Goal: Check status: Check status

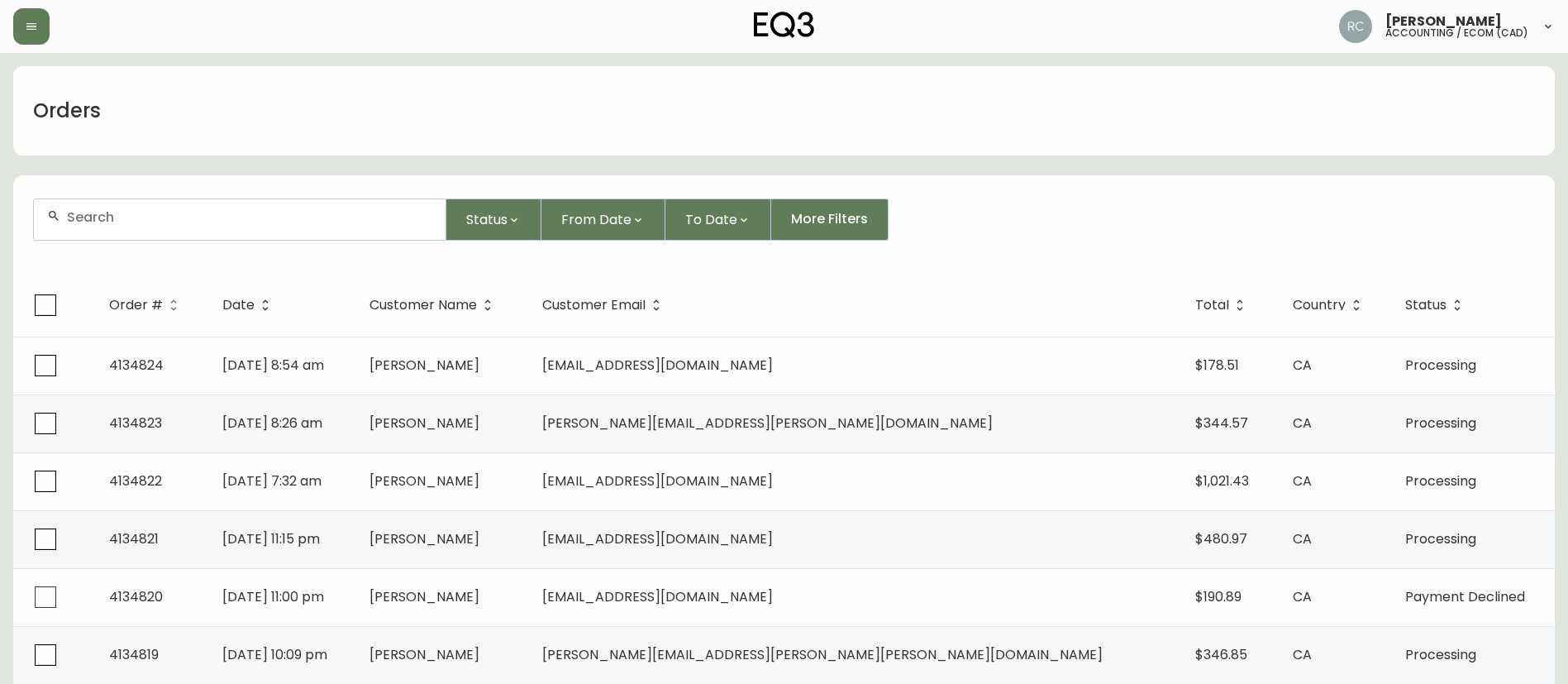
click at [256, 231] on div at bounding box center [239, 219] width 412 height 41
paste input "7231535"
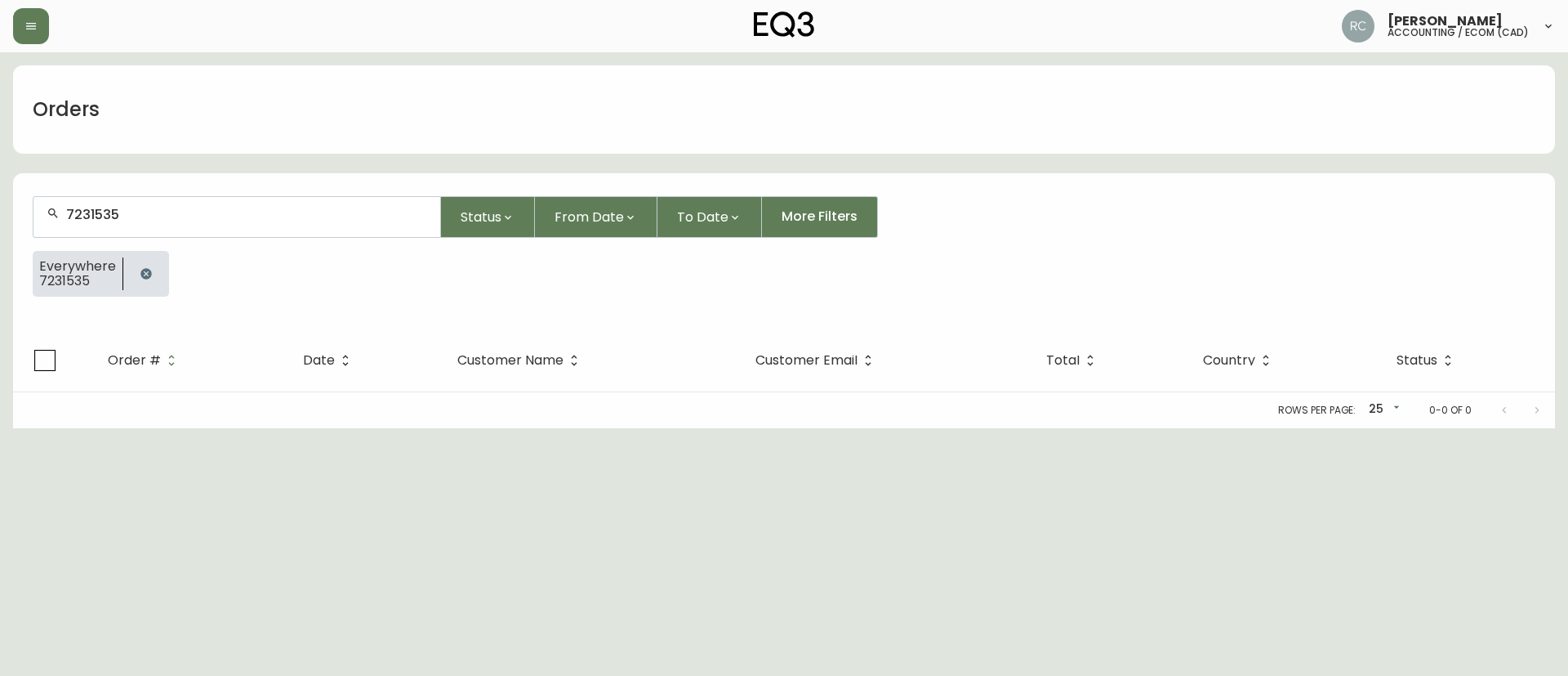
type input "7231535"
click at [146, 274] on icon "button" at bounding box center [146, 274] width 11 height 11
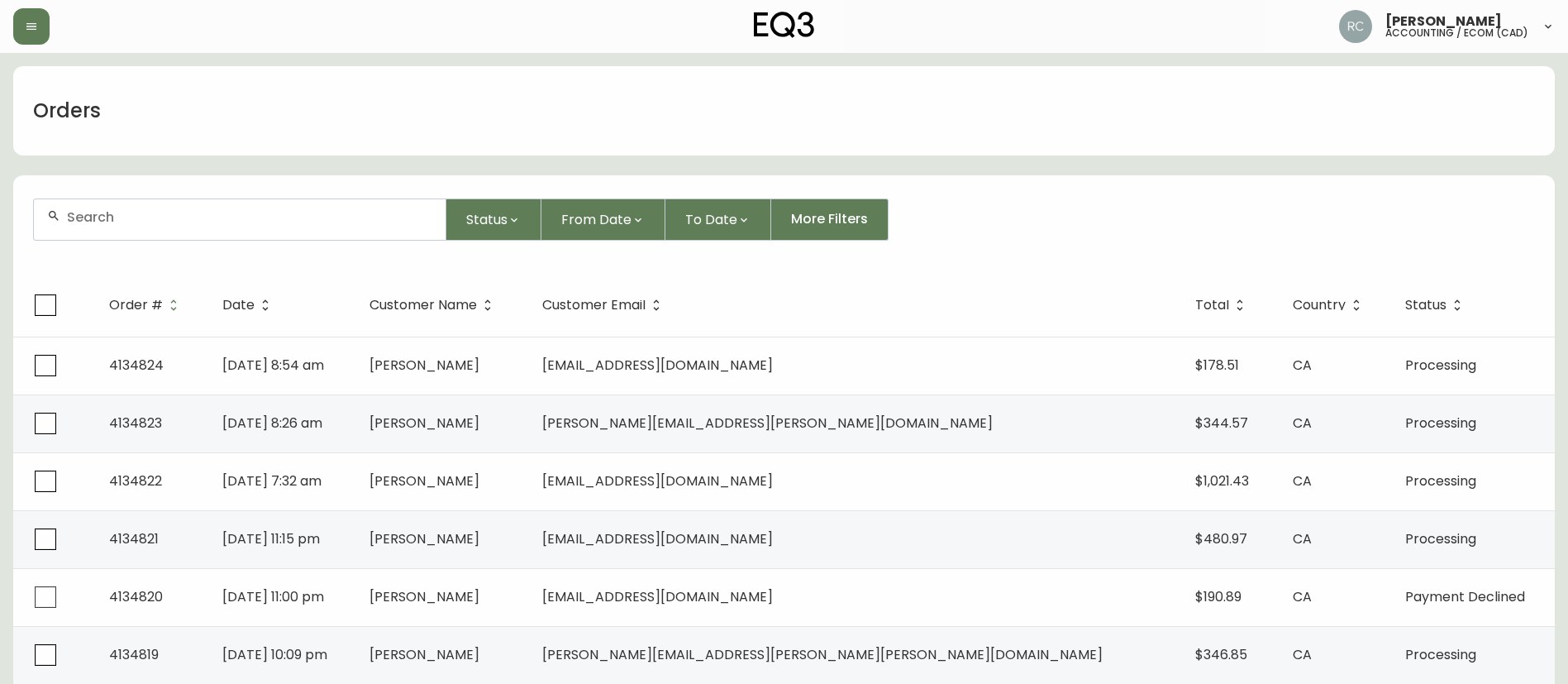
click at [285, 213] on input "text" at bounding box center [250, 216] width 366 height 16
paste input "8563040"
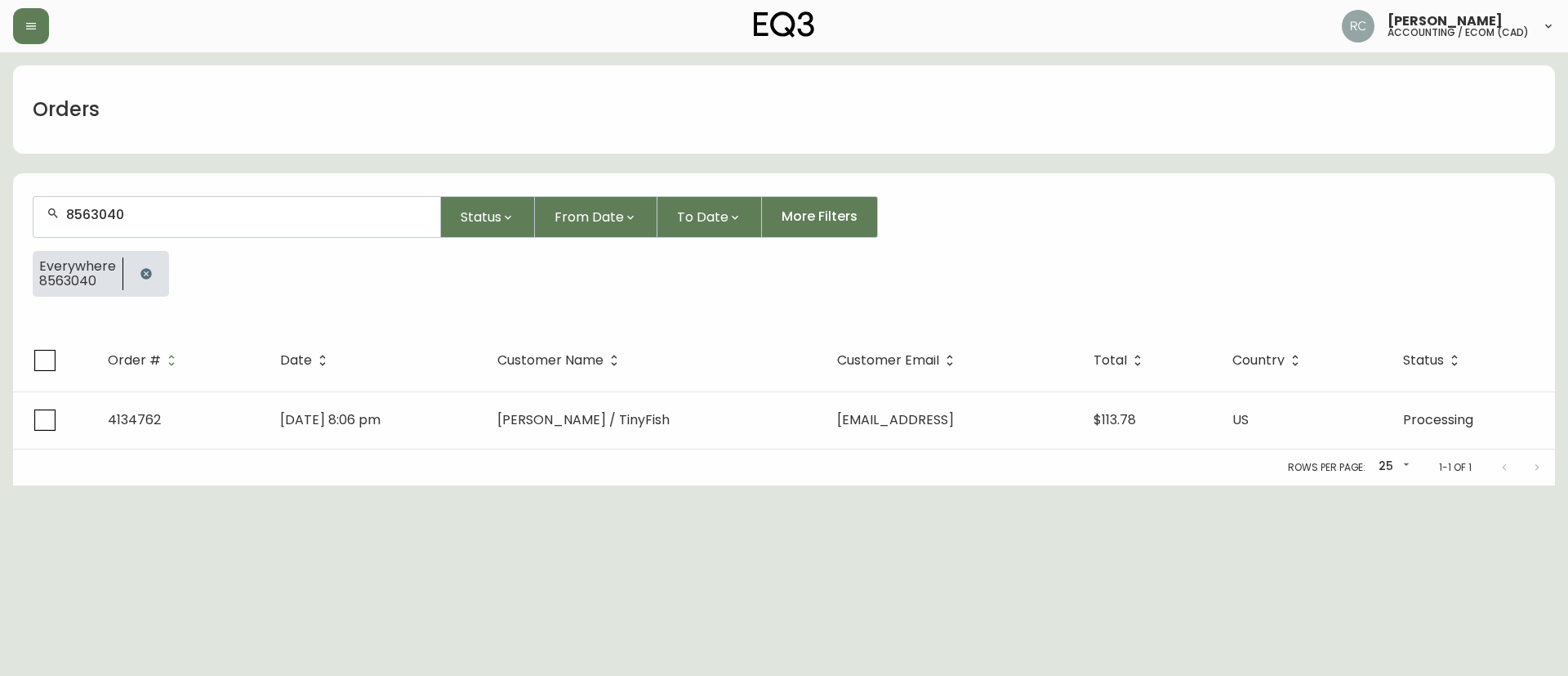
type input "8563040"
click at [531, 478] on div "Rows per page: 25 25 1-1 of 1" at bounding box center [783, 468] width 1542 height 36
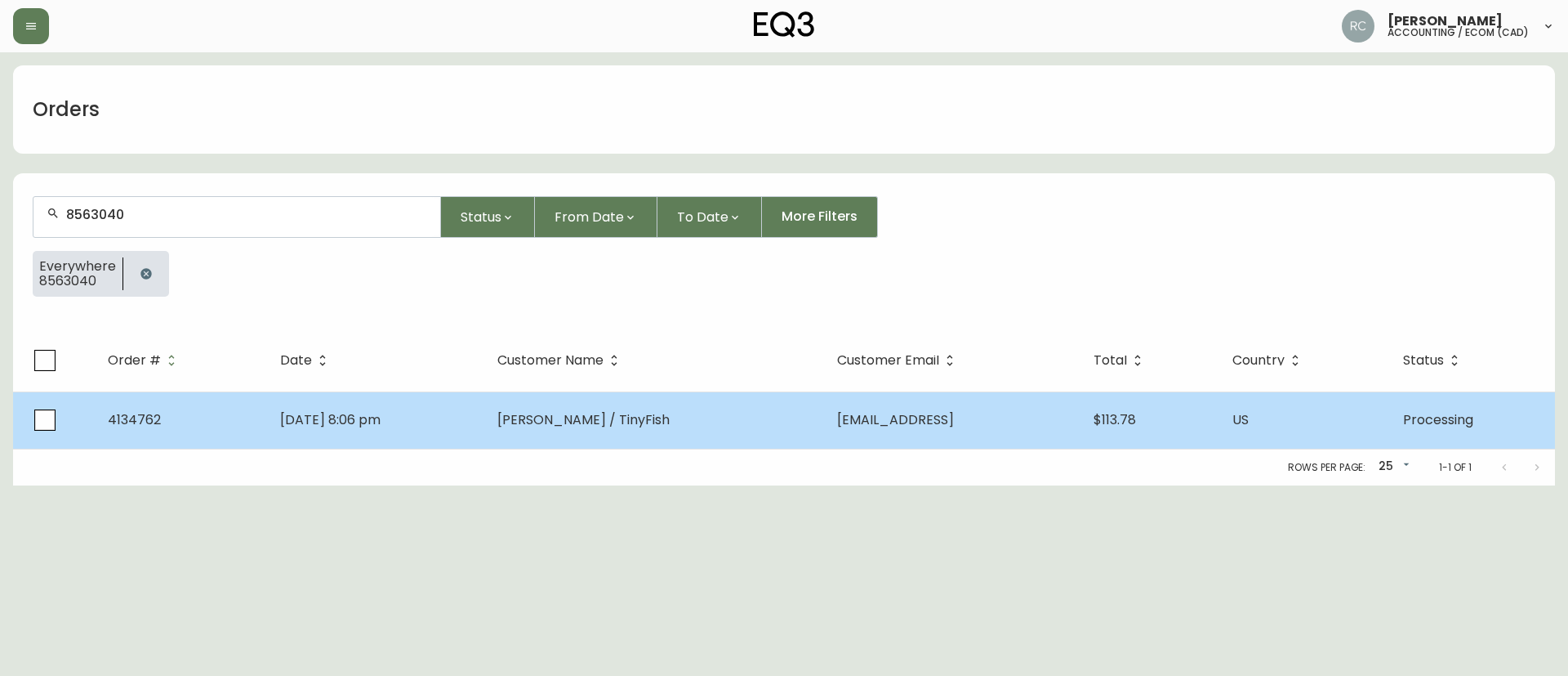
click at [565, 434] on td "Bonnie Bartosik / TinyFish" at bounding box center [655, 419] width 340 height 57
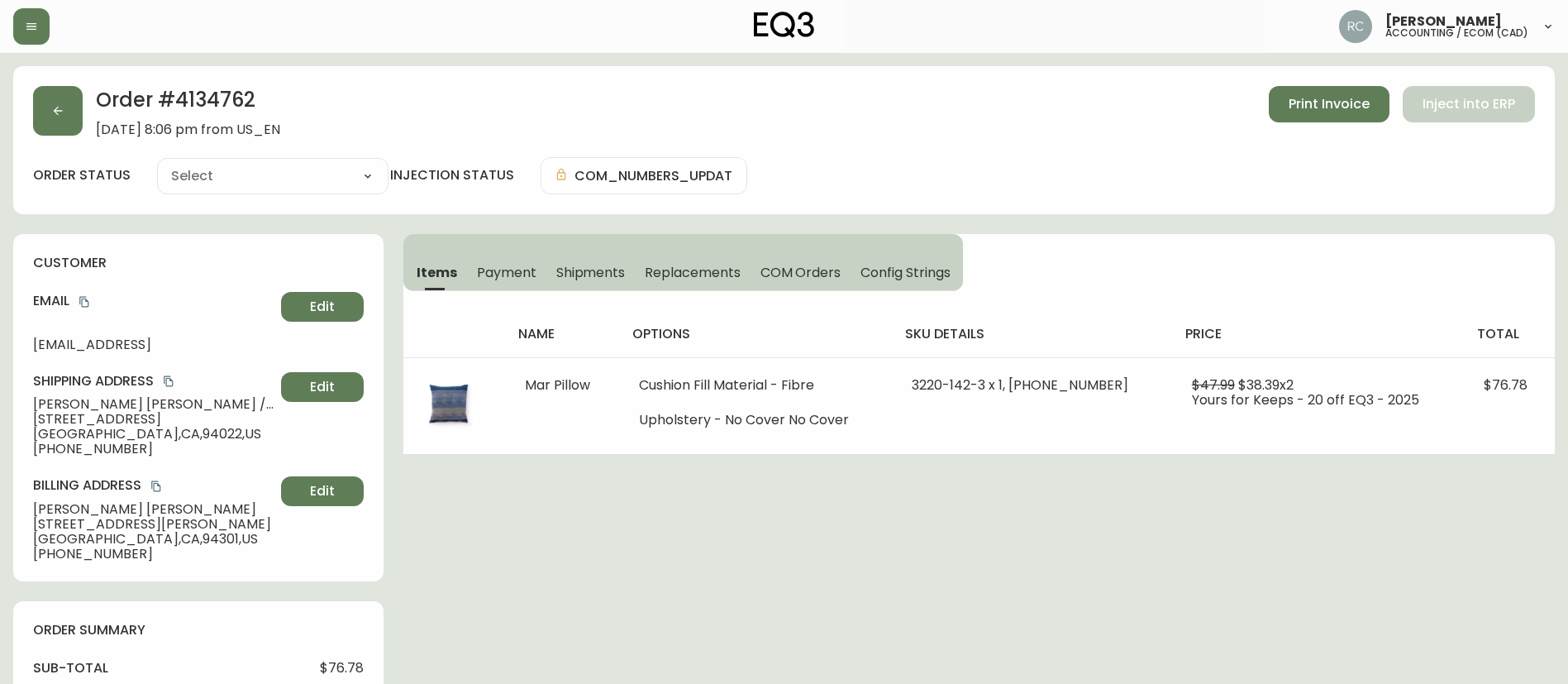
type input "Processing"
select select "PROCESSING"
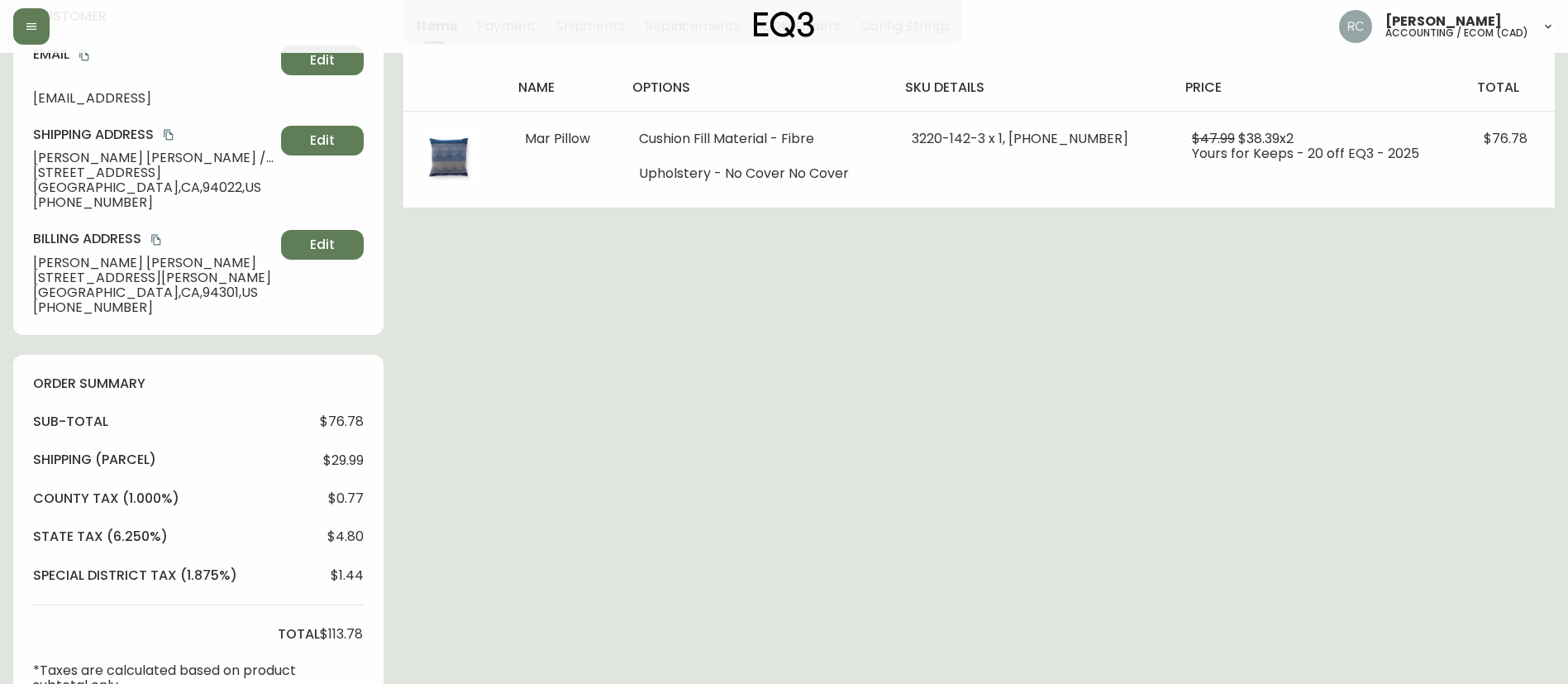
scroll to position [579, 0]
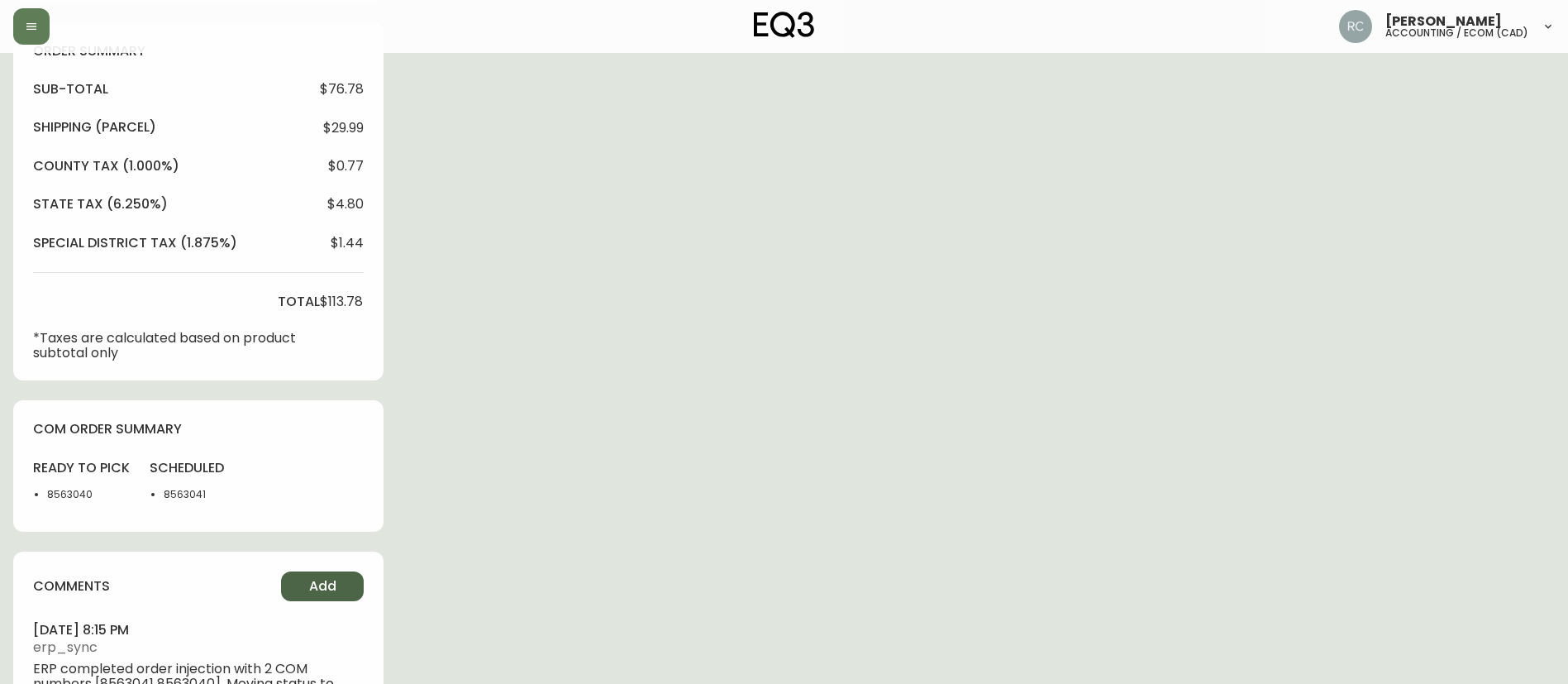
click at [343, 574] on button "Add" at bounding box center [322, 586] width 83 height 29
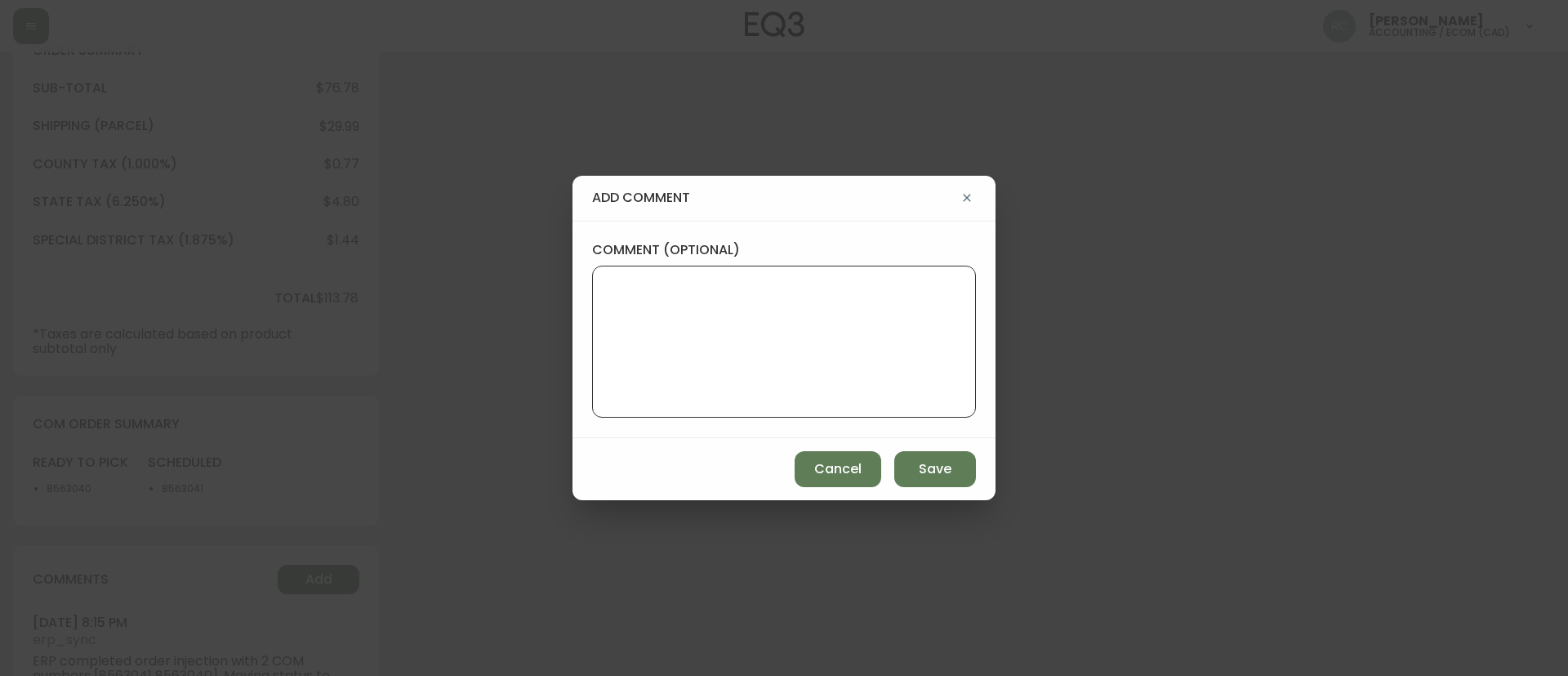
drag, startPoint x: 733, startPoint y: 322, endPoint x: 850, endPoint y: 399, distance: 140.1
click at [733, 323] on textarea "comment (optional)" at bounding box center [784, 342] width 357 height 131
paste textarea "*automatic message sent to ldc to pull from stock*"
type textarea "*automatic message sent to ldc to pull from stock*"
click at [941, 469] on span "Save" at bounding box center [935, 469] width 33 height 18
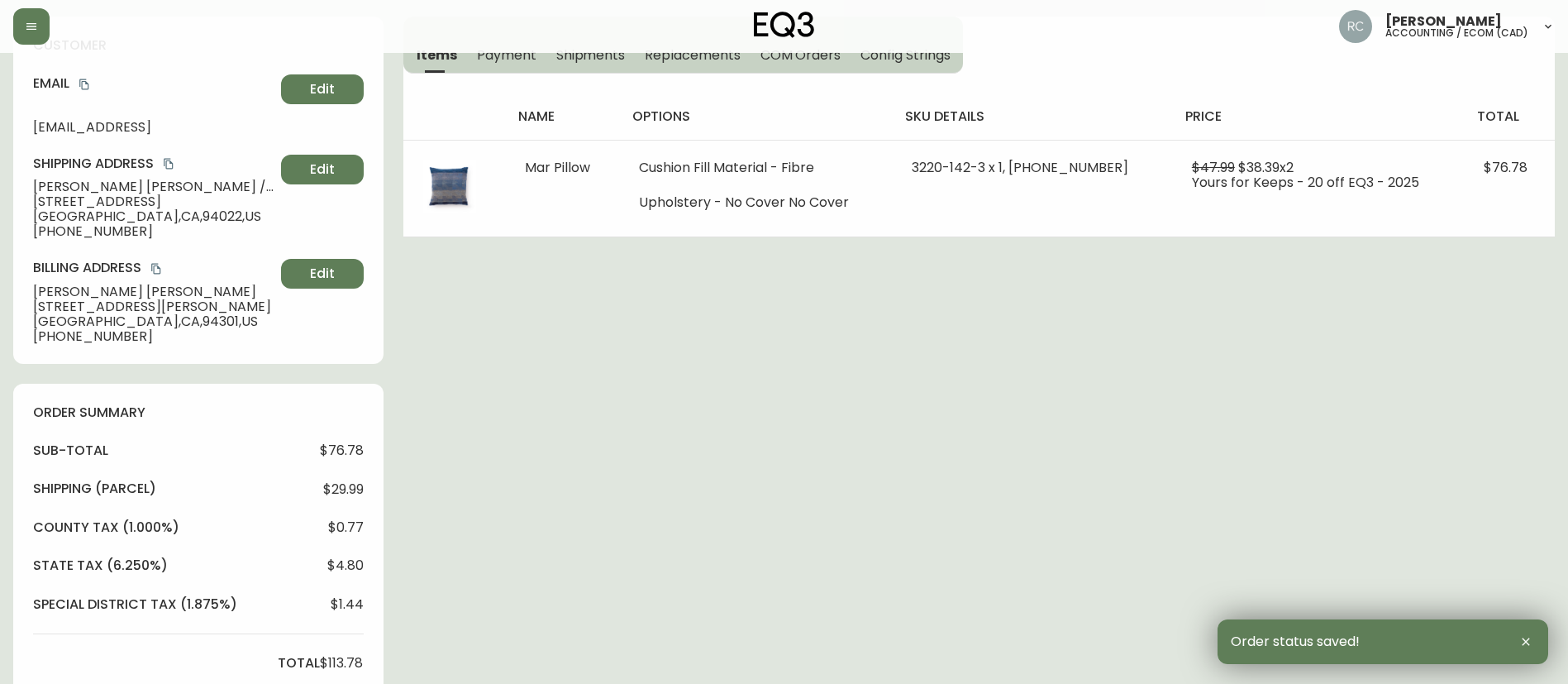
scroll to position [0, 0]
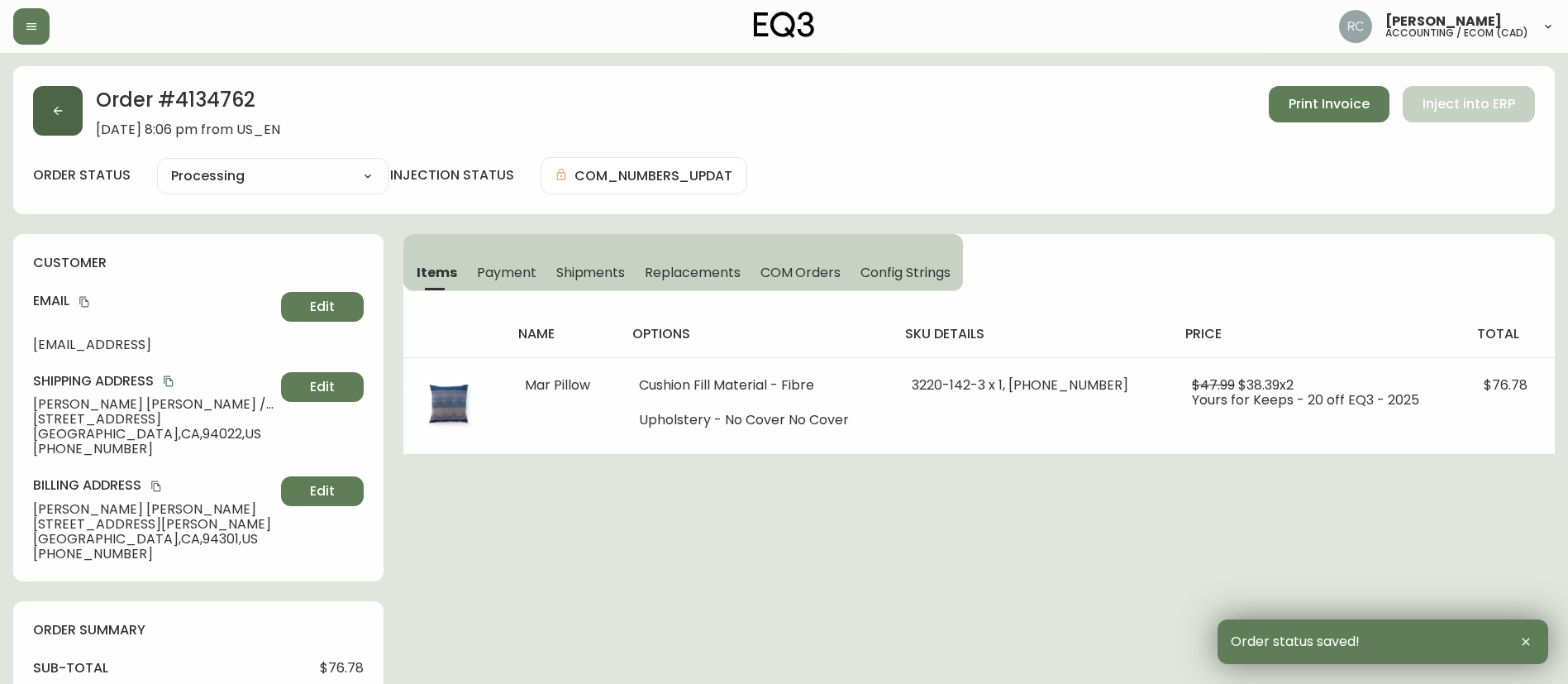
click at [54, 122] on button "button" at bounding box center [58, 110] width 50 height 50
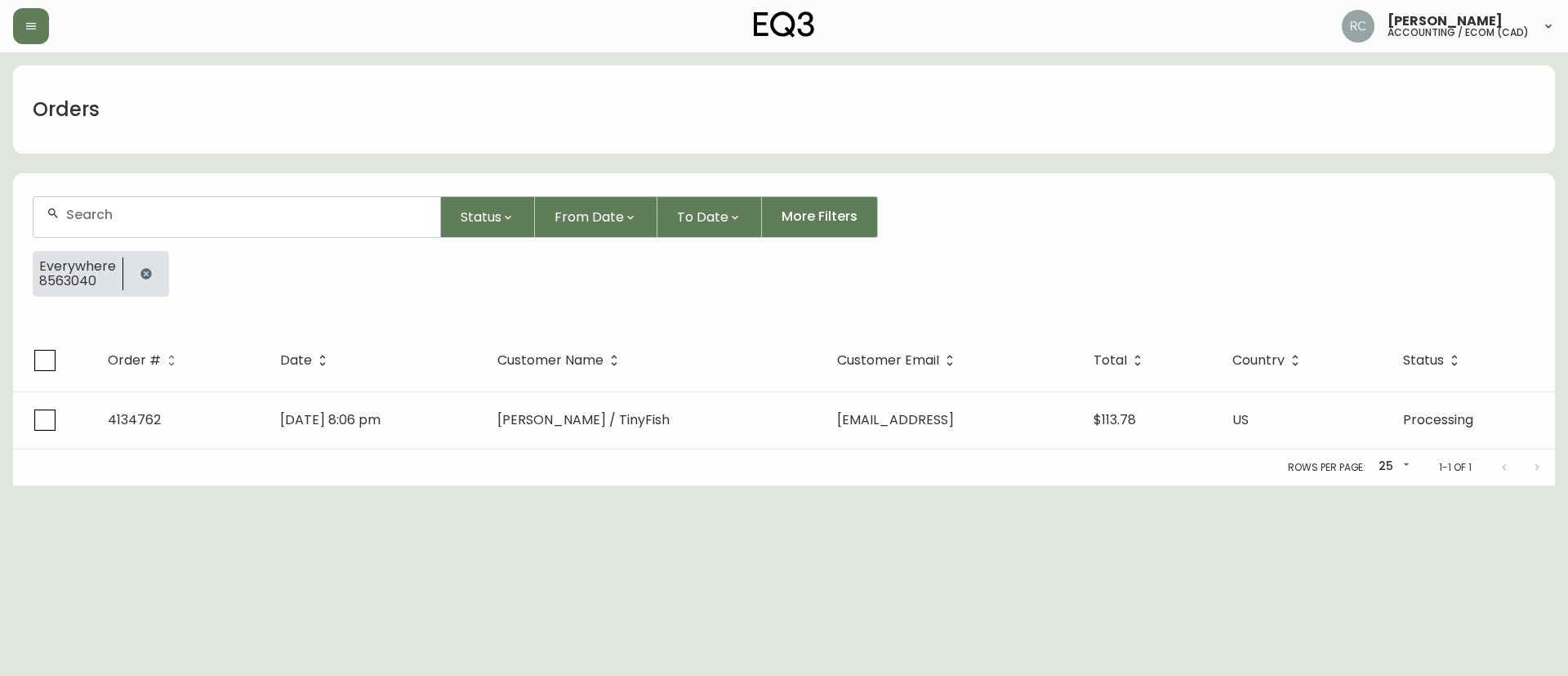
click at [140, 268] on icon "button" at bounding box center [146, 274] width 13 height 13
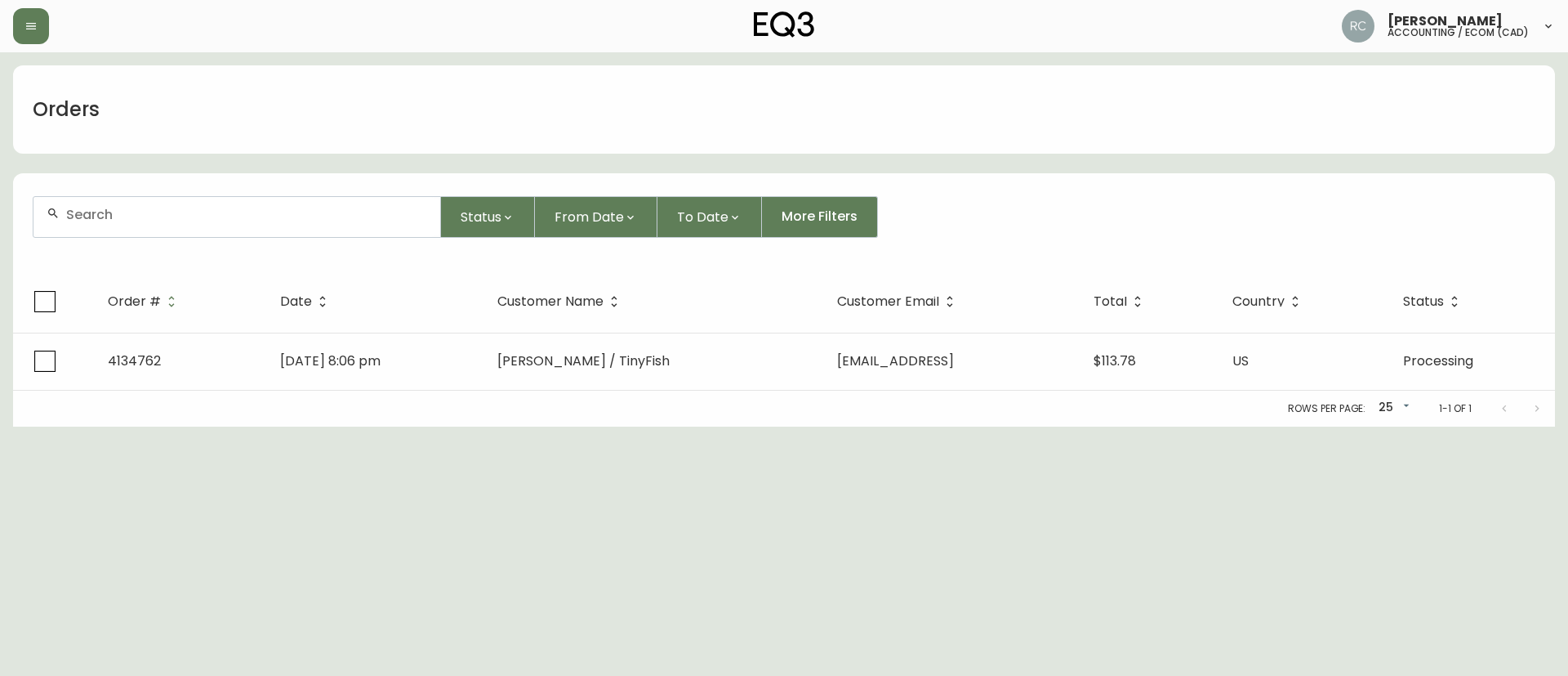
click at [220, 207] on input "text" at bounding box center [246, 214] width 361 height 15
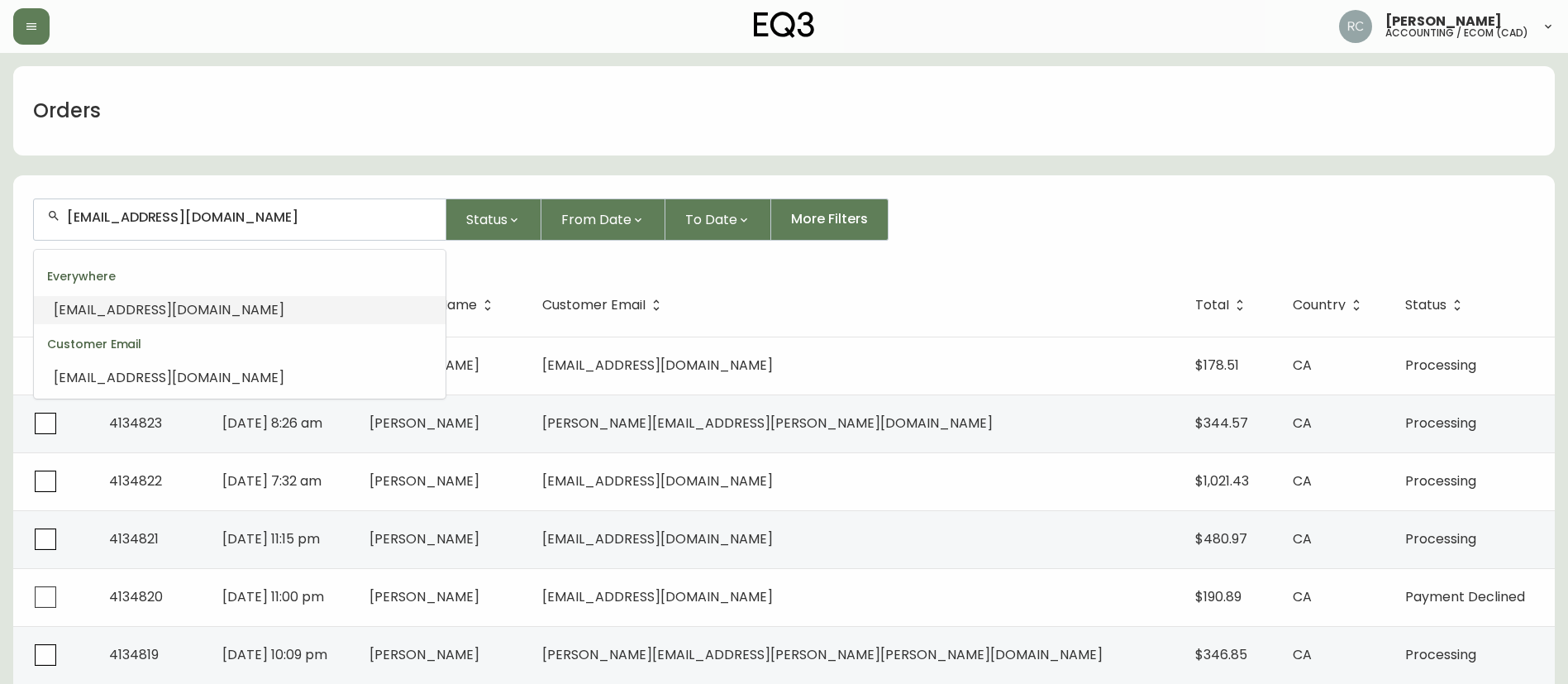
click at [301, 312] on li "SUEFINKLE@GMAIL.COM" at bounding box center [239, 309] width 412 height 29
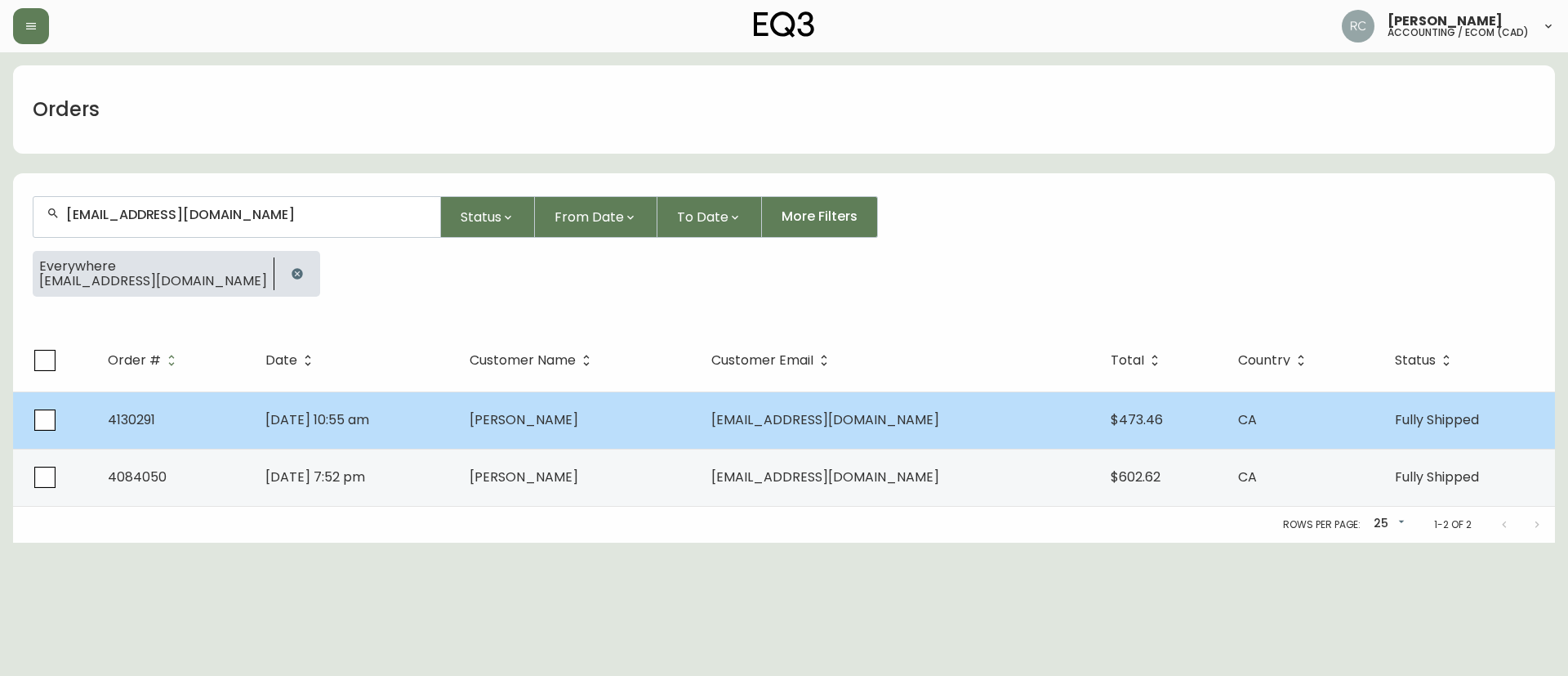
type input "SUEFINKLE@GMAIL.COM"
click at [457, 431] on td "Jan 20 2025, 10:55 am" at bounding box center [354, 419] width 204 height 57
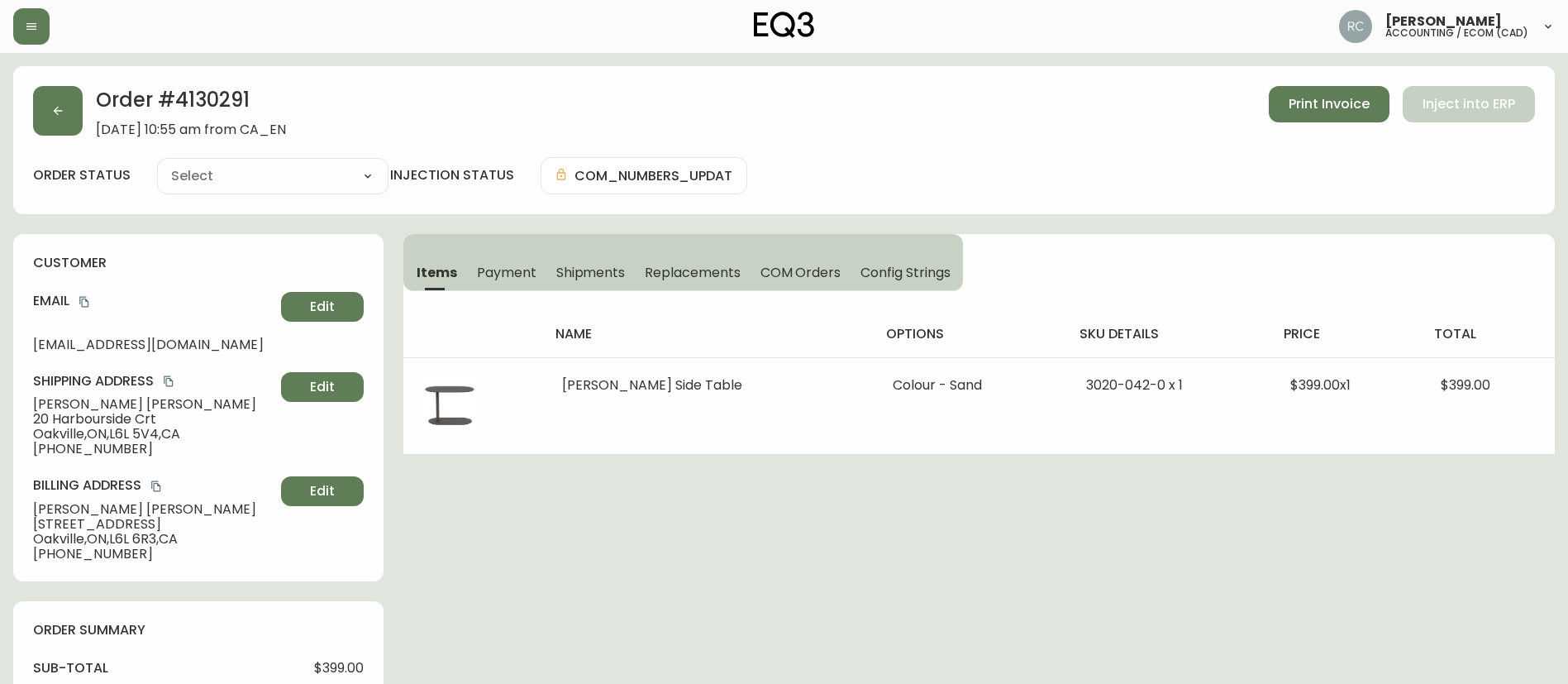
type input "Fully Shipped"
select select "FULLY_SHIPPED"
click at [224, 95] on h2 "Order # 4130291" at bounding box center [191, 104] width 191 height 37
copy h2 "4130291"
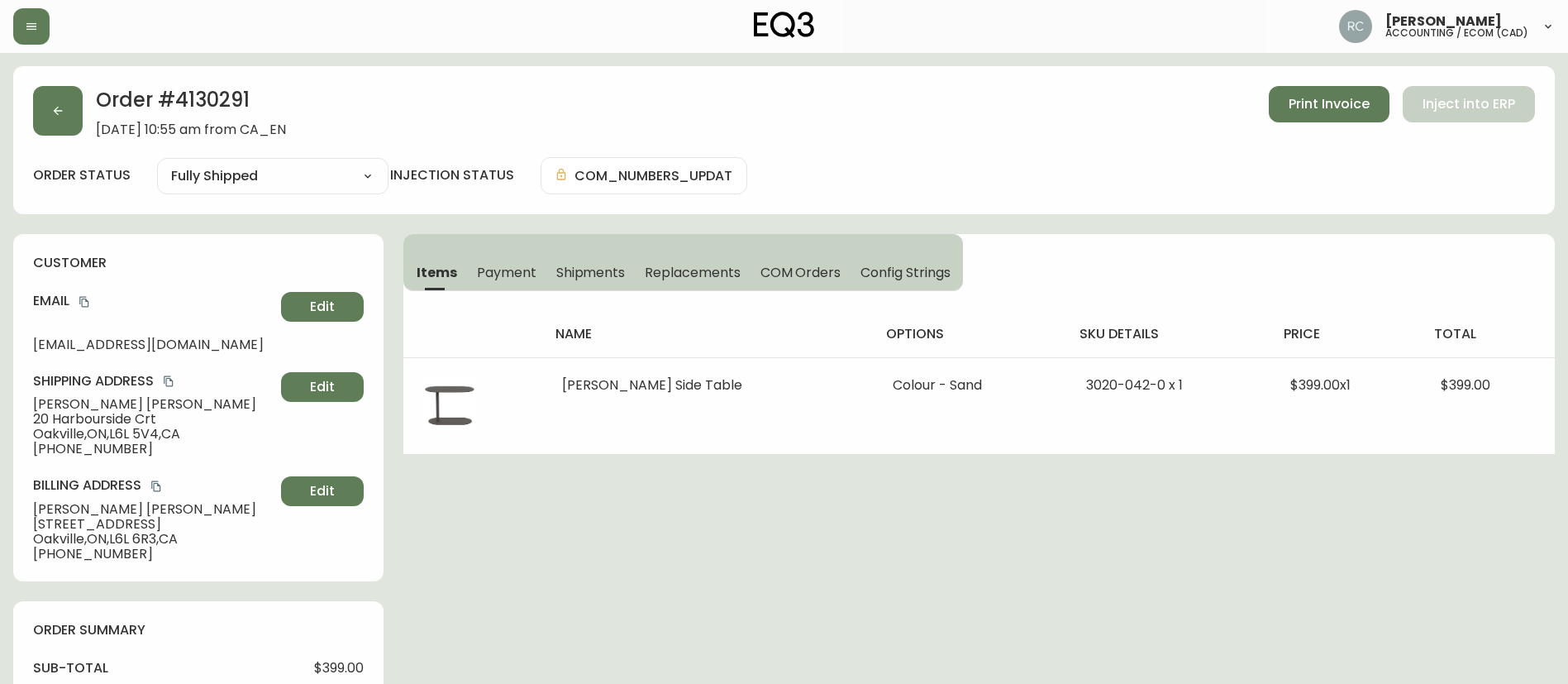
click at [520, 292] on div "name options sku details price total Finn Side Table Colour - Sand 3020-042-0 x…" at bounding box center [979, 373] width 1152 height 164
click at [519, 284] on button "Payment" at bounding box center [506, 272] width 79 height 37
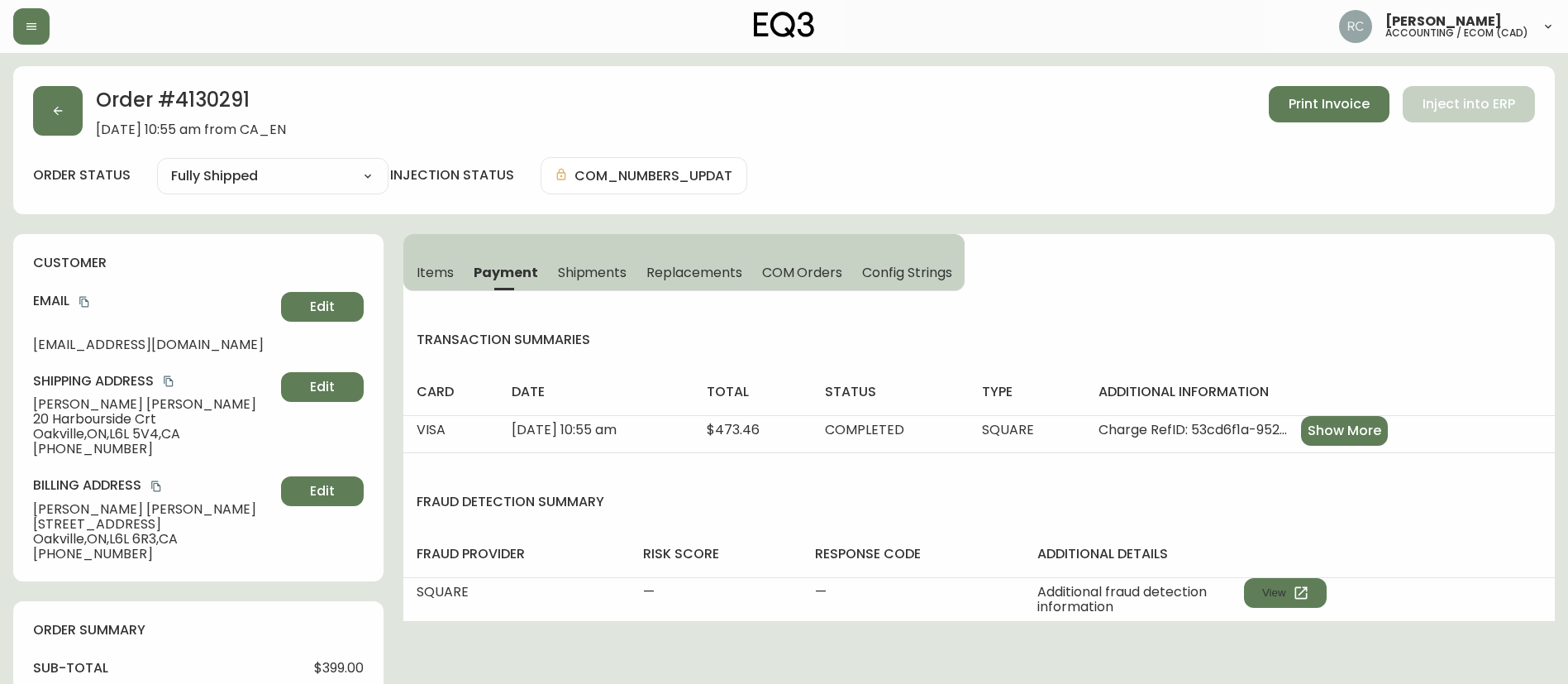
click at [446, 274] on span "Items" at bounding box center [436, 272] width 37 height 17
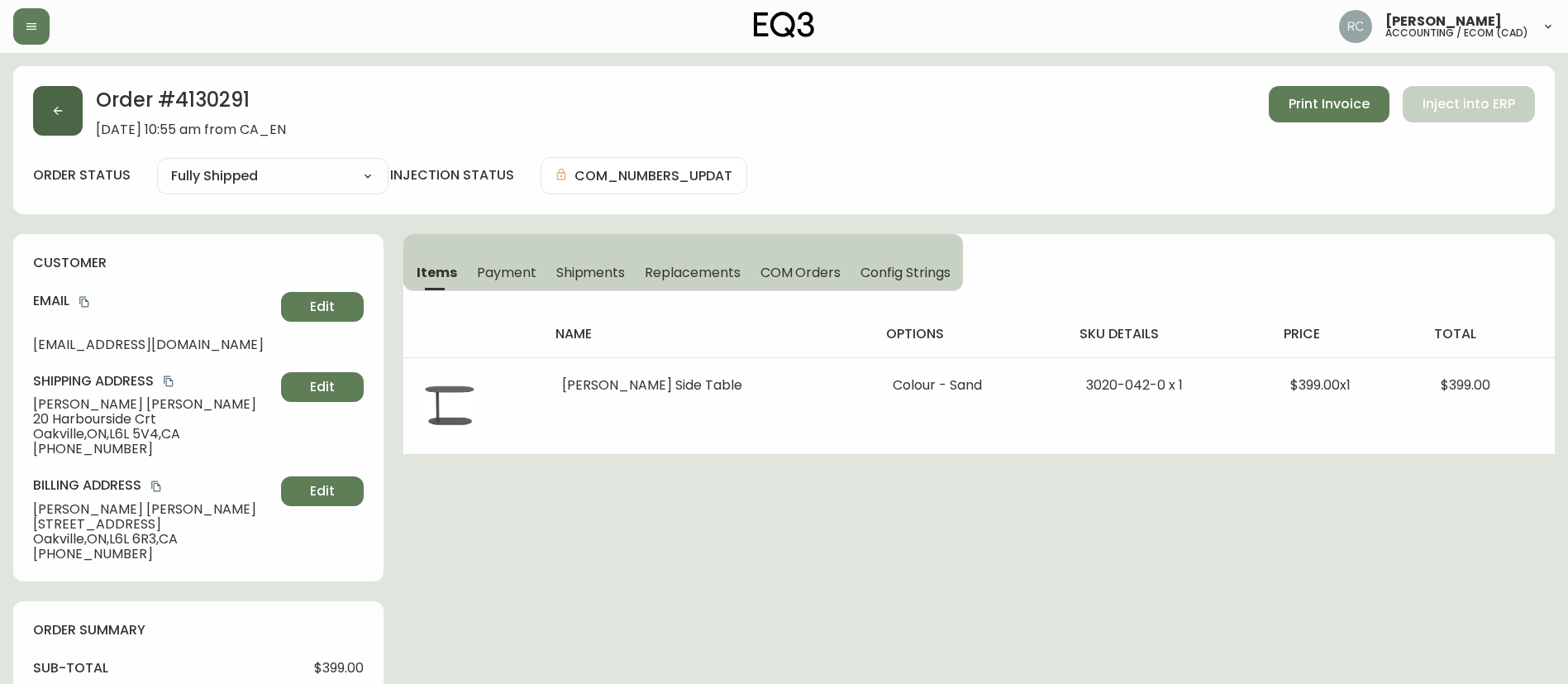
click at [65, 99] on button "button" at bounding box center [58, 110] width 50 height 50
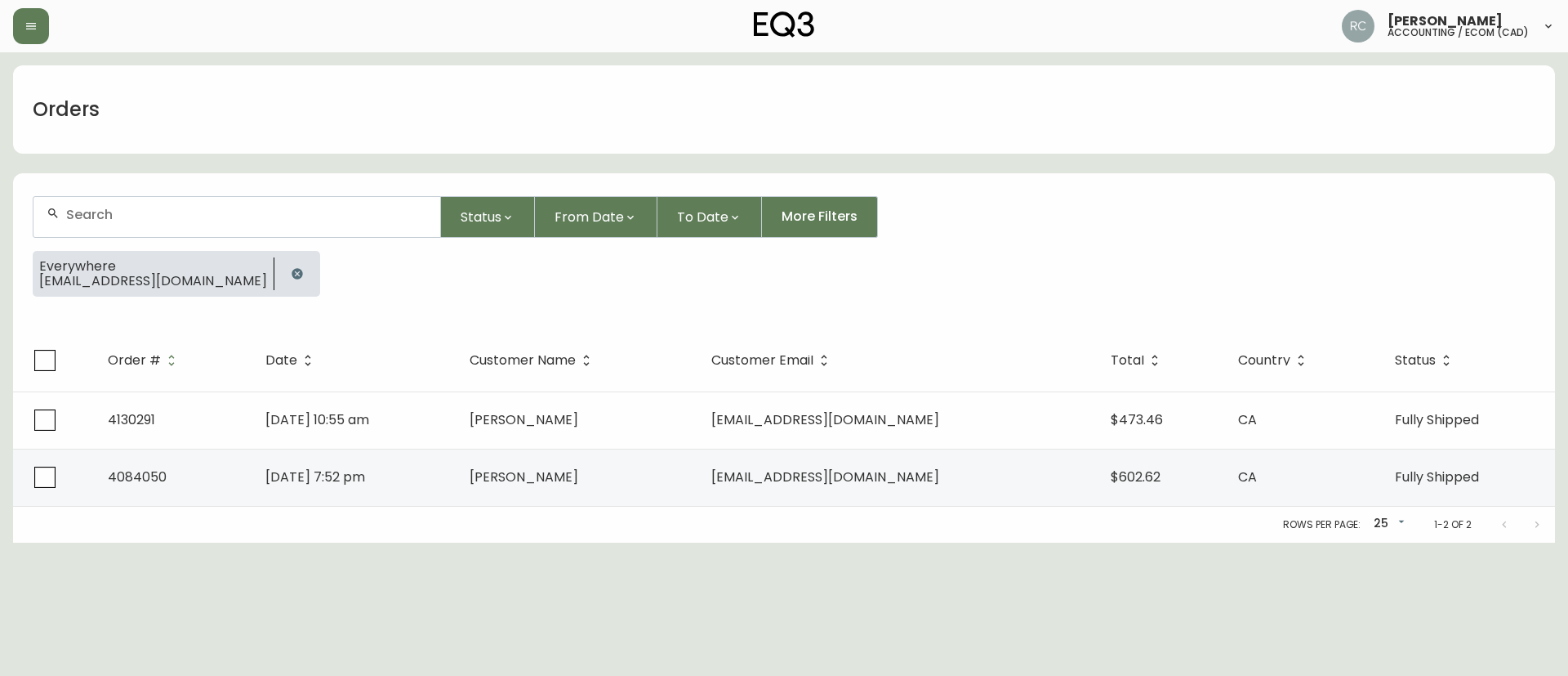
click at [276, 293] on div "Everywhere SUEFINKLE@GMAIL.COM" at bounding box center [784, 280] width 1503 height 59
click at [292, 274] on icon "button" at bounding box center [297, 274] width 11 height 11
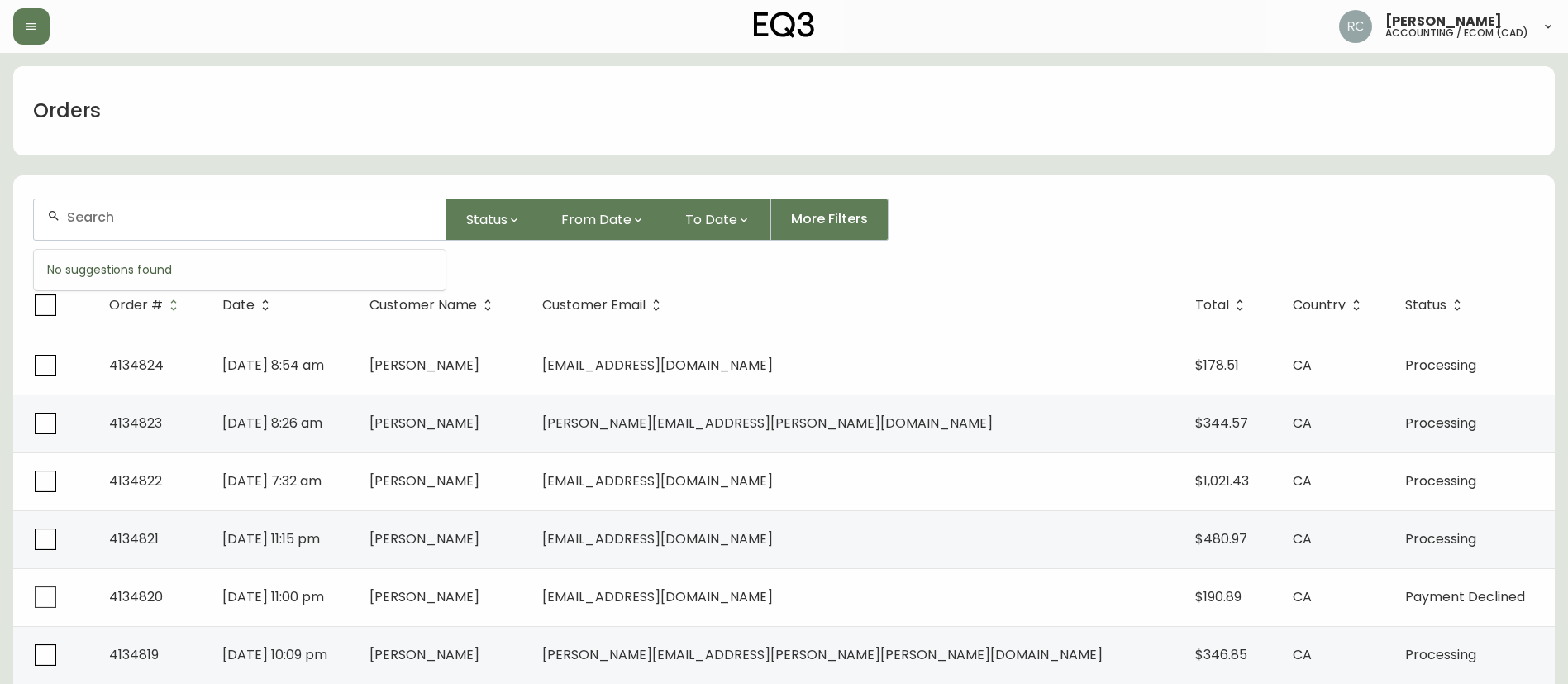
click at [190, 212] on input "text" at bounding box center [250, 216] width 366 height 16
paste input "suefinkle@gmail.com"
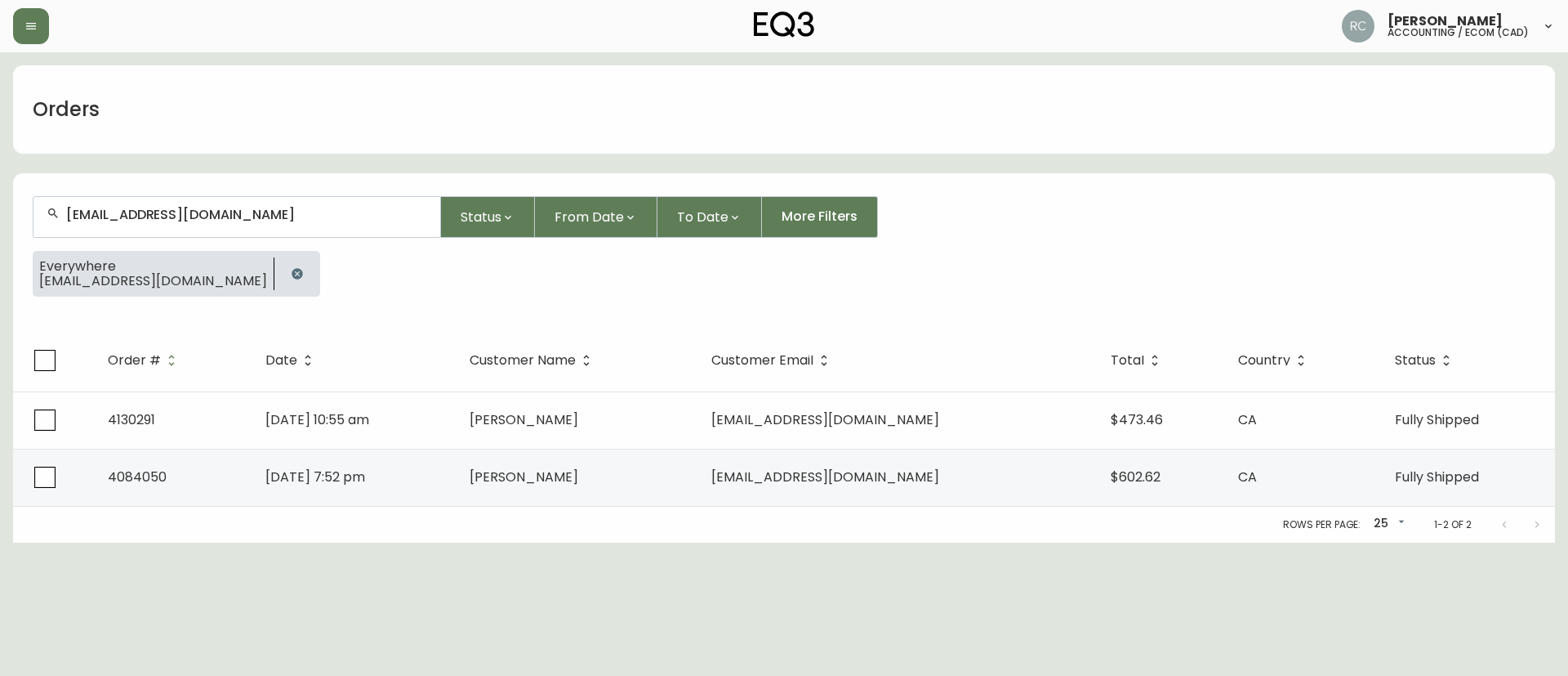
click at [253, 199] on div "suefinkle@gmail.com" at bounding box center [236, 217] width 407 height 40
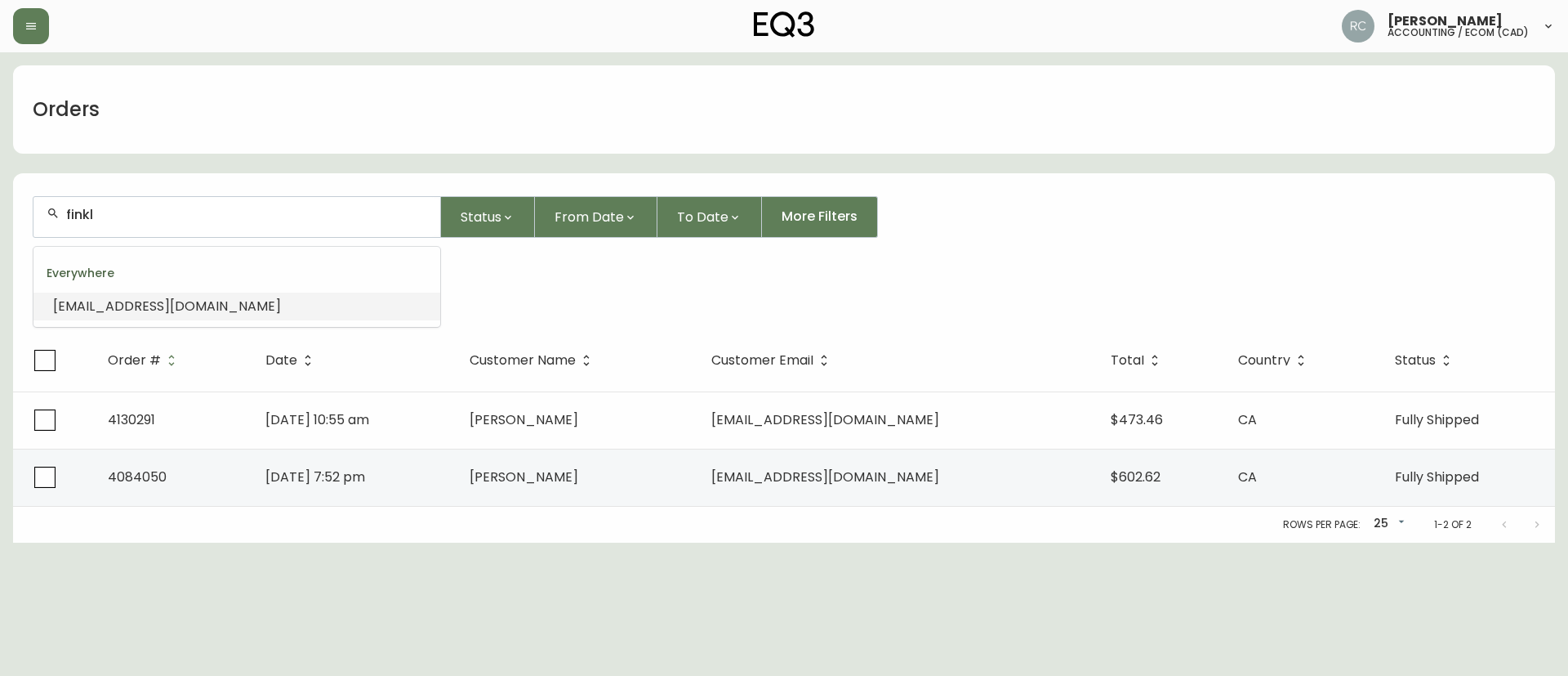
type input "finkle"
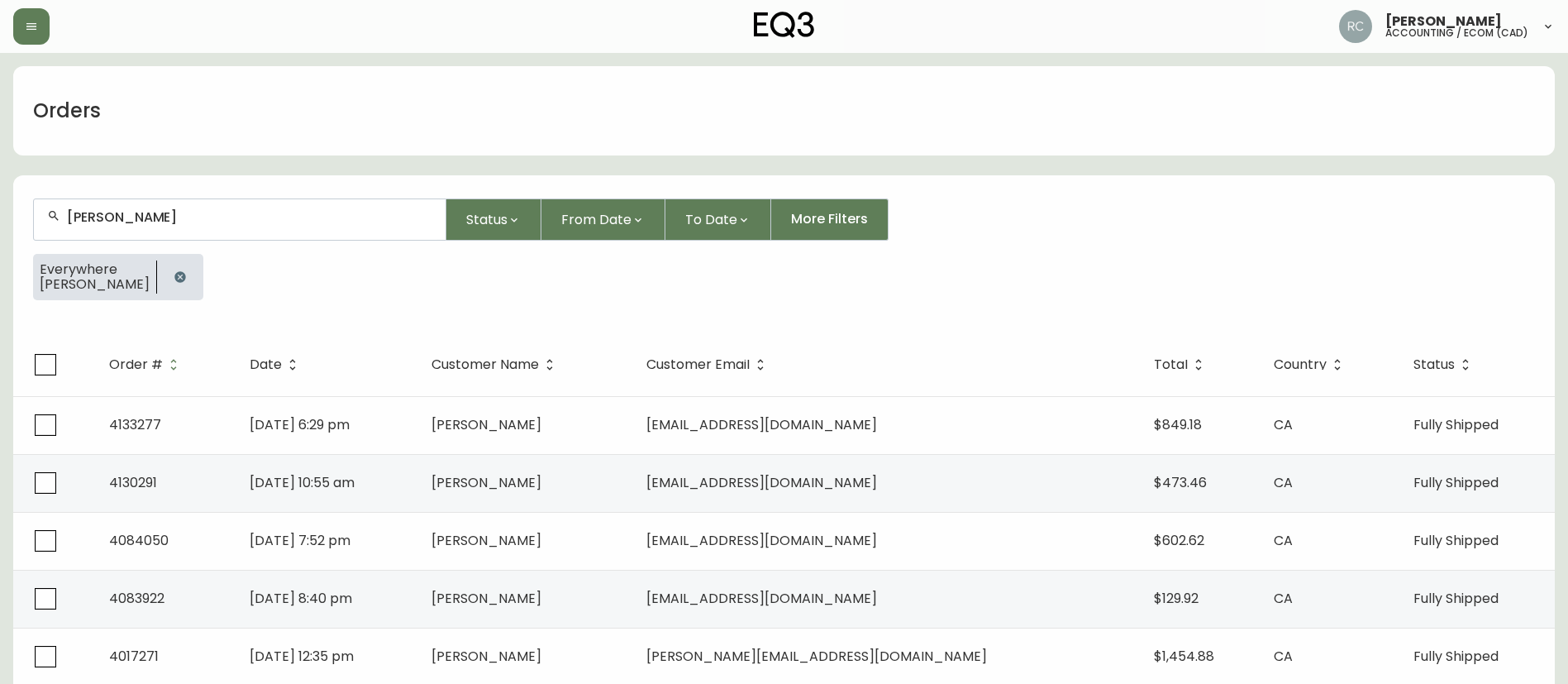
click at [159, 231] on div "finkle" at bounding box center [239, 219] width 412 height 41
type input "finklesusan"
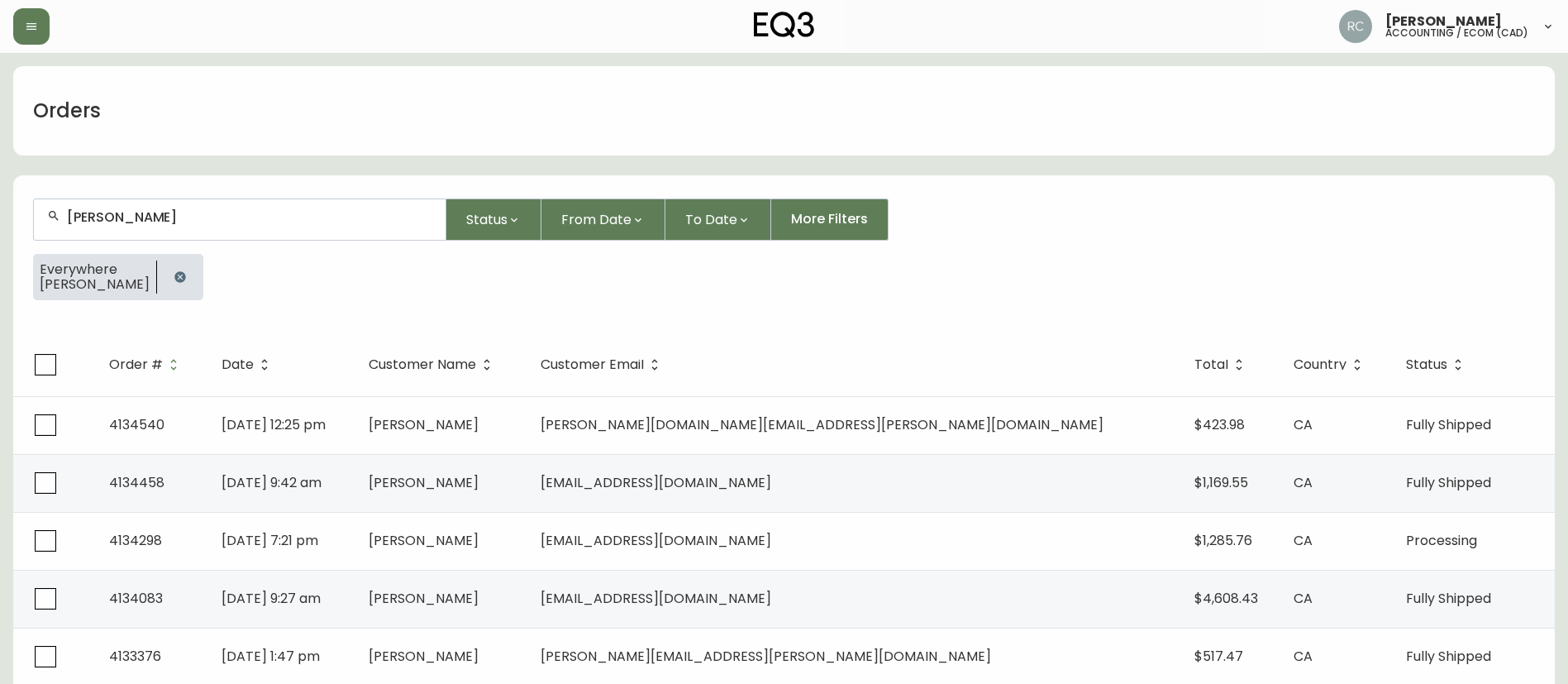
type input "susan"
drag, startPoint x: 142, startPoint y: 275, endPoint x: 140, endPoint y: 305, distance: 30.1
click at [164, 287] on button "button" at bounding box center [180, 277] width 33 height 33
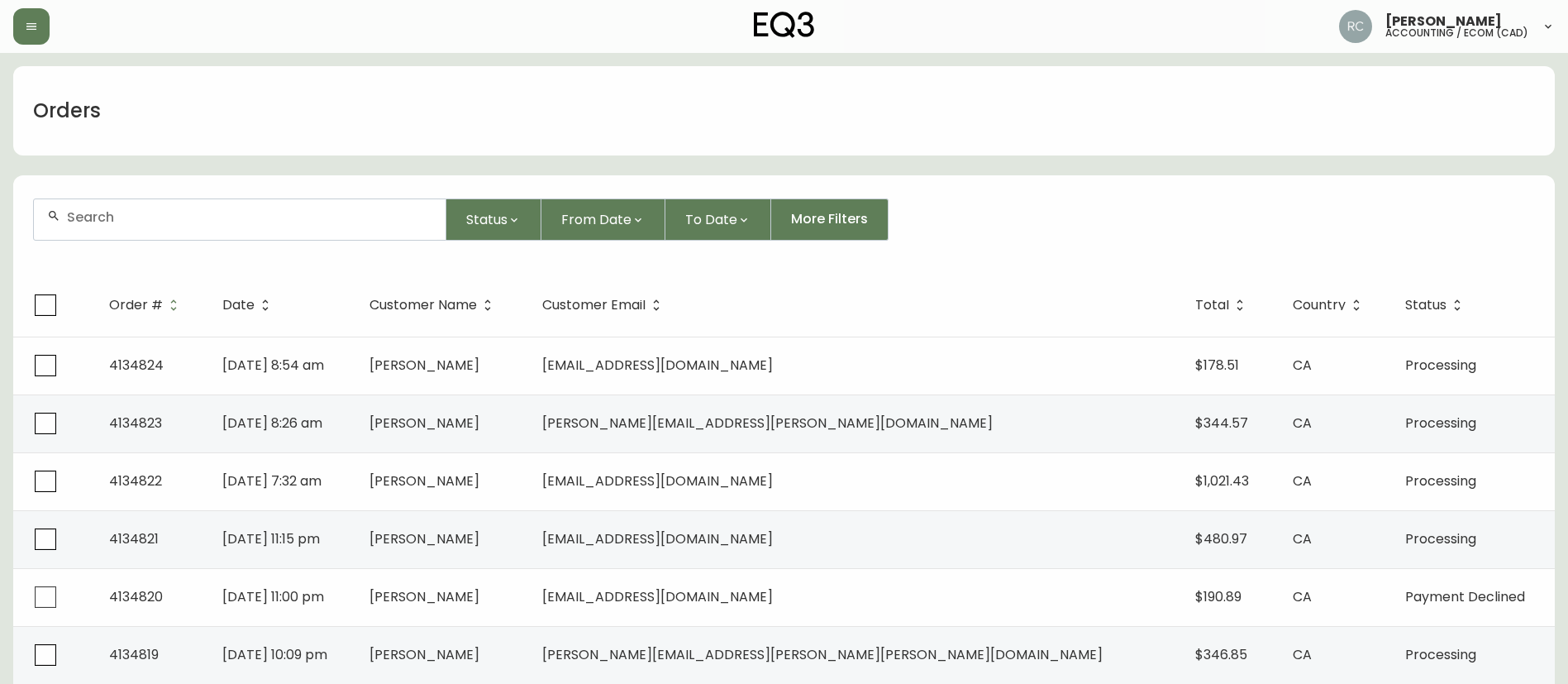
click at [470, 93] on div "Orders" at bounding box center [784, 110] width 1542 height 89
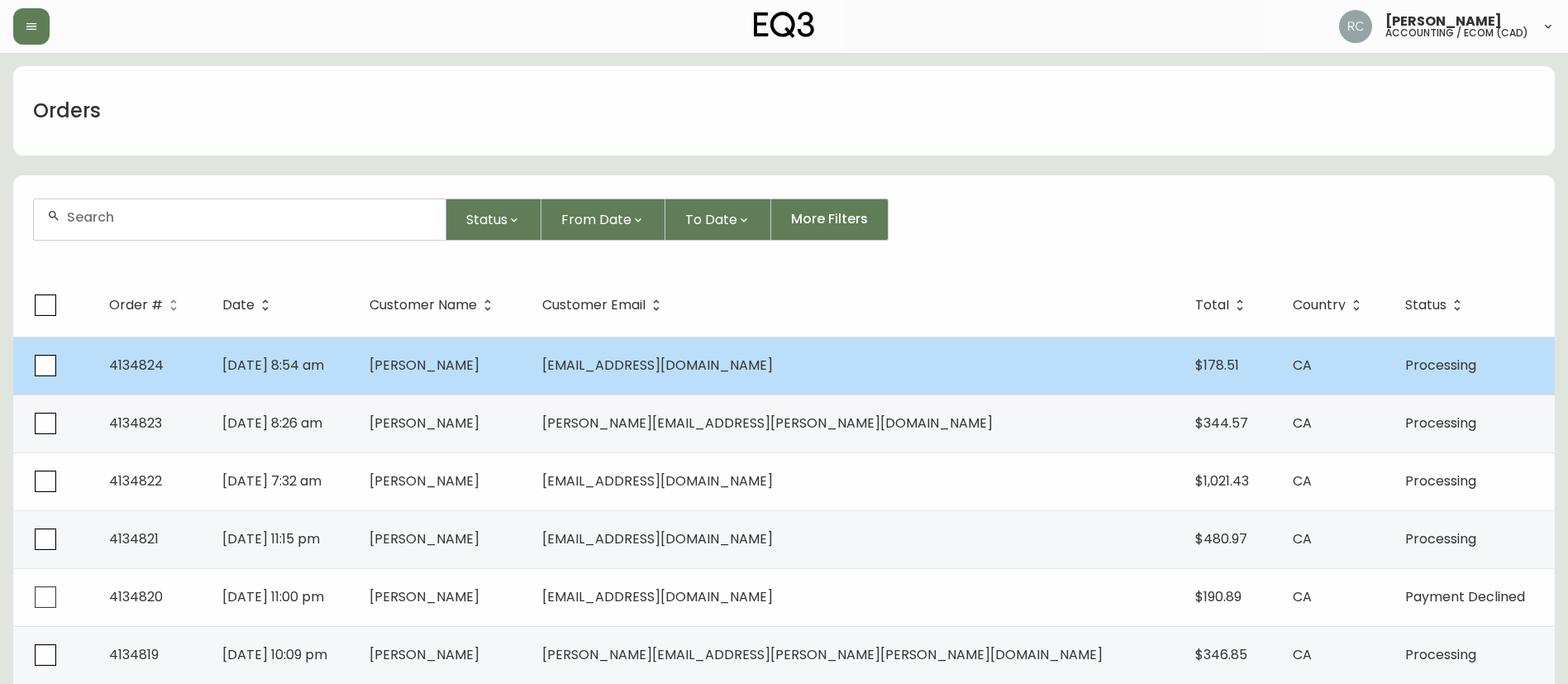
click at [356, 363] on td "[DATE] 8:54 am" at bounding box center [283, 365] width 147 height 58
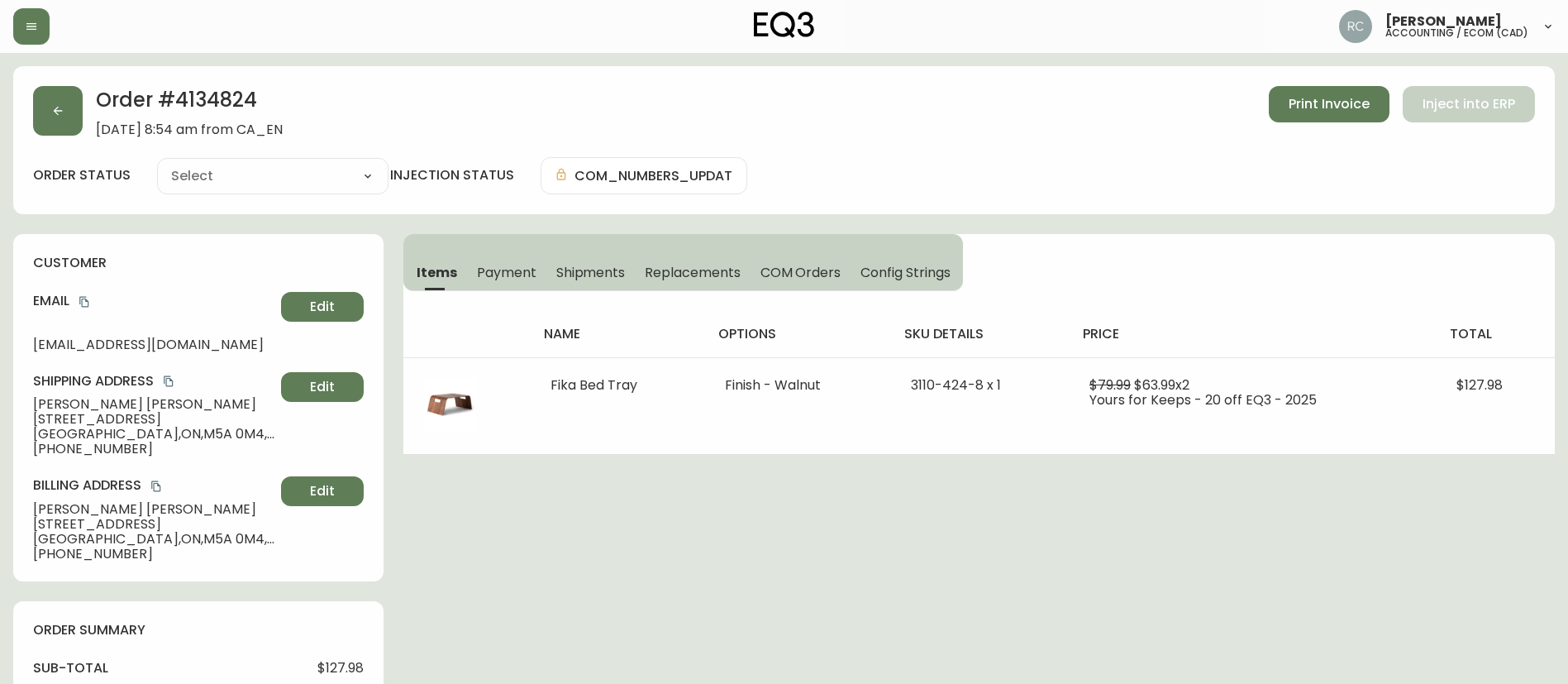
type input "Processing"
select select "PROCESSING"
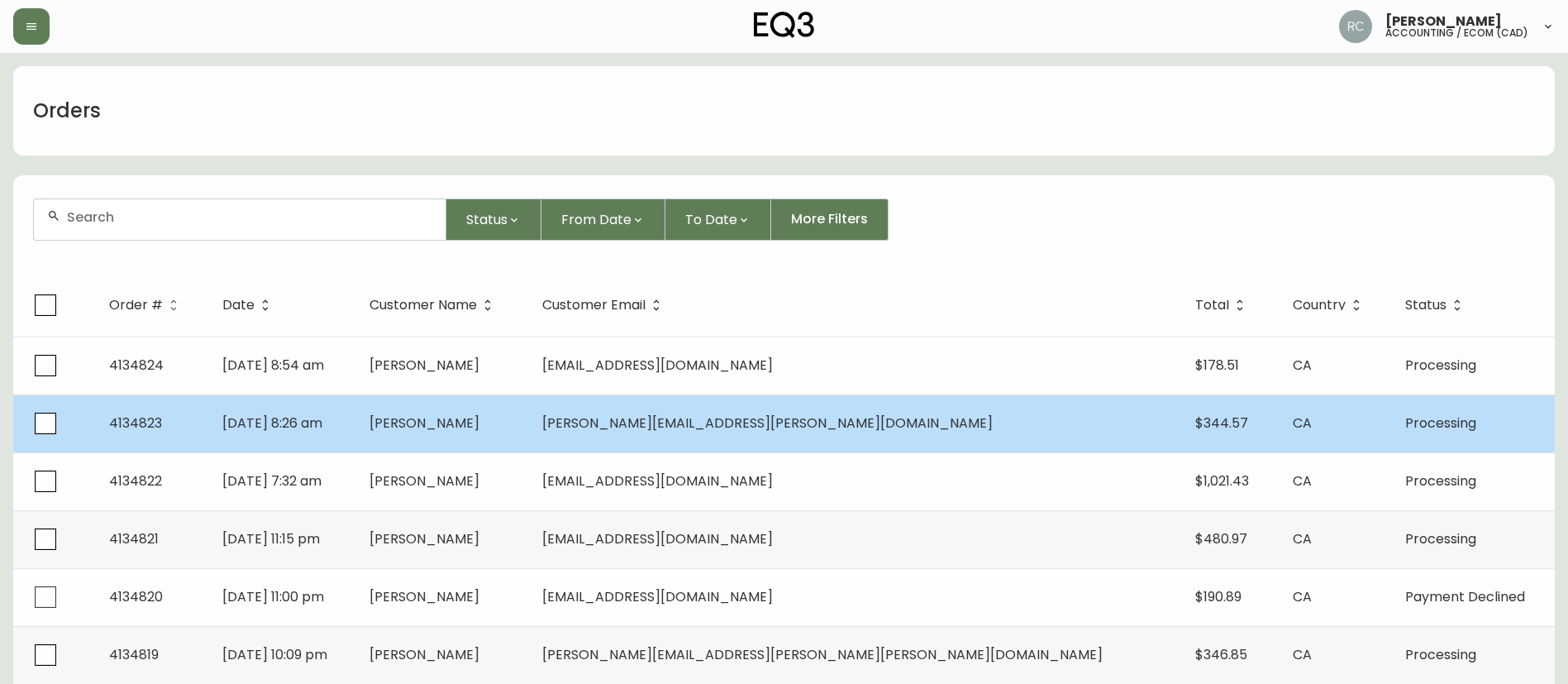
click at [356, 434] on td "[DATE] 8:26 am" at bounding box center [283, 423] width 147 height 58
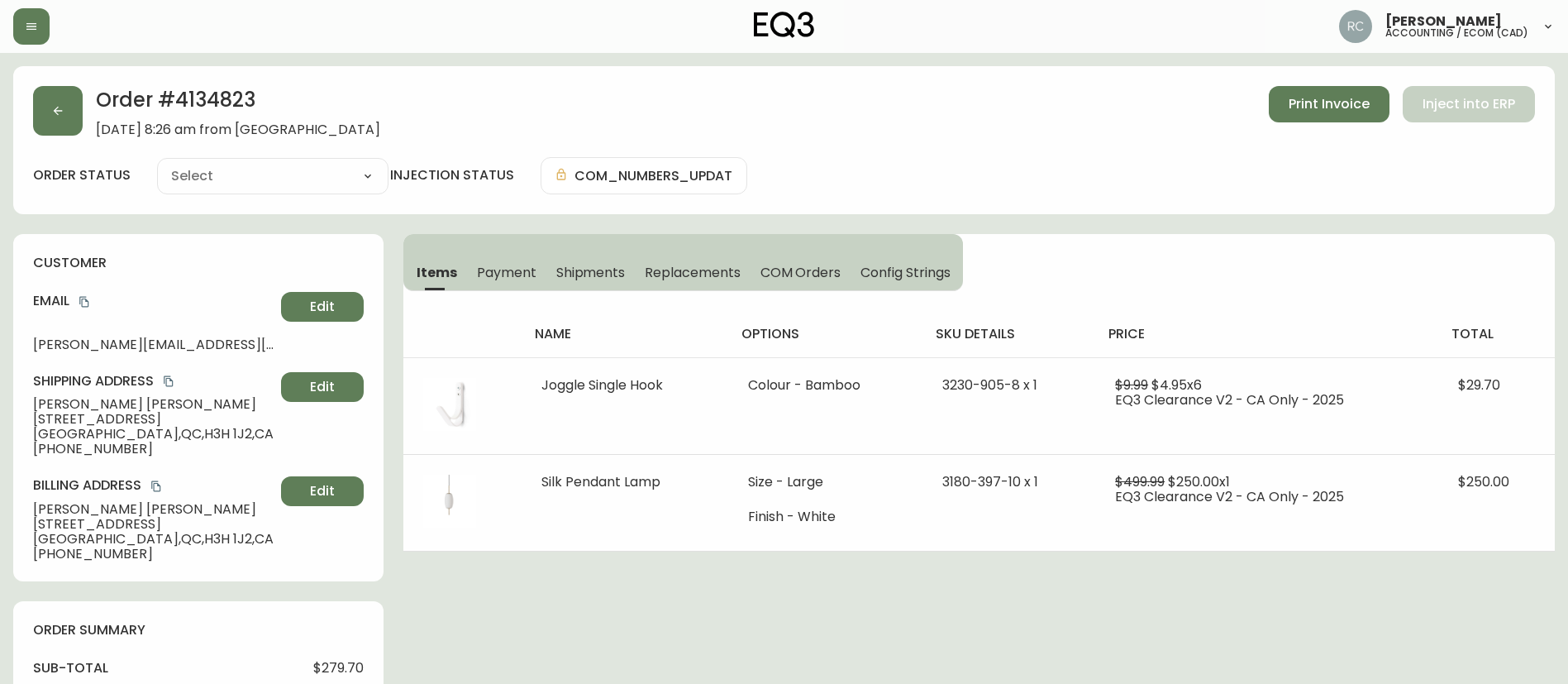
type input "Processing"
select select "PROCESSING"
click at [522, 274] on span "Payment" at bounding box center [506, 272] width 60 height 17
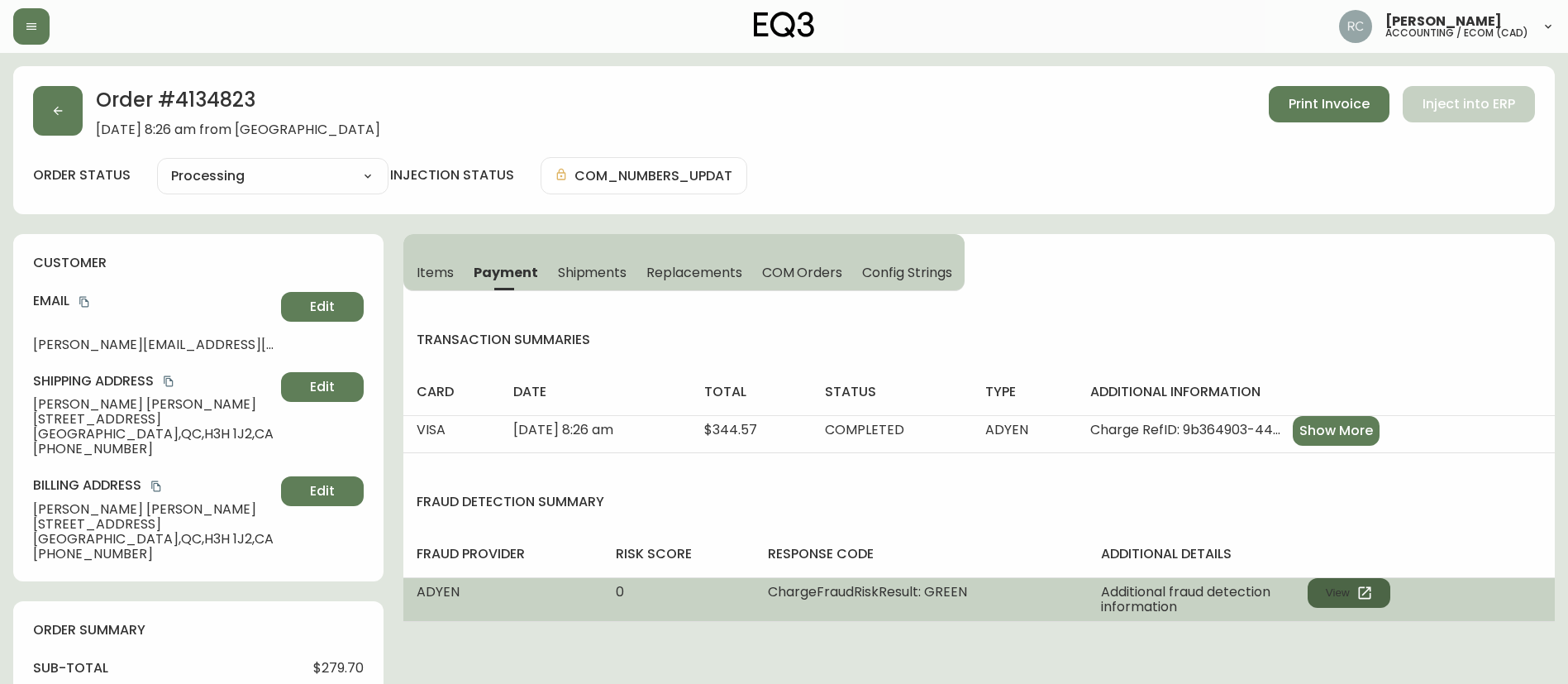
click at [1350, 597] on button "View" at bounding box center [1350, 593] width 83 height 29
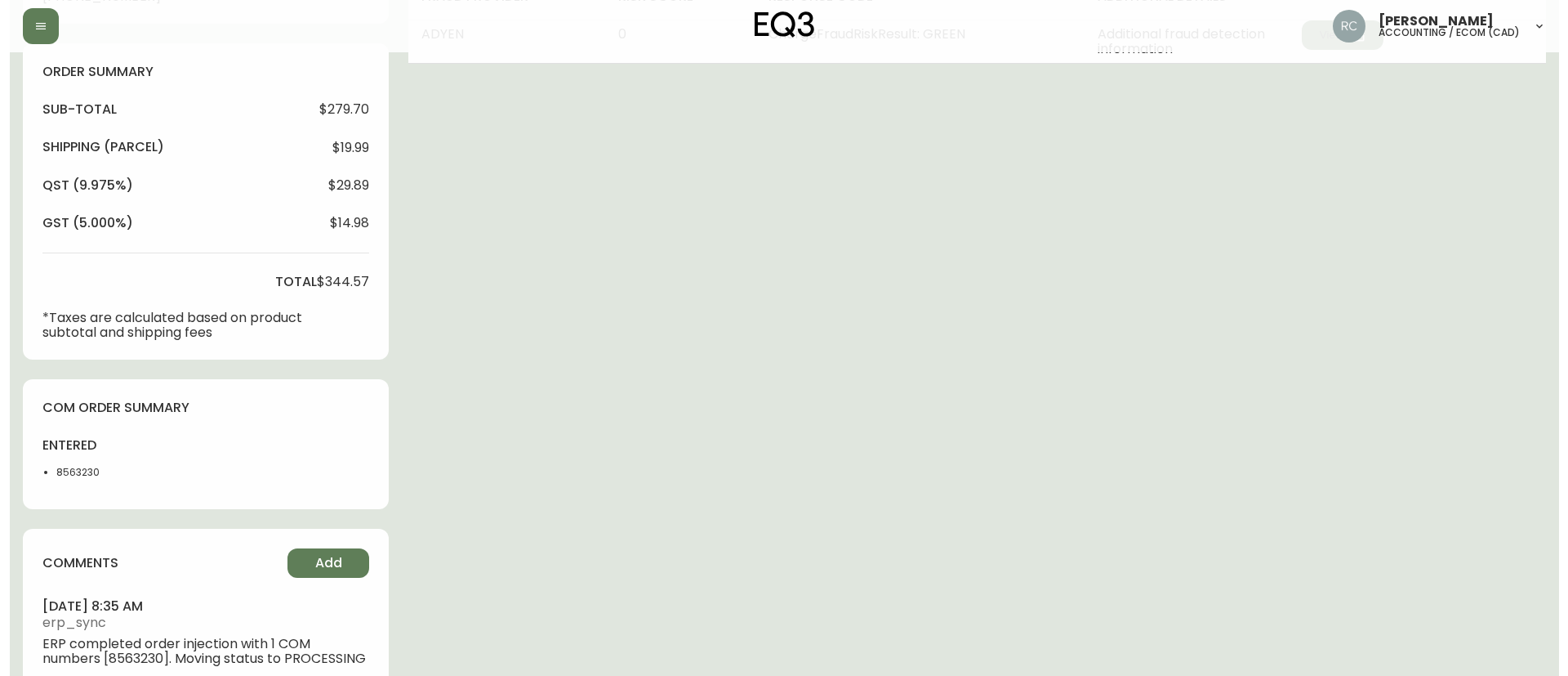
scroll to position [605, 0]
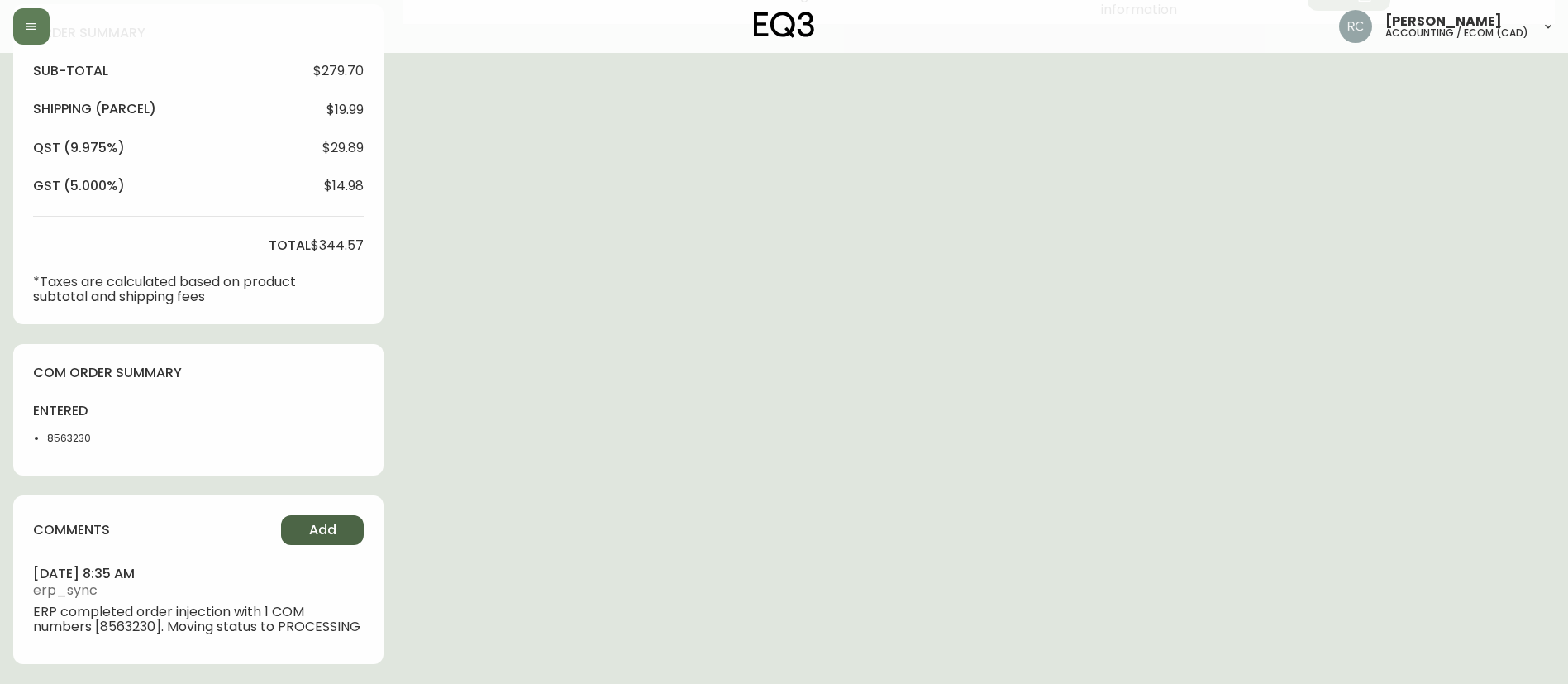
click at [329, 521] on span "Add" at bounding box center [323, 530] width 28 height 18
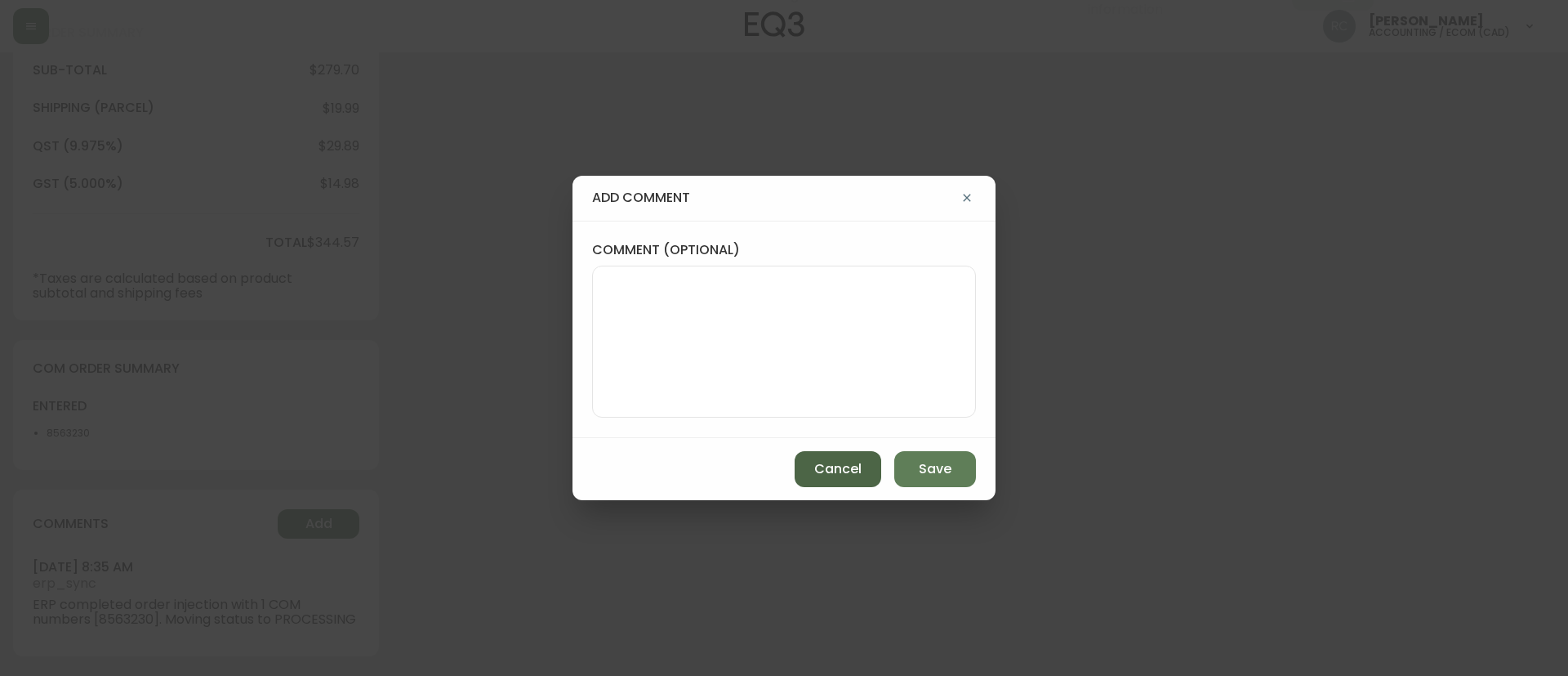
click at [797, 470] on button "Cancel" at bounding box center [838, 469] width 86 height 36
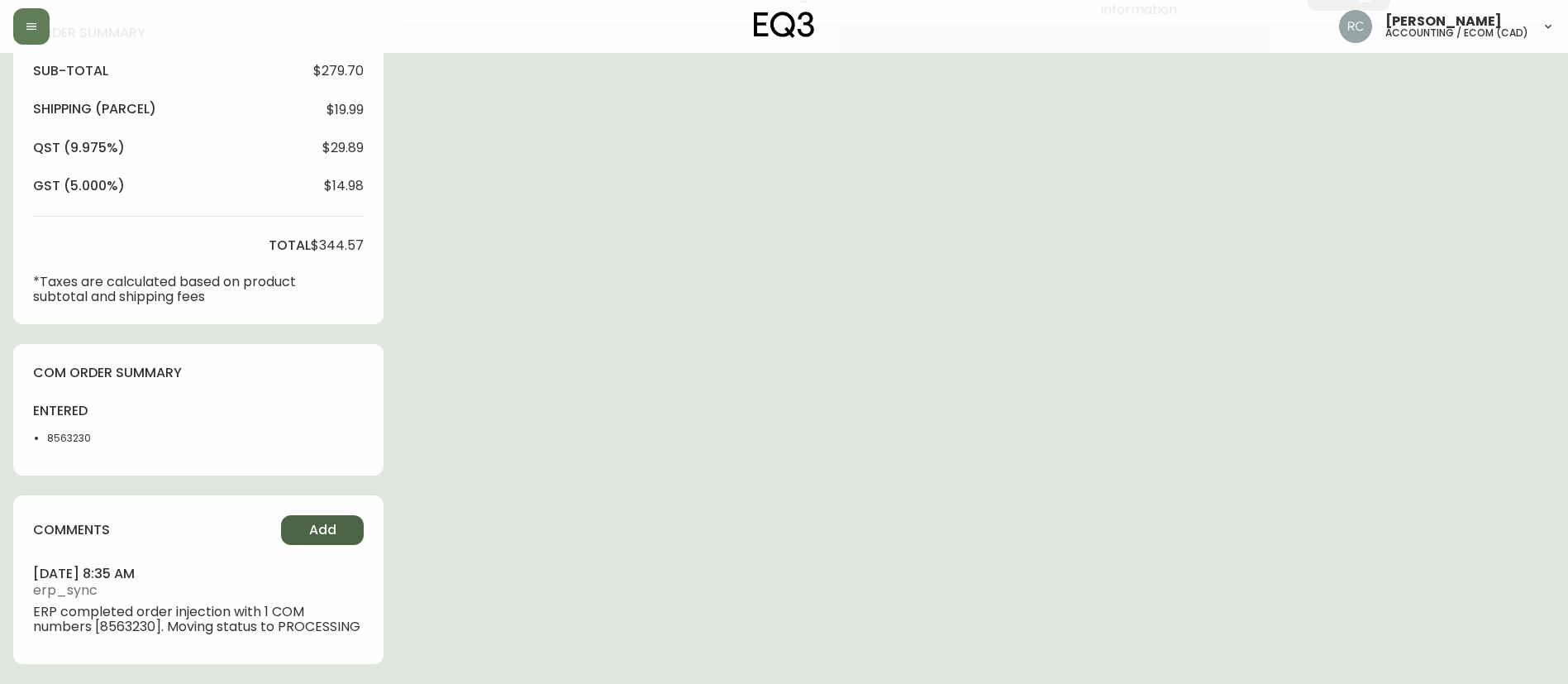
click at [343, 515] on button "Add" at bounding box center [322, 529] width 83 height 29
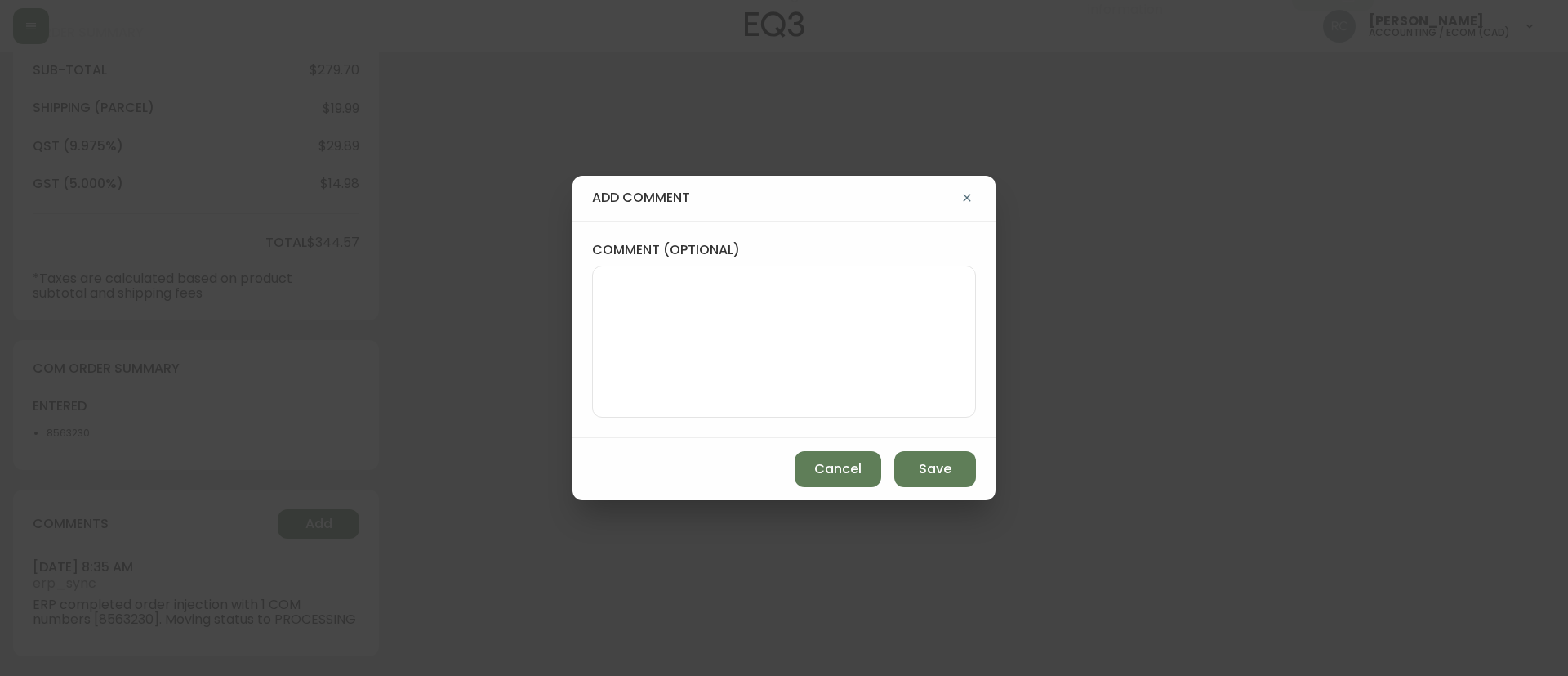
click at [686, 314] on textarea "comment (optional)" at bounding box center [784, 342] width 357 height 131
paste textarea "MANUAL FRAUD REVIEW - APPROVED - same shipping and billing address -"
type textarea "MANUAL FRAUD REVIEW - APPROVED - same shipping and billing address -"
click at [441, 326] on div "add comment comment (optional) MANUAL FRAUD REVIEW - APPROVED - same shipping a…" at bounding box center [784, 338] width 1568 height 676
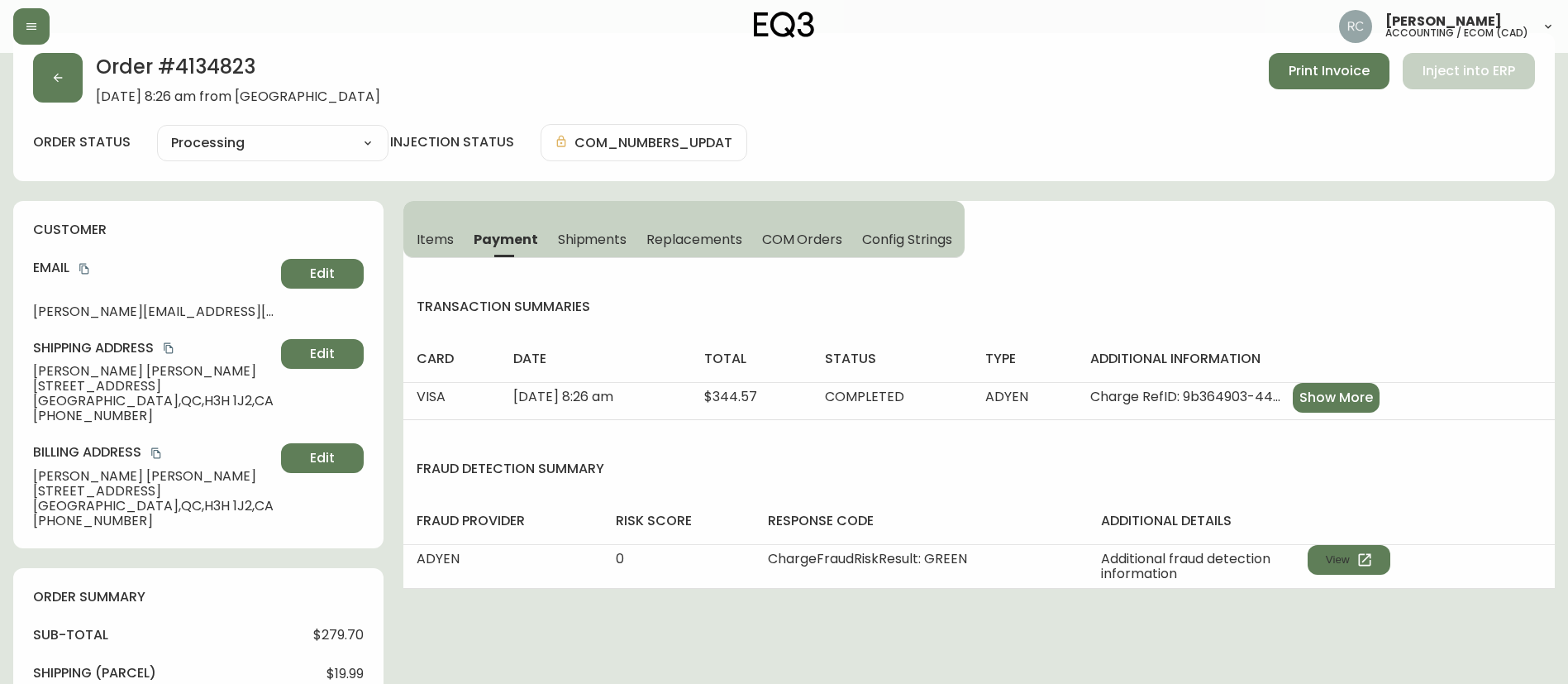
scroll to position [0, 0]
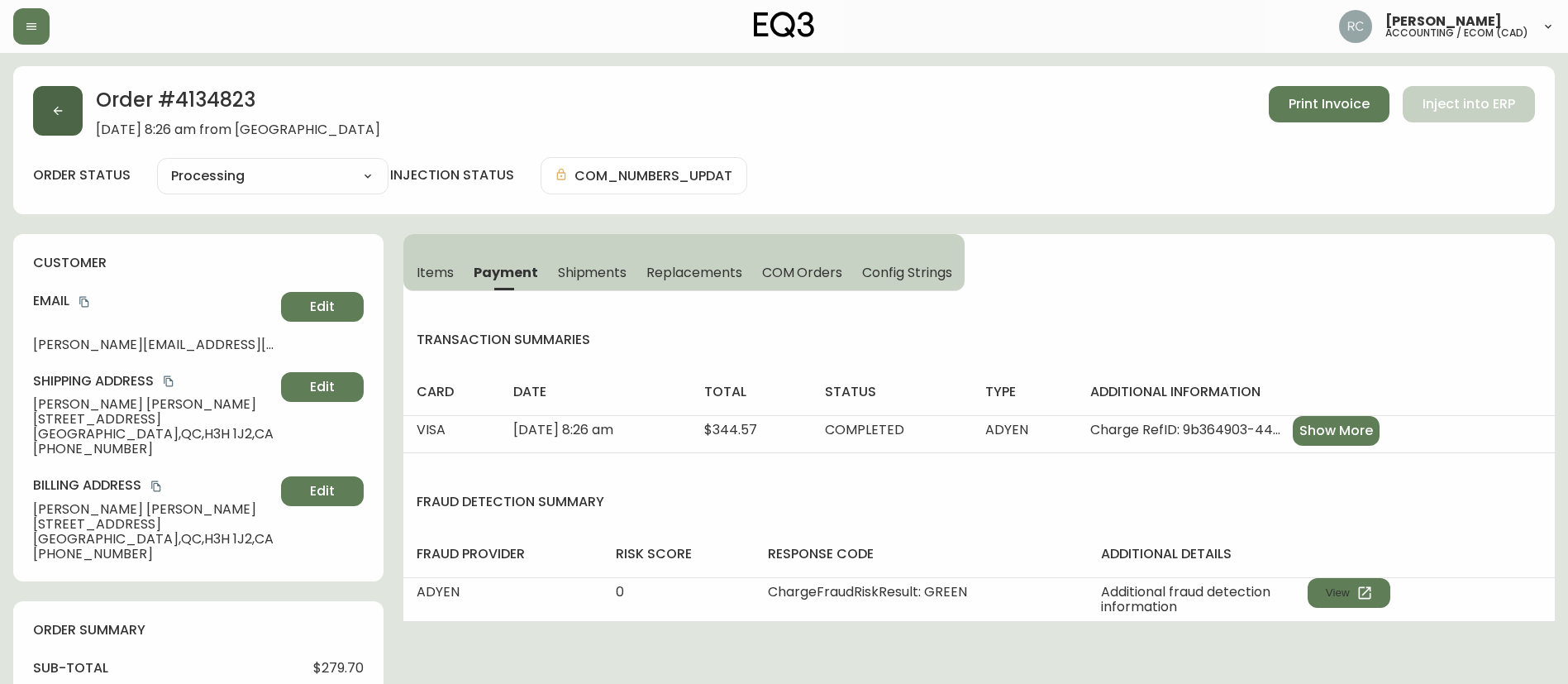
click at [54, 104] on icon "button" at bounding box center [58, 110] width 13 height 13
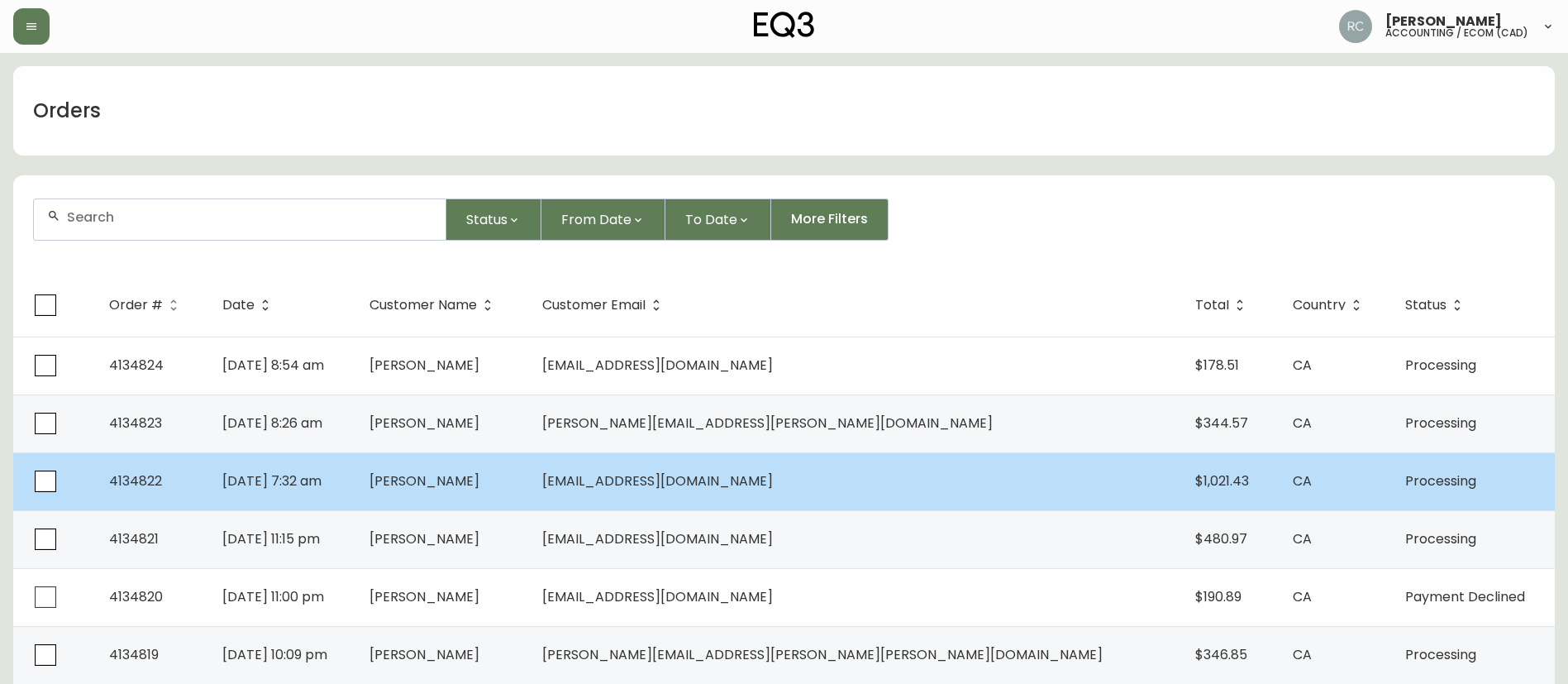
click at [356, 473] on td "[DATE] 7:32 am" at bounding box center [283, 481] width 147 height 58
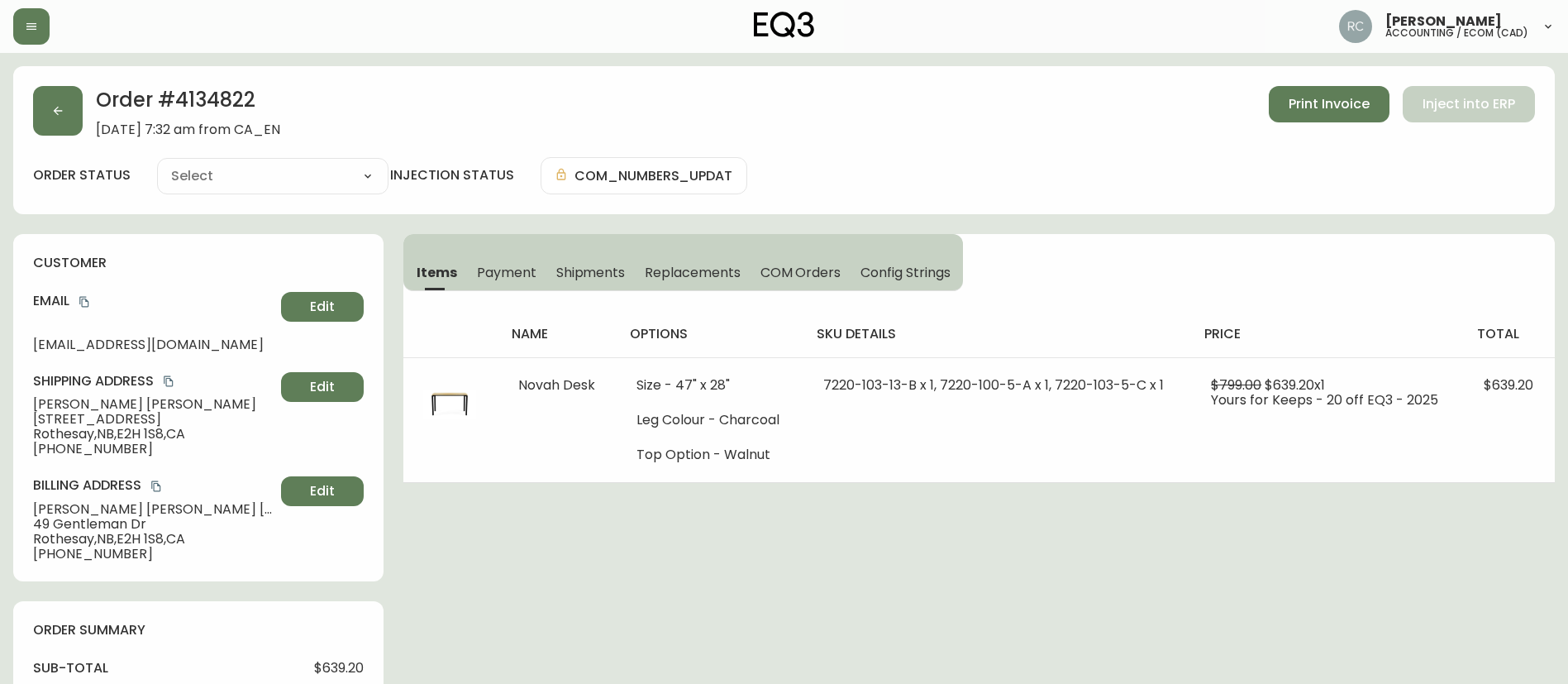
type input "Processing"
select select "PROCESSING"
click at [35, 101] on button "button" at bounding box center [58, 110] width 50 height 50
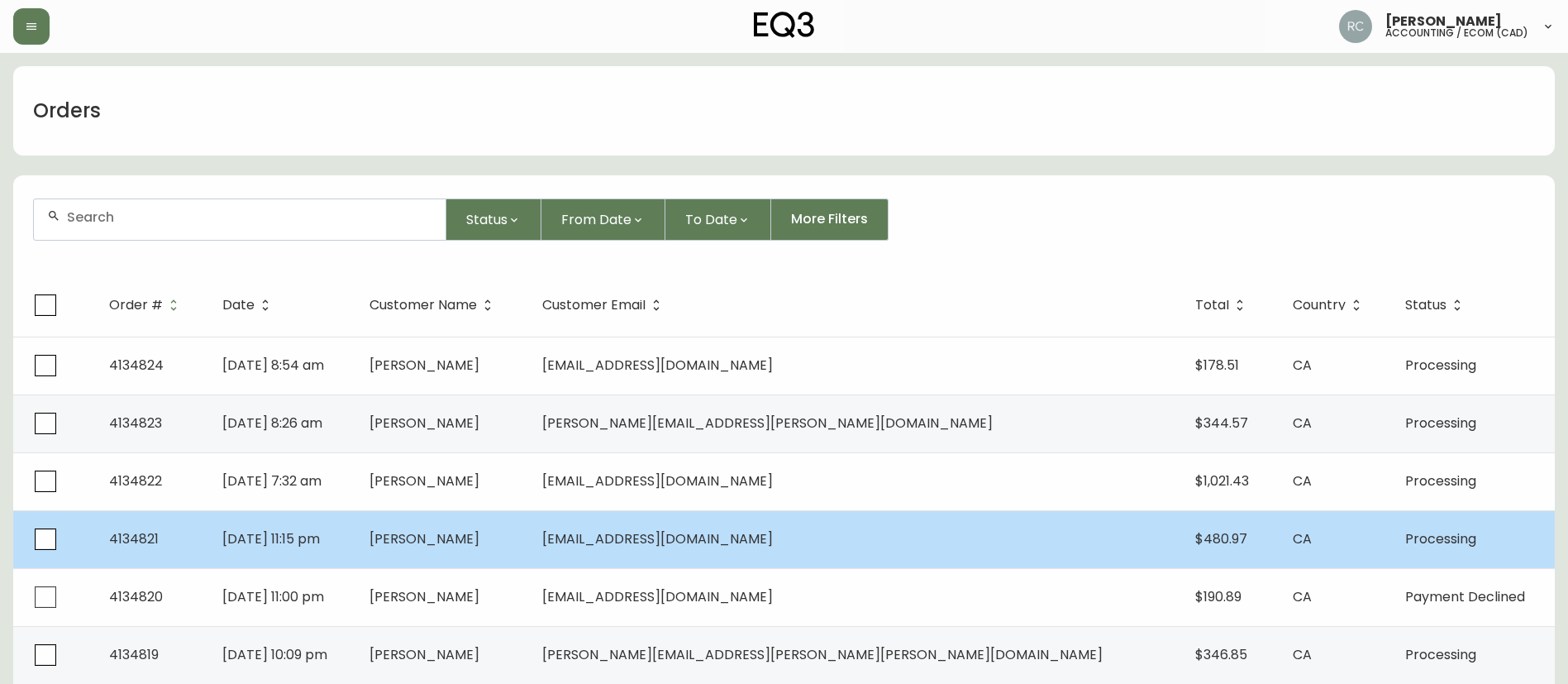
click at [529, 539] on td "[PERSON_NAME]" at bounding box center [443, 539] width 173 height 58
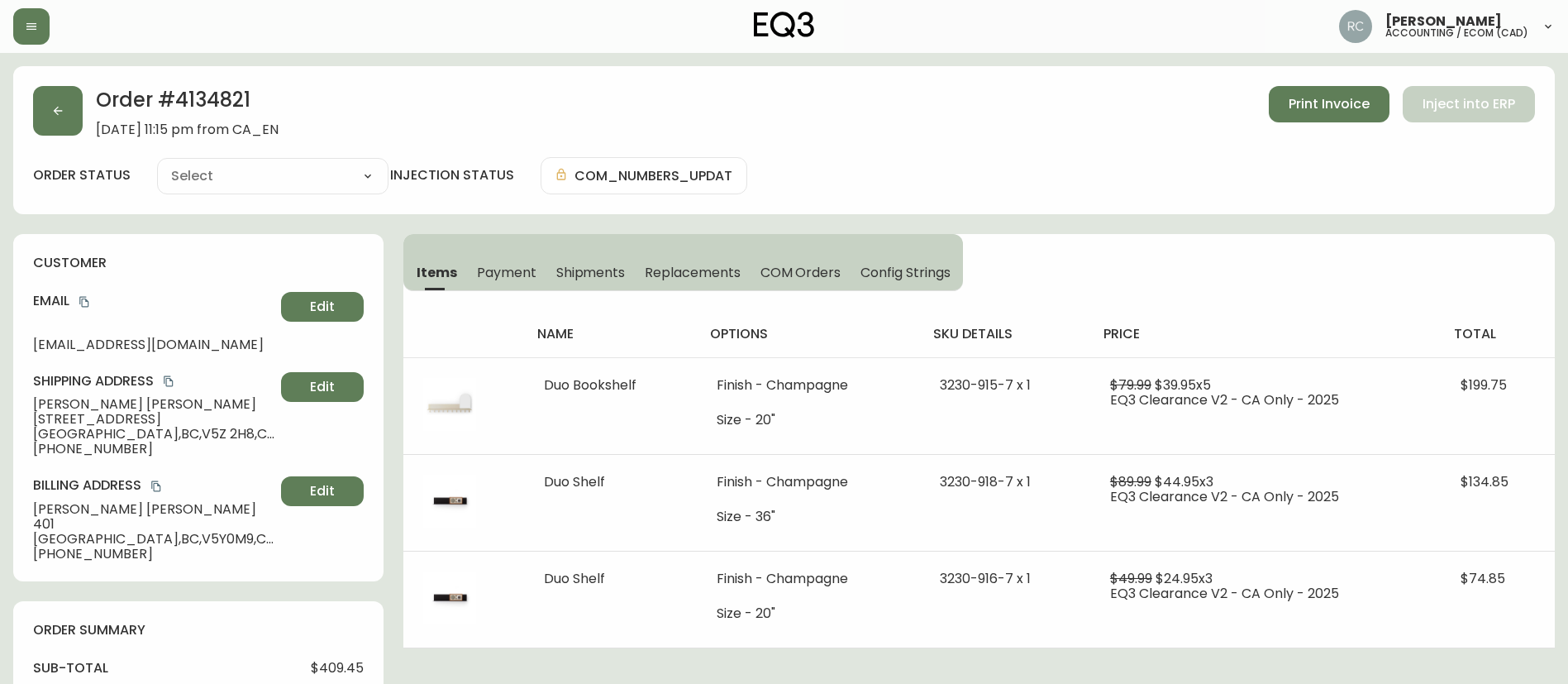
type input "Processing"
select select "PROCESSING"
click at [52, 118] on button "button" at bounding box center [58, 110] width 50 height 50
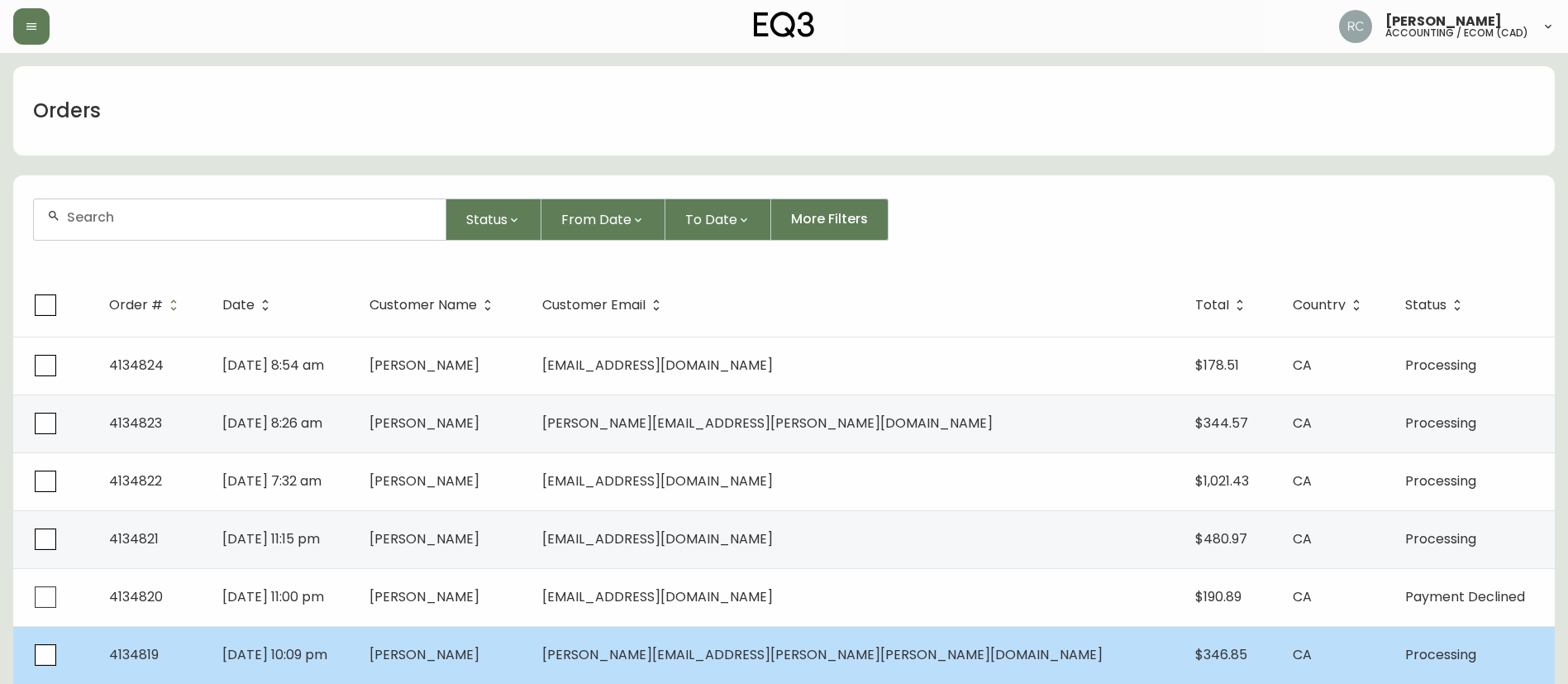
click at [529, 644] on td "[PERSON_NAME]" at bounding box center [443, 655] width 173 height 58
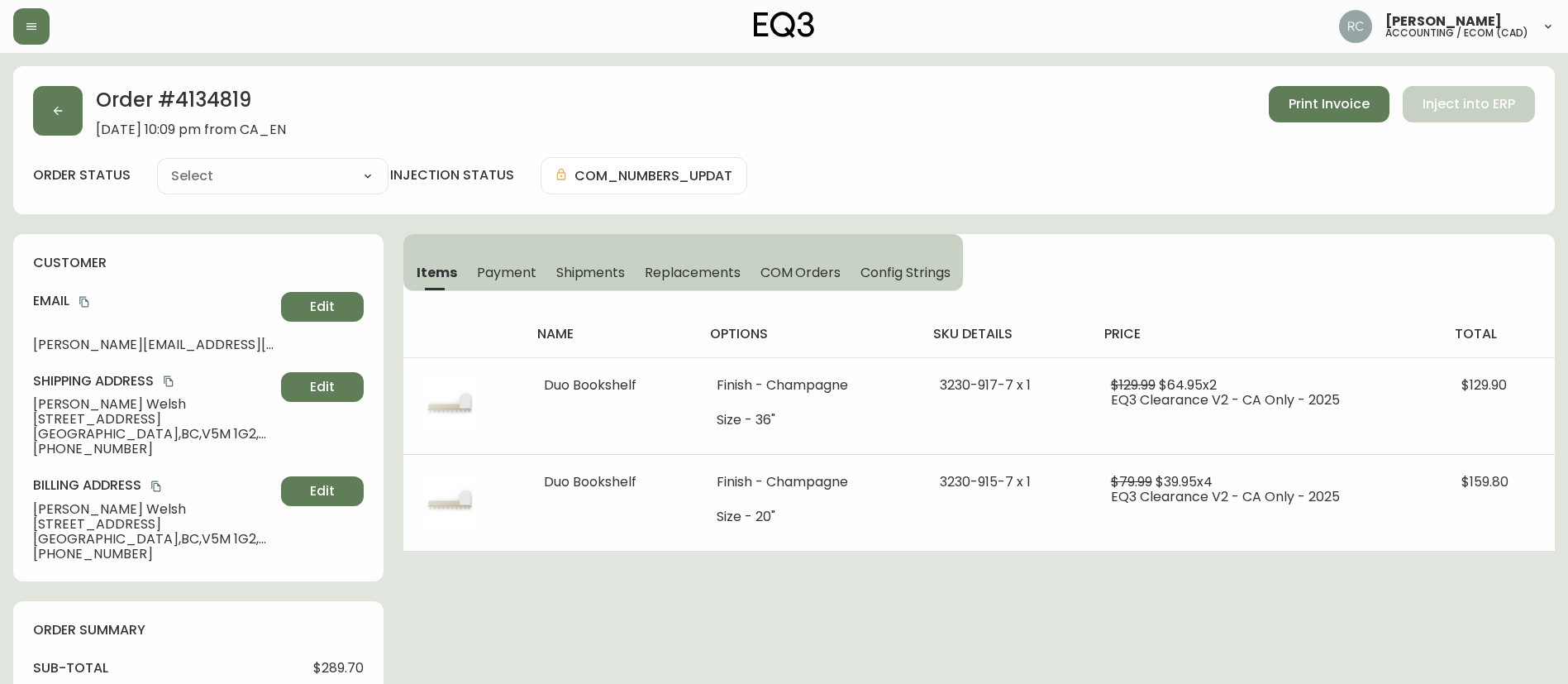
type input "Processing"
select select "PROCESSING"
click at [68, 114] on button "button" at bounding box center [58, 110] width 50 height 50
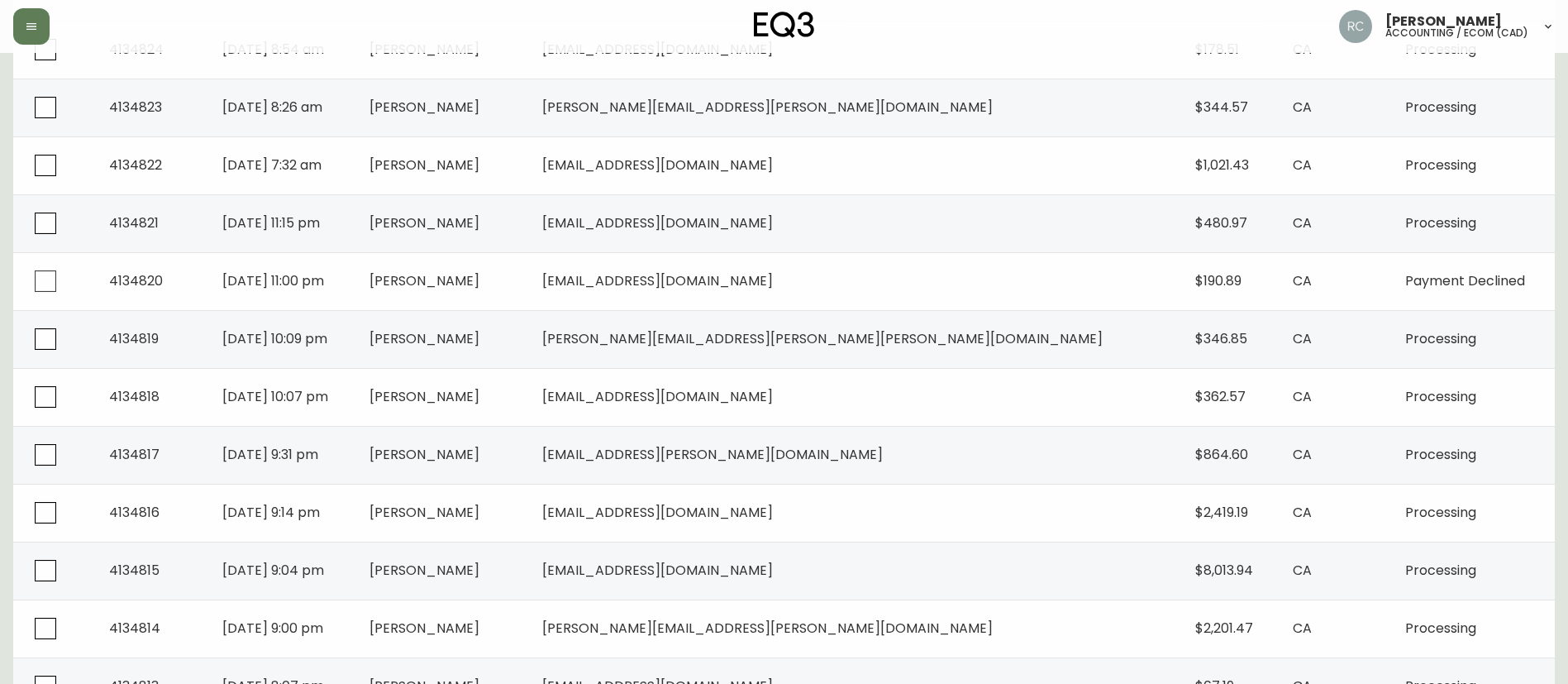
scroll to position [413, 0]
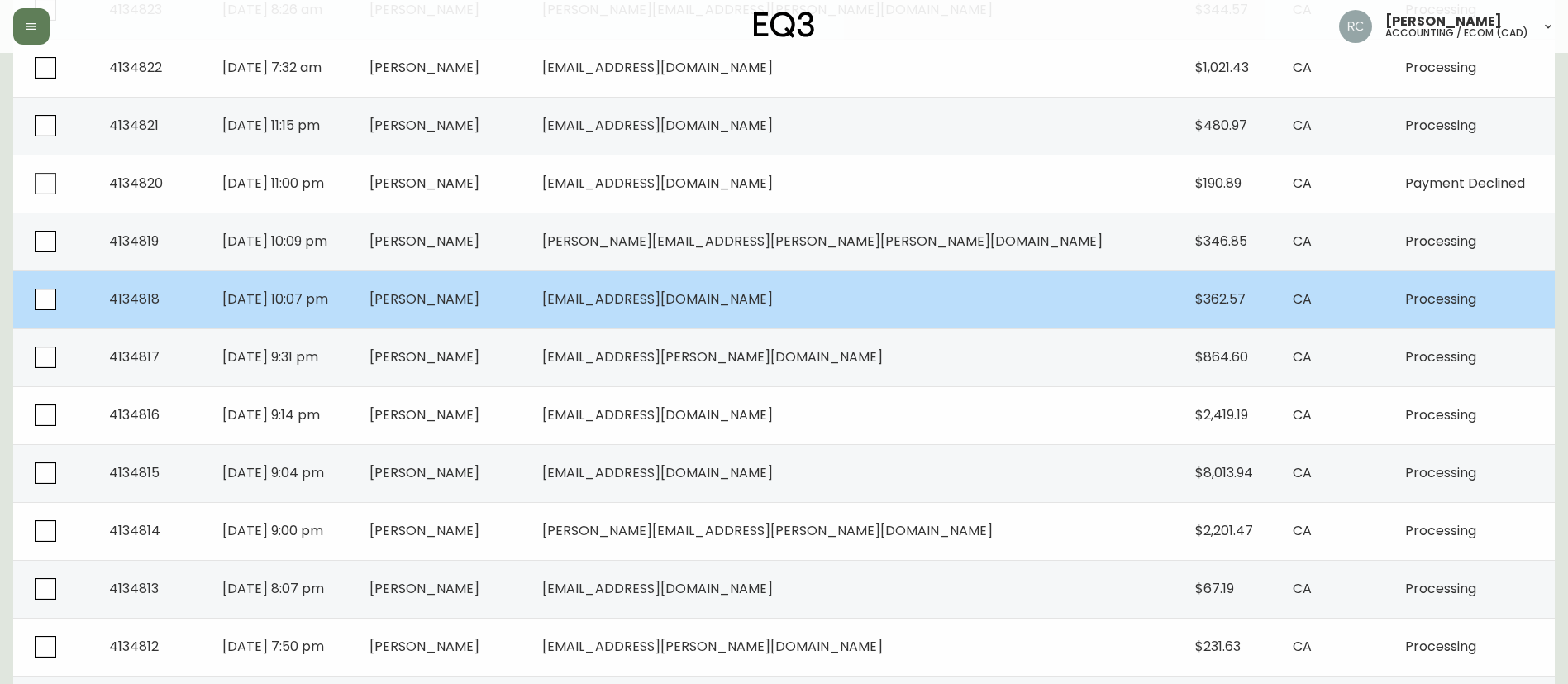
click at [480, 296] on span "[PERSON_NAME]" at bounding box center [424, 298] width 110 height 19
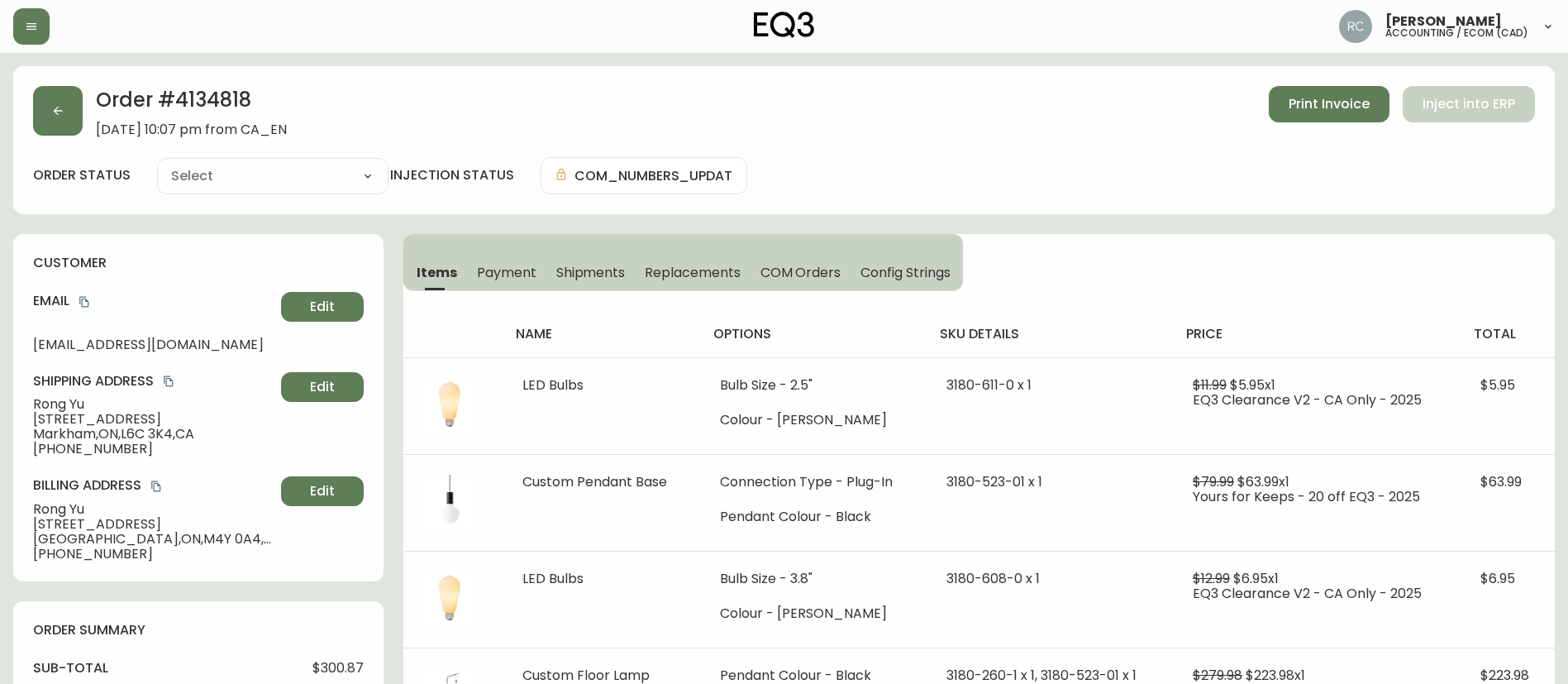
type input "Processing"
select select "PROCESSING"
click at [56, 96] on button "button" at bounding box center [58, 110] width 50 height 50
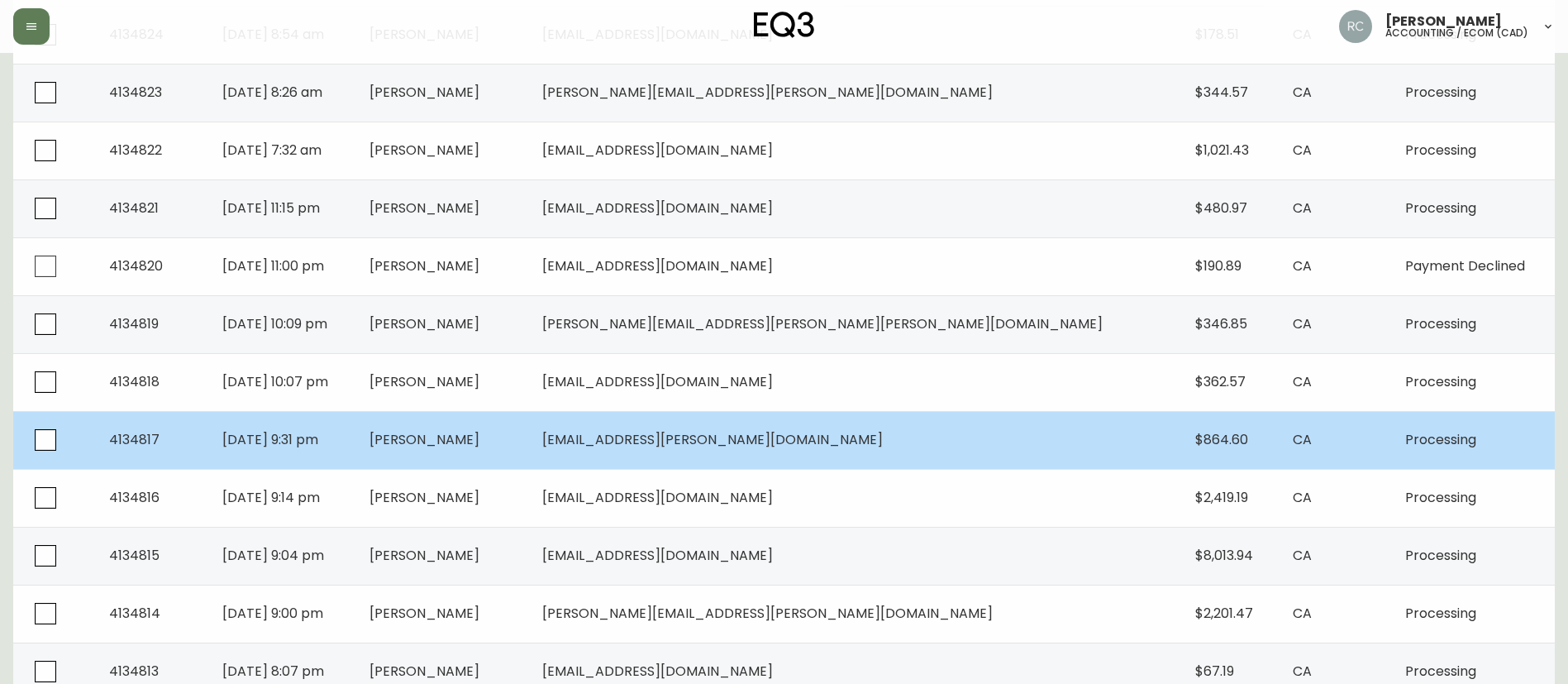
click at [529, 455] on td "[PERSON_NAME]" at bounding box center [443, 439] width 173 height 58
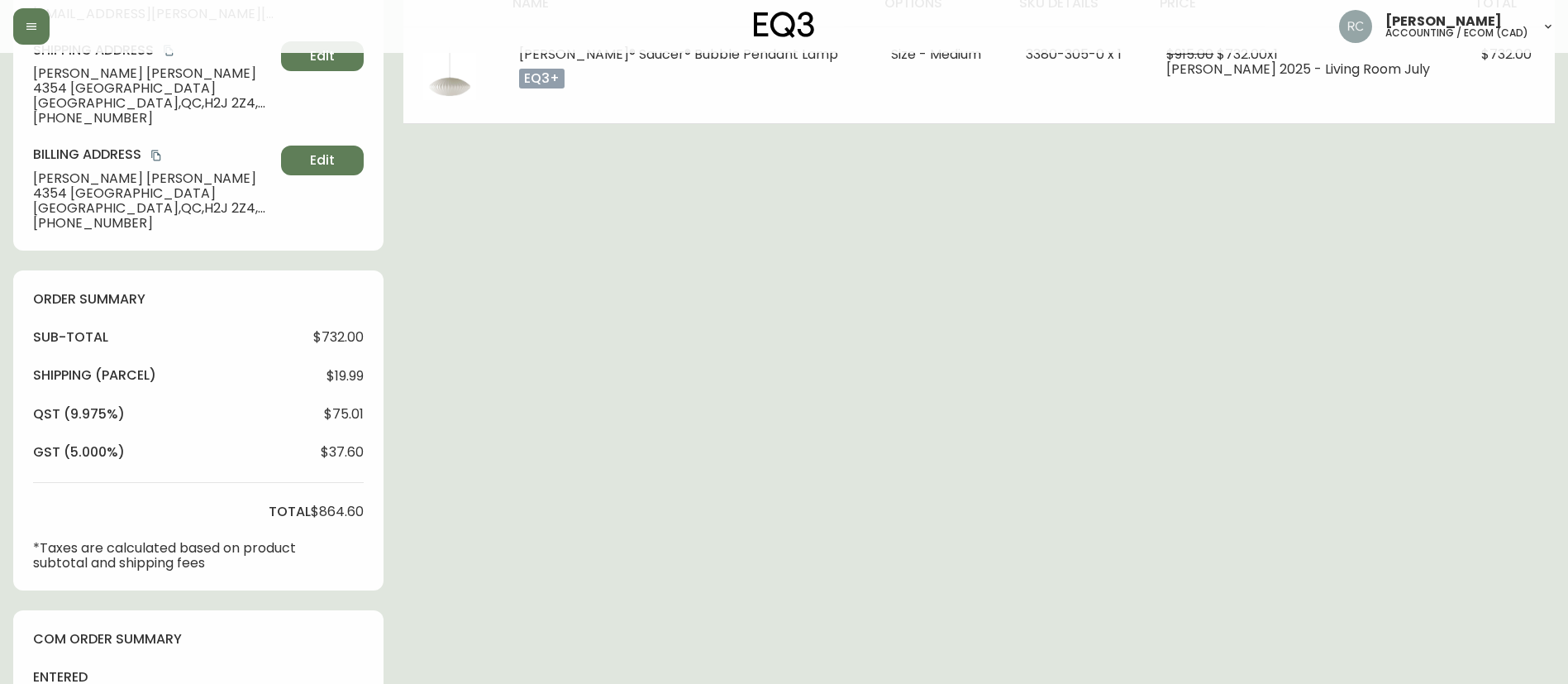
scroll to position [89, 0]
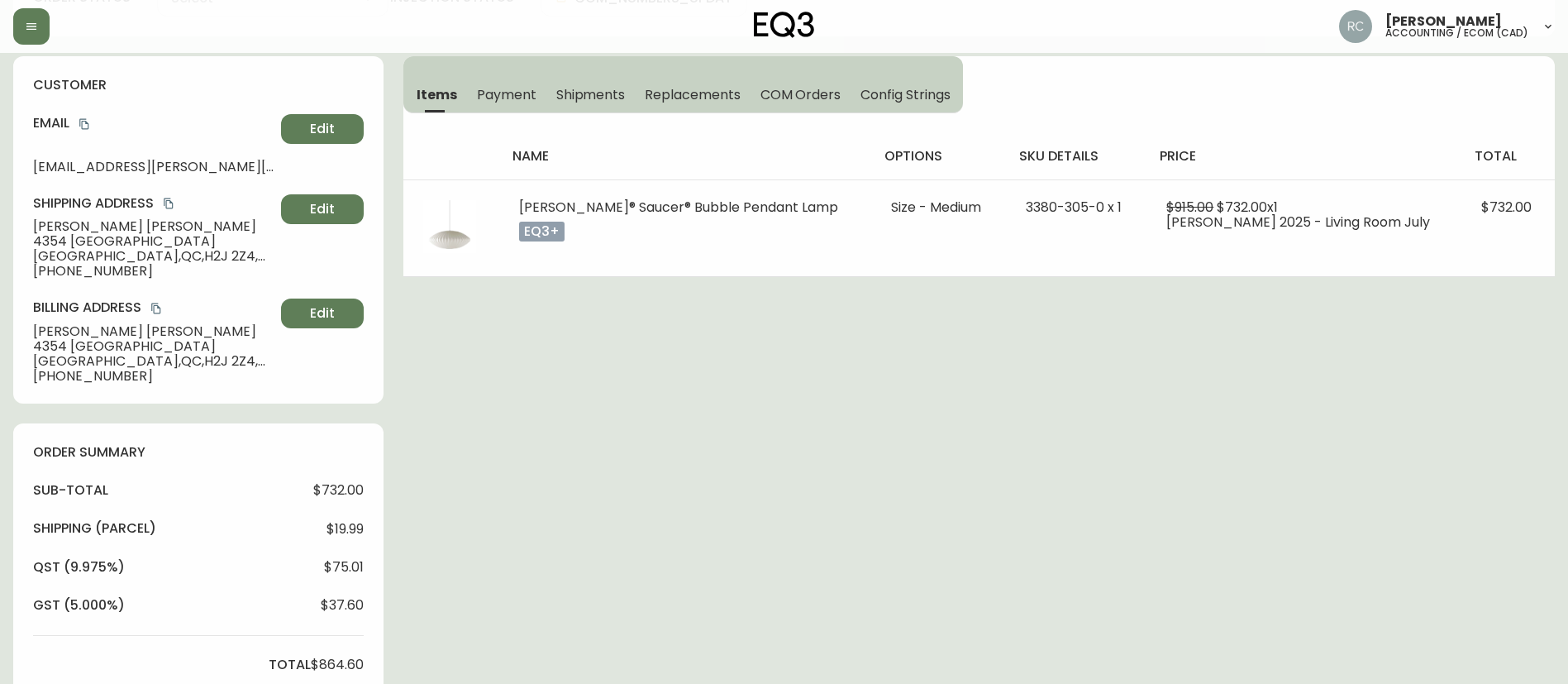
type input "Processing"
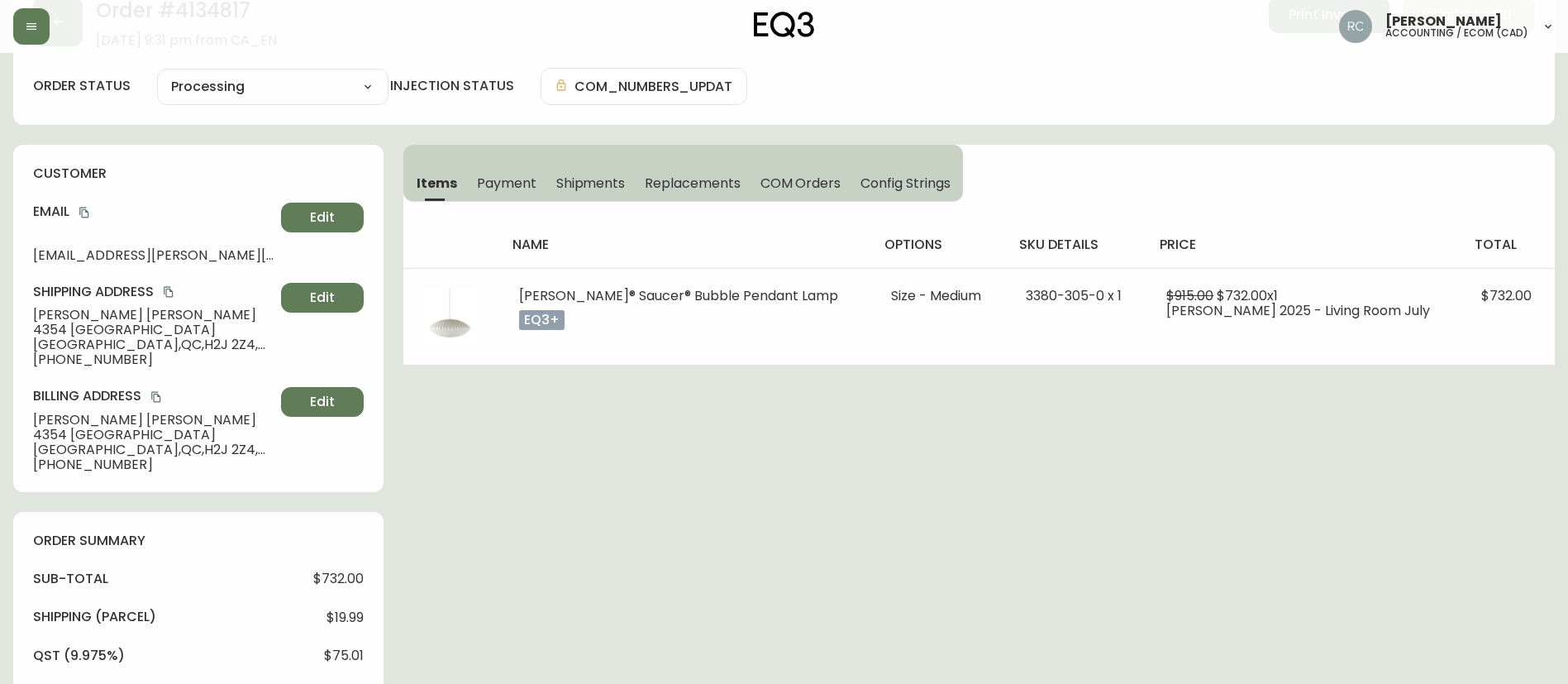
scroll to position [0, 0]
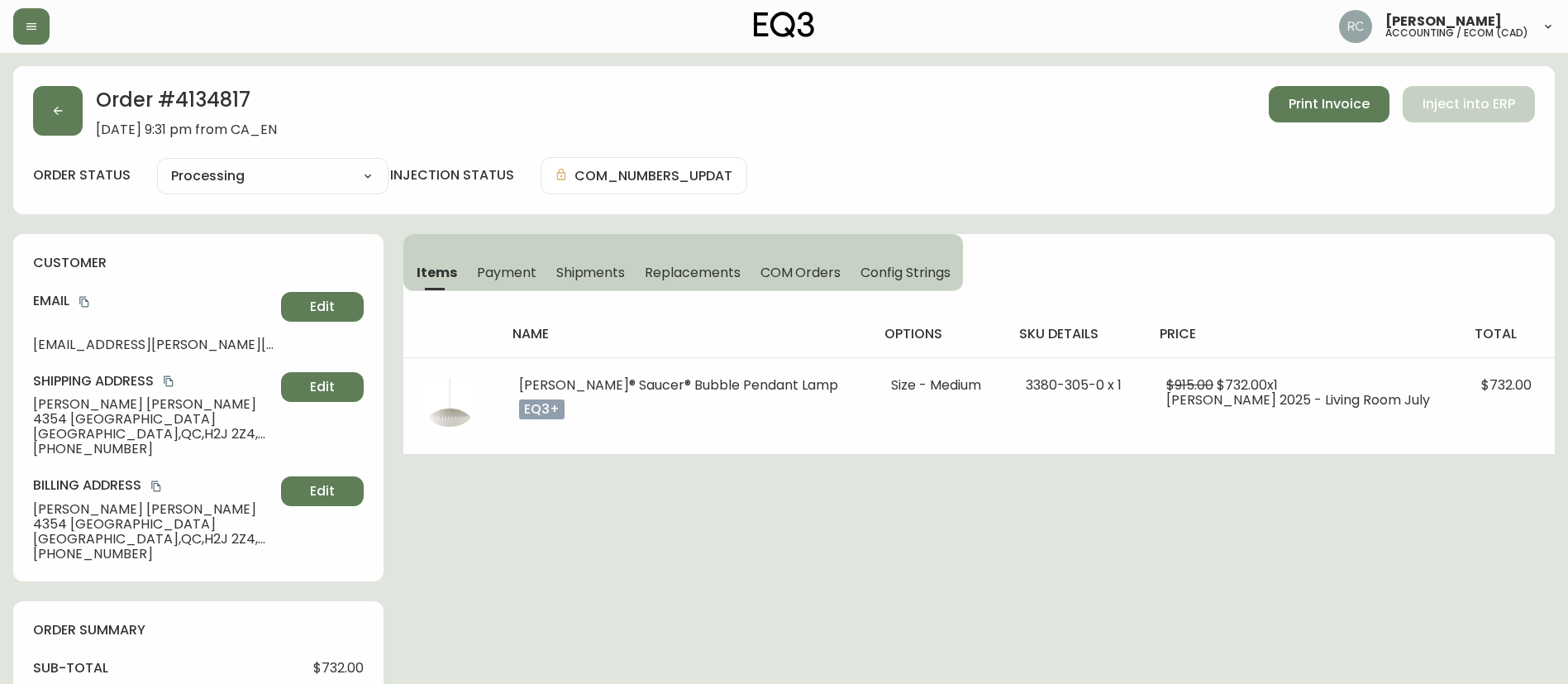
select select "PROCESSING"
click at [505, 267] on span "Payment" at bounding box center [506, 272] width 60 height 17
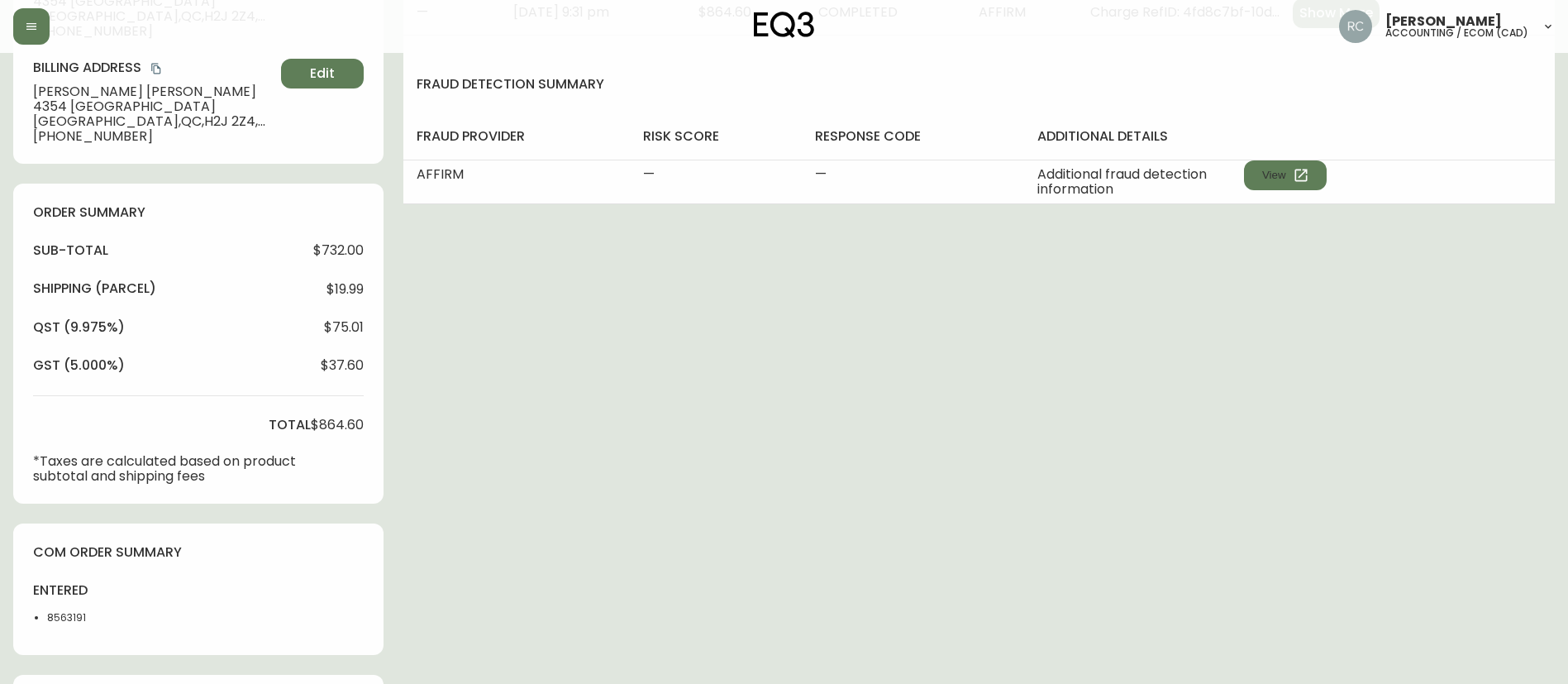
scroll to position [597, 0]
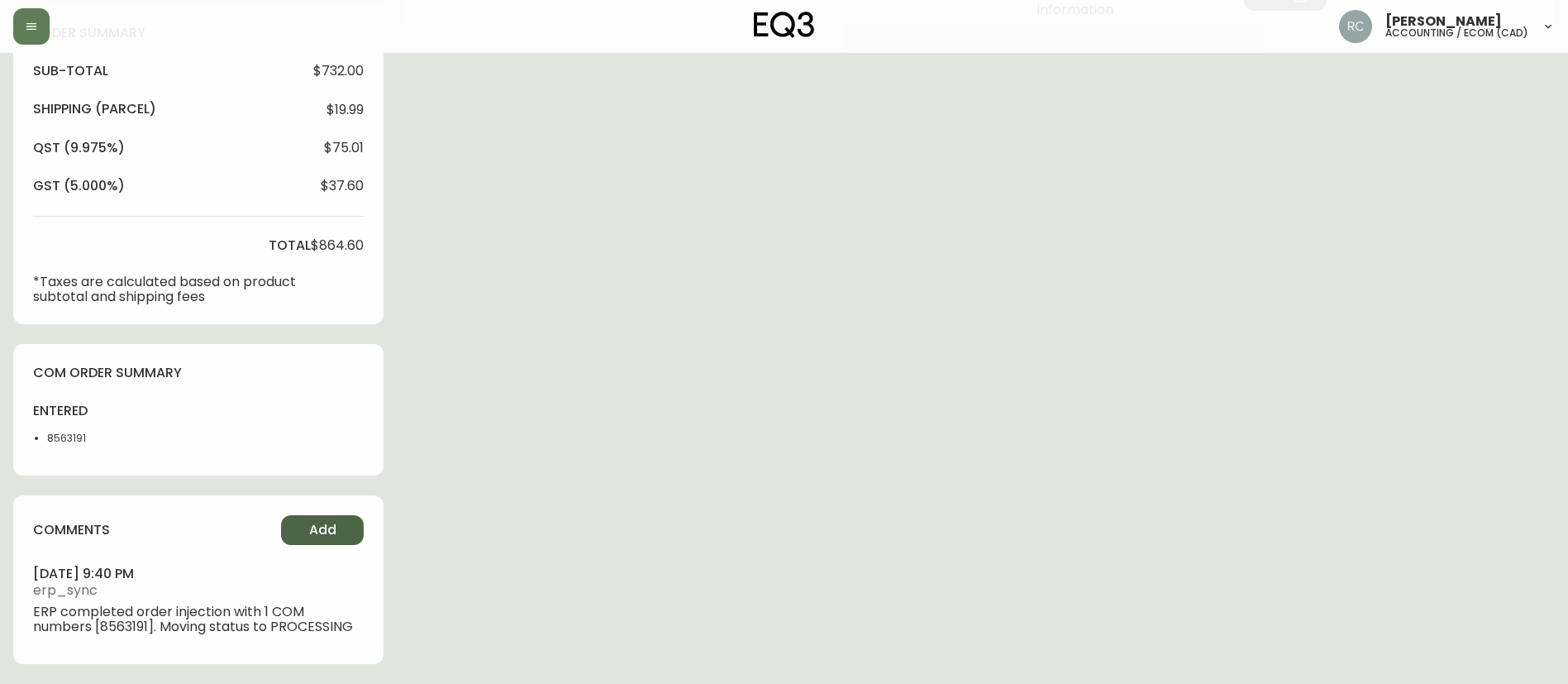
click at [320, 530] on span "Add" at bounding box center [323, 530] width 28 height 18
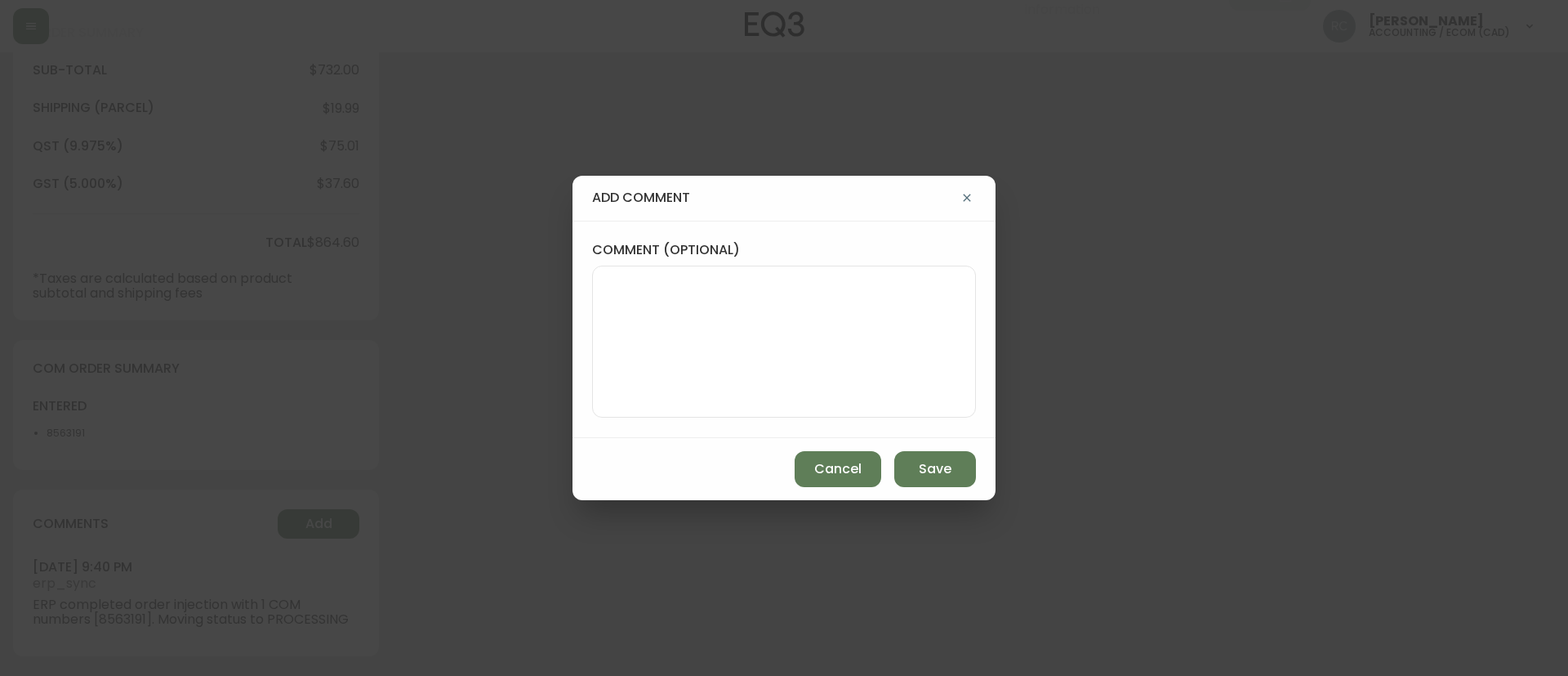
click at [754, 355] on textarea "comment (optional)" at bounding box center [784, 342] width 357 height 131
paste textarea "MANUAL FRAUD REVIEW - Affirm"
type textarea "MANUAL FRAUD REVIEW - Affirm"
click at [969, 455] on button "Save" at bounding box center [935, 469] width 82 height 36
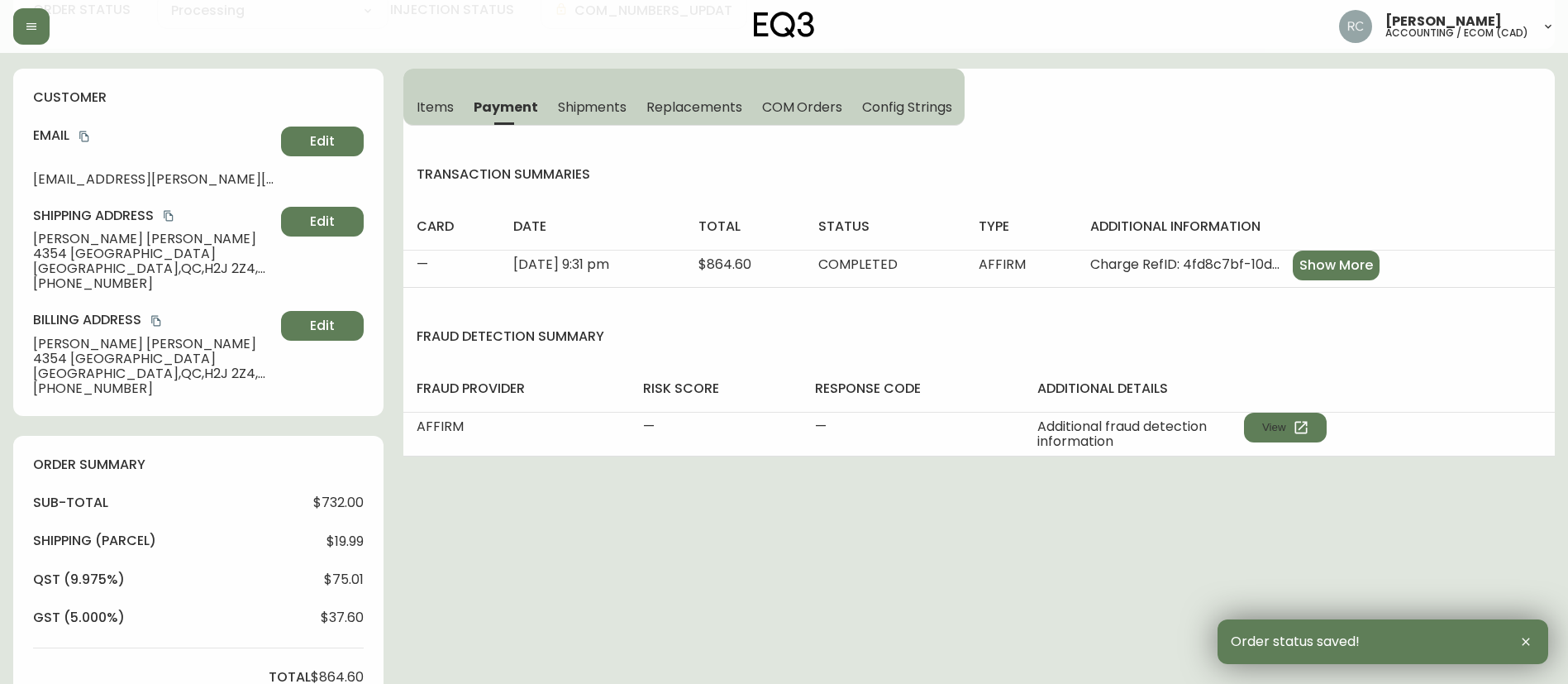
scroll to position [0, 0]
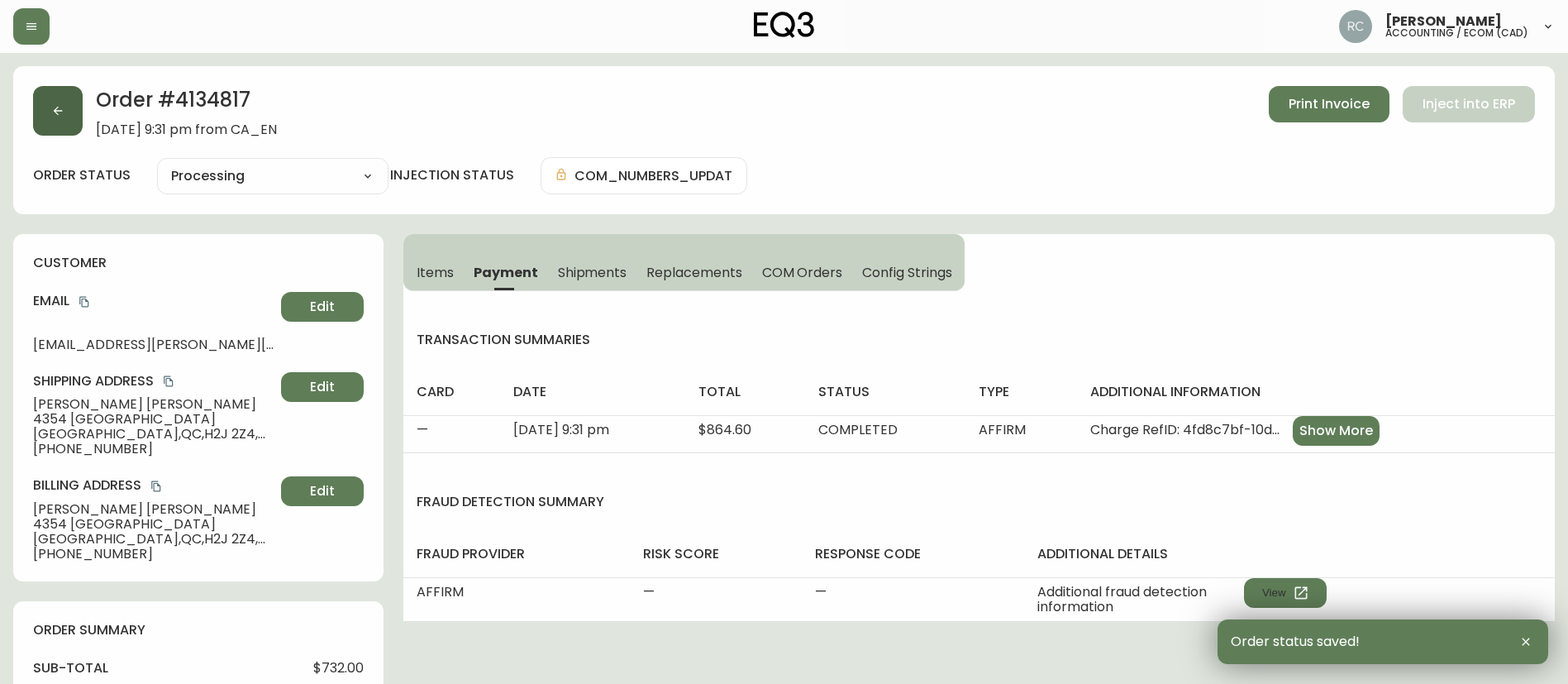
click at [55, 110] on icon "button" at bounding box center [58, 111] width 9 height 9
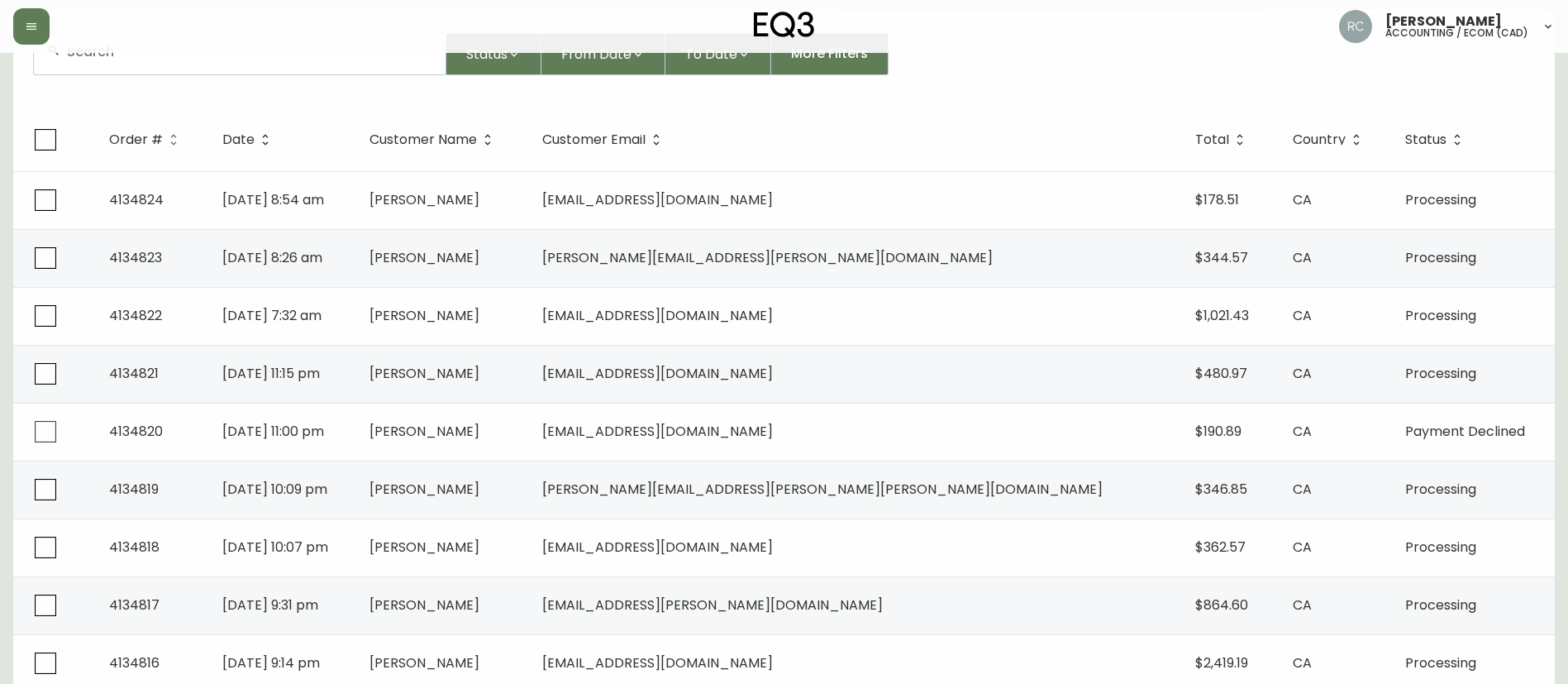
scroll to position [248, 0]
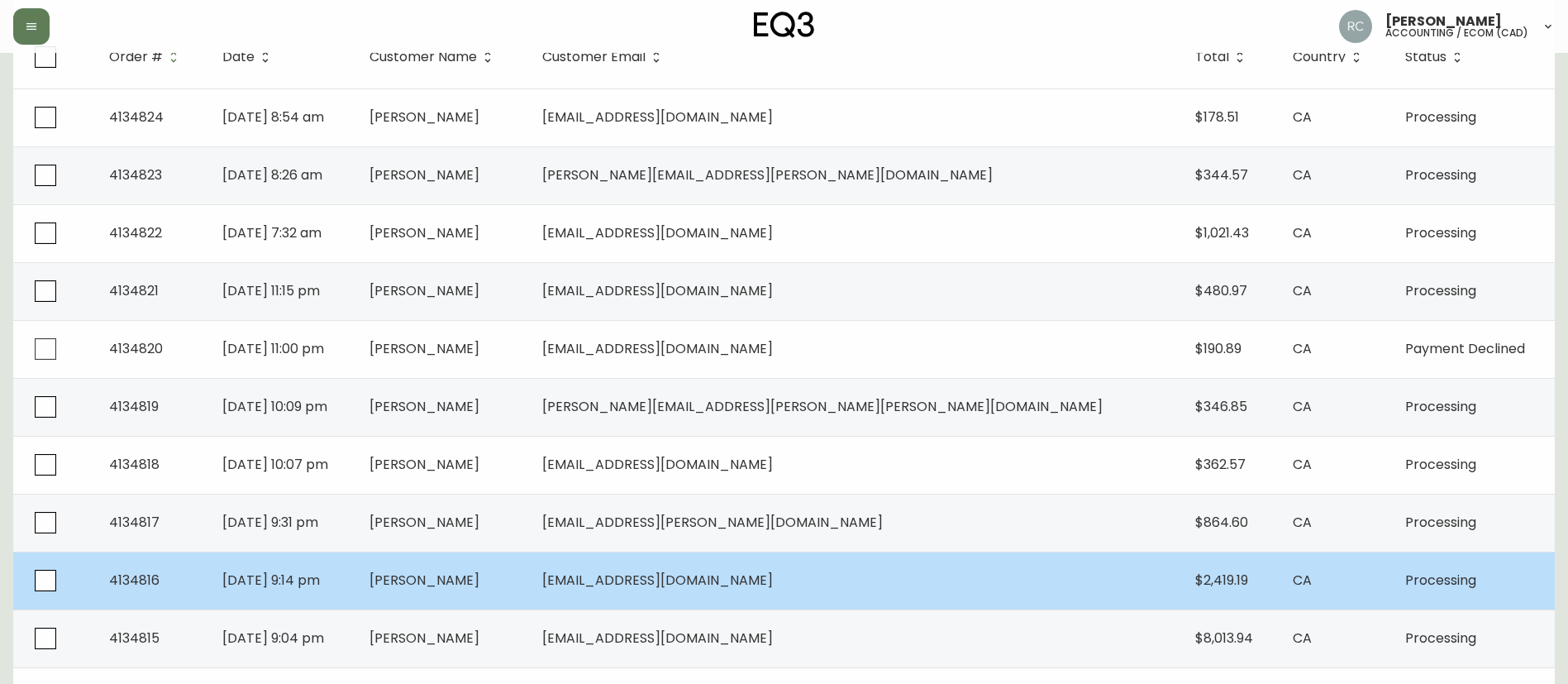
click at [356, 573] on td "[DATE] 9:14 pm" at bounding box center [283, 580] width 147 height 58
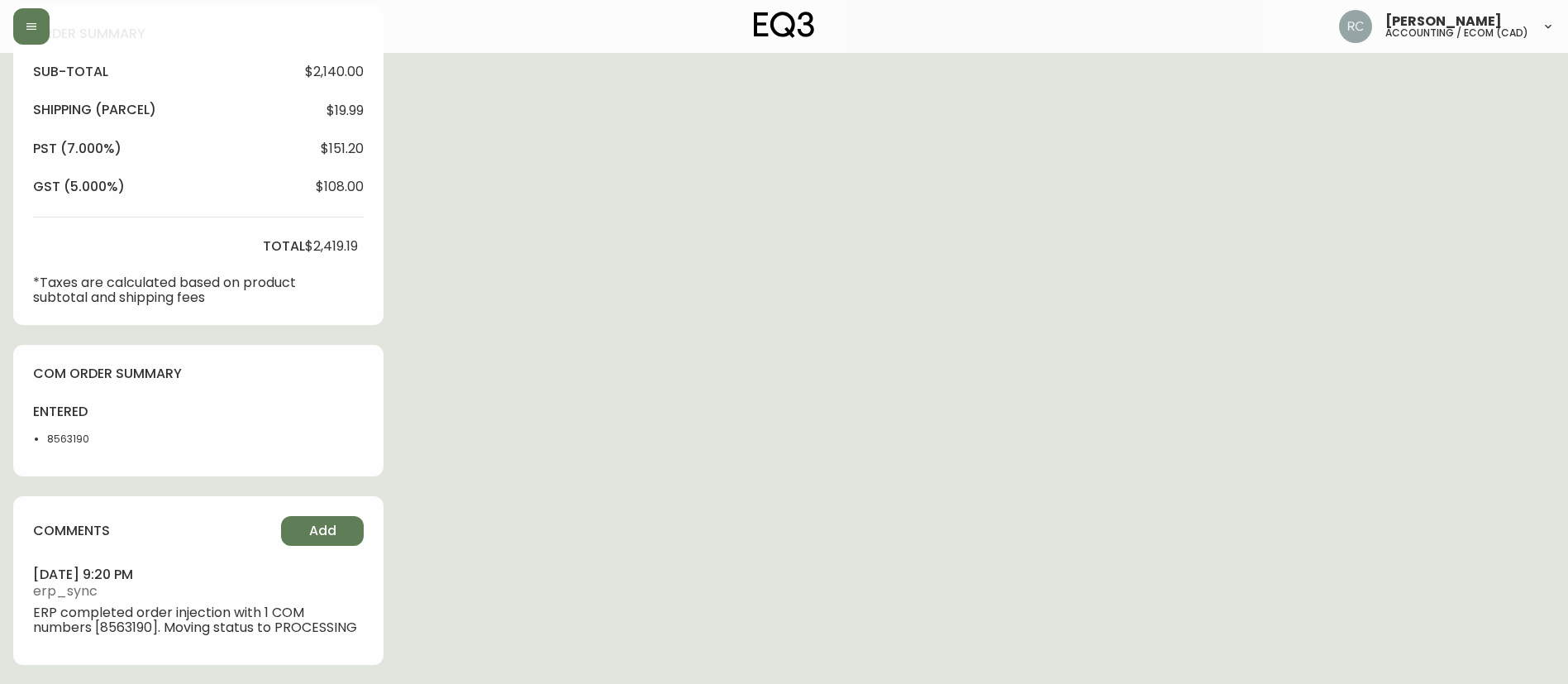
type input "Processing"
select select "PROCESSING"
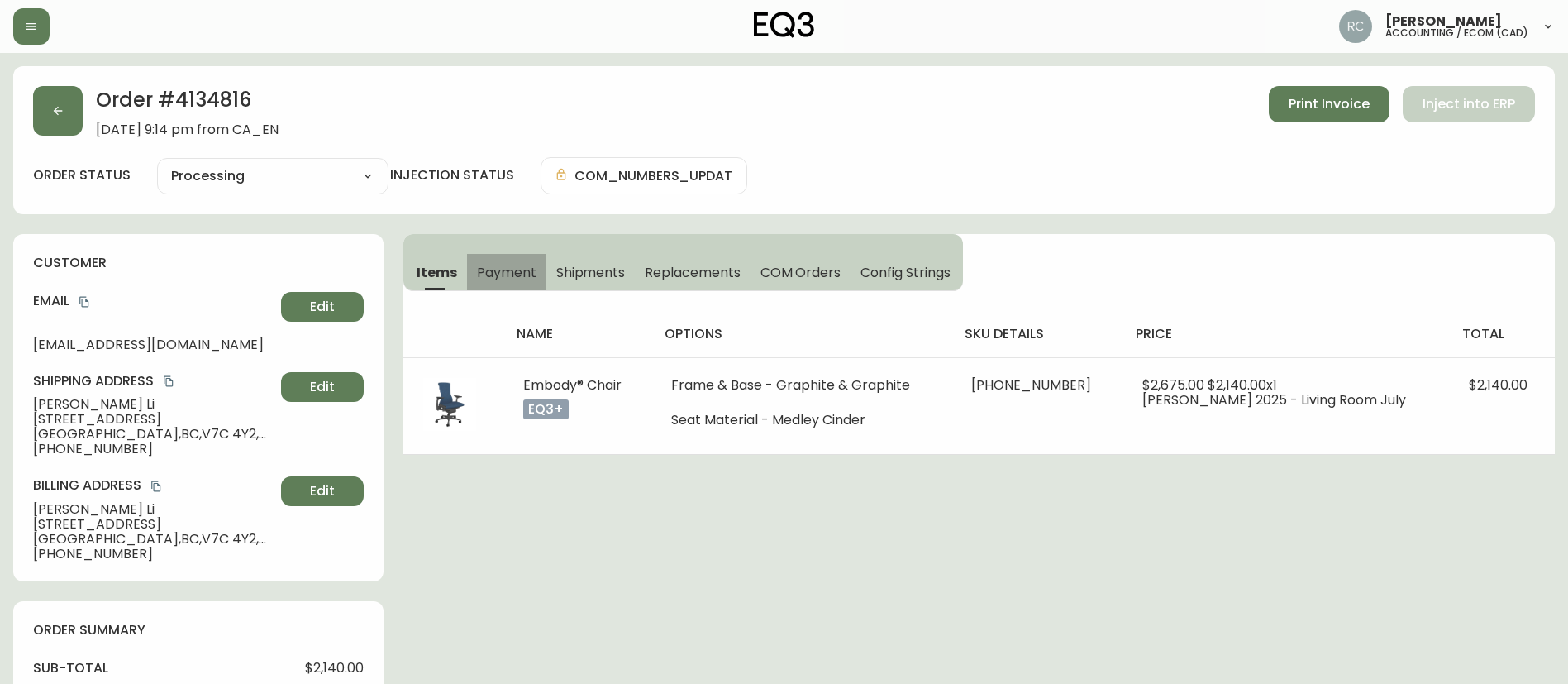
click at [498, 279] on span "Payment" at bounding box center [506, 272] width 60 height 17
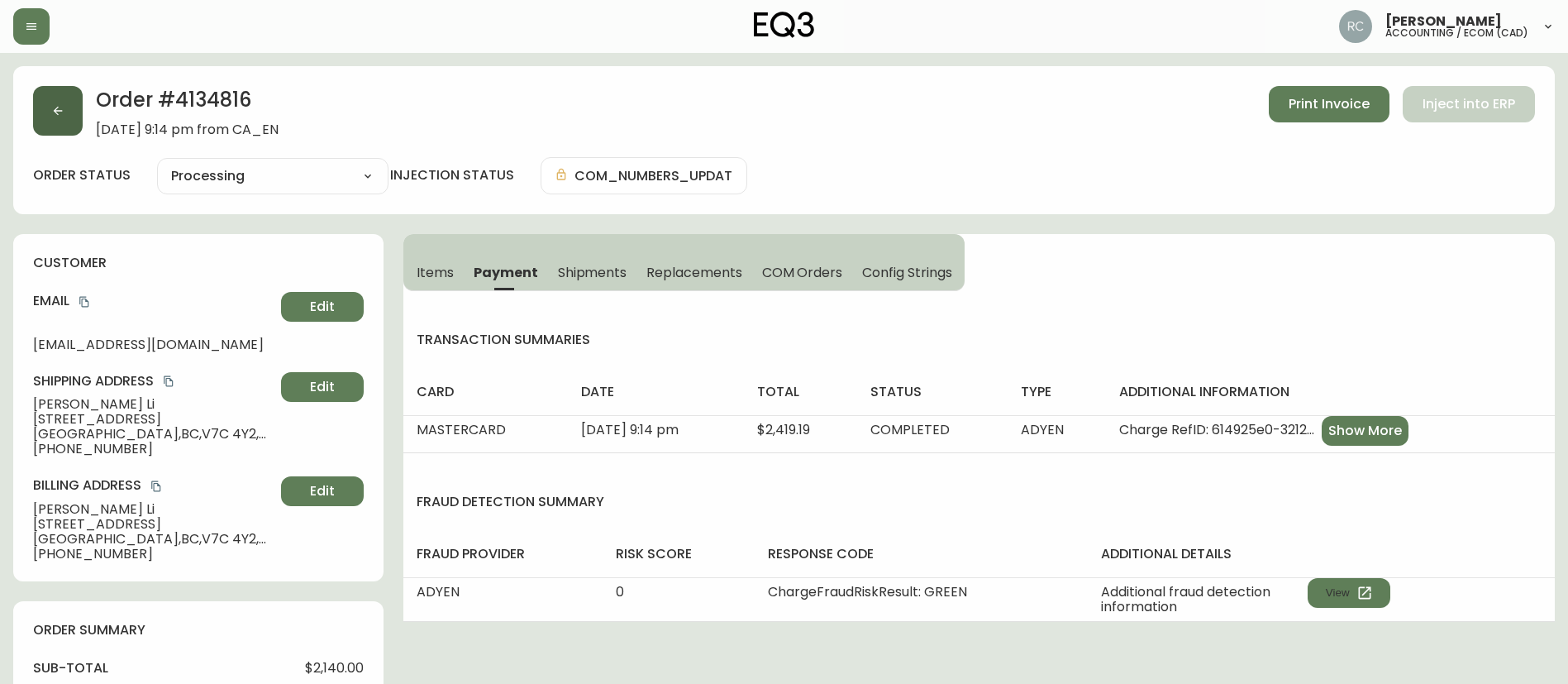
click at [54, 121] on button "button" at bounding box center [58, 110] width 50 height 50
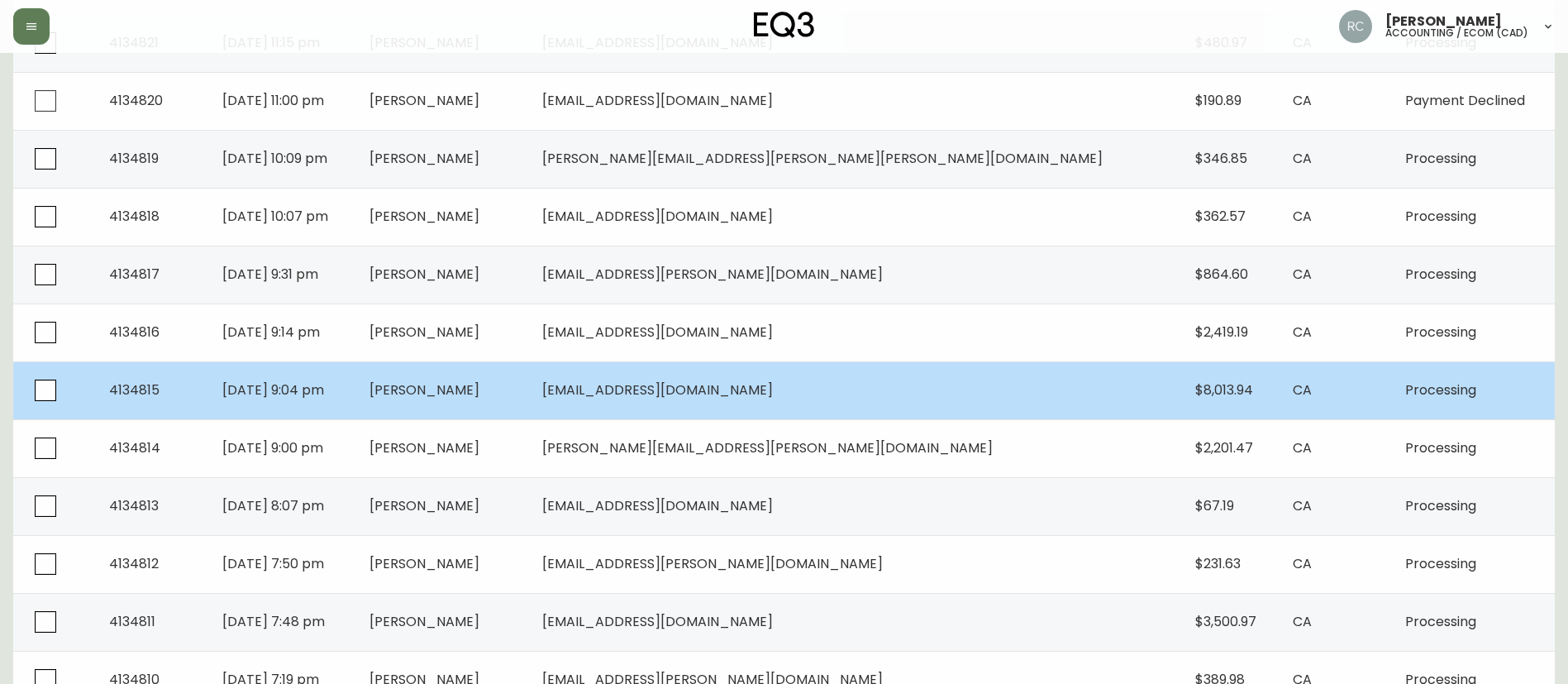
click at [526, 400] on td "[PERSON_NAME]" at bounding box center [443, 389] width 173 height 58
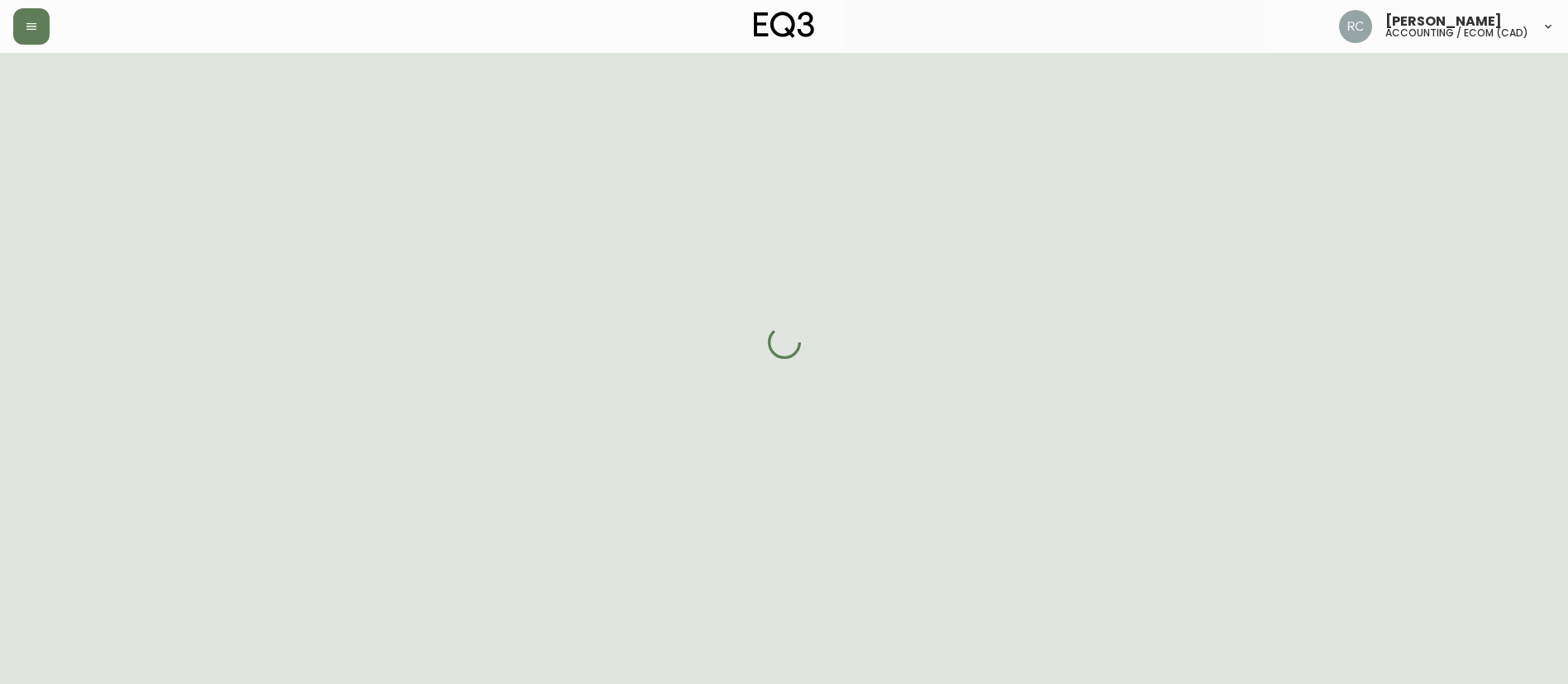
scroll to position [496, 0]
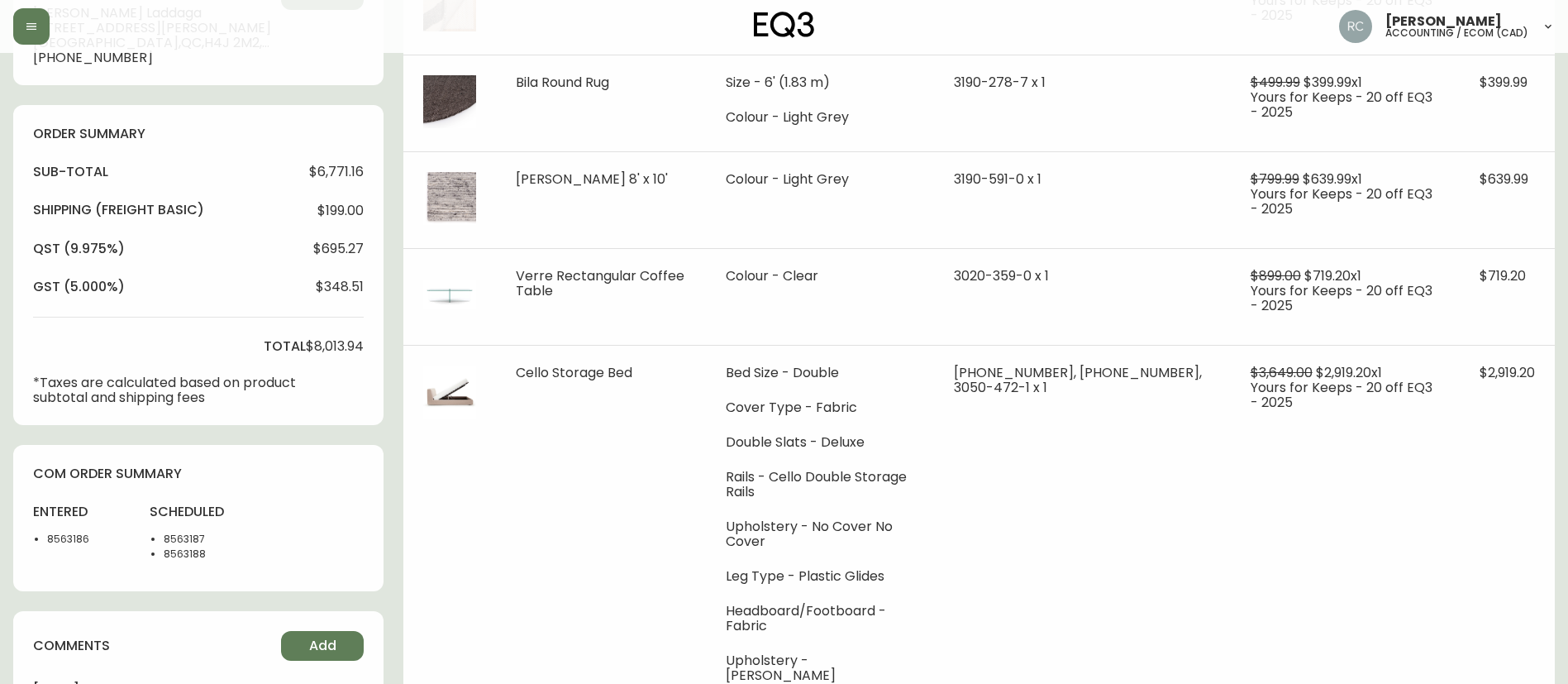
type input "Processing"
select select "PROCESSING"
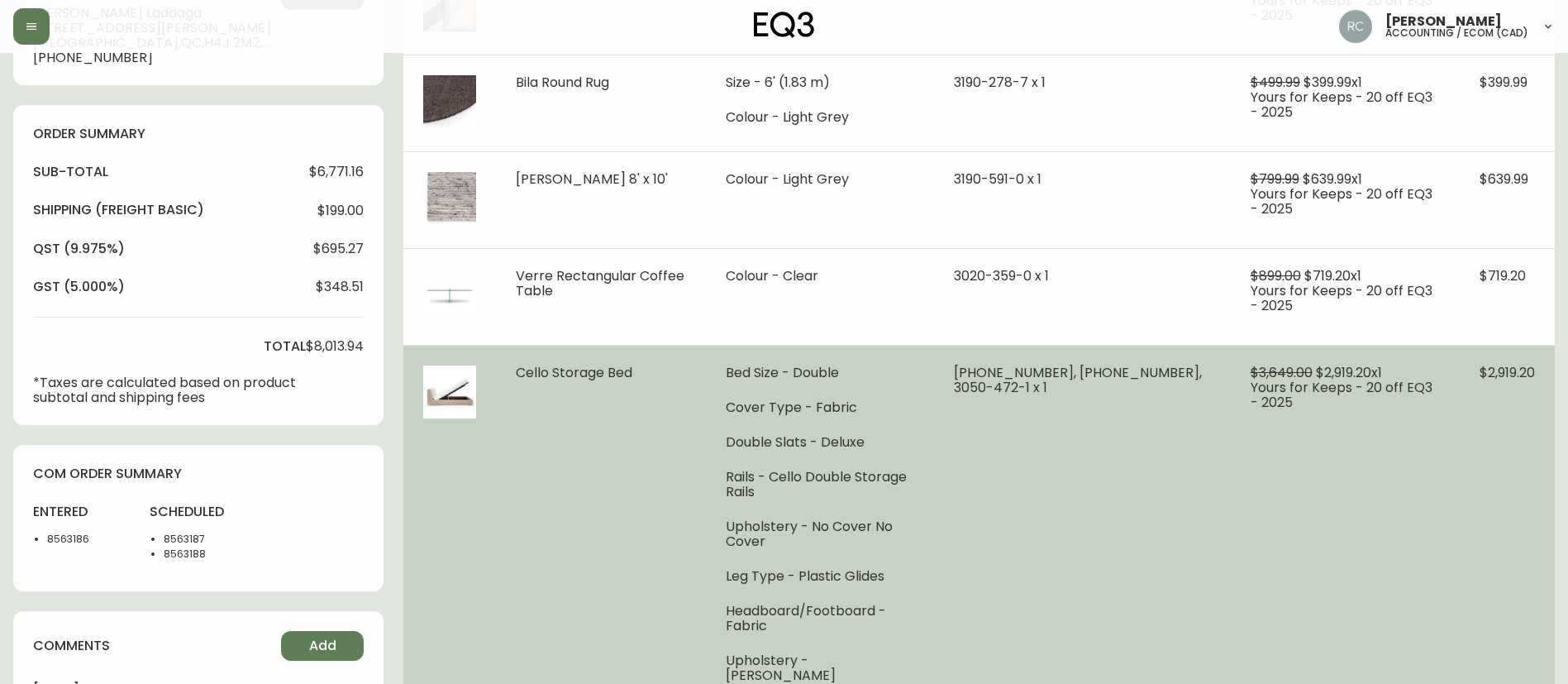
scroll to position [0, 0]
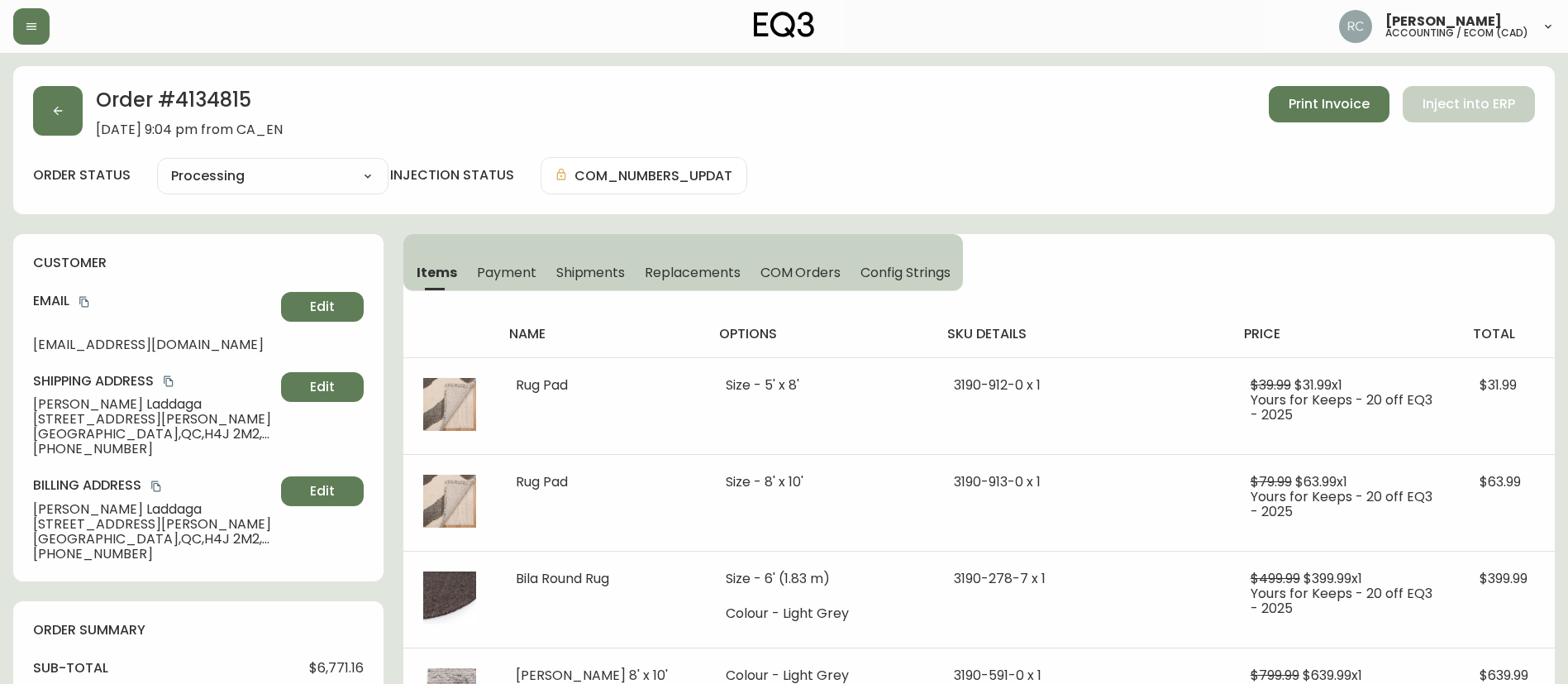
click at [509, 267] on span "Payment" at bounding box center [506, 272] width 60 height 17
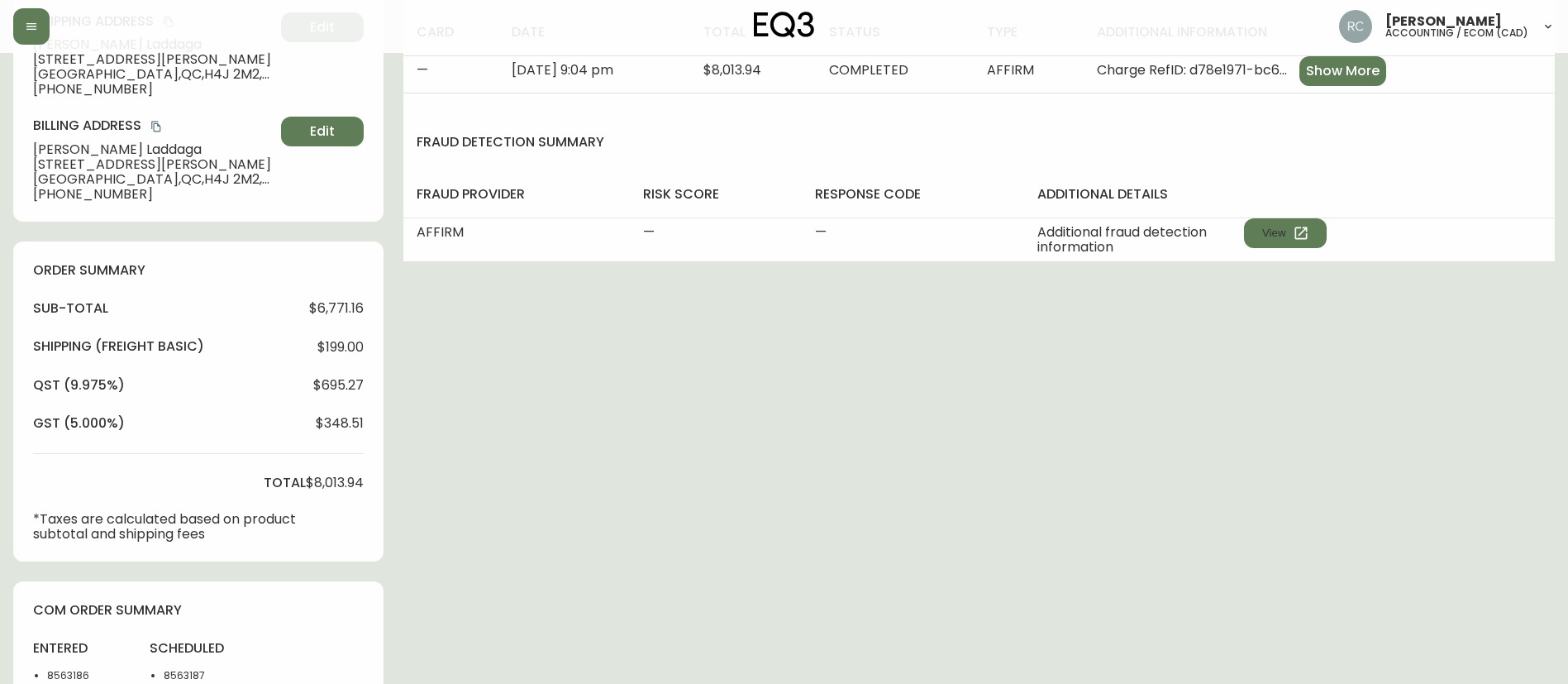
scroll to position [627, 0]
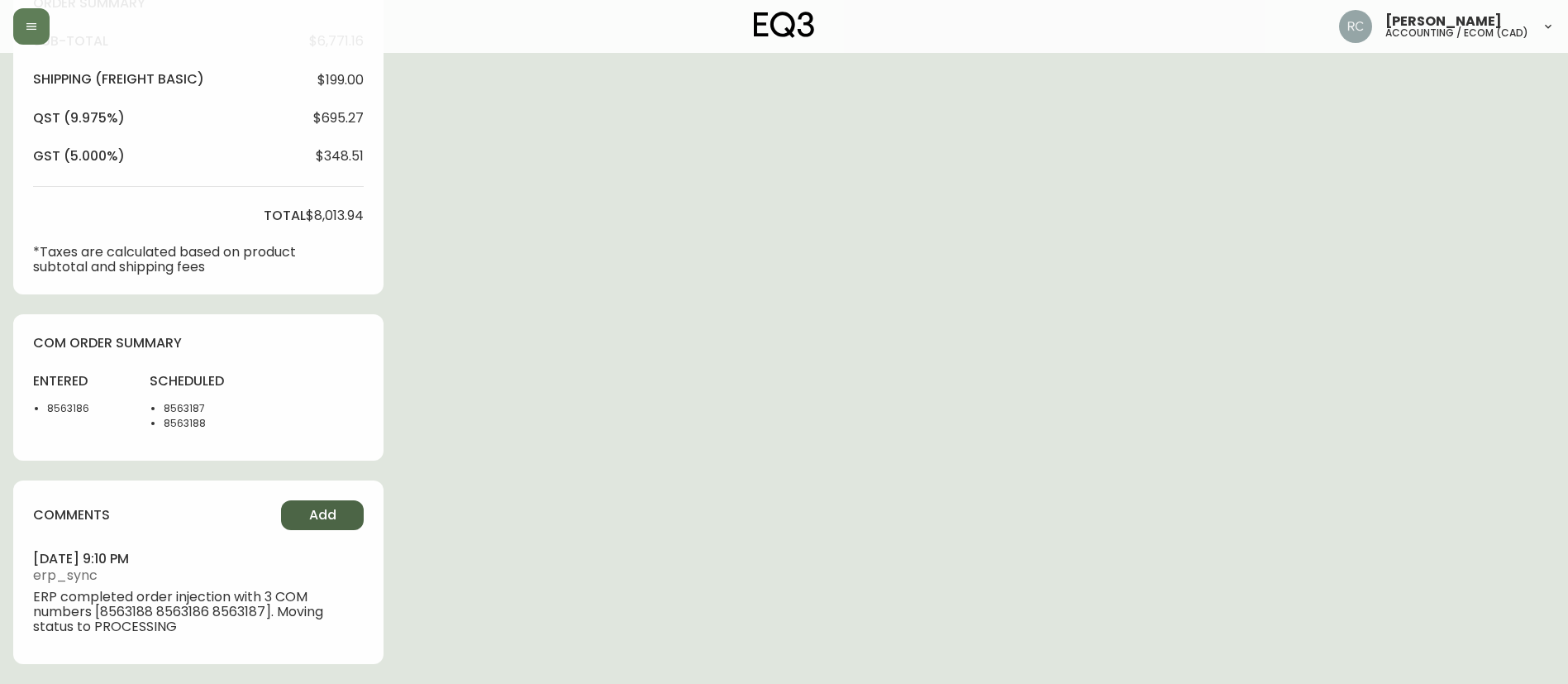
click at [330, 504] on button "Add" at bounding box center [322, 515] width 83 height 29
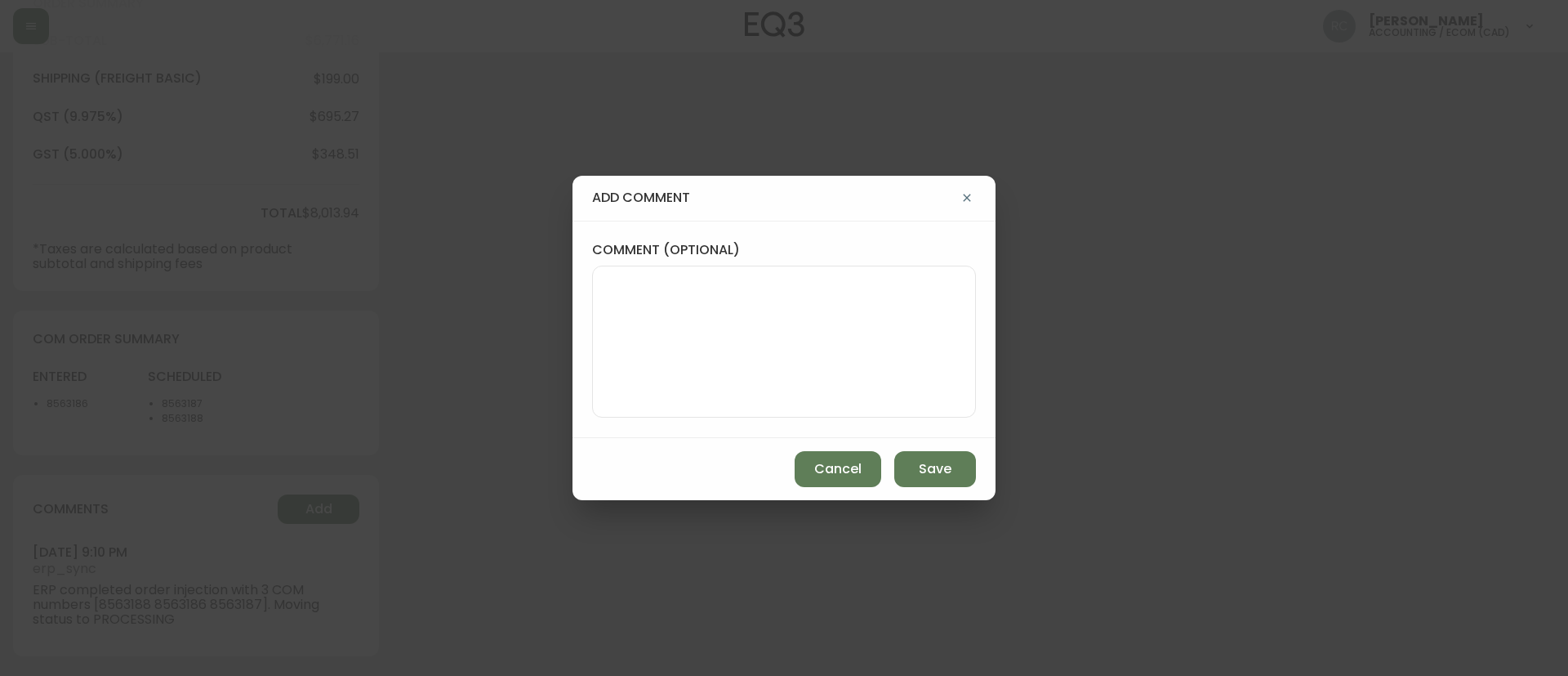
click at [672, 348] on textarea "comment (optional)" at bounding box center [784, 342] width 357 height 131
paste textarea "MANUAL FRAUD REVIEW - Affirm"
type textarea "MANUAL FRAUD REVIEW - Affirm"
click at [951, 479] on button "Save" at bounding box center [935, 469] width 82 height 36
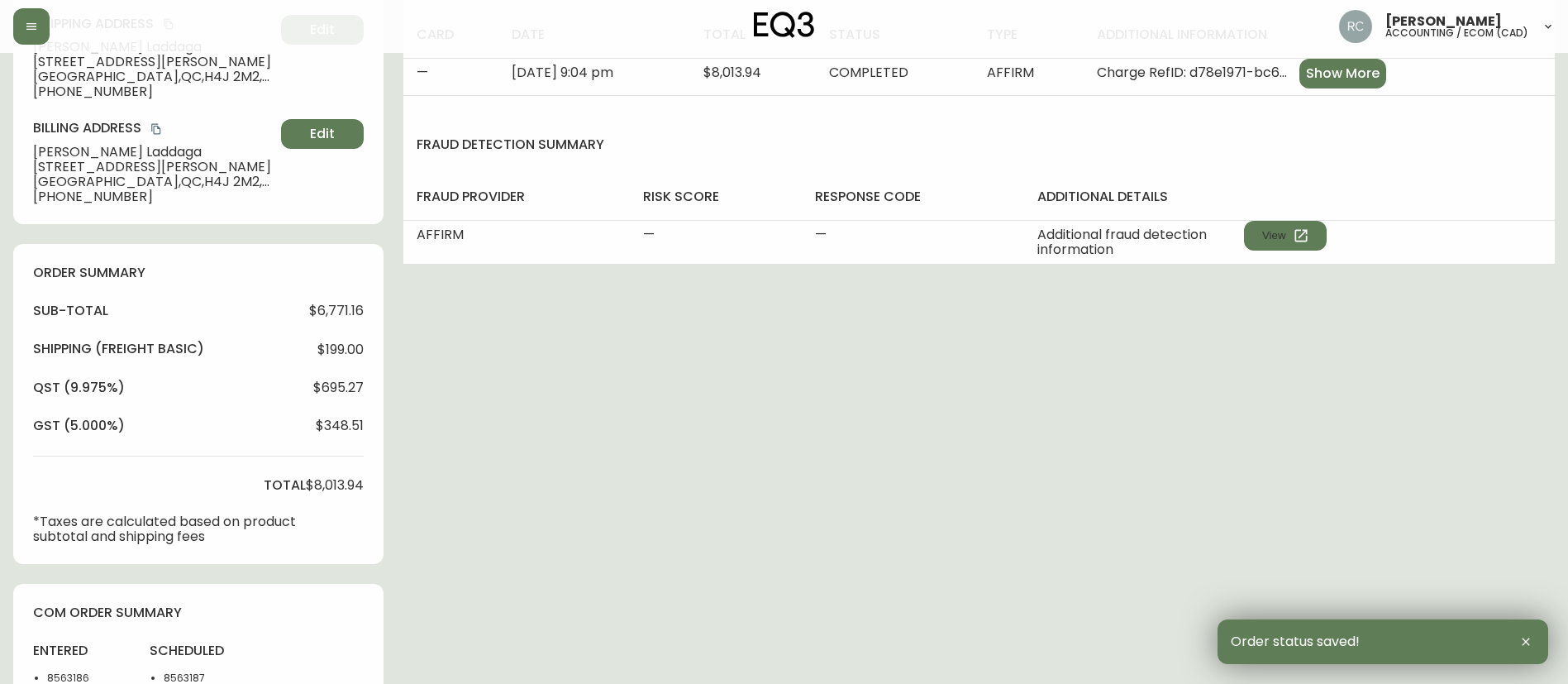
scroll to position [0, 0]
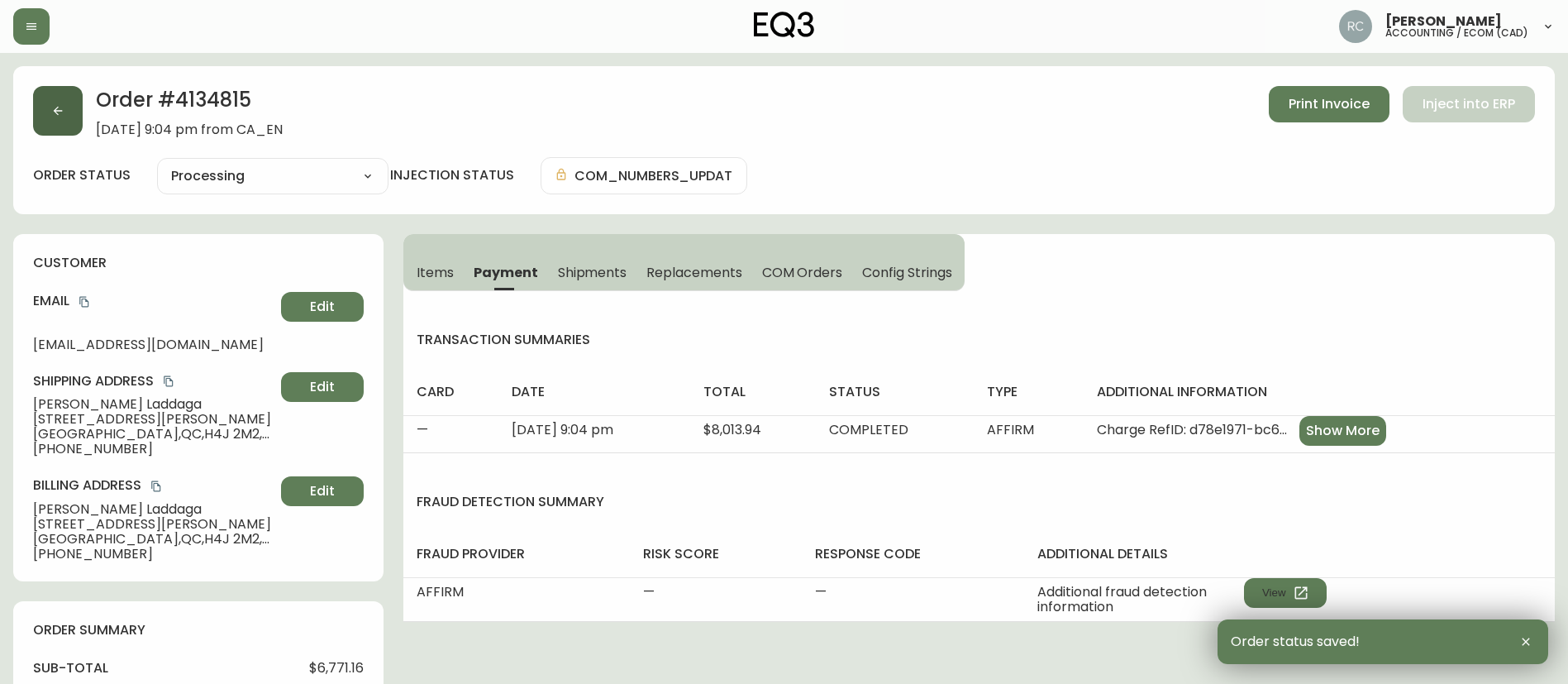
click at [57, 117] on icon "button" at bounding box center [58, 110] width 13 height 13
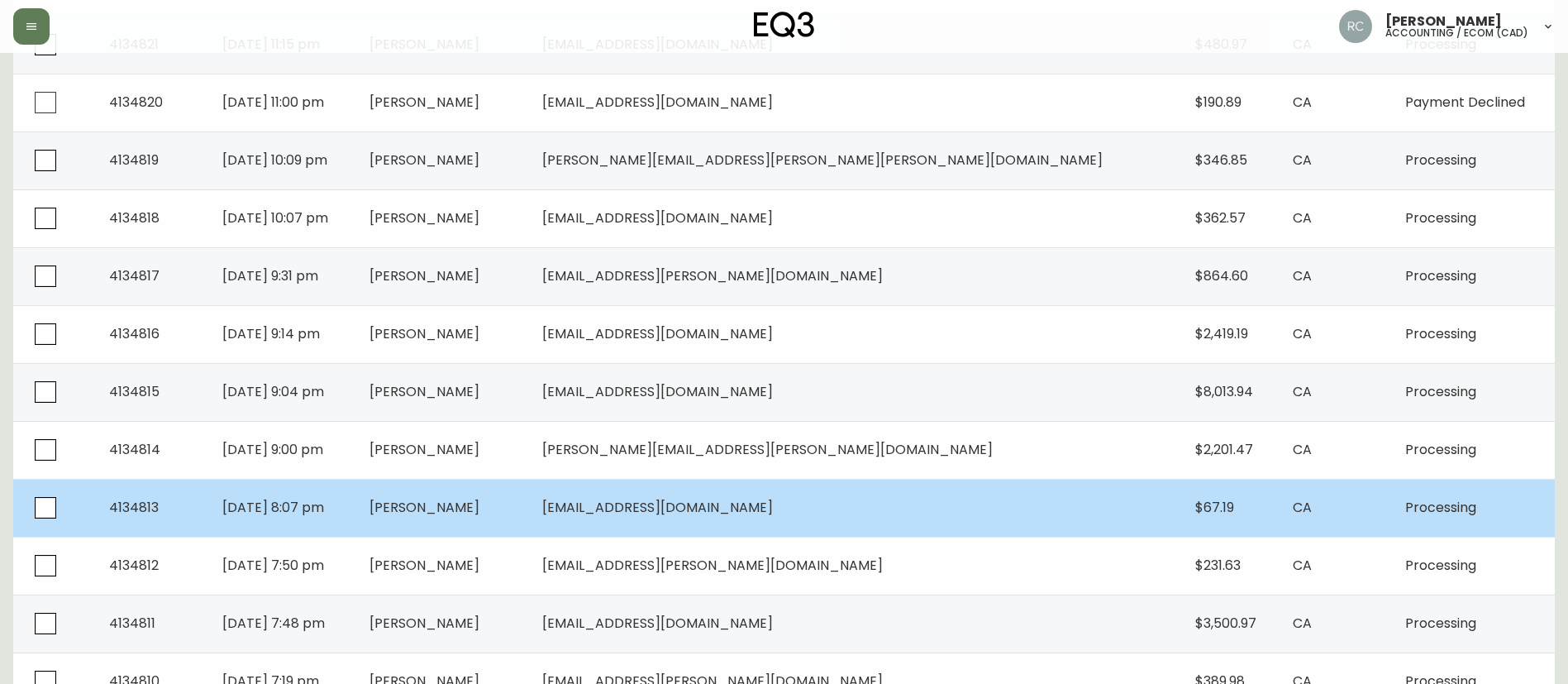
scroll to position [496, 0]
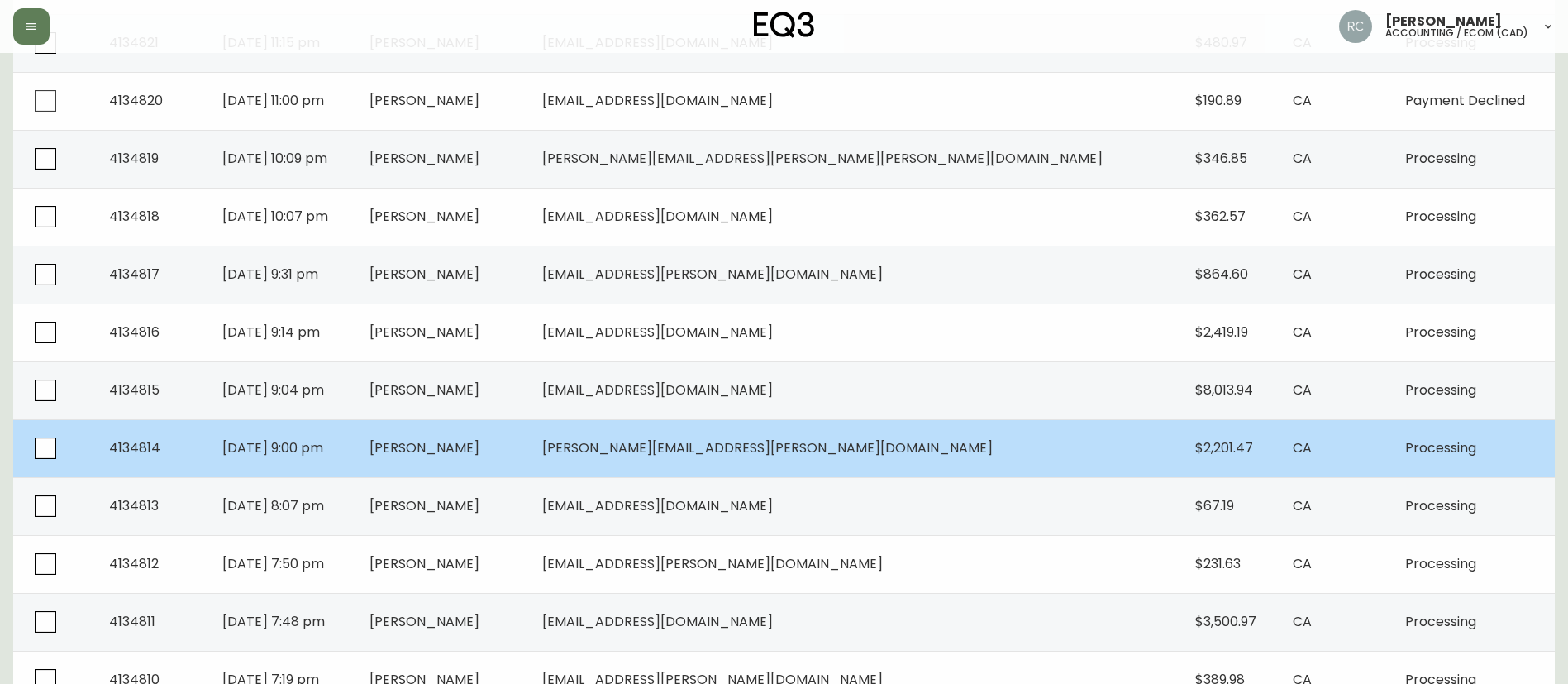
click at [480, 450] on span "[PERSON_NAME]" at bounding box center [424, 447] width 110 height 19
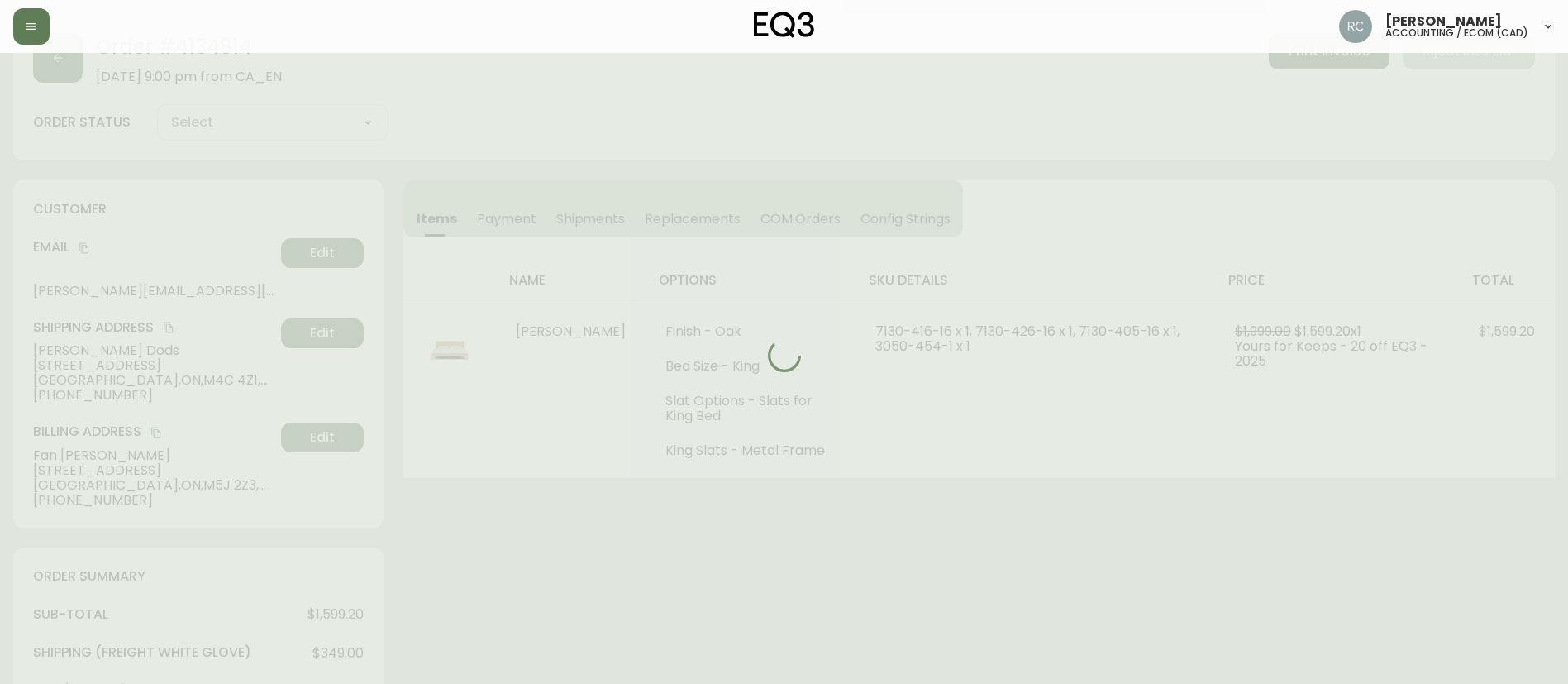
scroll to position [496, 0]
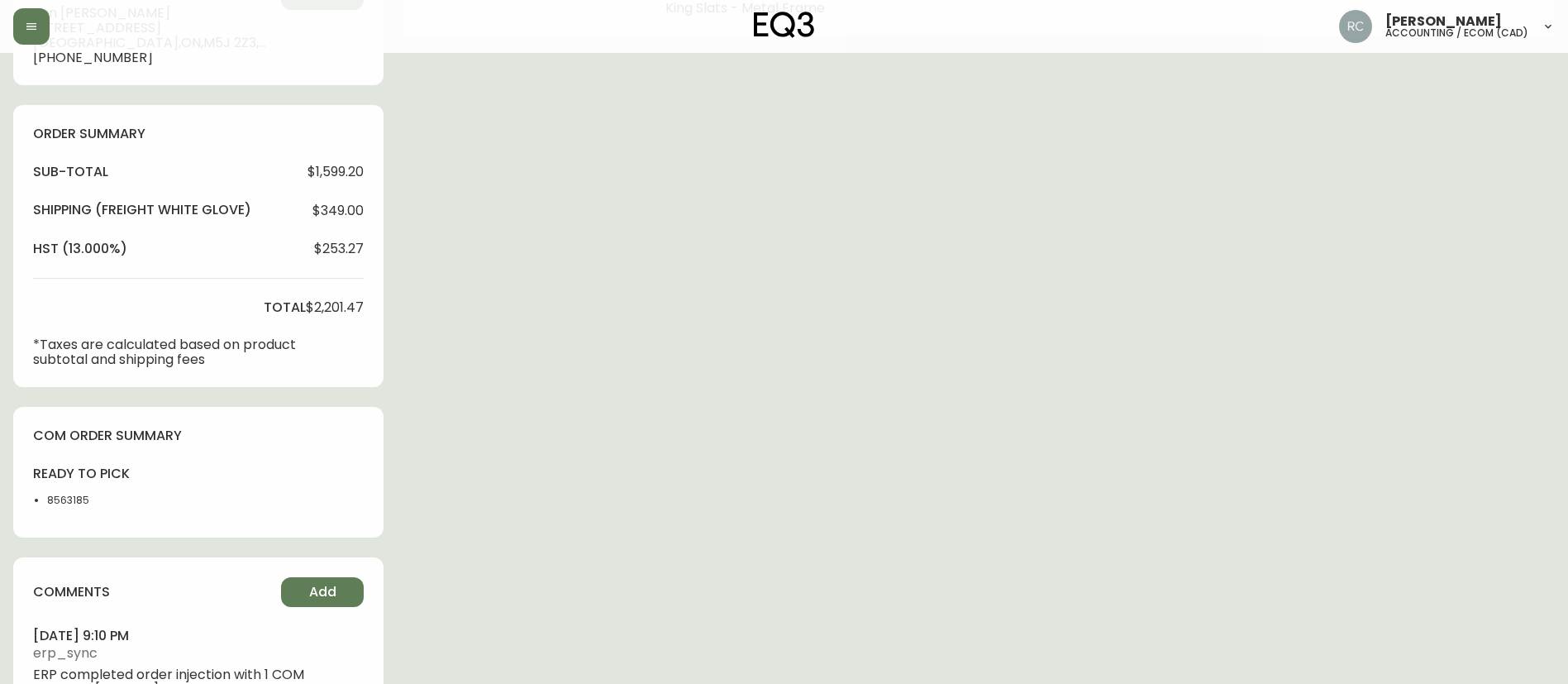
type input "Processing"
select select "PROCESSING"
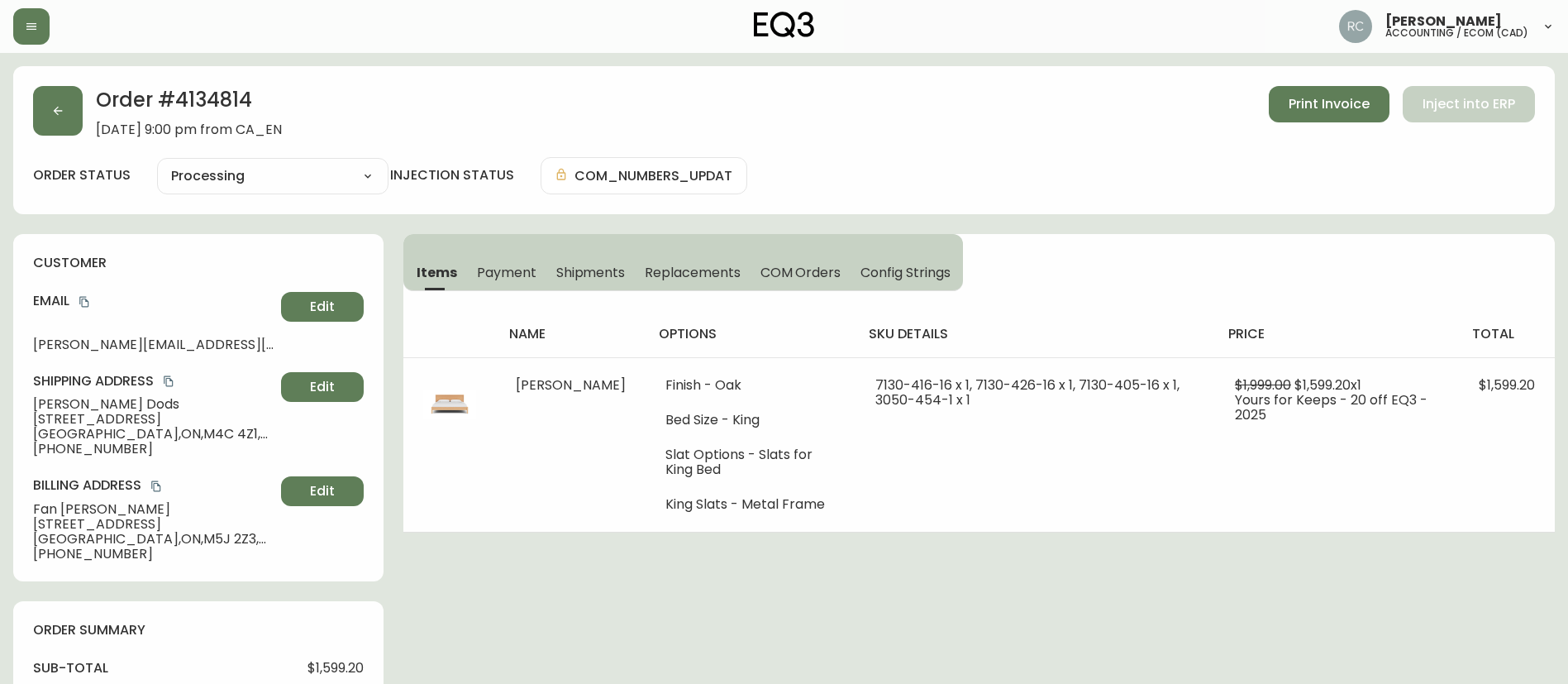
click at [491, 274] on span "Payment" at bounding box center [506, 272] width 60 height 17
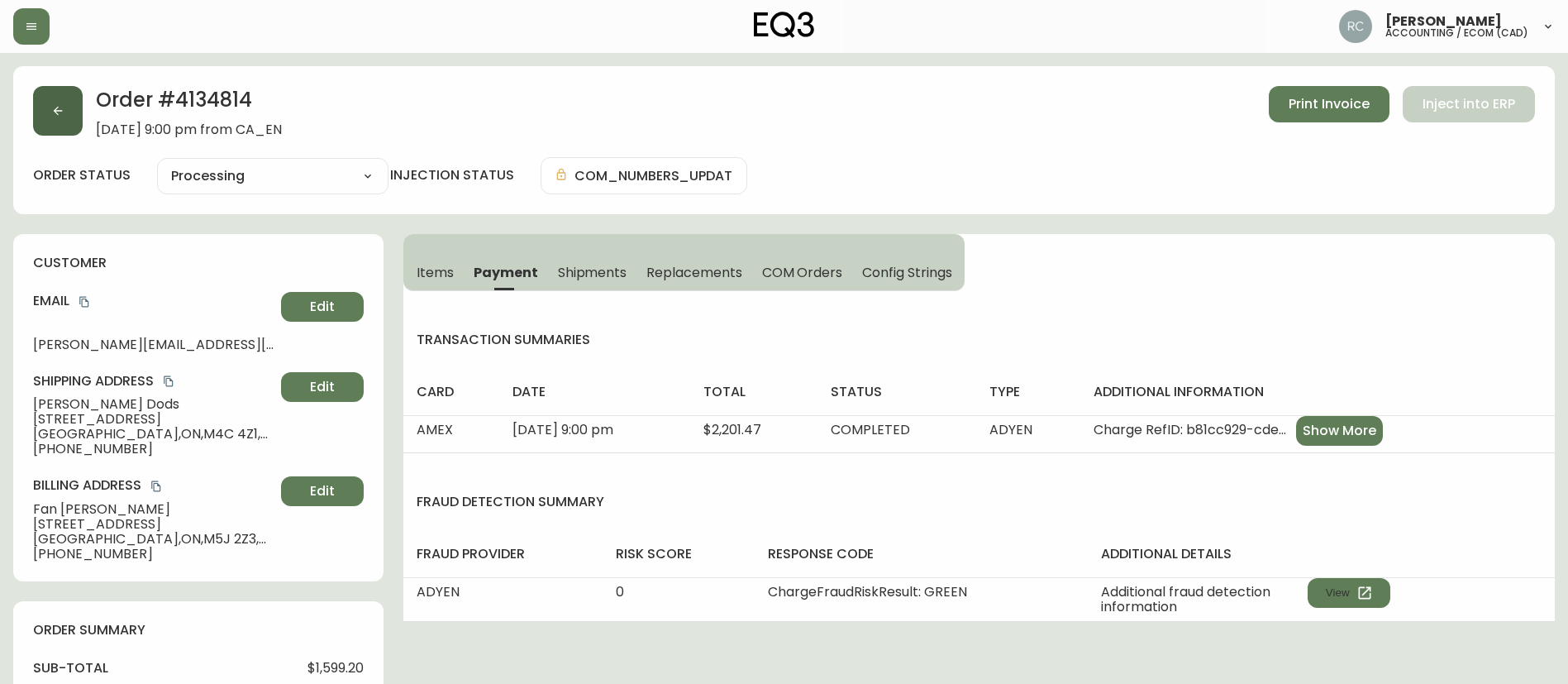
click at [52, 122] on button "button" at bounding box center [58, 110] width 50 height 50
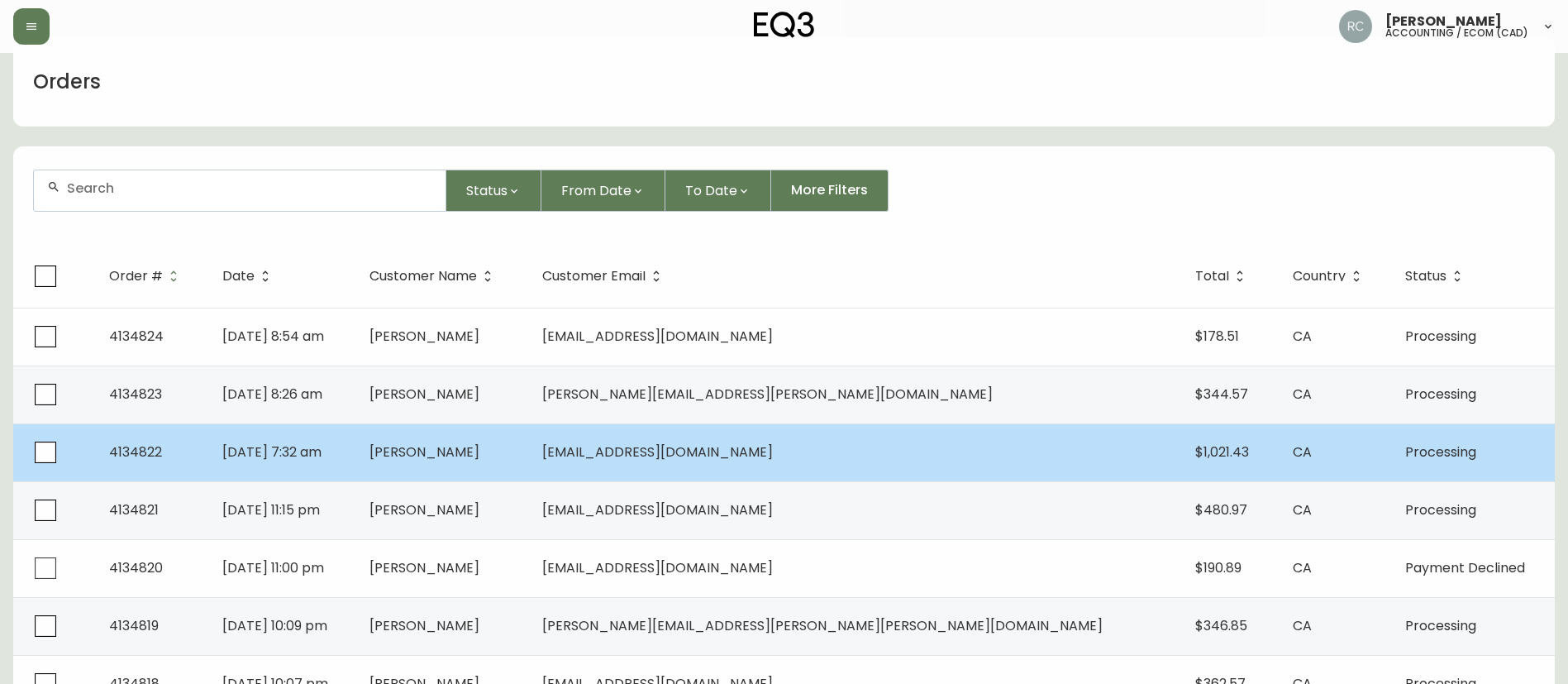
scroll to position [413, 0]
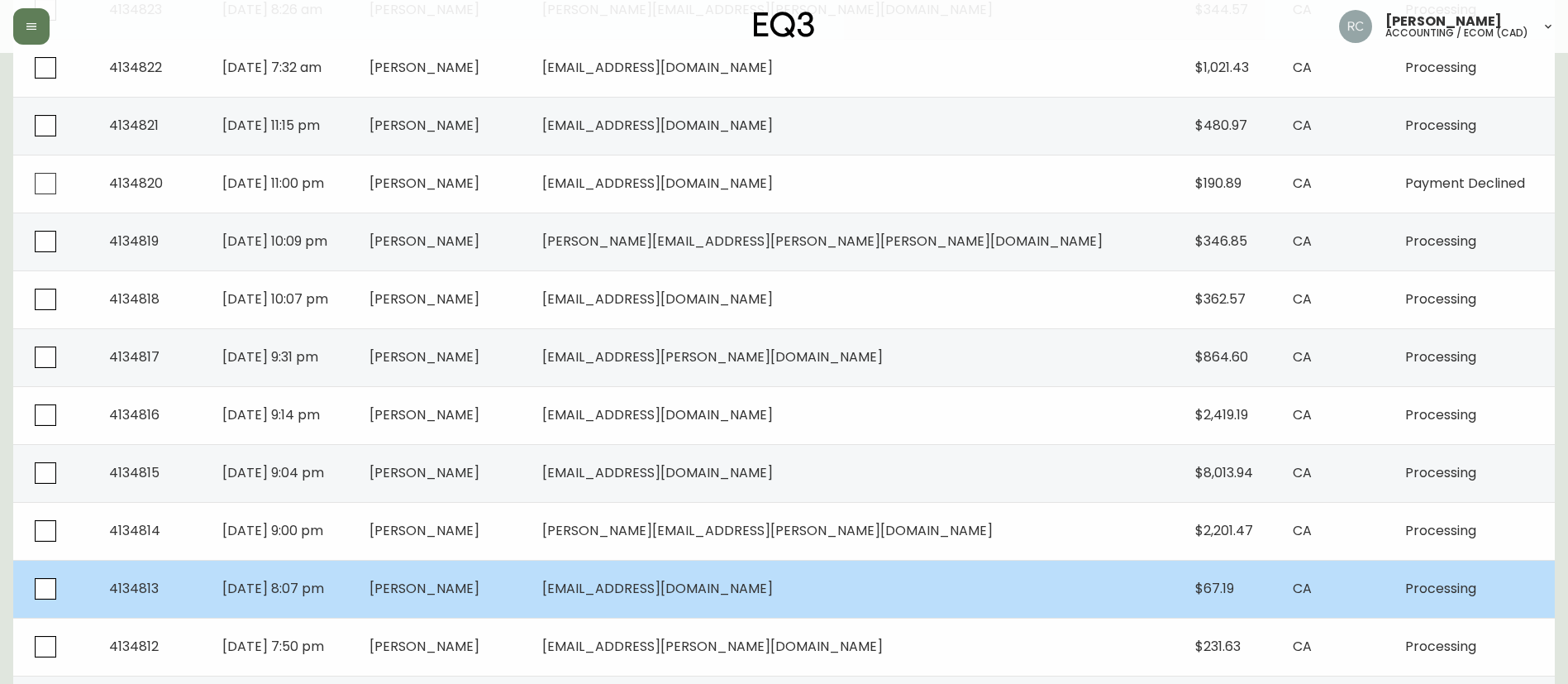
click at [480, 580] on span "[PERSON_NAME]" at bounding box center [424, 588] width 110 height 19
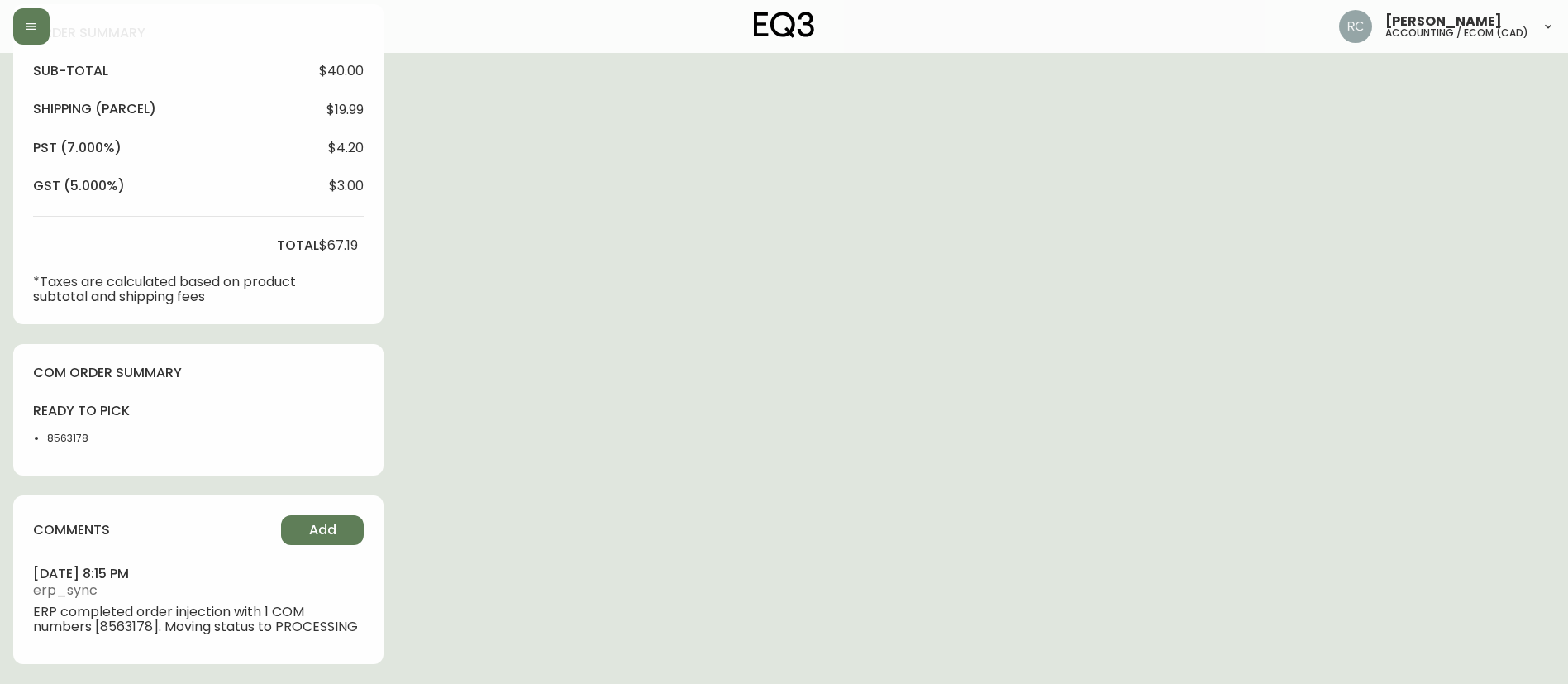
type input "Processing"
select select "PROCESSING"
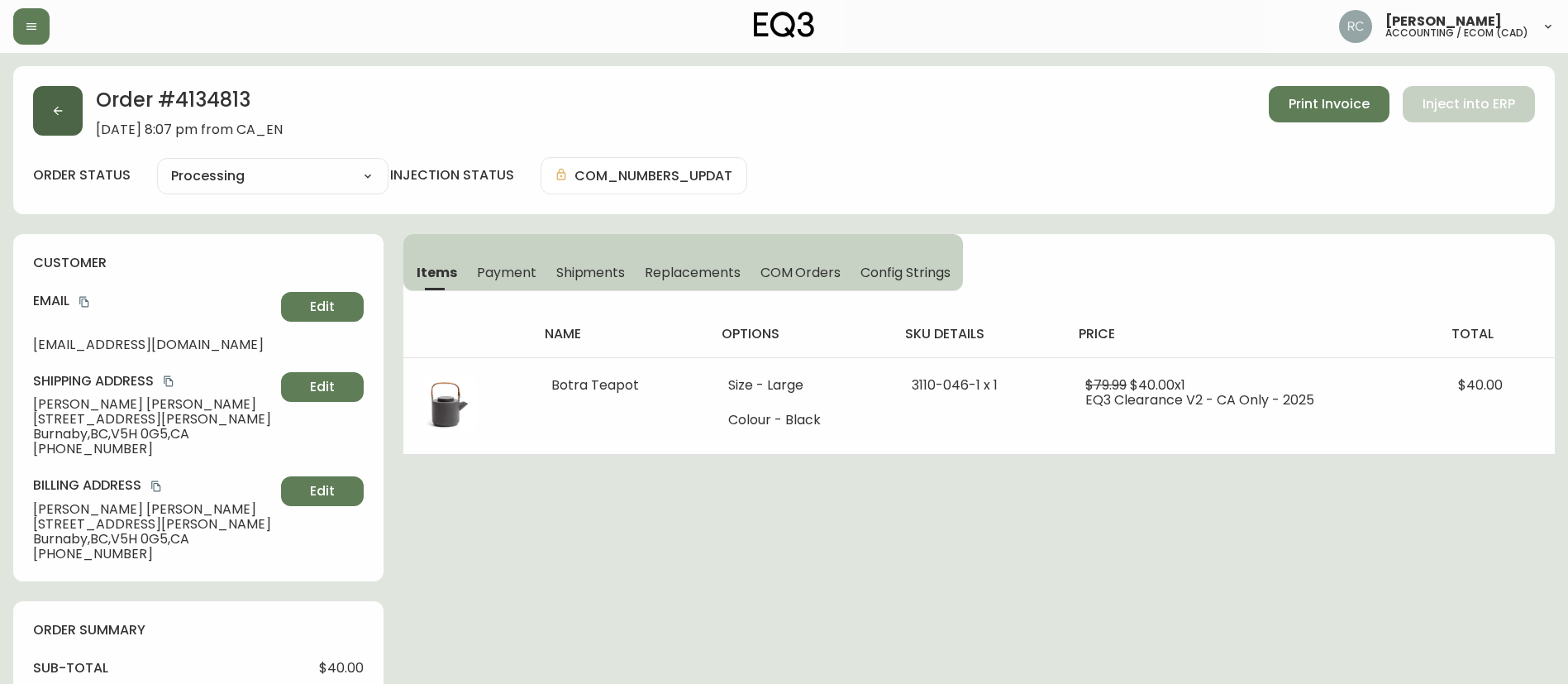
click at [69, 108] on button "button" at bounding box center [58, 110] width 50 height 50
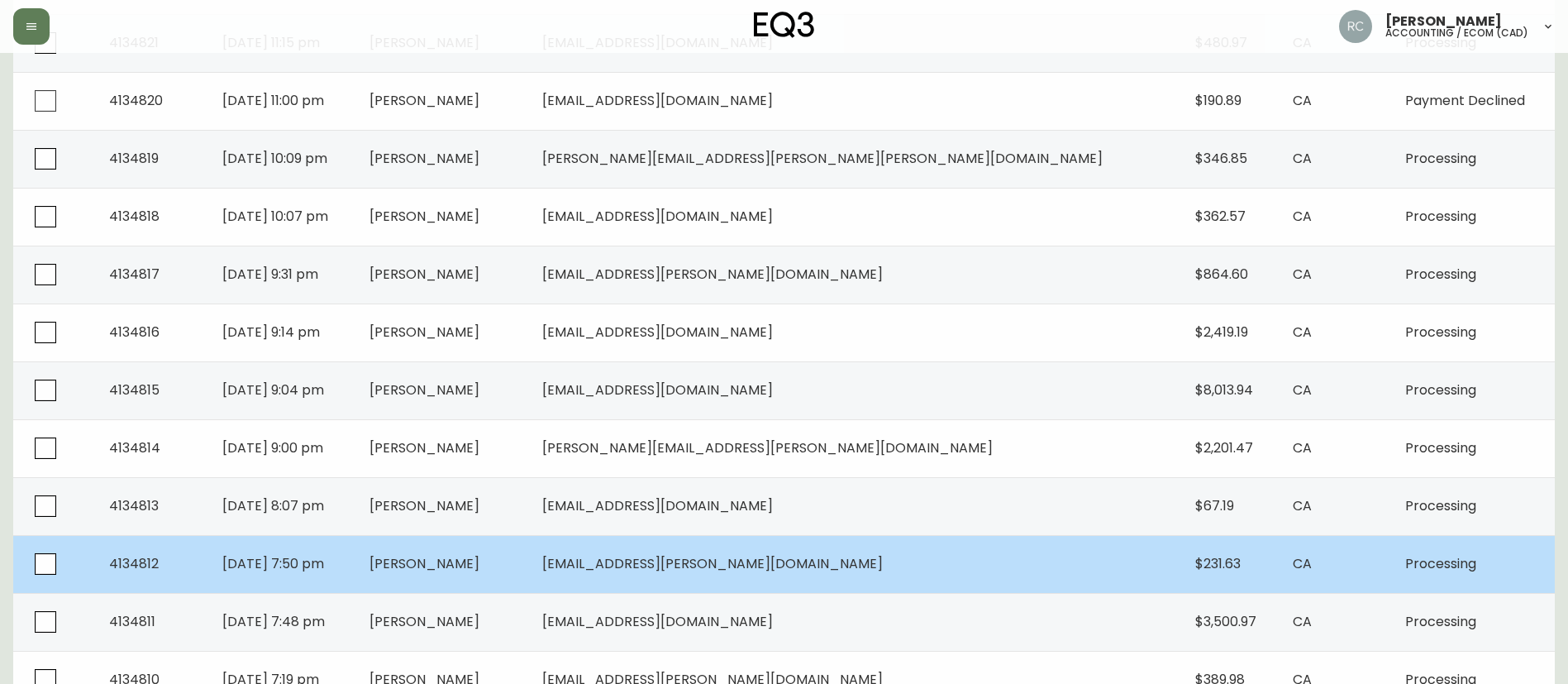
click at [356, 551] on td "[DATE] 7:50 pm" at bounding box center [283, 563] width 147 height 58
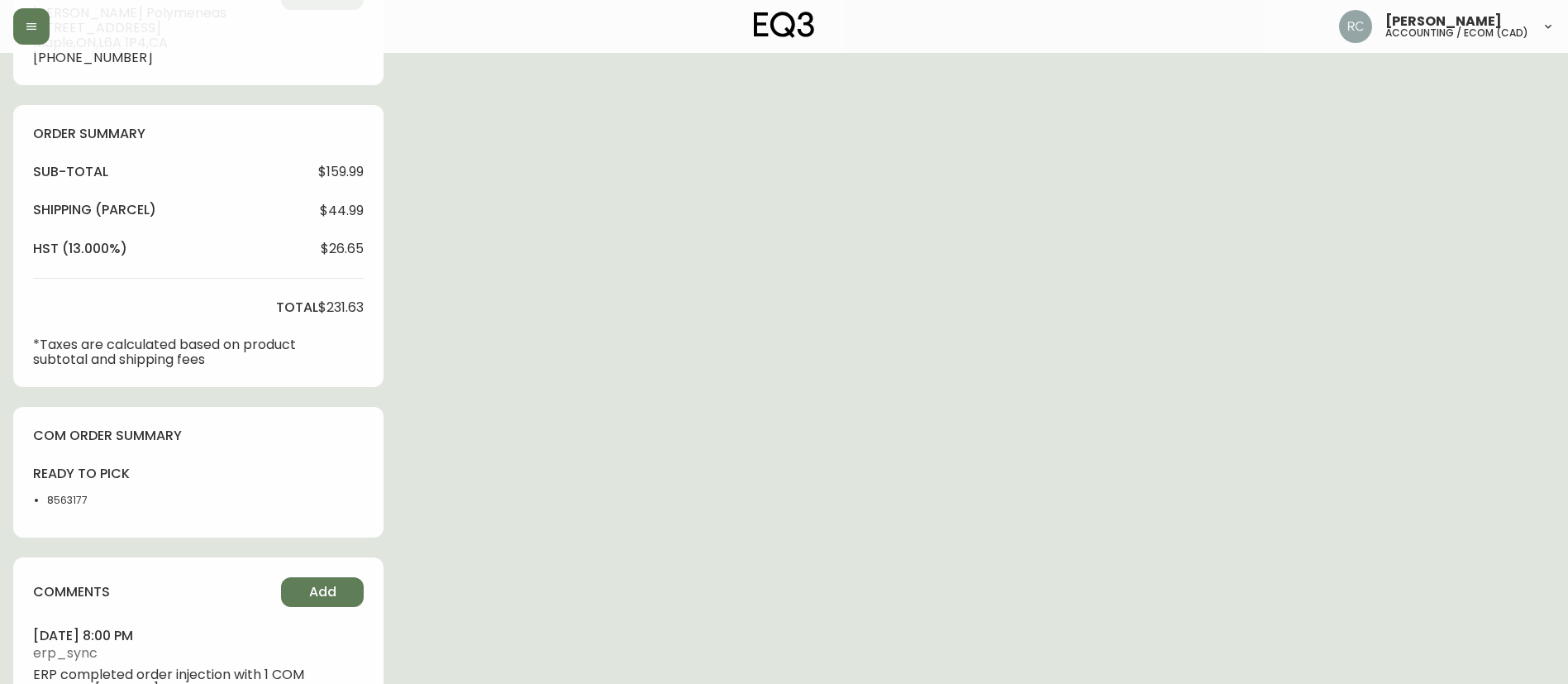
type input "Processing"
select select "PROCESSING"
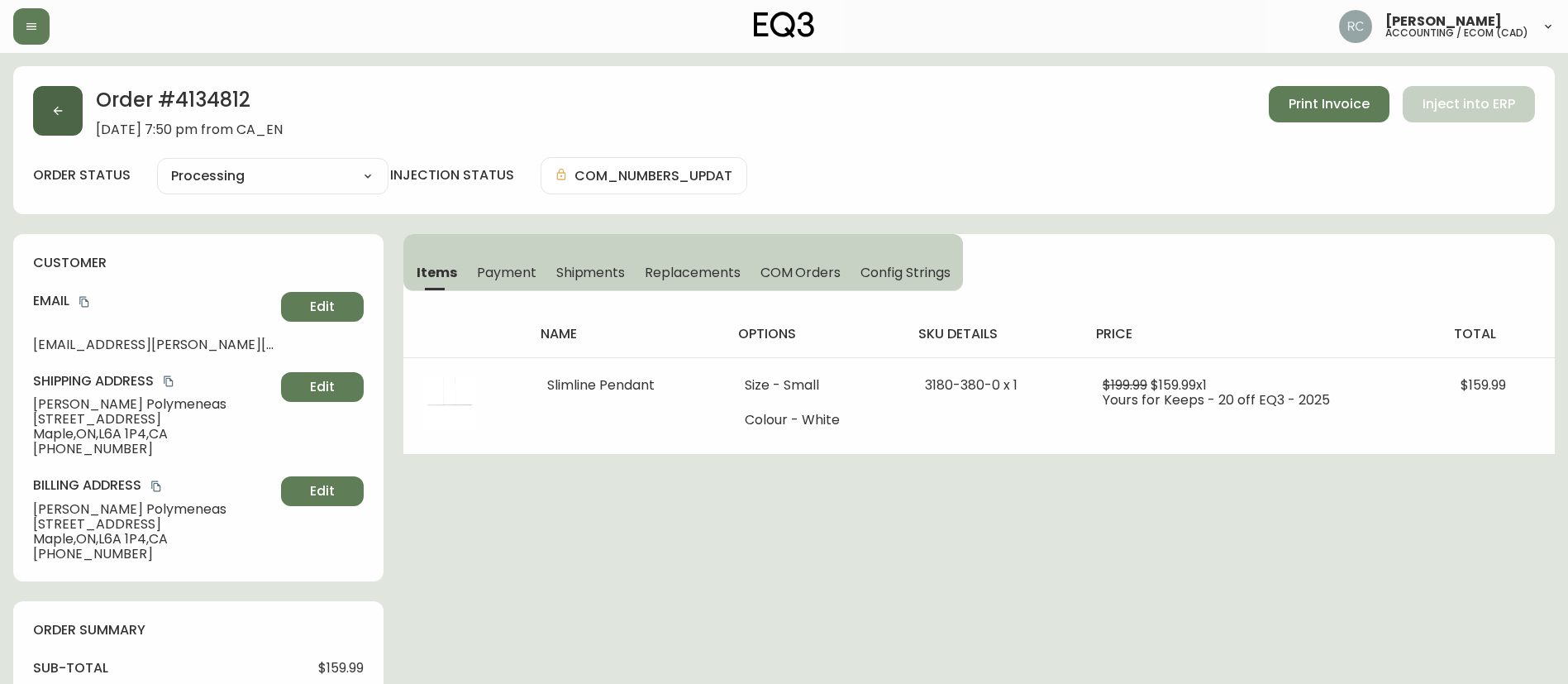
click at [46, 101] on button "button" at bounding box center [58, 110] width 50 height 50
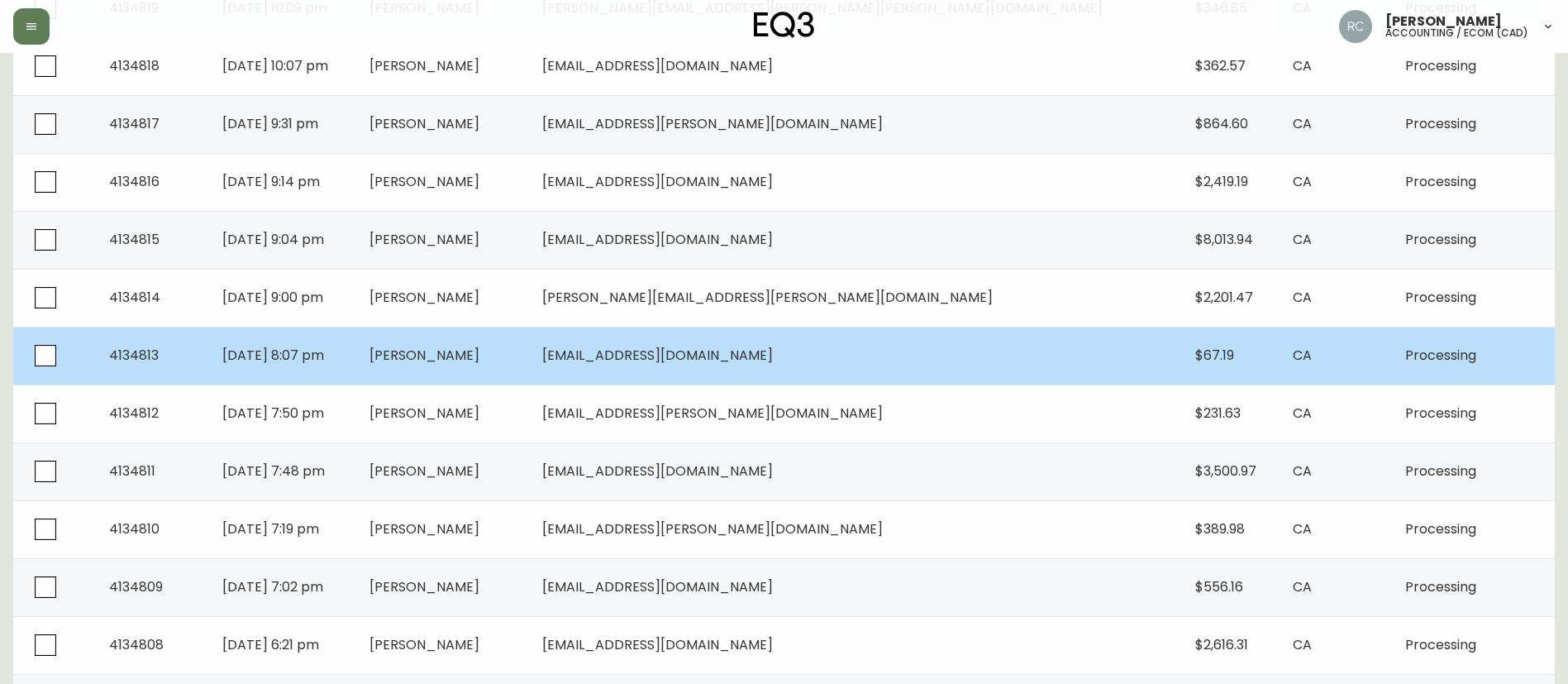
scroll to position [661, 0]
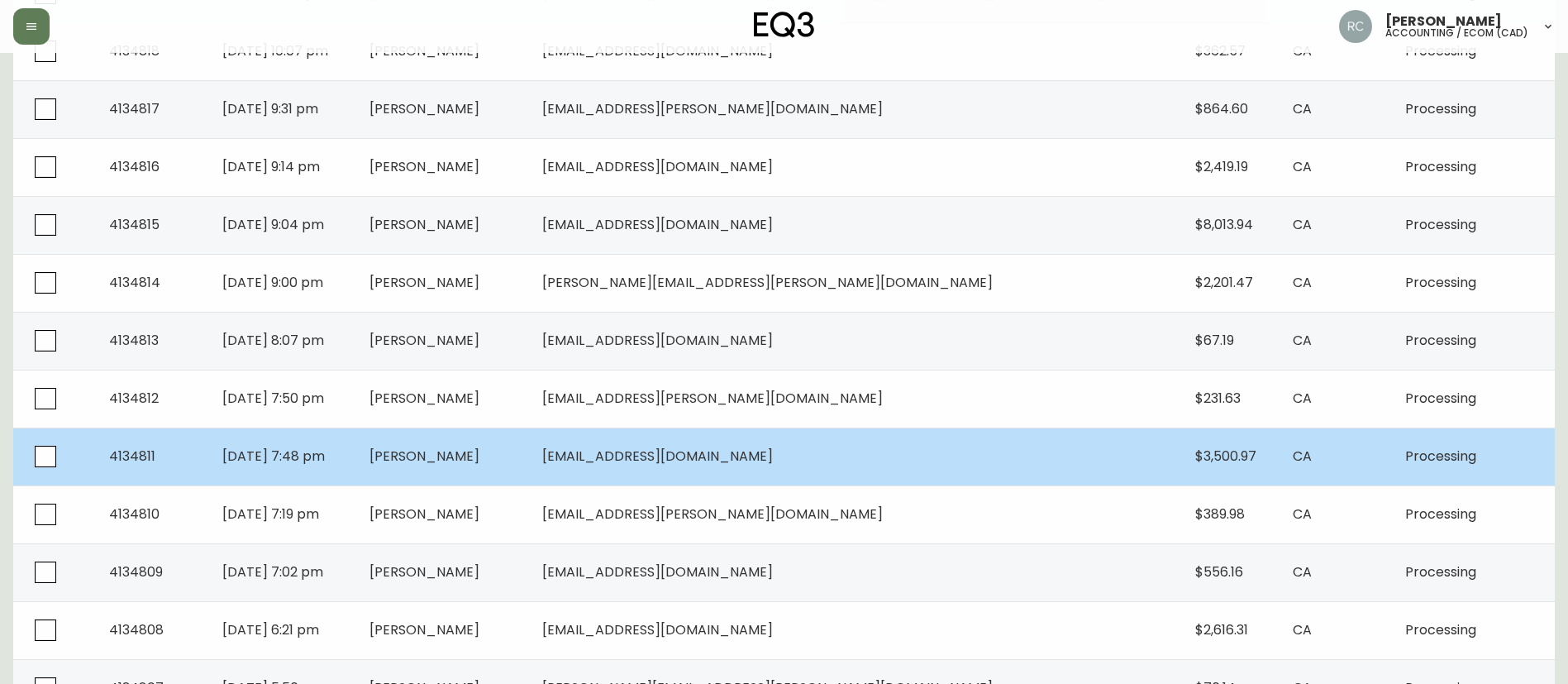
click at [480, 453] on span "[PERSON_NAME]" at bounding box center [424, 456] width 110 height 19
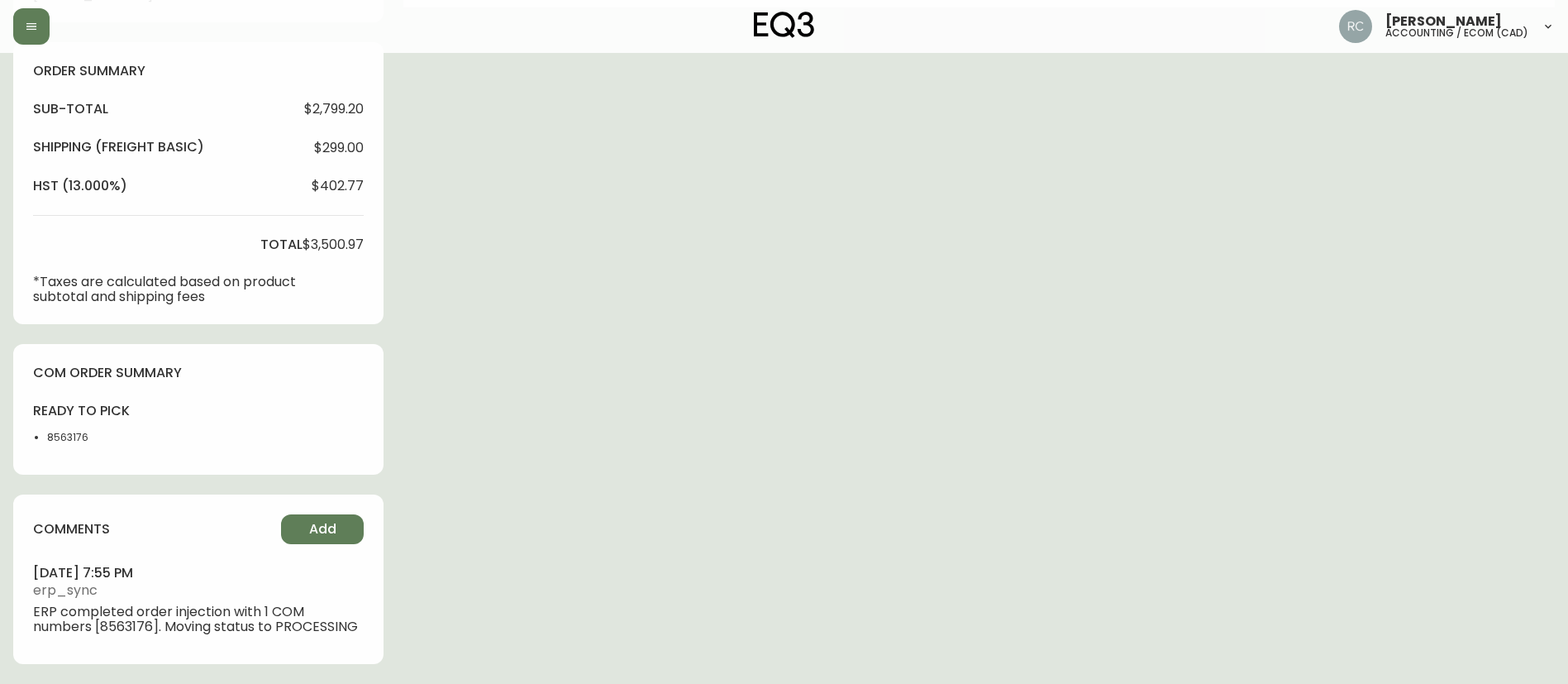
type input "Processing"
select select "PROCESSING"
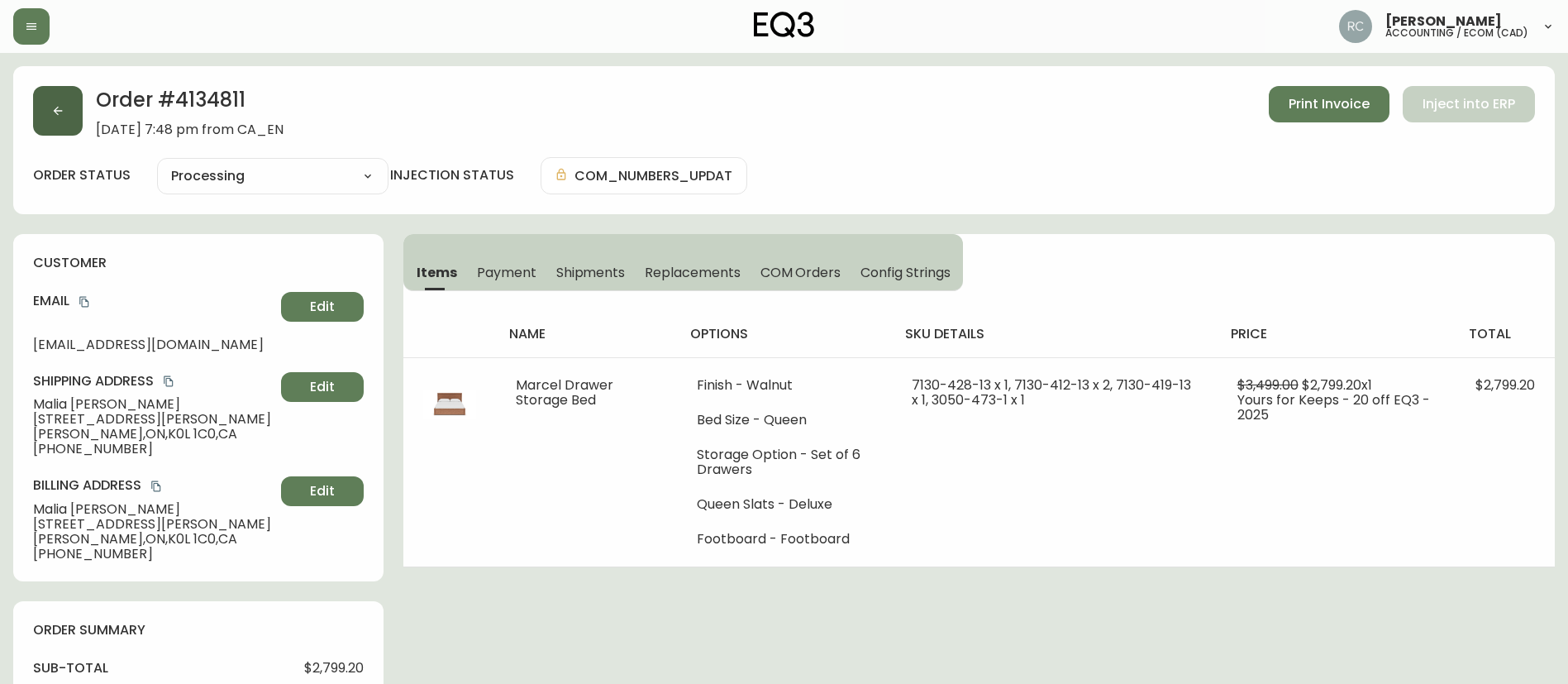
click at [54, 105] on icon "button" at bounding box center [58, 110] width 13 height 13
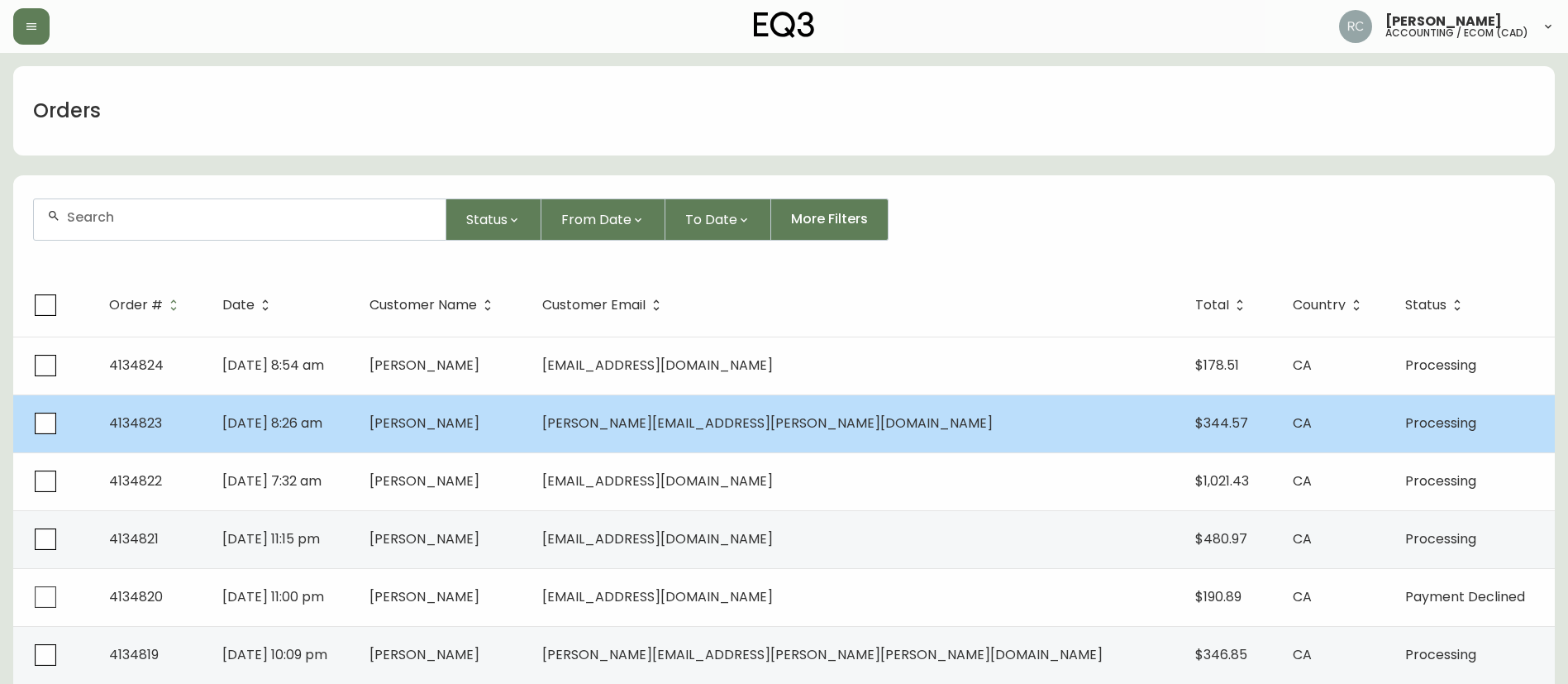
scroll to position [661, 0]
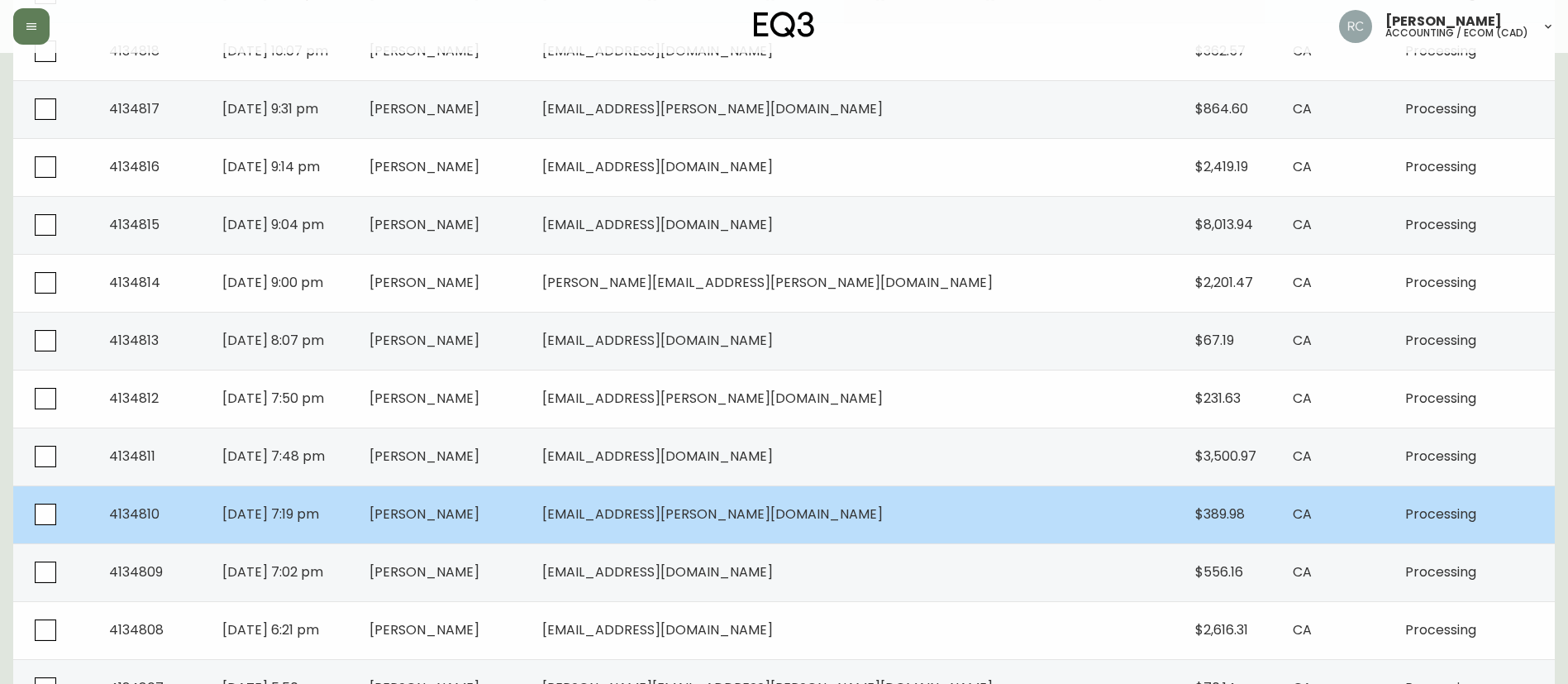
click at [480, 515] on span "[PERSON_NAME]" at bounding box center [424, 514] width 110 height 19
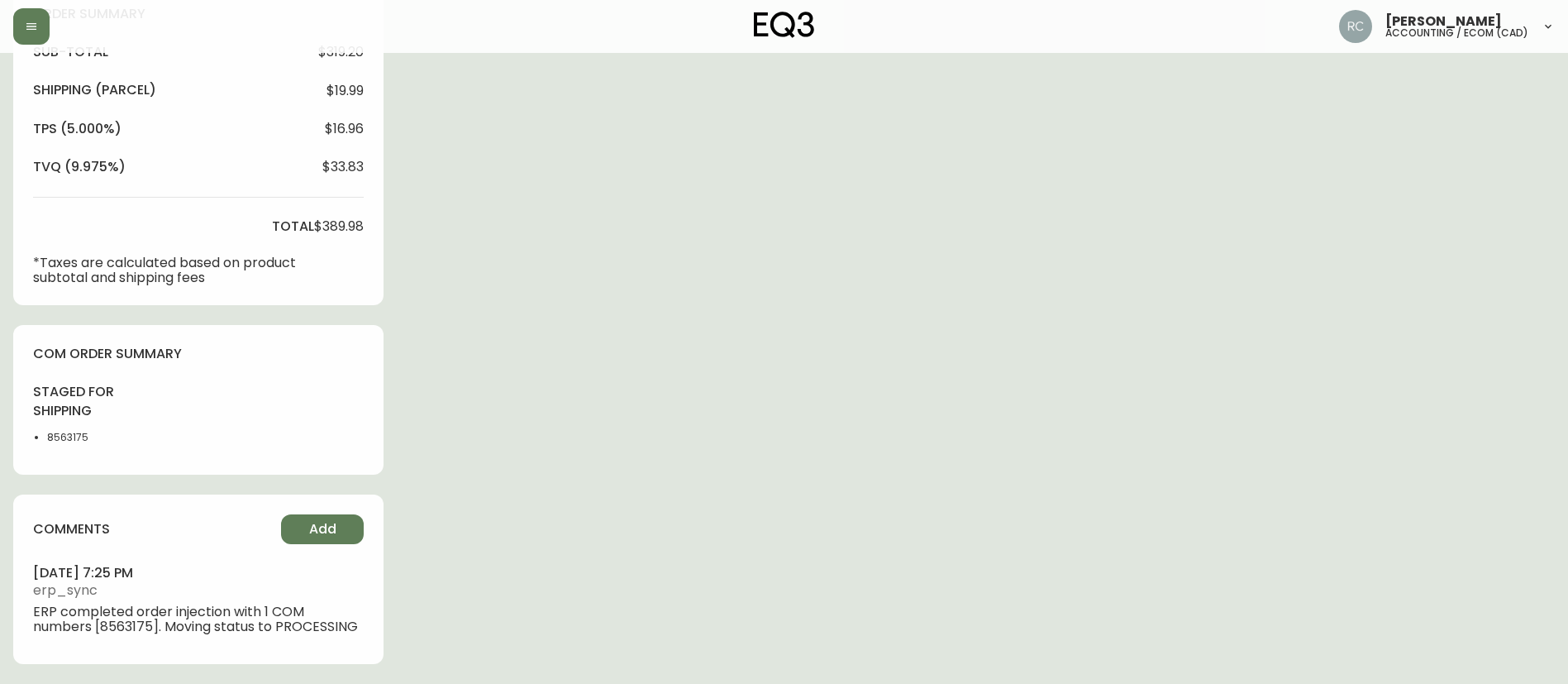
type input "Processing"
select select "PROCESSING"
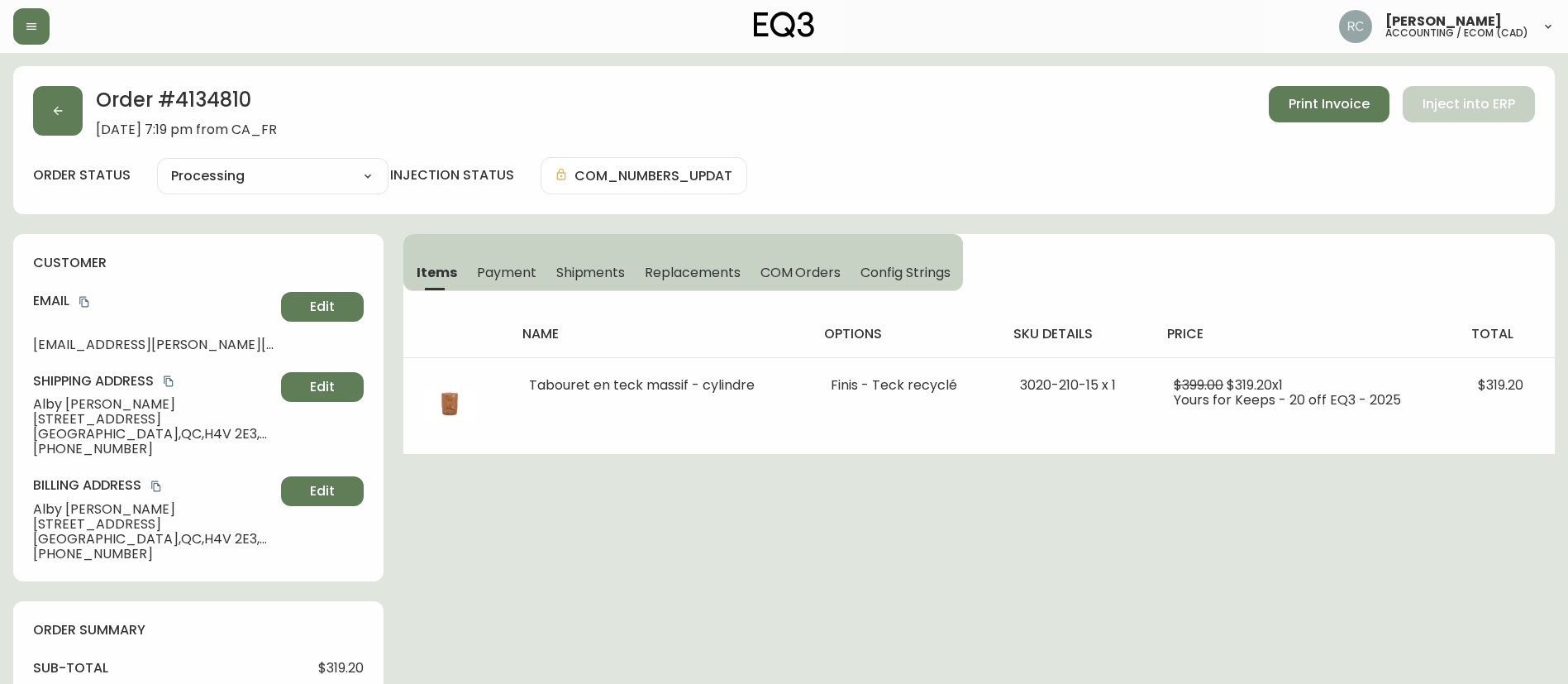
click at [519, 263] on span "Payment" at bounding box center [506, 272] width 60 height 17
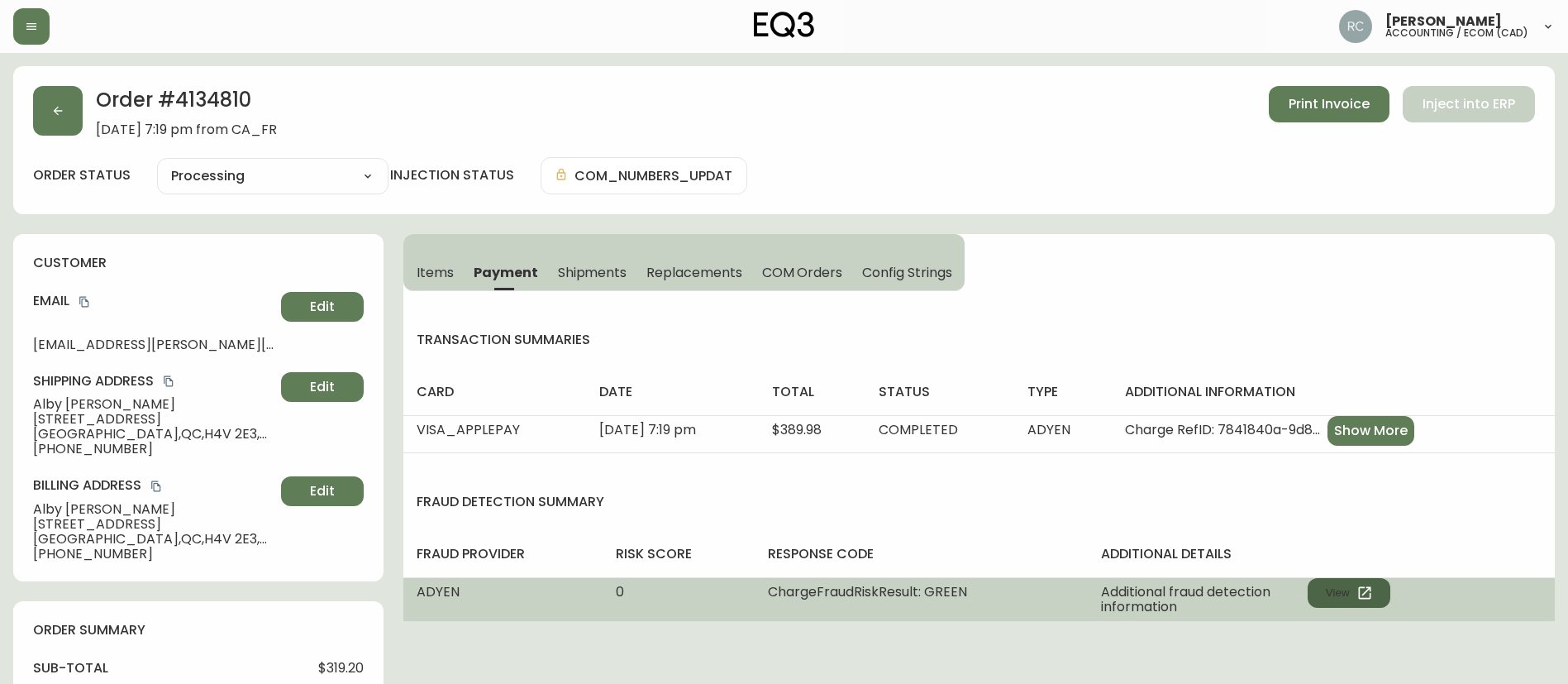
click at [1333, 589] on button "View" at bounding box center [1350, 593] width 83 height 29
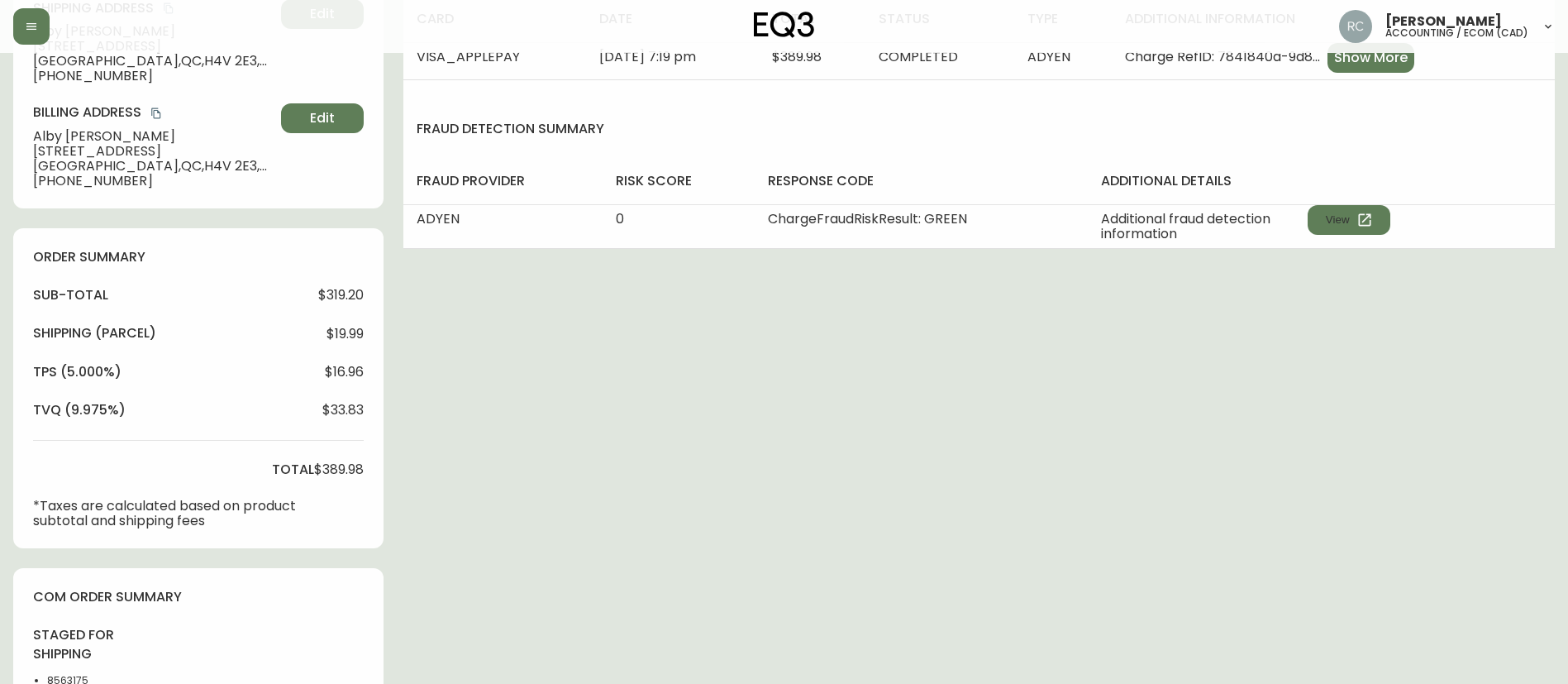
scroll to position [616, 0]
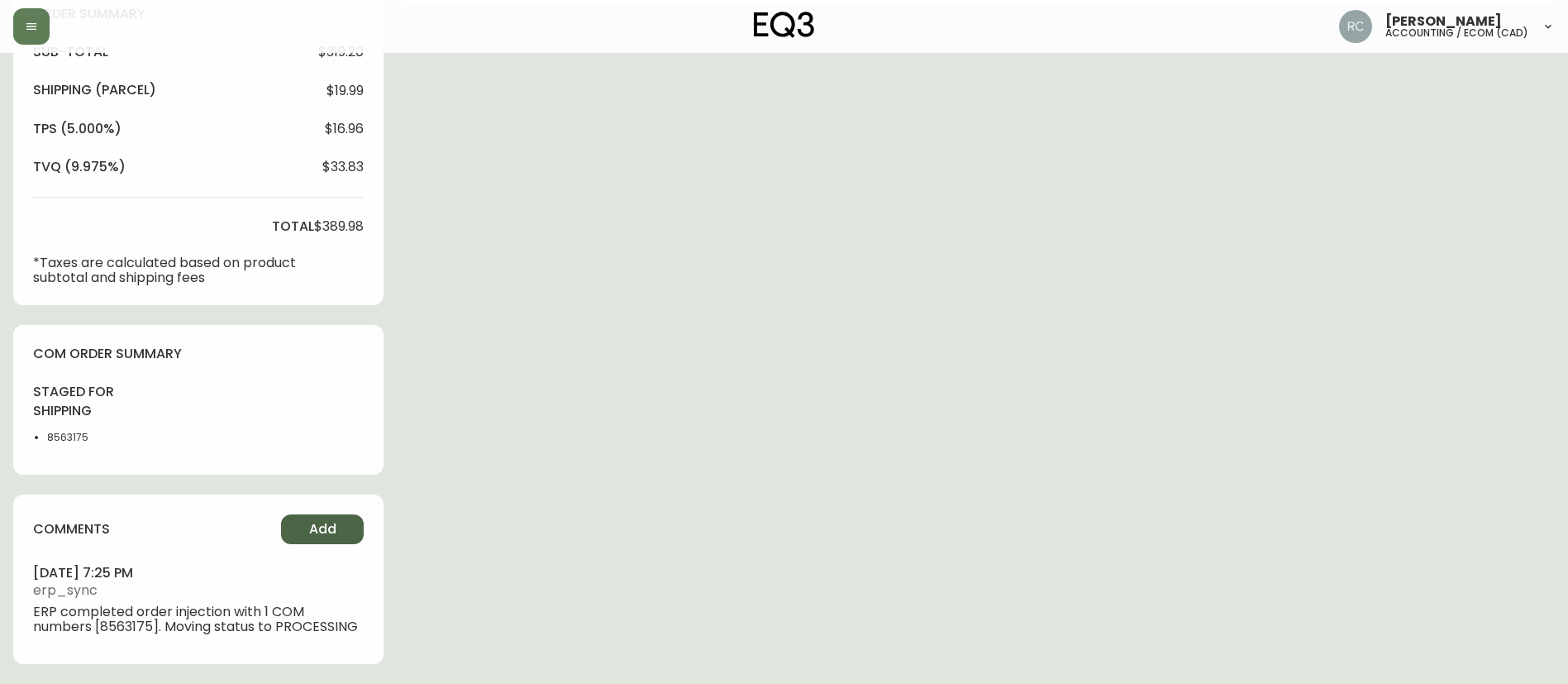
click at [320, 530] on span "Add" at bounding box center [323, 529] width 28 height 18
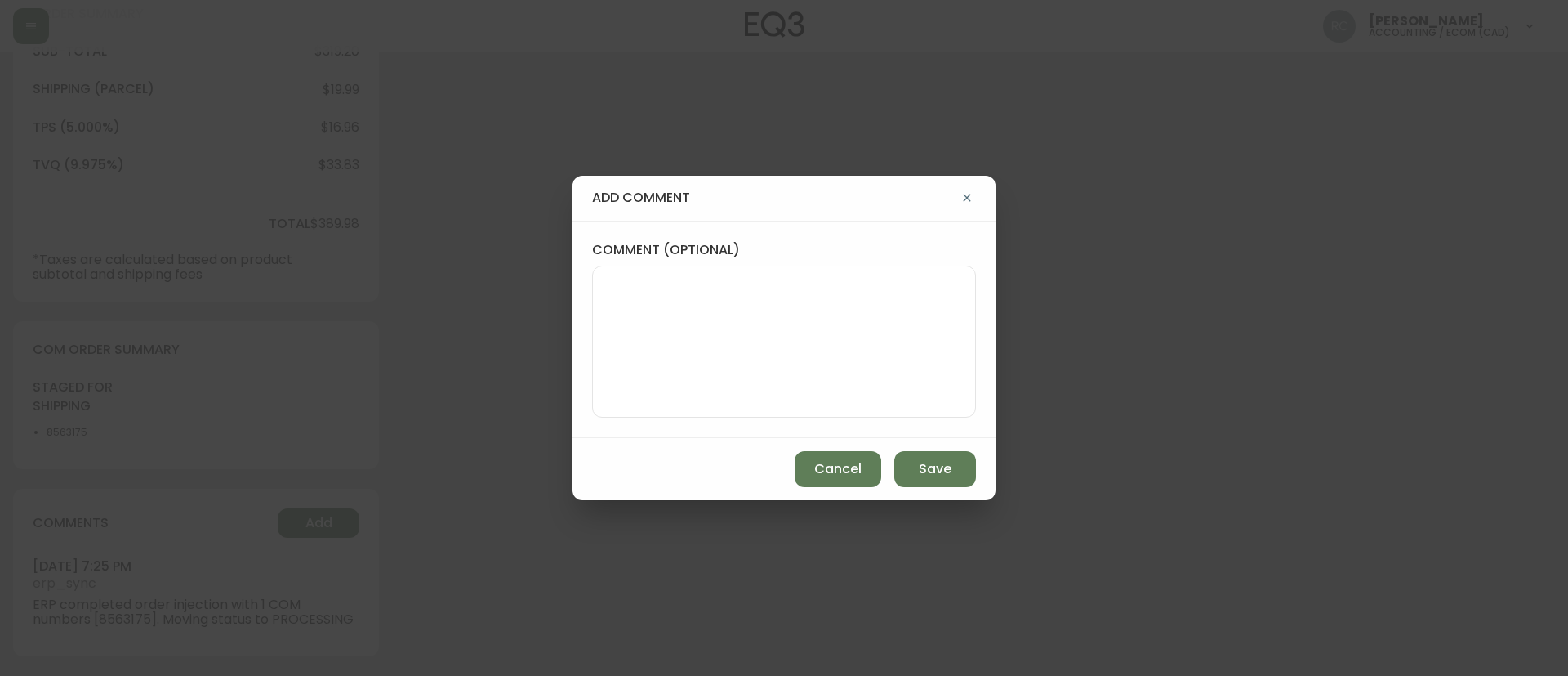
drag, startPoint x: 762, startPoint y: 323, endPoint x: 678, endPoint y: 168, distance: 176.3
click at [762, 323] on textarea "comment (optional)" at bounding box center [784, 342] width 357 height 131
paste textarea "MANUAL FRAUD REVIEW - APPROVED - same shipping and billing address -"
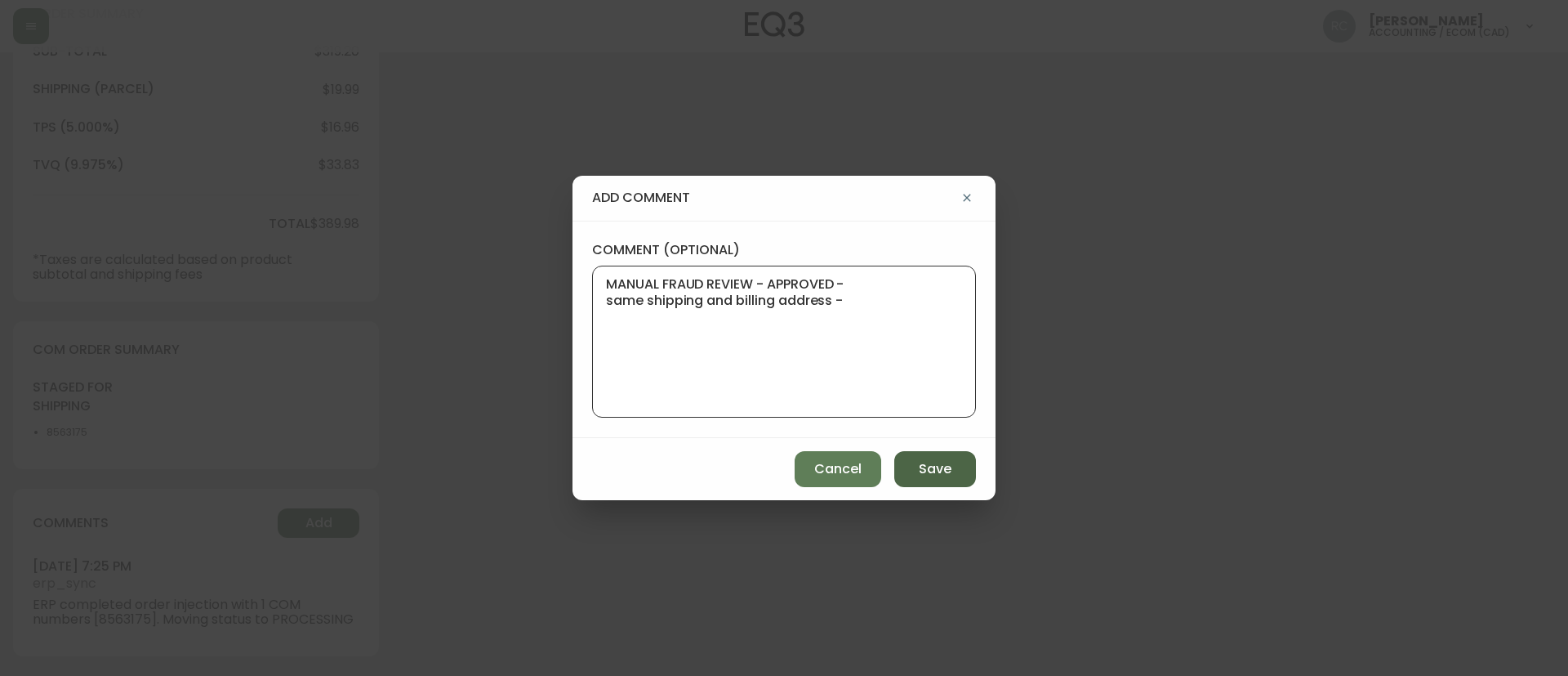
paste textarea "Time since an authorized payment was first seen with email address 4yr 7d"
type textarea "MANUAL FRAUD REVIEW - APPROVED - same shipping and billing address - Time since…"
click at [922, 461] on span "Save" at bounding box center [935, 469] width 33 height 18
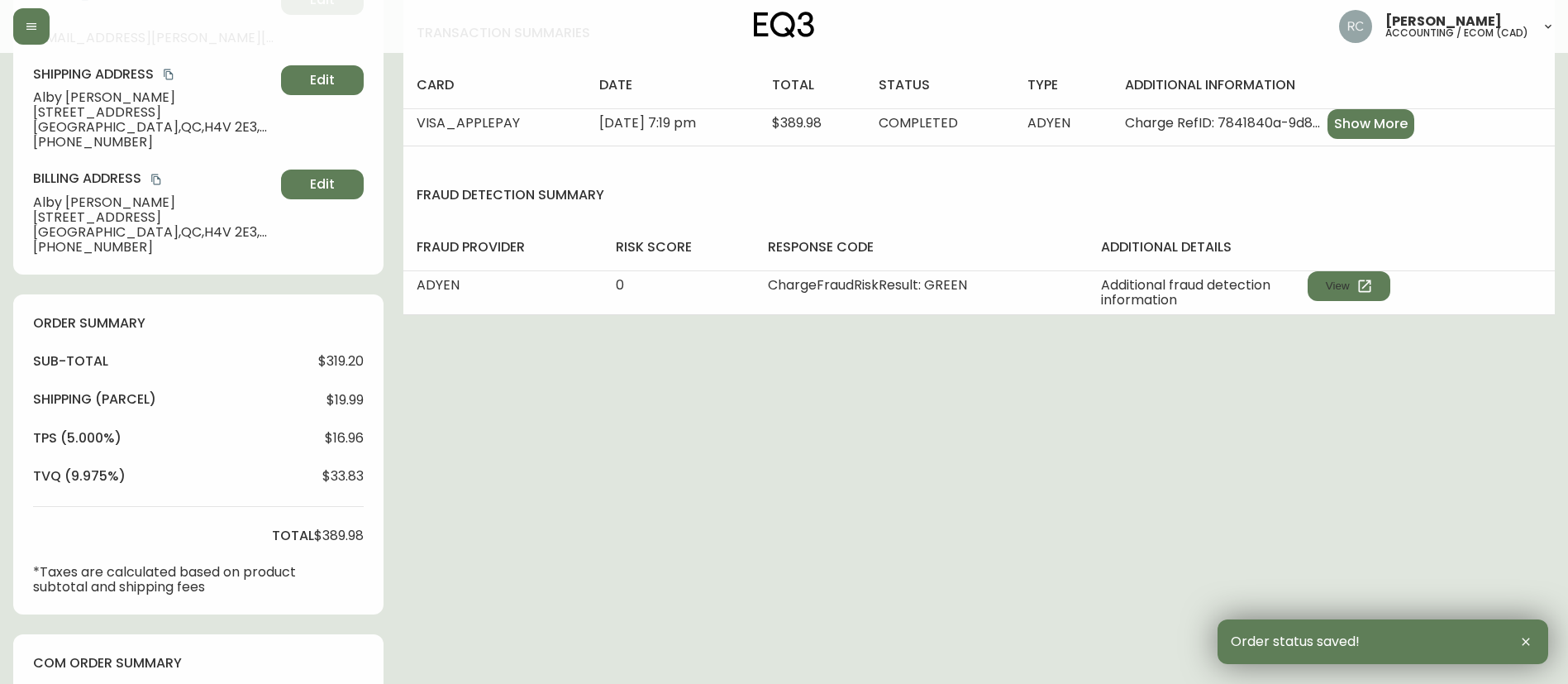
scroll to position [0, 0]
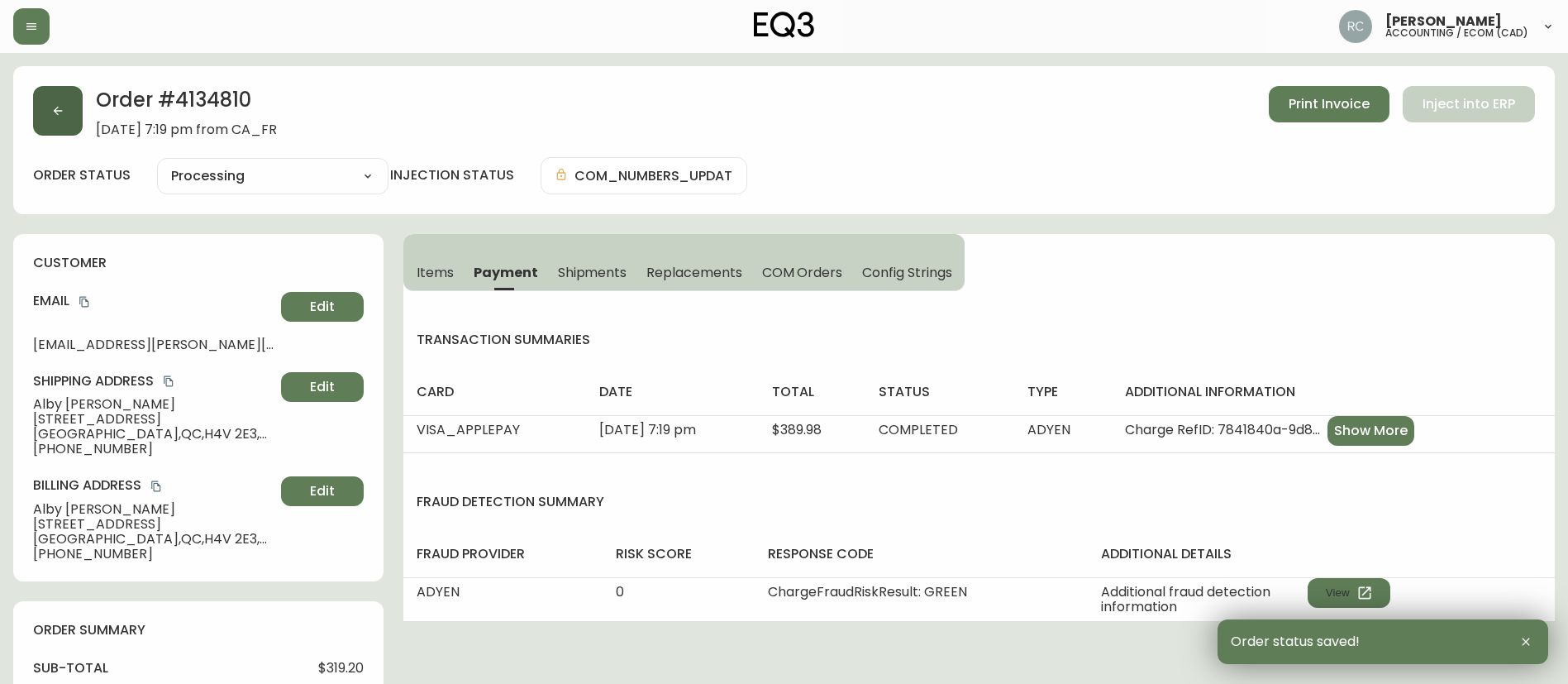
click at [61, 115] on icon "button" at bounding box center [58, 110] width 13 height 13
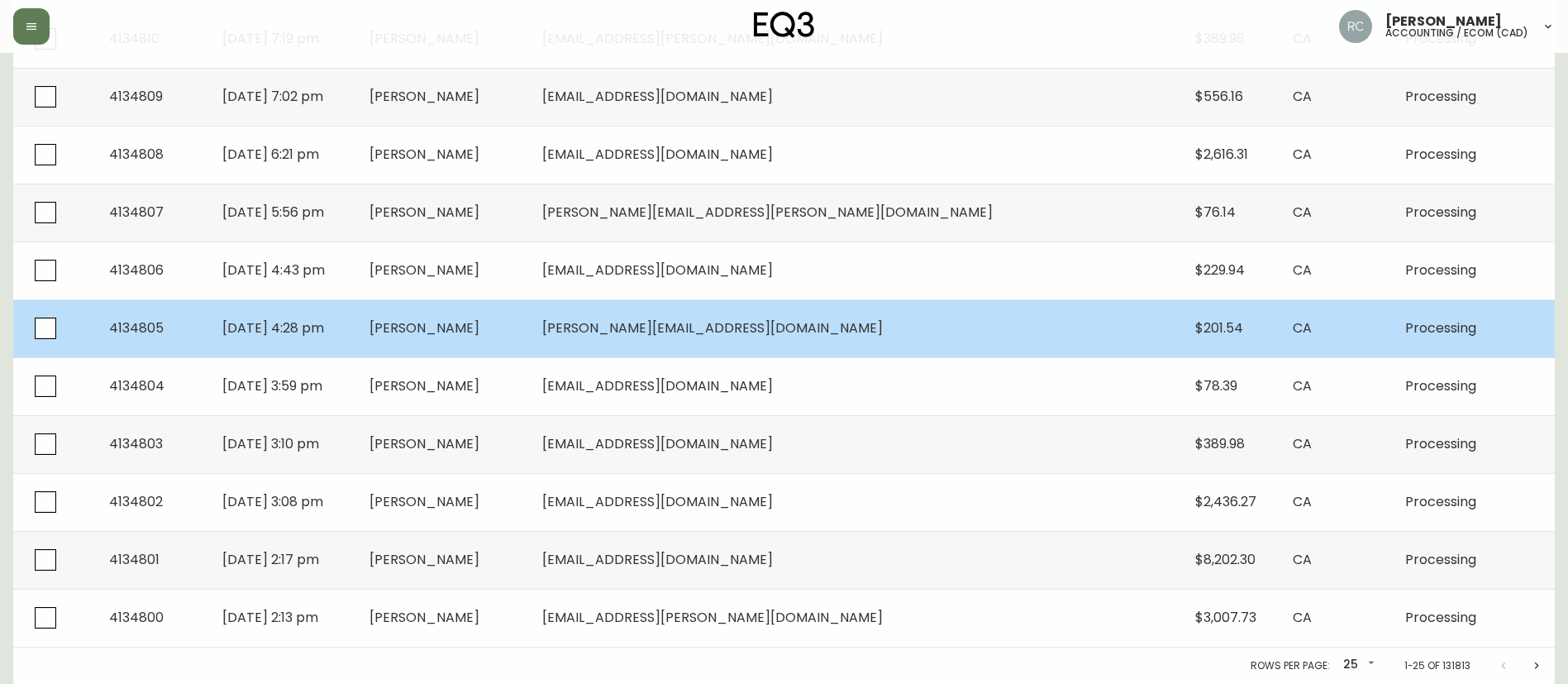
scroll to position [806, 0]
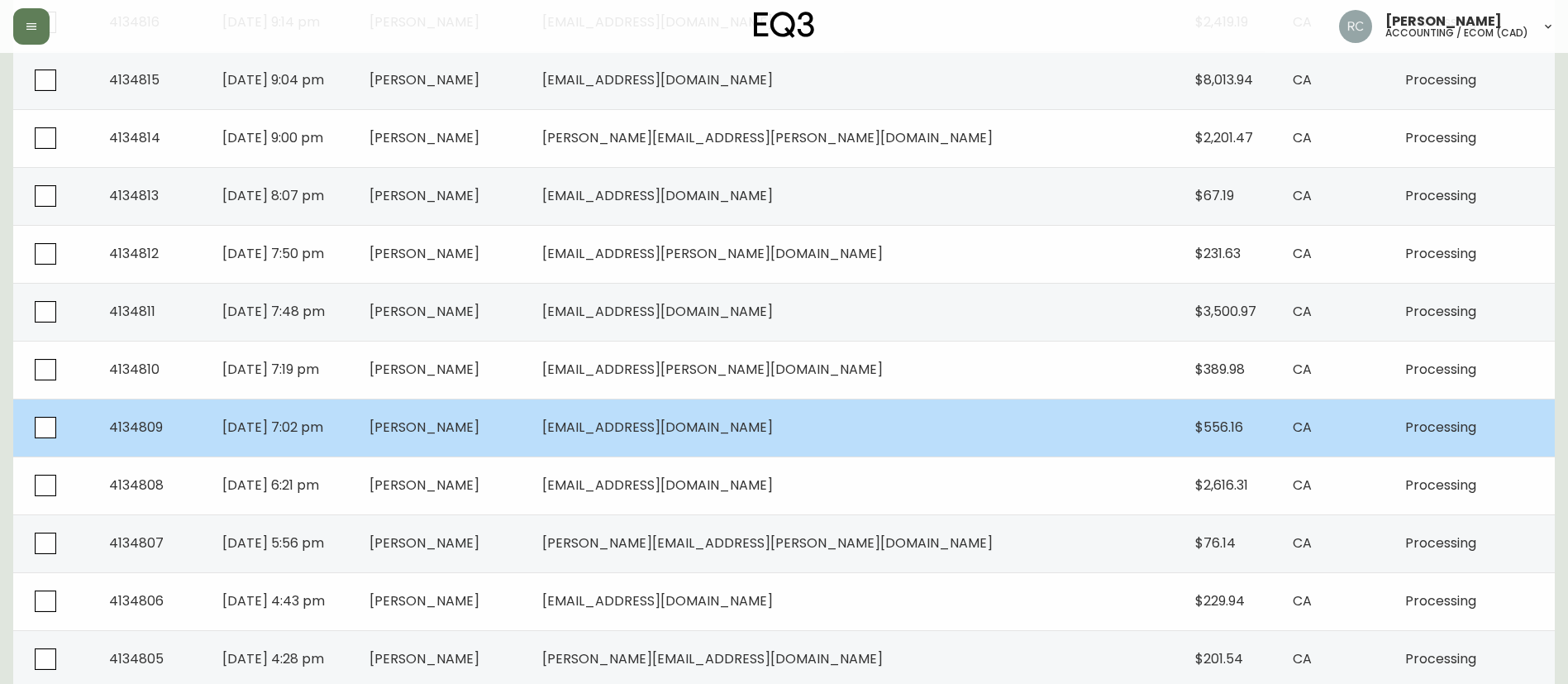
click at [529, 438] on td "[PERSON_NAME]" at bounding box center [443, 427] width 173 height 58
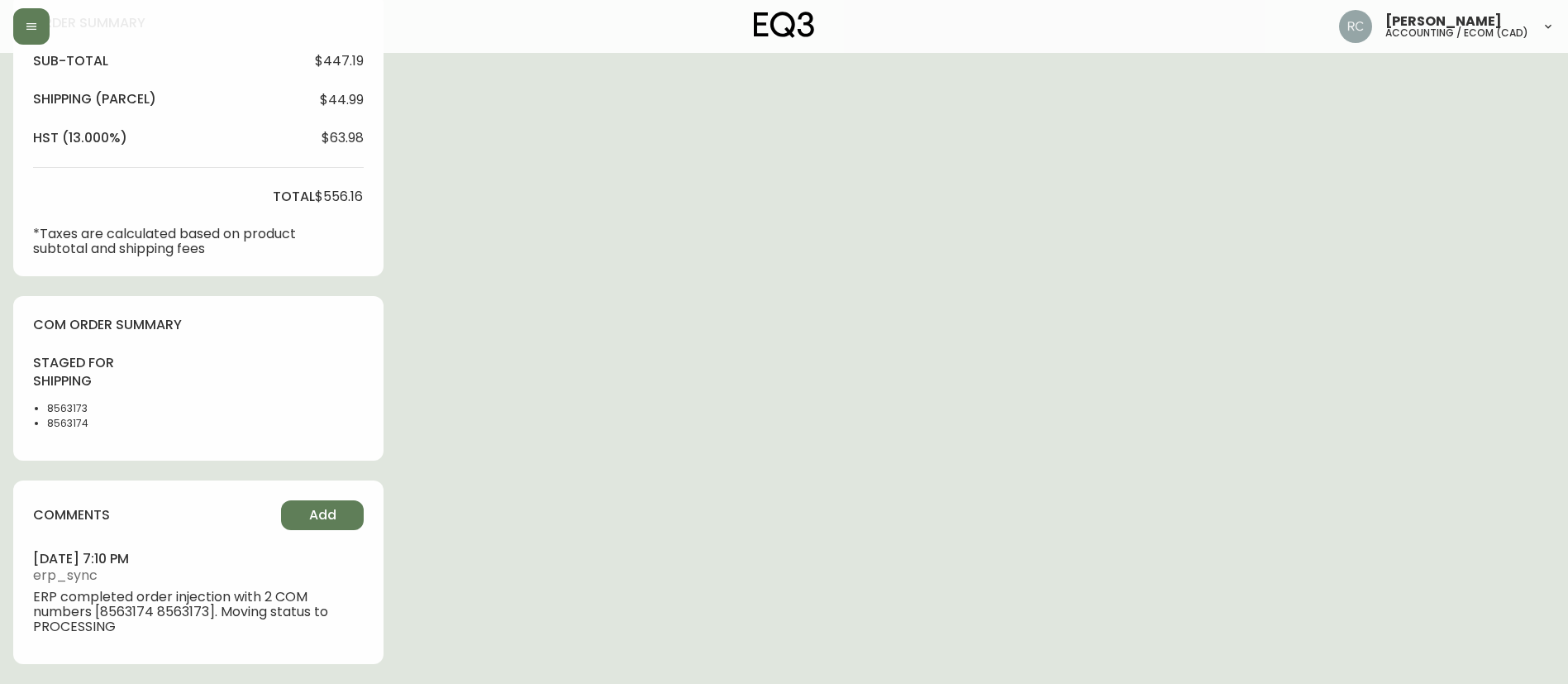
type input "Processing"
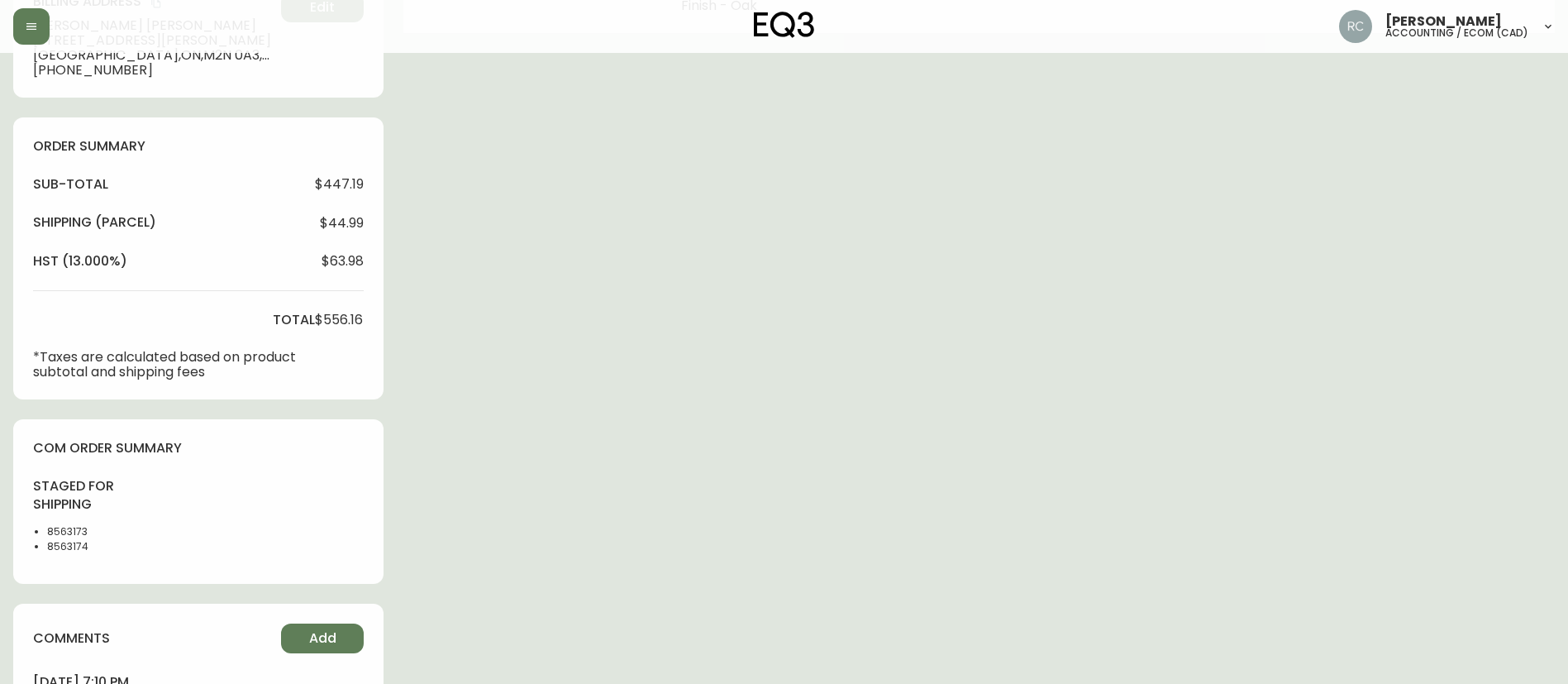
select select "PROCESSING"
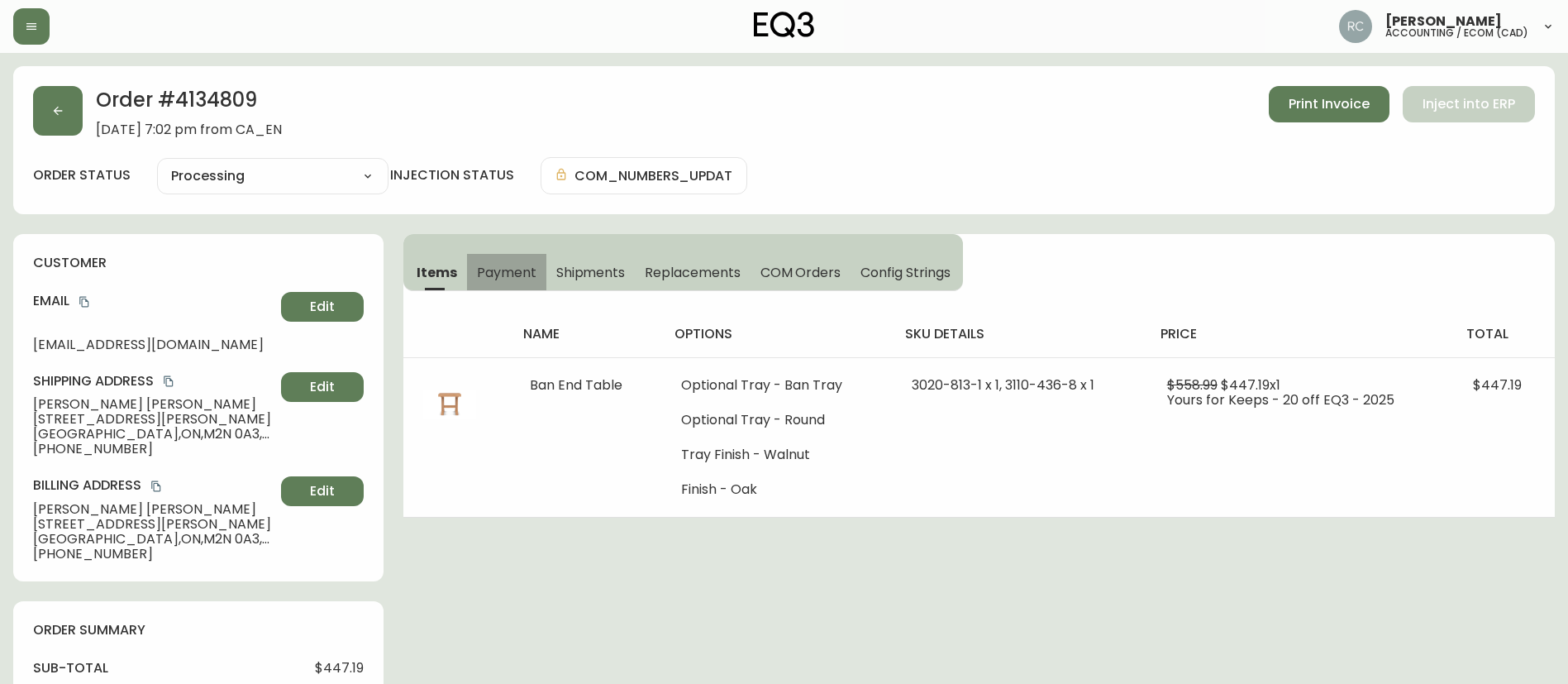
click at [497, 272] on span "Payment" at bounding box center [506, 272] width 60 height 17
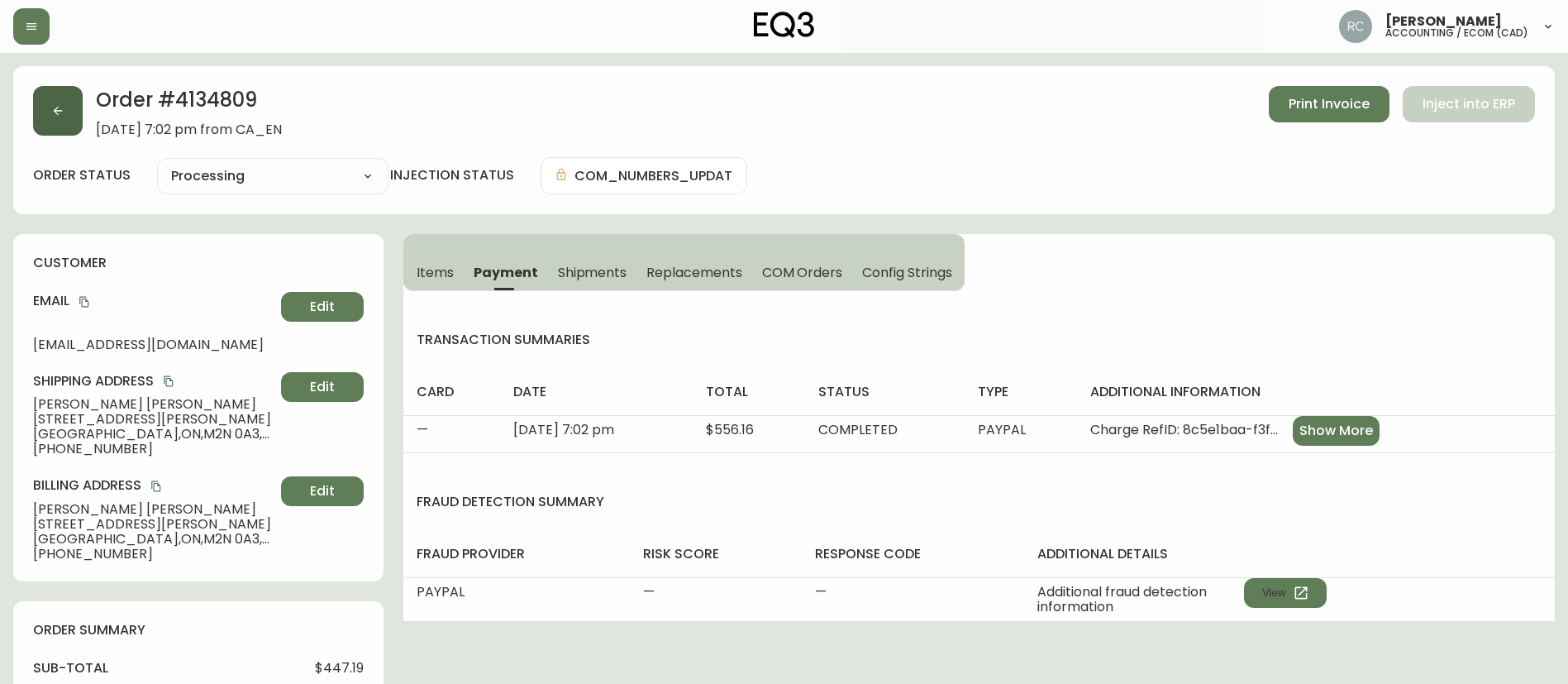
click at [48, 116] on button "button" at bounding box center [58, 110] width 50 height 50
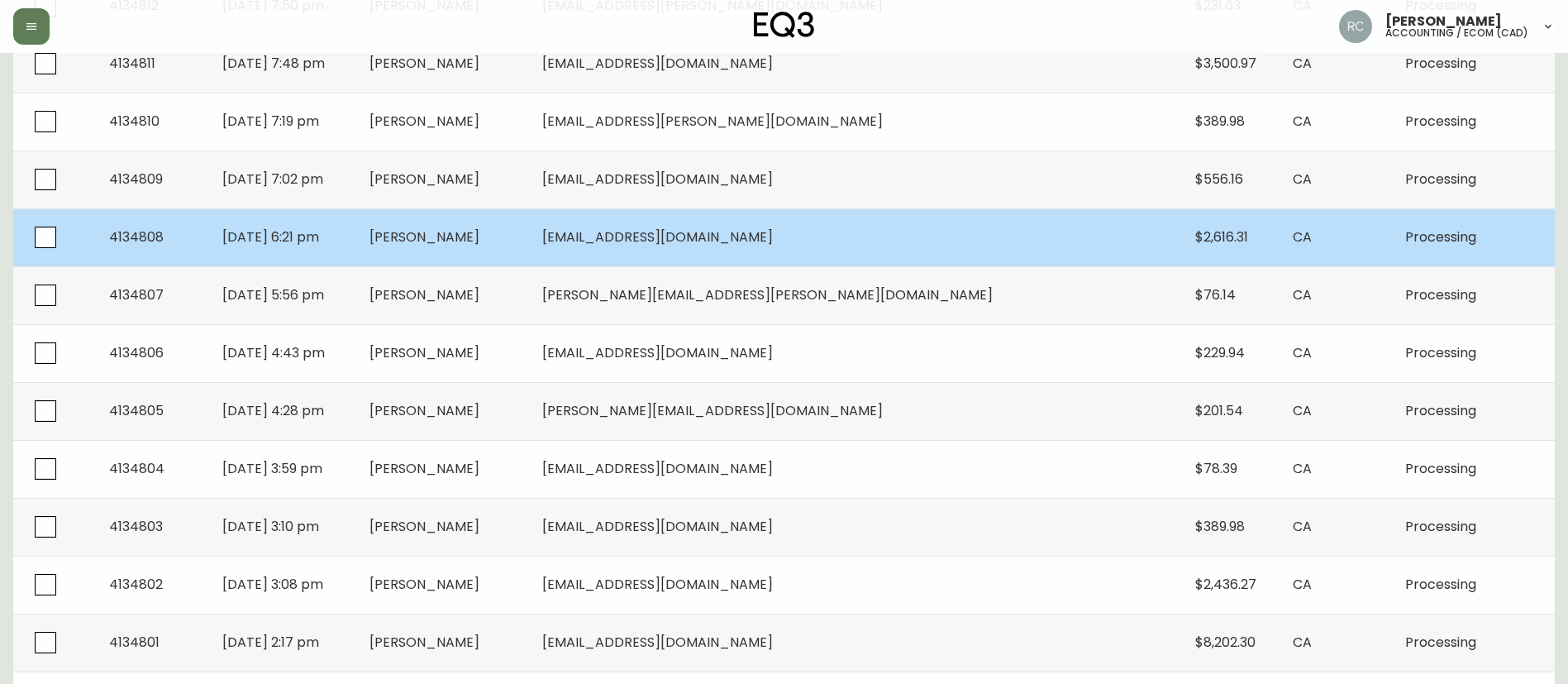
click at [480, 238] on span "[PERSON_NAME]" at bounding box center [424, 237] width 110 height 19
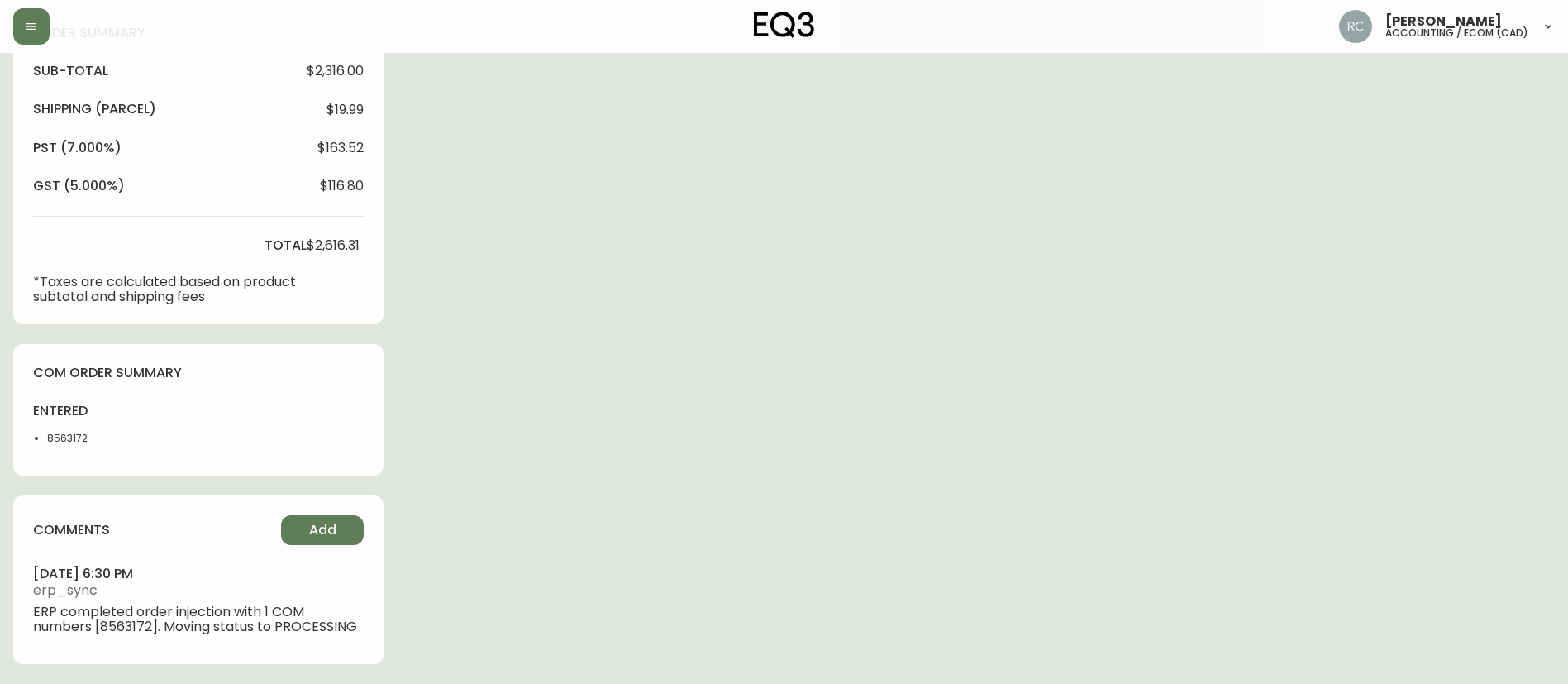
type input "Processing"
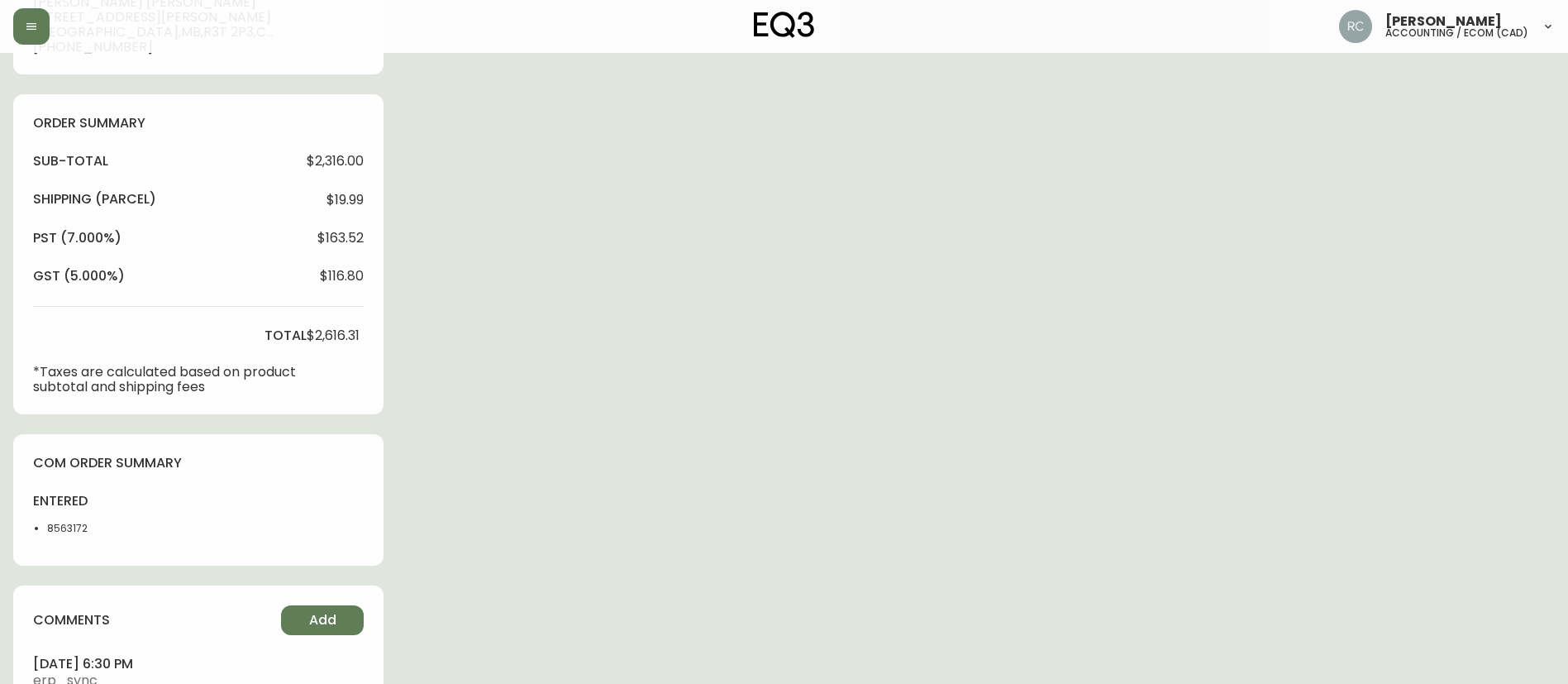
select select "PROCESSING"
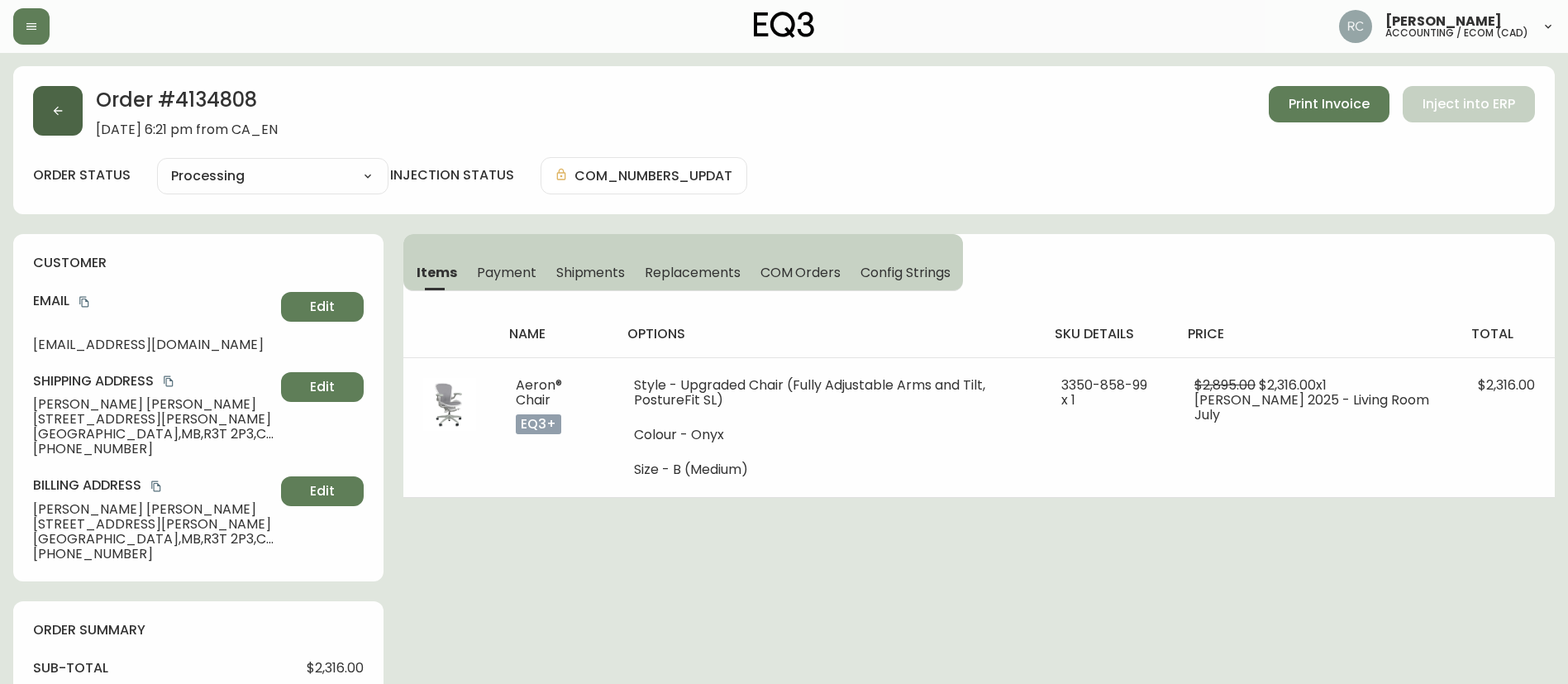
click at [38, 104] on button "button" at bounding box center [58, 110] width 50 height 50
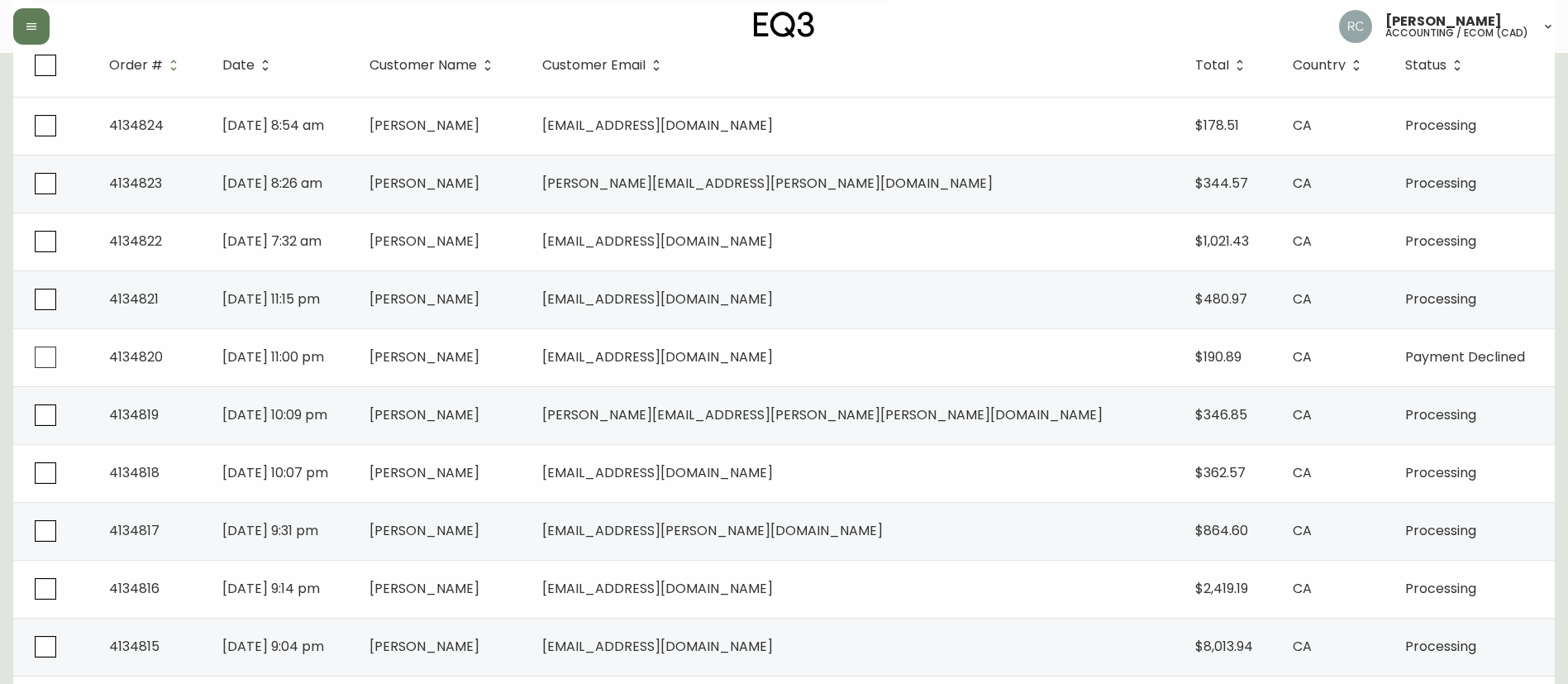
scroll to position [1137, 0]
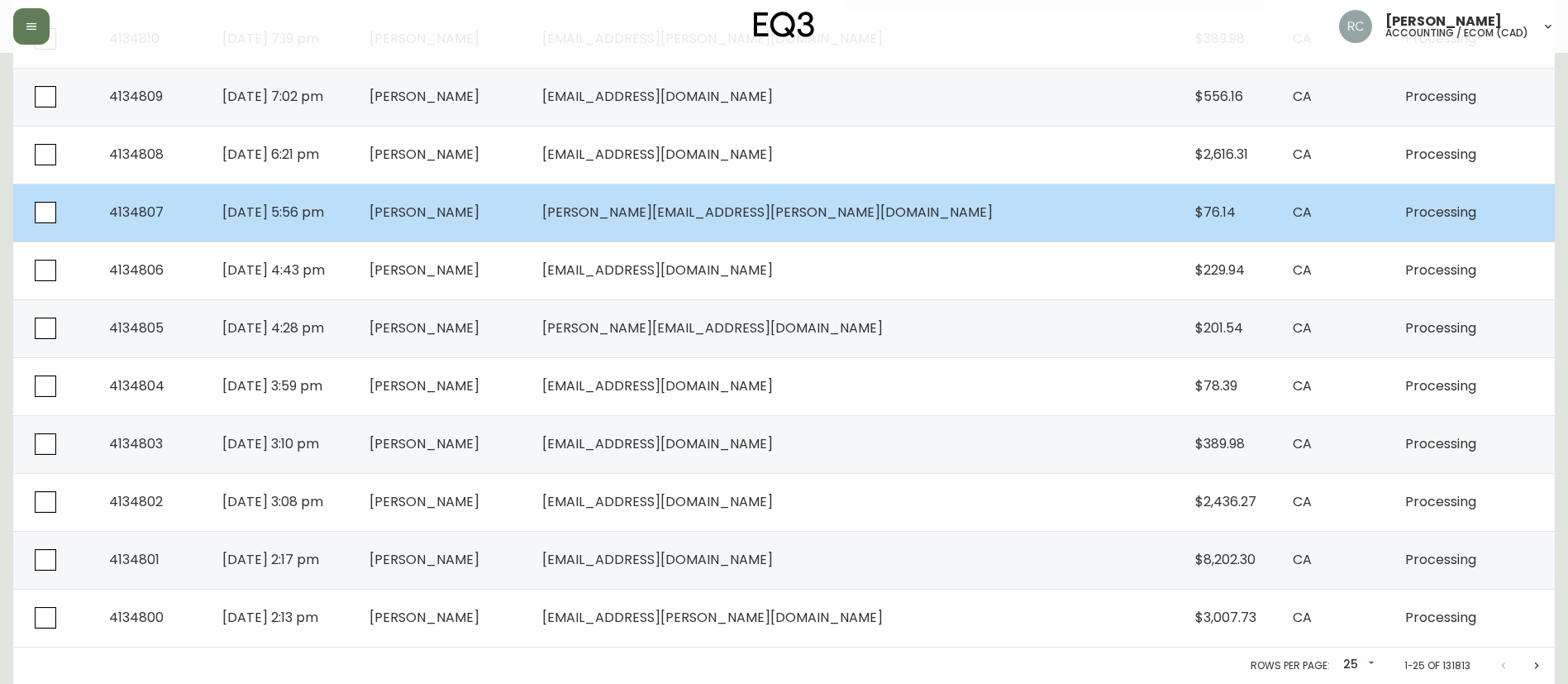
click at [519, 237] on td "[PERSON_NAME]" at bounding box center [443, 212] width 173 height 58
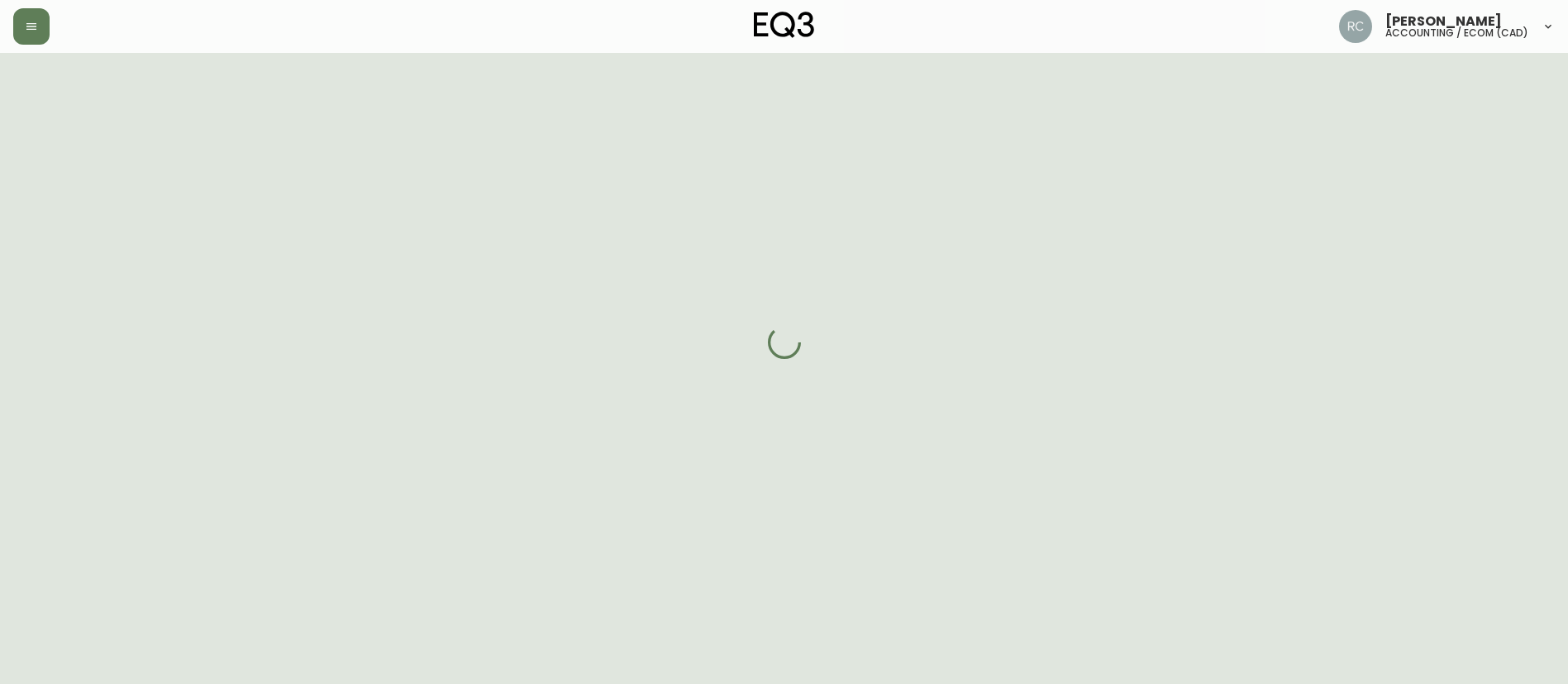
scroll to position [616, 0]
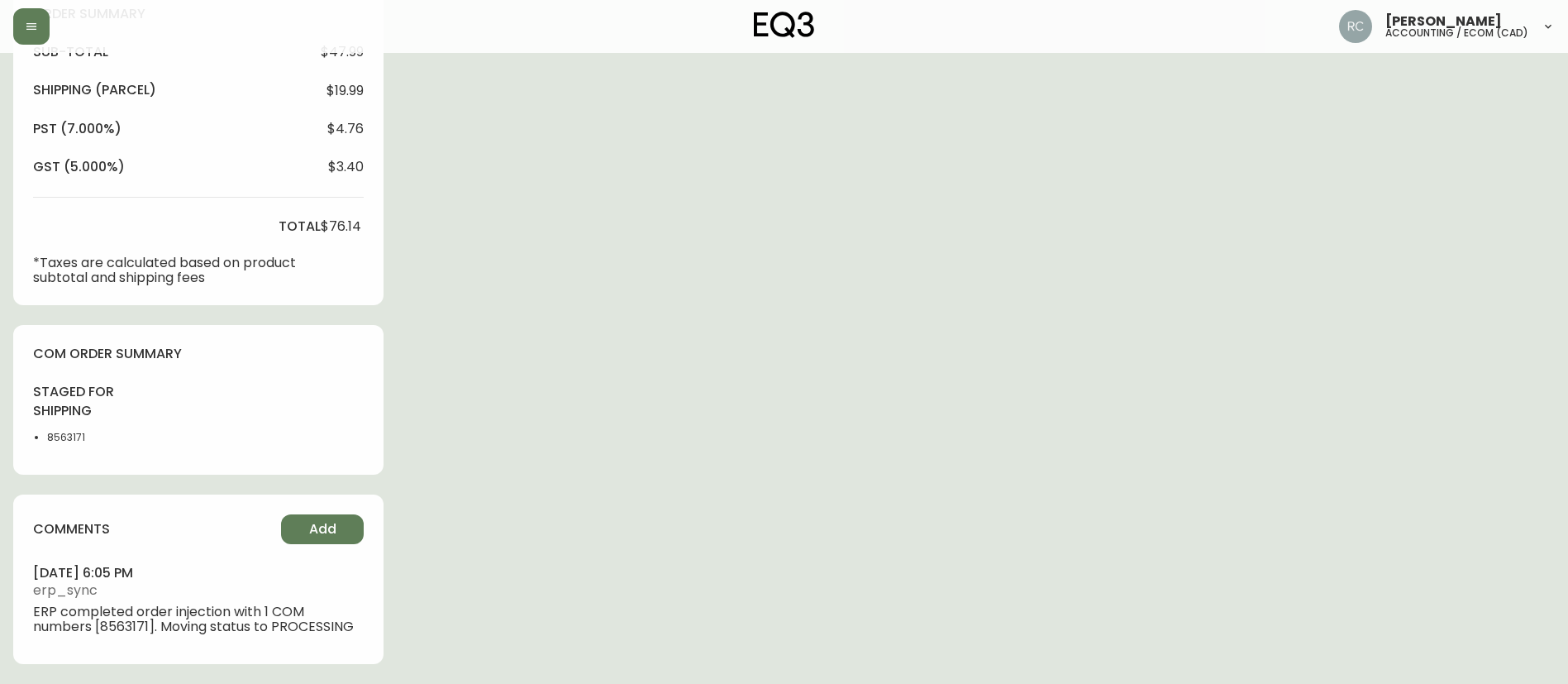
type input "Processing"
select select "PROCESSING"
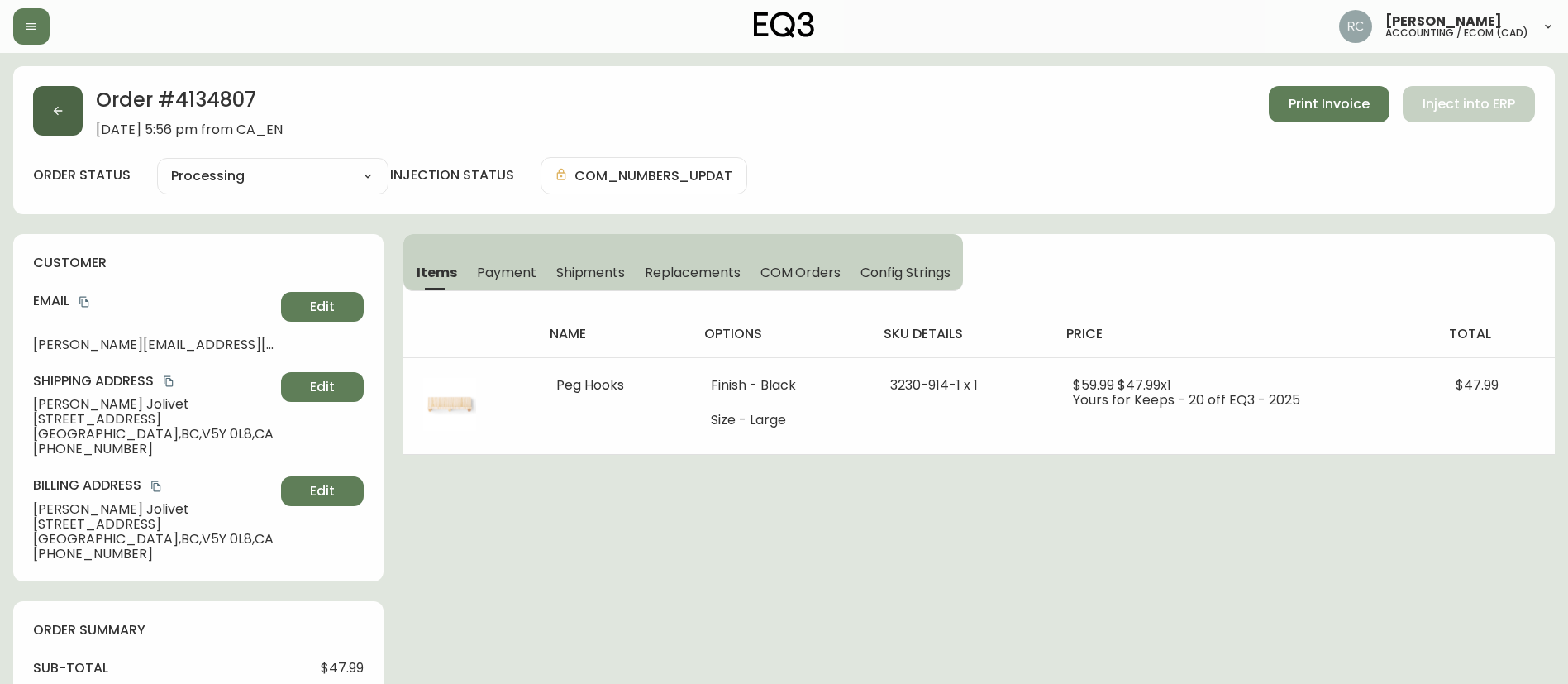
click at [52, 99] on button "button" at bounding box center [58, 110] width 50 height 50
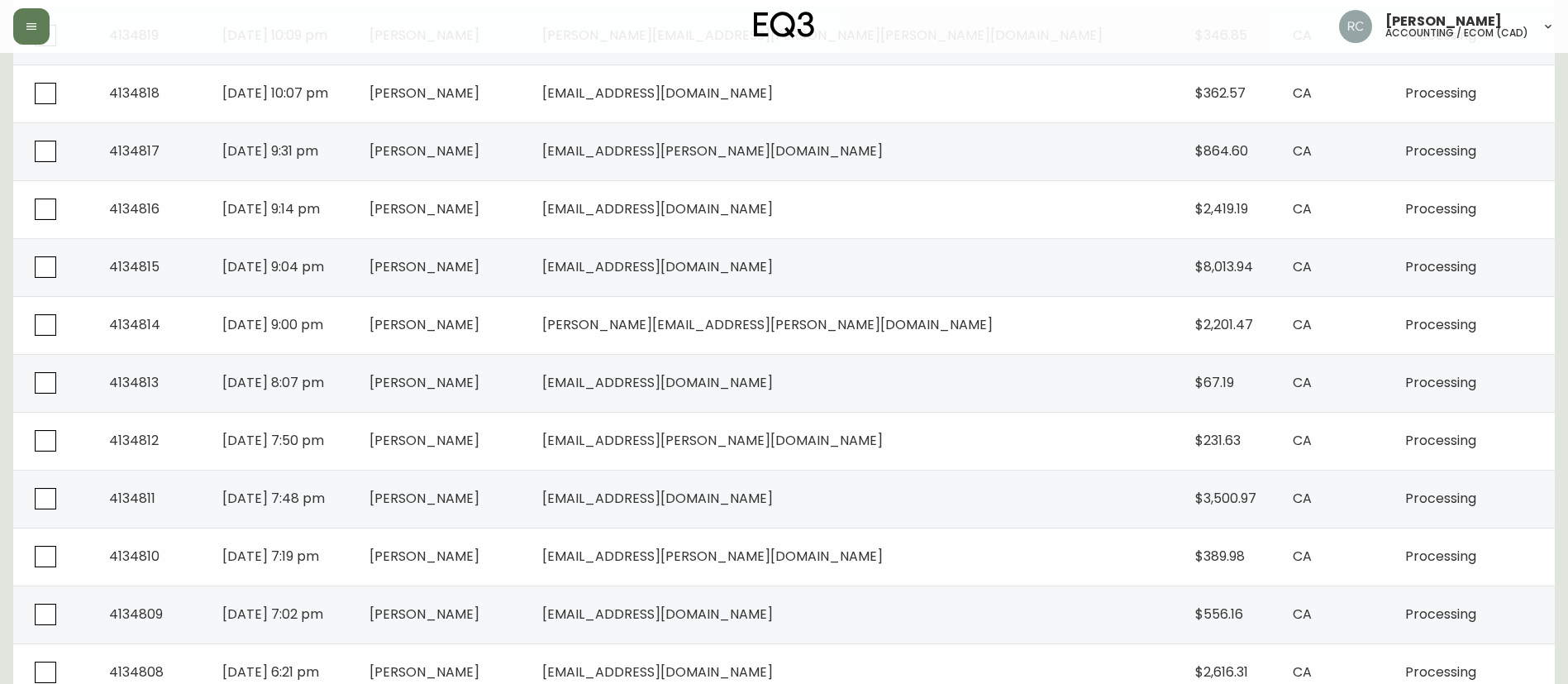
scroll to position [1137, 0]
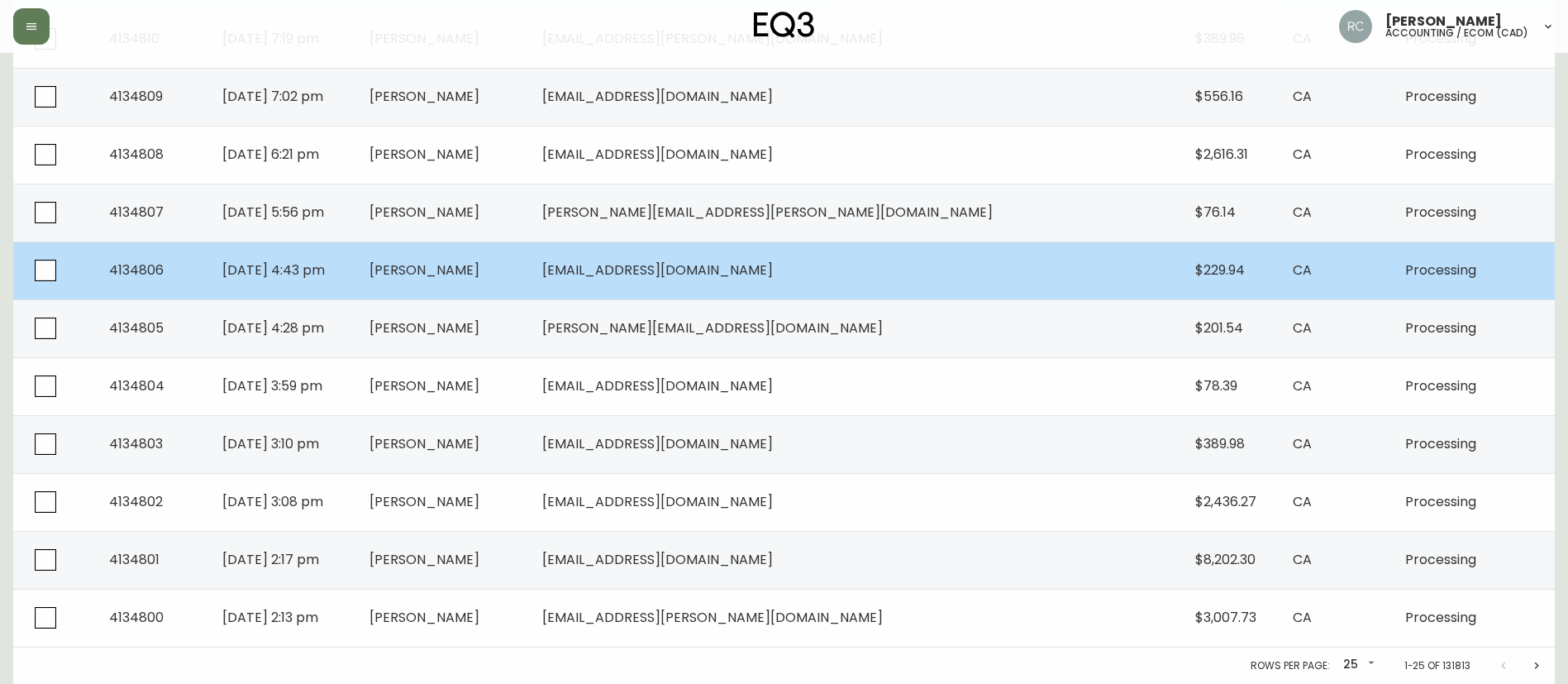
click at [480, 267] on span "[PERSON_NAME]" at bounding box center [424, 270] width 110 height 19
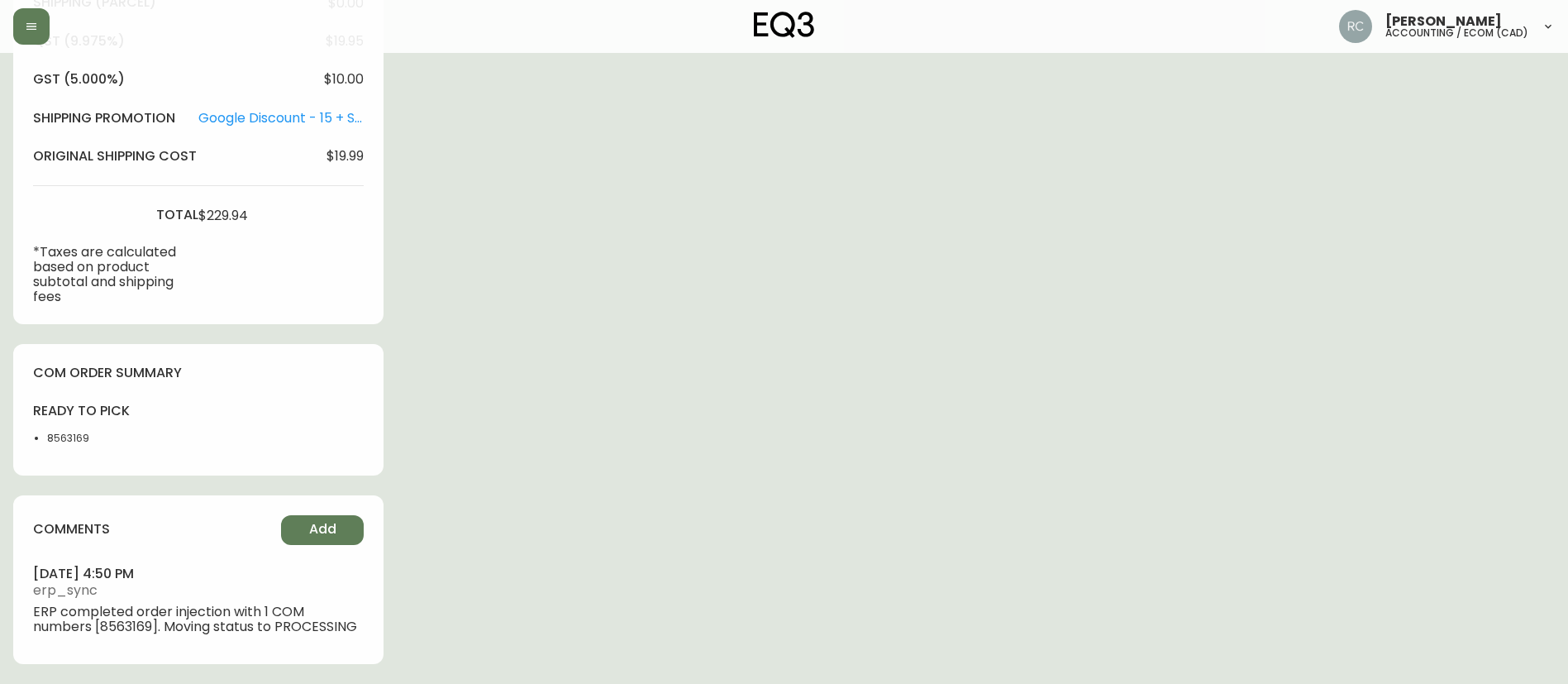
type input "Processing"
select select "PROCESSING"
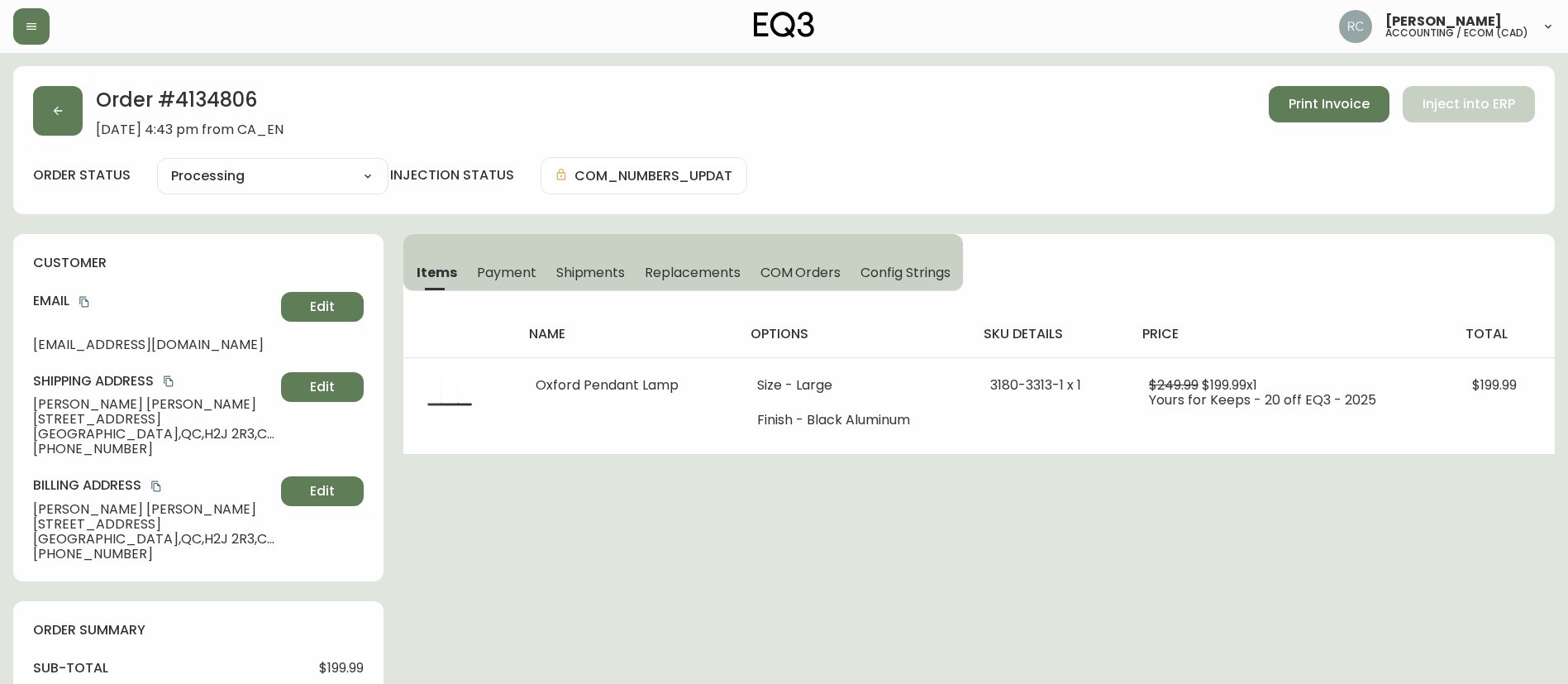
click at [496, 263] on span "Payment" at bounding box center [506, 272] width 60 height 17
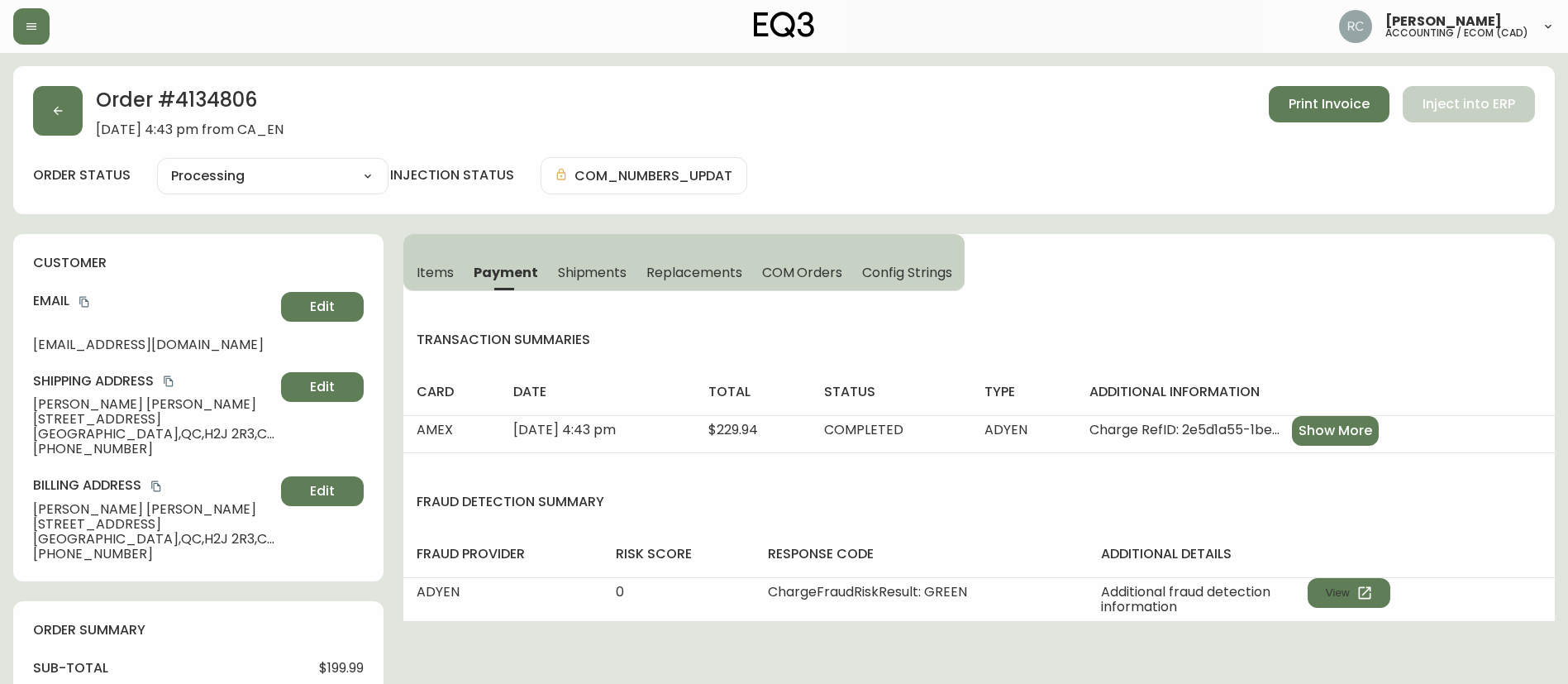
scroll to position [703, 0]
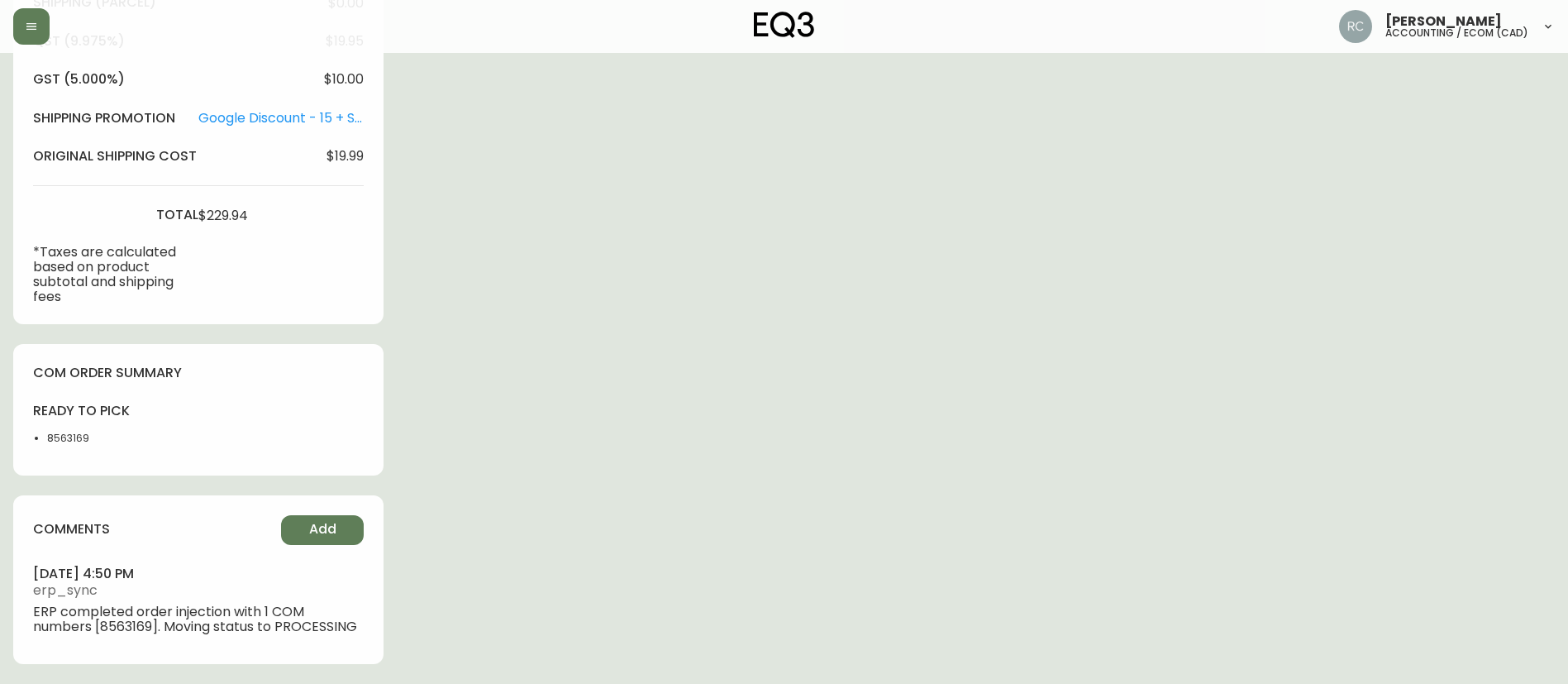
click at [328, 513] on div "comments Add august 24, 2025 at 4:50 pm erp_sync ERP completed order injection …" at bounding box center [198, 579] width 370 height 168
click at [319, 531] on span "Add" at bounding box center [323, 529] width 28 height 18
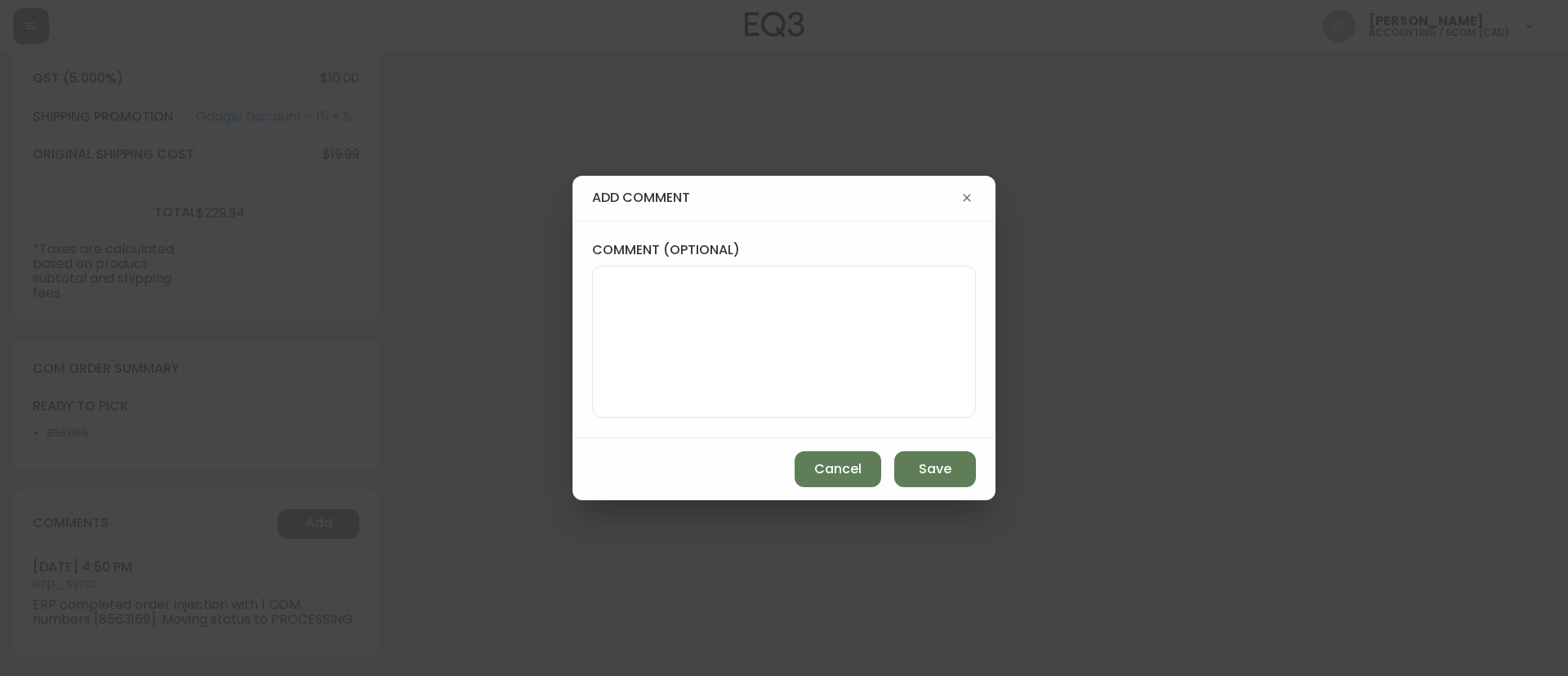
click at [733, 303] on textarea "comment (optional)" at bounding box center [784, 342] width 357 height 131
paste textarea "MANUAL FRAUD REVIEW - APPROVED - same shipping and billing address -"
type textarea "MANUAL FRAUD REVIEW - APPROVED - same shipping and billing address -"
click at [485, 125] on div "add comment comment (optional) MANUAL FRAUD REVIEW - APPROVED - same shipping a…" at bounding box center [784, 338] width 1568 height 676
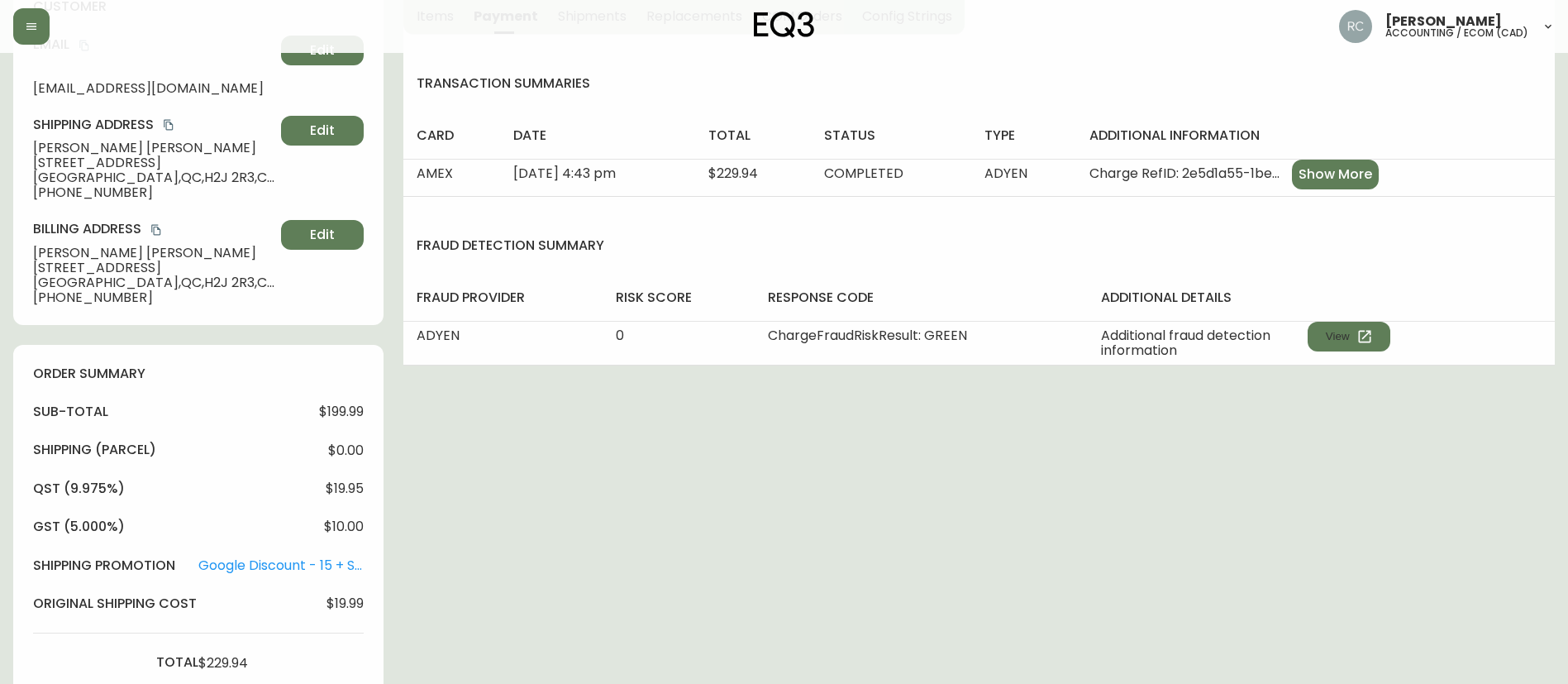
scroll to position [0, 0]
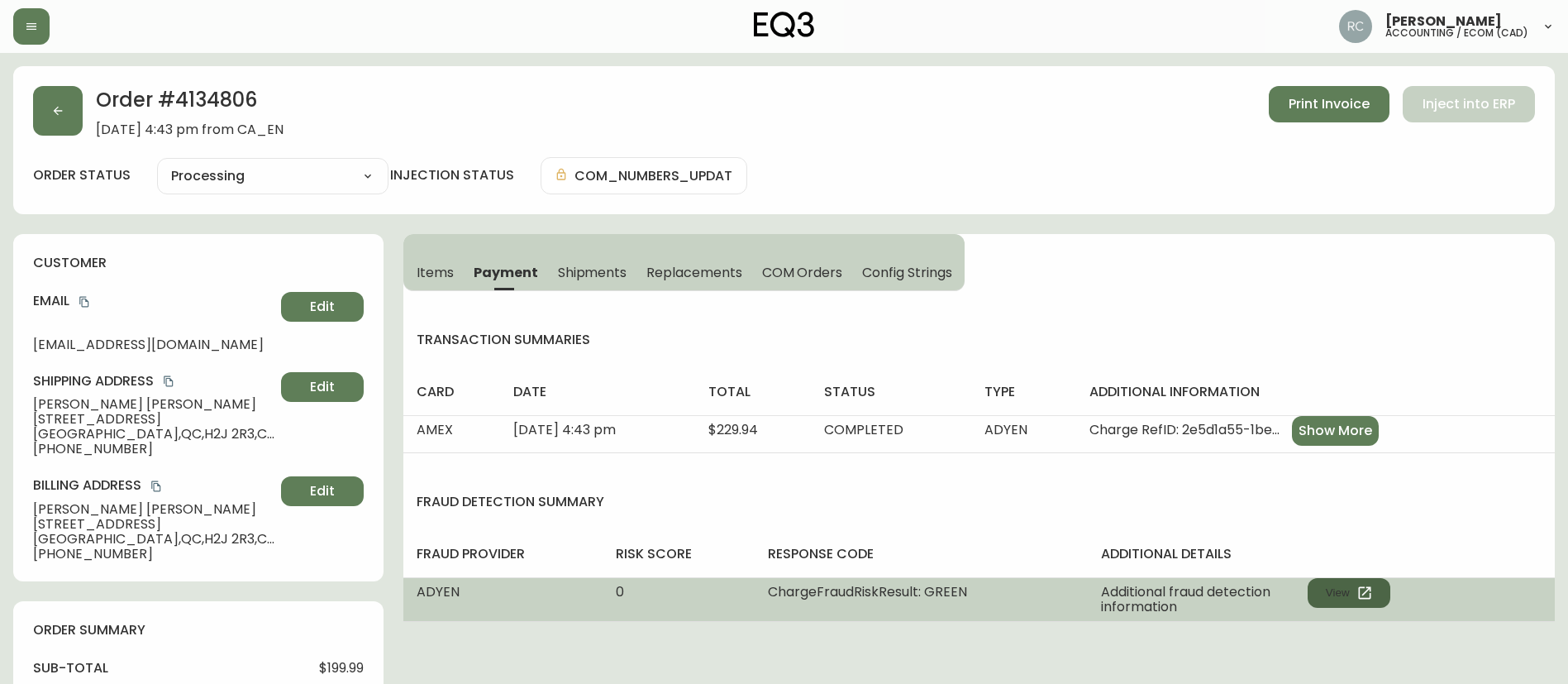
click at [1347, 591] on button "View" at bounding box center [1350, 593] width 83 height 29
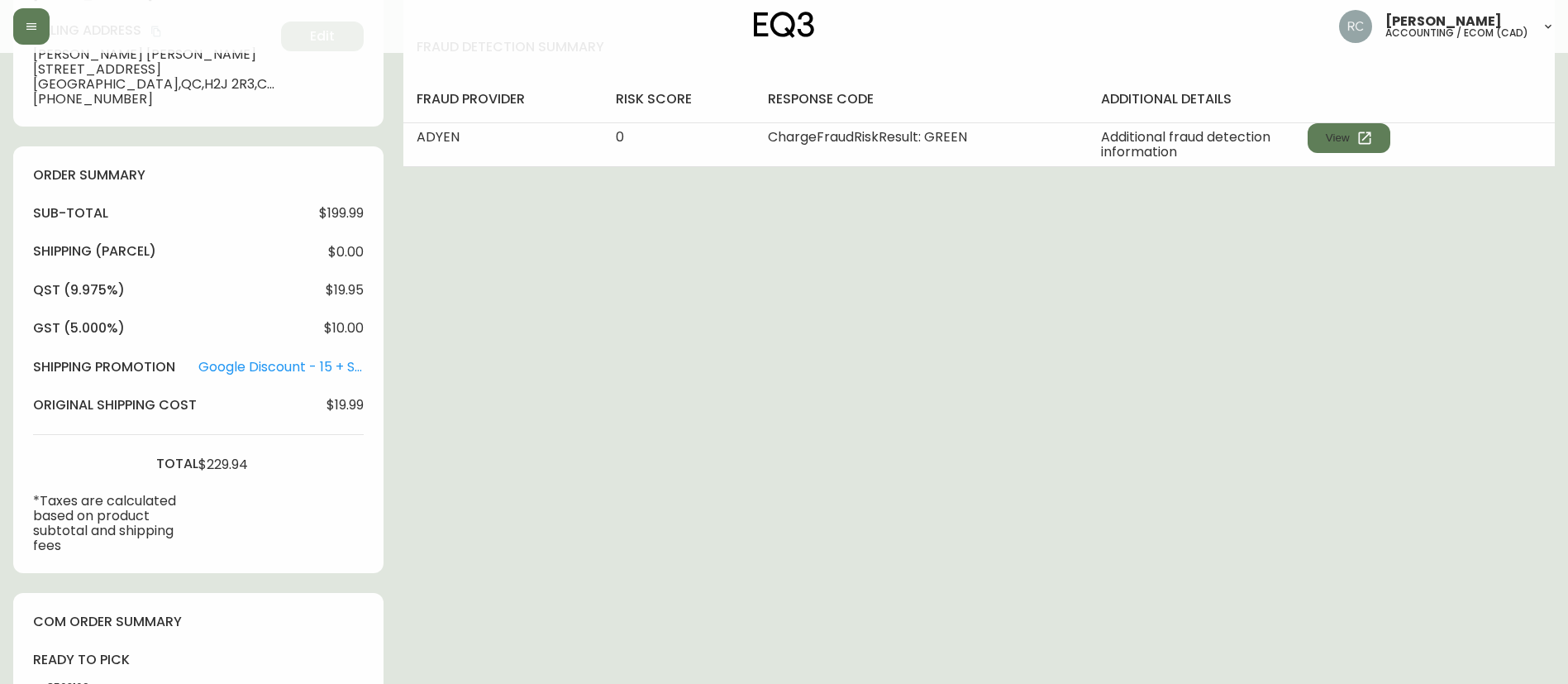
scroll to position [703, 0]
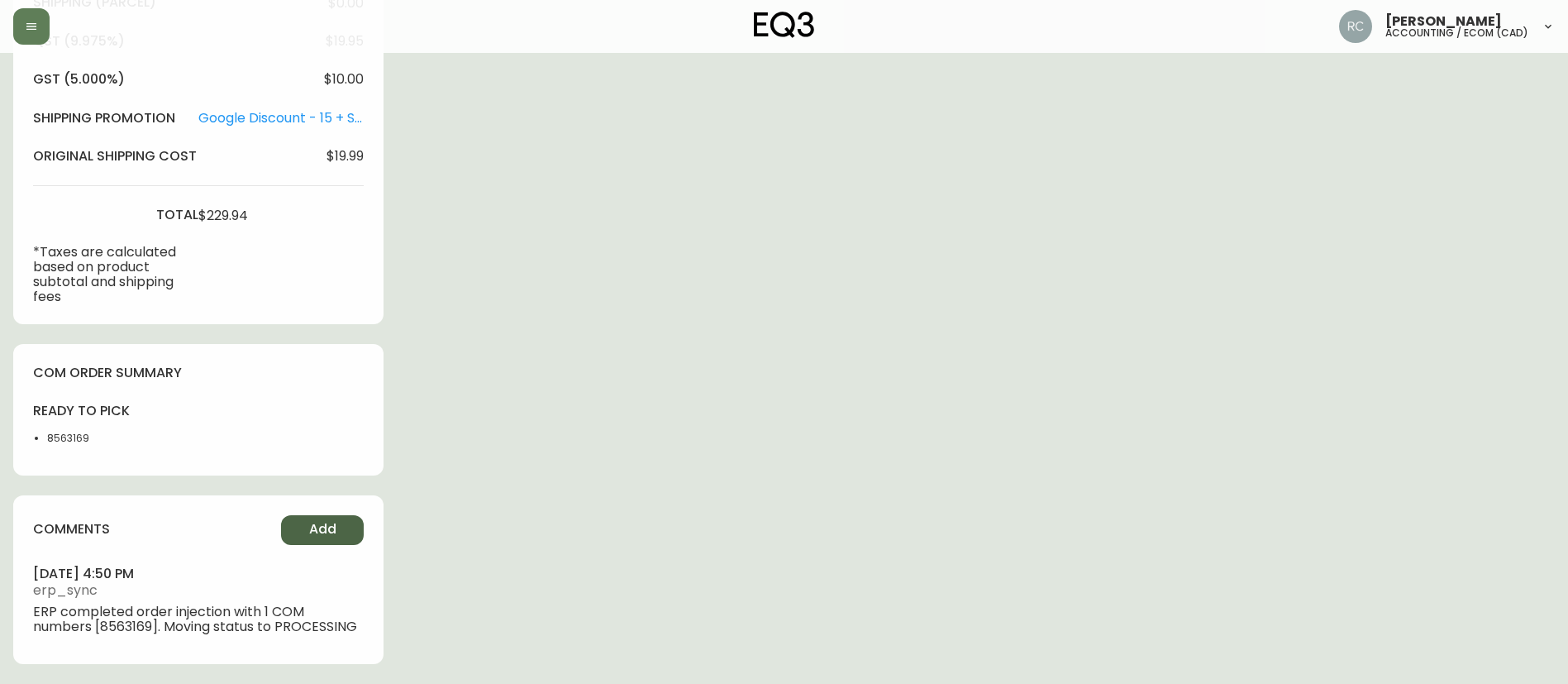
click at [339, 520] on button "Add" at bounding box center [322, 529] width 83 height 29
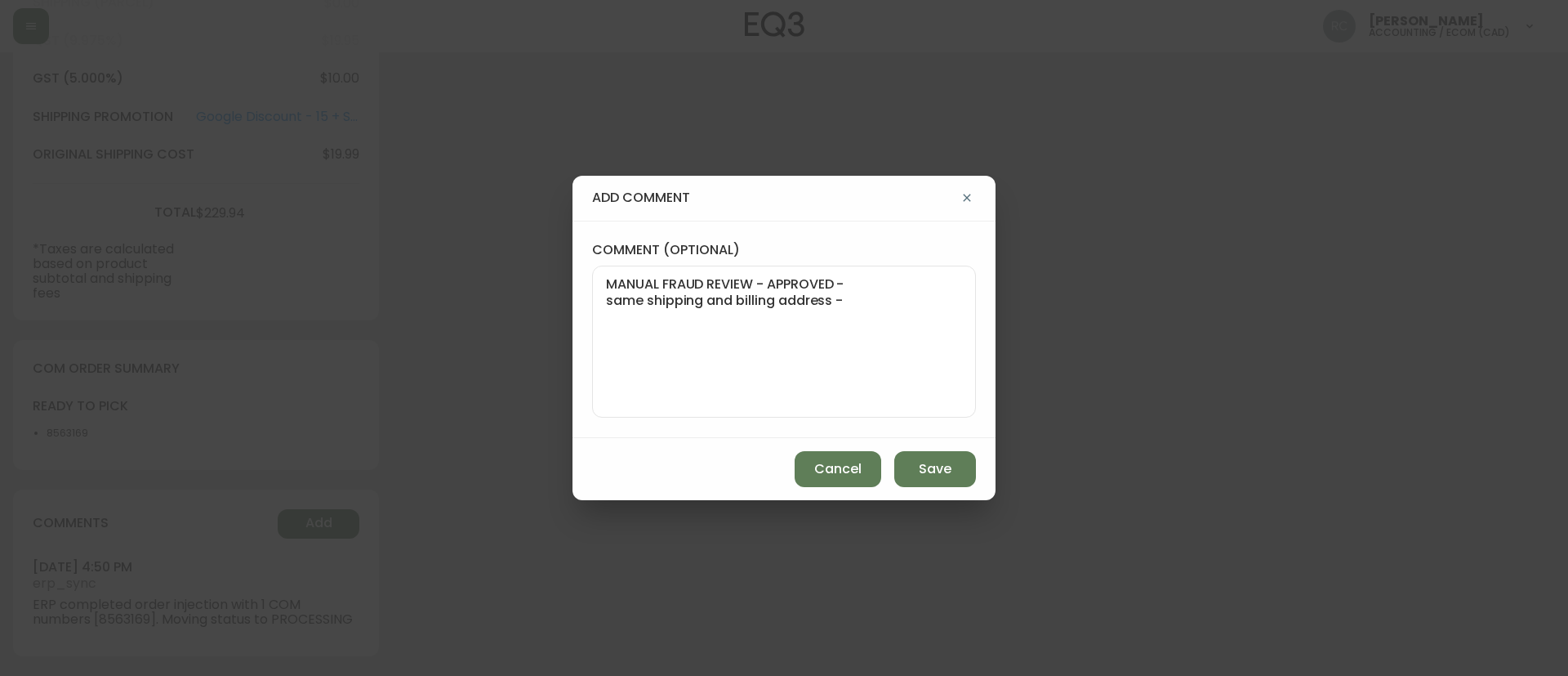
click at [910, 395] on textarea "MANUAL FRAUD REVIEW - APPROVED - same shipping and billing address -" at bounding box center [784, 342] width 357 height 131
paste textarea "Time since an authorized payment was first seen with email address 4yr 1d"
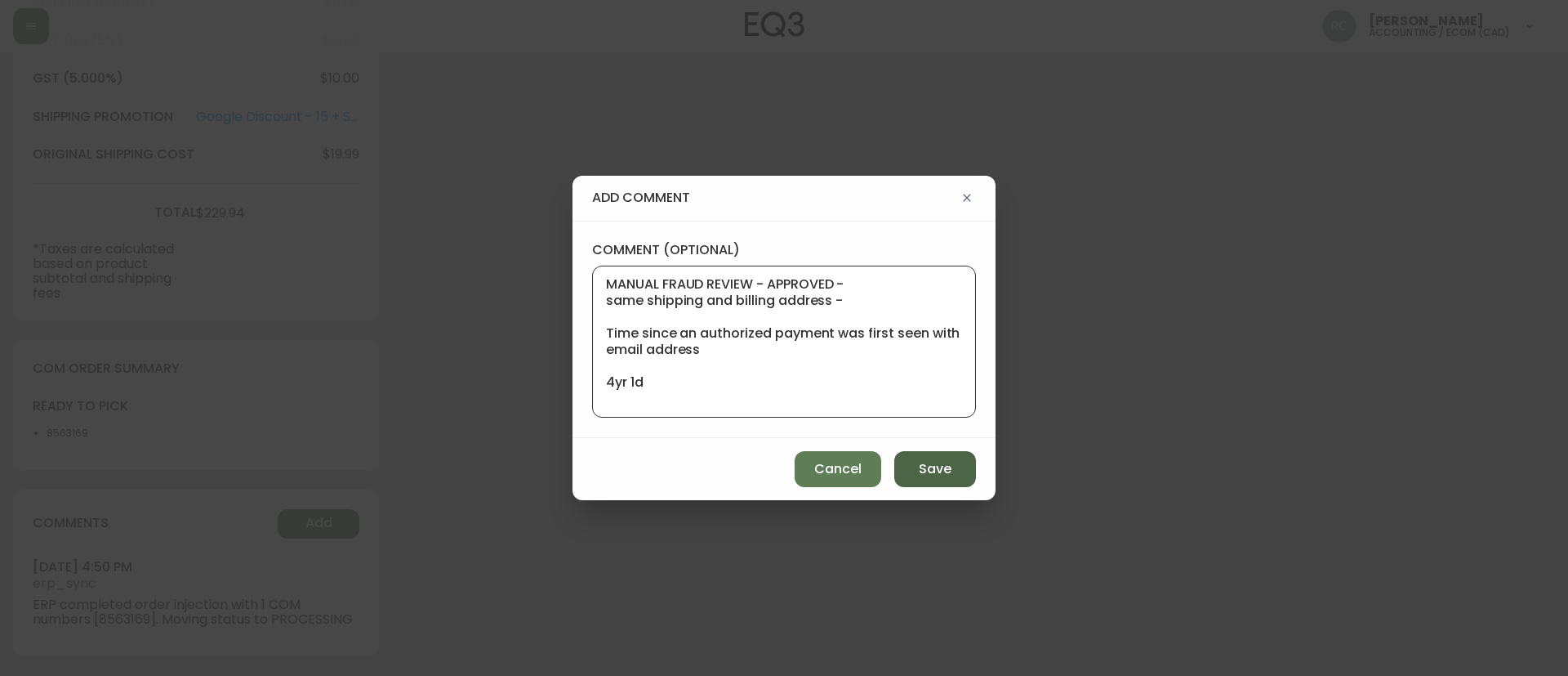
type textarea "MANUAL FRAUD REVIEW - APPROVED - same shipping and billing address - Time since…"
click at [910, 479] on button "Save" at bounding box center [935, 469] width 82 height 36
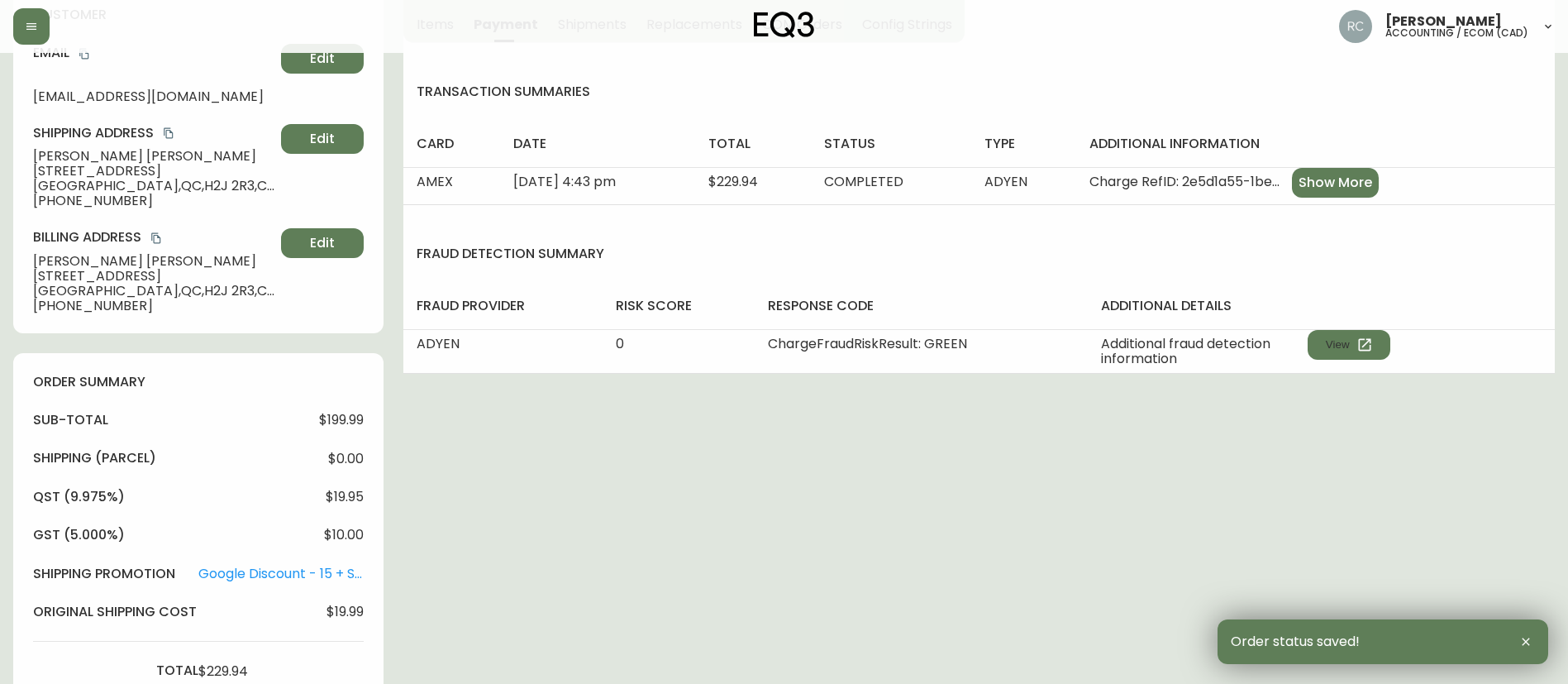
scroll to position [0, 0]
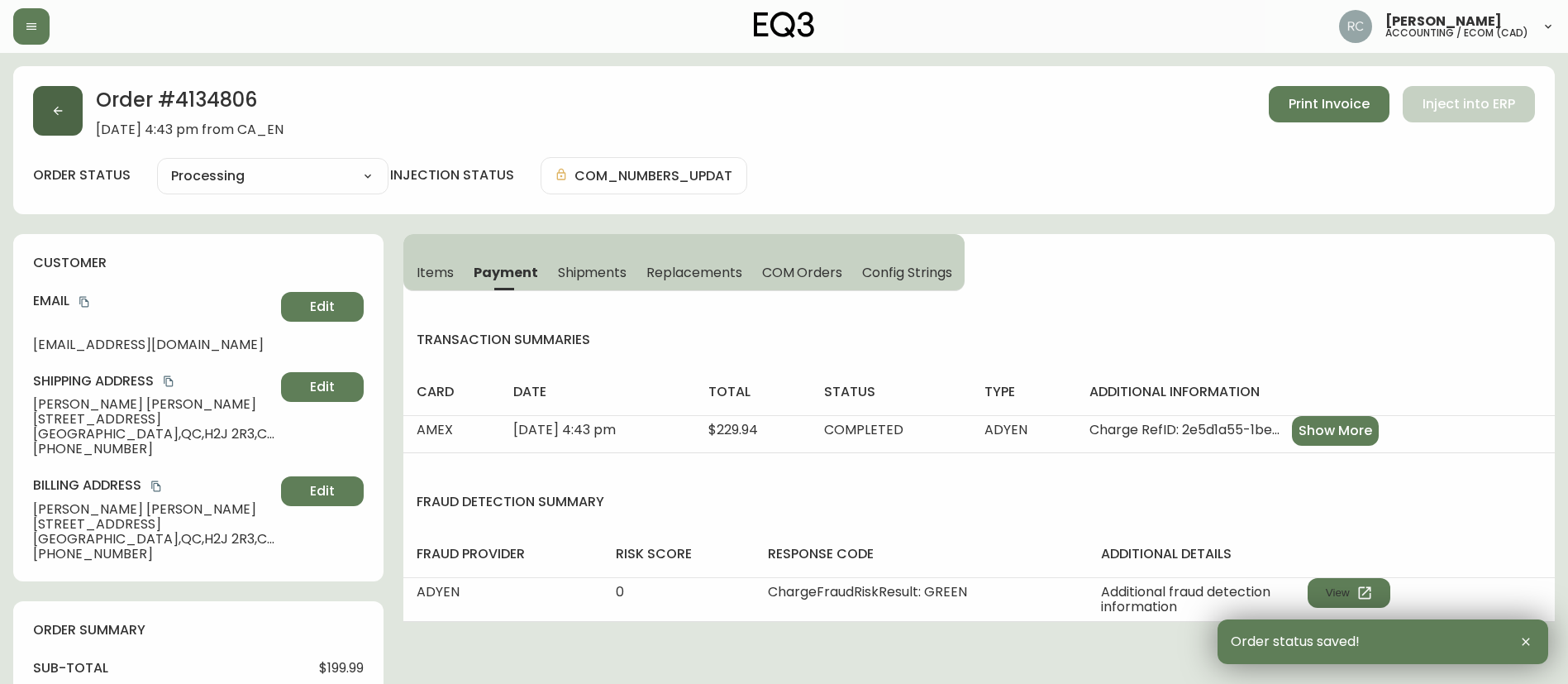
click at [53, 116] on icon "button" at bounding box center [58, 110] width 13 height 13
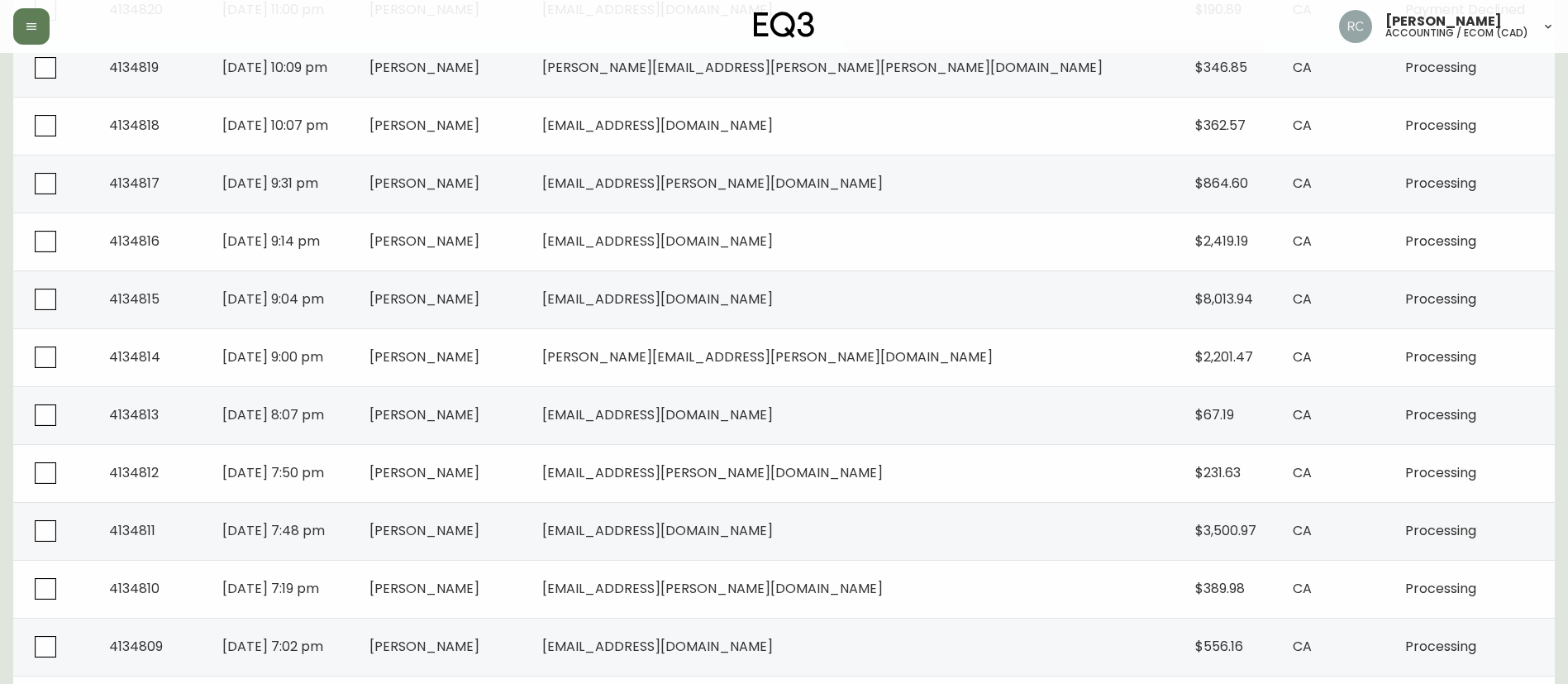
scroll to position [1137, 0]
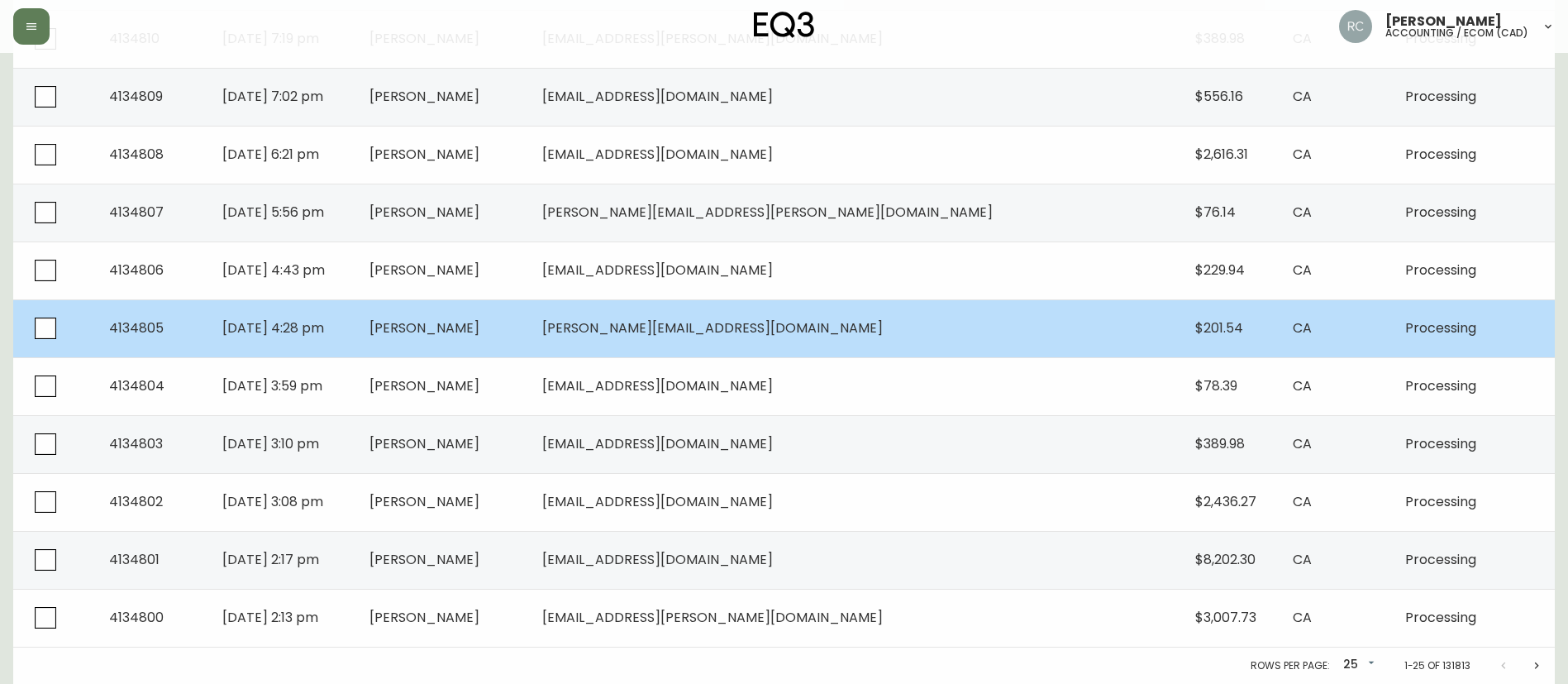
click at [480, 334] on span "[PERSON_NAME]" at bounding box center [424, 328] width 110 height 19
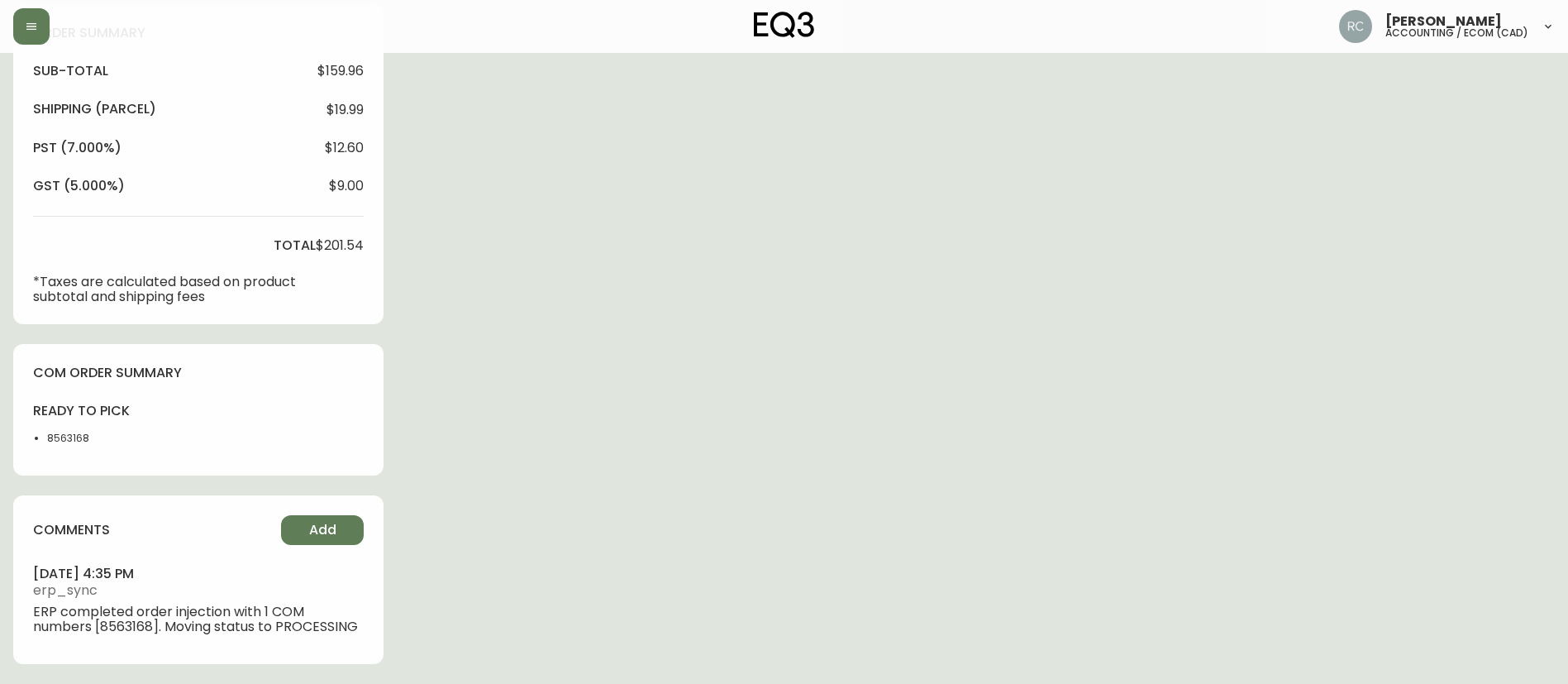
type input "Processing"
select select "PROCESSING"
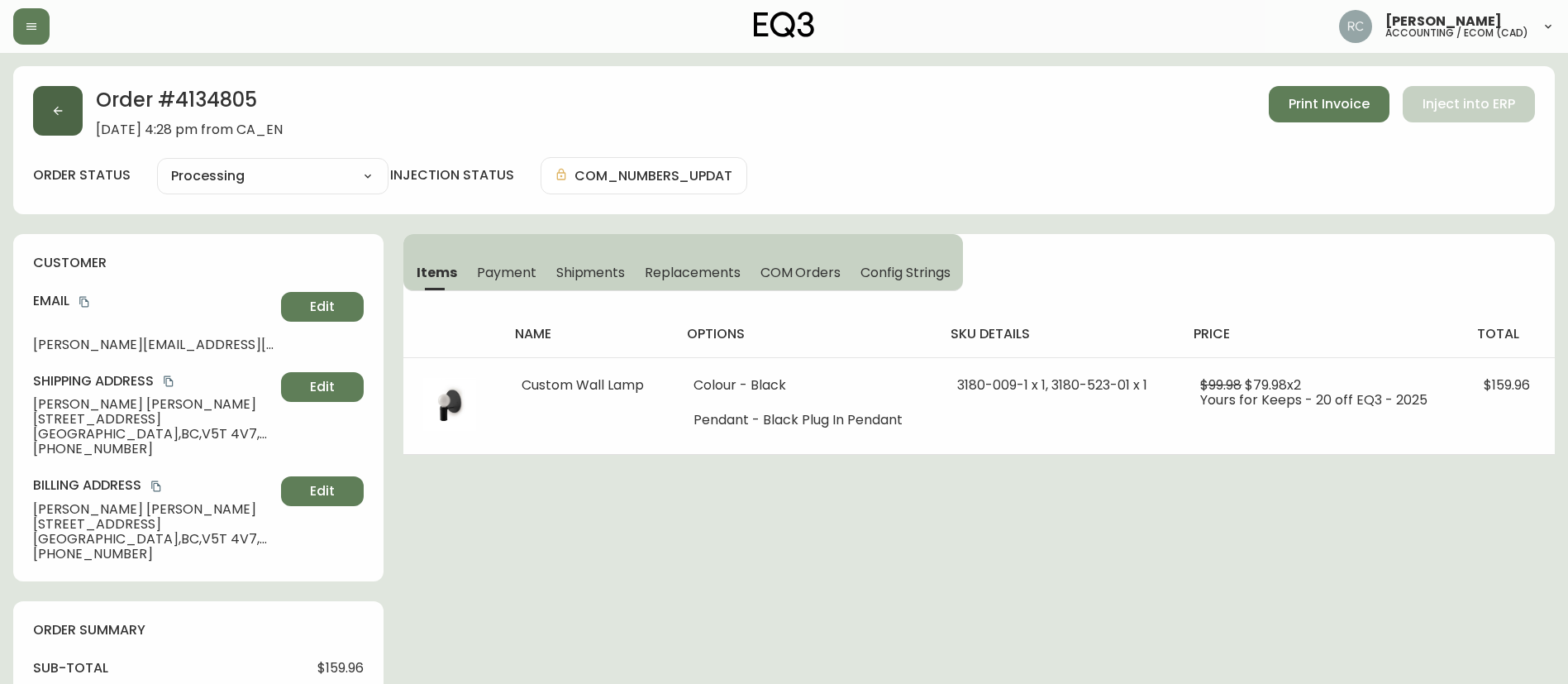
click at [41, 101] on button "button" at bounding box center [58, 110] width 50 height 50
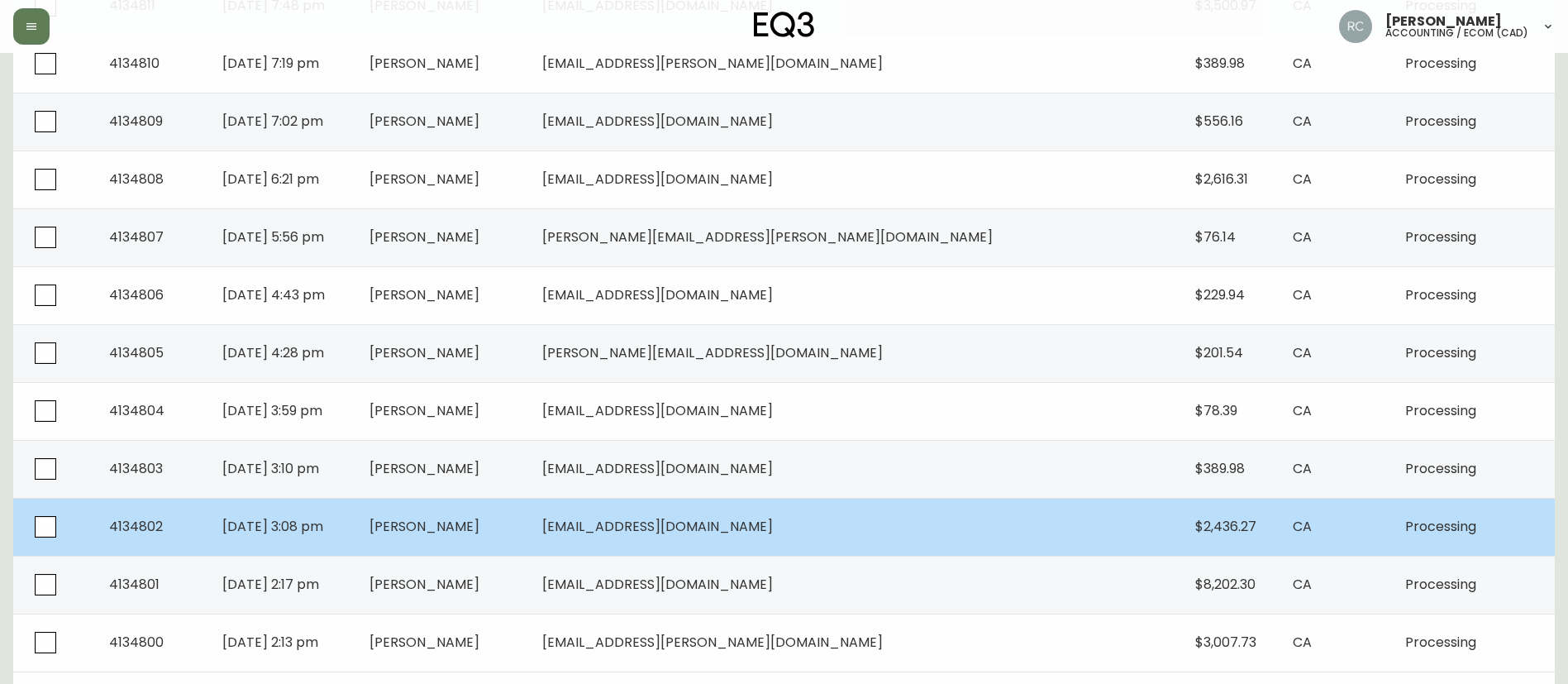
scroll to position [1137, 0]
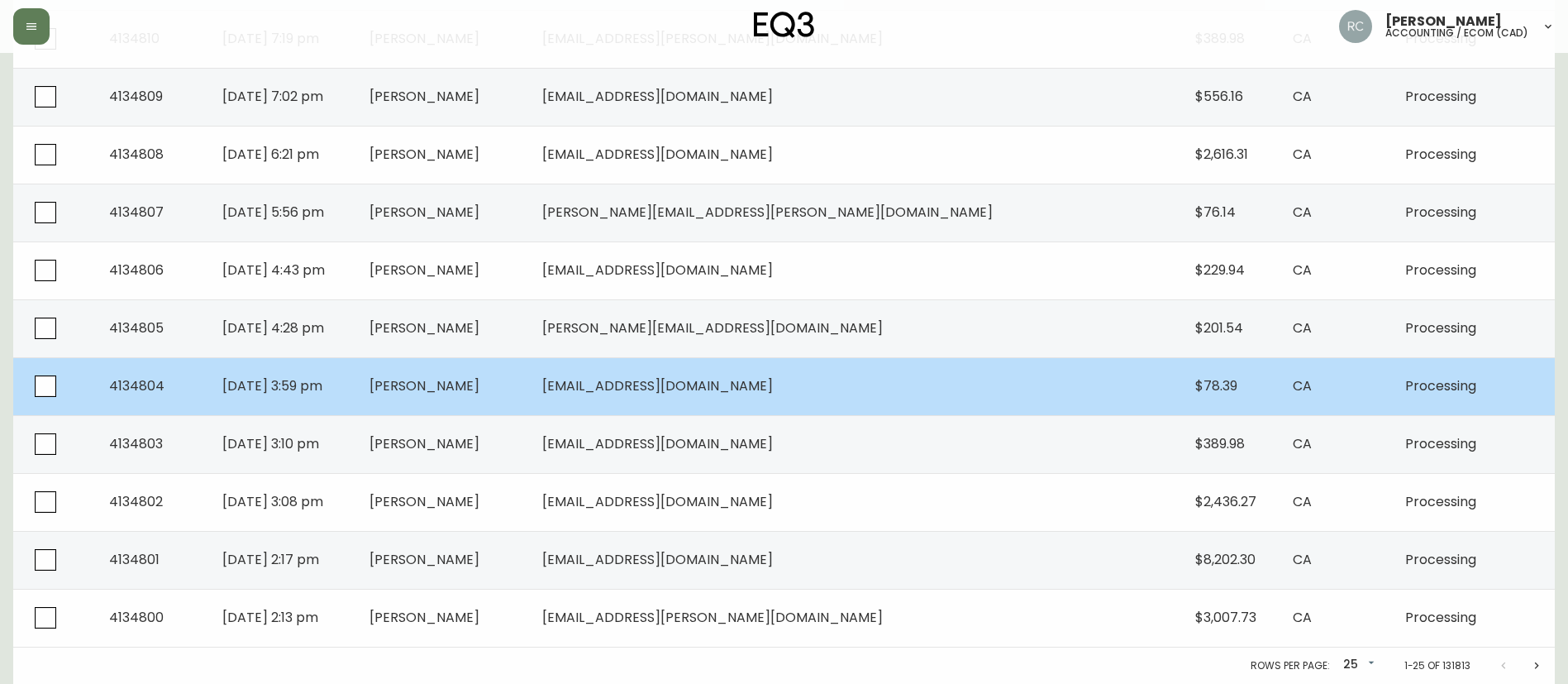
click at [529, 375] on td "[PERSON_NAME]" at bounding box center [443, 386] width 173 height 58
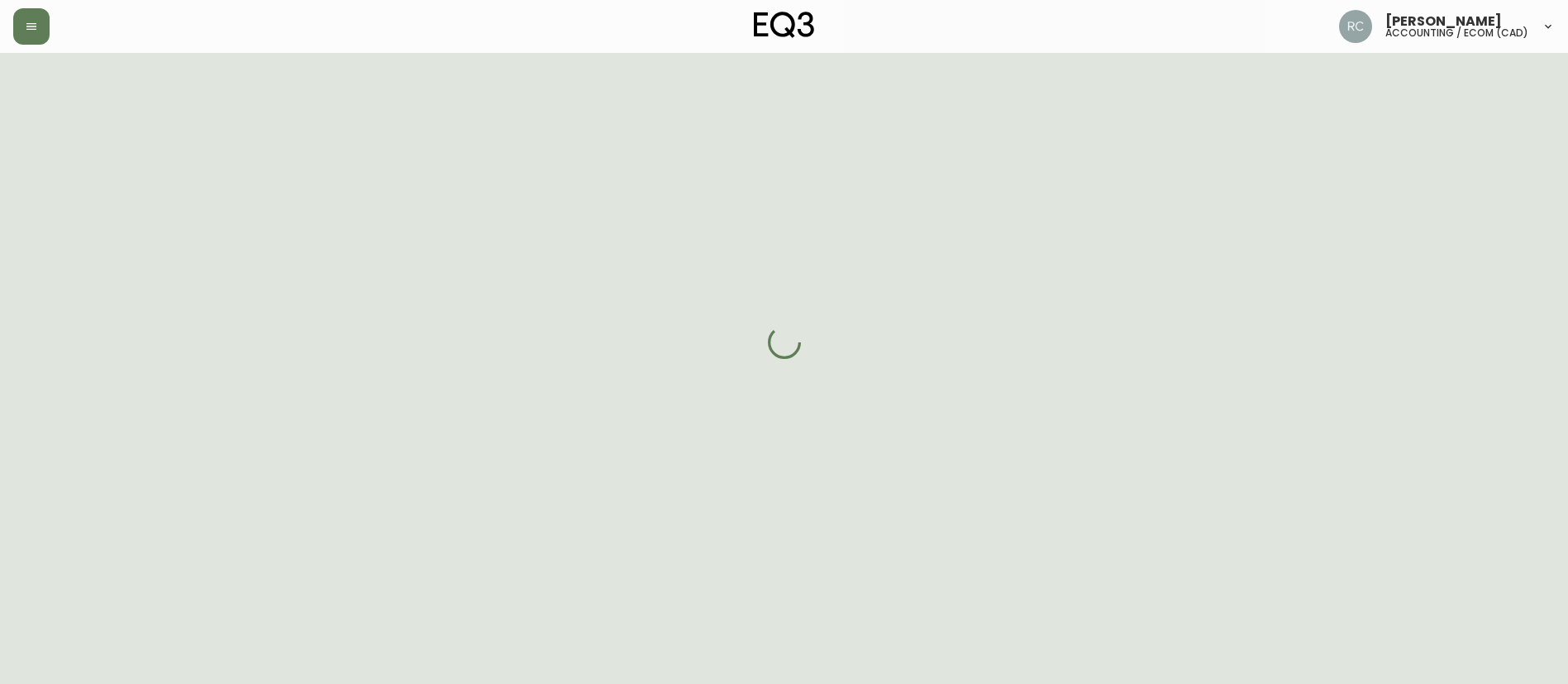
scroll to position [597, 0]
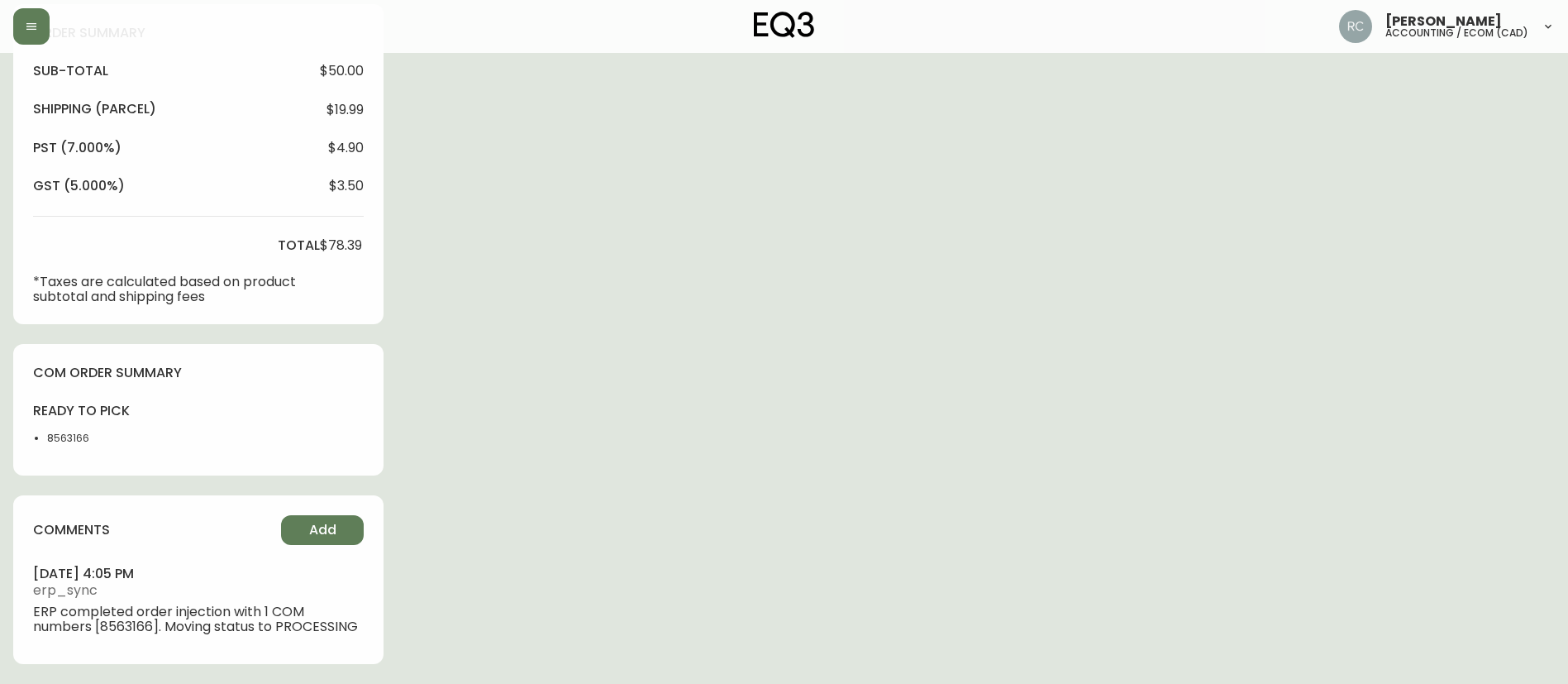
type input "Processing"
select select "PROCESSING"
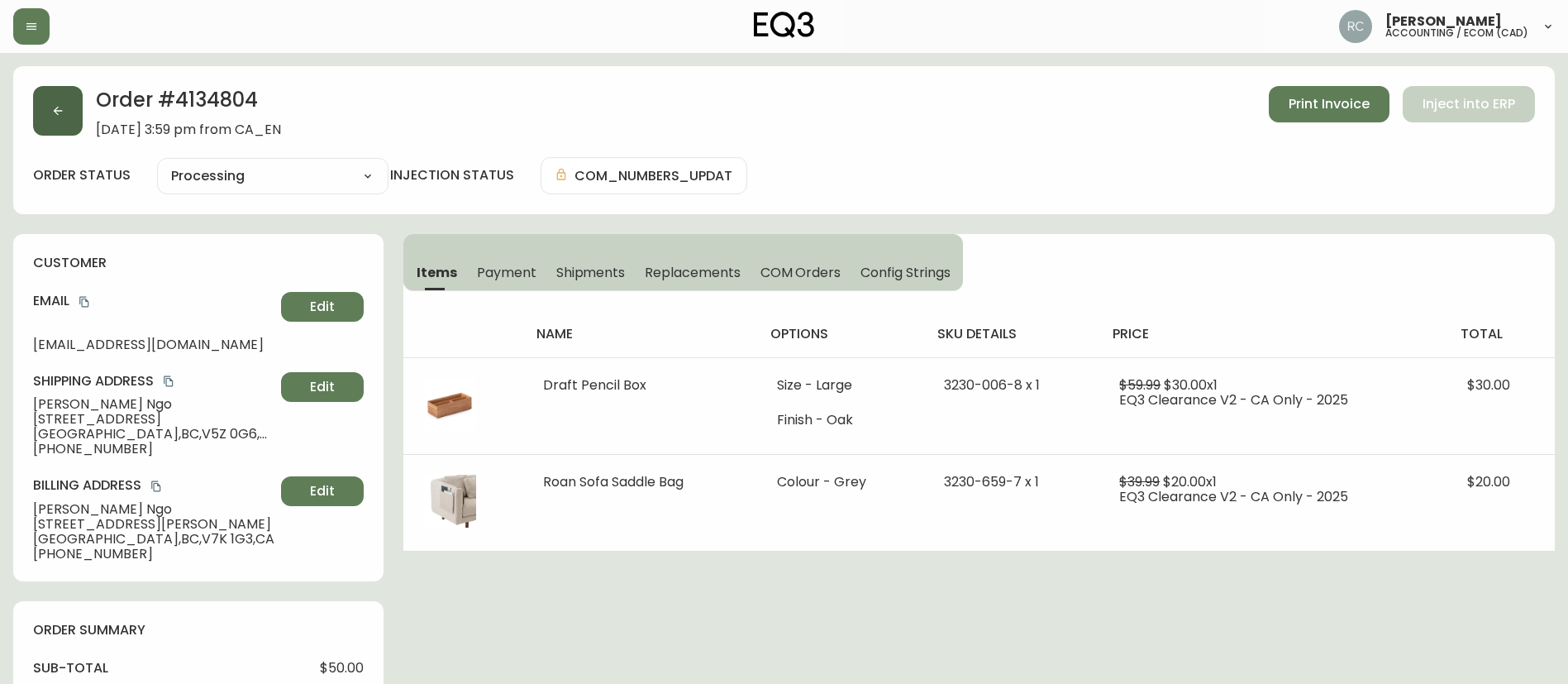
click at [44, 103] on button "button" at bounding box center [58, 110] width 50 height 50
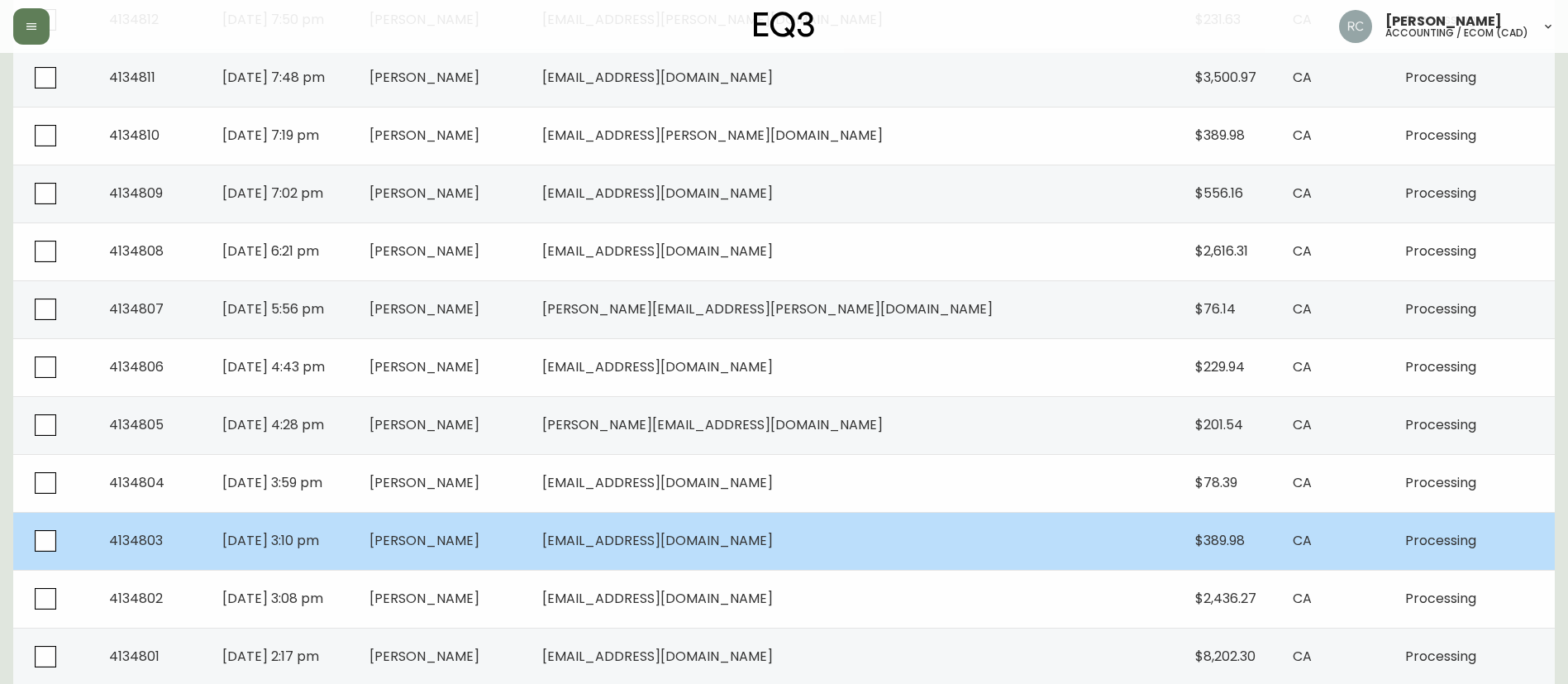
scroll to position [1137, 0]
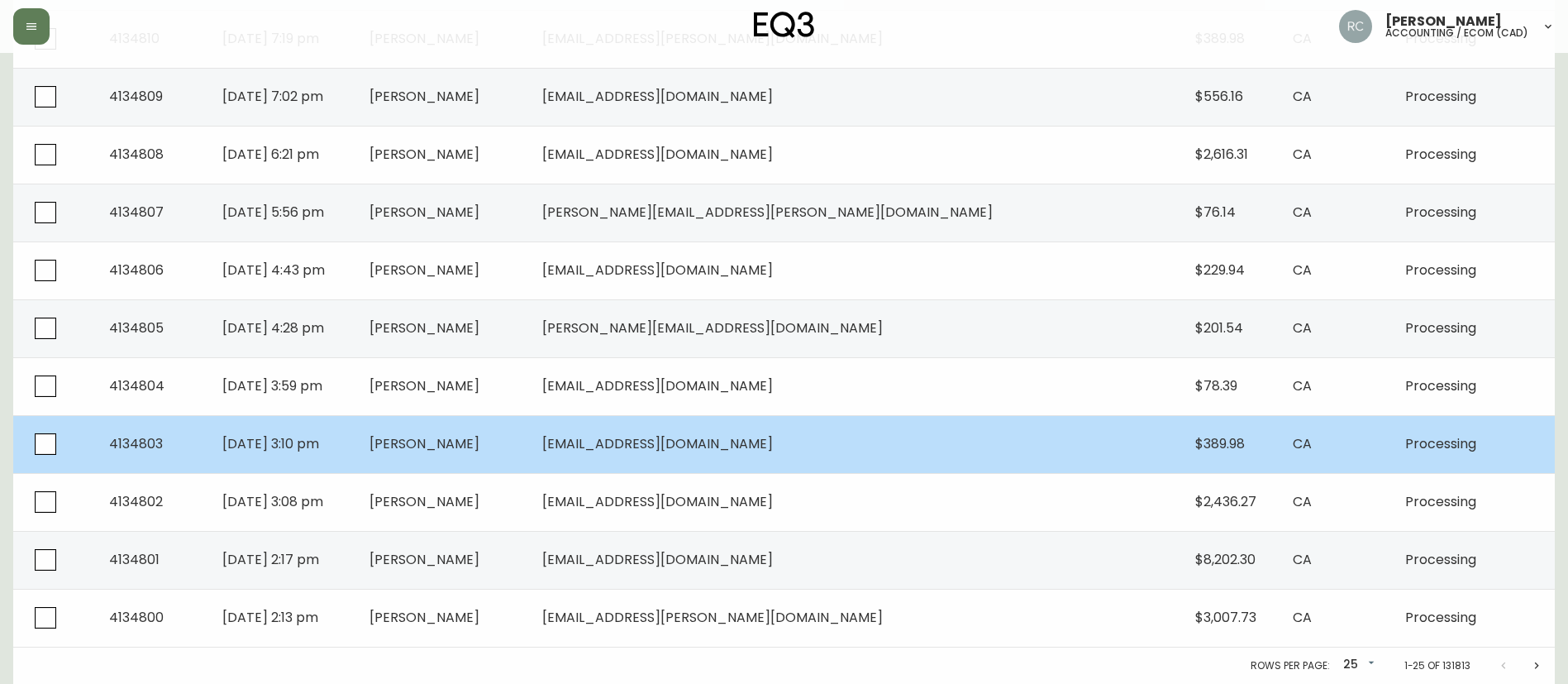
click at [480, 439] on span "[PERSON_NAME]" at bounding box center [424, 443] width 110 height 19
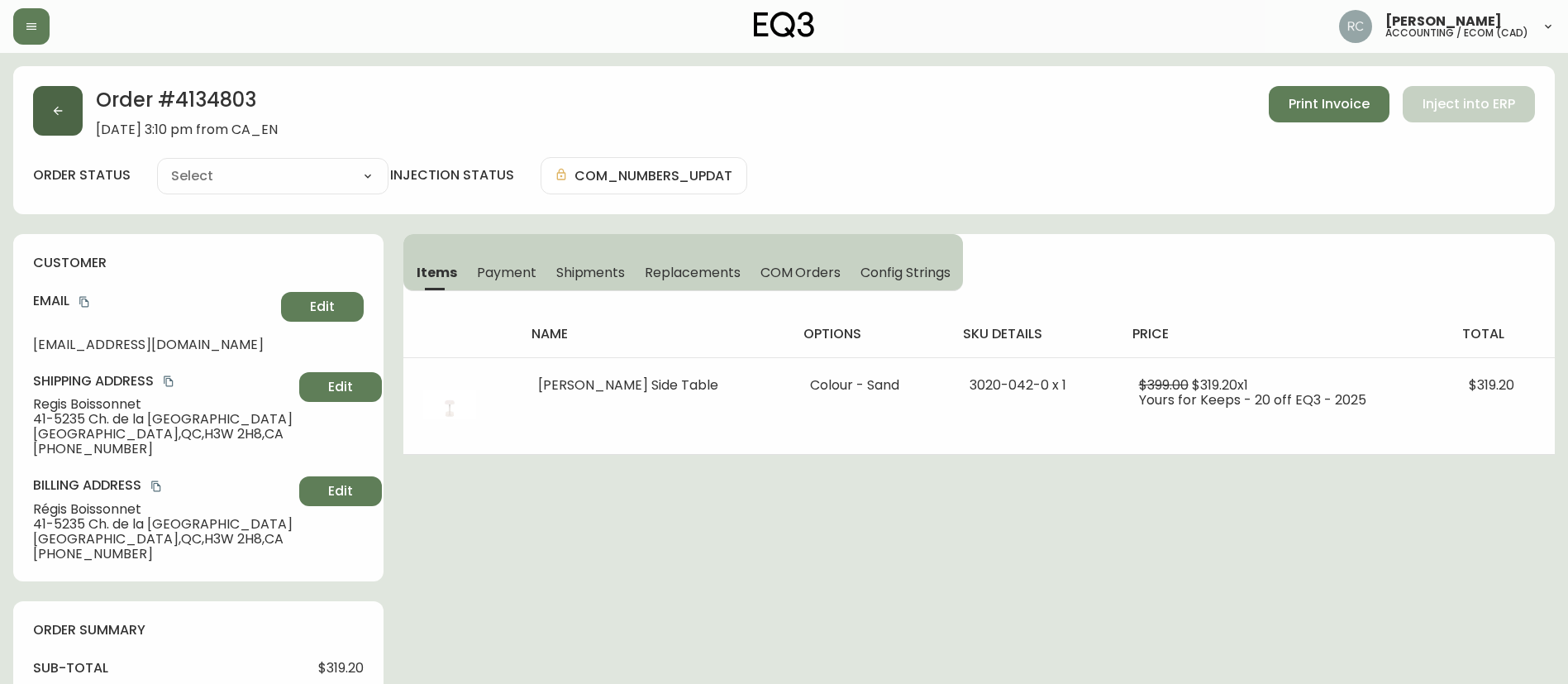
type input "Processing"
select select "PROCESSING"
drag, startPoint x: 53, startPoint y: 114, endPoint x: 382, endPoint y: 280, distance: 368.5
click at [382, 280] on div "Order # 4134803 August 24, 2025 at 3:10 pm from CA_EN Print Invoice Inject into…" at bounding box center [784, 683] width 1542 height 1234
drag, startPoint x: 497, startPoint y: 244, endPoint x: 488, endPoint y: 263, distance: 21.0
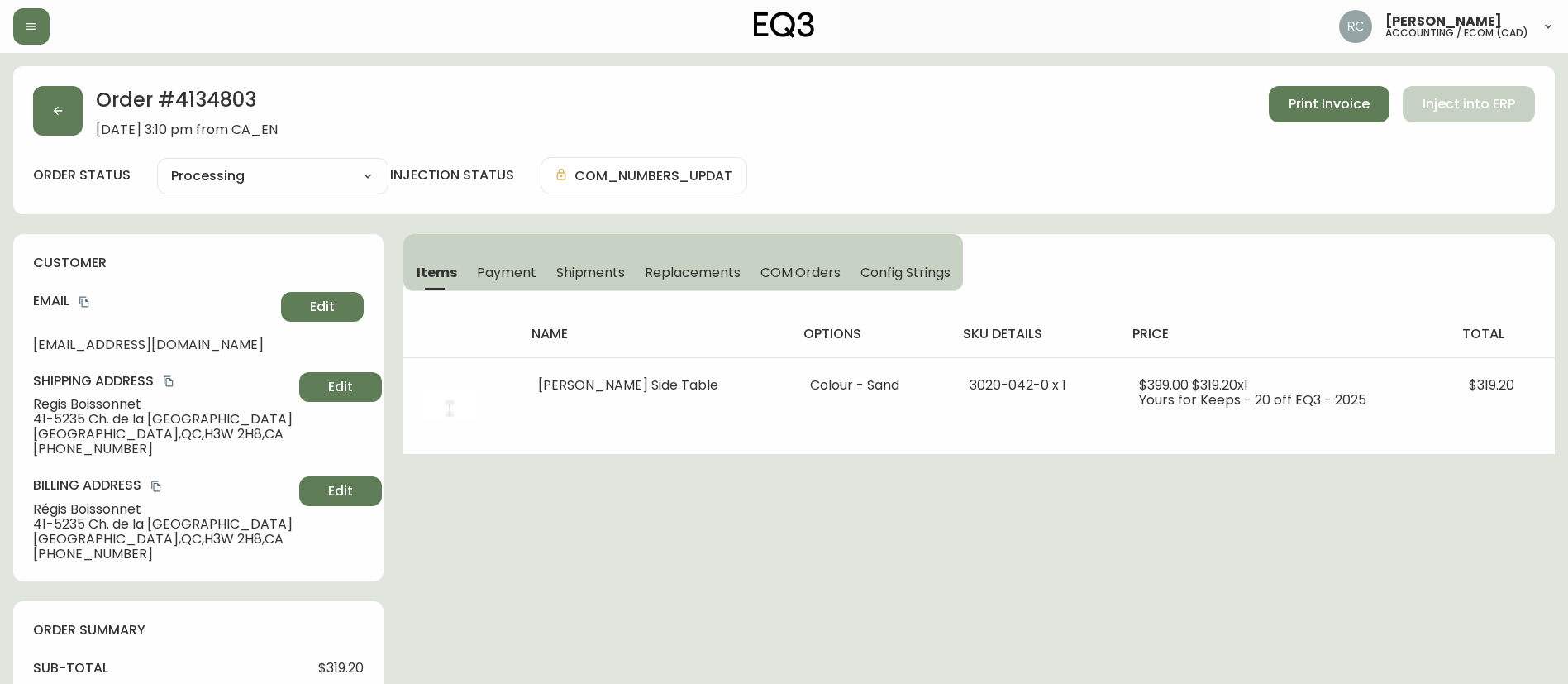
click at [494, 248] on div "Items Payment Shipments Replacements COM Orders Config Strings" at bounding box center [683, 262] width 560 height 57
drag, startPoint x: 488, startPoint y: 263, endPoint x: 439, endPoint y: 259, distance: 49.2
click at [486, 265] on span "Payment" at bounding box center [506, 272] width 60 height 17
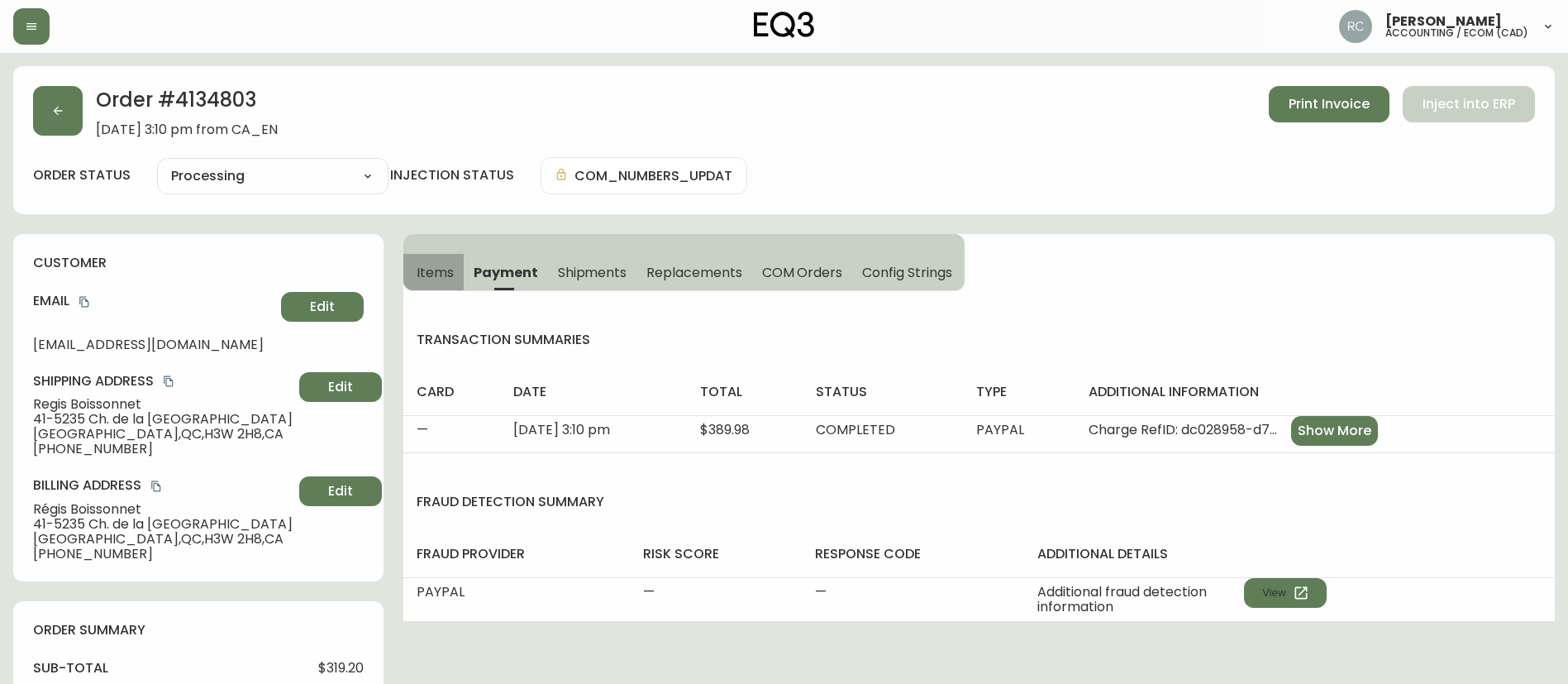
click at [417, 257] on button "Items" at bounding box center [434, 272] width 61 height 37
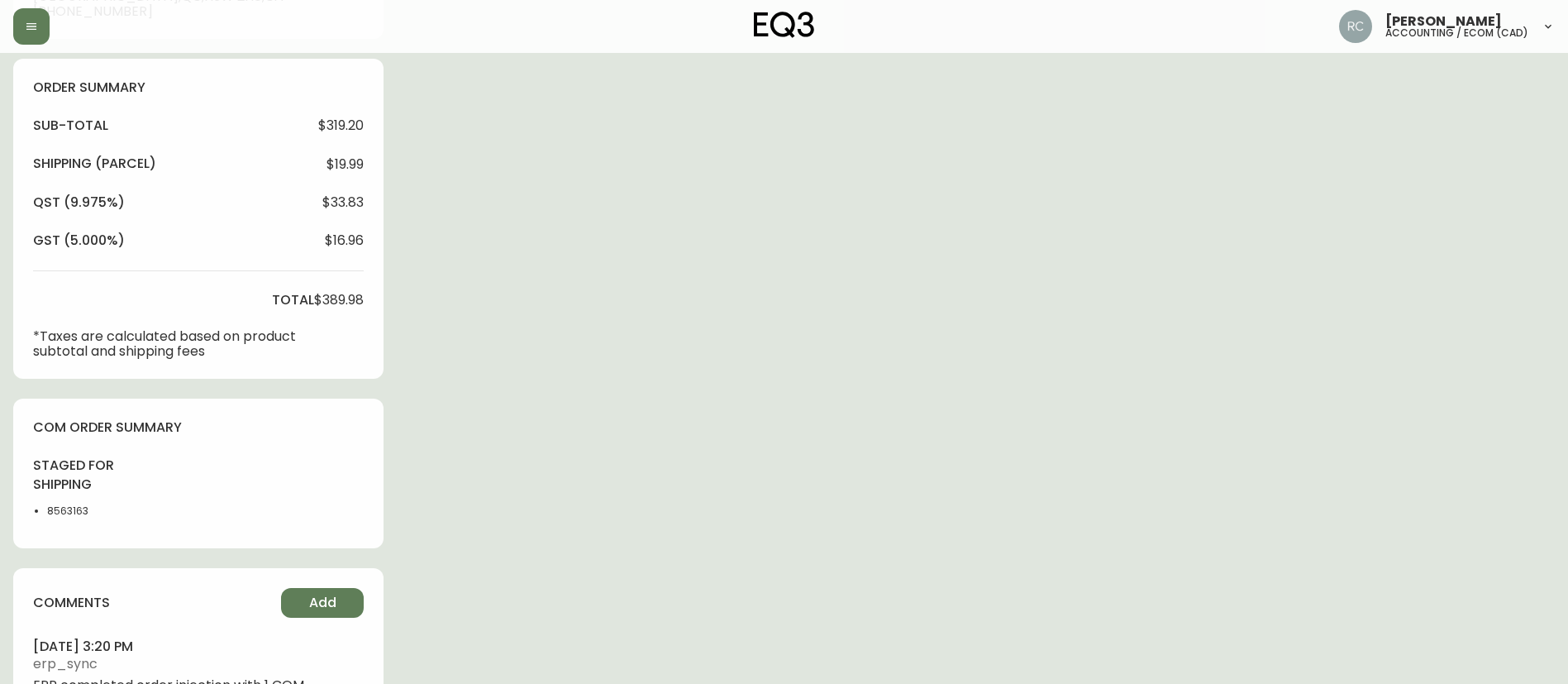
scroll to position [616, 0]
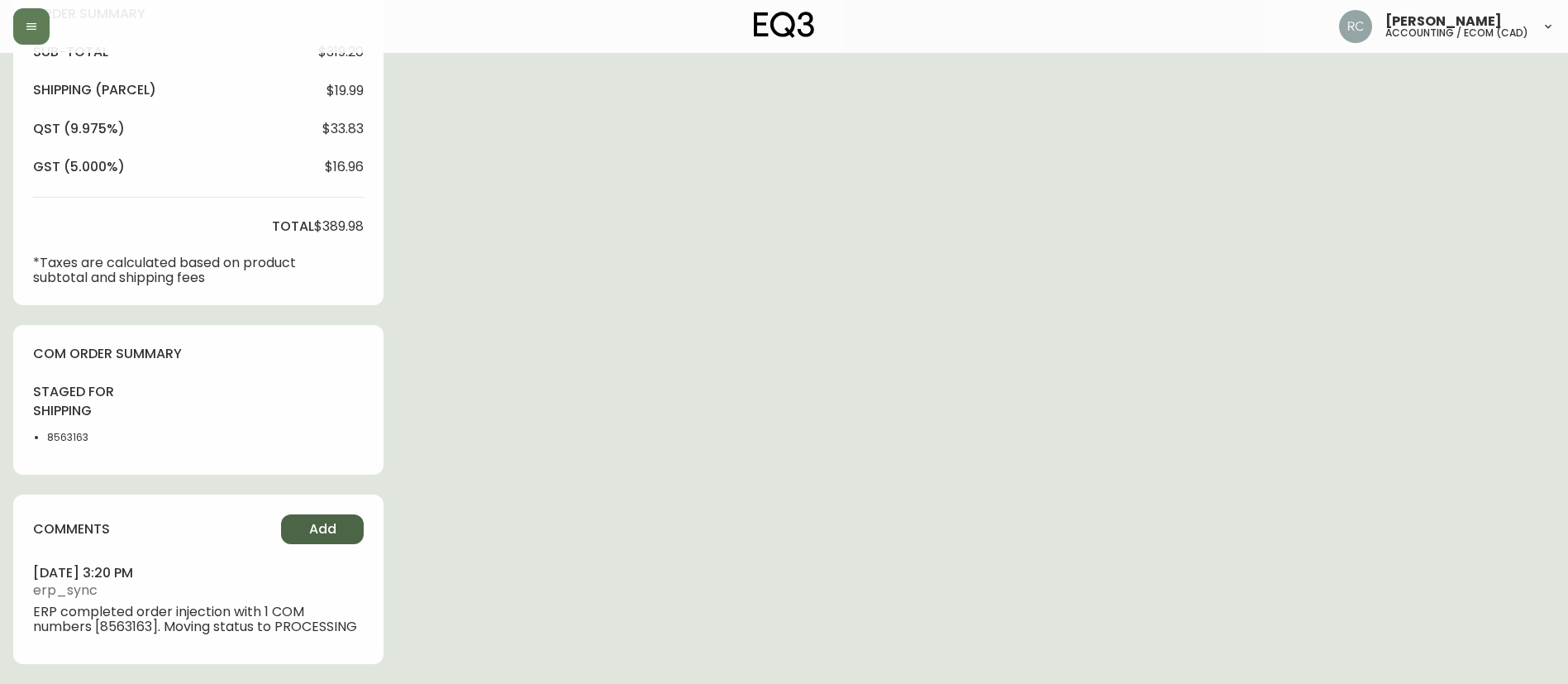
click at [316, 528] on span "Add" at bounding box center [323, 529] width 28 height 18
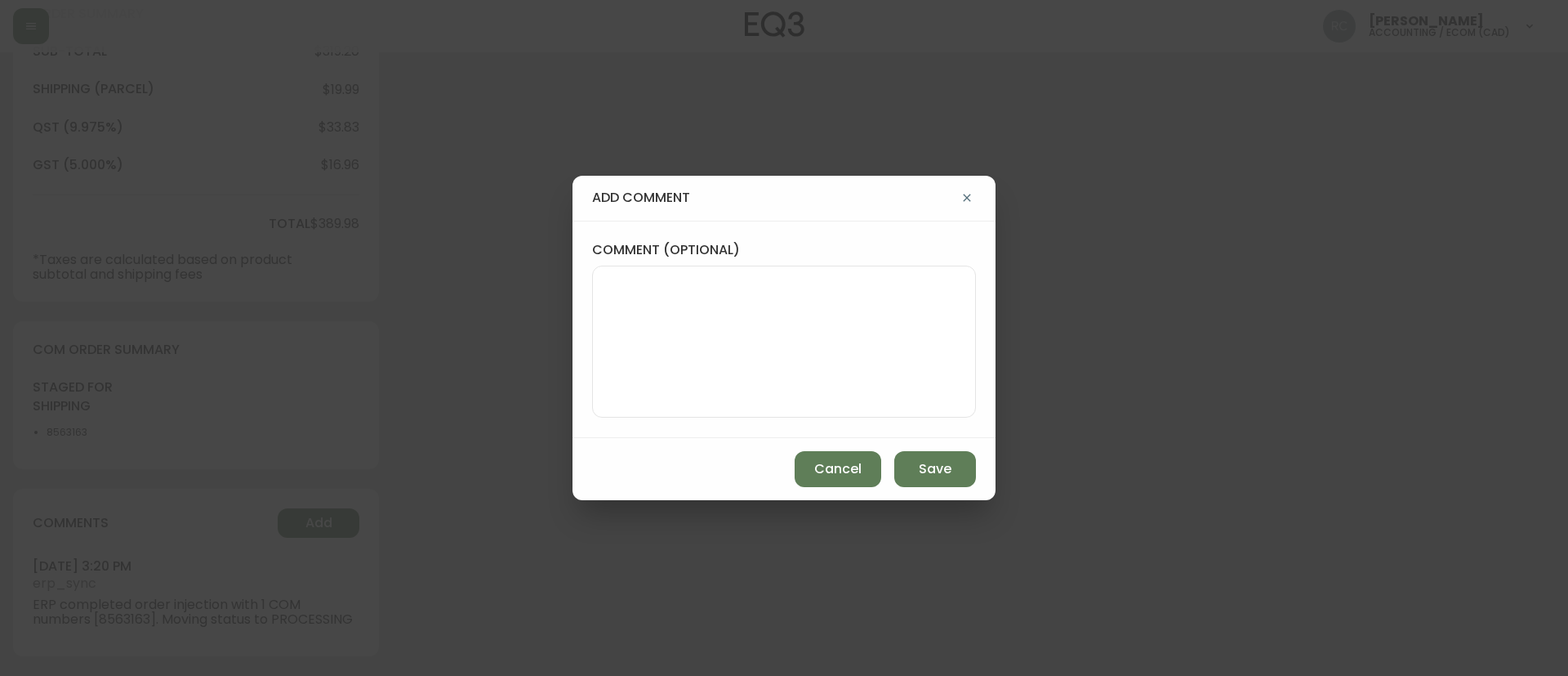
drag, startPoint x: 740, startPoint y: 322, endPoint x: 787, endPoint y: 357, distance: 58.6
click at [740, 322] on textarea "comment (optional)" at bounding box center [784, 342] width 357 height 131
paste textarea "MANUAL FRAUD REVIEW - PayPal"
type textarea "MANUAL FRAUD REVIEW - PayPal"
click at [927, 463] on span "Save" at bounding box center [935, 469] width 33 height 18
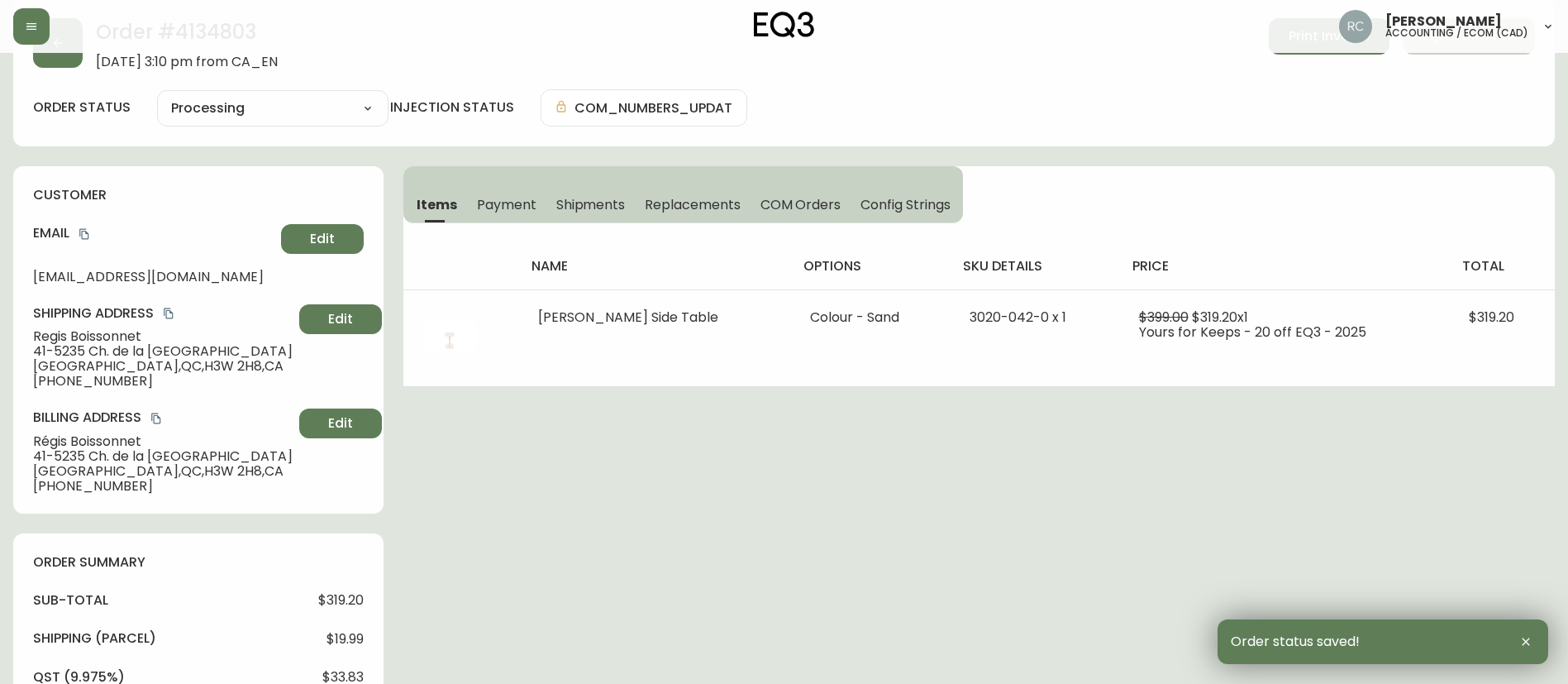
scroll to position [0, 0]
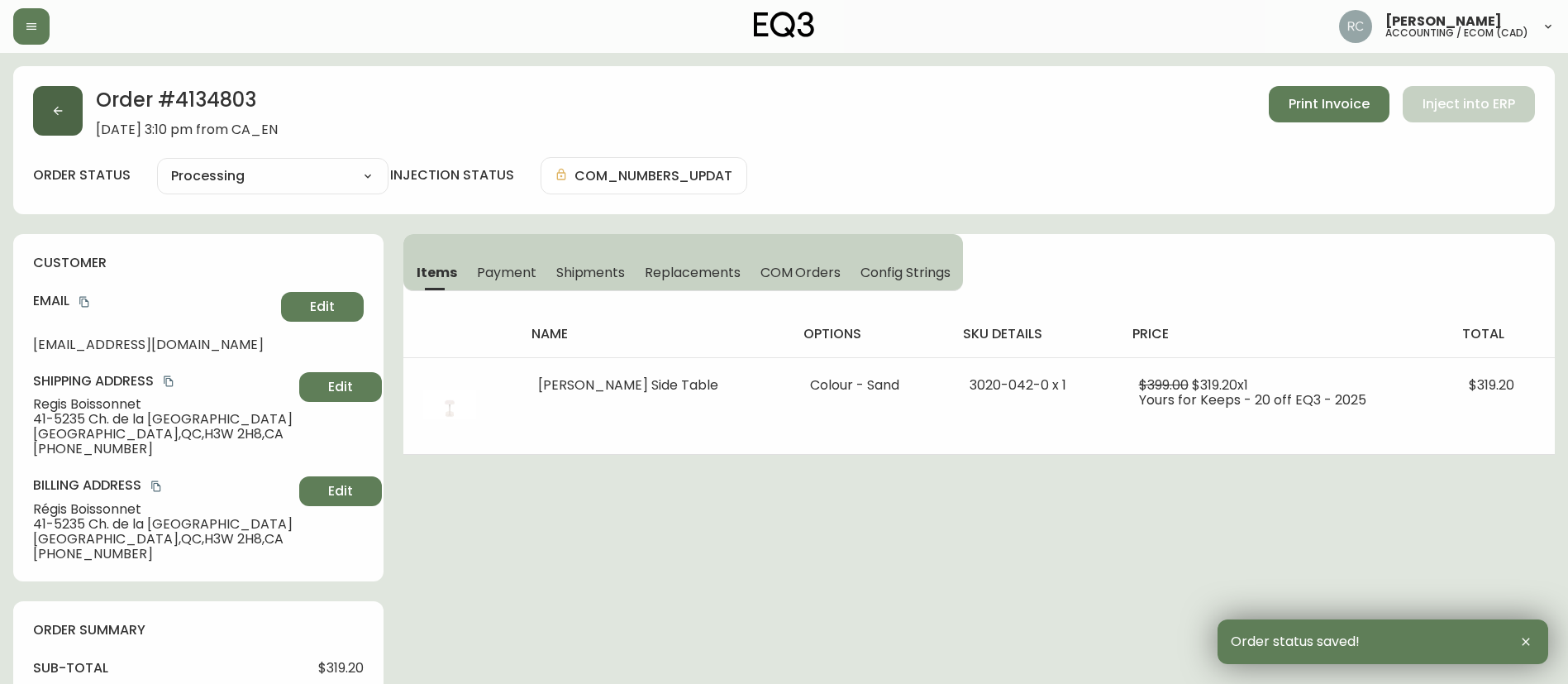
click at [52, 104] on icon "button" at bounding box center [58, 110] width 13 height 13
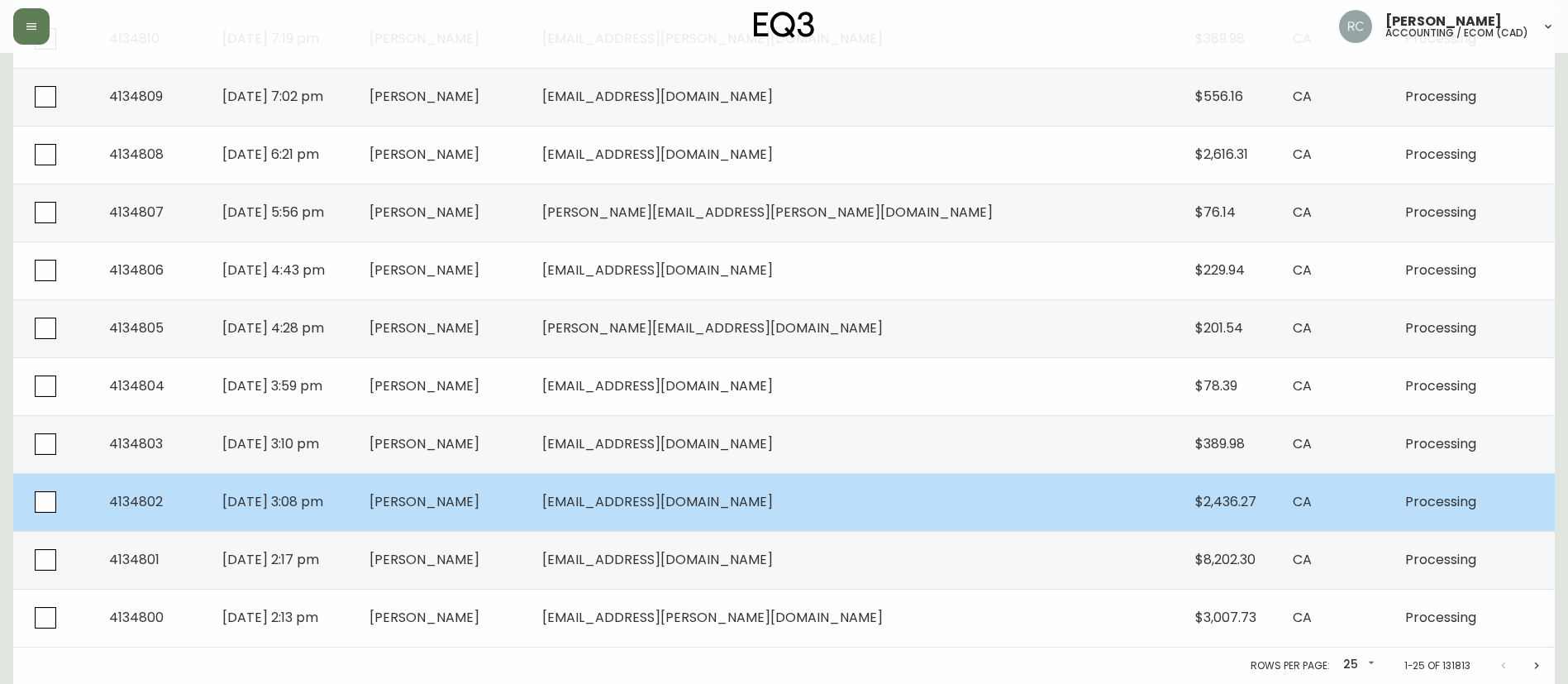
click at [480, 503] on span "[PERSON_NAME]" at bounding box center [424, 501] width 110 height 19
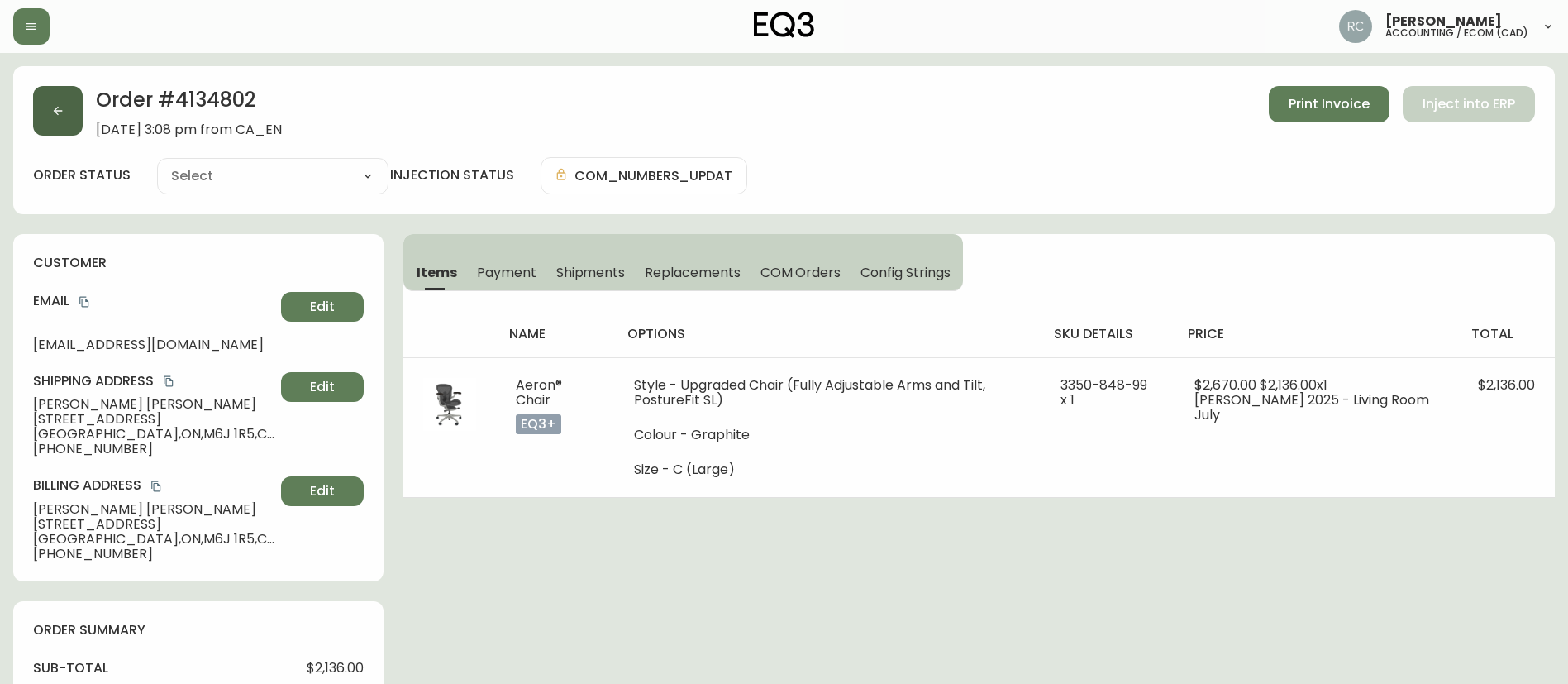
type input "Processing"
select select "PROCESSING"
click at [55, 111] on icon "button" at bounding box center [58, 111] width 9 height 9
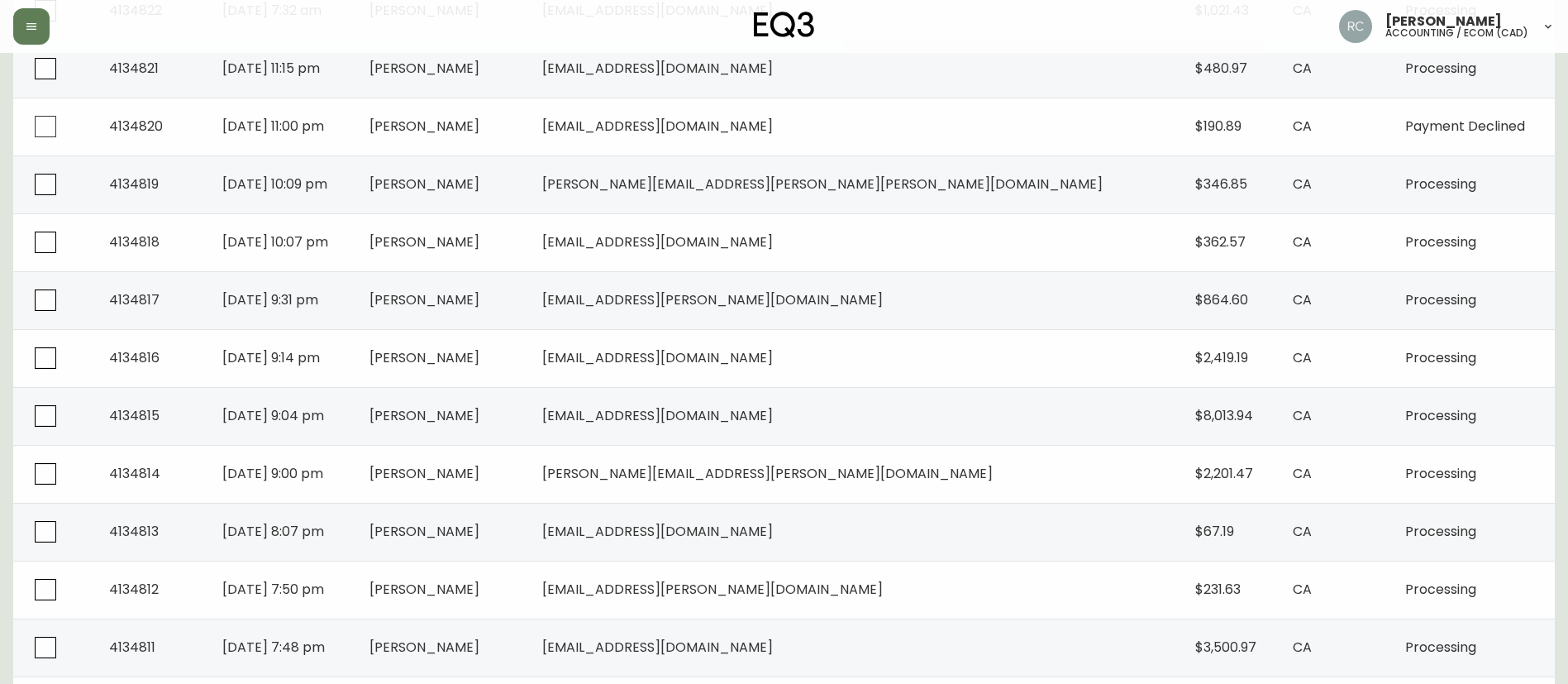
scroll to position [1137, 0]
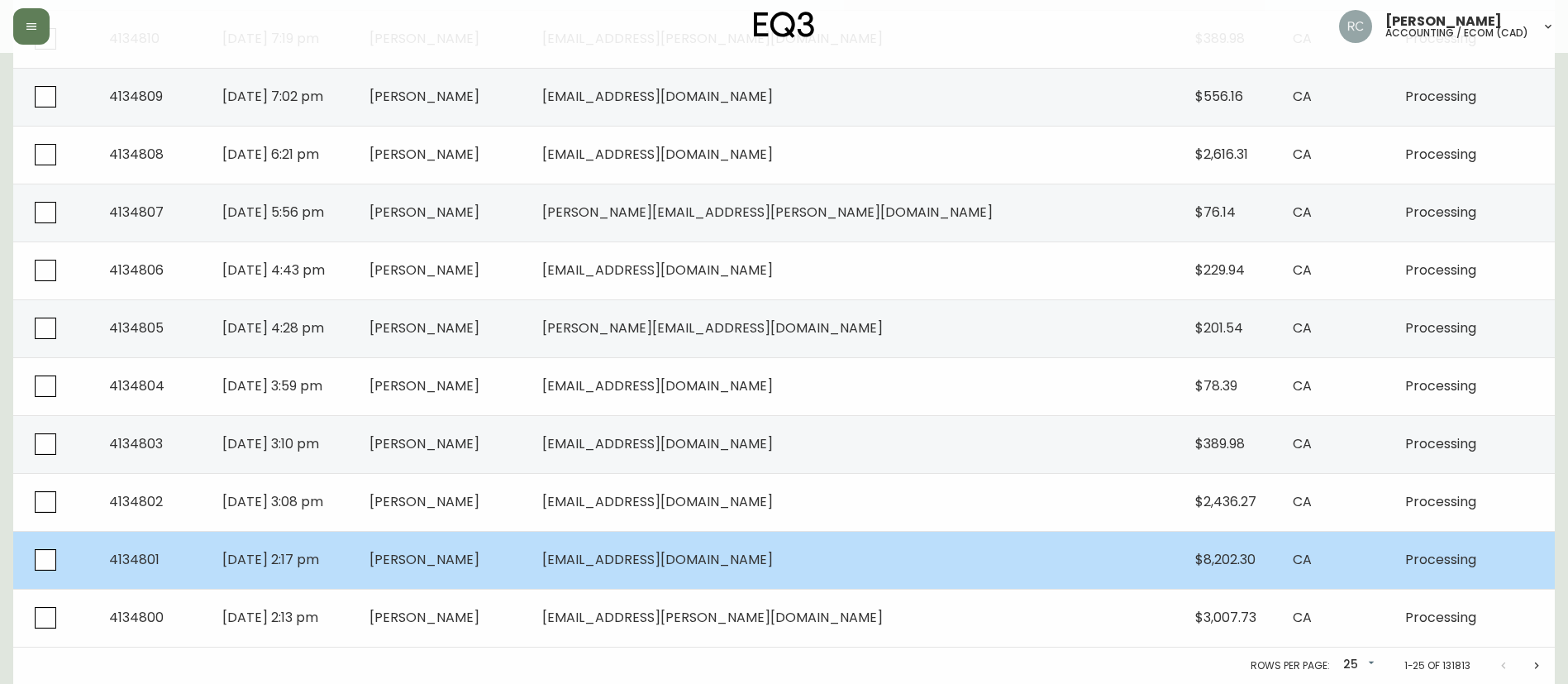
click at [356, 552] on td "[DATE] 2:17 pm" at bounding box center [283, 560] width 147 height 58
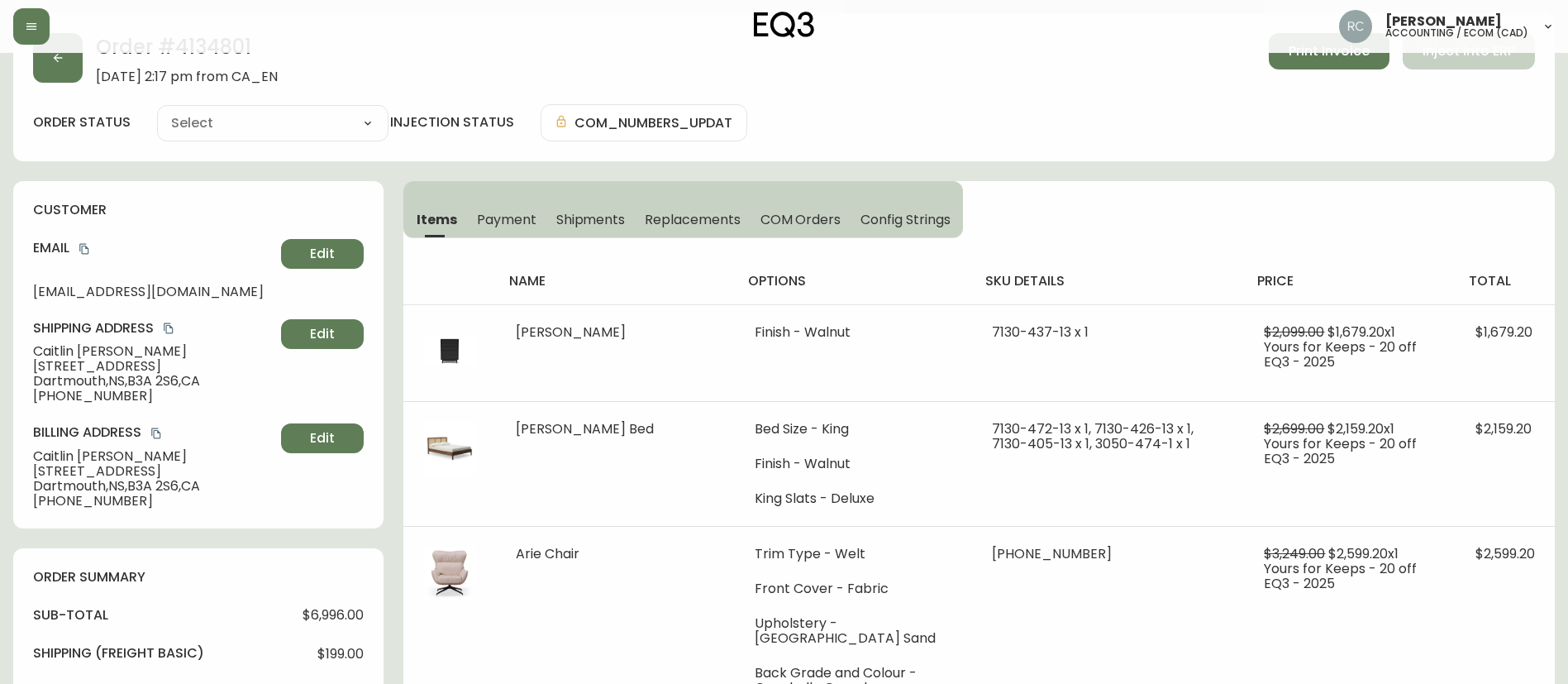
scroll to position [574, 0]
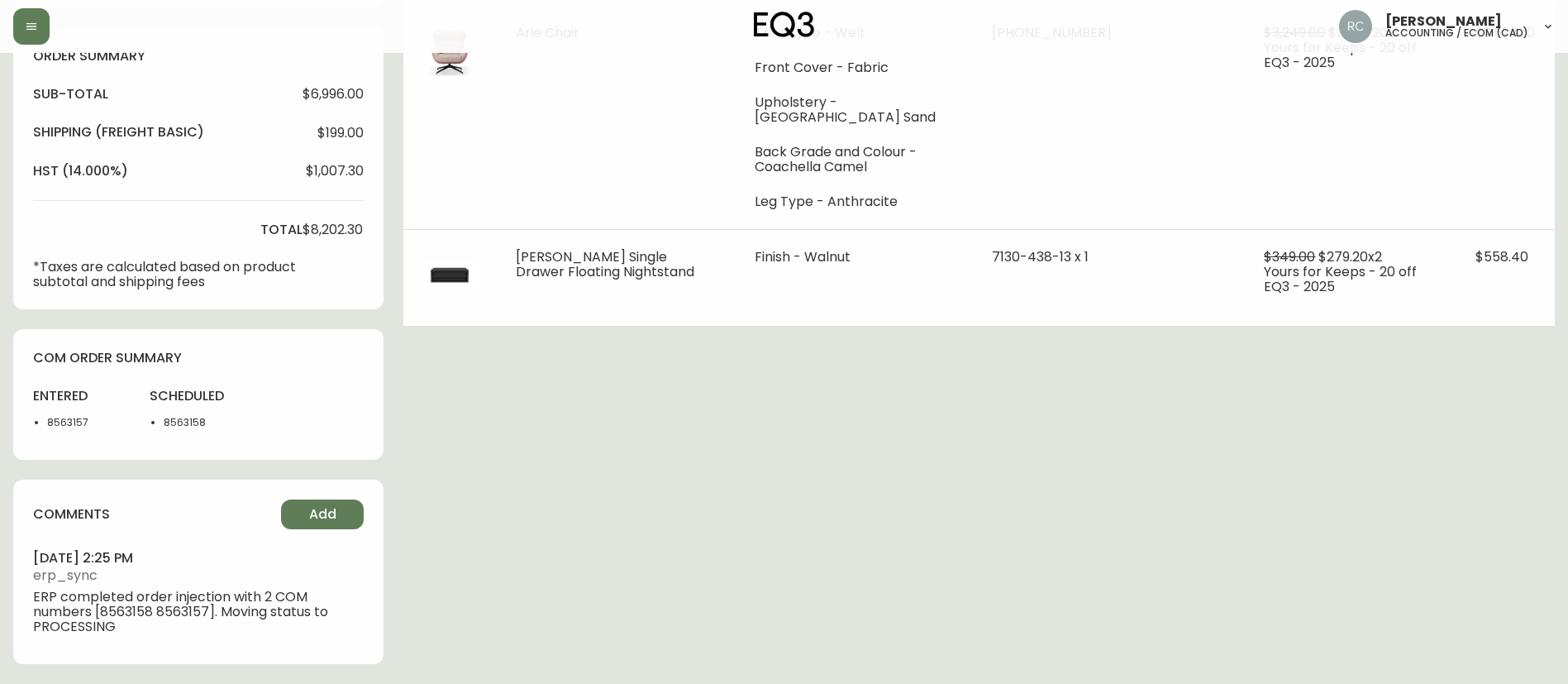
type input "Processing"
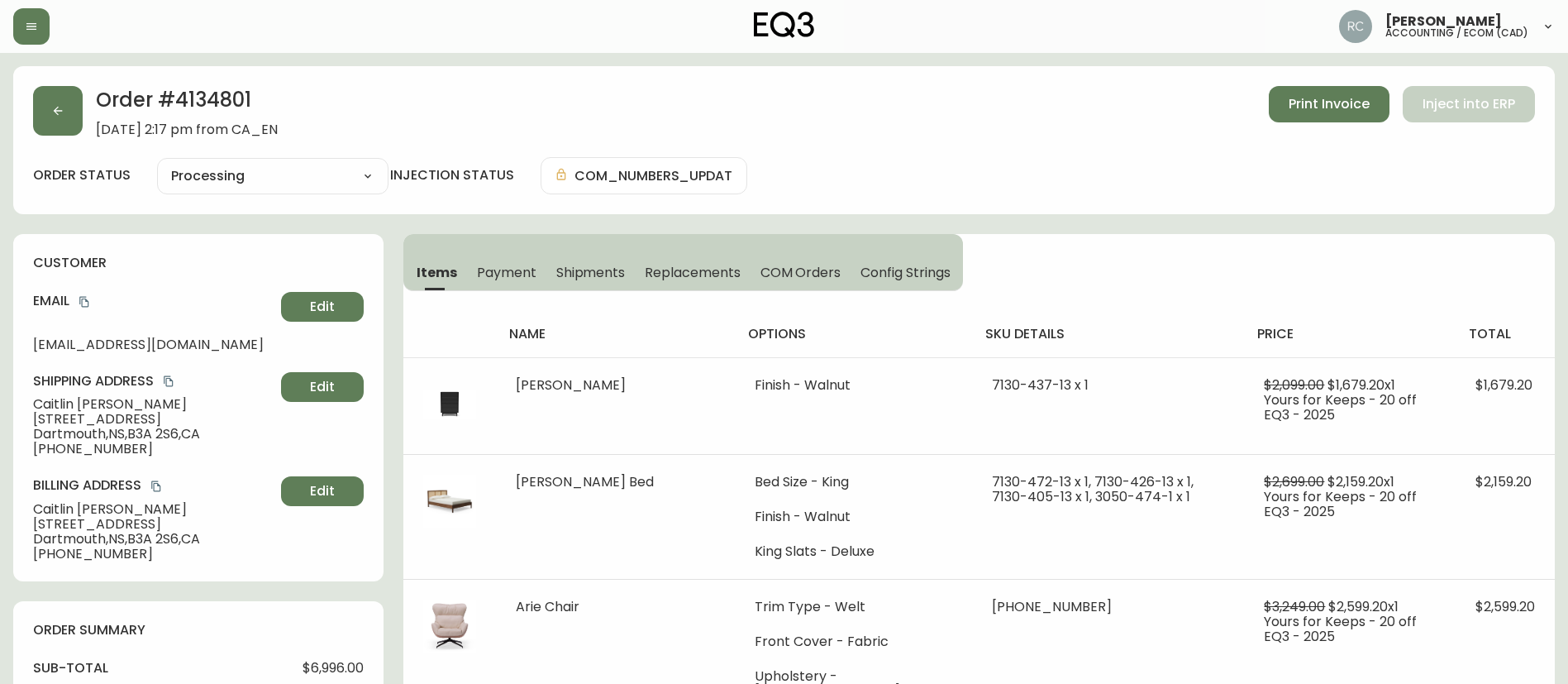
select select "PROCESSING"
click at [61, 97] on button "button" at bounding box center [58, 110] width 50 height 50
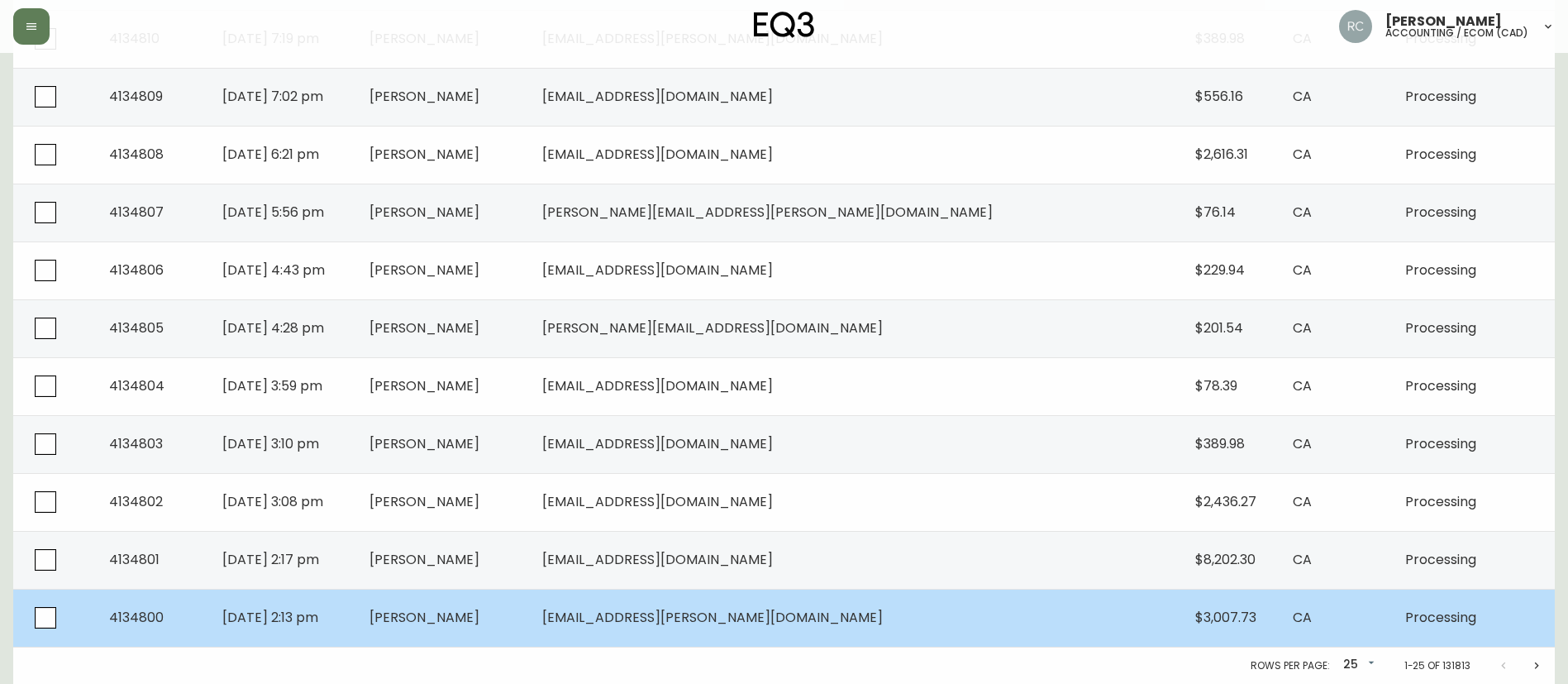
click at [356, 631] on td "[DATE] 2:13 pm" at bounding box center [283, 617] width 147 height 58
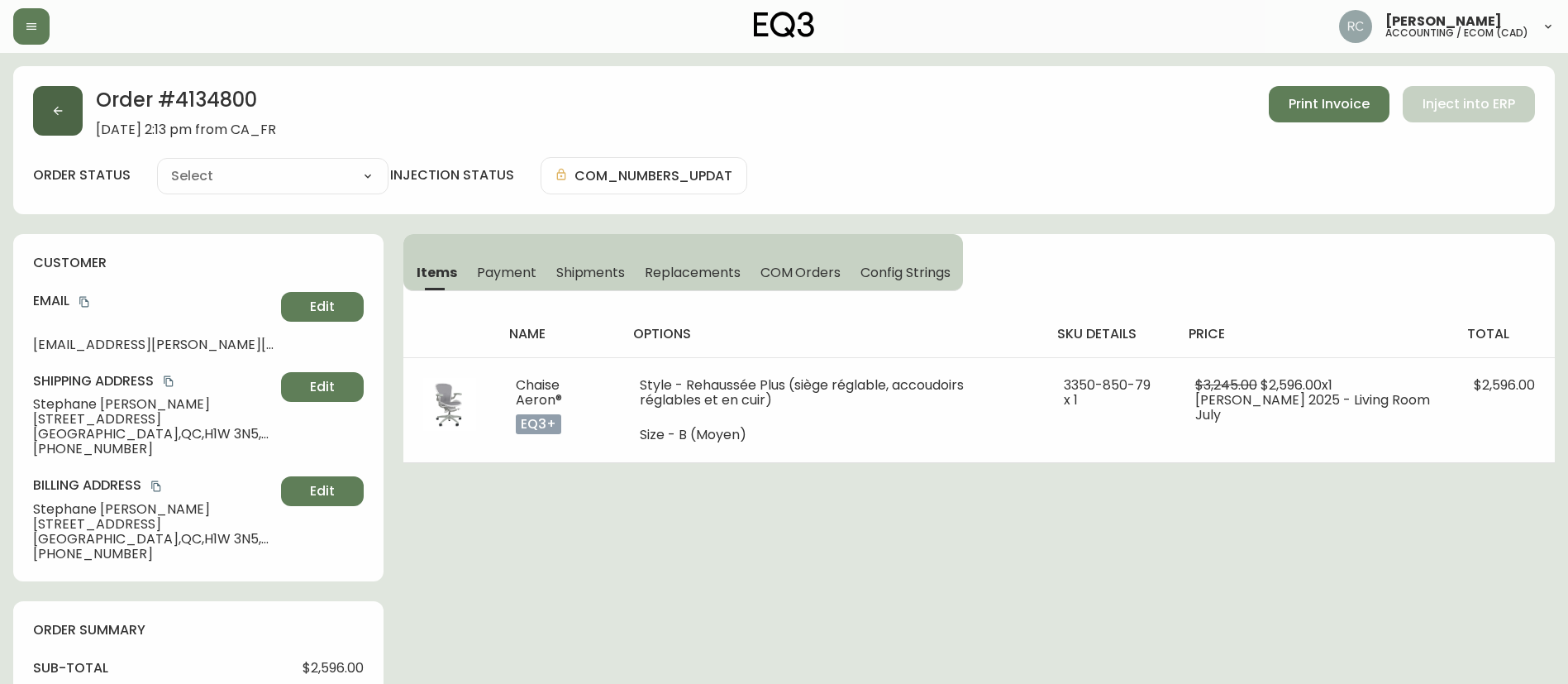
type input "Processing"
select select "PROCESSING"
drag, startPoint x: 501, startPoint y: 267, endPoint x: 430, endPoint y: 280, distance: 72.2
click at [500, 267] on span "Payment" at bounding box center [506, 272] width 60 height 17
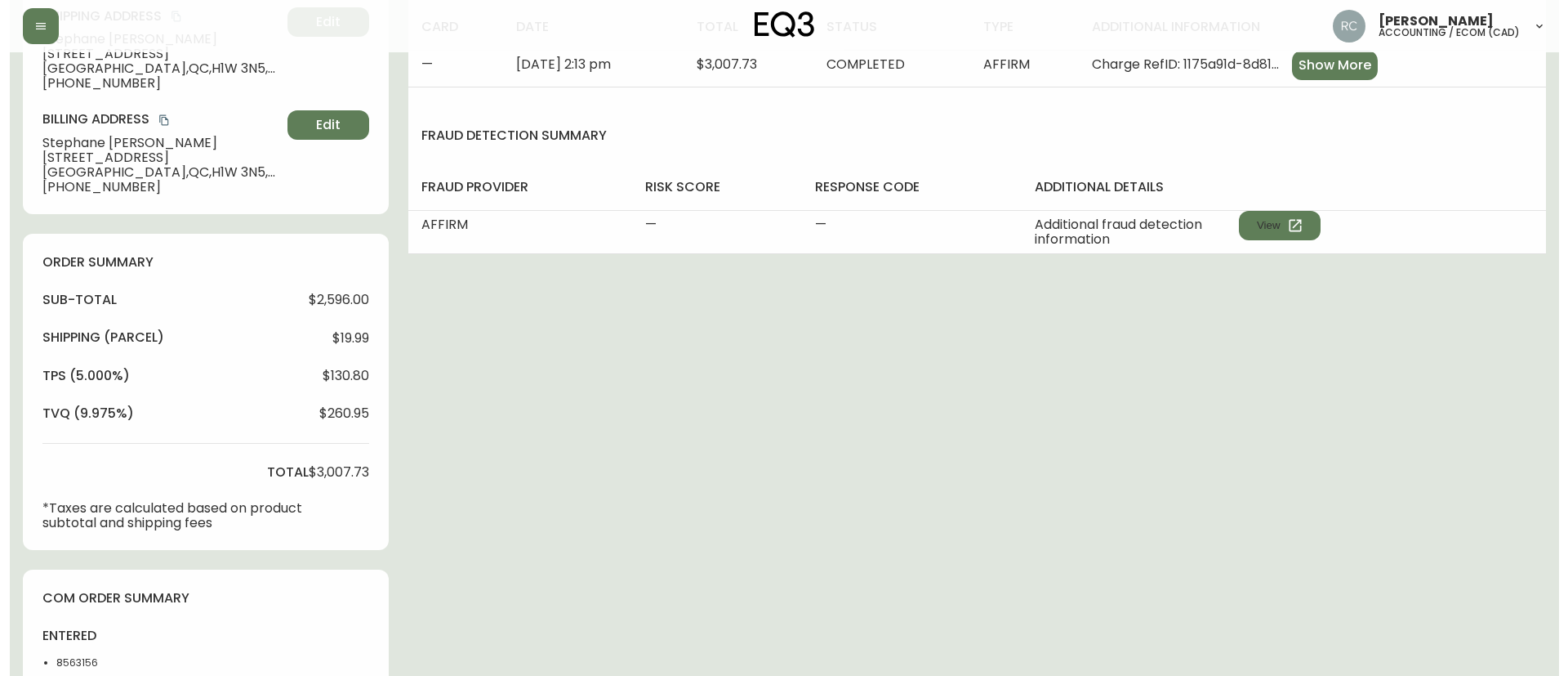
scroll to position [590, 0]
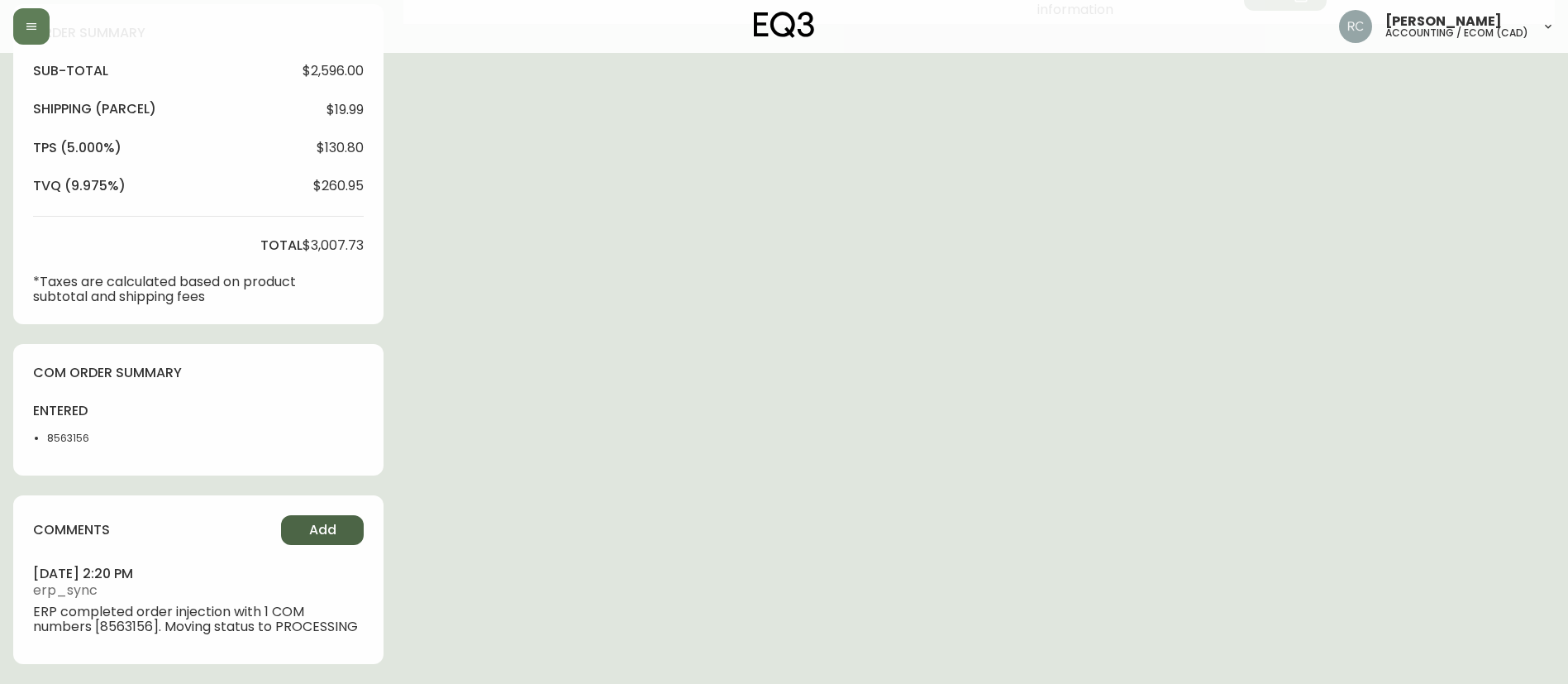
click at [311, 531] on span "Add" at bounding box center [323, 530] width 28 height 18
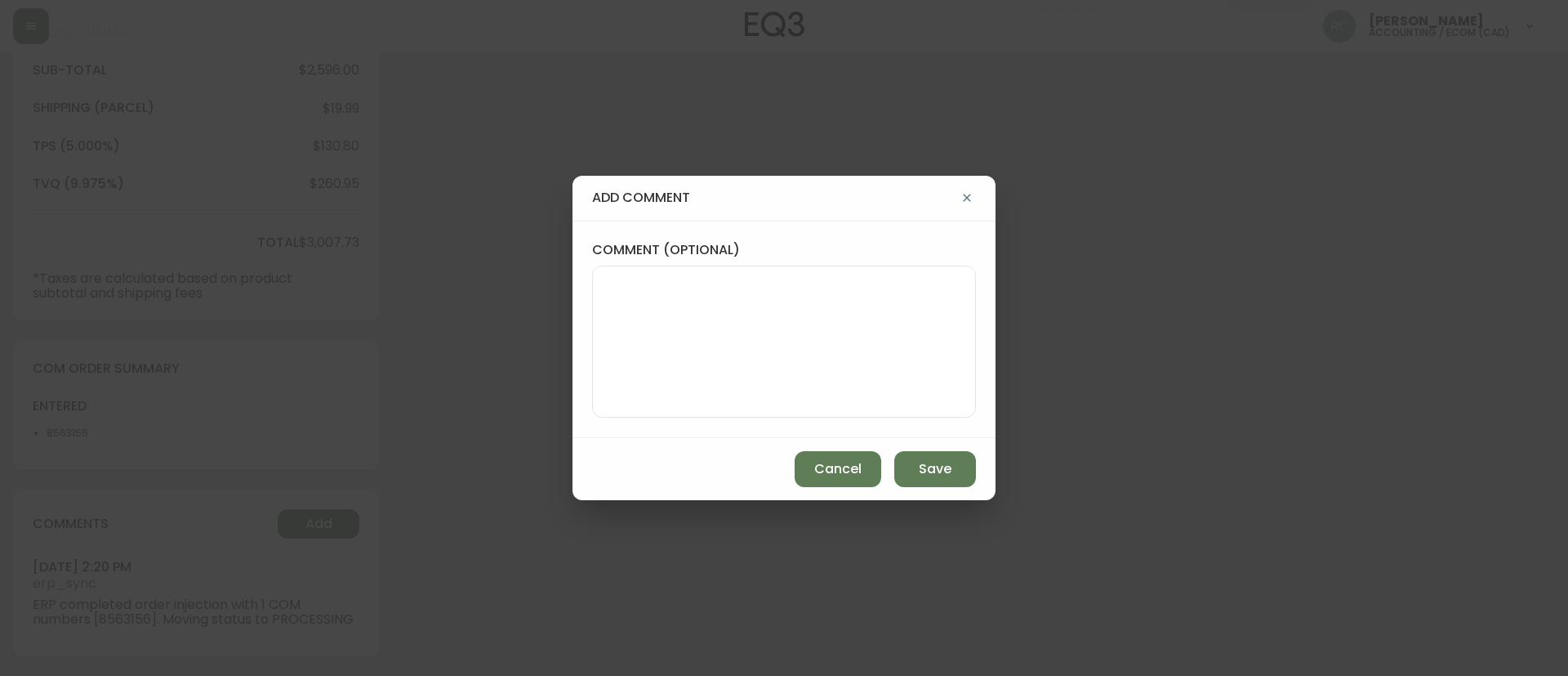
drag, startPoint x: 691, startPoint y: 359, endPoint x: 743, endPoint y: 368, distance: 52.8
click at [691, 359] on textarea "comment (optional)" at bounding box center [784, 342] width 357 height 131
paste textarea "MANUAL FRAUD REVIEW - Affirm"
type textarea "MANUAL FRAUD REVIEW - Affirm"
click at [917, 464] on button "Save" at bounding box center [935, 469] width 82 height 36
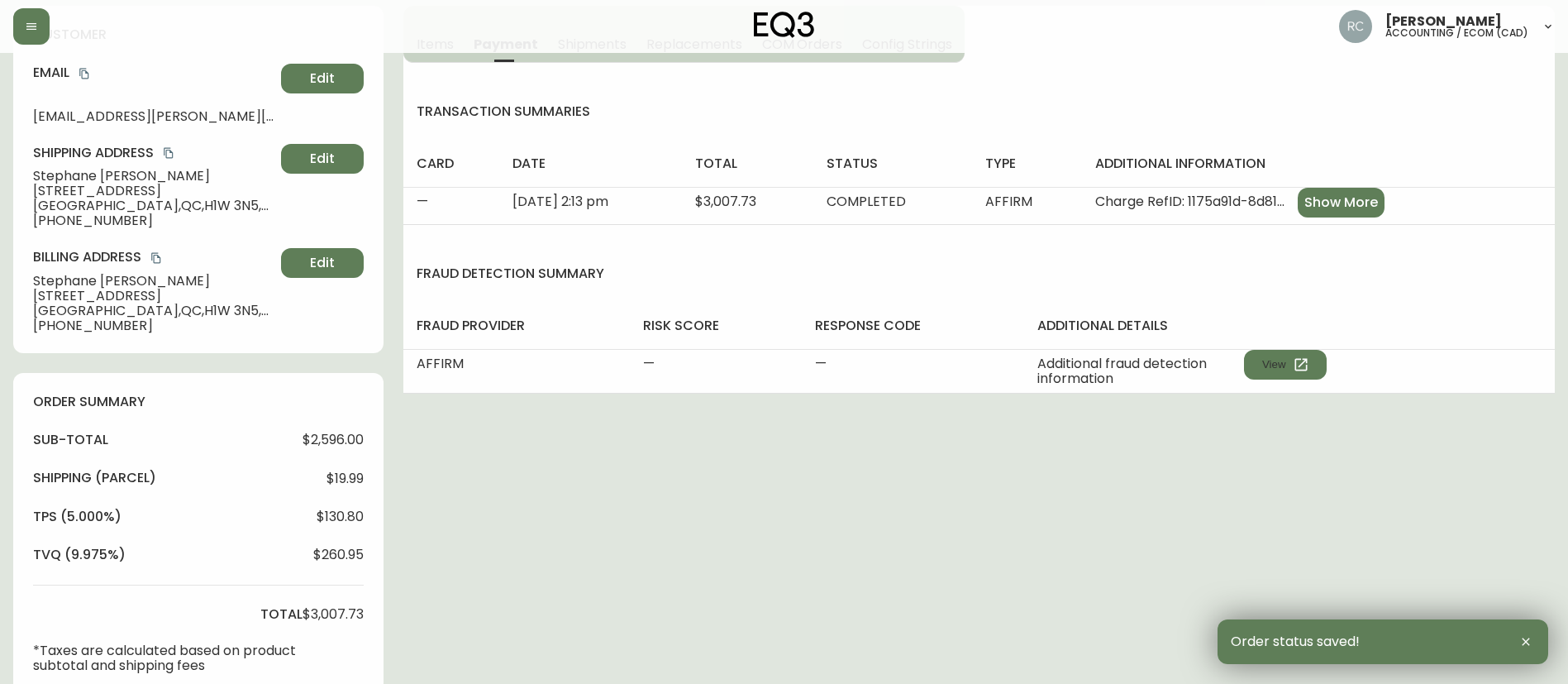
scroll to position [0, 0]
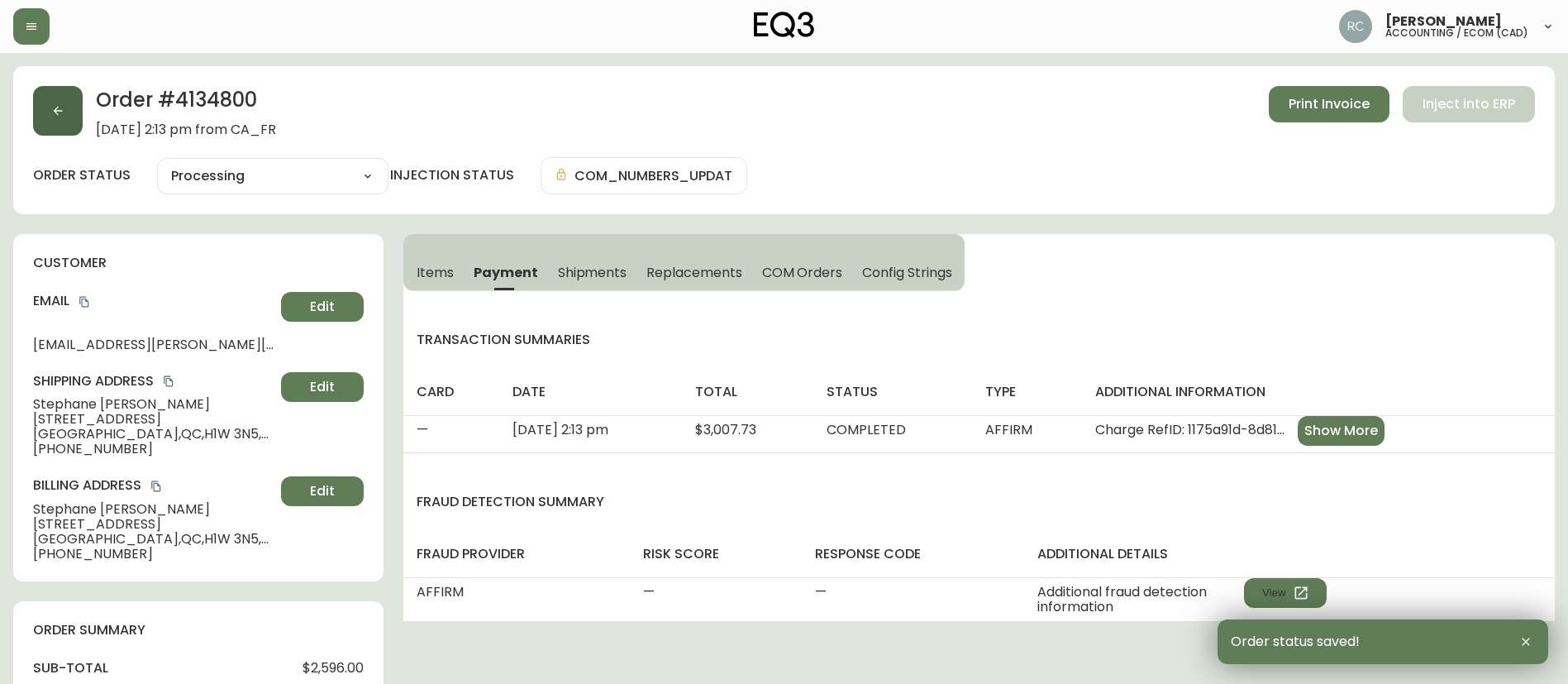
click at [73, 108] on button "button" at bounding box center [58, 110] width 50 height 50
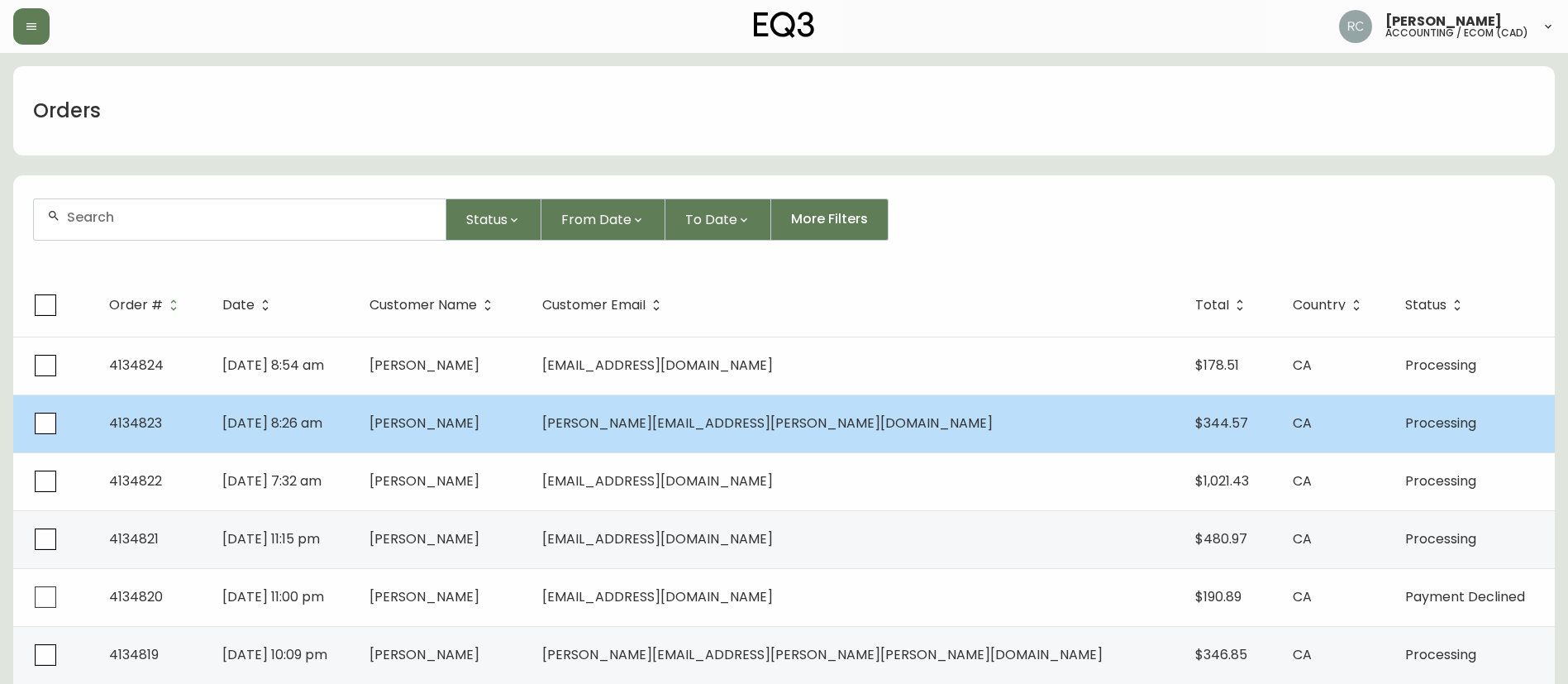
scroll to position [1137, 0]
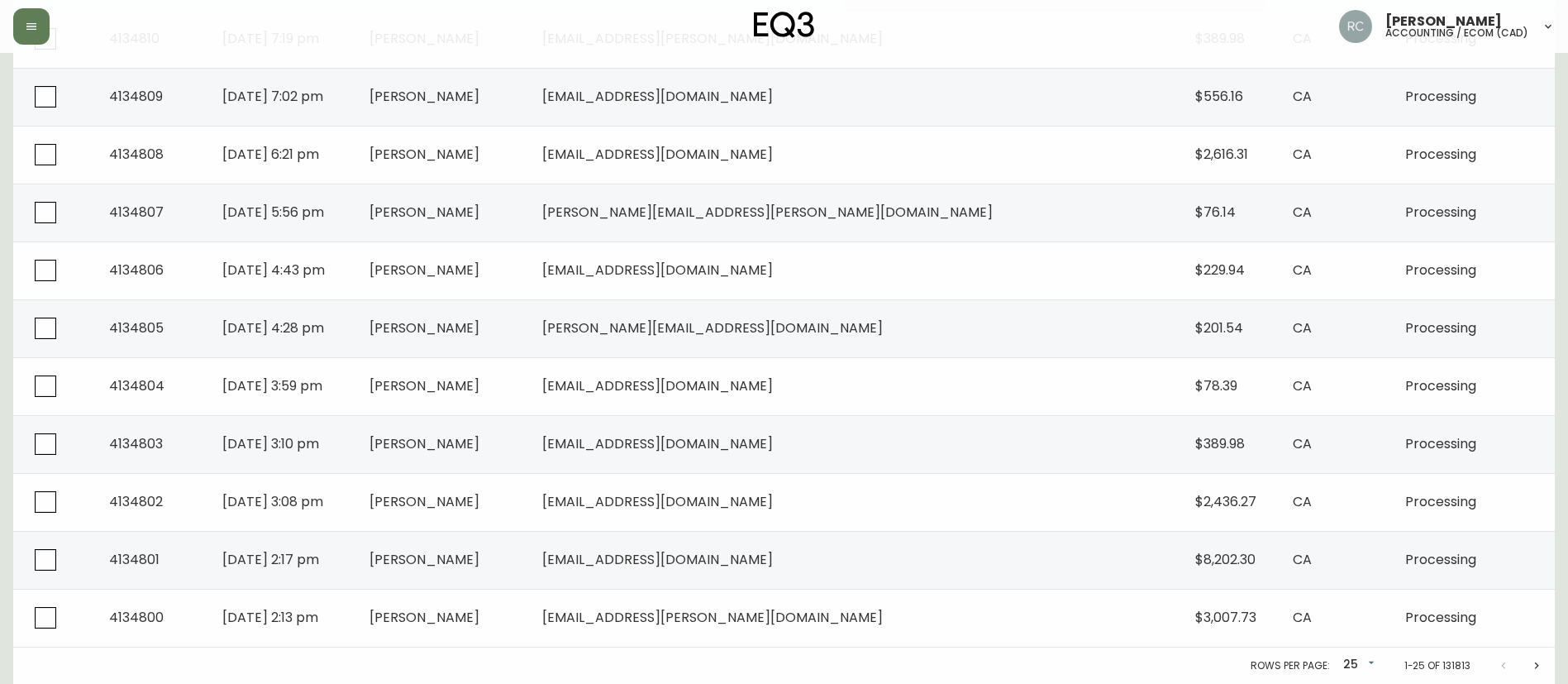
click at [1543, 668] on icon "Next page" at bounding box center [1537, 666] width 13 height 13
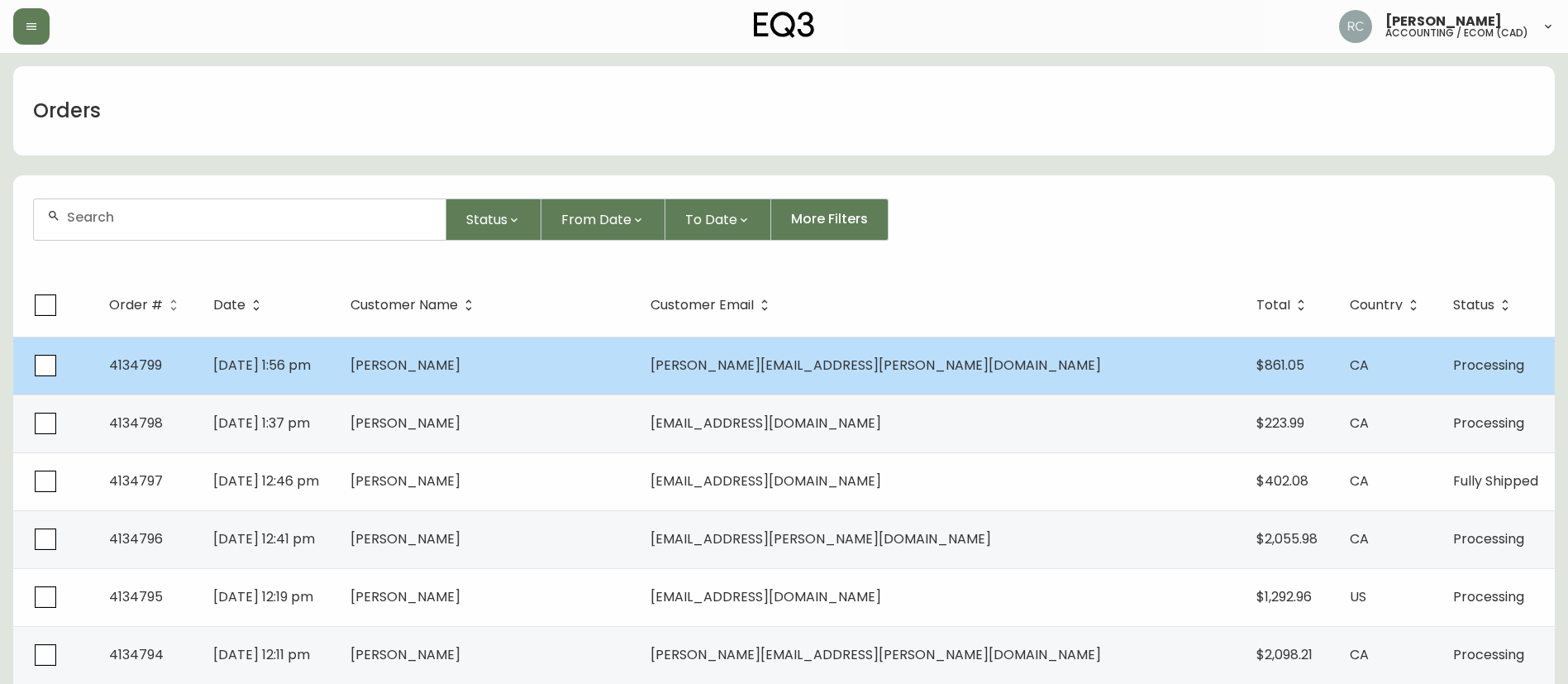
click at [336, 347] on td "Aug 24 2025, 1:56 pm" at bounding box center [268, 365] width 136 height 58
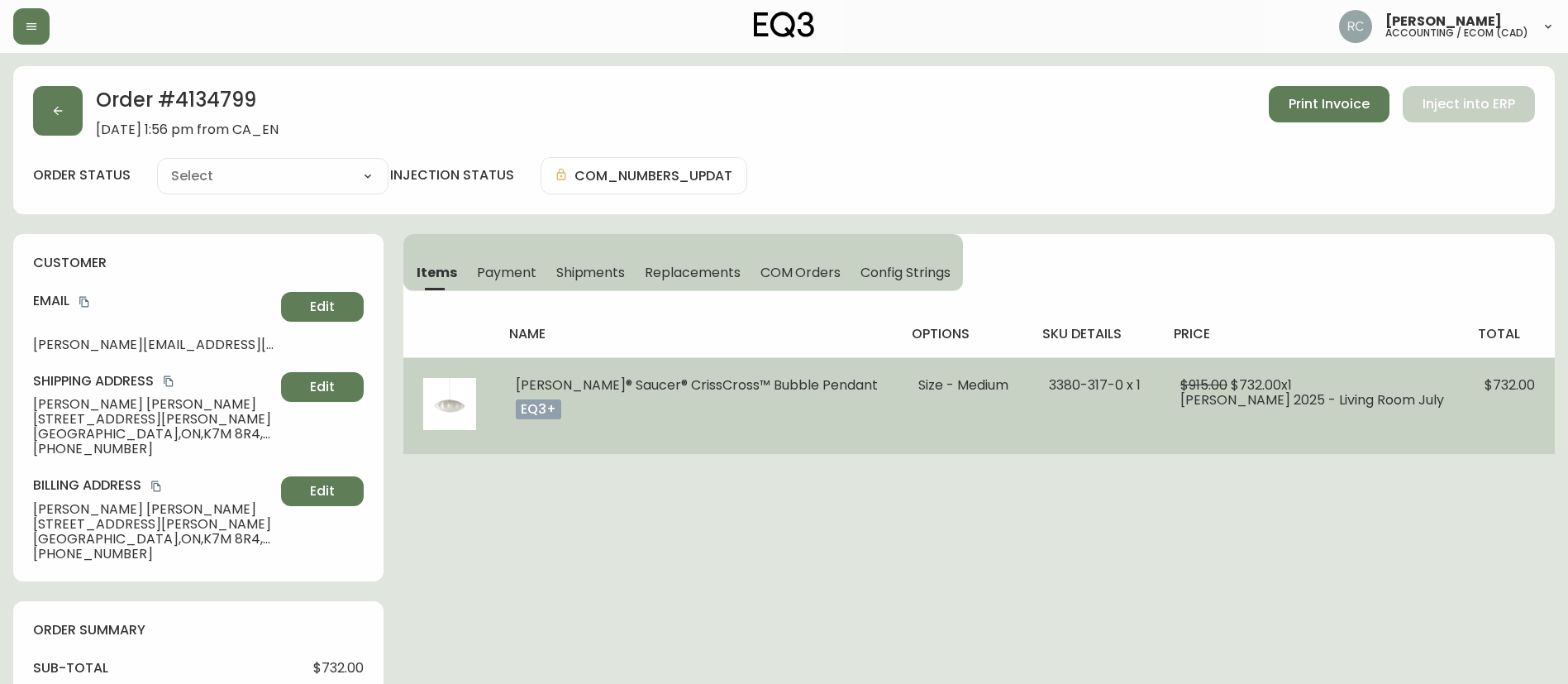
type input "Processing"
select select "PROCESSING"
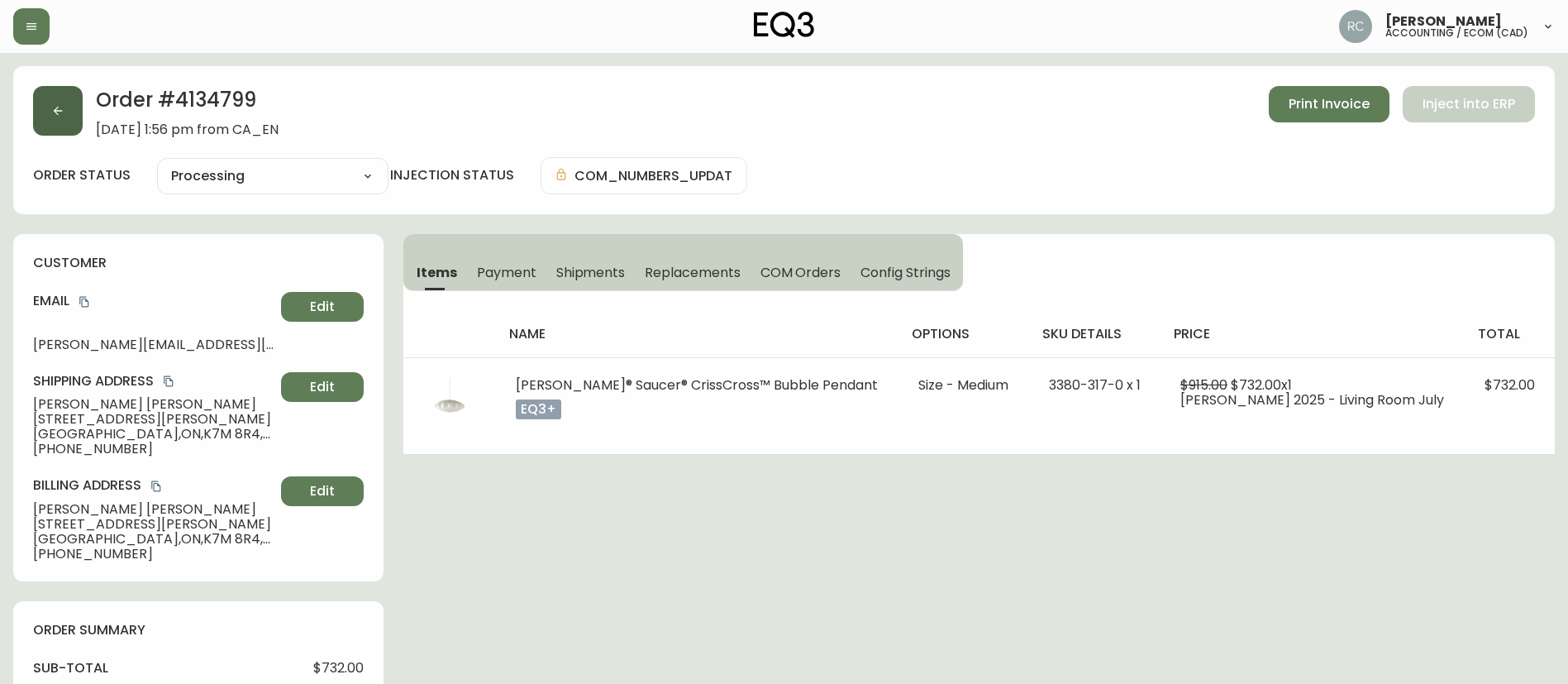
click at [52, 107] on icon "button" at bounding box center [58, 110] width 13 height 13
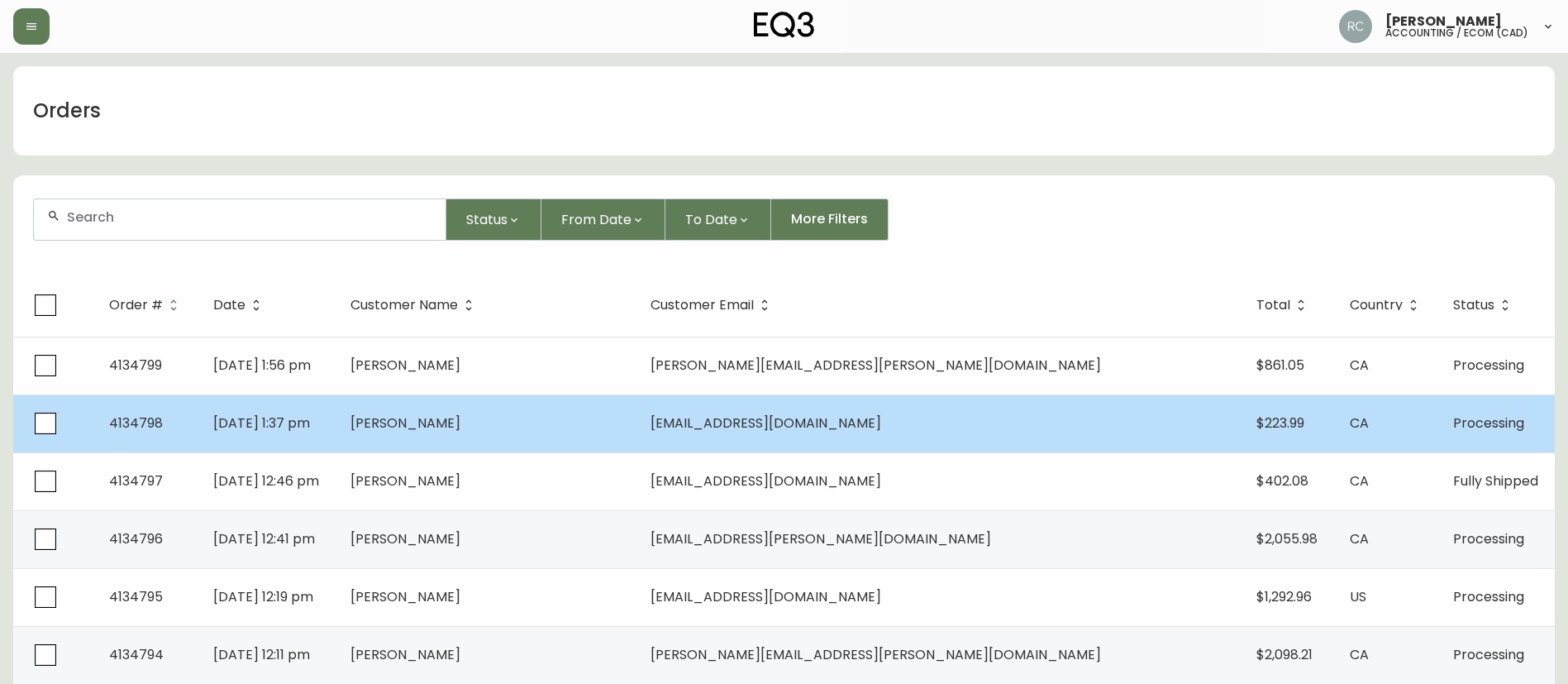
click at [638, 431] on td "Krista Heinrich" at bounding box center [487, 423] width 301 height 58
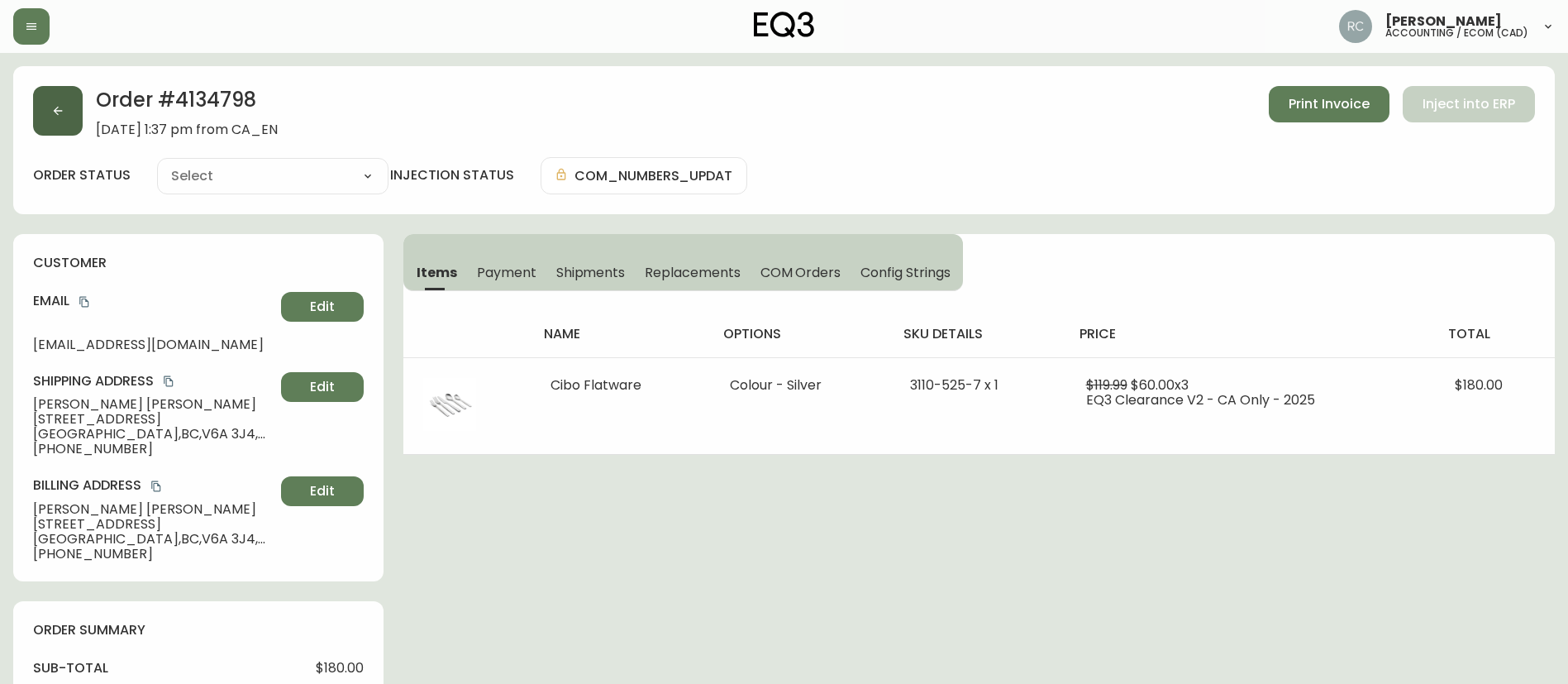
type input "Processing"
select select "PROCESSING"
click at [61, 100] on button "button" at bounding box center [58, 110] width 50 height 50
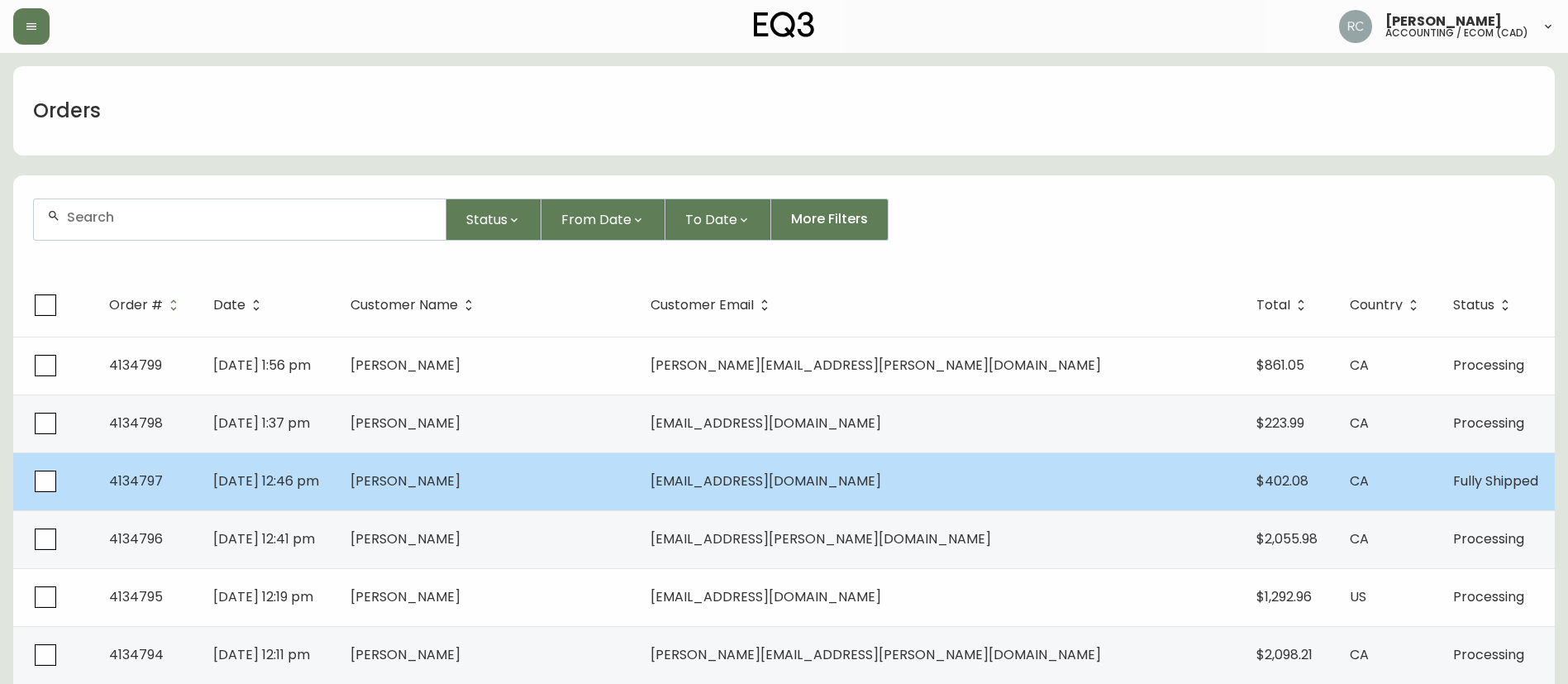
click at [336, 482] on td "Aug 24 2025, 12:46 pm" at bounding box center [268, 481] width 136 height 58
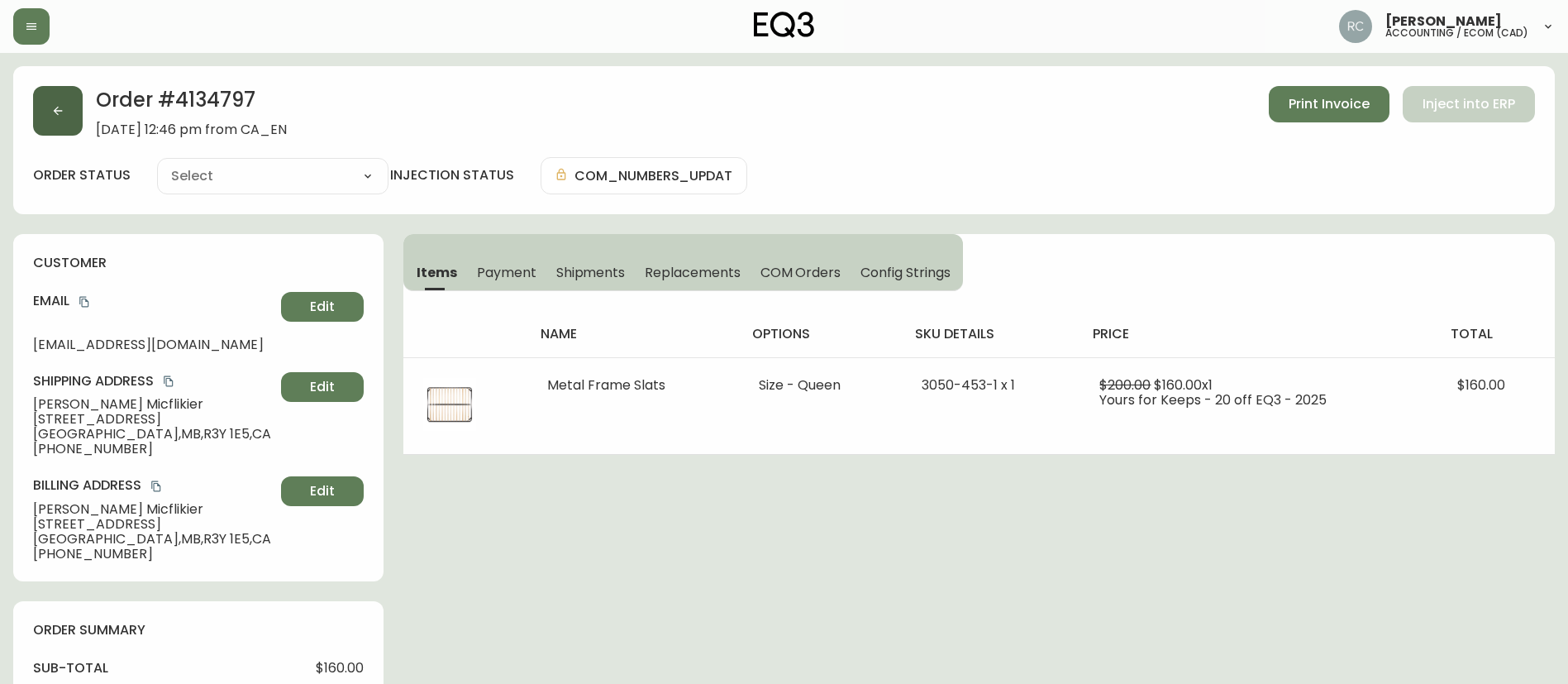
type input "Fully Shipped"
select select "FULLY_SHIPPED"
click at [52, 110] on icon "button" at bounding box center [58, 110] width 13 height 13
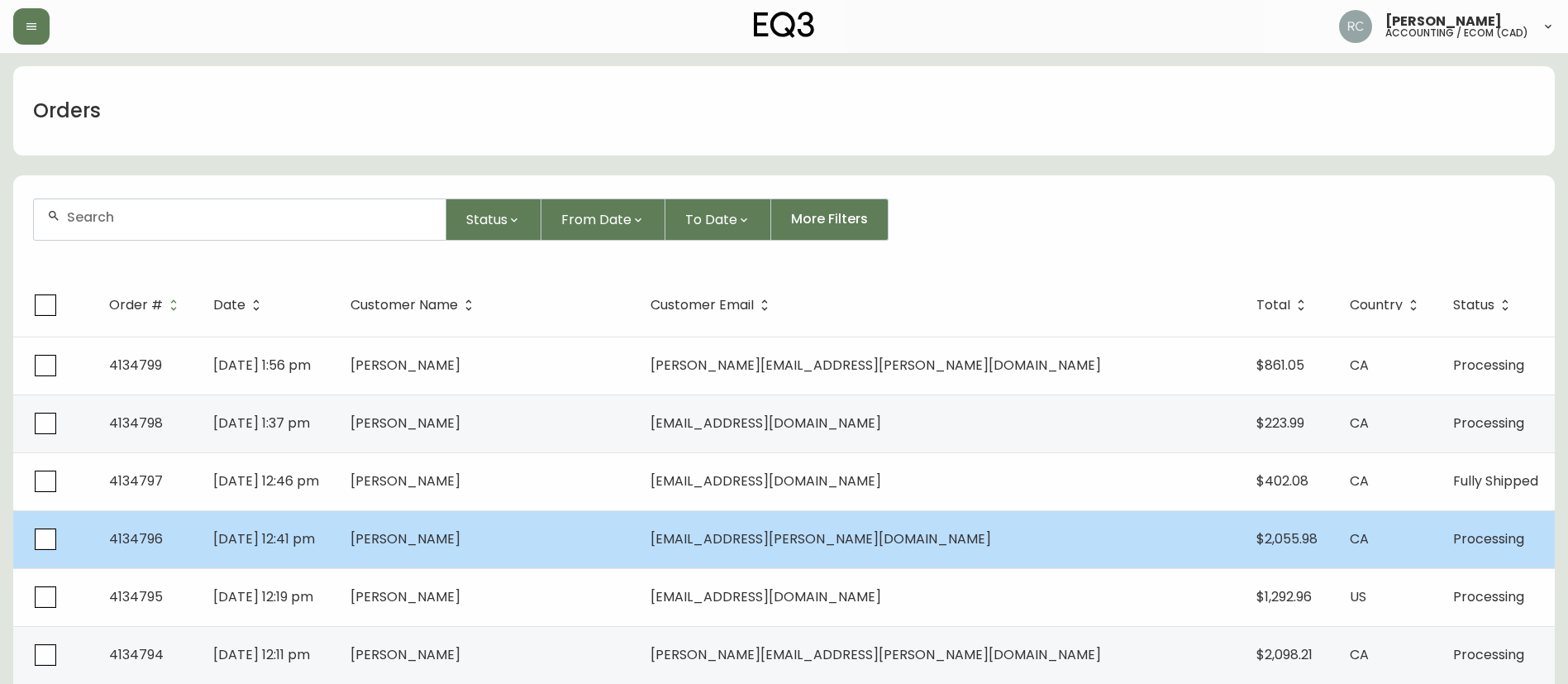
click at [504, 546] on td "[PERSON_NAME]" at bounding box center [487, 539] width 301 height 58
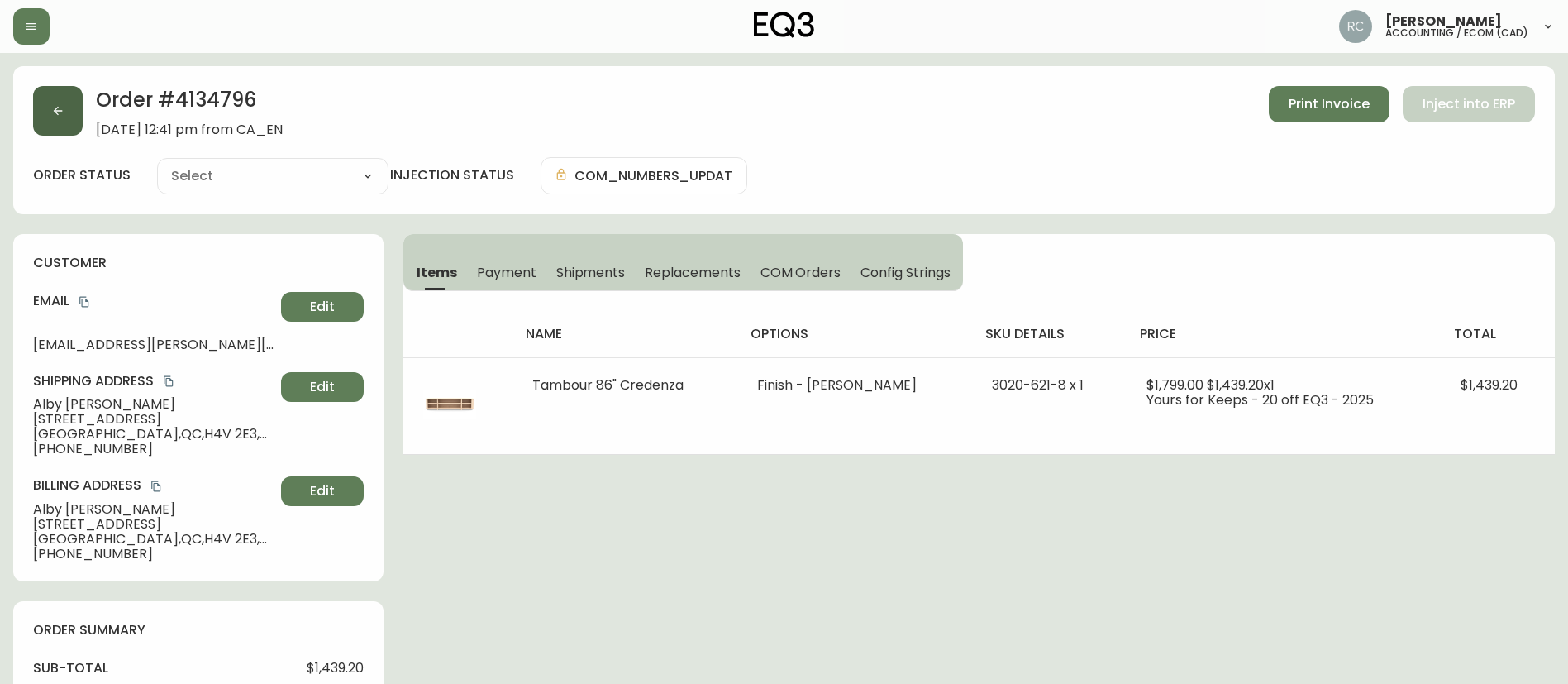
type input "Processing"
select select "PROCESSING"
click at [531, 280] on span "Payment" at bounding box center [506, 272] width 60 height 17
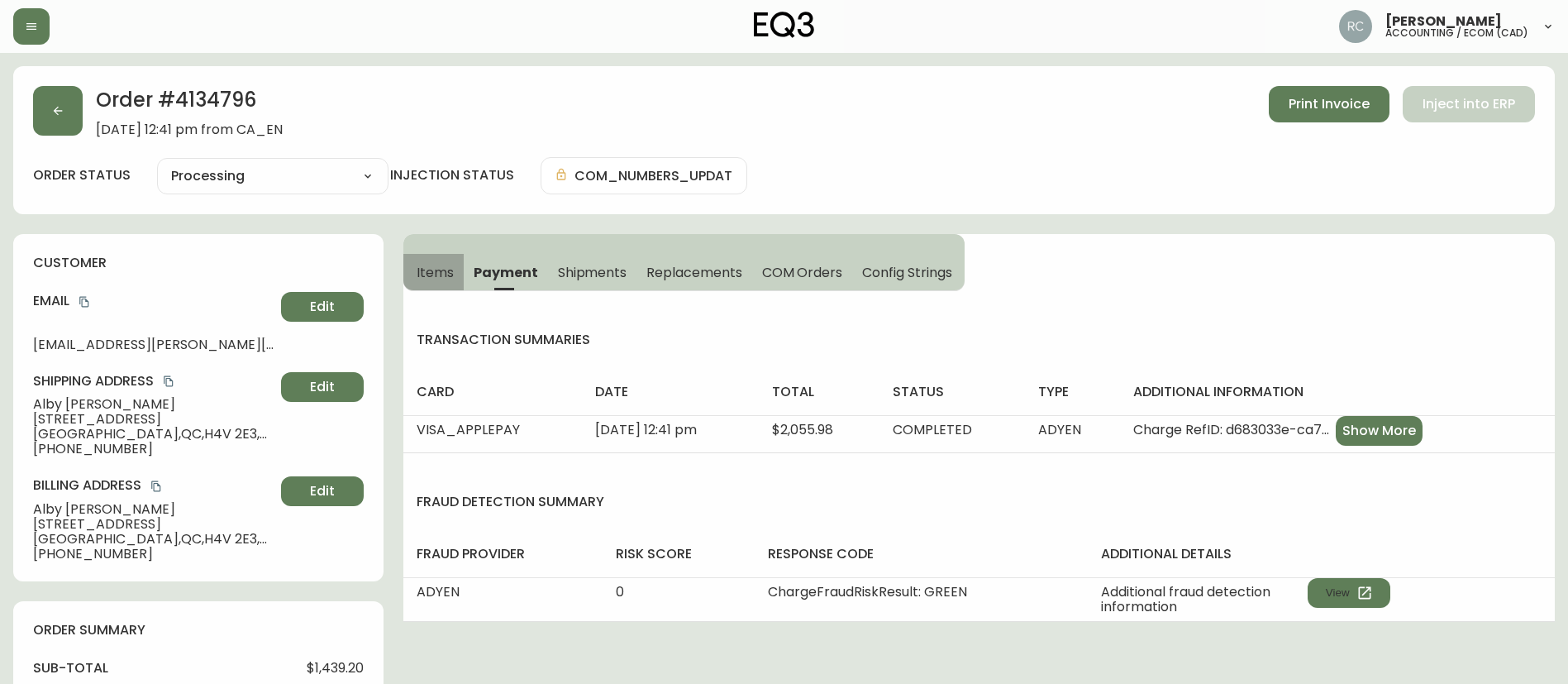
click at [420, 275] on span "Items" at bounding box center [436, 272] width 37 height 17
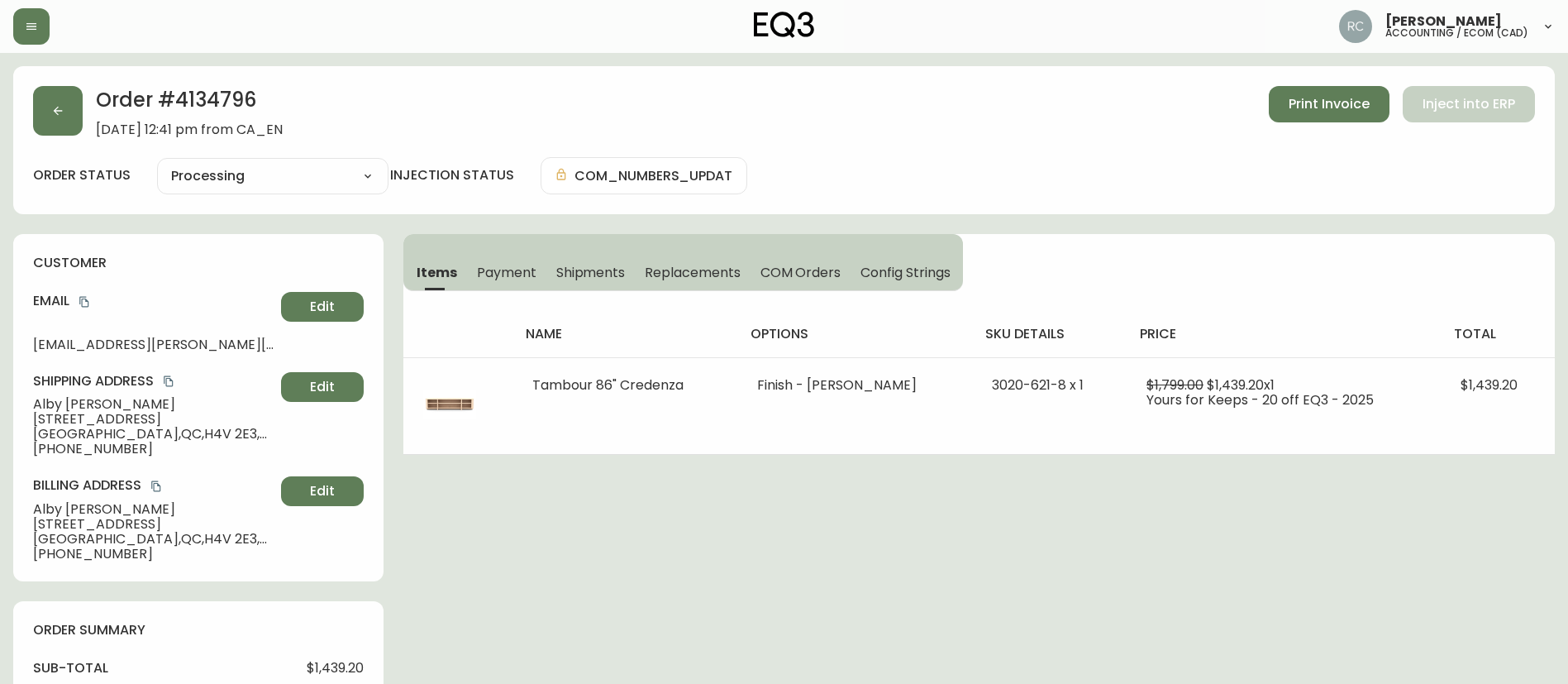
click at [503, 261] on button "Payment" at bounding box center [506, 272] width 79 height 37
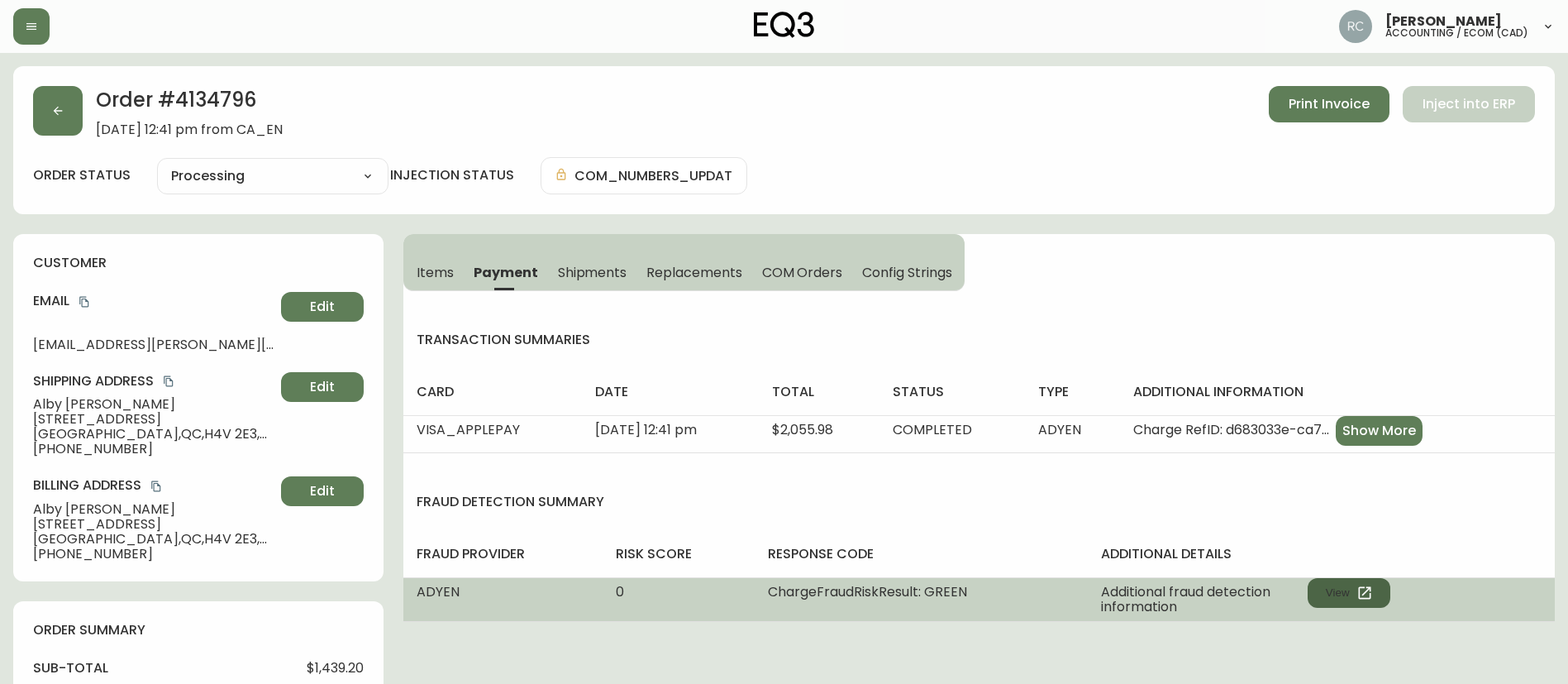
click at [1348, 585] on button "View" at bounding box center [1350, 593] width 83 height 29
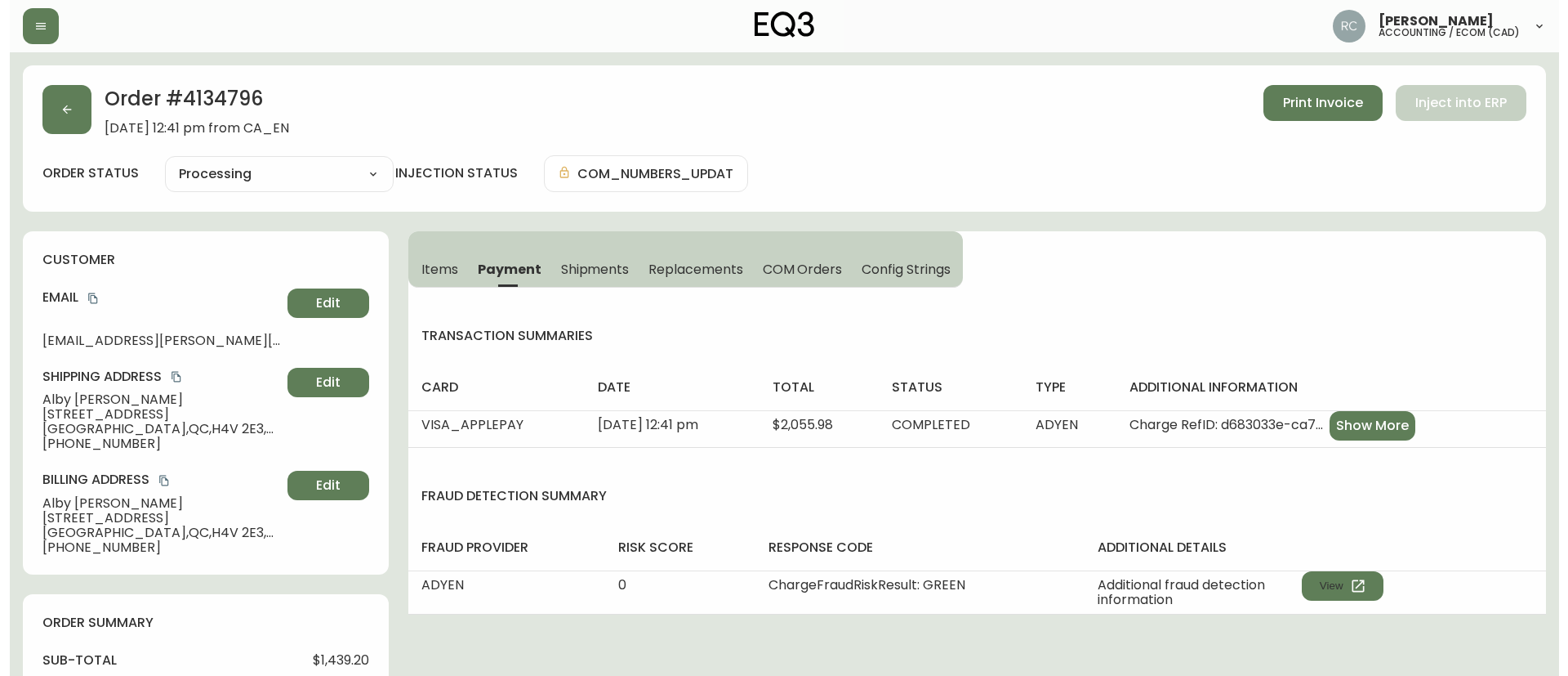
scroll to position [590, 0]
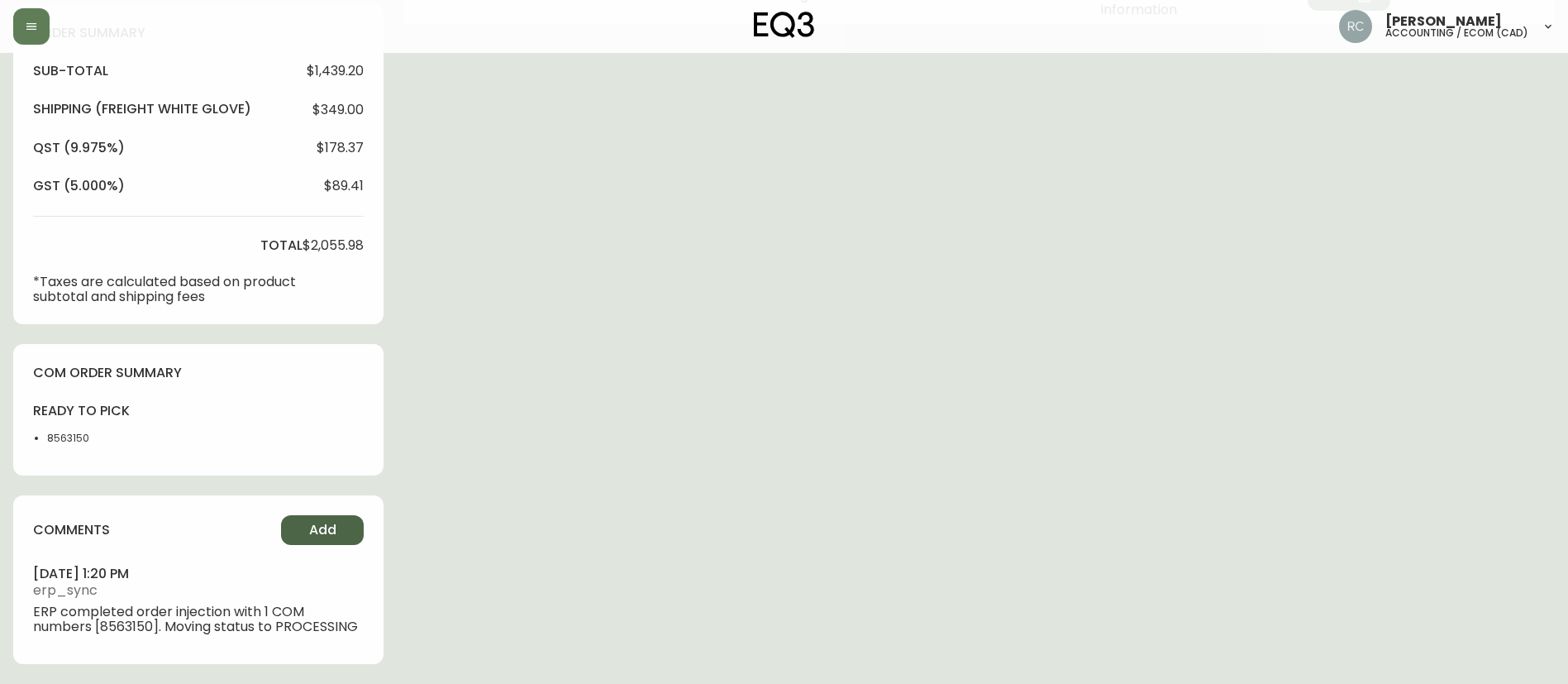
click at [308, 523] on button "Add" at bounding box center [322, 529] width 83 height 29
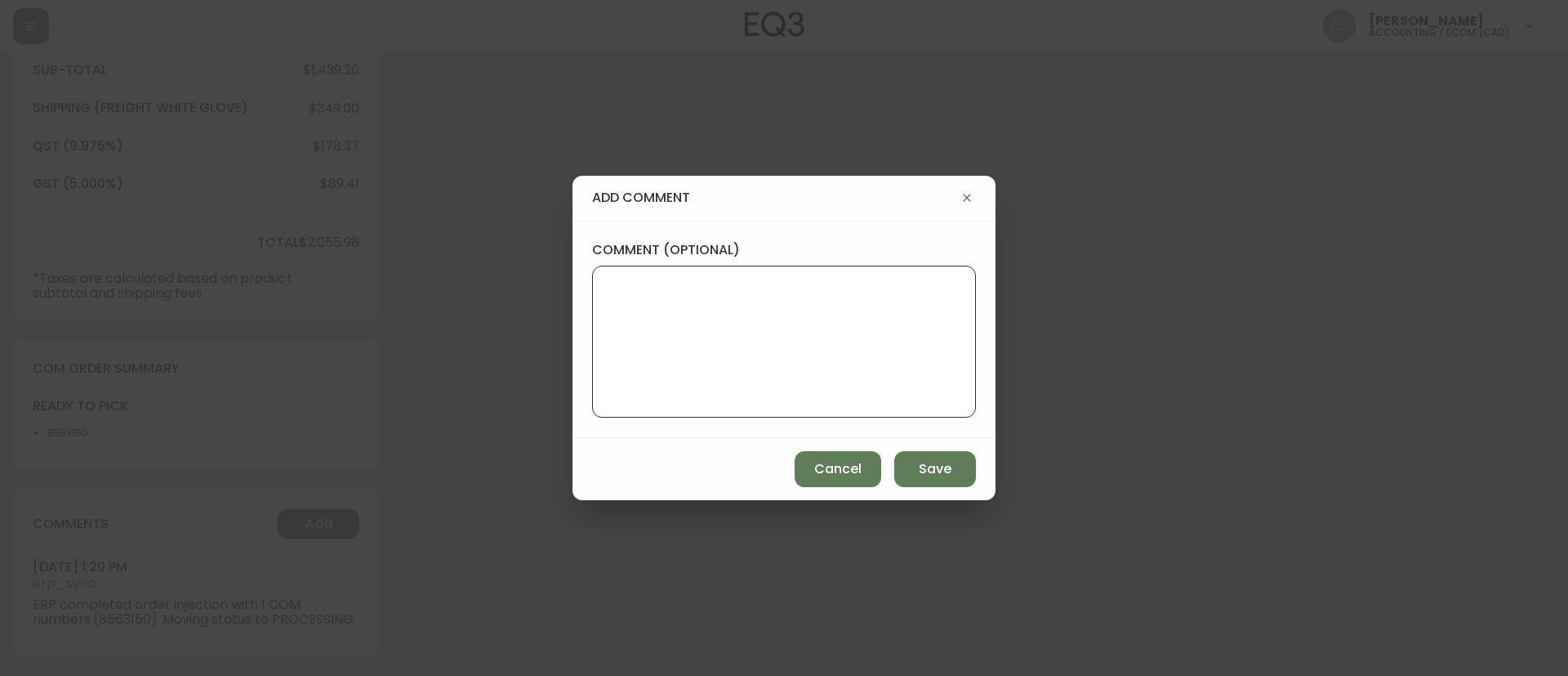
drag, startPoint x: 695, startPoint y: 333, endPoint x: 602, endPoint y: 26, distance: 320.8
click at [695, 328] on textarea "comment (optional)" at bounding box center [784, 342] width 357 height 131
paste textarea "MANUAL FRAUD REVIEW - APPROVED - same shipping and billing address -"
type textarea "MANUAL FRAUD REVIEW - APPROVED - same shipping and billing address -"
click at [485, 407] on div "add comment comment (optional) MANUAL FRAUD REVIEW - APPROVED - same shipping a…" at bounding box center [784, 338] width 1568 height 676
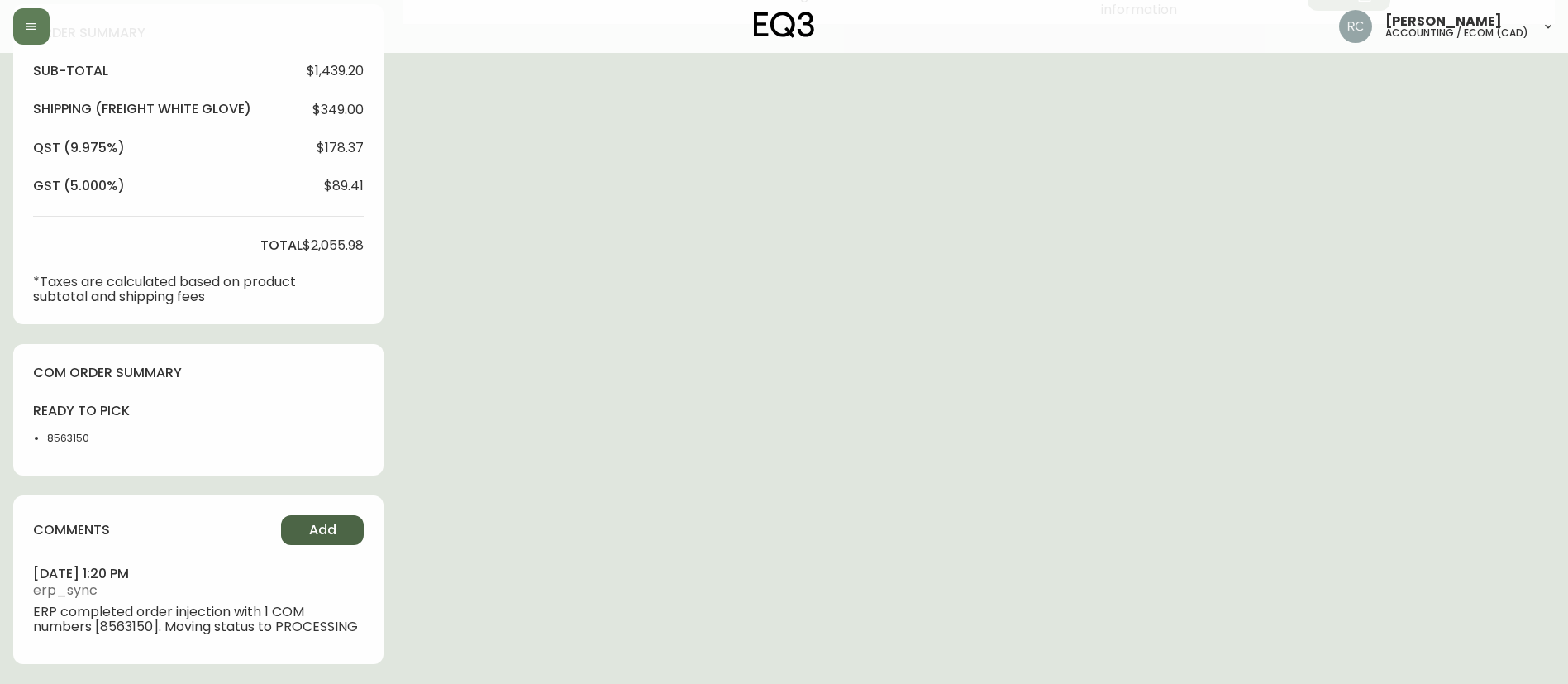
click at [321, 536] on span "Add" at bounding box center [323, 530] width 28 height 18
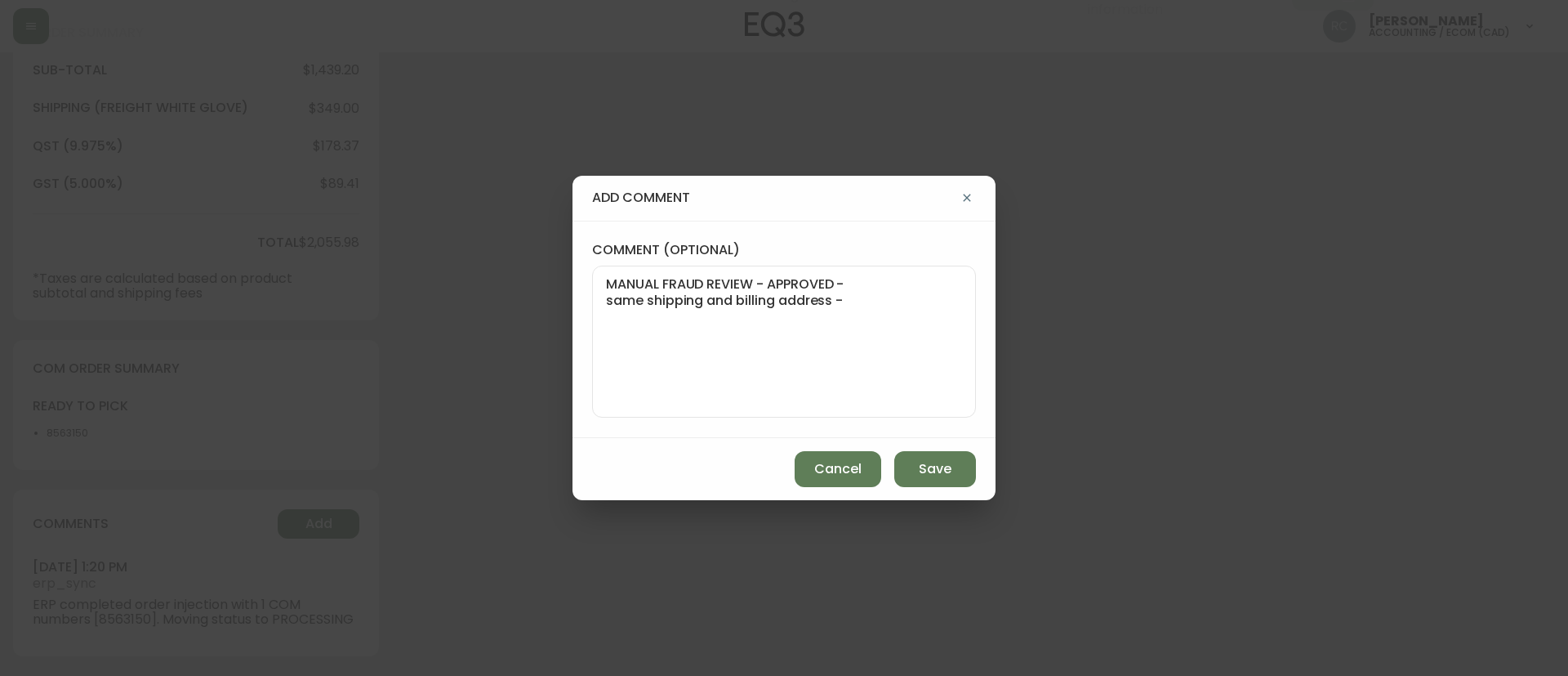
click at [856, 328] on textarea "MANUAL FRAUD REVIEW - APPROVED - same shipping and billing address -" at bounding box center [784, 342] width 357 height 131
paste textarea "Time since an authorized payment was first seen with email address 4yr 7d"
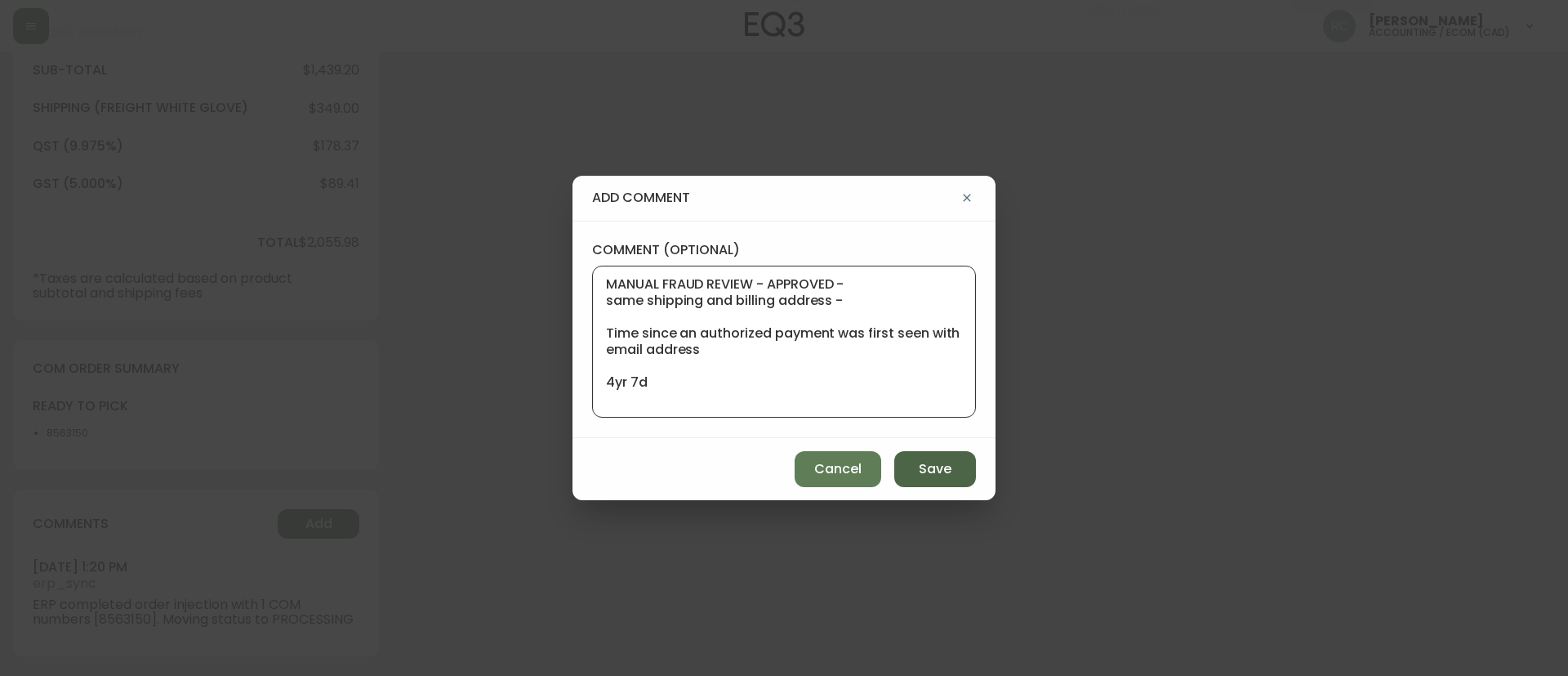
type textarea "MANUAL FRAUD REVIEW - APPROVED - same shipping and billing address - Time since…"
click at [925, 469] on span "Save" at bounding box center [935, 469] width 33 height 18
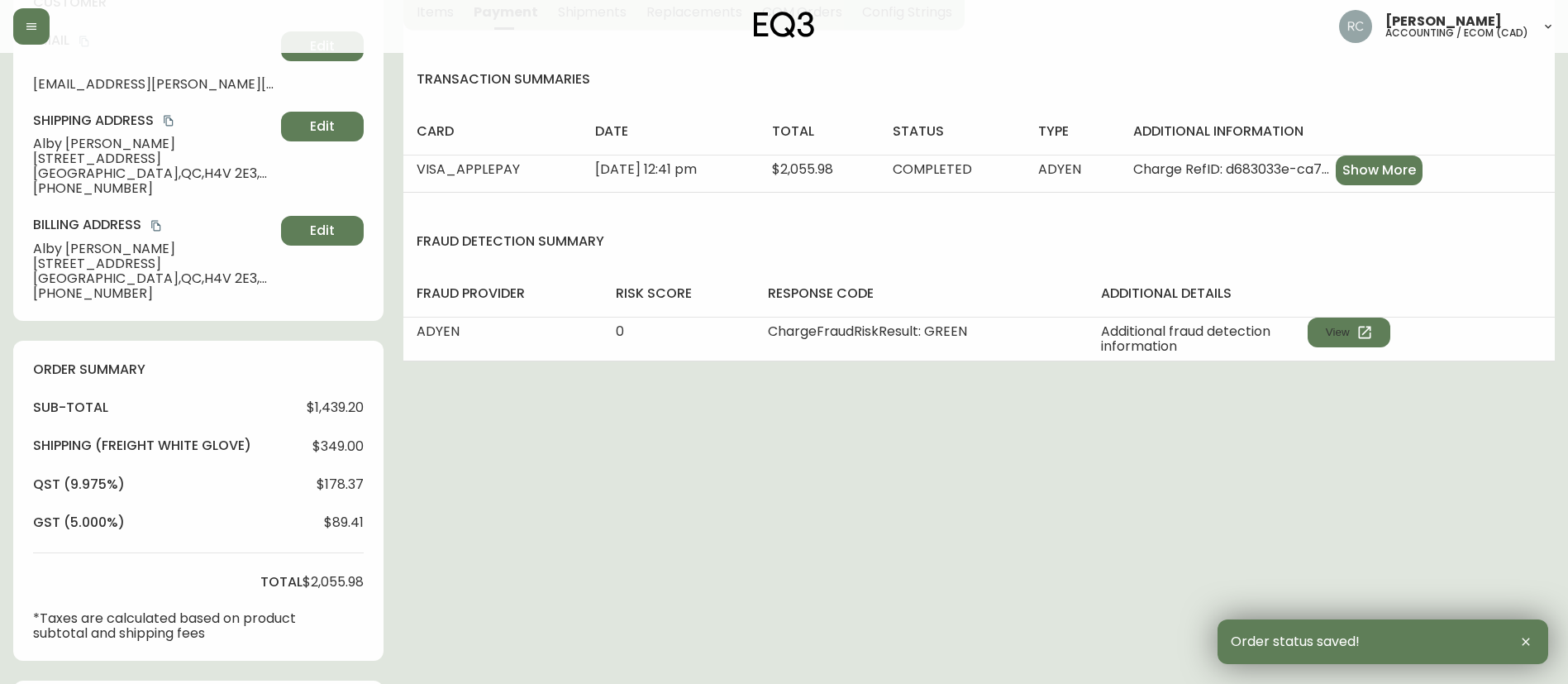
scroll to position [0, 0]
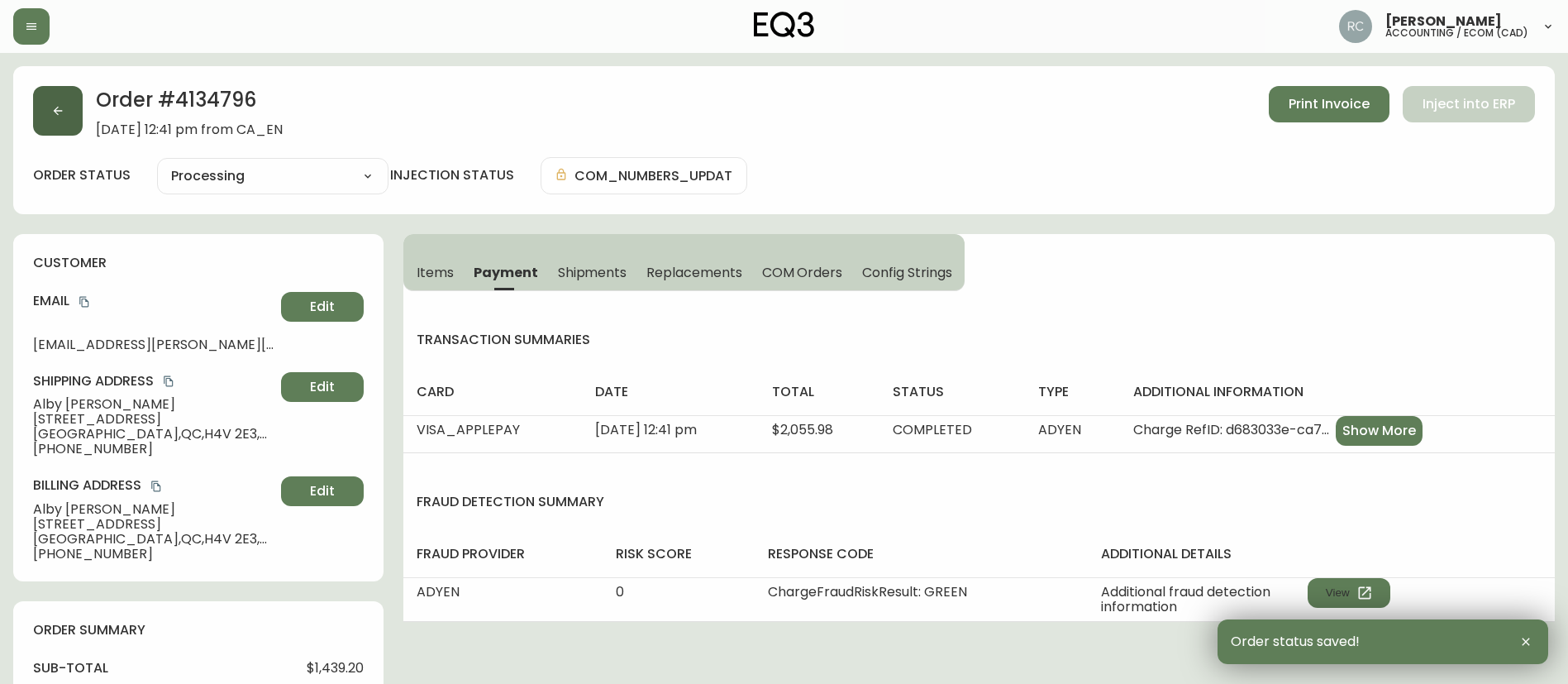
click at [42, 113] on button "button" at bounding box center [58, 110] width 50 height 50
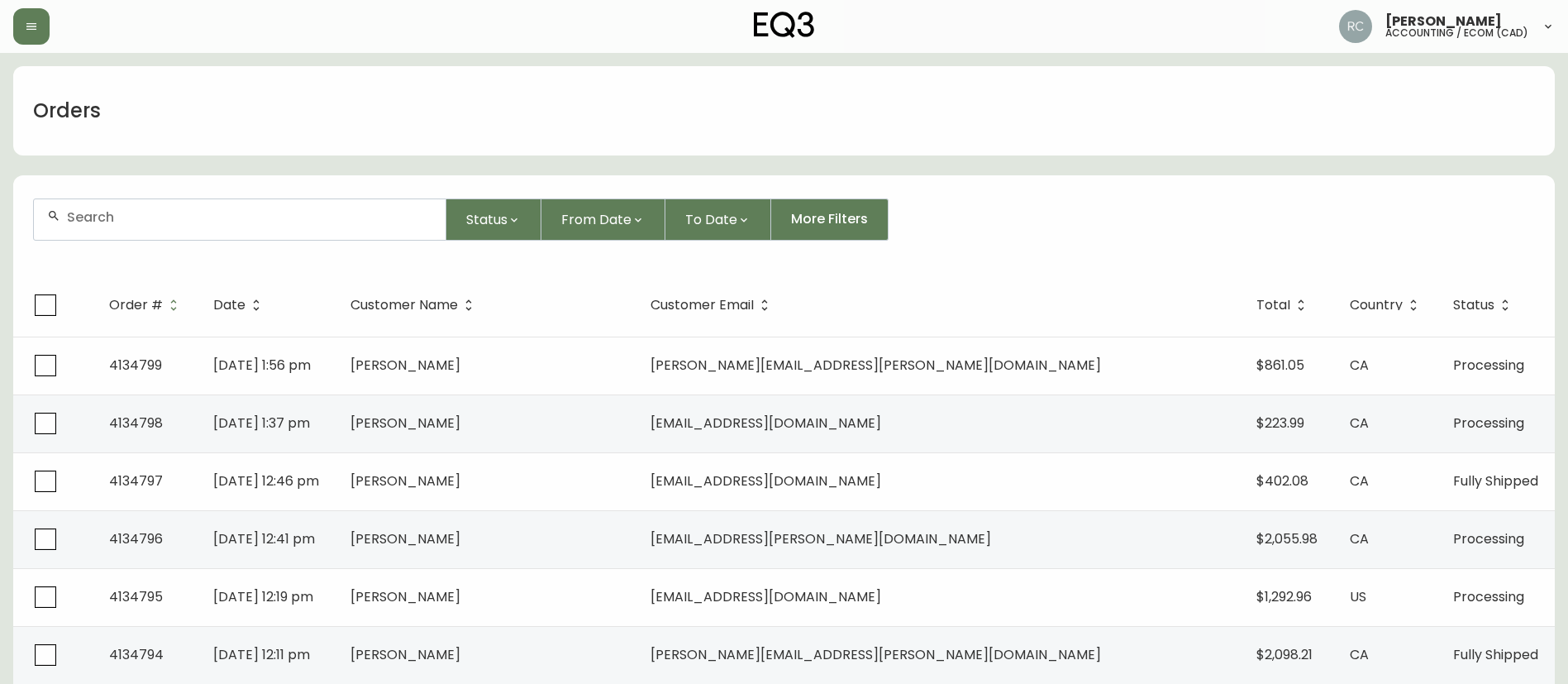
click at [251, 202] on div at bounding box center [239, 219] width 412 height 41
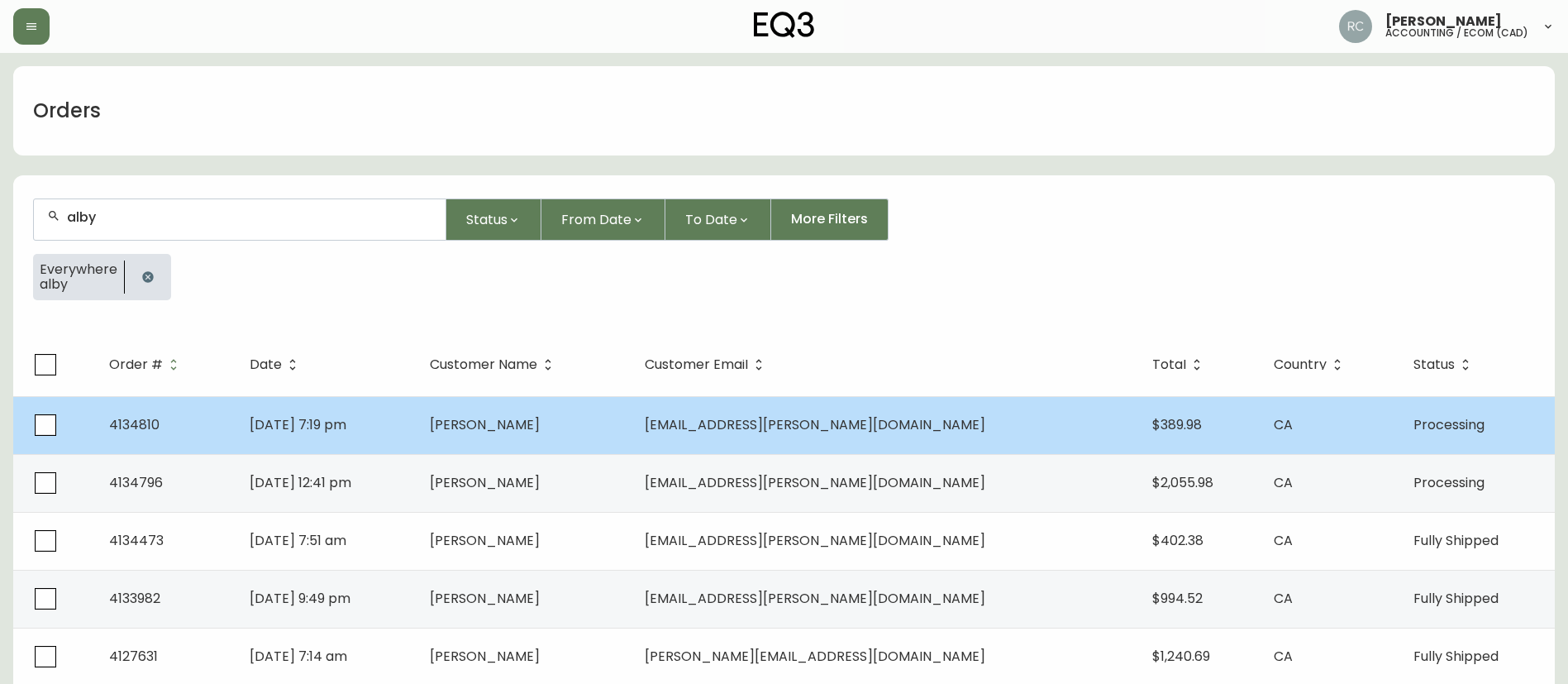
type input "alby"
click at [416, 438] on td "[DATE] 7:19 pm" at bounding box center [326, 424] width 180 height 58
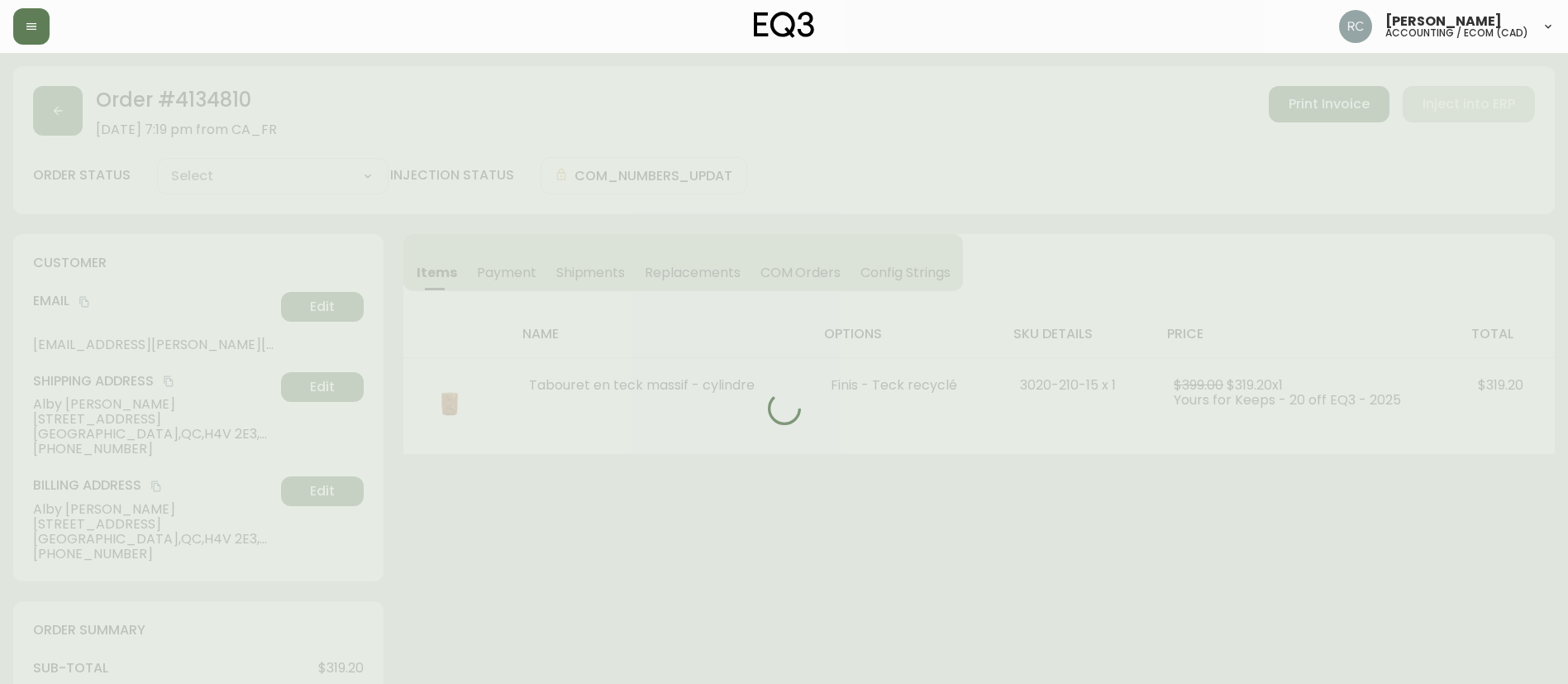
type input "Processing"
select select "PROCESSING"
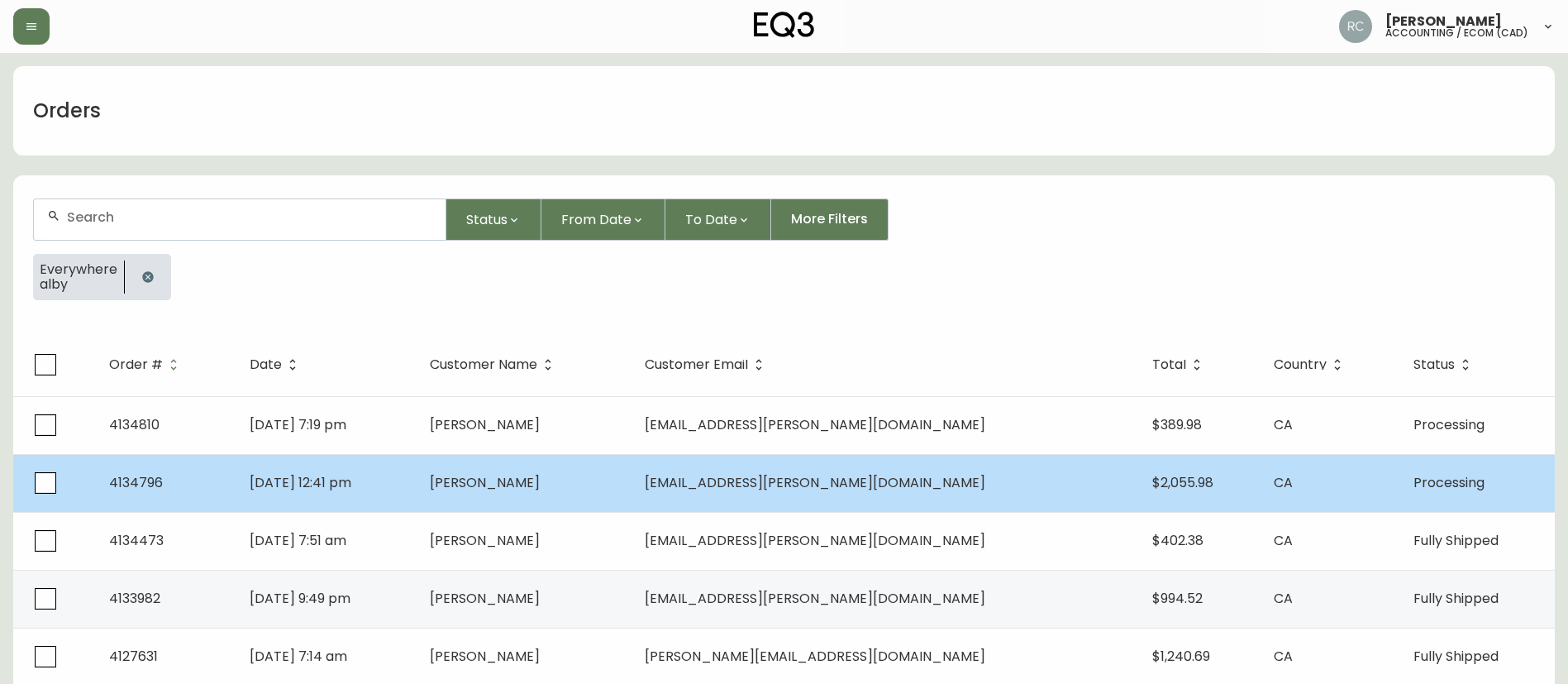
click at [416, 496] on td "Aug 24 2025, 12:41 pm" at bounding box center [326, 482] width 180 height 58
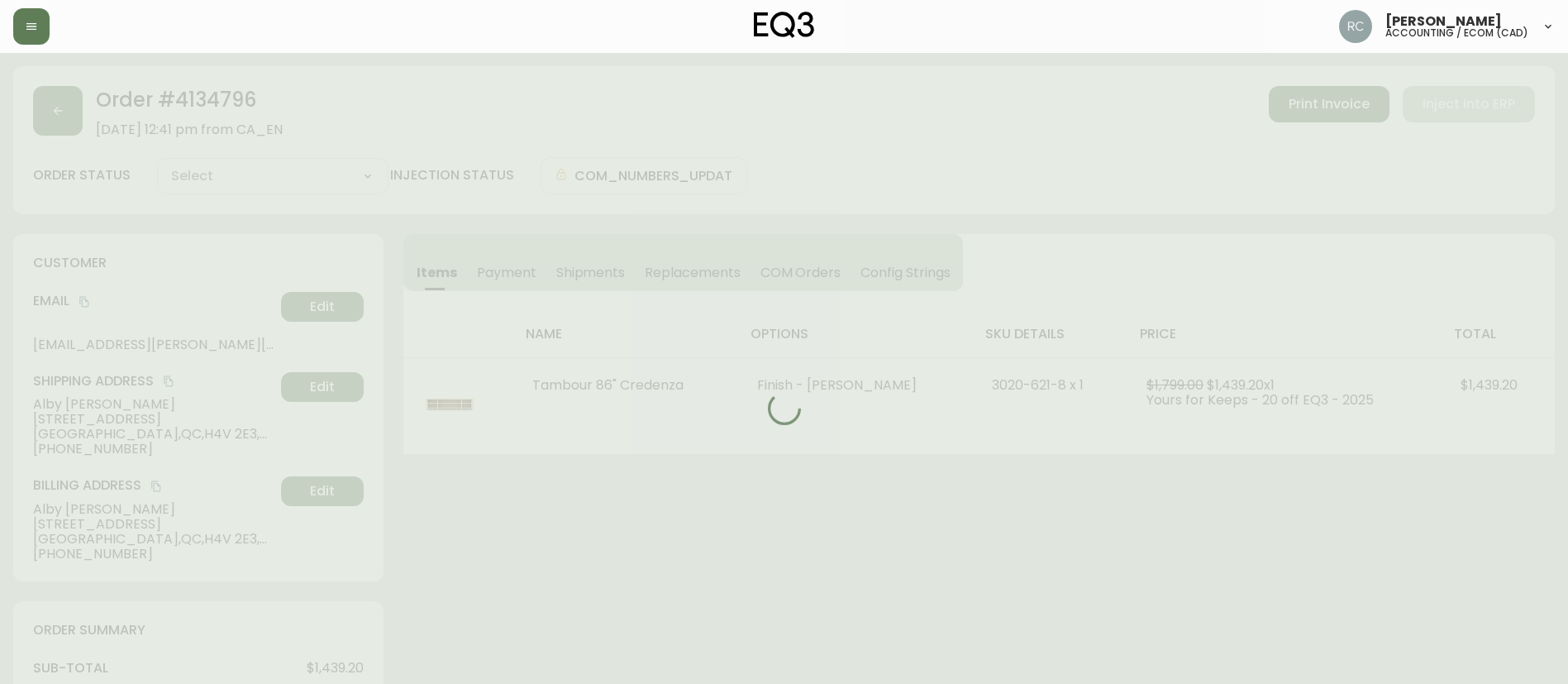
type input "Processing"
select select "PROCESSING"
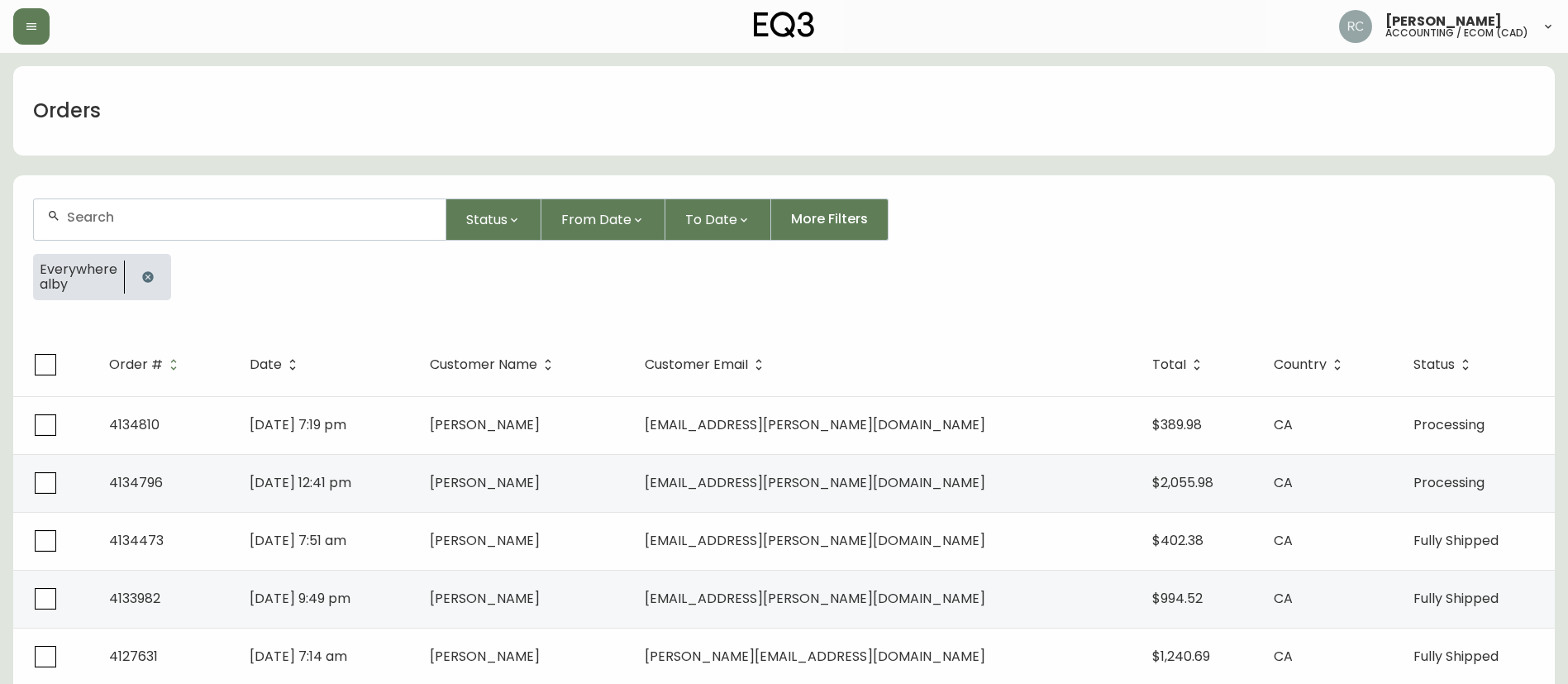
drag, startPoint x: 150, startPoint y: 274, endPoint x: 189, endPoint y: 272, distance: 39.1
click at [148, 274] on icon "button" at bounding box center [148, 277] width 13 height 13
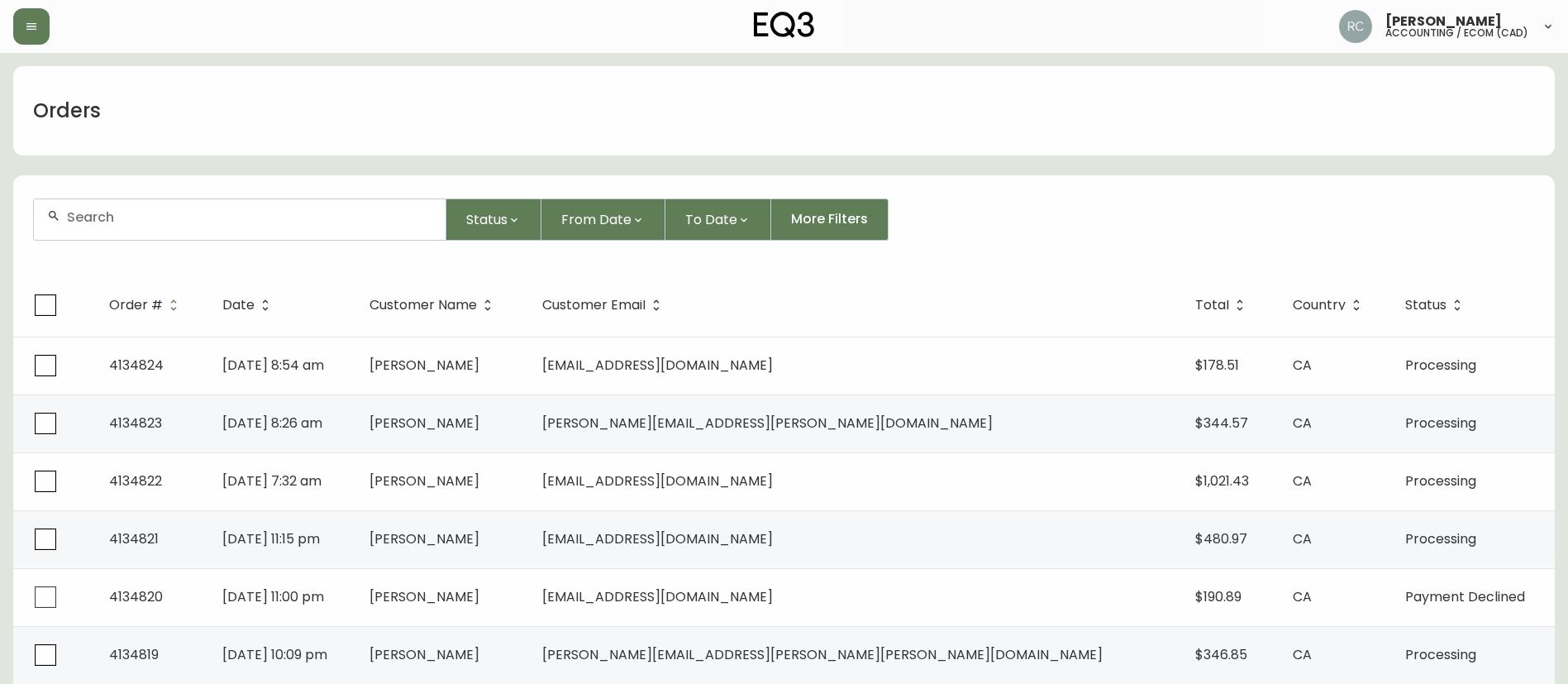
click at [424, 4] on div "Russel Joy Custodio accounting / ecom (cad)" at bounding box center [784, 26] width 1542 height 52
drag, startPoint x: 420, startPoint y: 4, endPoint x: 432, endPoint y: 4, distance: 12.0
click at [432, 4] on div "Russel Joy Custodio accounting / ecom (cad)" at bounding box center [784, 26] width 1542 height 52
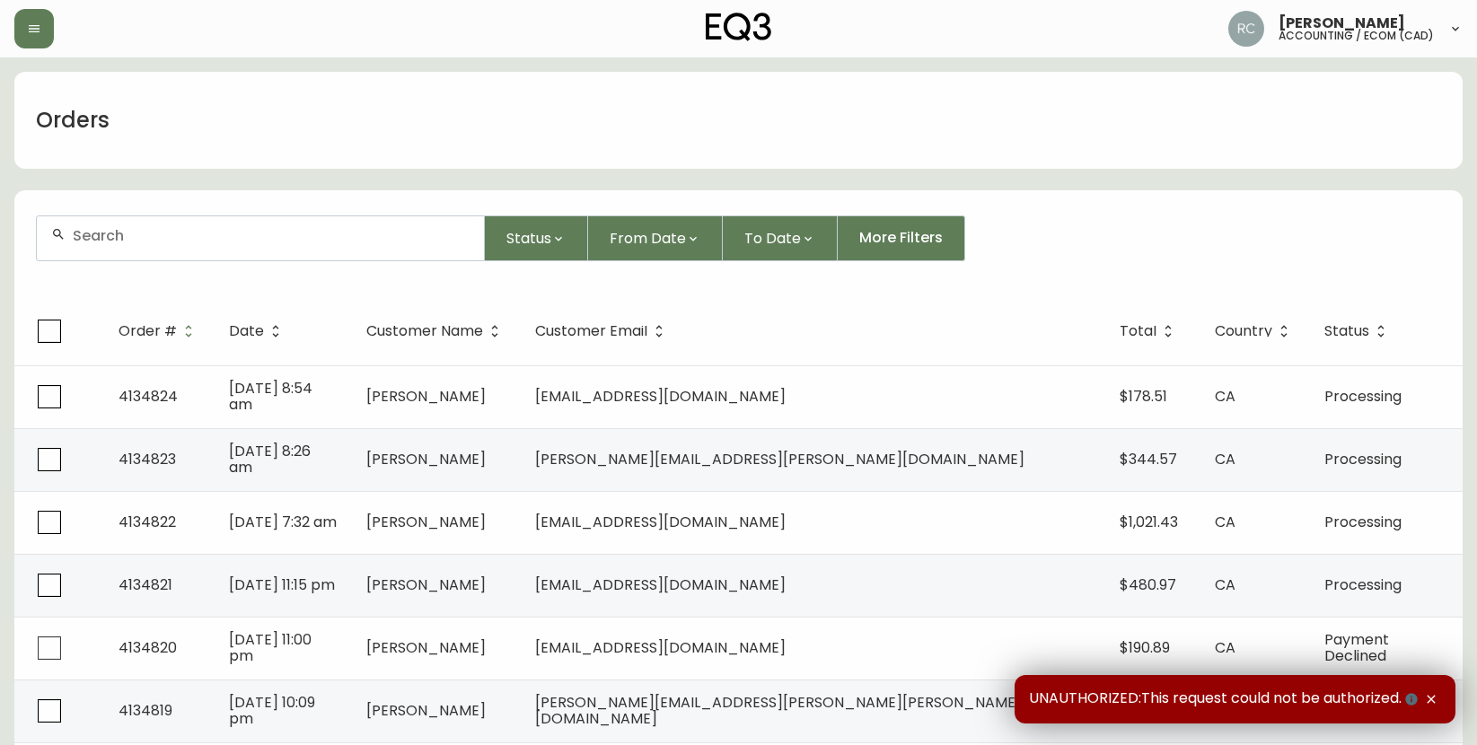
click at [303, 238] on input "text" at bounding box center [271, 235] width 397 height 17
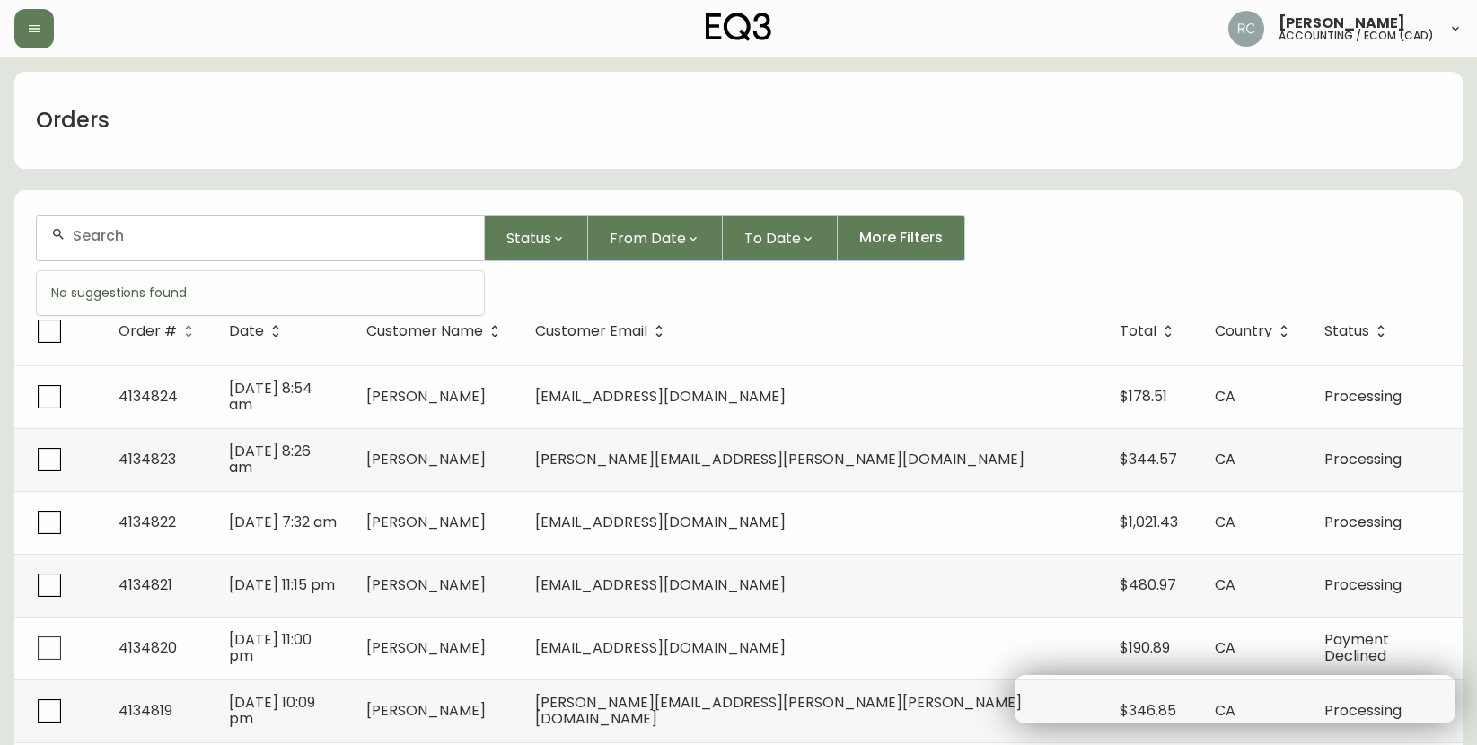
paste input "4134748"
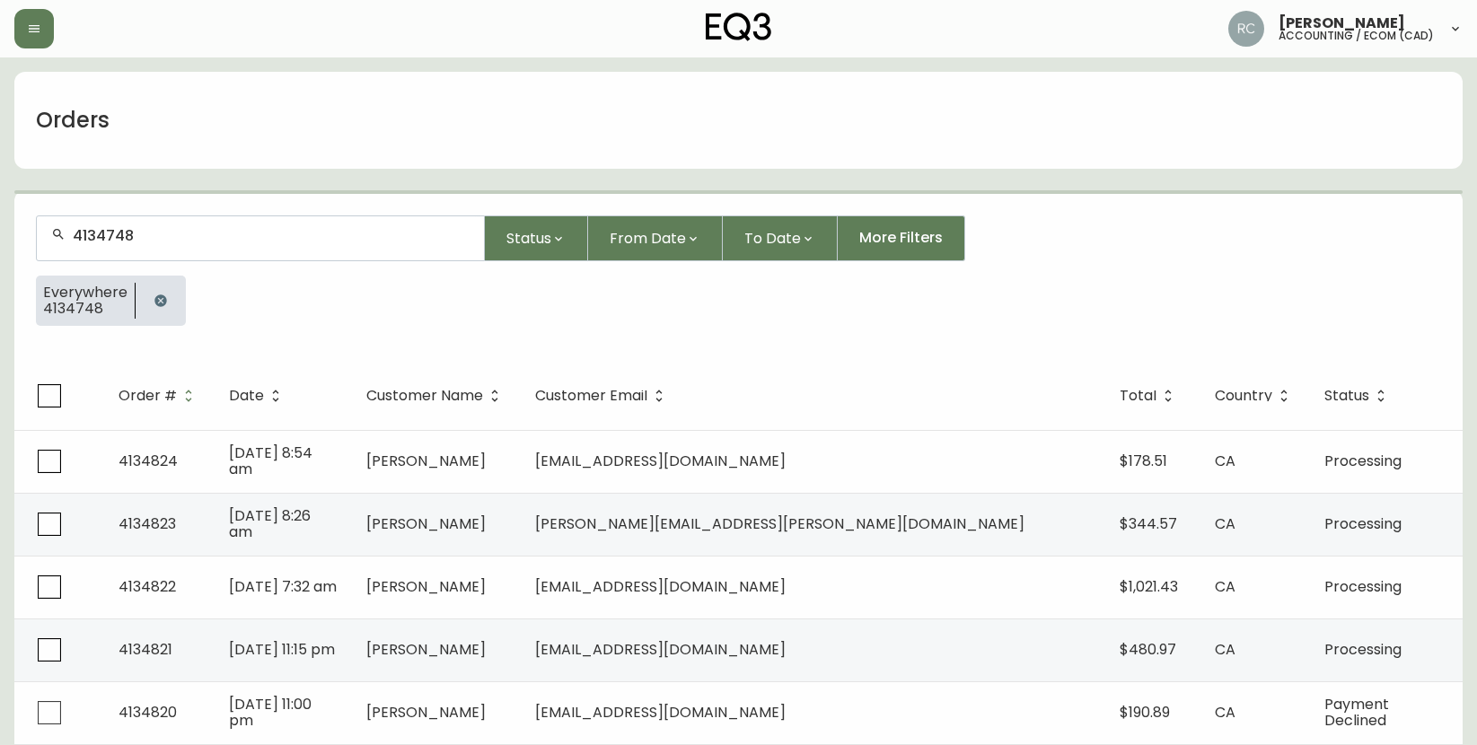
type input "4134748"
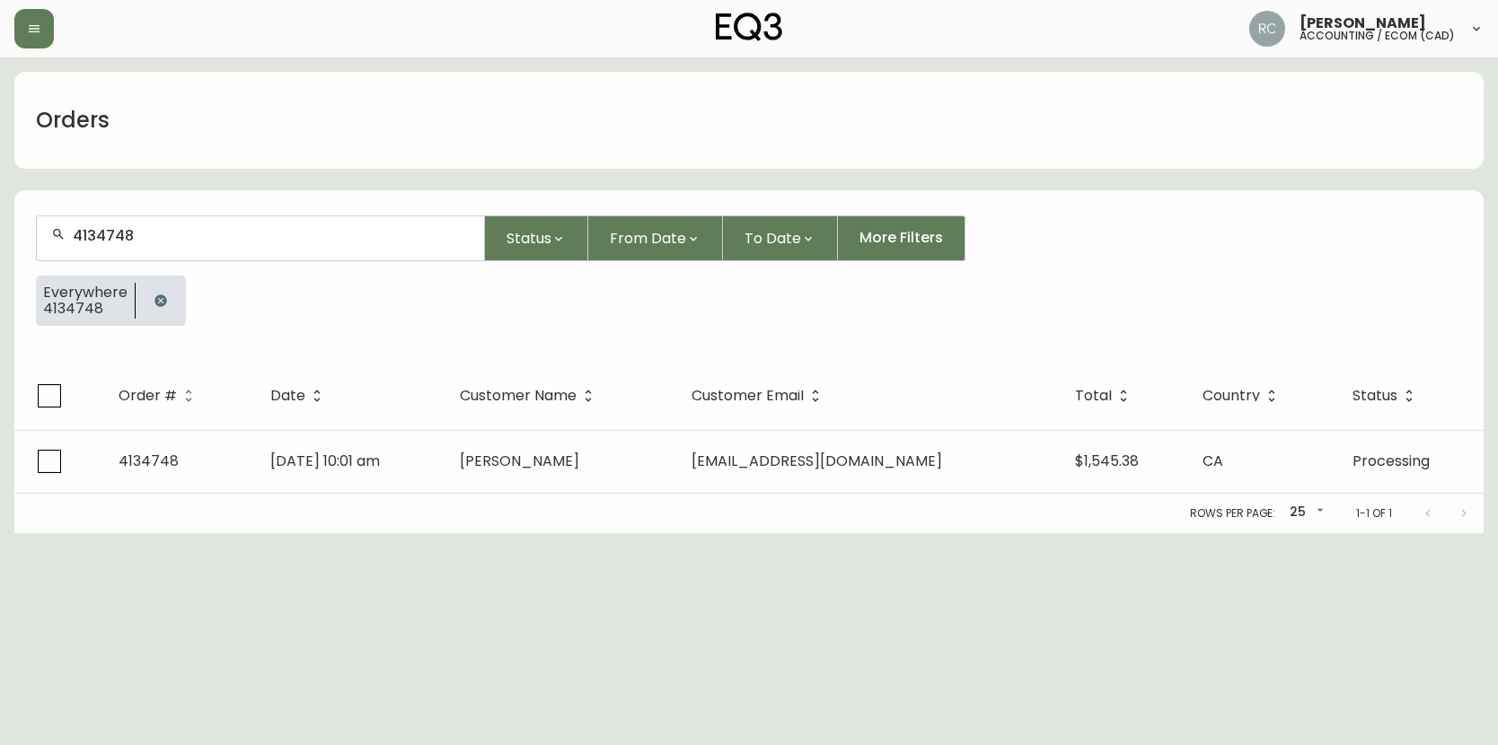
drag, startPoint x: 234, startPoint y: 478, endPoint x: 40, endPoint y: 467, distance: 194.3
click at [234, 478] on td "4134748" at bounding box center [180, 461] width 152 height 63
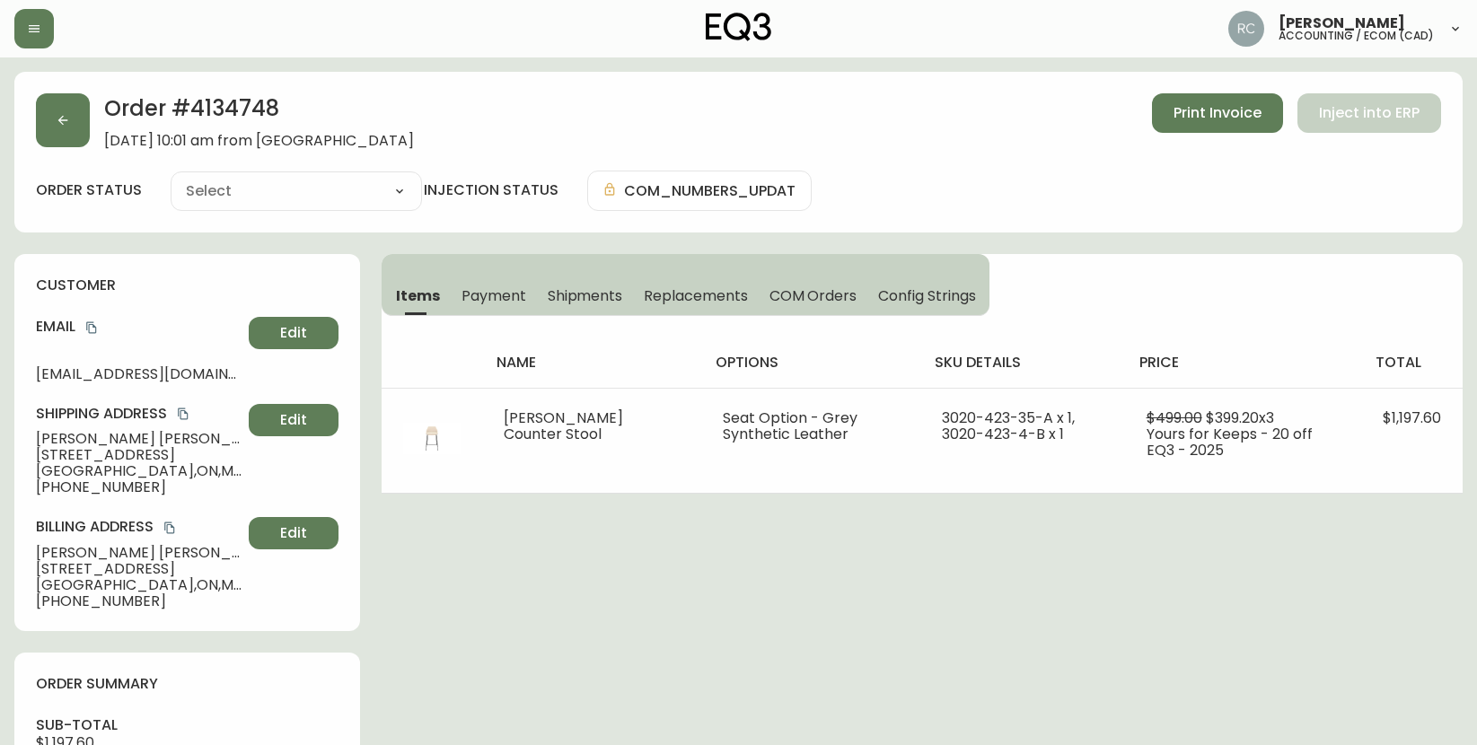
type input "Processing"
select select "PROCESSING"
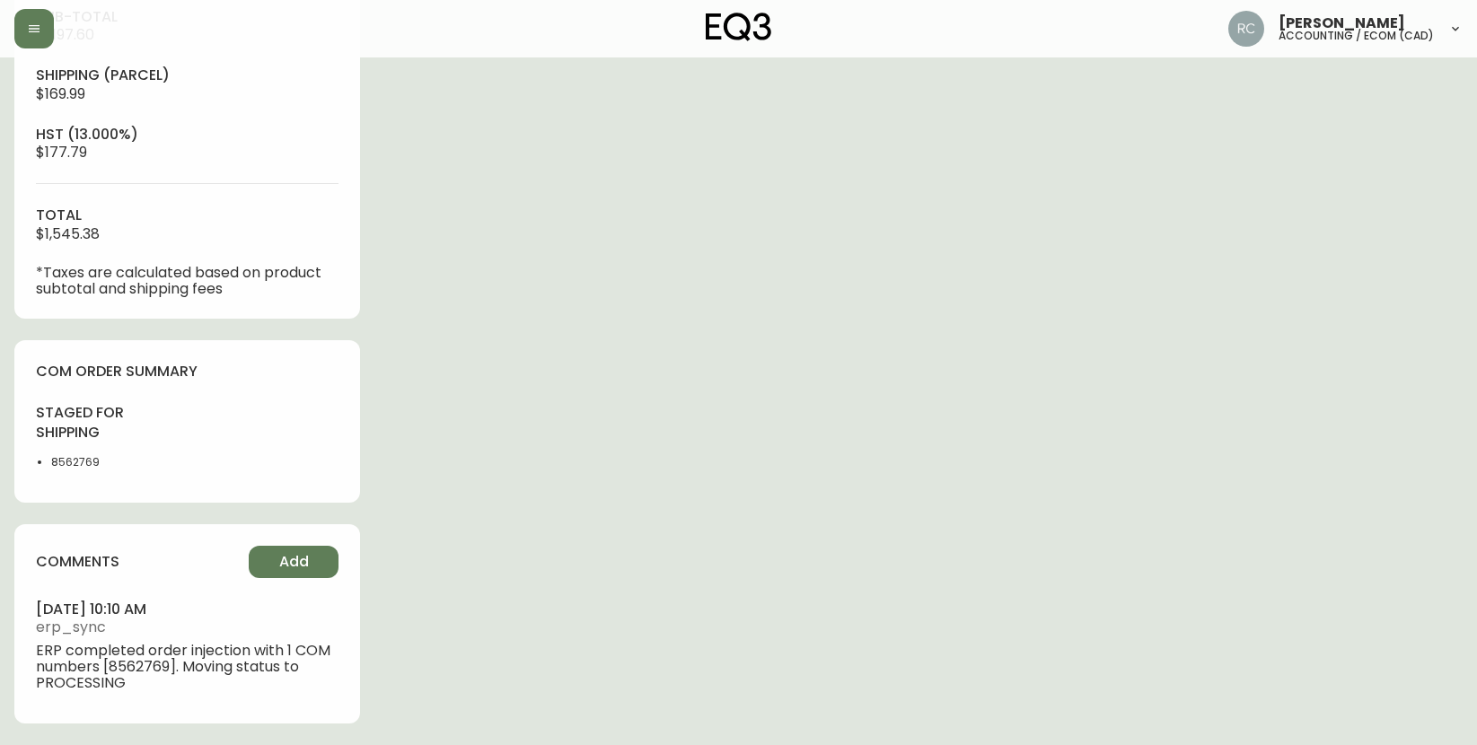
scroll to position [260, 0]
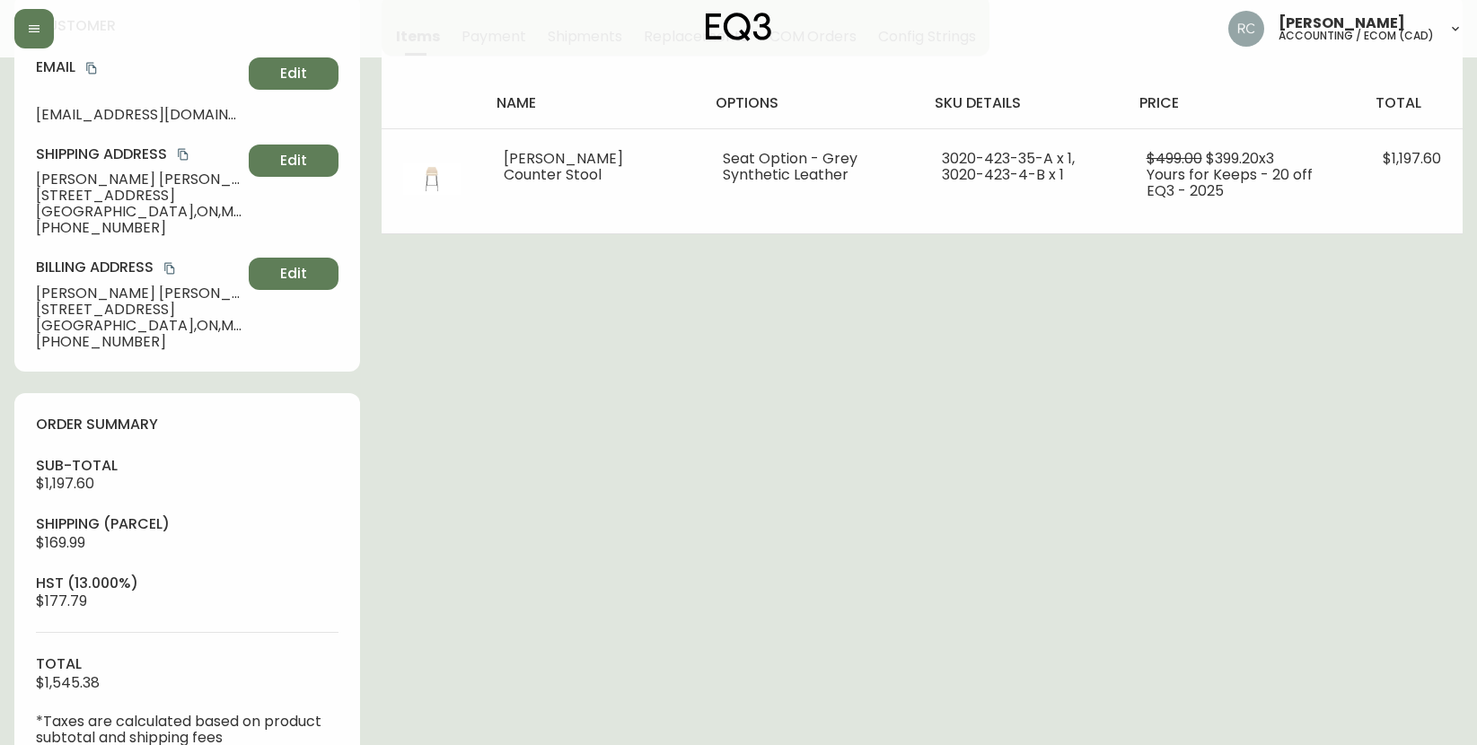
click at [81, 474] on span "$1,197.60" at bounding box center [65, 483] width 58 height 21
copy span "1,197.60"
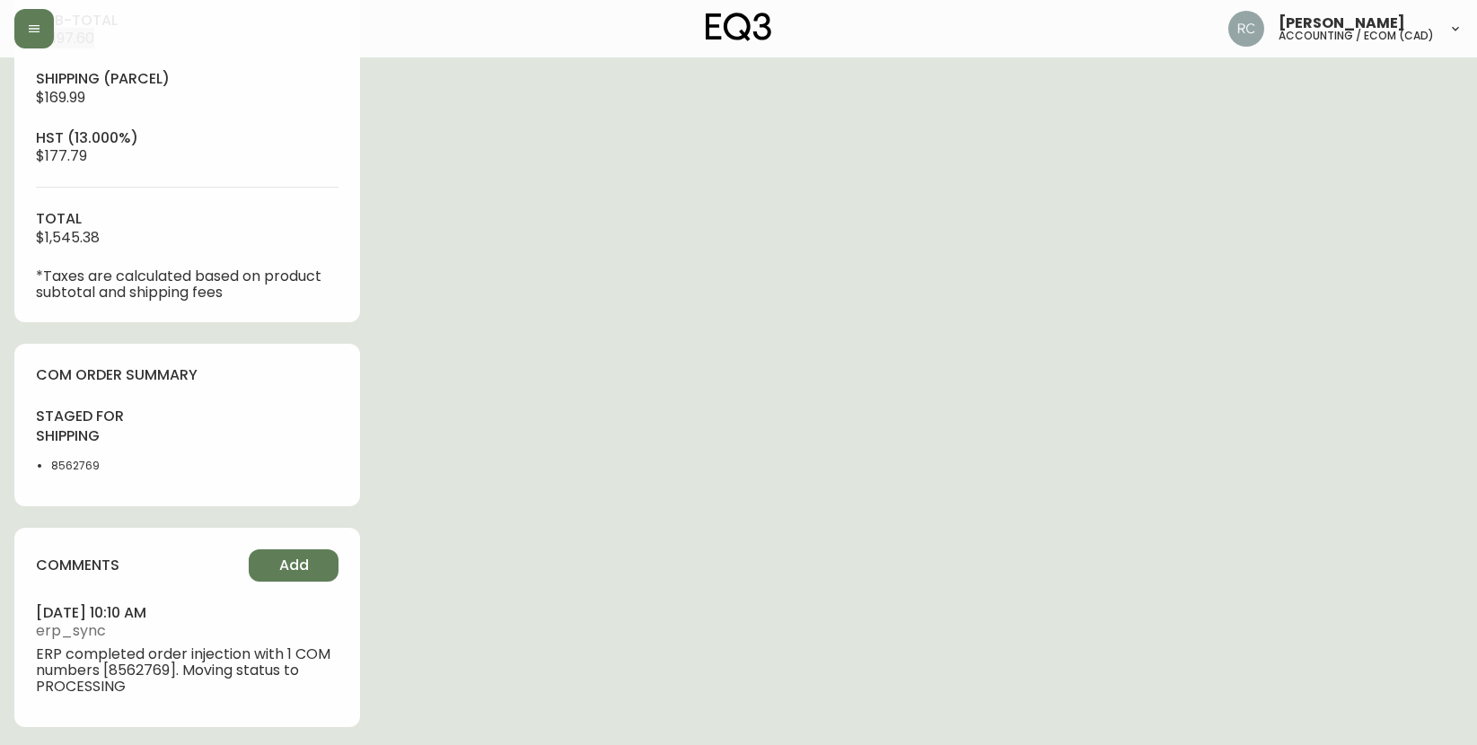
scroll to position [709, 0]
click at [89, 455] on li "8562769" at bounding box center [114, 462] width 126 height 16
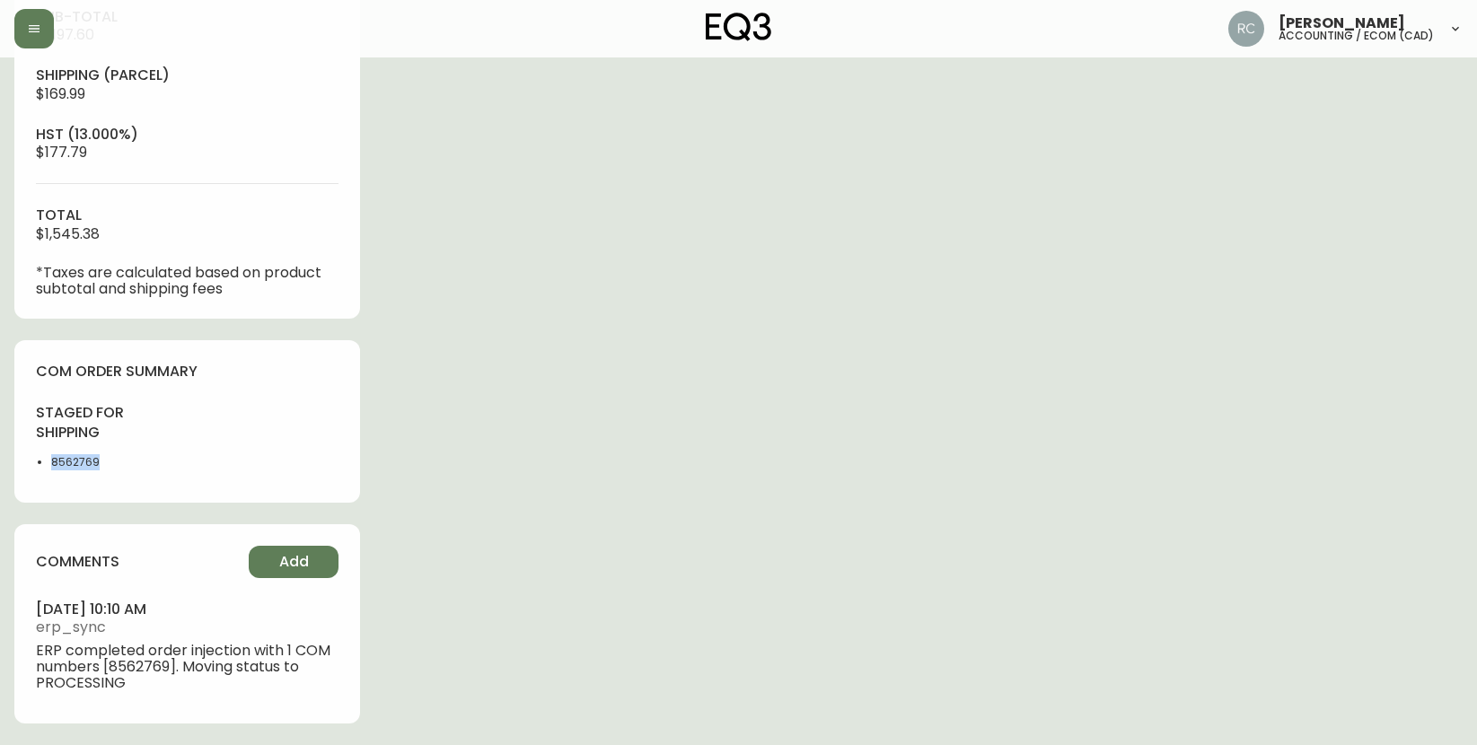
click at [87, 455] on li "8562769" at bounding box center [114, 462] width 126 height 16
copy li "8562769"
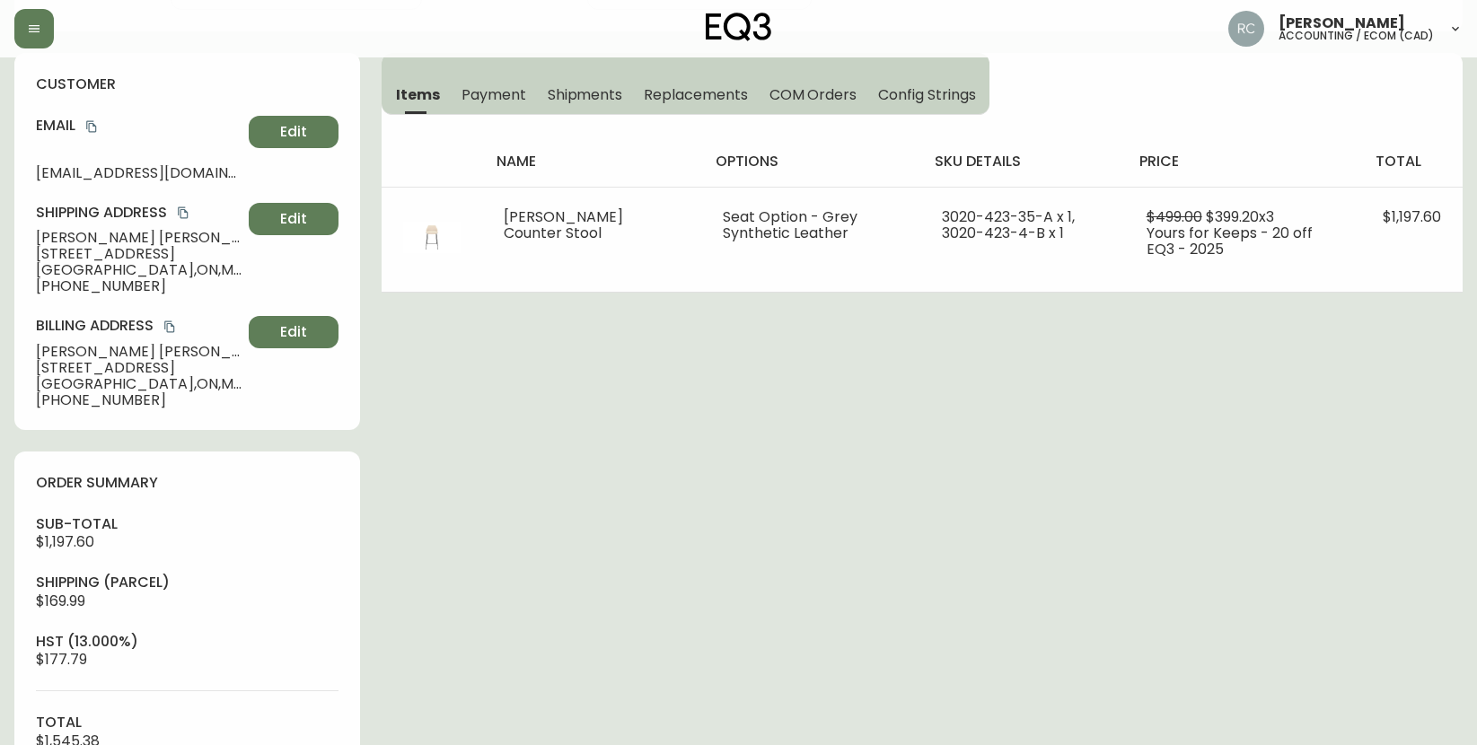
scroll to position [0, 0]
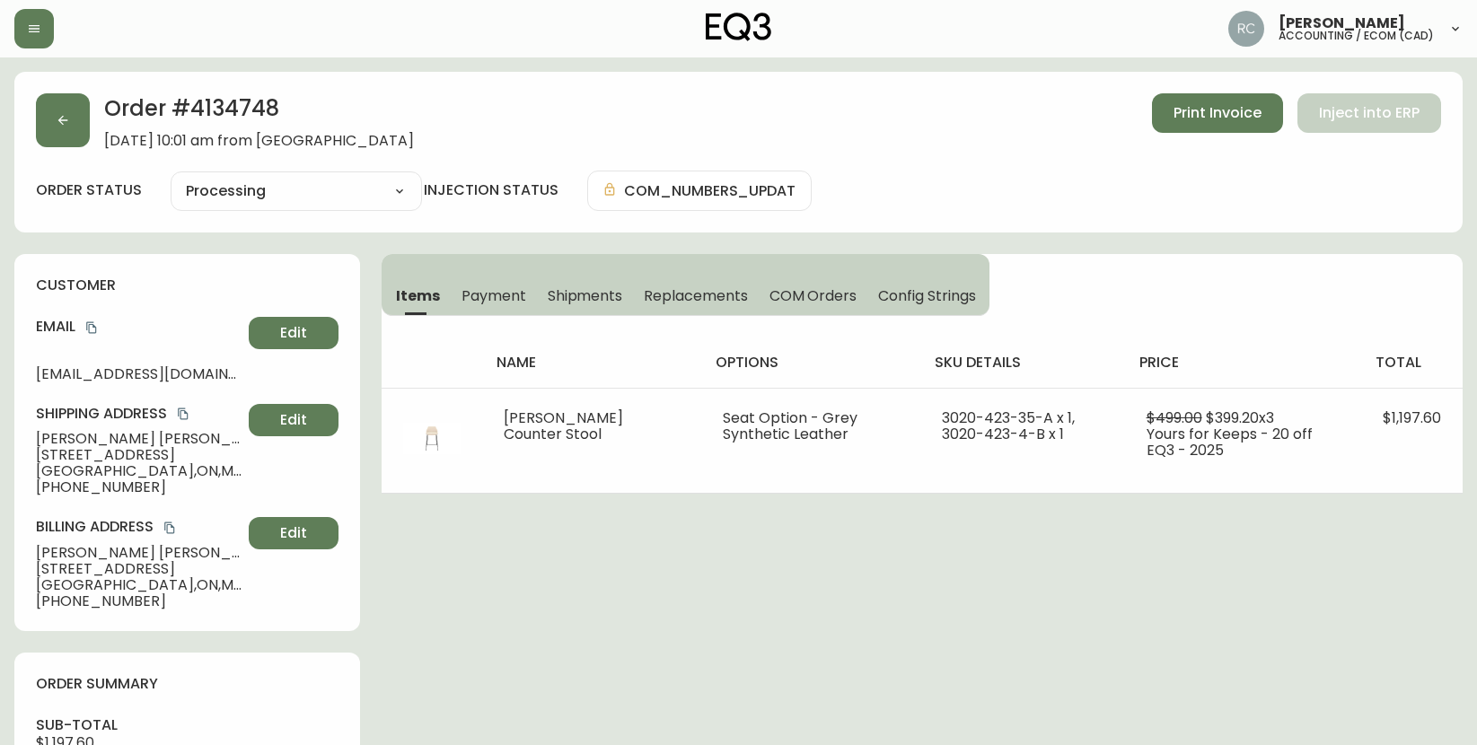
click at [67, 444] on span "[PERSON_NAME]" at bounding box center [139, 439] width 206 height 16
click at [67, 442] on span "[PERSON_NAME]" at bounding box center [139, 439] width 206 height 16
copy span "[PERSON_NAME]"
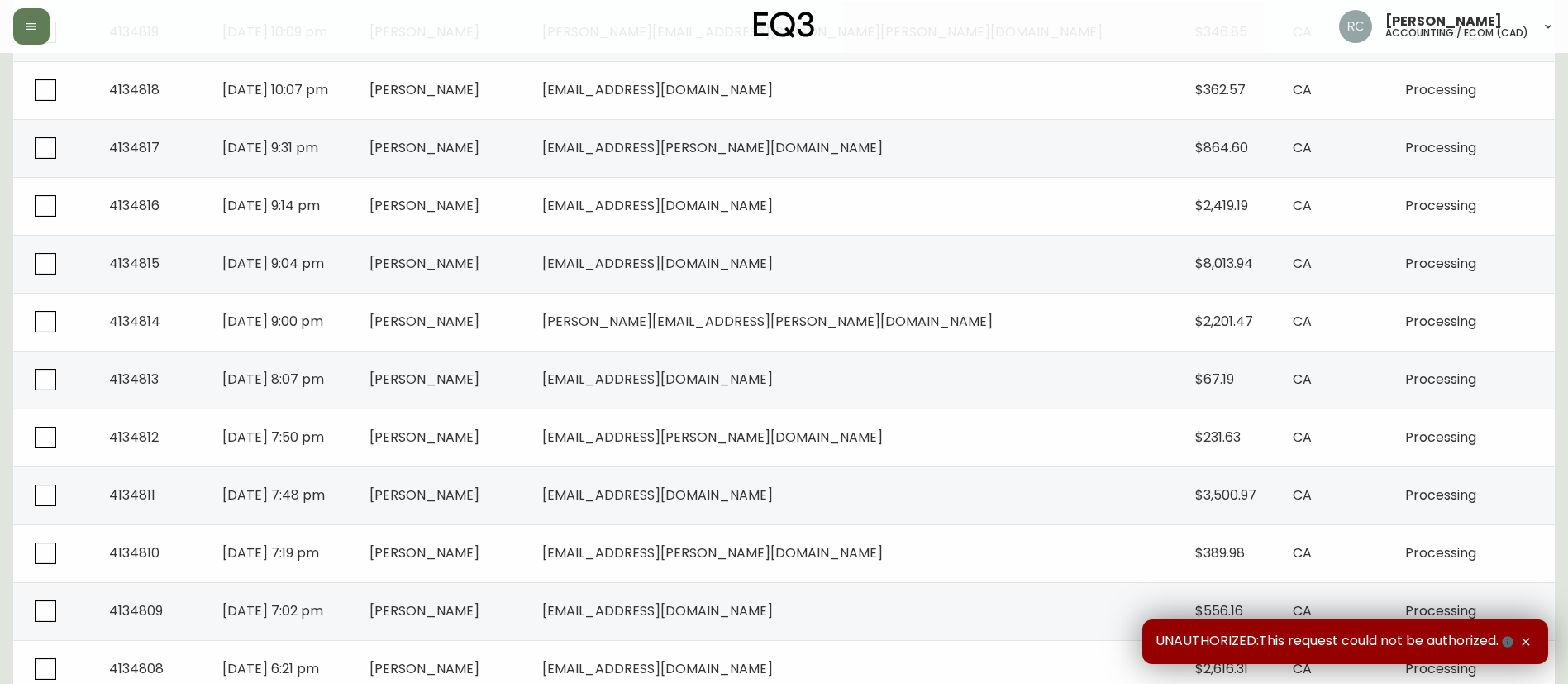
scroll to position [1137, 0]
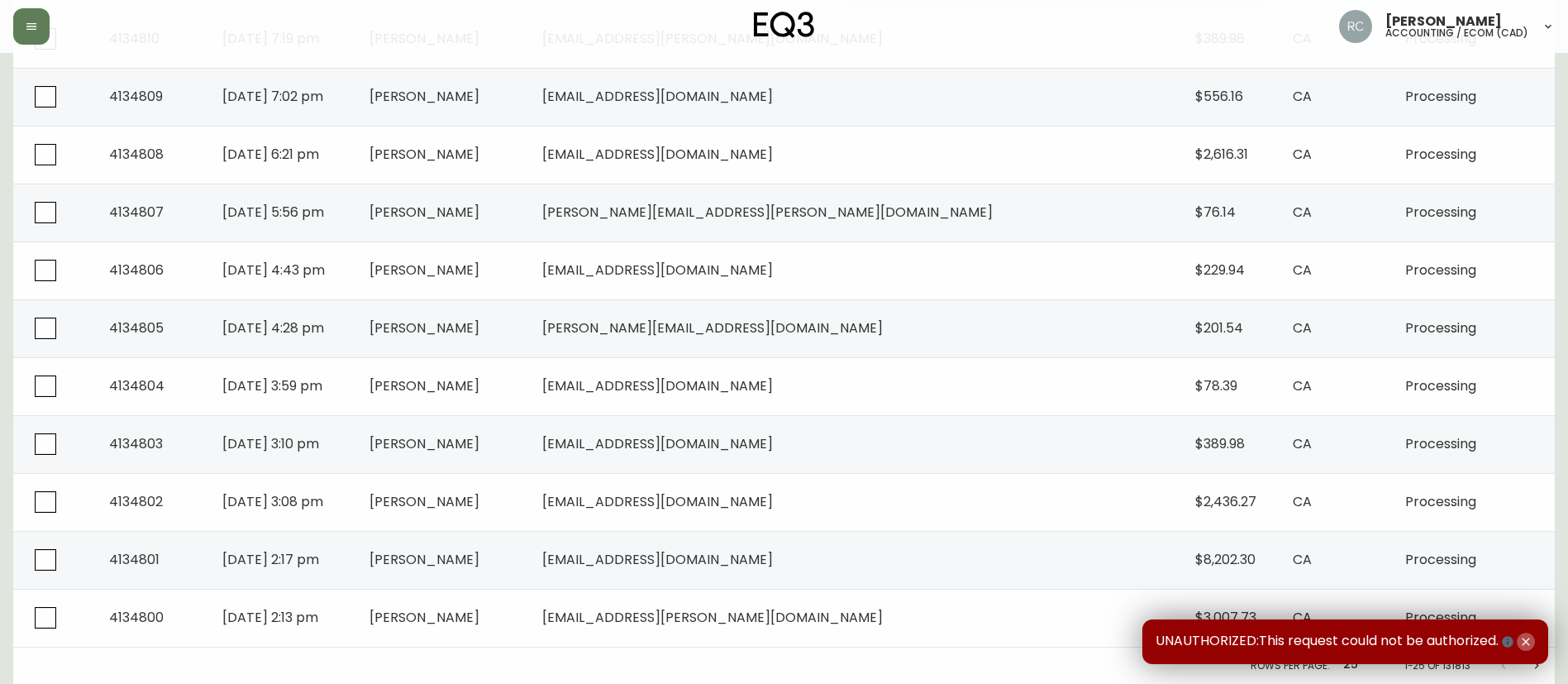
click at [1530, 645] on icon "button" at bounding box center [1527, 642] width 13 height 13
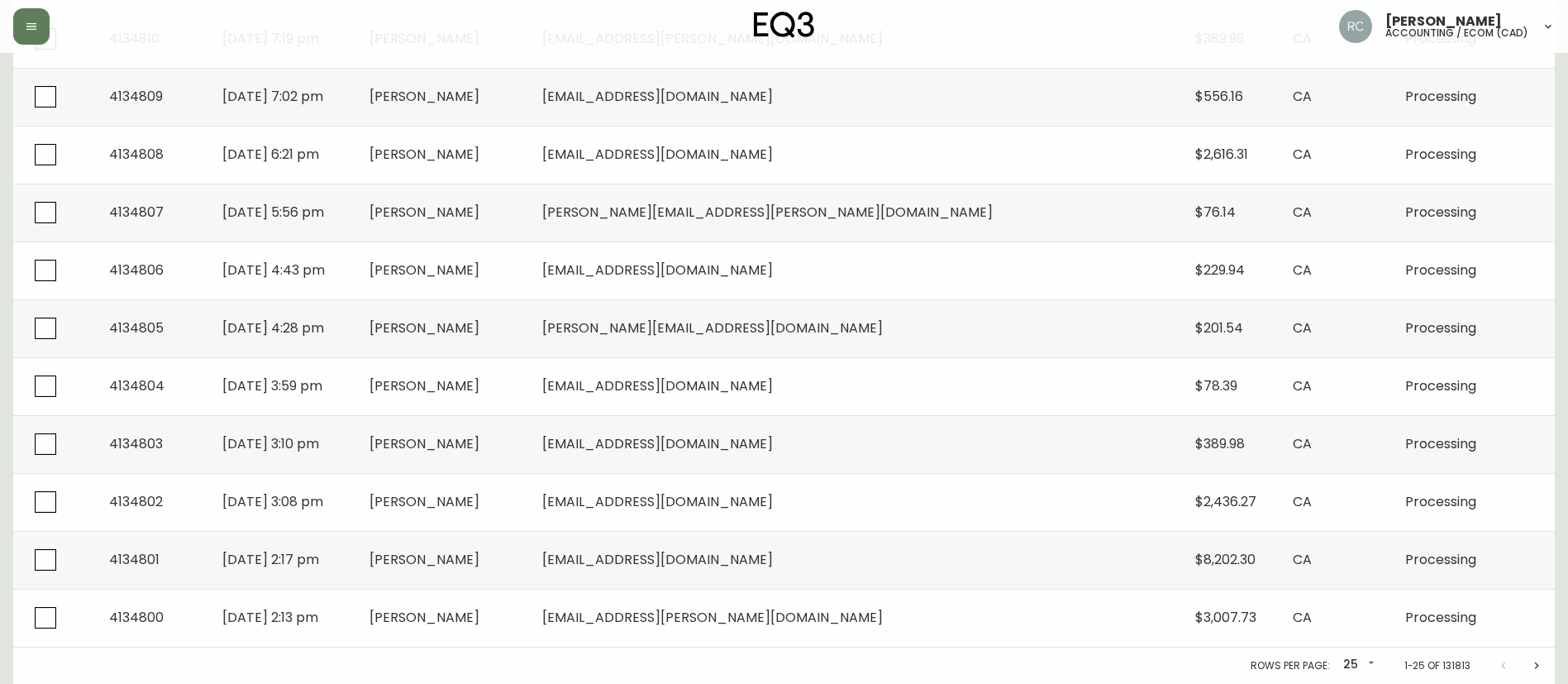
click at [1535, 657] on button "Next page" at bounding box center [1537, 666] width 33 height 33
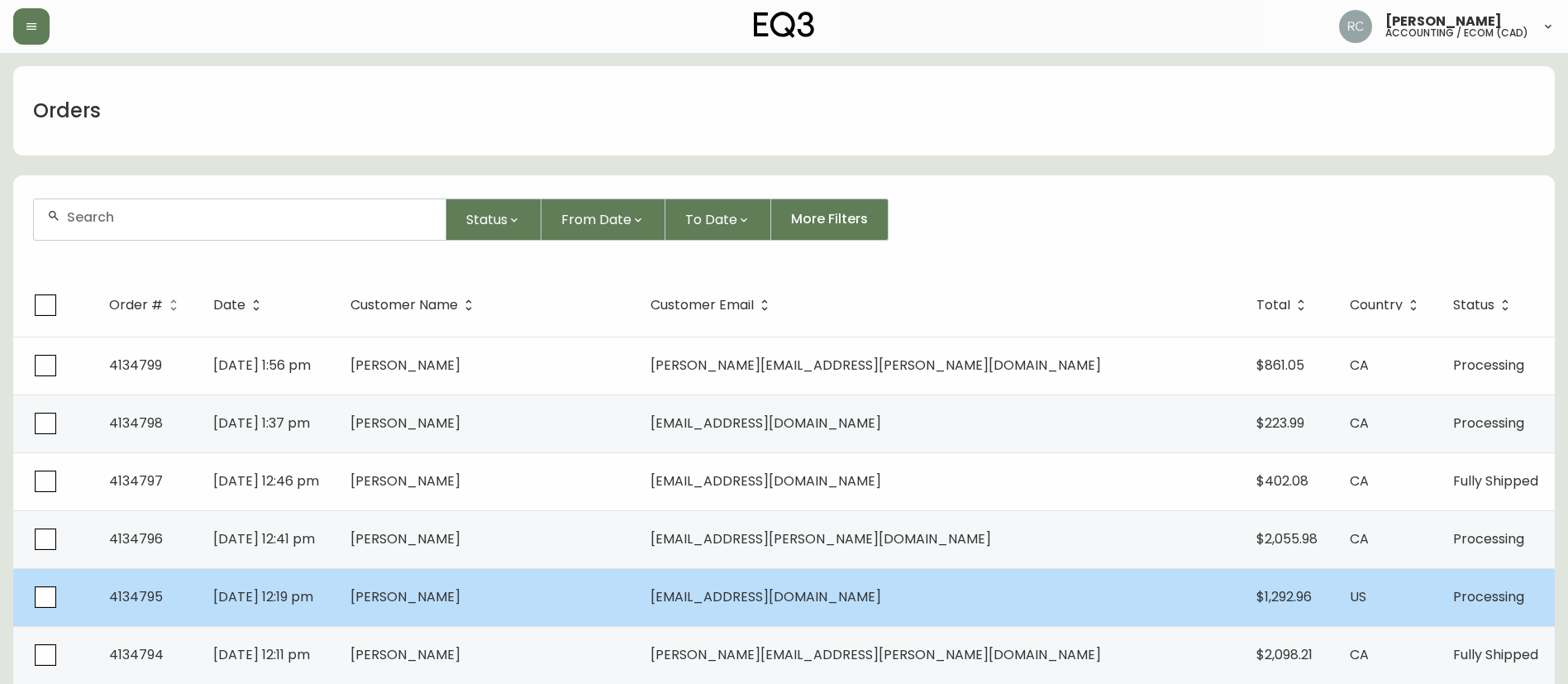
click at [517, 606] on td "Allison Morgan" at bounding box center [487, 597] width 301 height 58
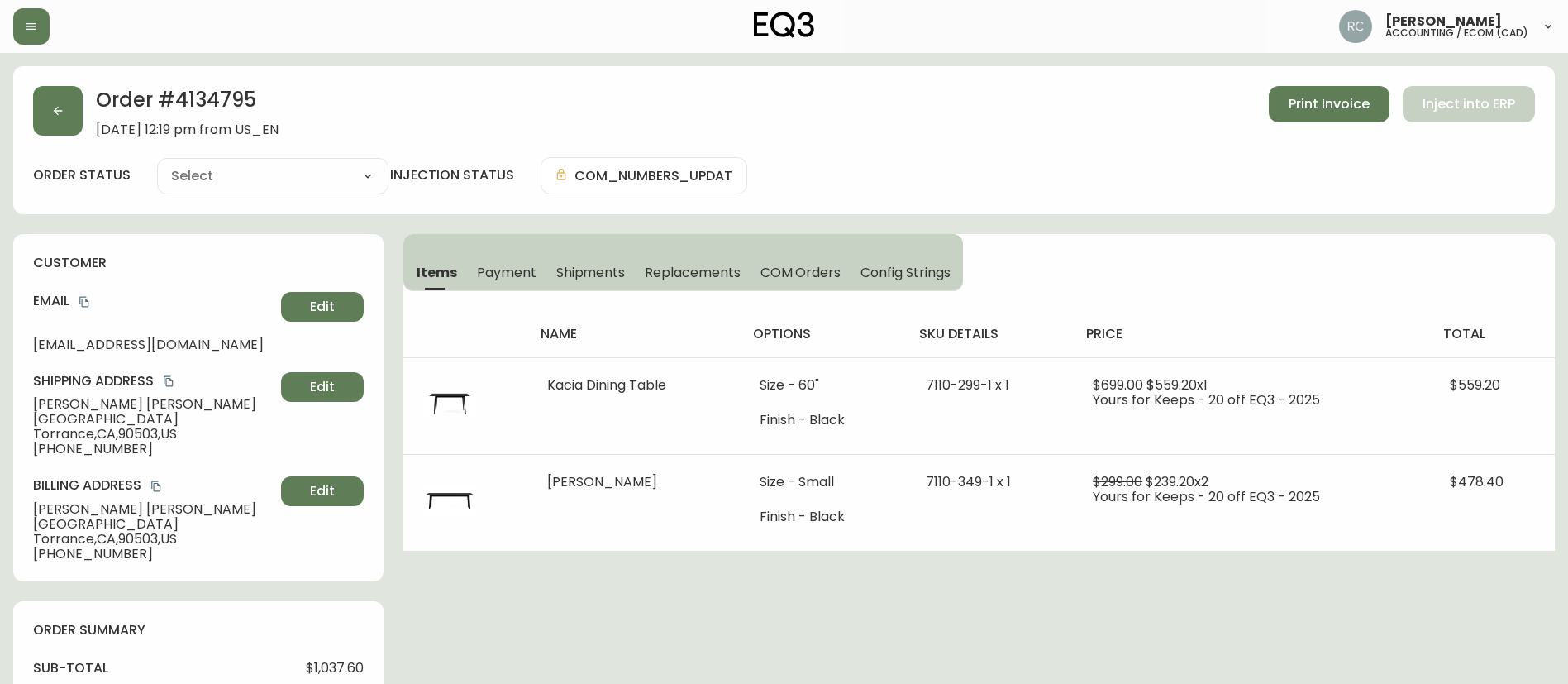
type input "Processing"
select select "PROCESSING"
click at [70, 114] on button "button" at bounding box center [58, 110] width 50 height 50
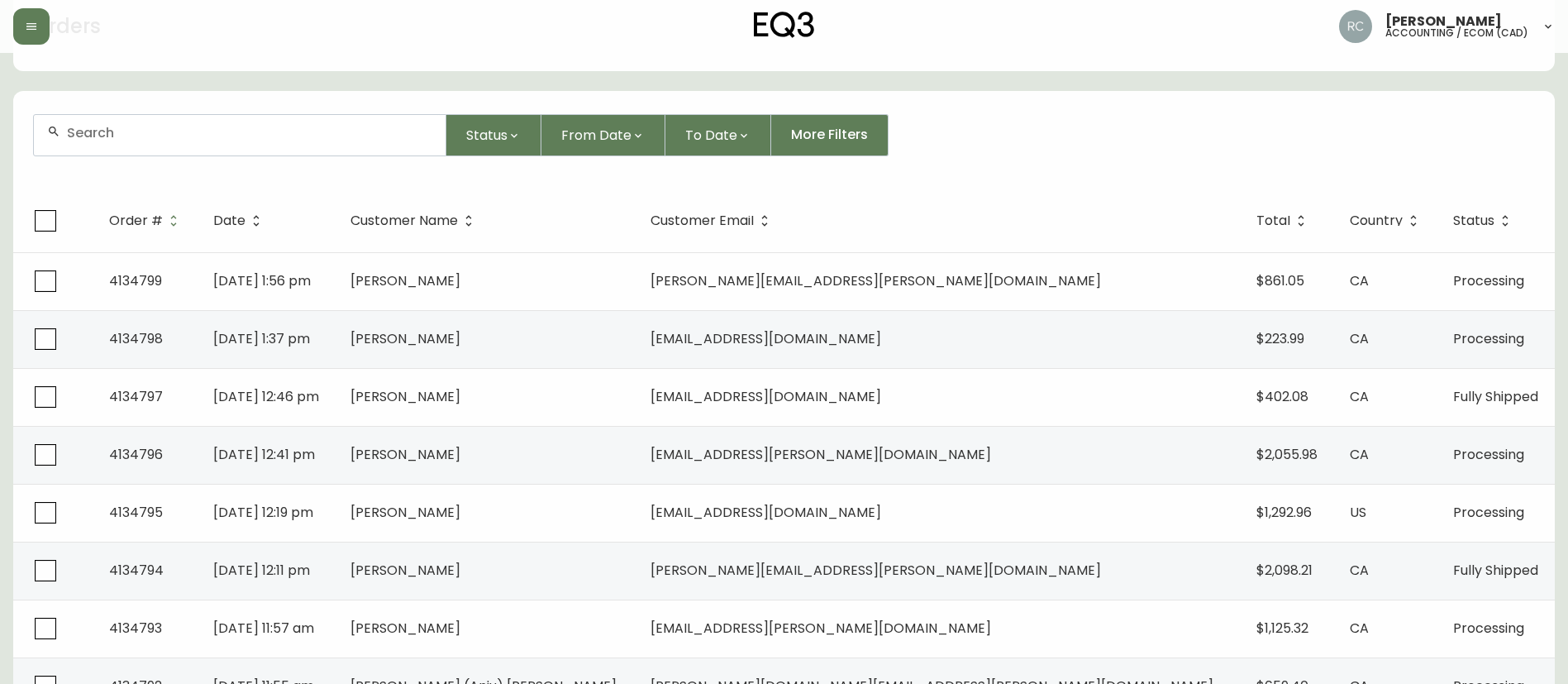
scroll to position [166, 0]
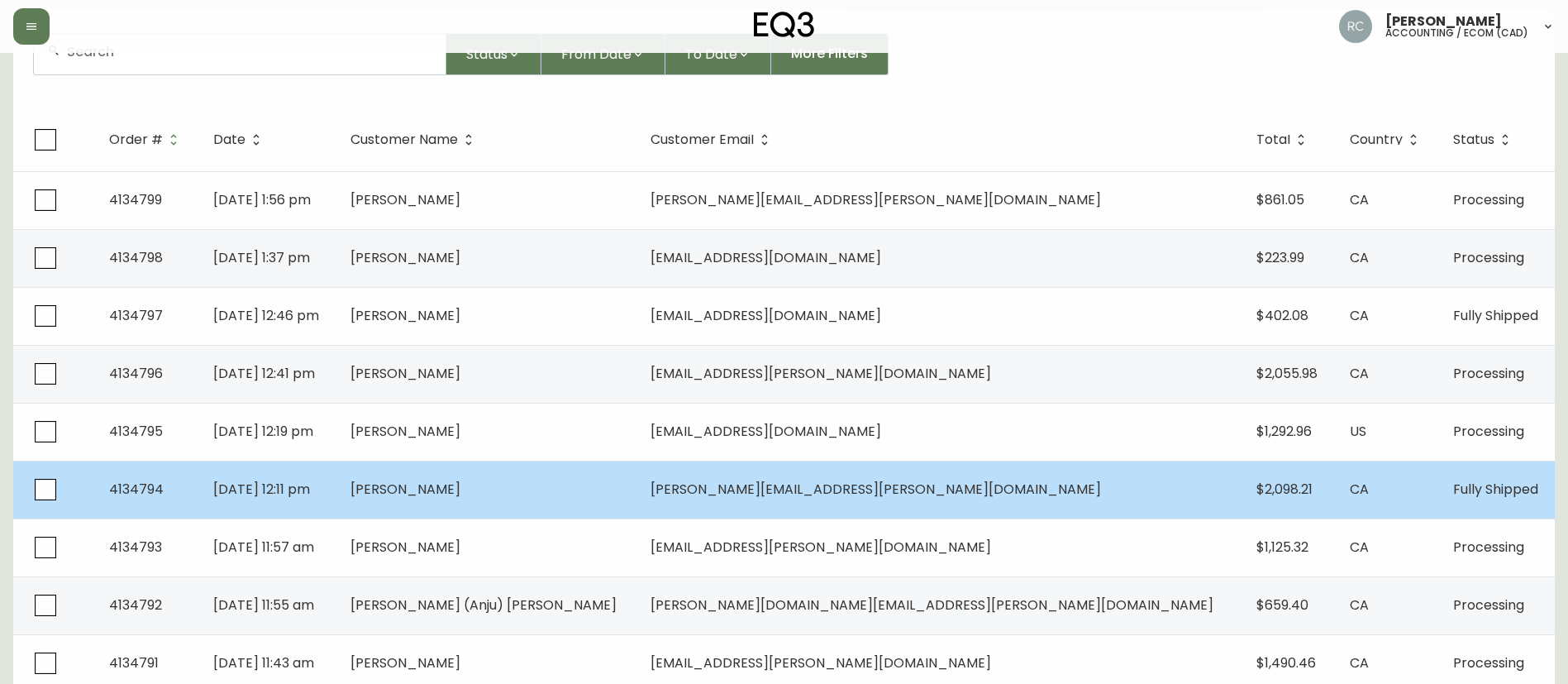
click at [336, 491] on td "Aug 24 2025, 12:11 pm" at bounding box center [268, 489] width 136 height 58
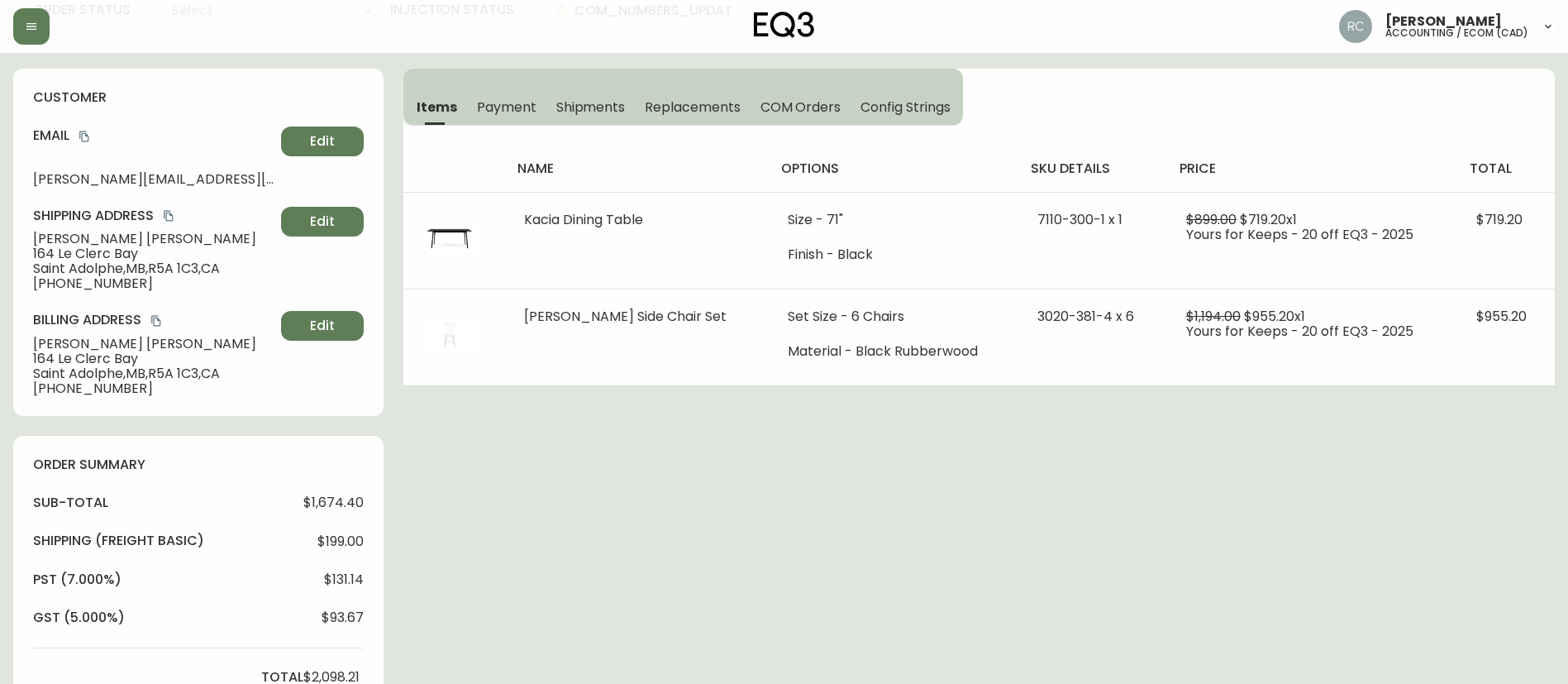
scroll to position [19, 0]
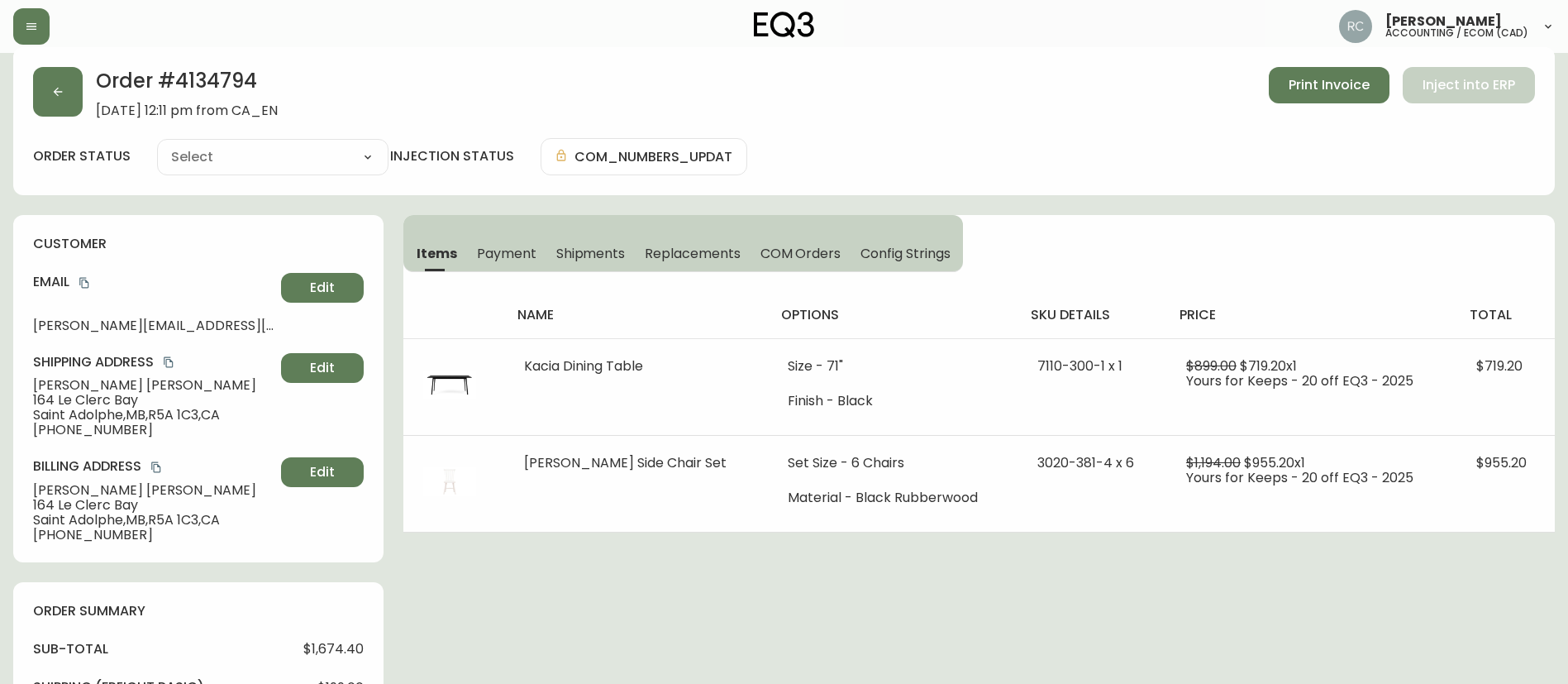
type input "Fully Shipped"
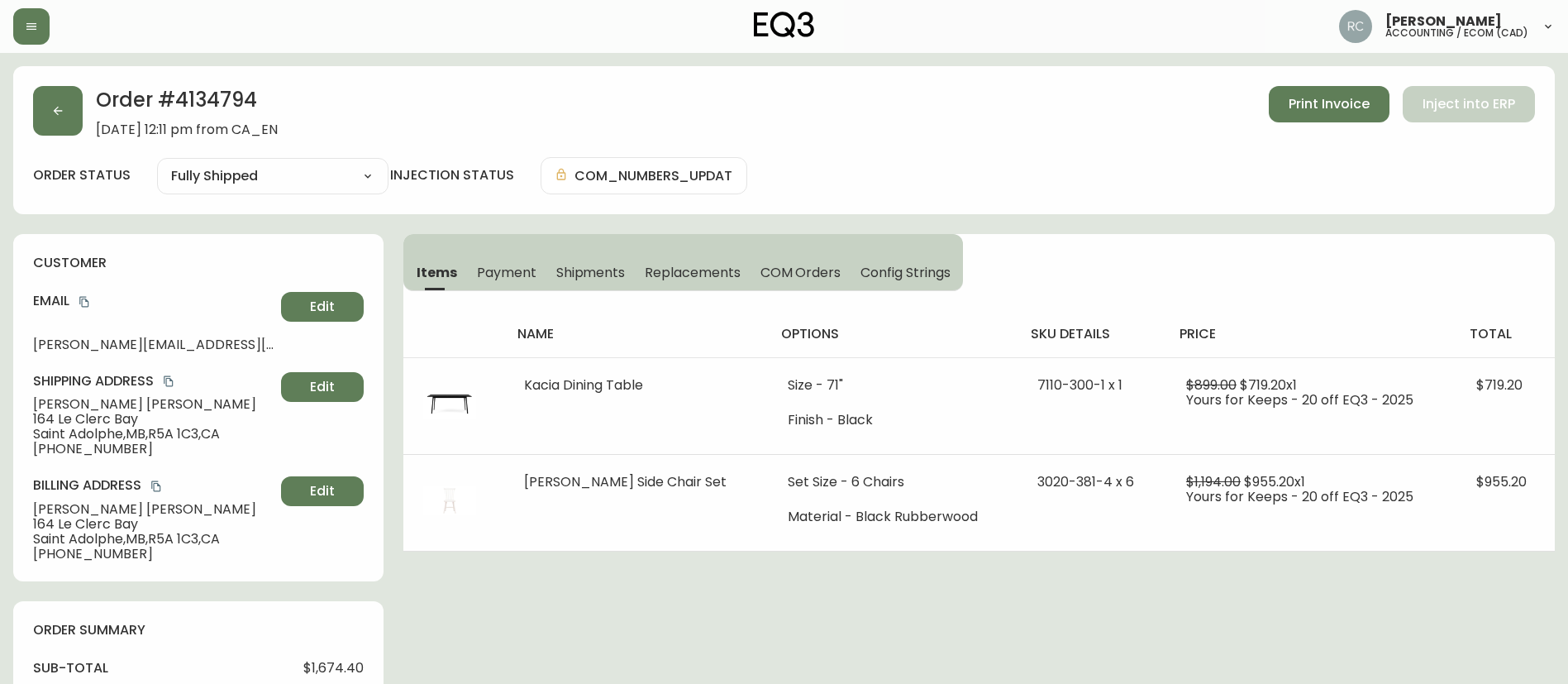
select select "FULLY_SHIPPED"
click at [66, 102] on button "button" at bounding box center [58, 110] width 50 height 50
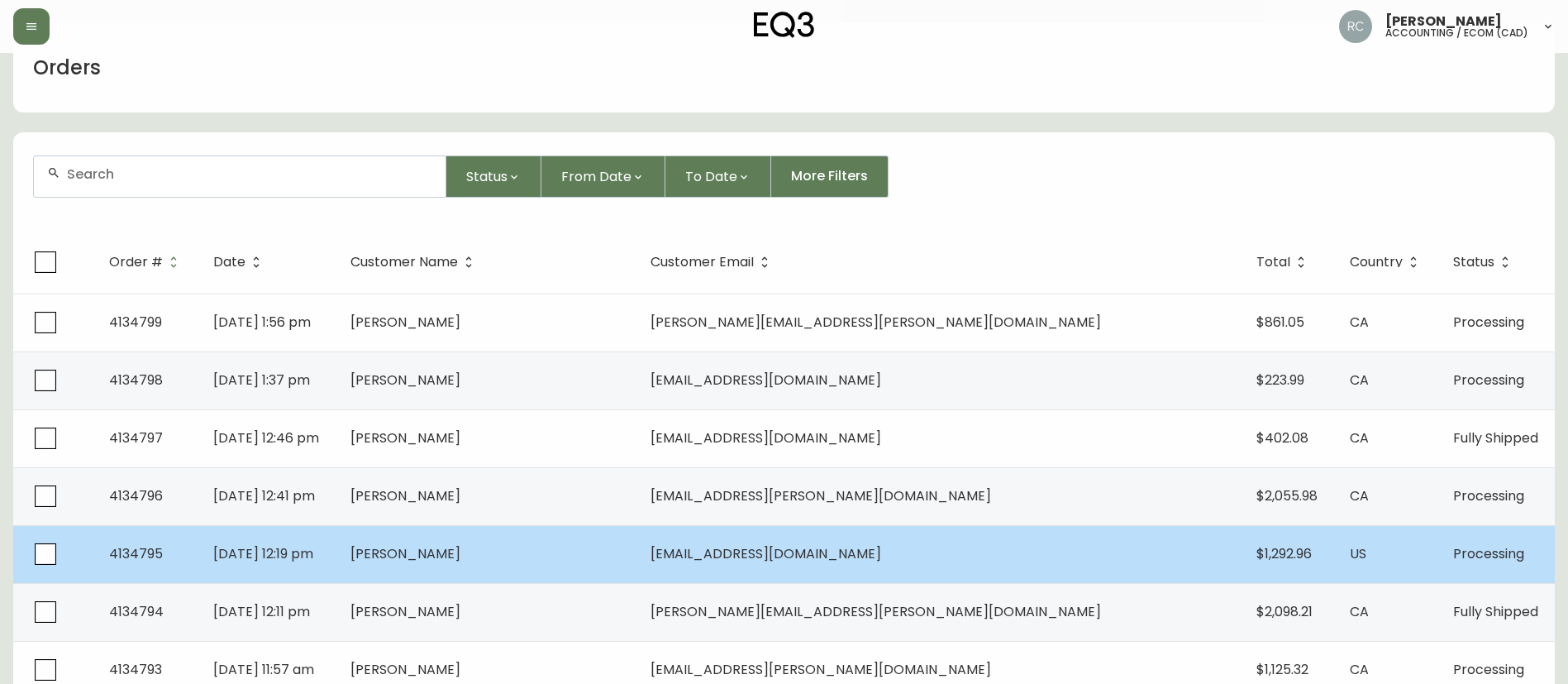
scroll to position [83, 0]
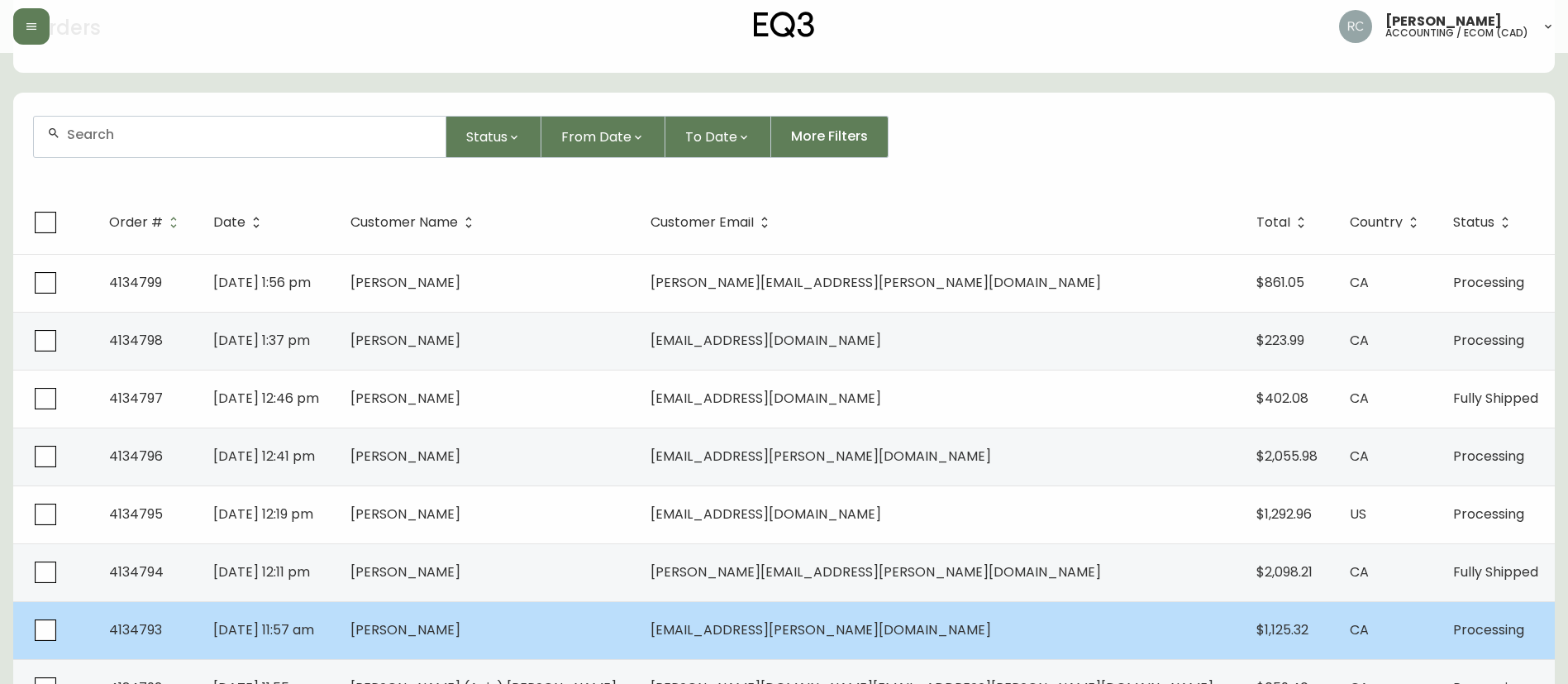
click at [512, 620] on td "Cailin Szczesiul" at bounding box center [487, 630] width 301 height 58
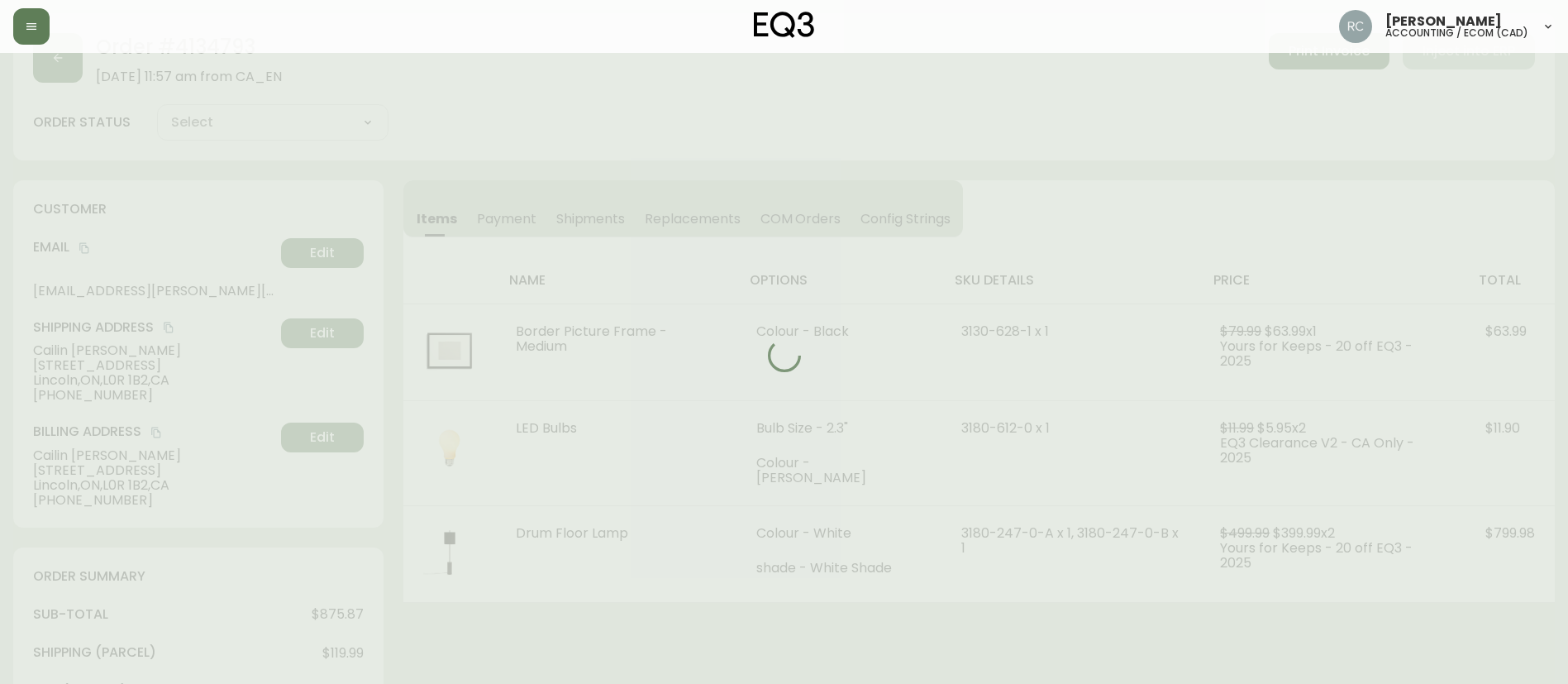
scroll to position [83, 0]
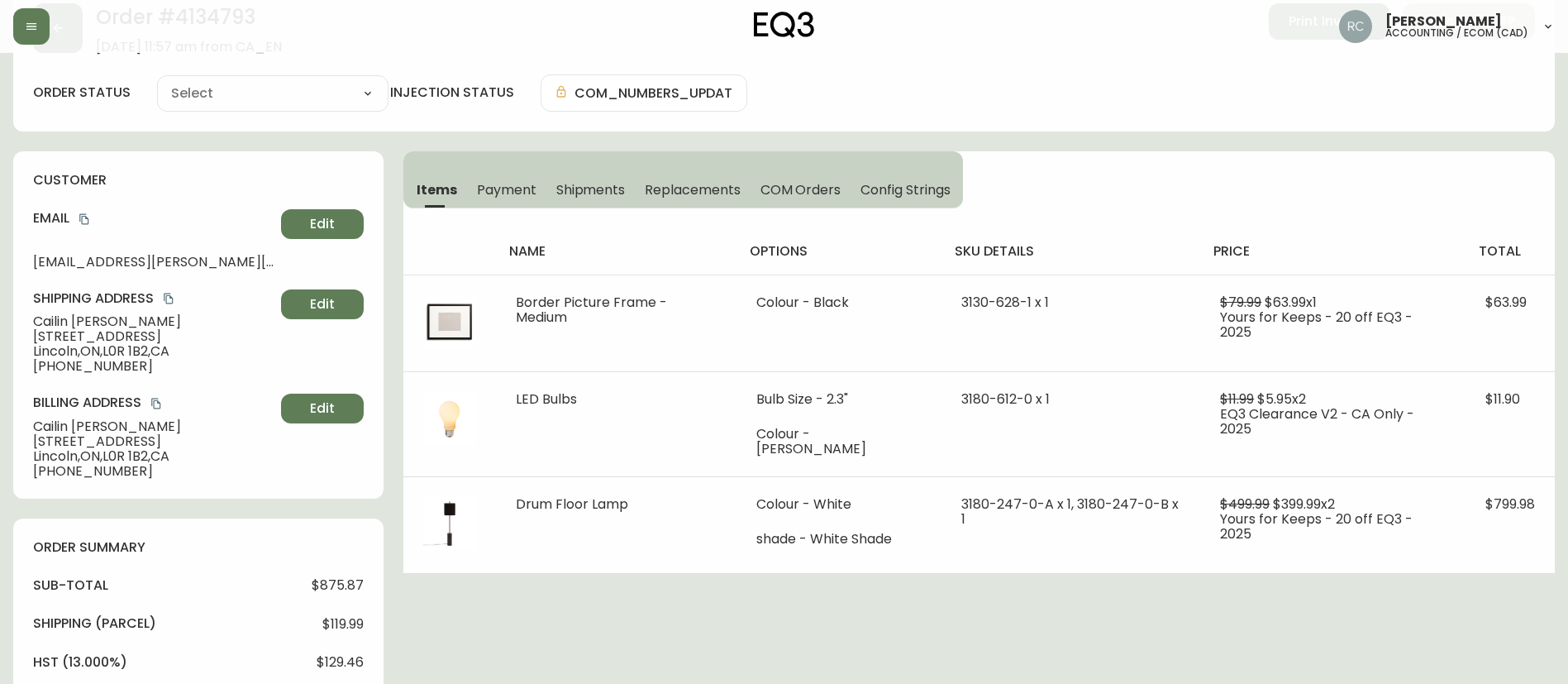
type input "Processing"
select select "PROCESSING"
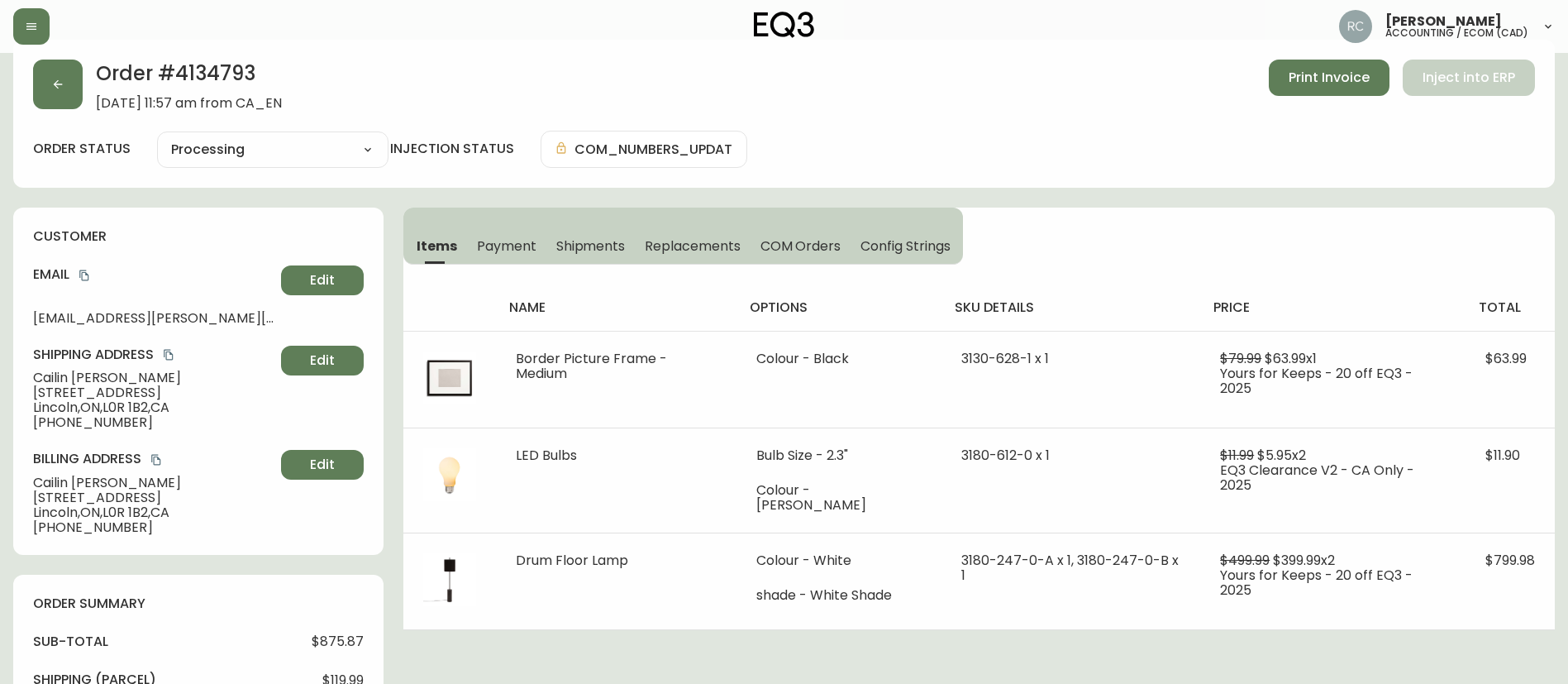
scroll to position [0, 0]
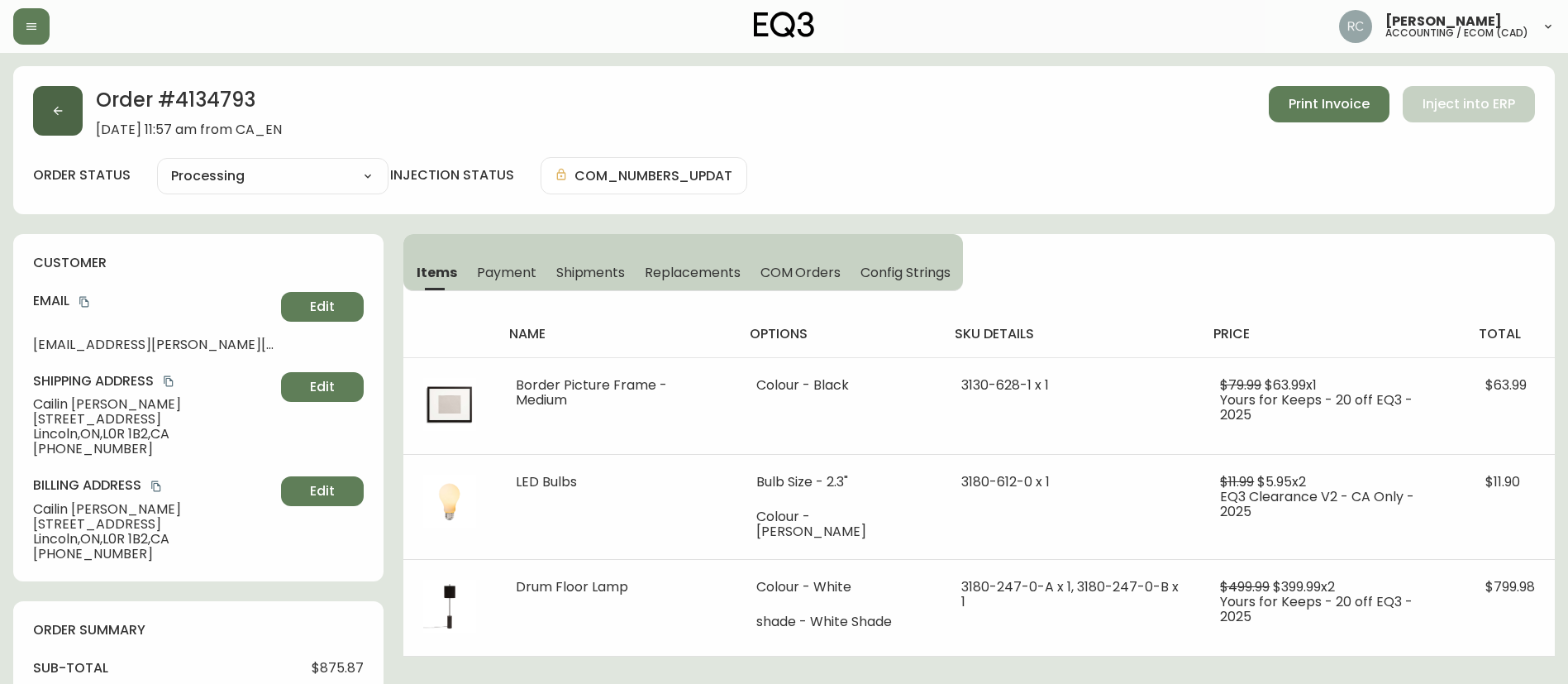
click at [60, 104] on icon "button" at bounding box center [58, 110] width 13 height 13
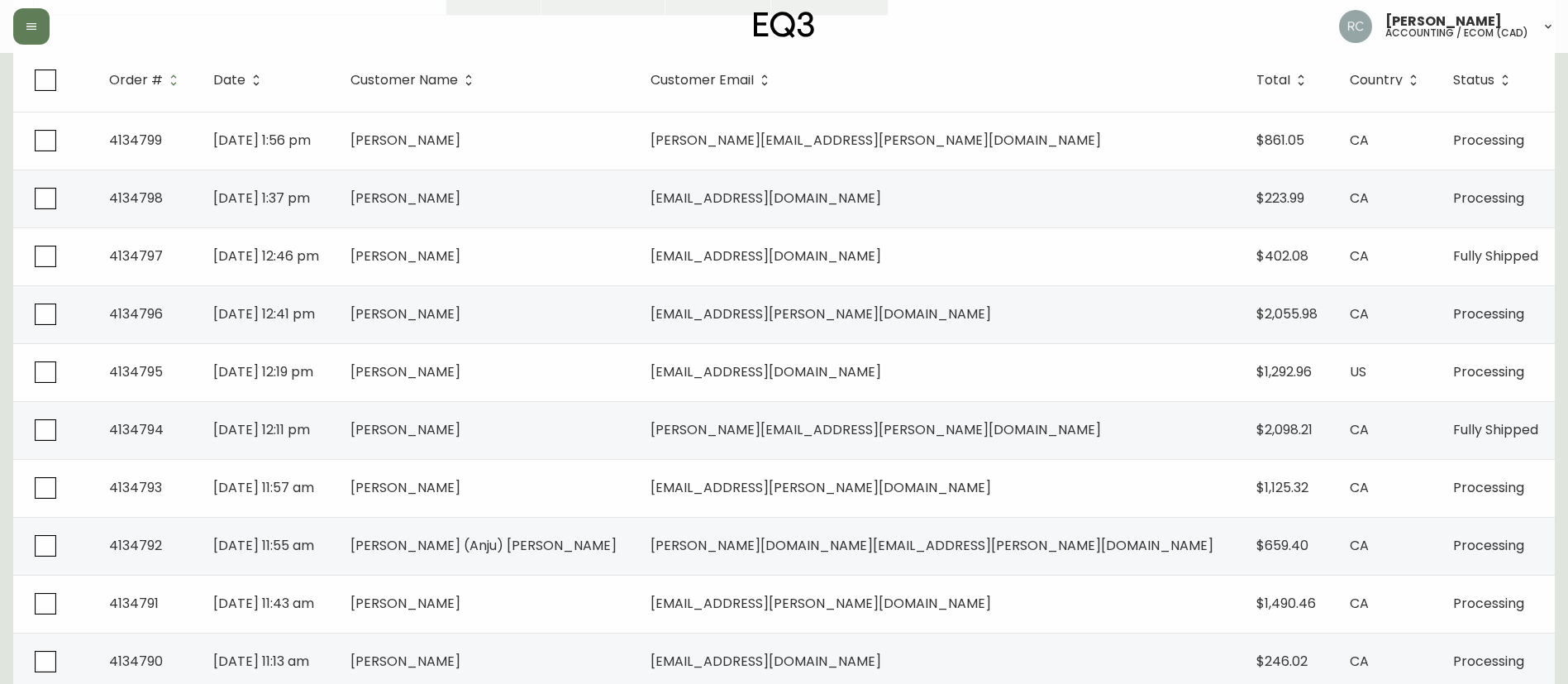
scroll to position [248, 0]
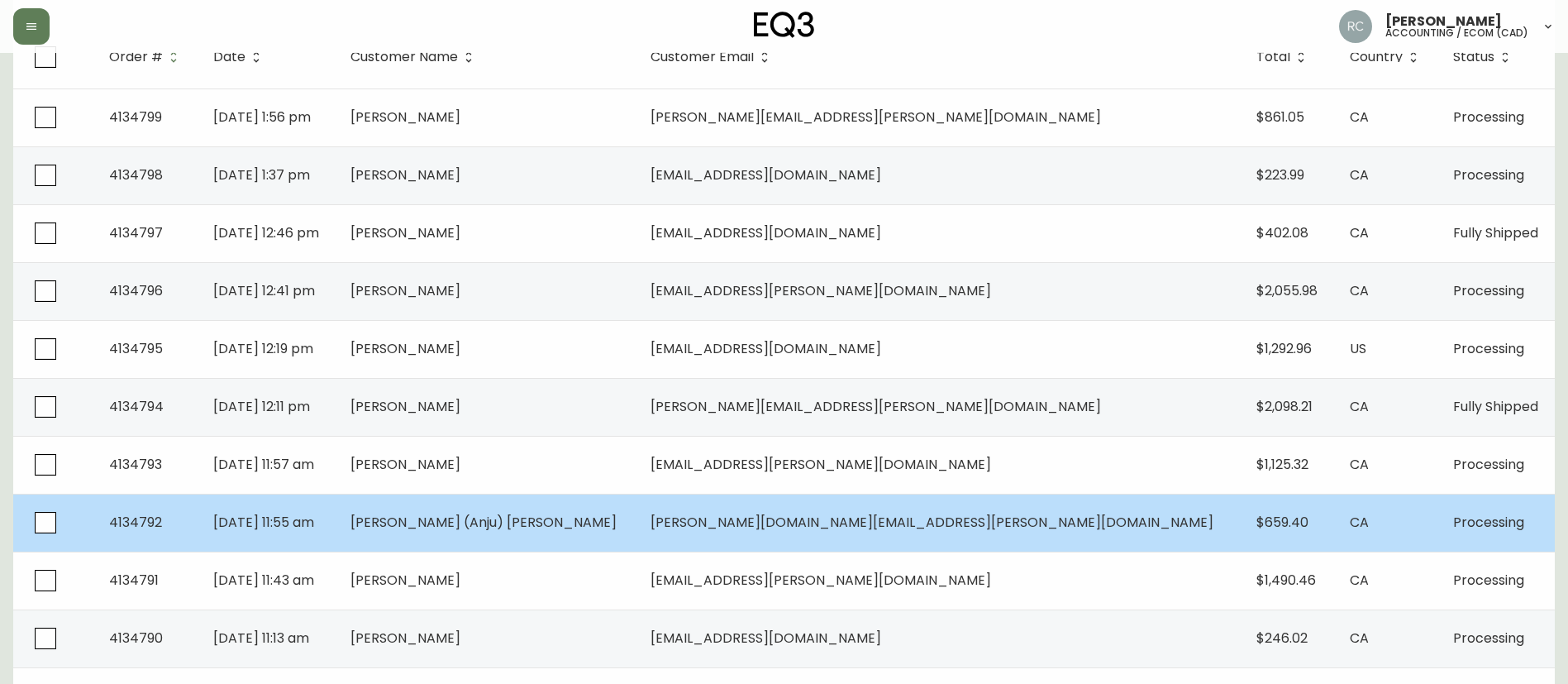
click at [551, 515] on span "Roseann (Anju) George" at bounding box center [483, 522] width 266 height 19
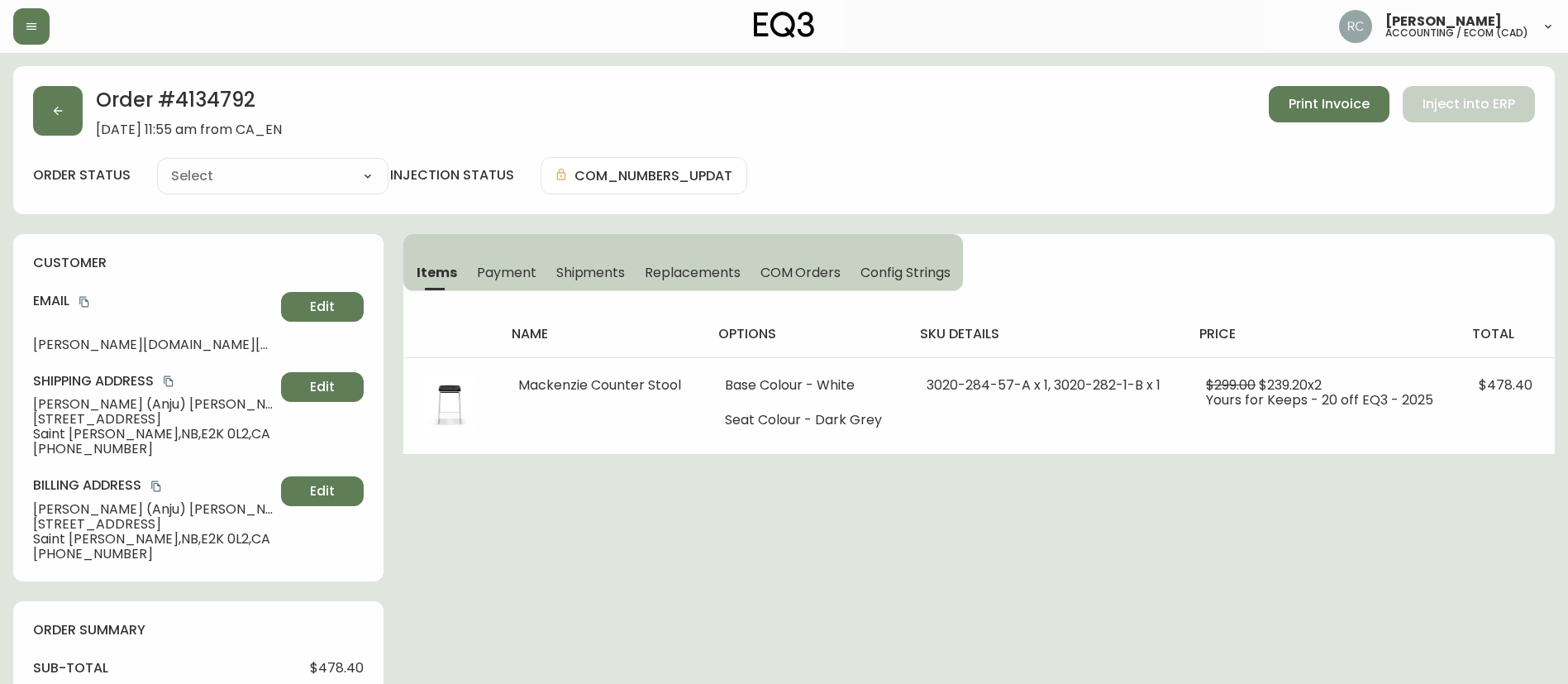
type input "Processing"
select select "PROCESSING"
click at [54, 105] on icon "button" at bounding box center [58, 110] width 13 height 13
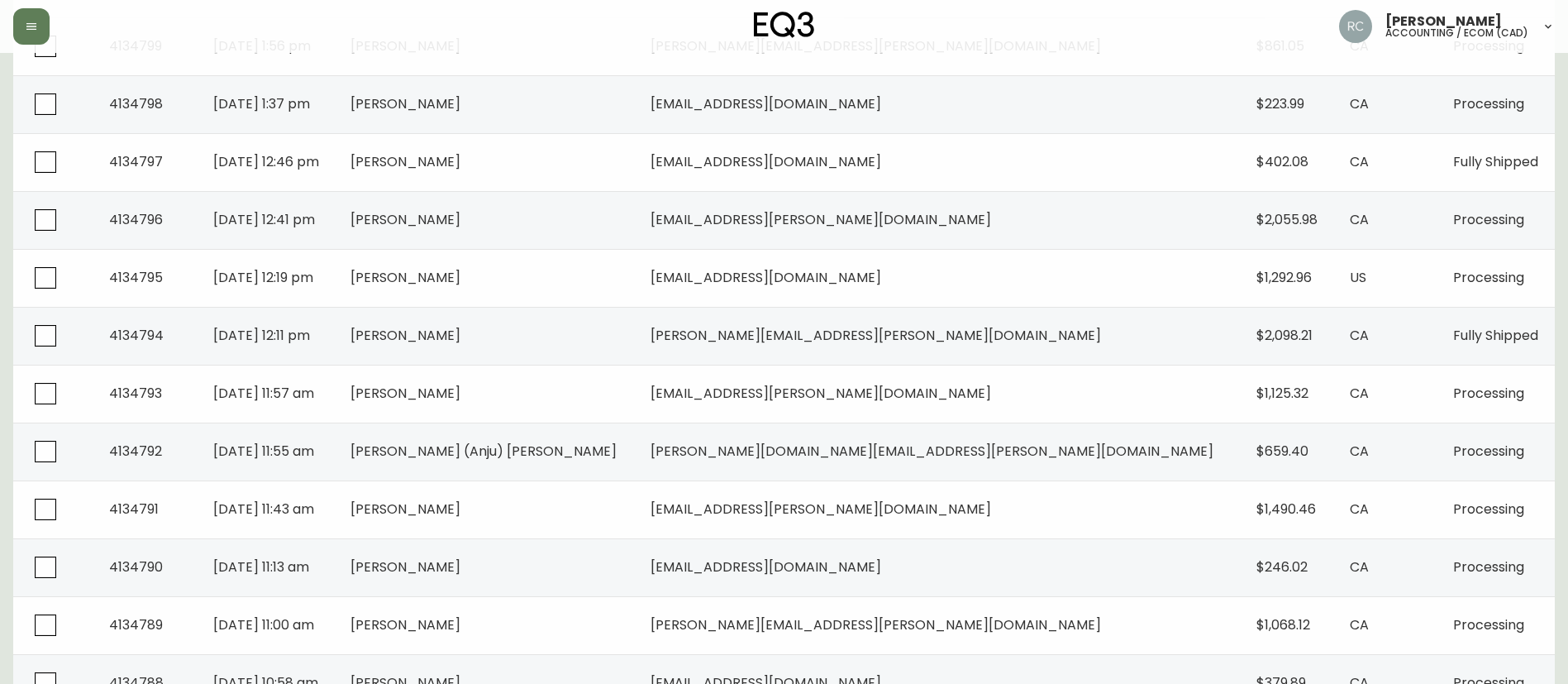
scroll to position [330, 0]
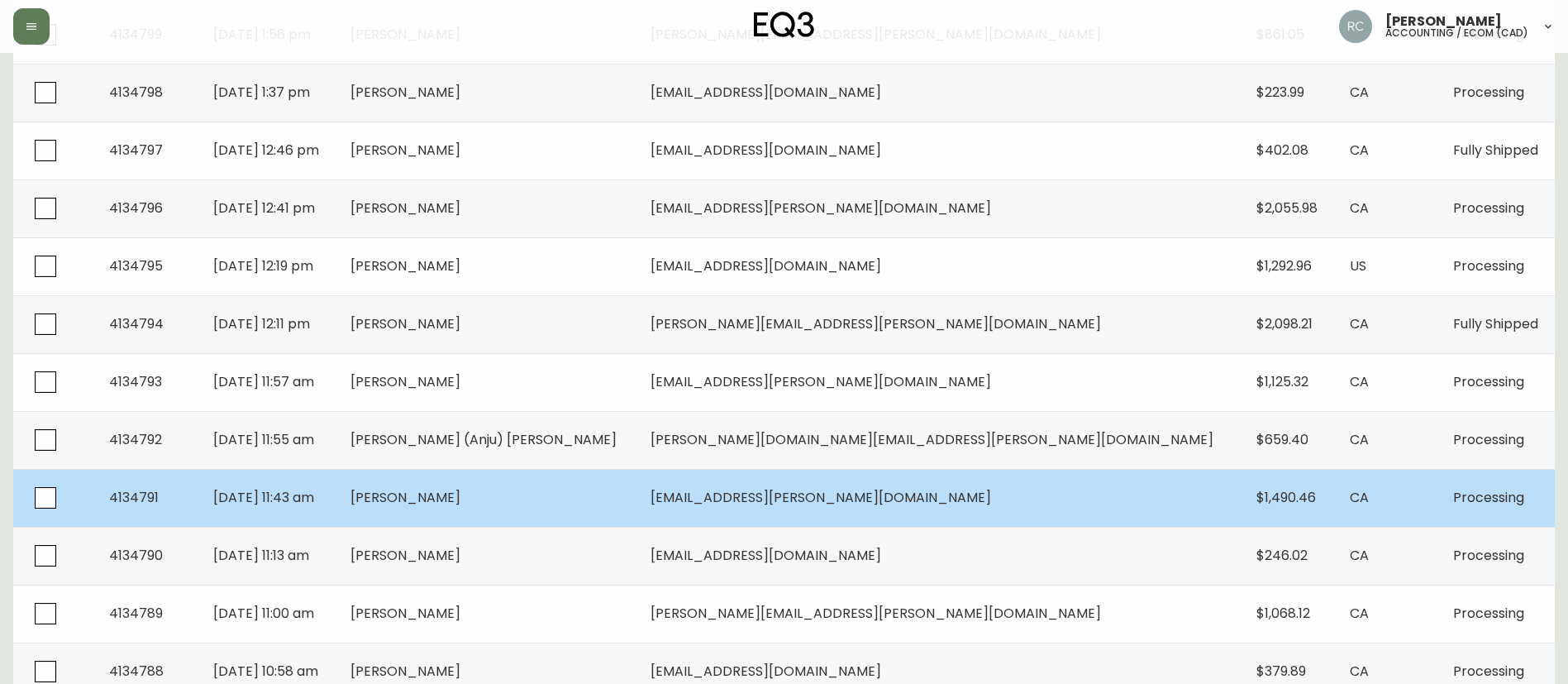
click at [336, 482] on td "Aug 24 2025, 11:43 am" at bounding box center [268, 497] width 136 height 58
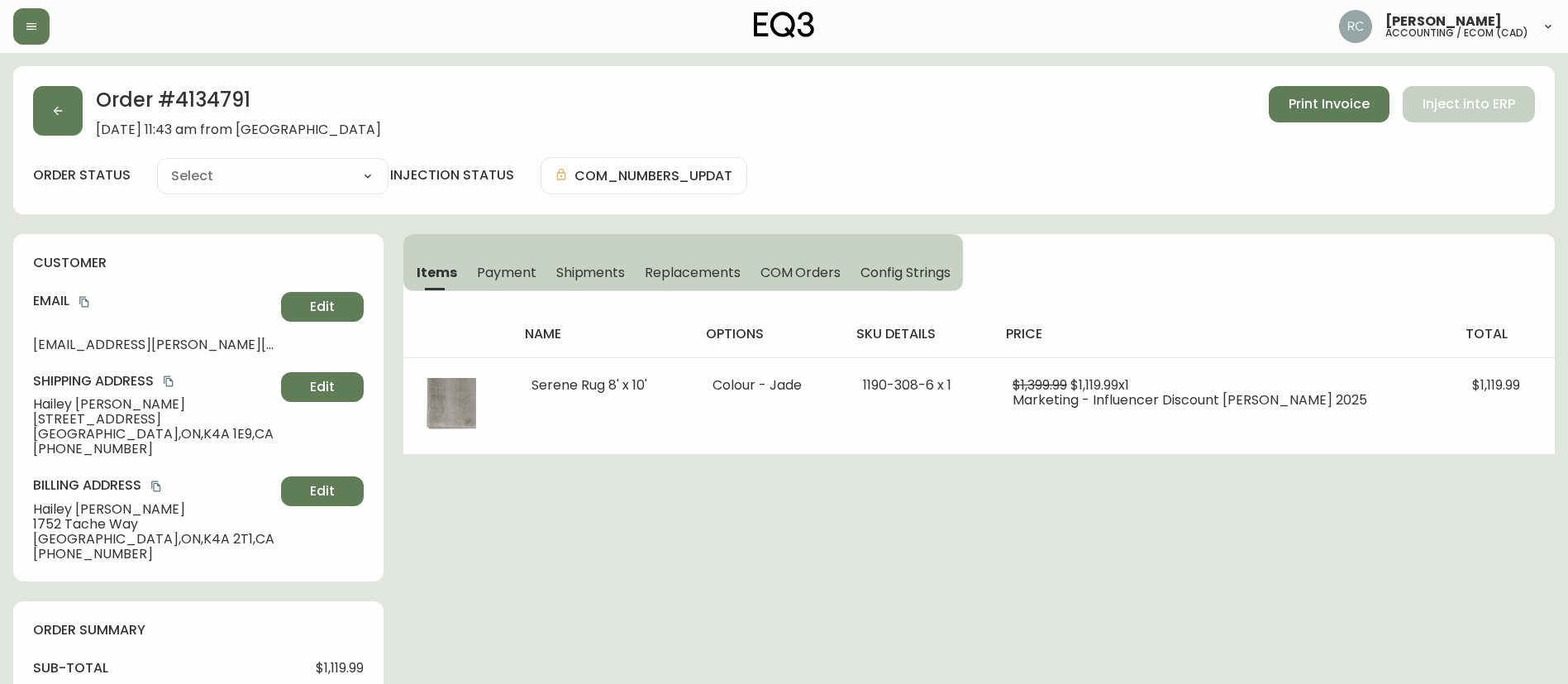
type input "Processing"
select select "PROCESSING"
click at [59, 99] on button "button" at bounding box center [58, 110] width 50 height 50
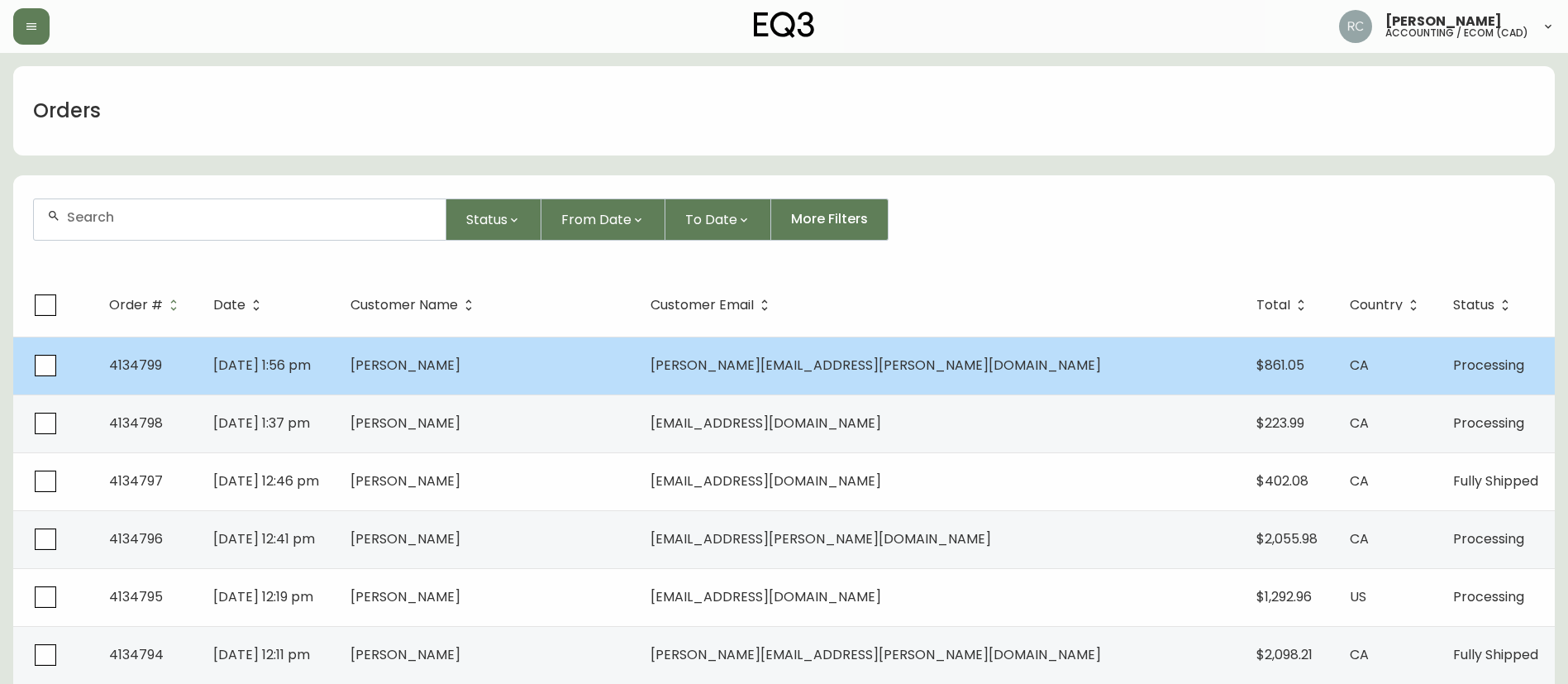
scroll to position [330, 0]
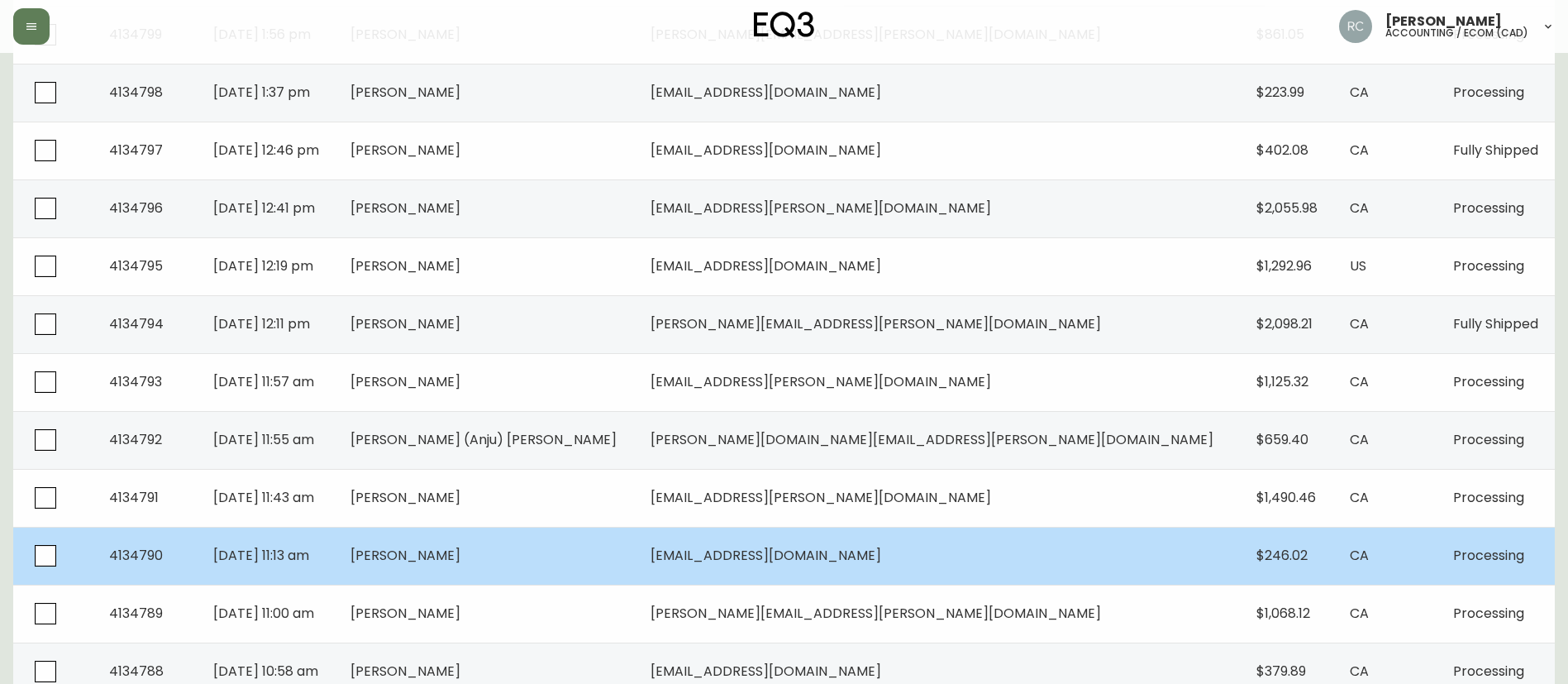
click at [336, 551] on td "Aug 24 2025, 11:13 am" at bounding box center [268, 555] width 136 height 58
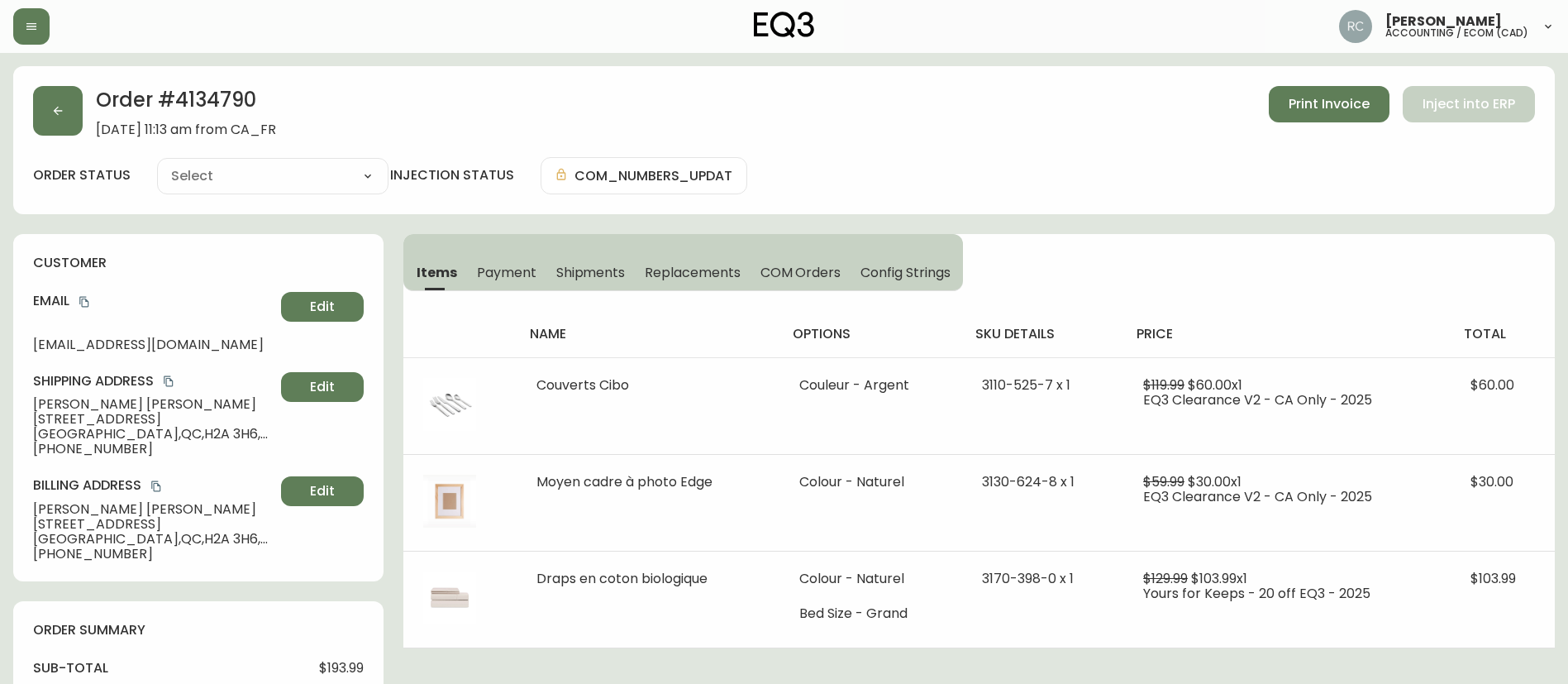
type input "Processing"
select select "PROCESSING"
click at [521, 272] on span "Payment" at bounding box center [506, 272] width 60 height 17
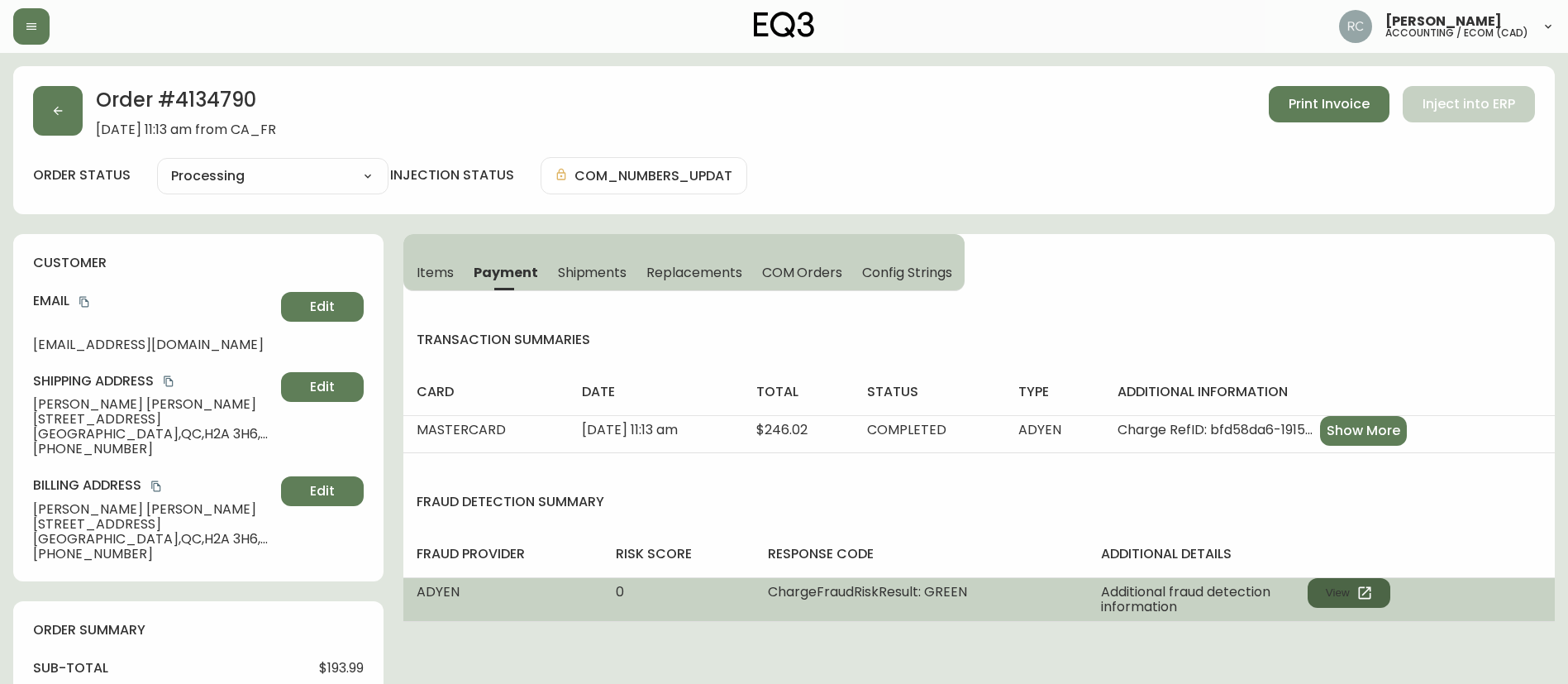
click at [1359, 592] on icon "button" at bounding box center [1365, 593] width 17 height 17
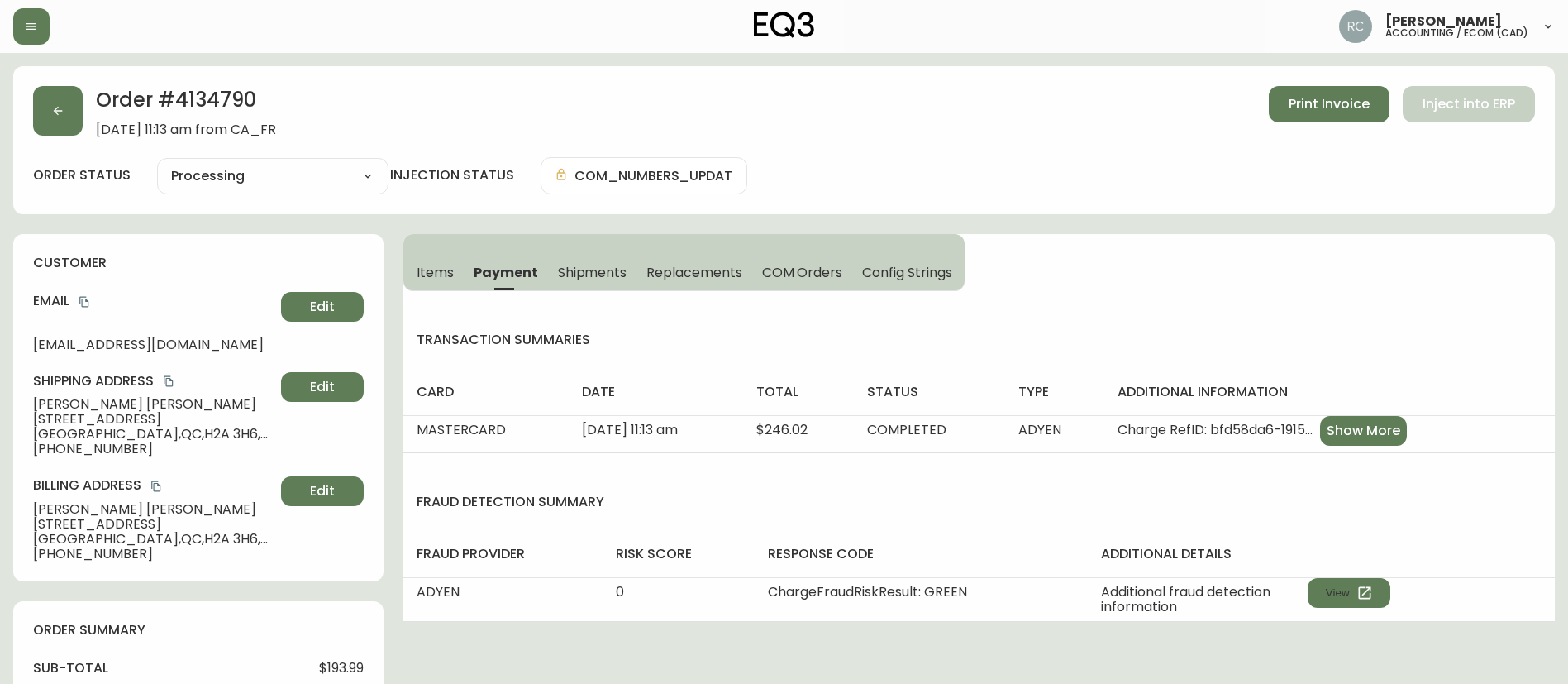
scroll to position [627, 0]
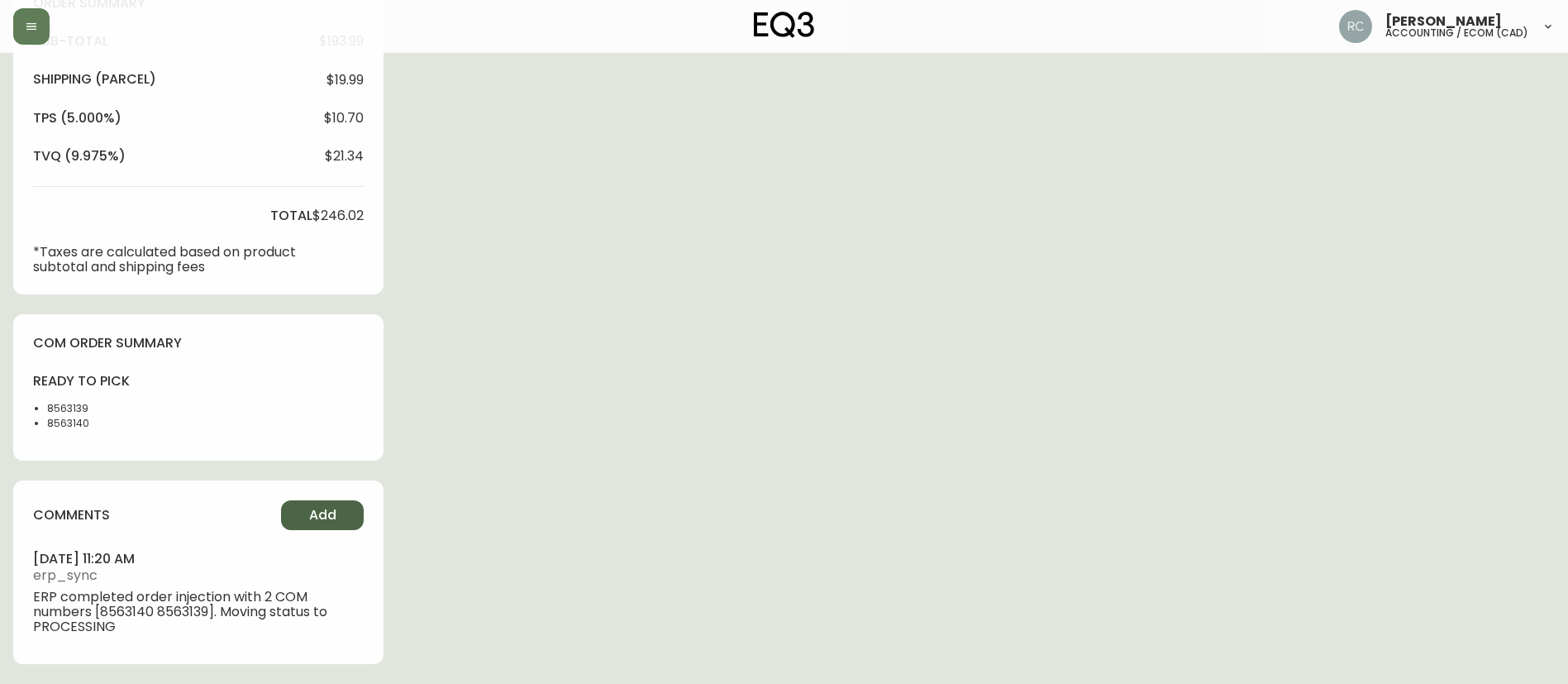
click at [334, 514] on span "Add" at bounding box center [323, 516] width 28 height 18
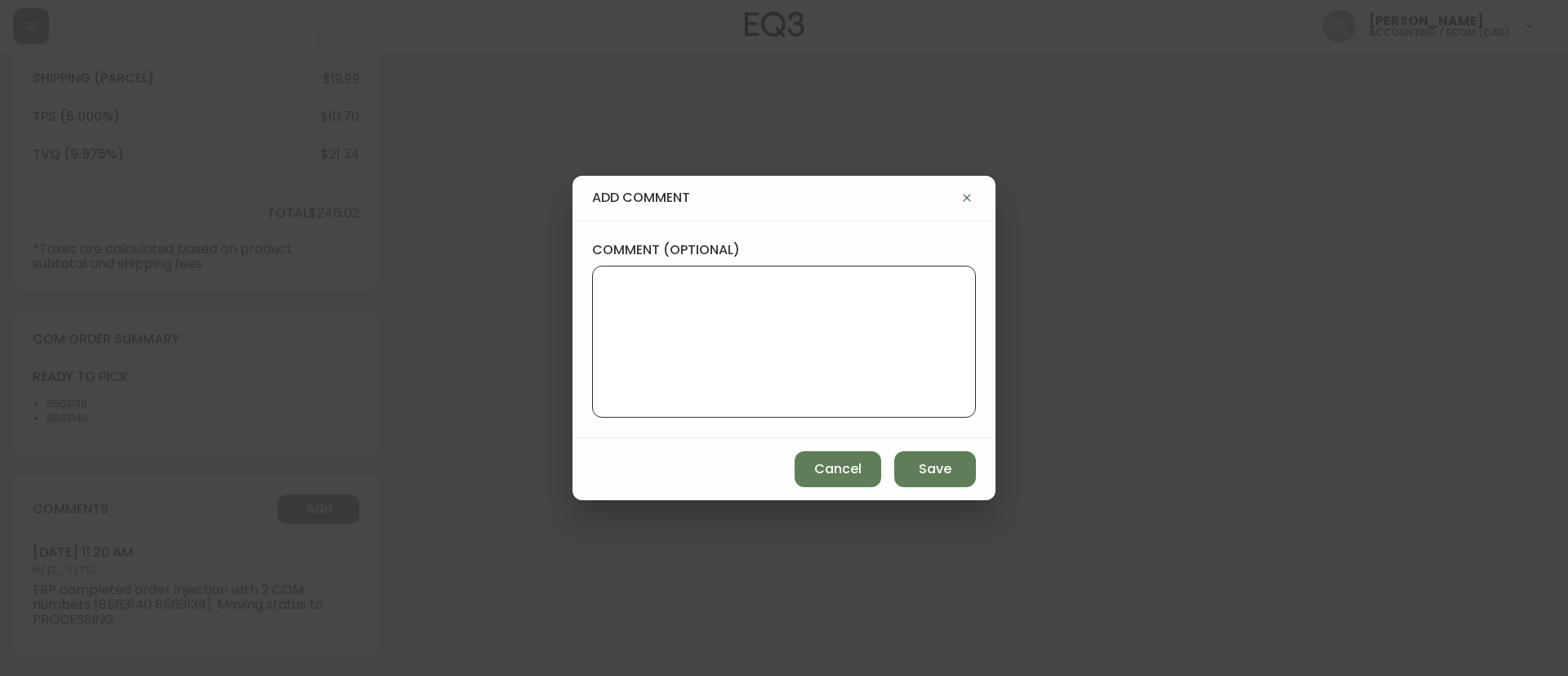
drag, startPoint x: 698, startPoint y: 327, endPoint x: 714, endPoint y: 240, distance: 88.5
click at [696, 326] on textarea "comment (optional)" at bounding box center [784, 342] width 357 height 131
paste textarea "MANUAL FRAUD REVIEW - APPROVED - same shipping and billing address -"
paste textarea "Time since an authorized payment was first seen with email address 3yr 275d"
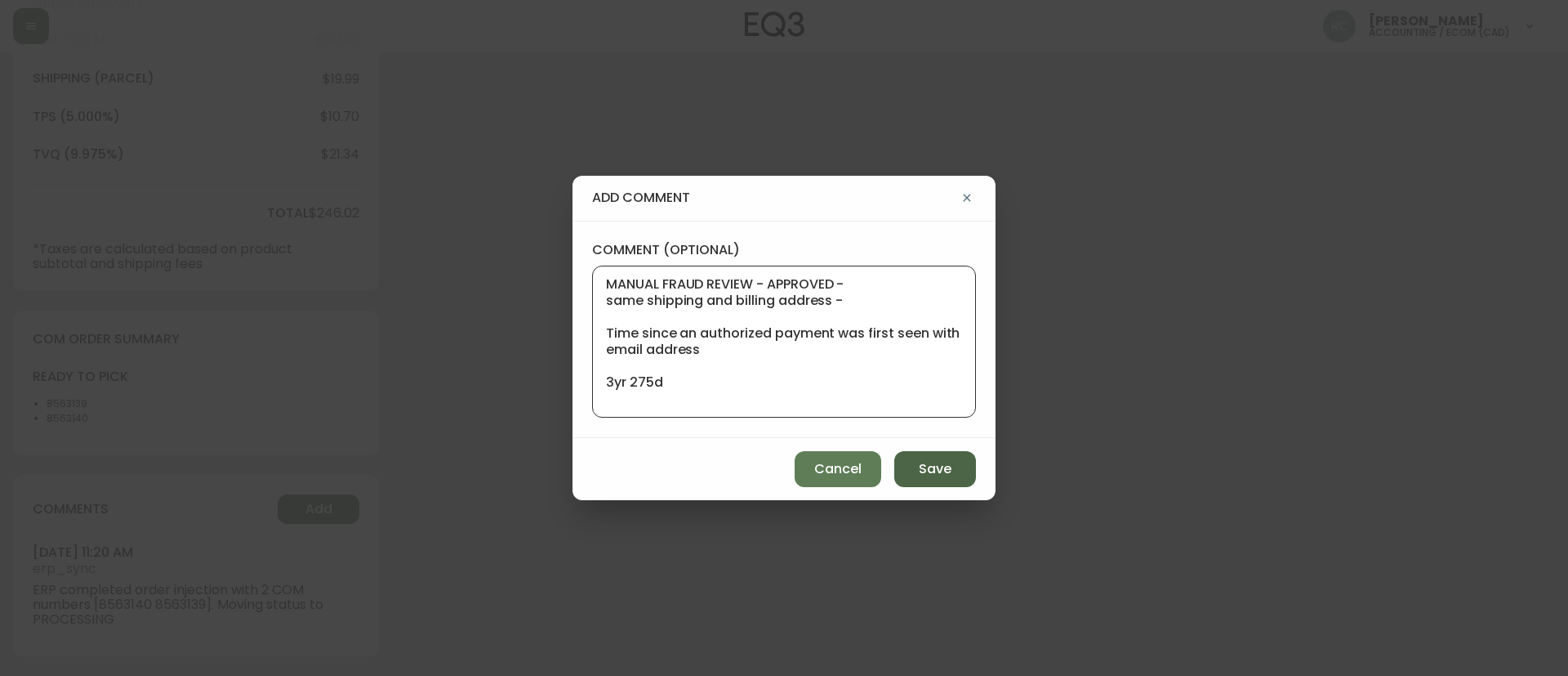
type textarea "MANUAL FRAUD REVIEW - APPROVED - same shipping and billing address - Time since…"
click at [899, 455] on button "Save" at bounding box center [935, 469] width 82 height 36
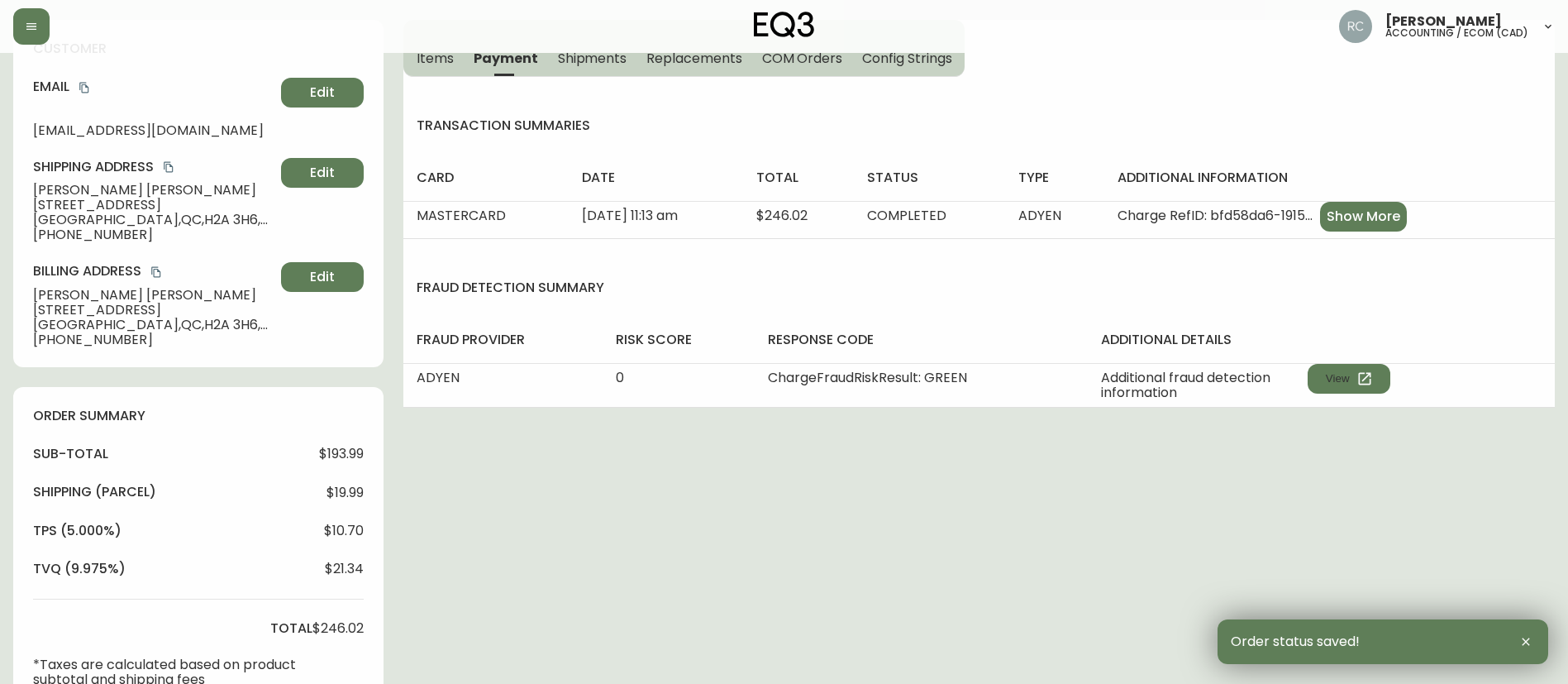
scroll to position [0, 0]
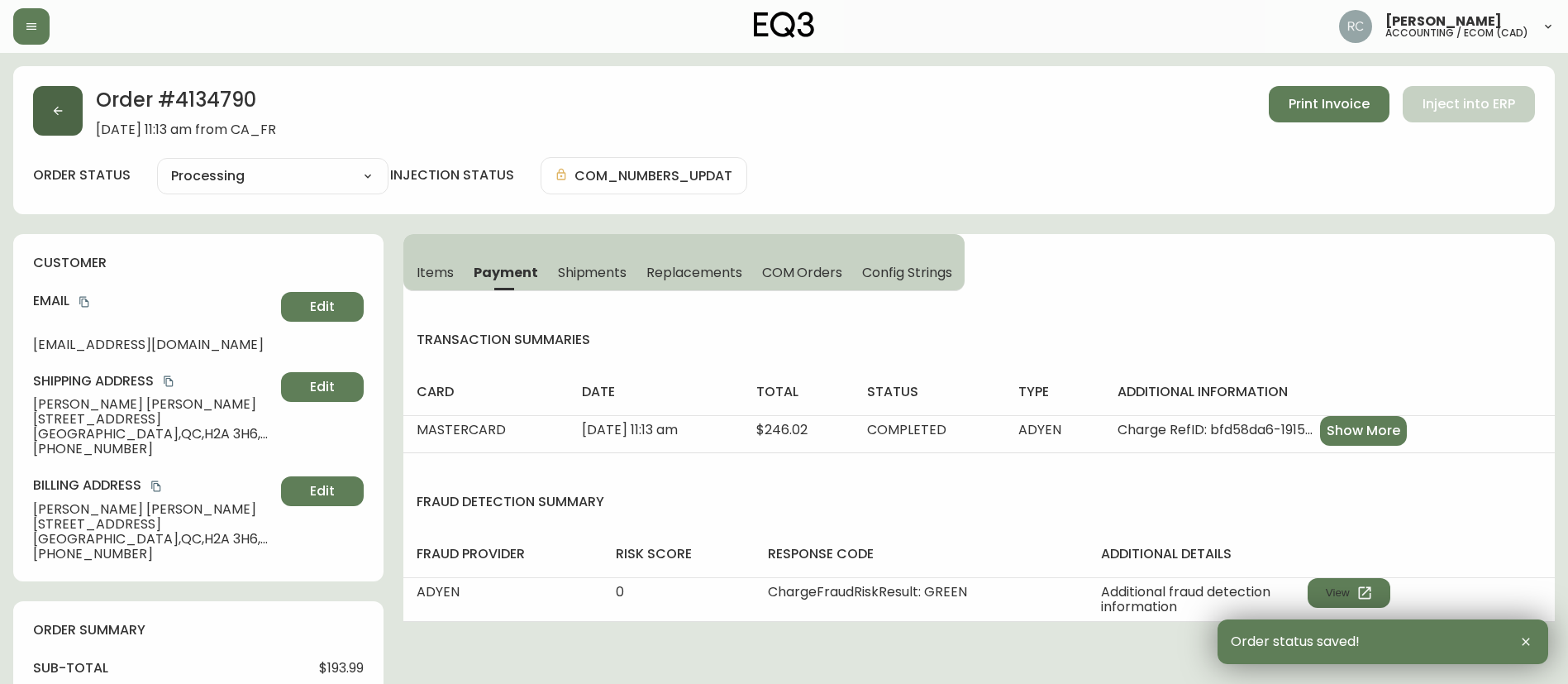
click at [47, 97] on button "button" at bounding box center [58, 110] width 50 height 50
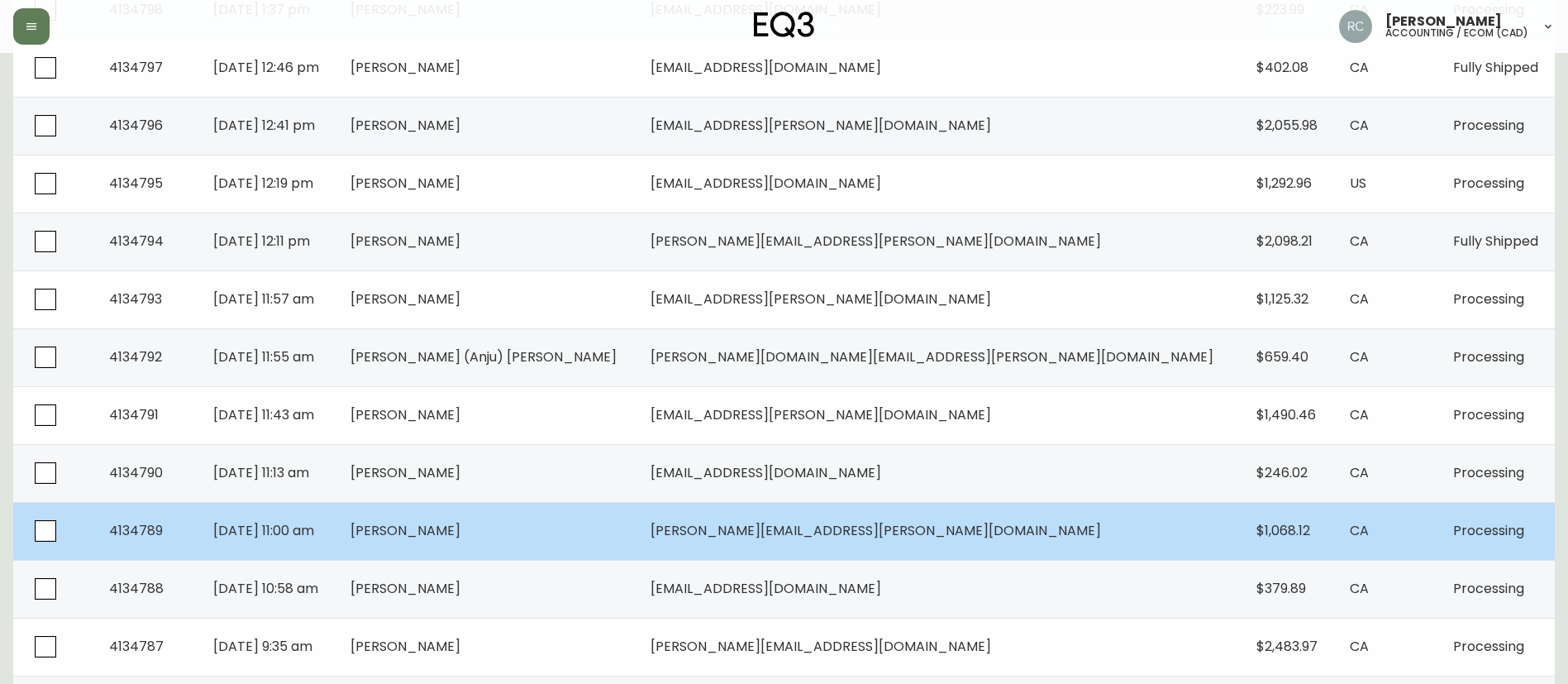
click at [460, 527] on span "Rachel Daoust" at bounding box center [405, 530] width 110 height 19
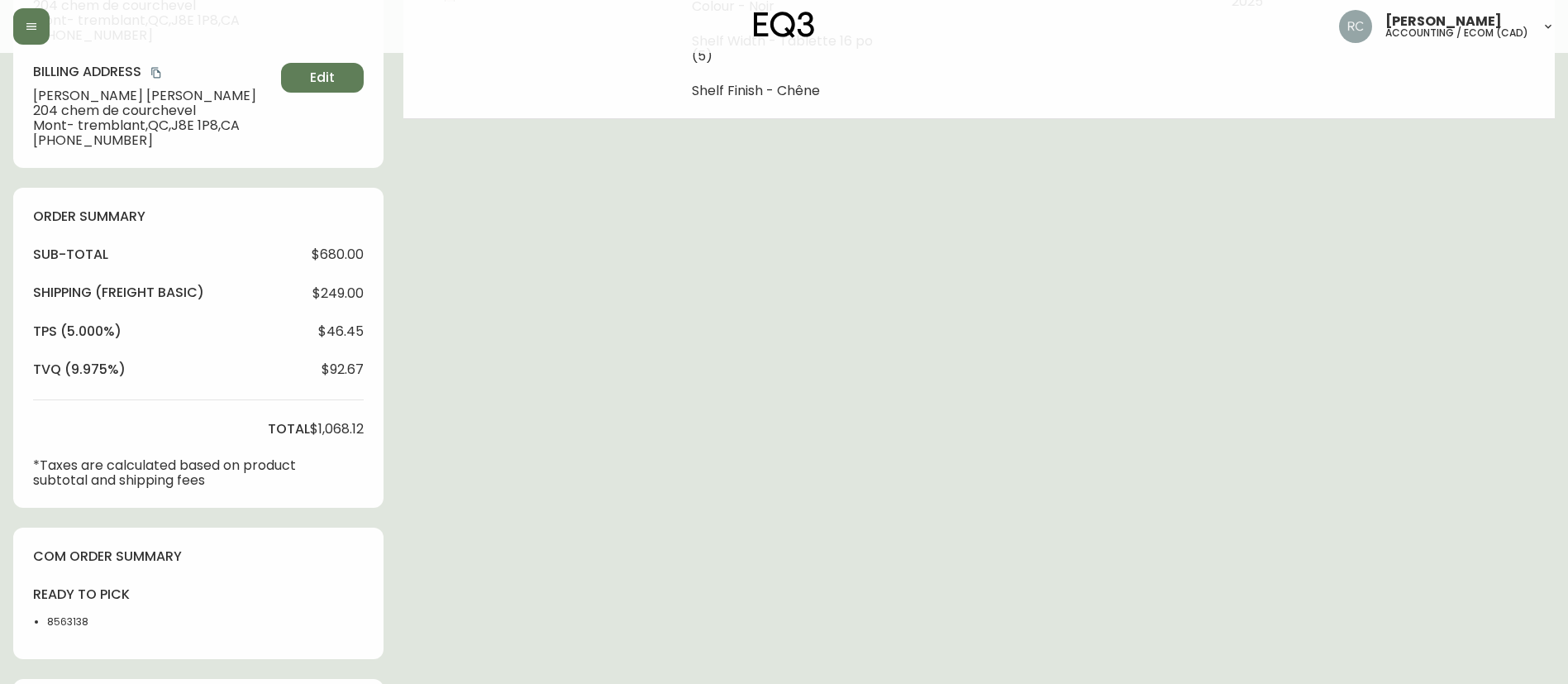
type input "Processing"
select select "PROCESSING"
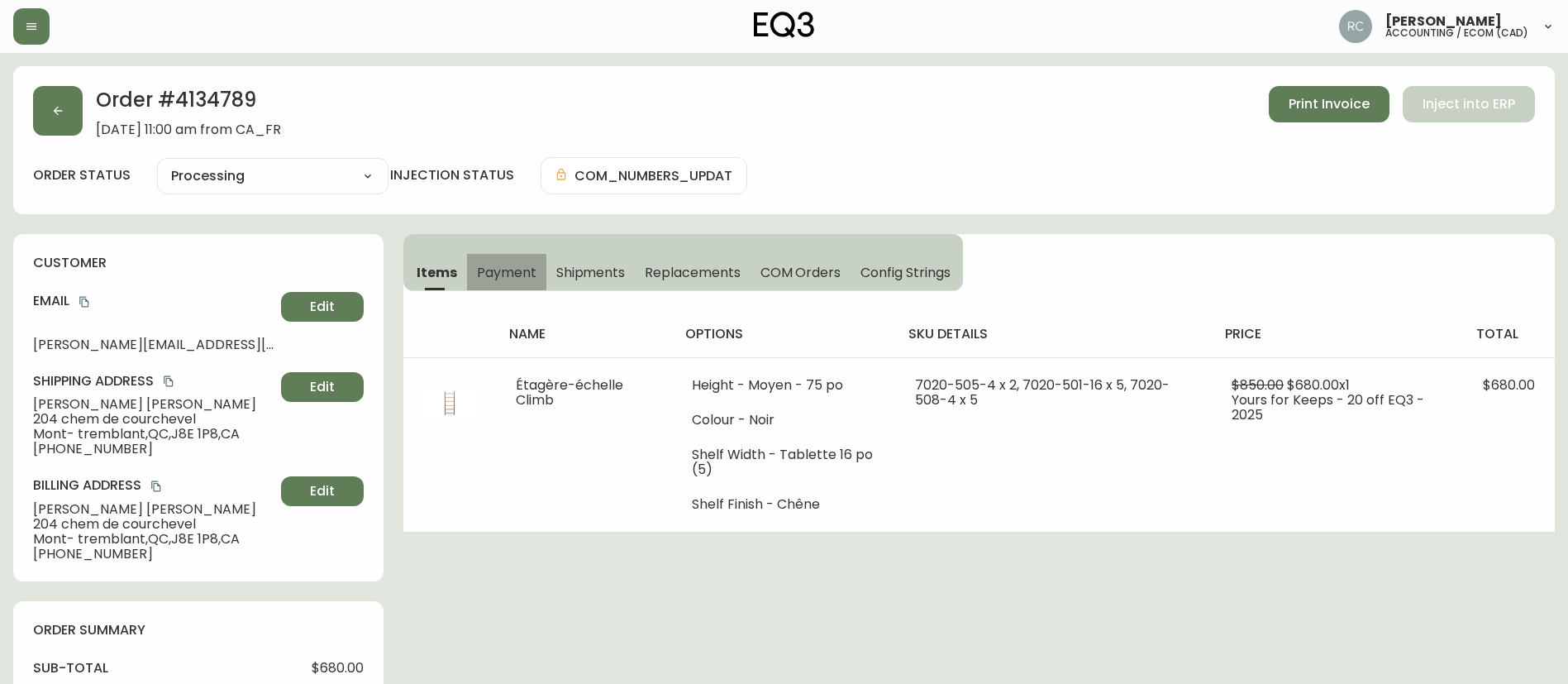
click at [522, 272] on span "Payment" at bounding box center [506, 272] width 60 height 17
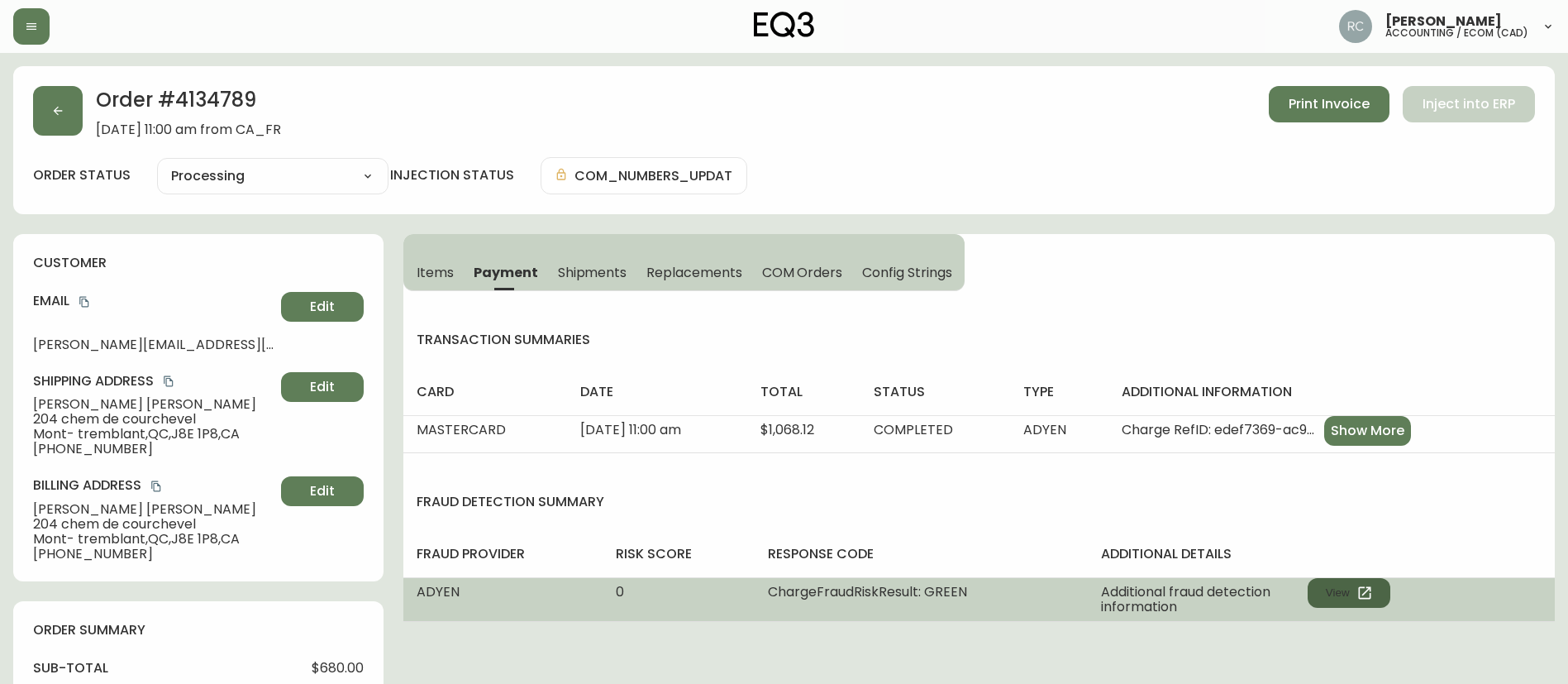
click at [1344, 581] on button "View" at bounding box center [1350, 593] width 83 height 29
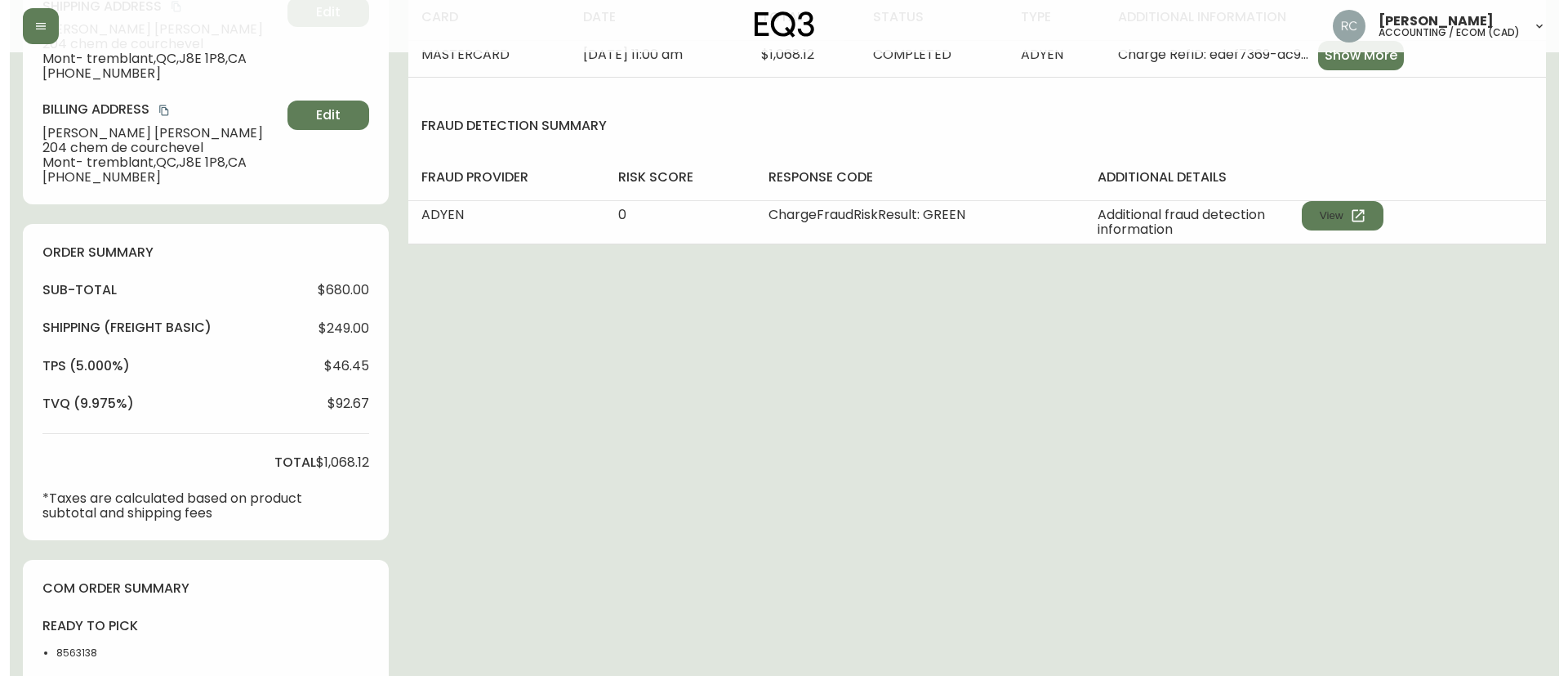
scroll to position [590, 0]
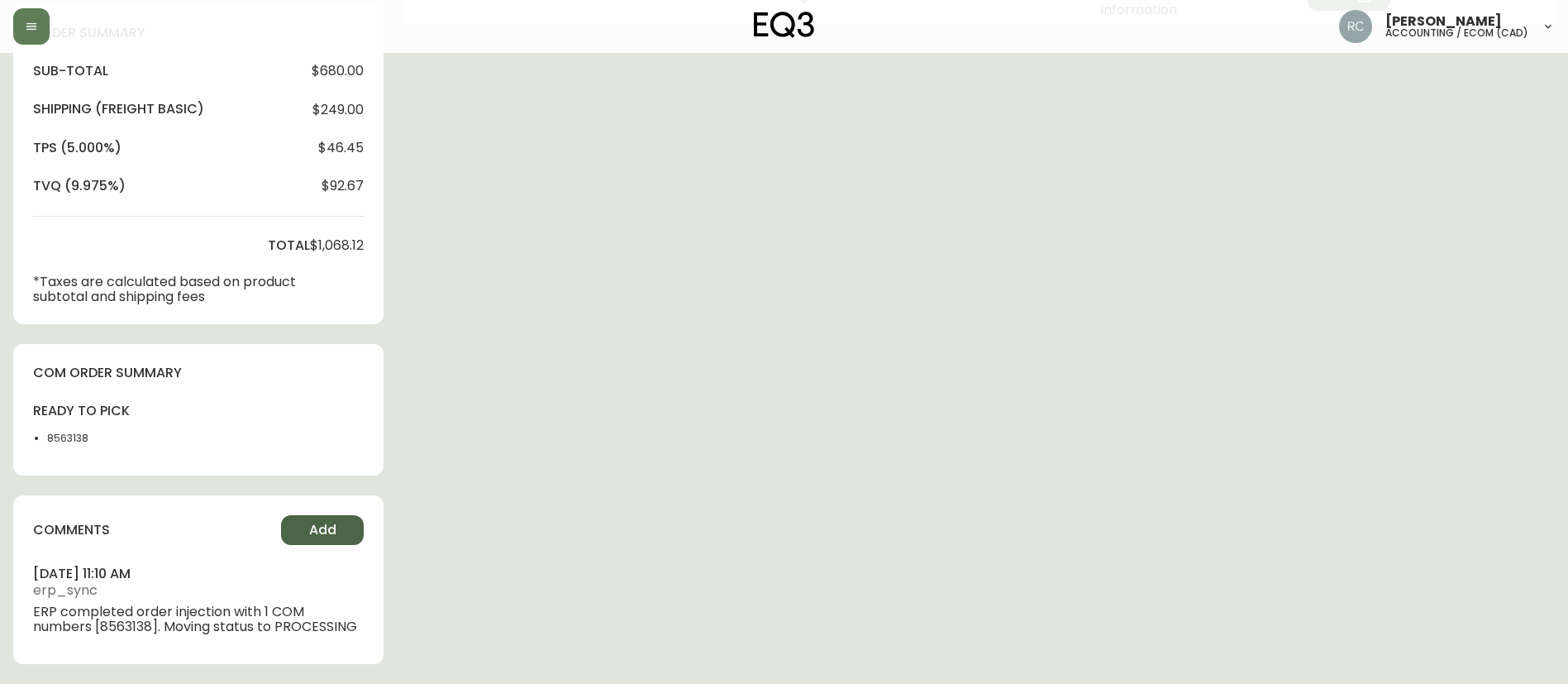
click at [314, 520] on button "Add" at bounding box center [322, 529] width 83 height 29
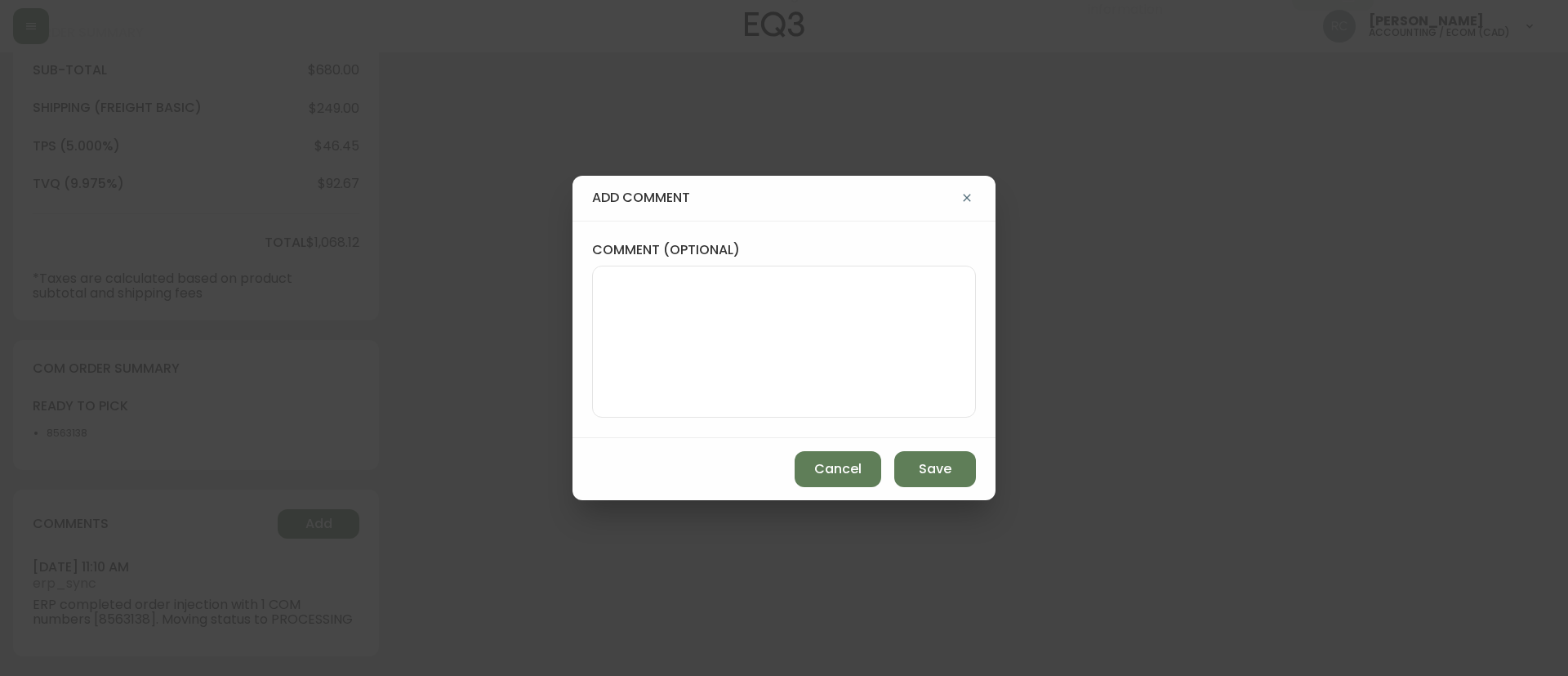
click at [611, 341] on textarea "comment (optional)" at bounding box center [784, 342] width 357 height 131
paste textarea "MANUAL FRAUD REVIEW - APPROVED - same shipping and billing address -"
paste textarea "Based on Adyen's global transaction data Authorization rate of IP address Last …"
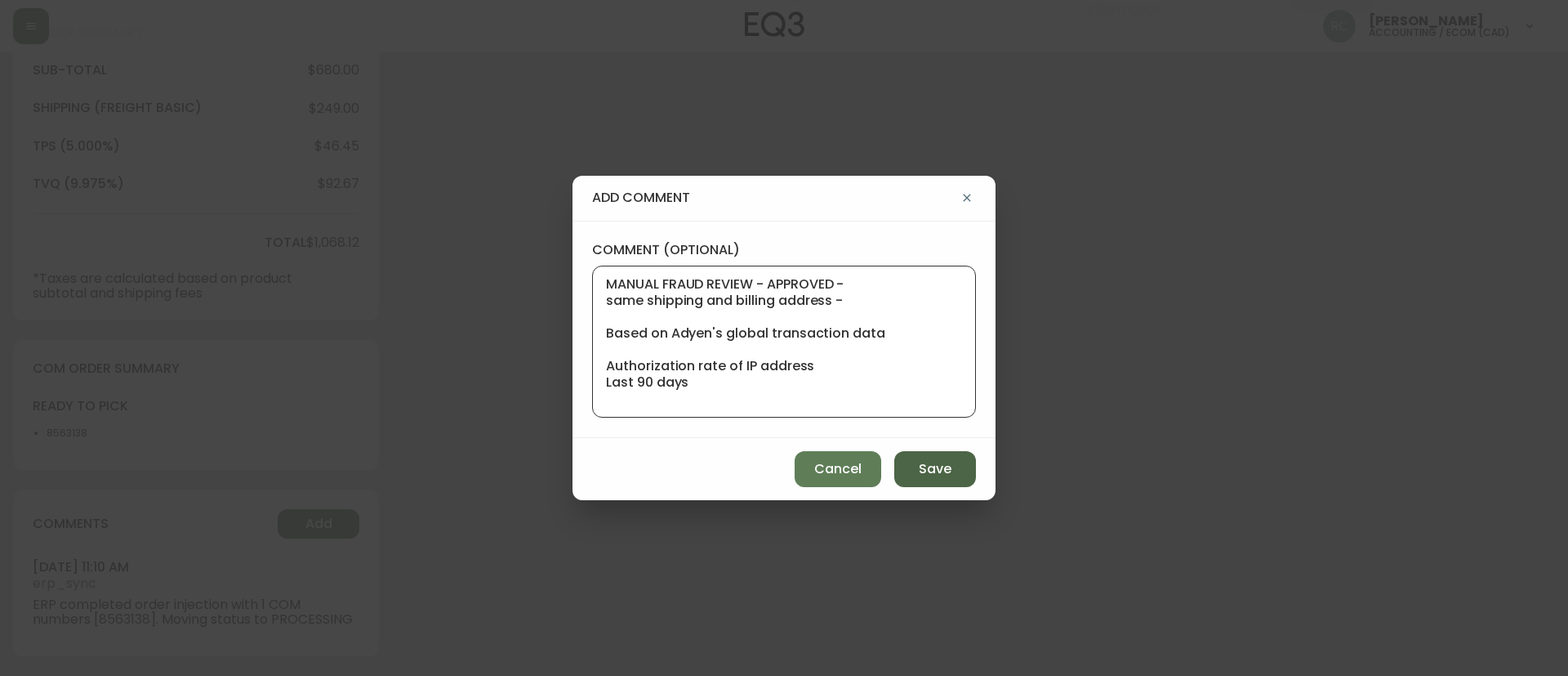
scroll to position [17, 0]
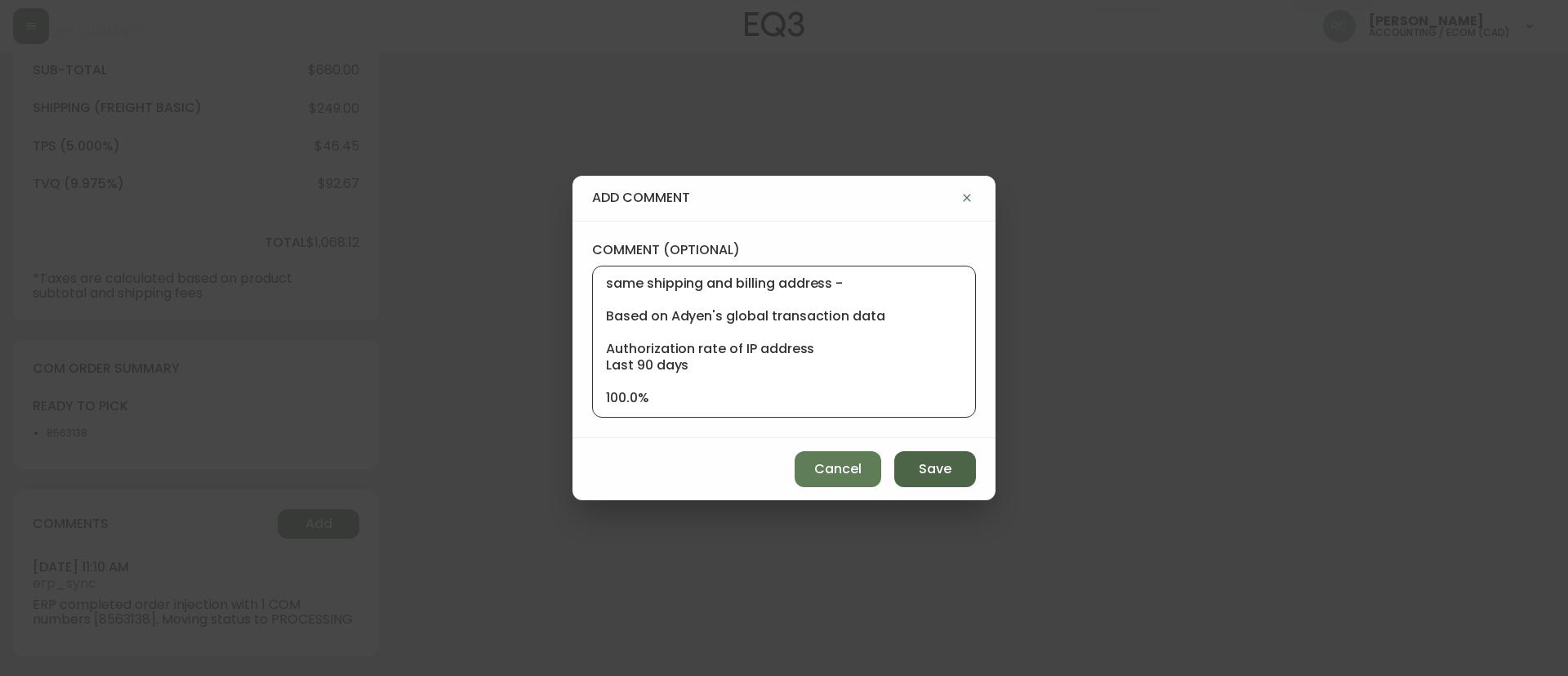
type textarea "MANUAL FRAUD REVIEW - APPROVED - same shipping and billing address - Based on A…"
click at [921, 474] on span "Save" at bounding box center [935, 469] width 33 height 18
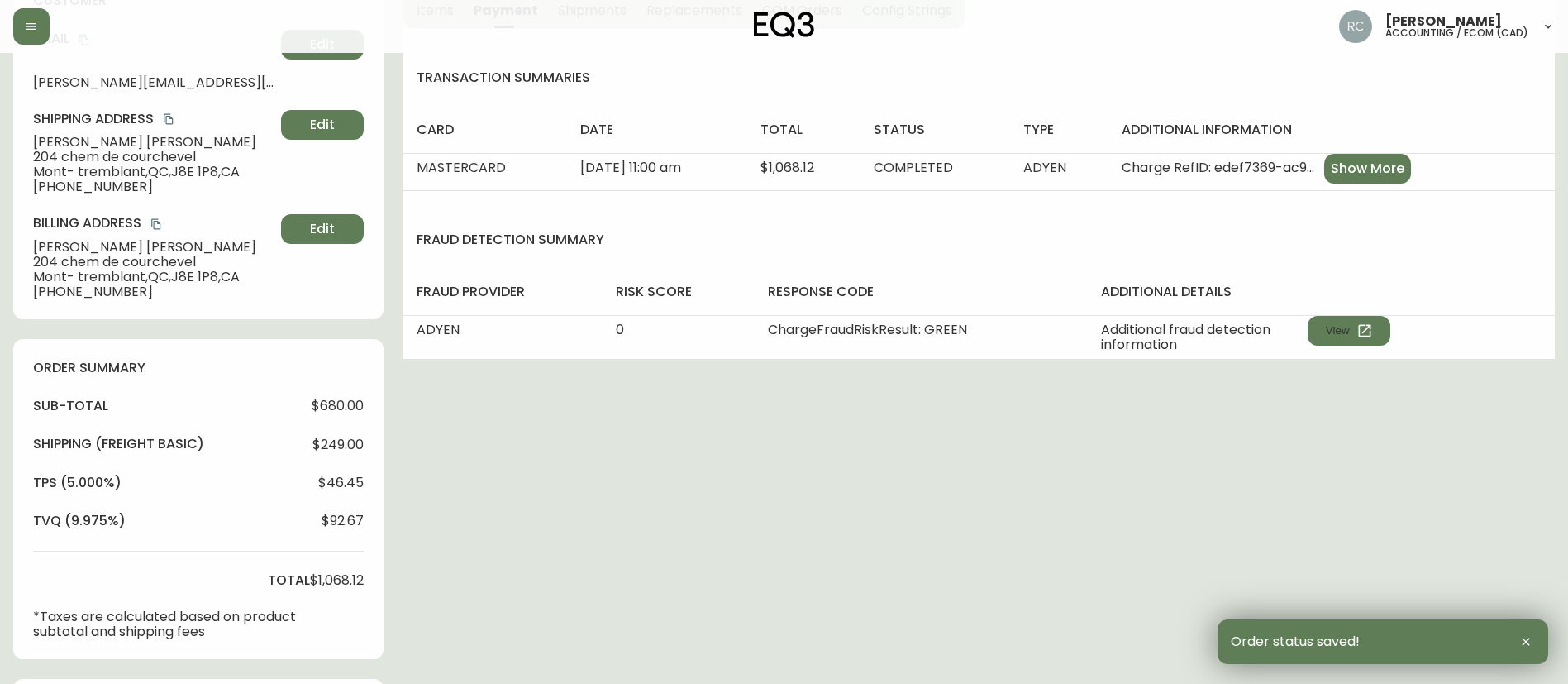
scroll to position [0, 0]
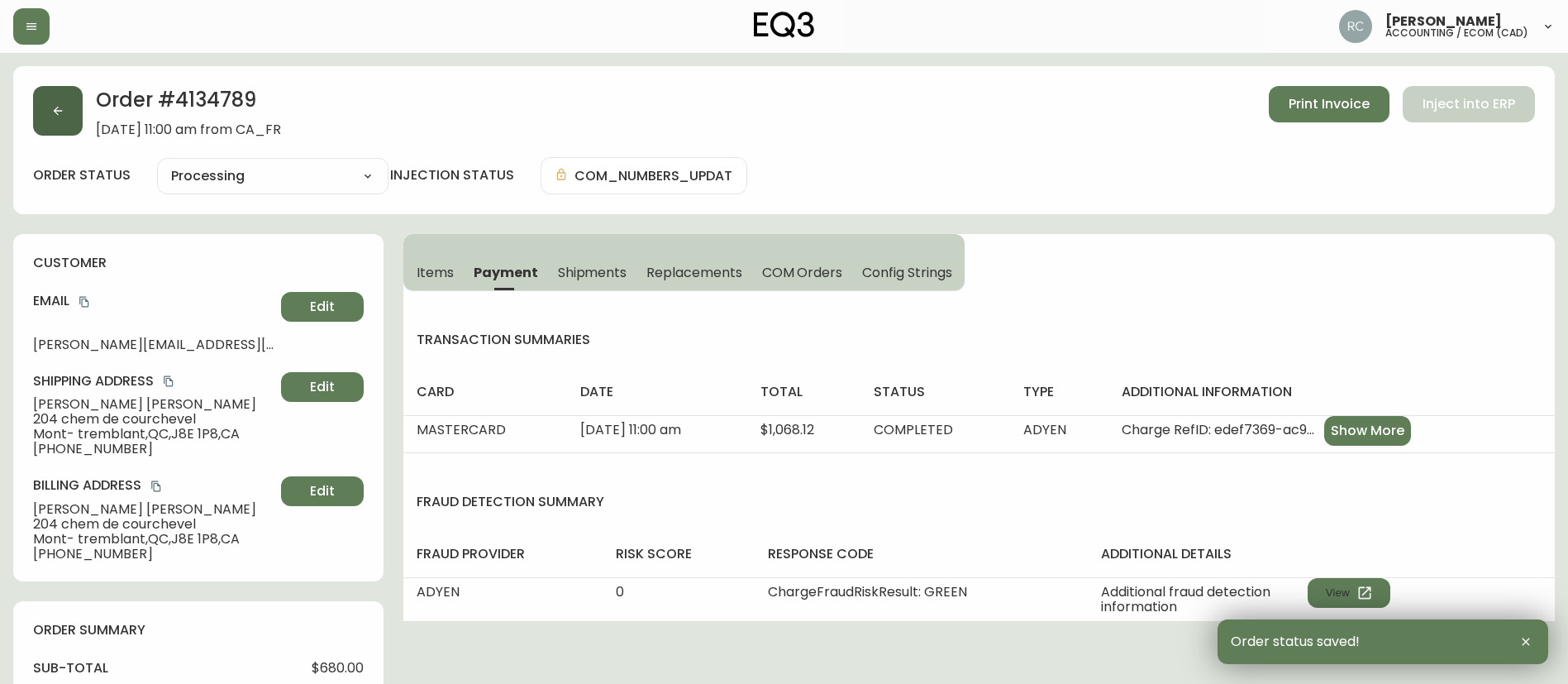
click at [54, 111] on icon "button" at bounding box center [58, 110] width 13 height 13
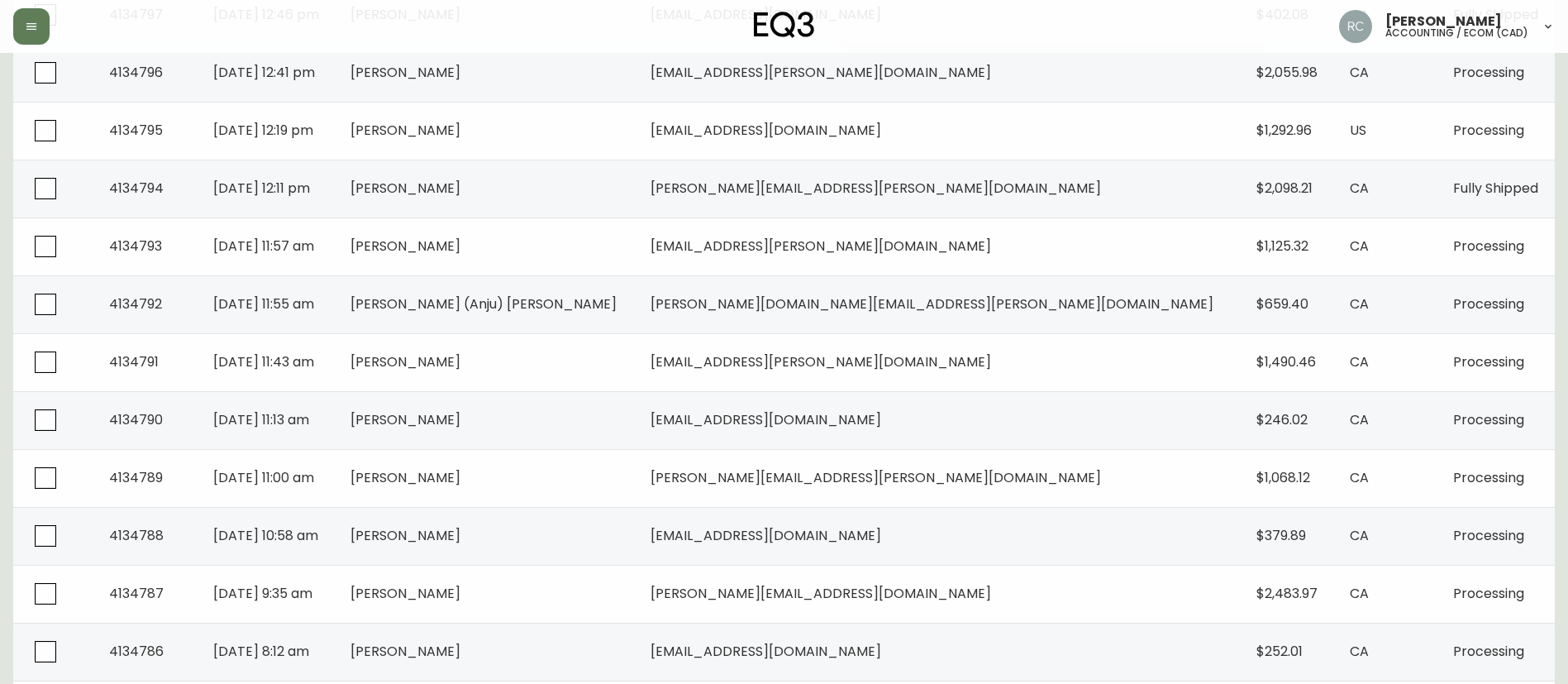
scroll to position [496, 0]
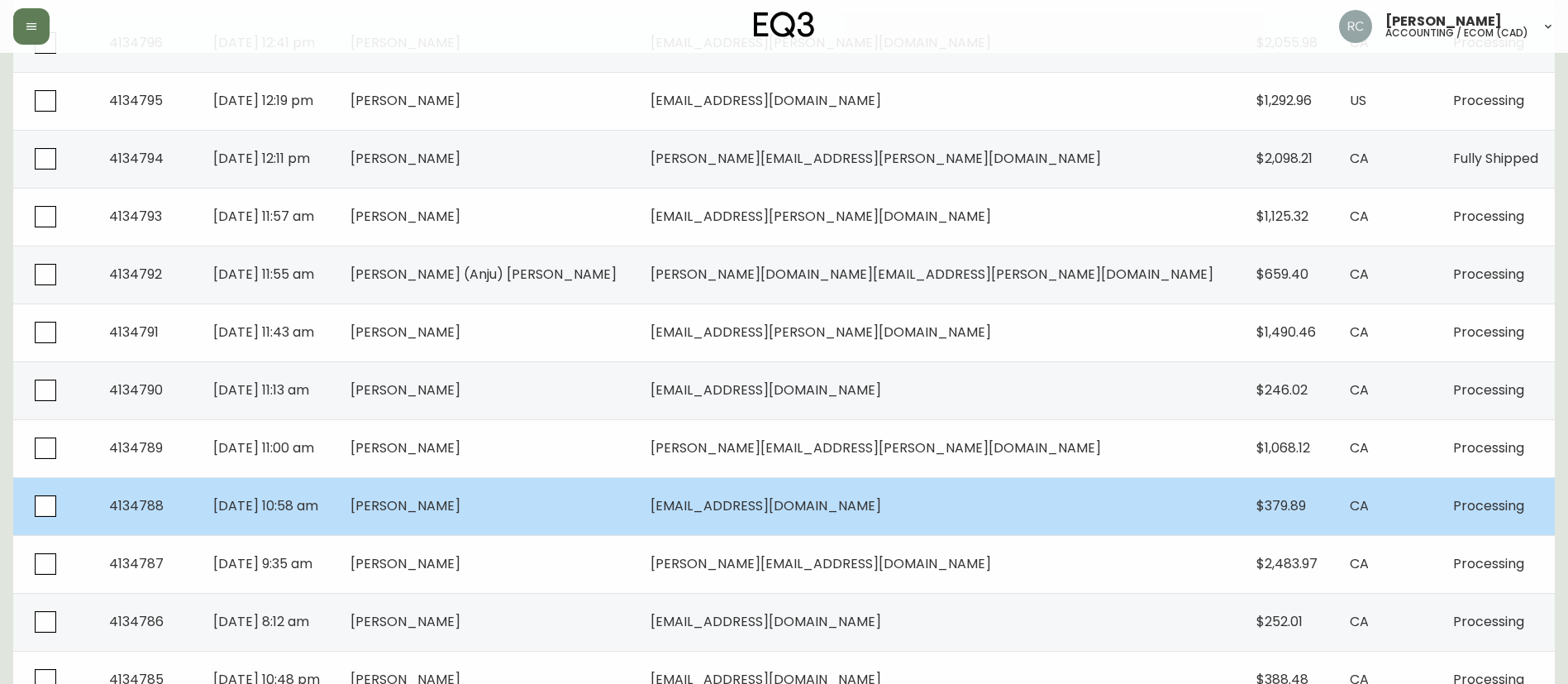
click at [336, 515] on td "Aug 24 2025, 10:58 am" at bounding box center [268, 505] width 136 height 58
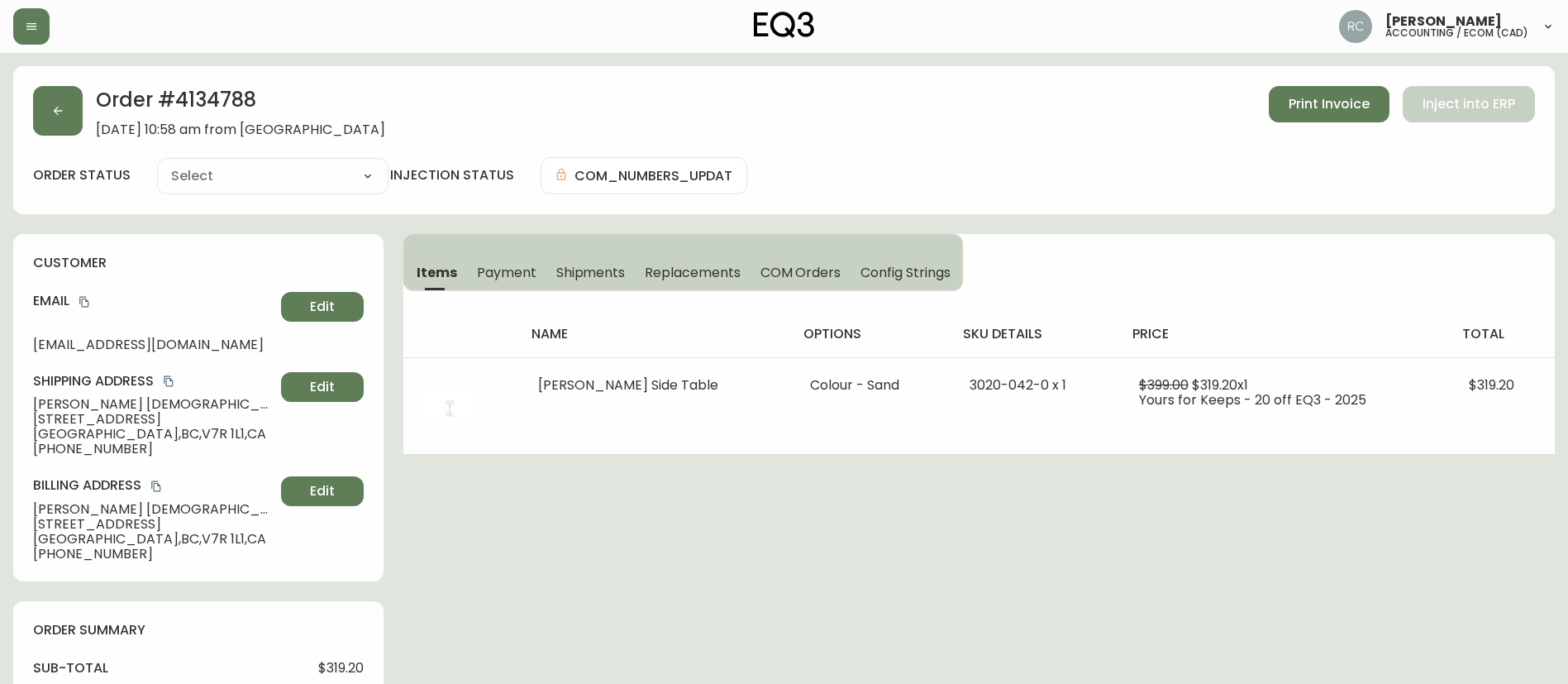
type input "Processing"
select select "PROCESSING"
click at [44, 113] on button "button" at bounding box center [58, 110] width 50 height 50
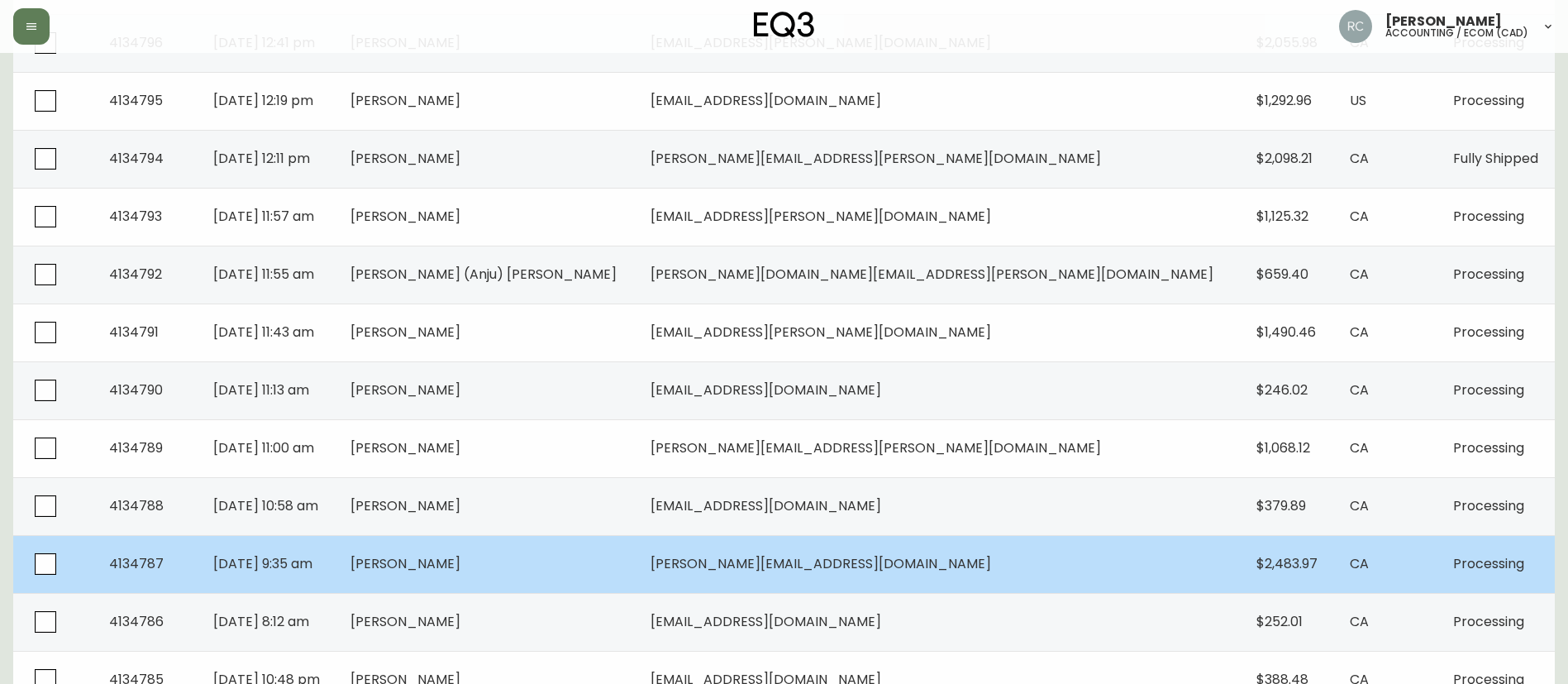
click at [336, 572] on td "Aug 24 2025, 9:35 am" at bounding box center [268, 563] width 136 height 58
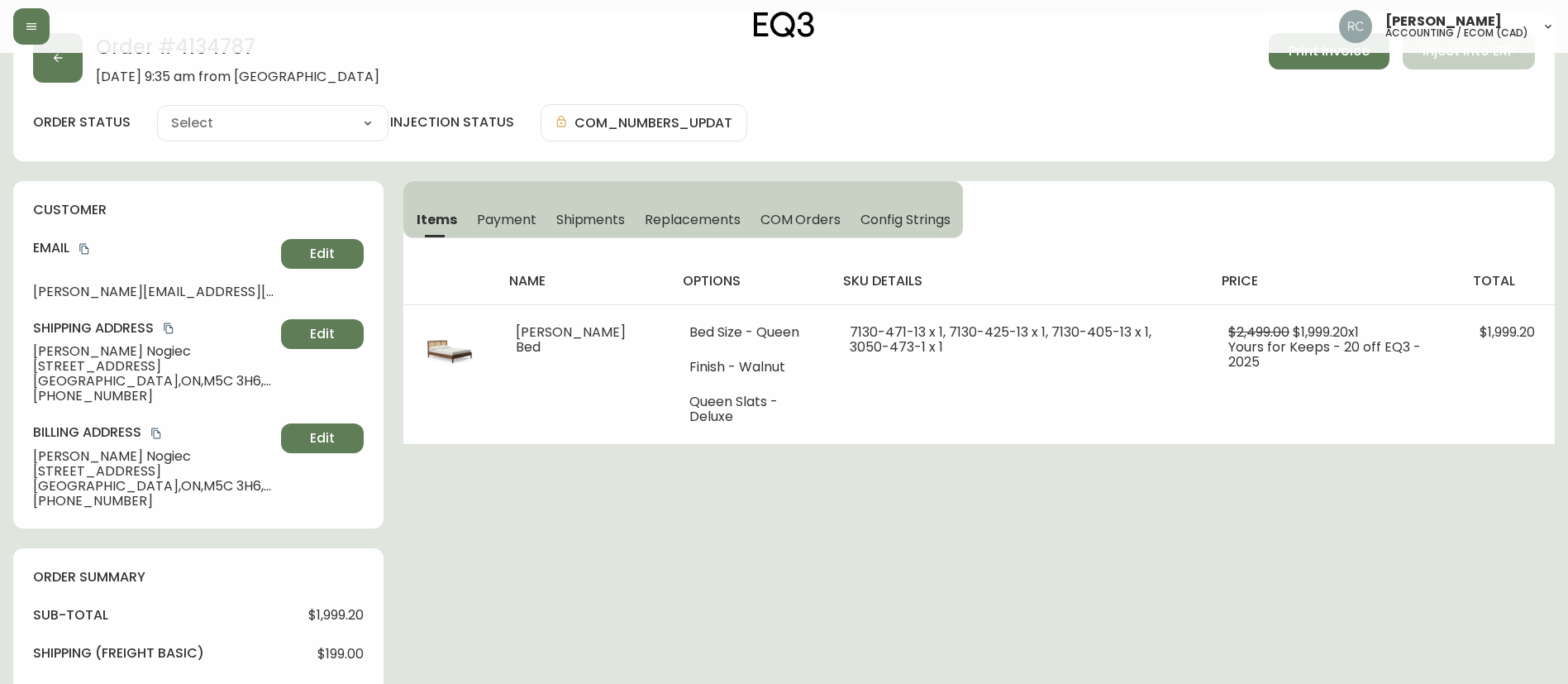
scroll to position [496, 0]
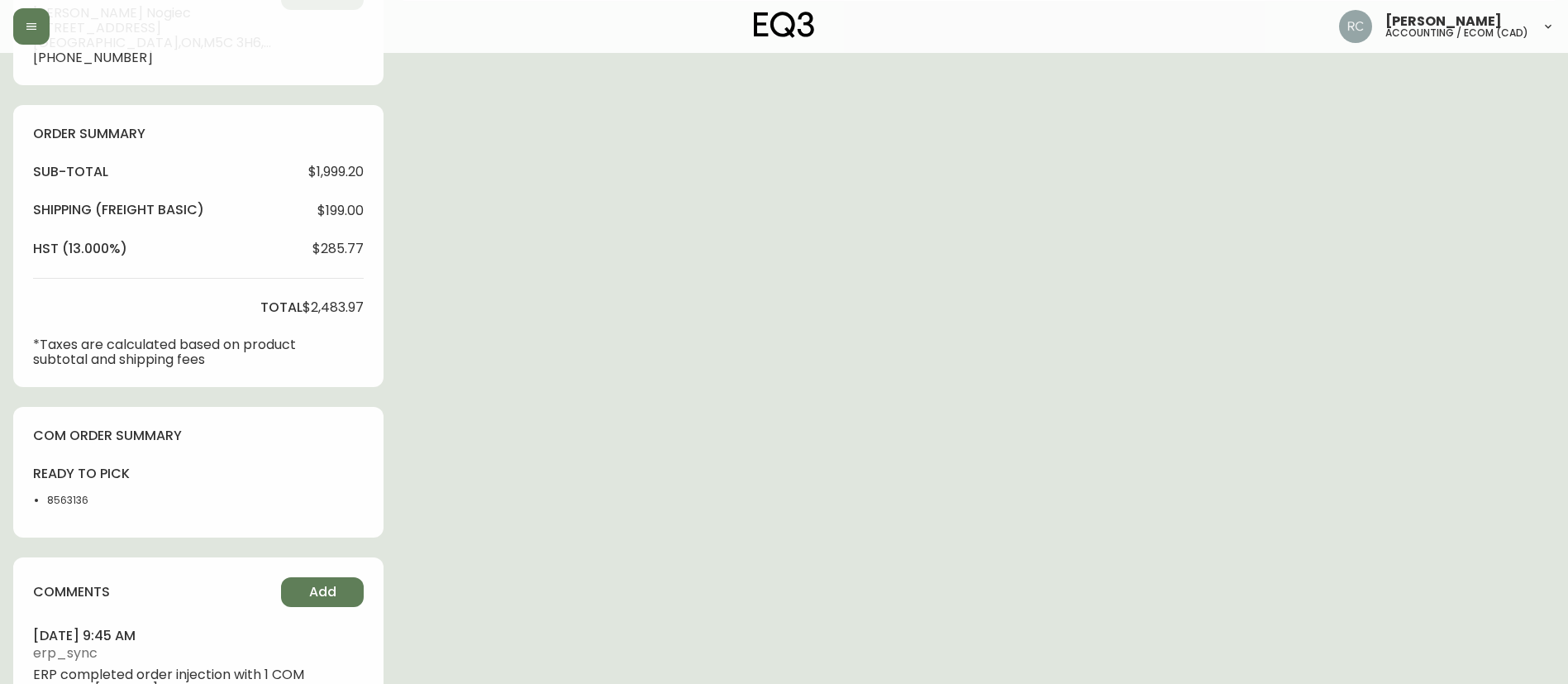
type input "Processing"
select select "PROCESSING"
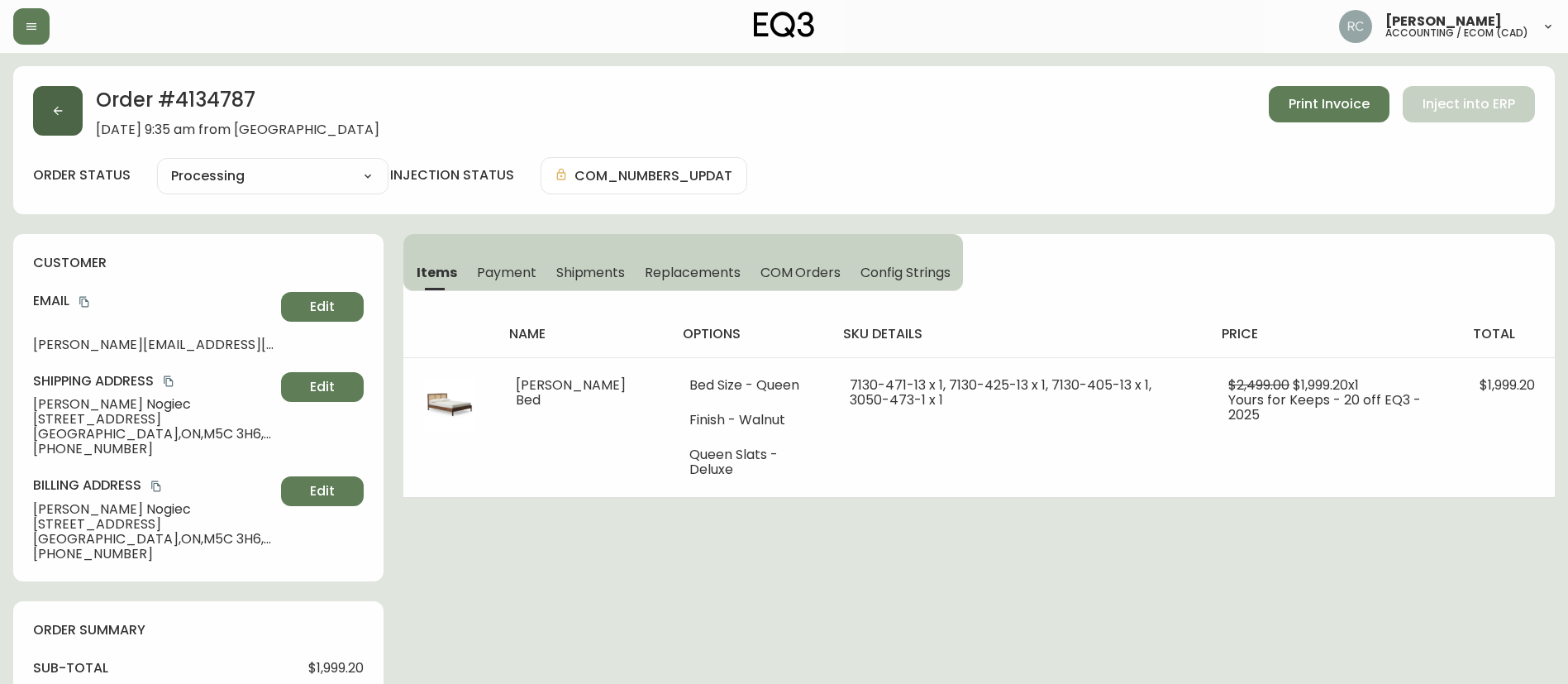
click at [64, 112] on icon "button" at bounding box center [58, 110] width 13 height 13
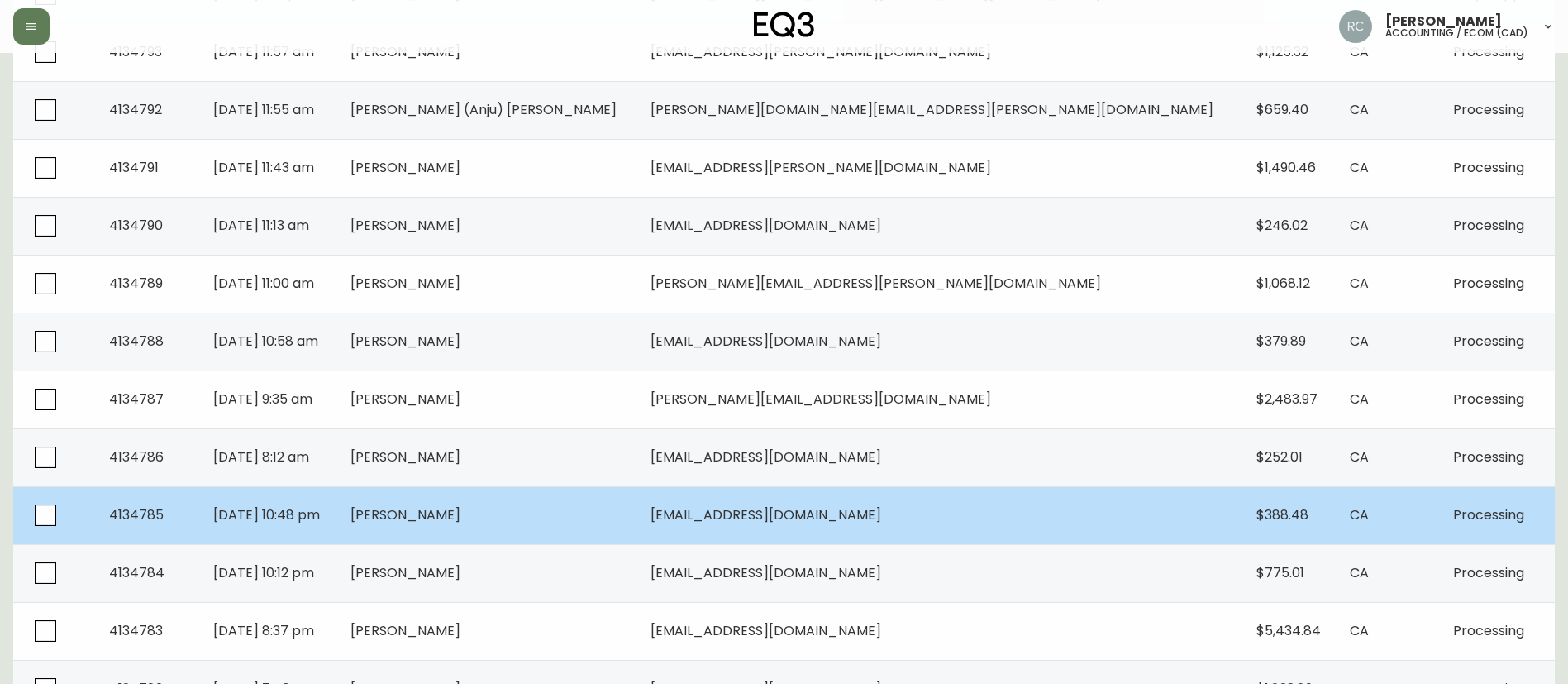
scroll to position [661, 0]
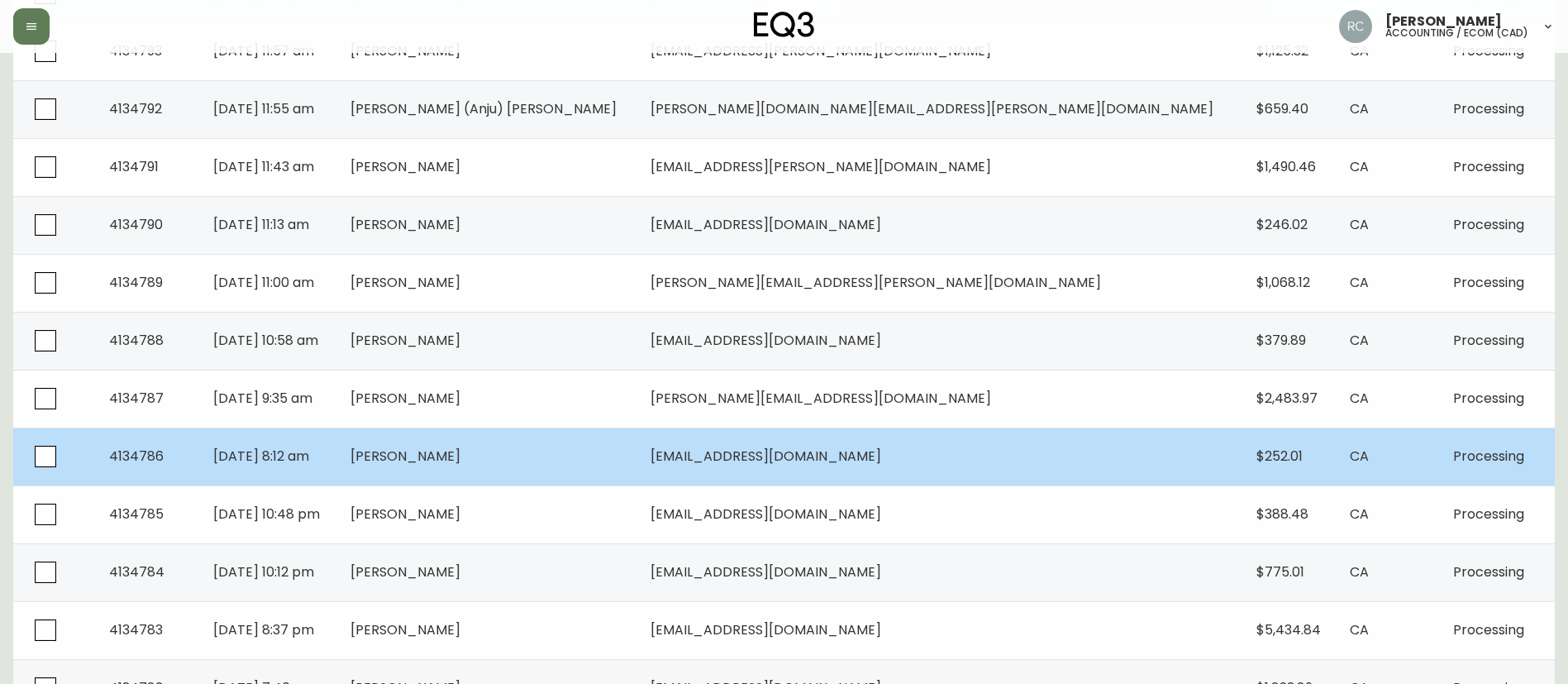
click at [460, 451] on span "Jean-Philippe Maheux" at bounding box center [405, 456] width 110 height 19
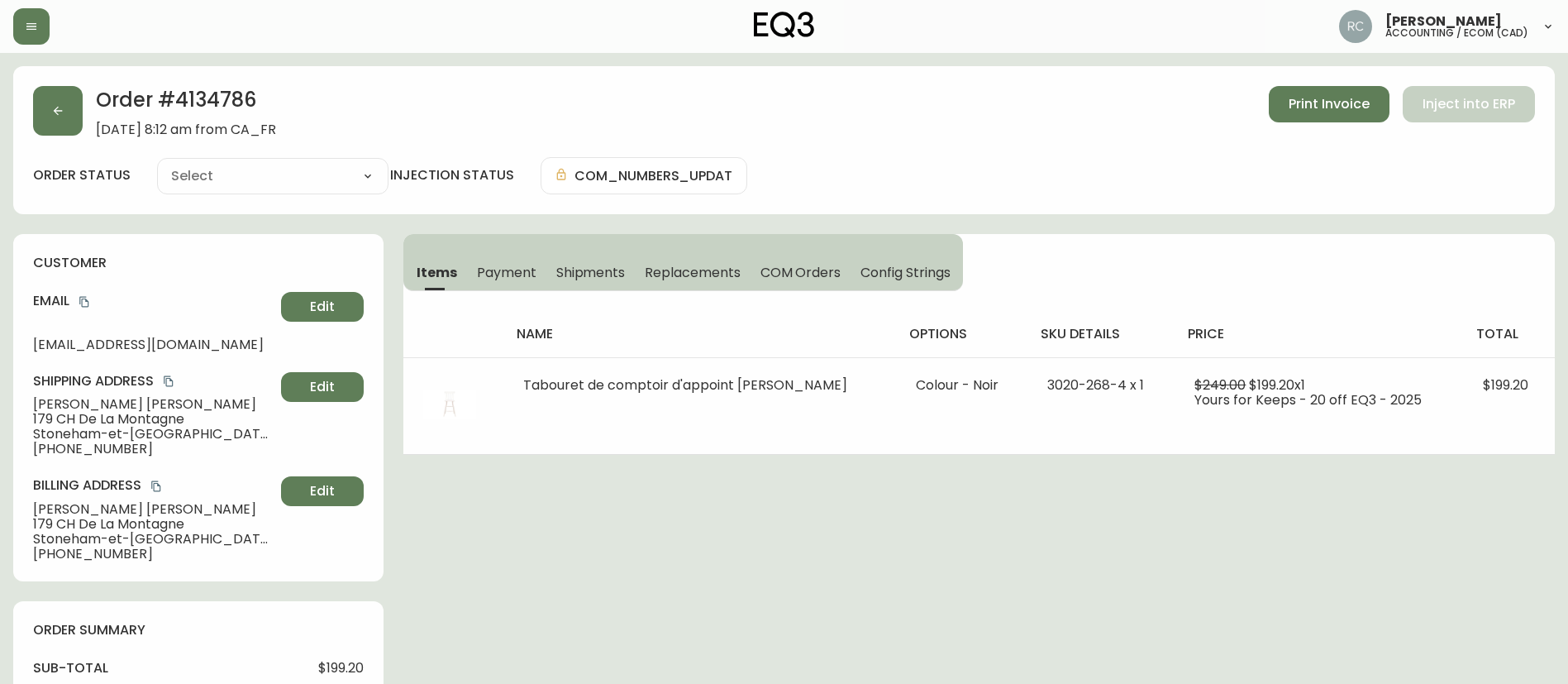
type input "Processing"
select select "PROCESSING"
click at [508, 261] on button "Payment" at bounding box center [506, 272] width 79 height 37
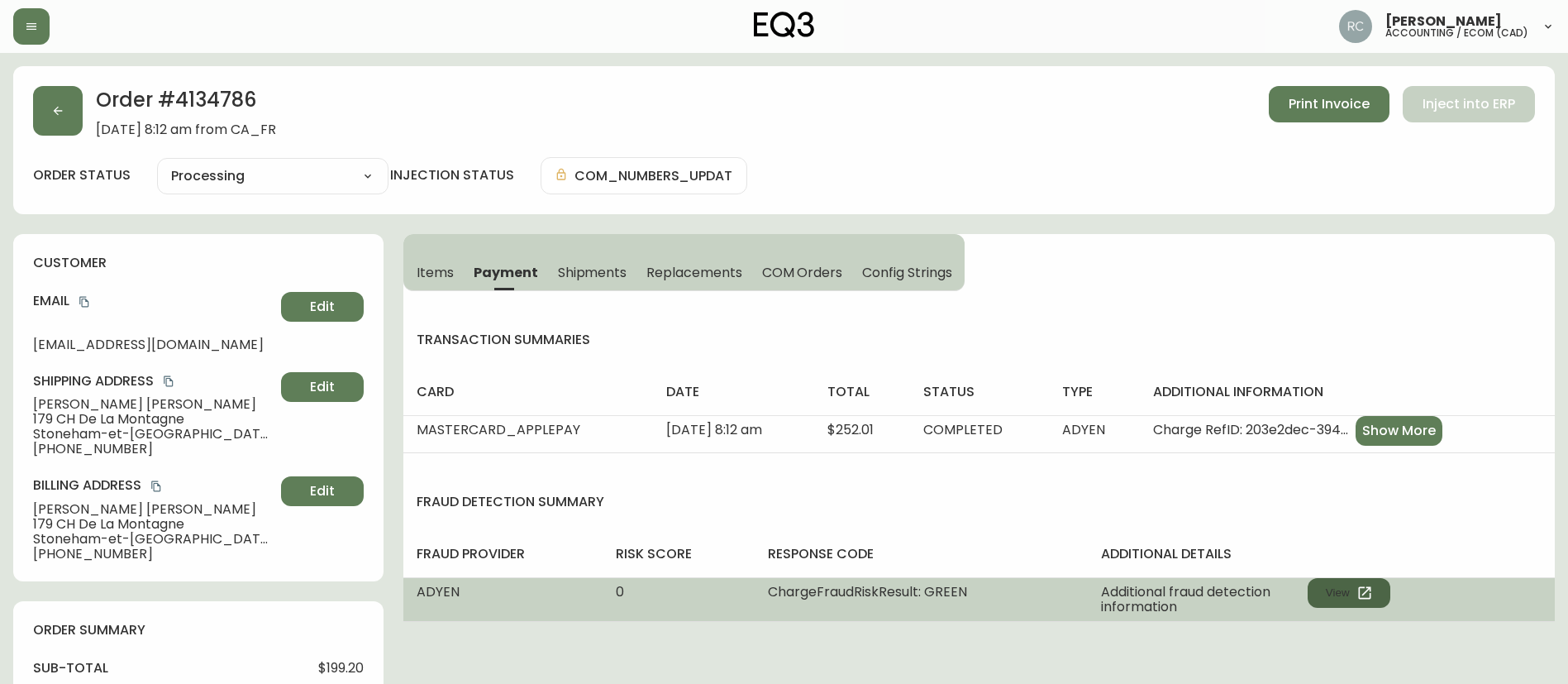
click at [1322, 583] on button "View" at bounding box center [1350, 593] width 83 height 29
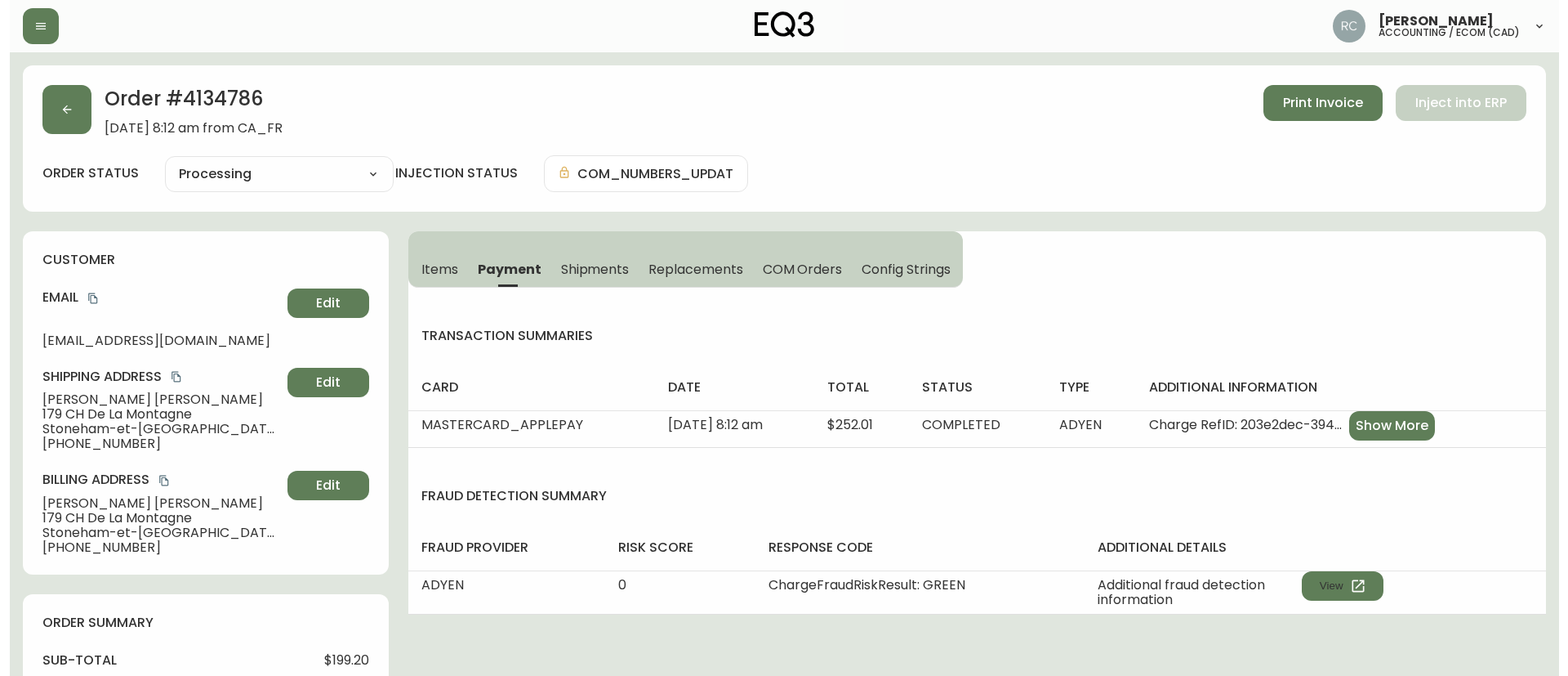
scroll to position [609, 0]
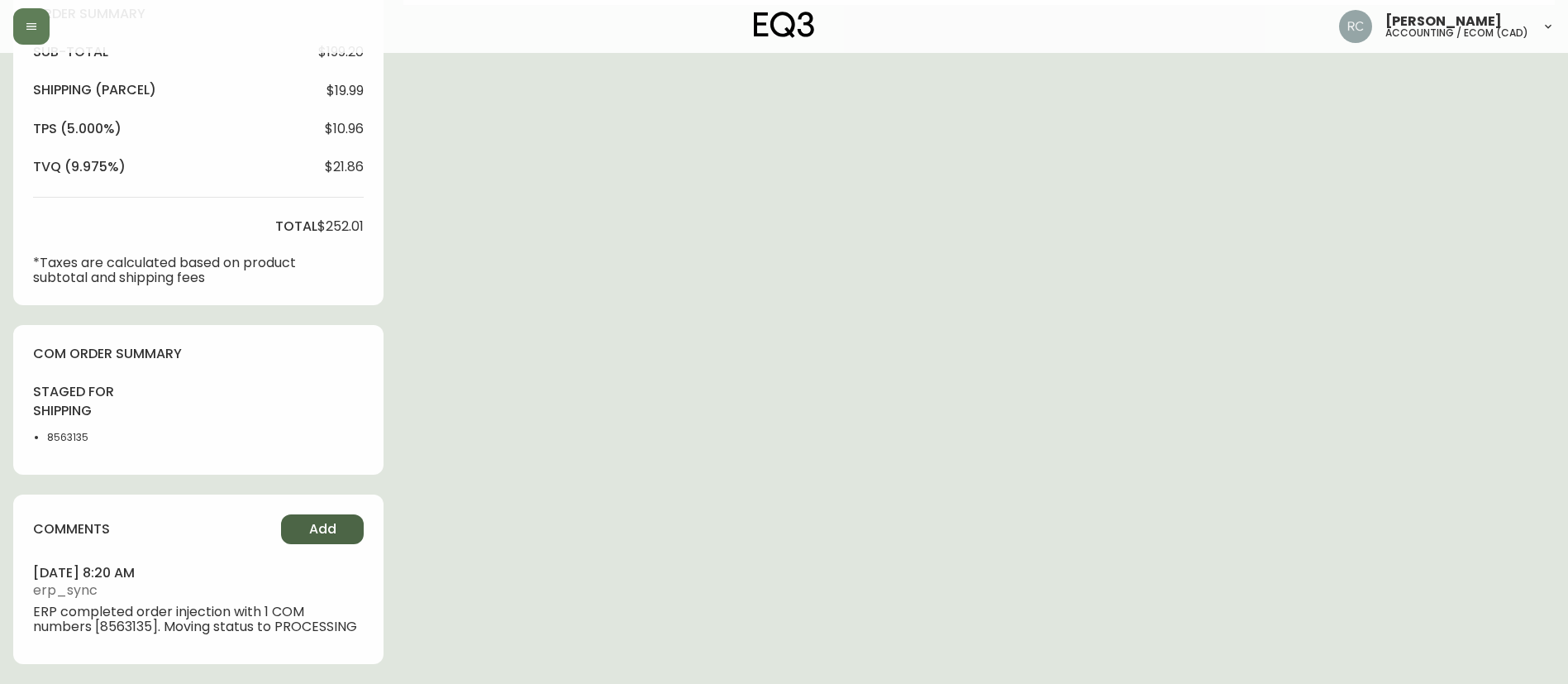
click at [332, 526] on span "Add" at bounding box center [323, 529] width 28 height 18
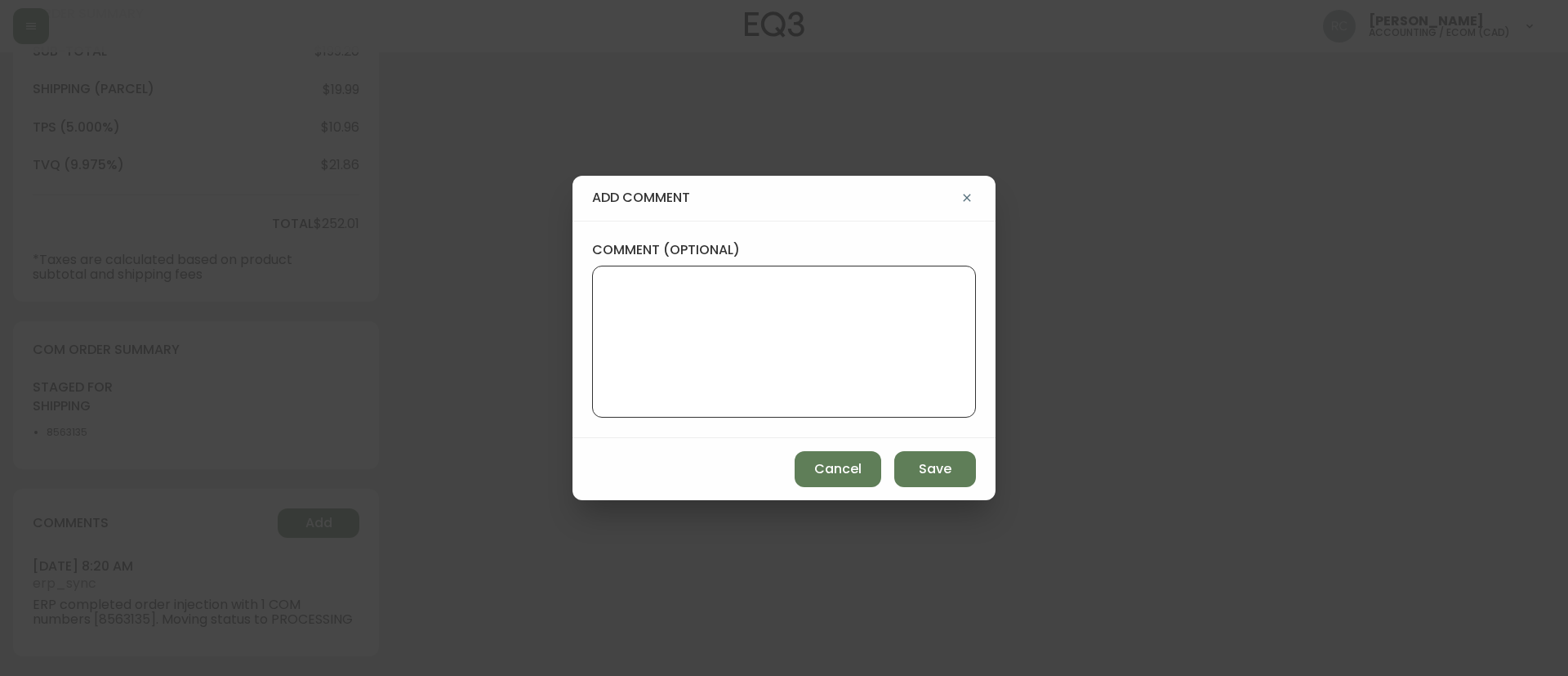
drag, startPoint x: 813, startPoint y: 322, endPoint x: 659, endPoint y: 84, distance: 283.5
click at [812, 319] on textarea "comment (optional)" at bounding box center [784, 342] width 357 height 131
paste textarea "MANUAL FRAUD REVIEW - APPROVED - same shipping and billing address -"
paste textarea "Based on Adyen's global transaction data Authorization rate of IP address Last …"
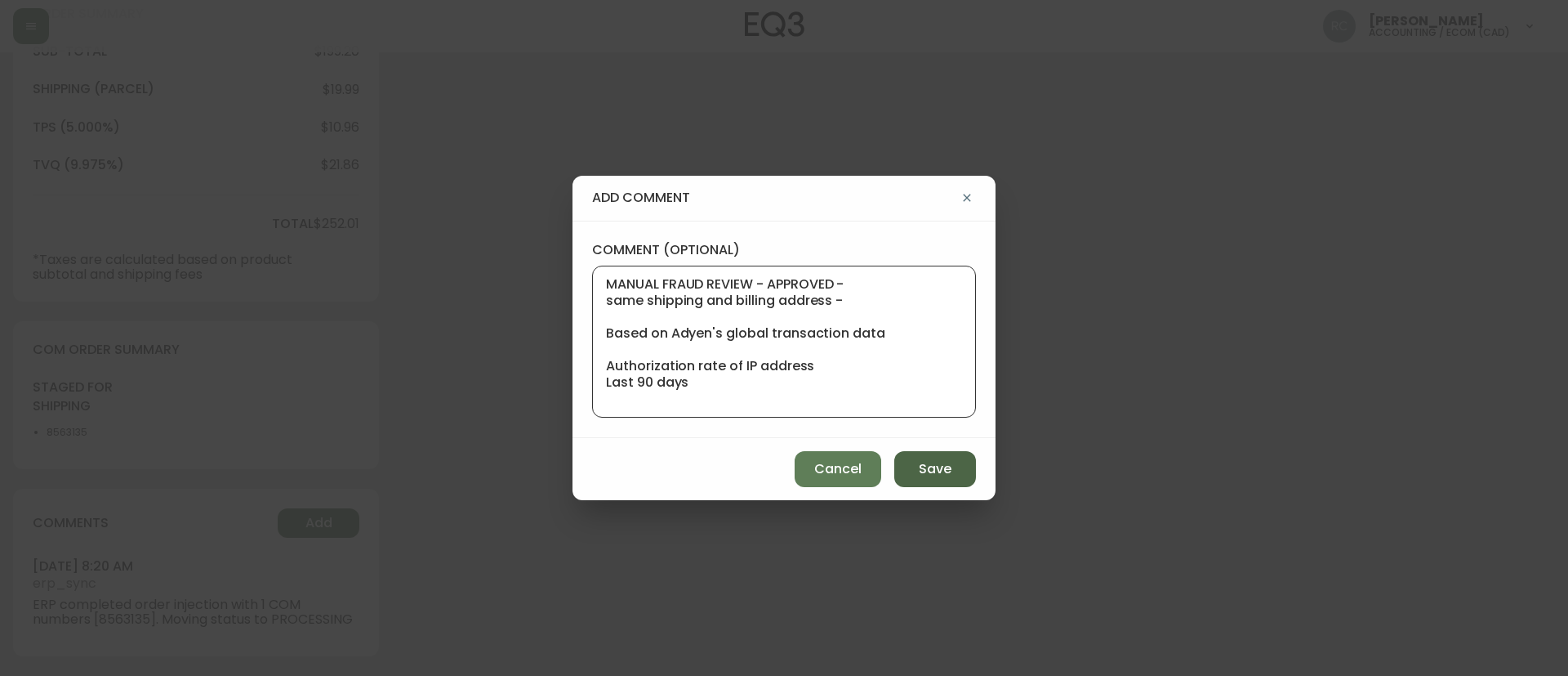
scroll to position [17, 0]
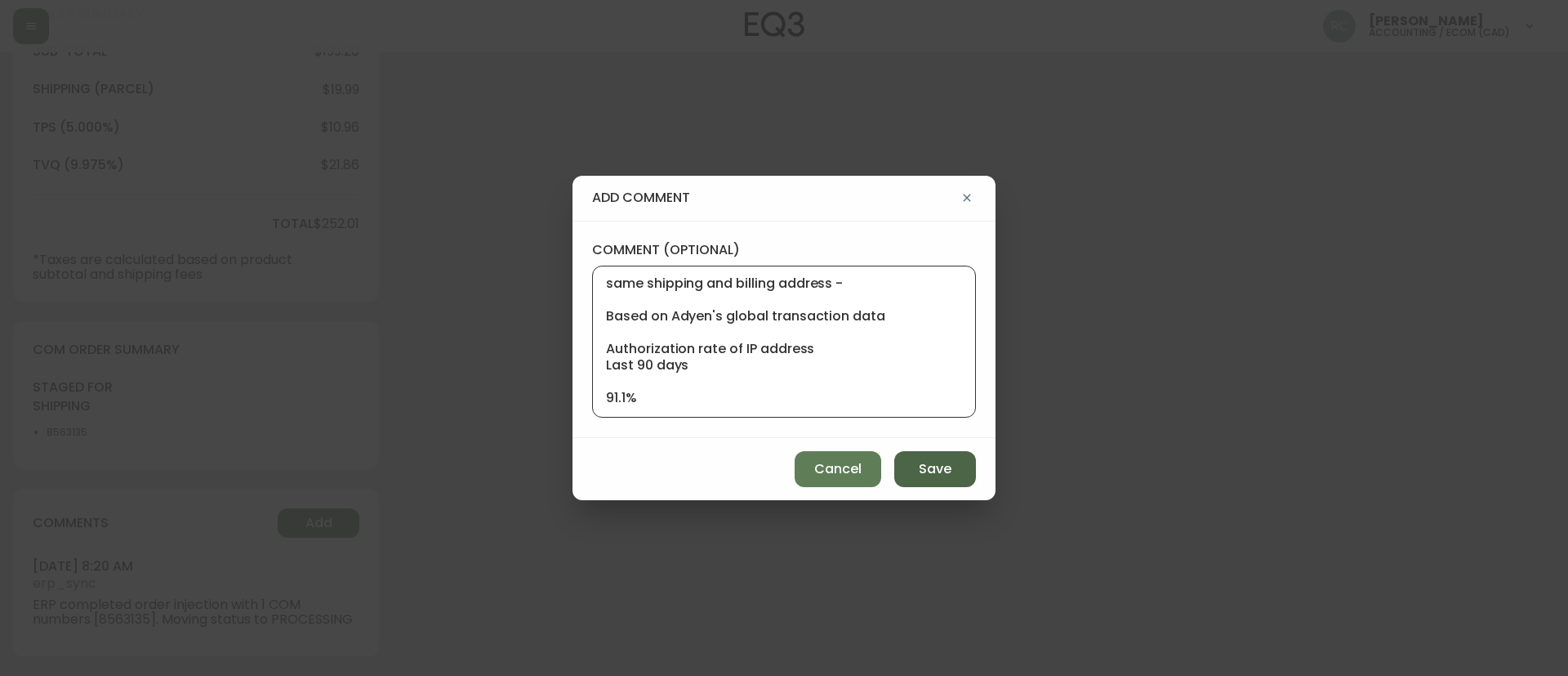
type textarea "MANUAL FRAUD REVIEW - APPROVED - same shipping and billing address - Based on A…"
click at [916, 467] on button "Save" at bounding box center [935, 469] width 82 height 36
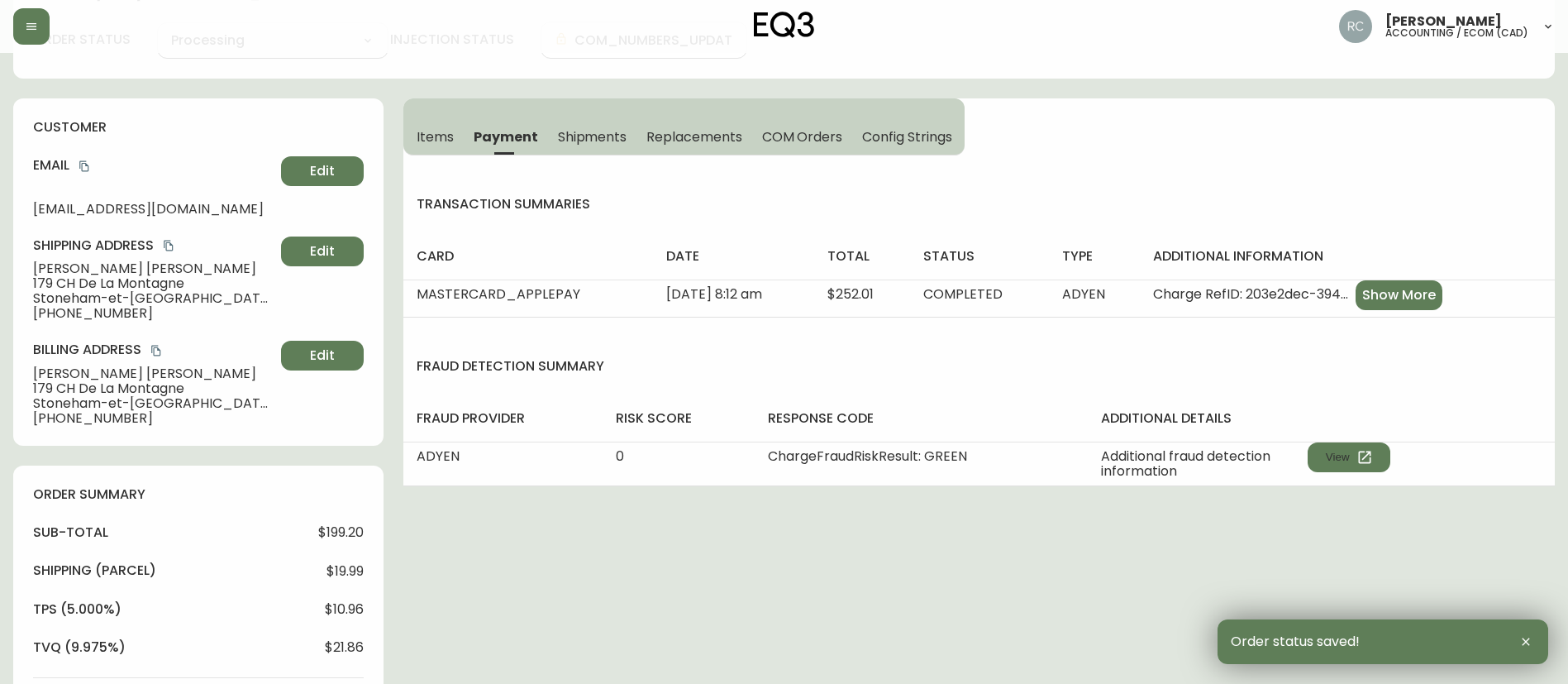
scroll to position [0, 0]
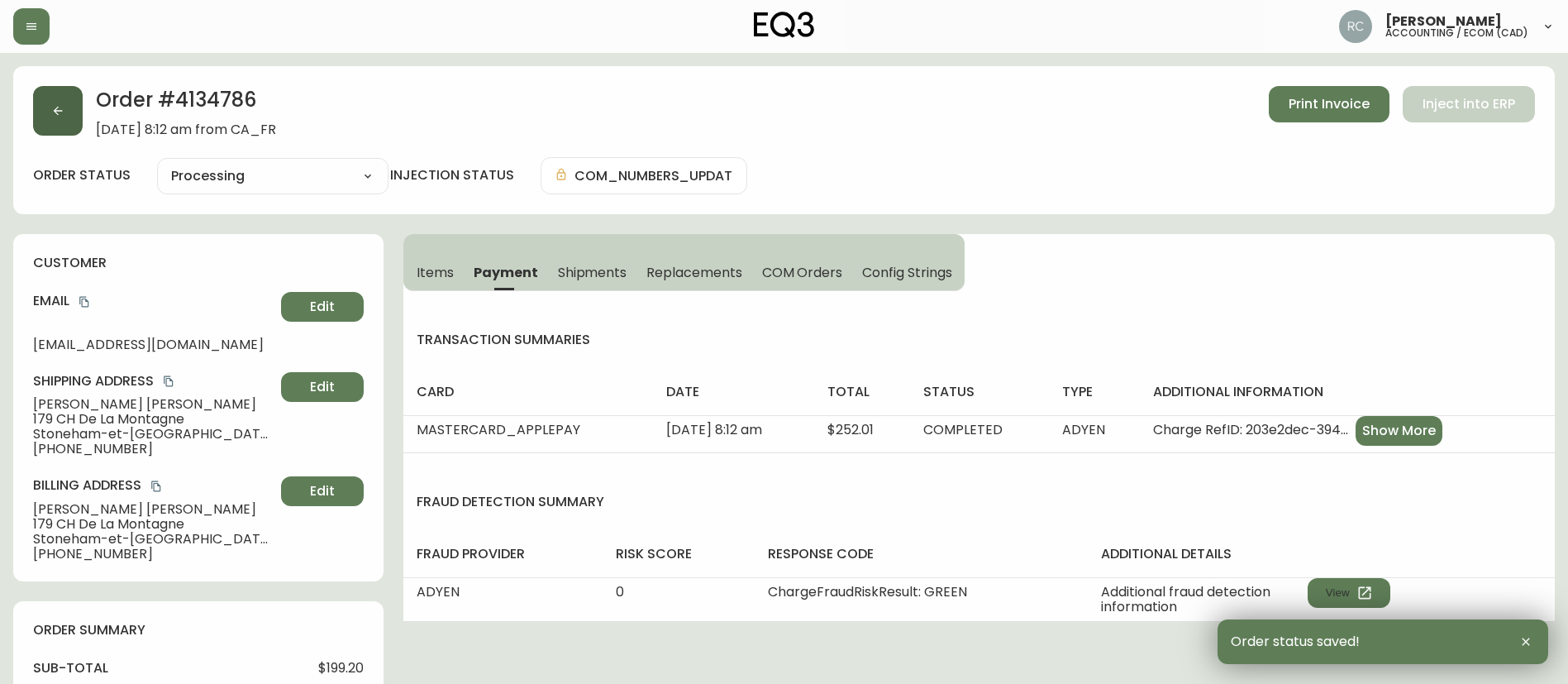
click at [68, 110] on button "button" at bounding box center [58, 110] width 50 height 50
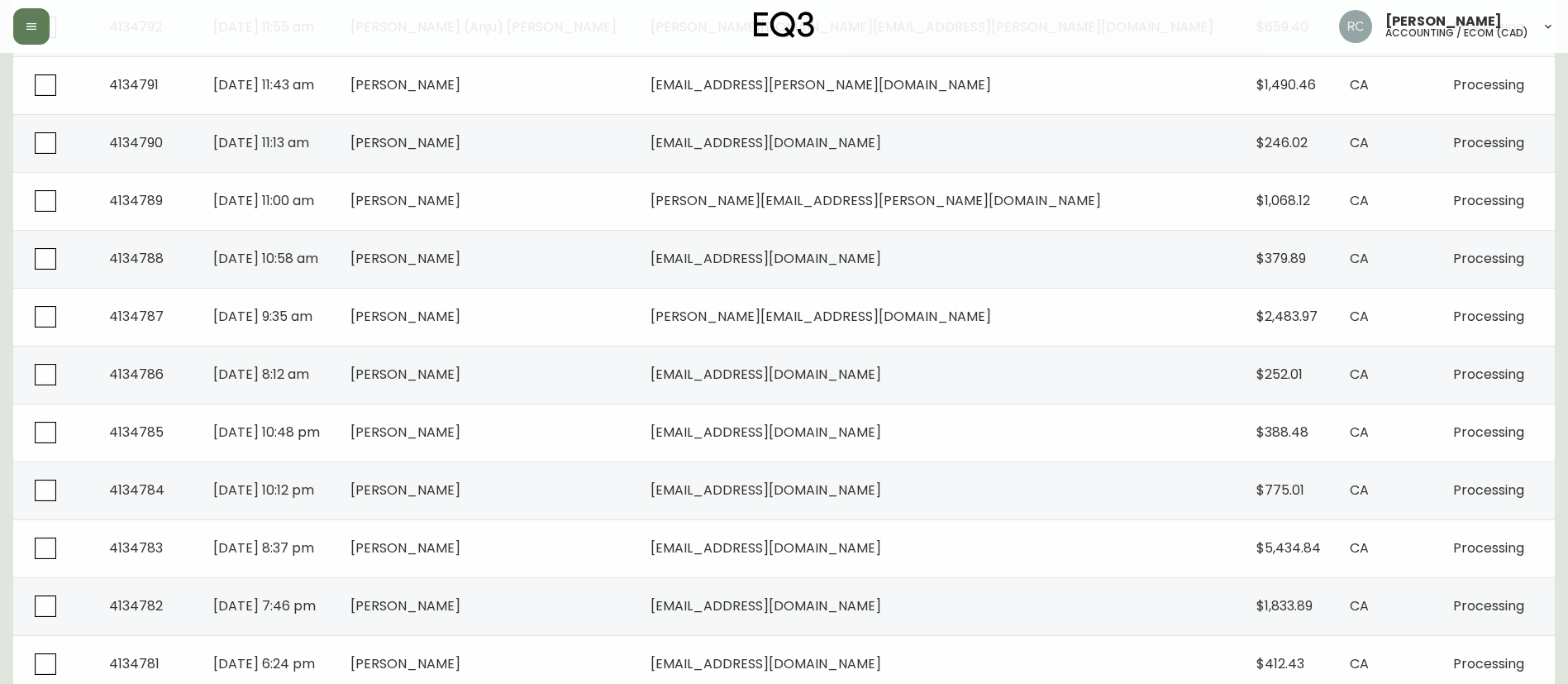
scroll to position [744, 0]
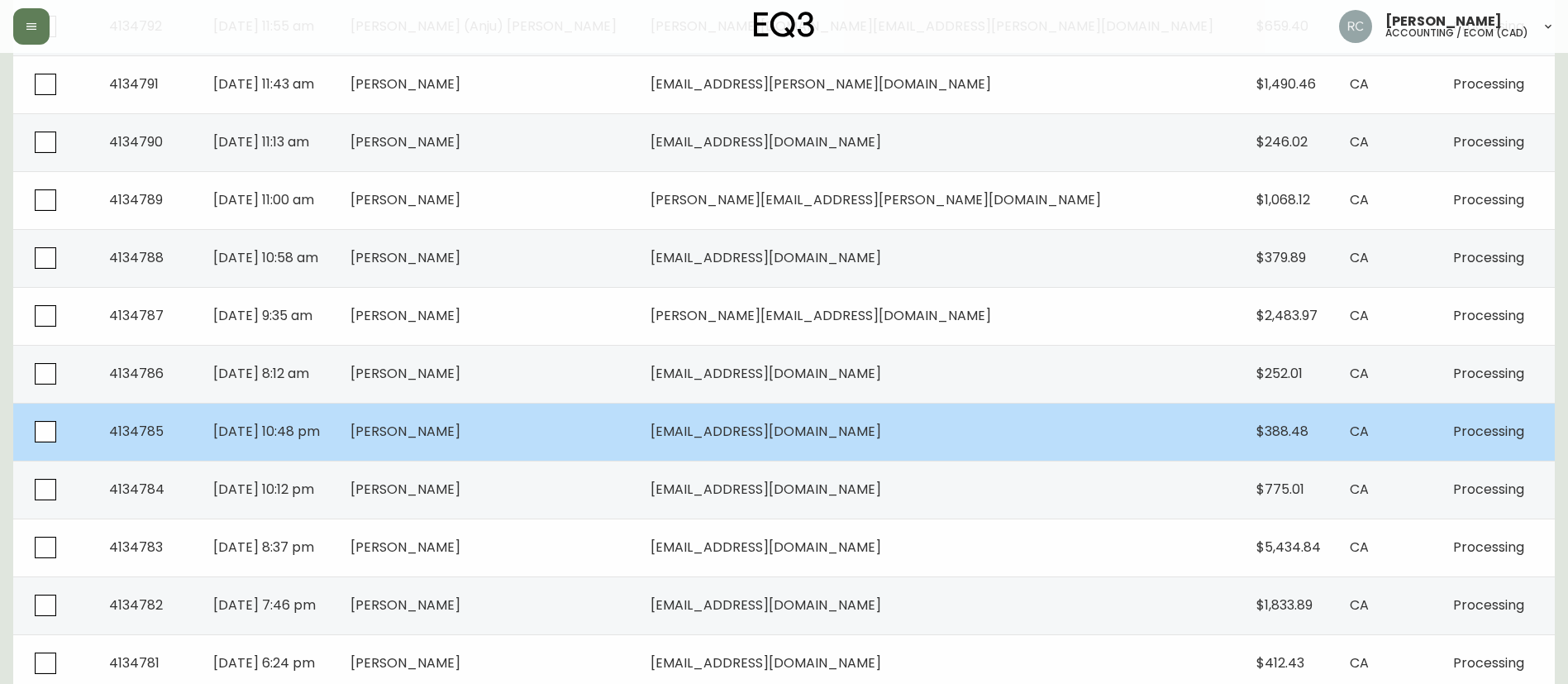
click at [610, 432] on td "Jared Frank" at bounding box center [487, 431] width 301 height 58
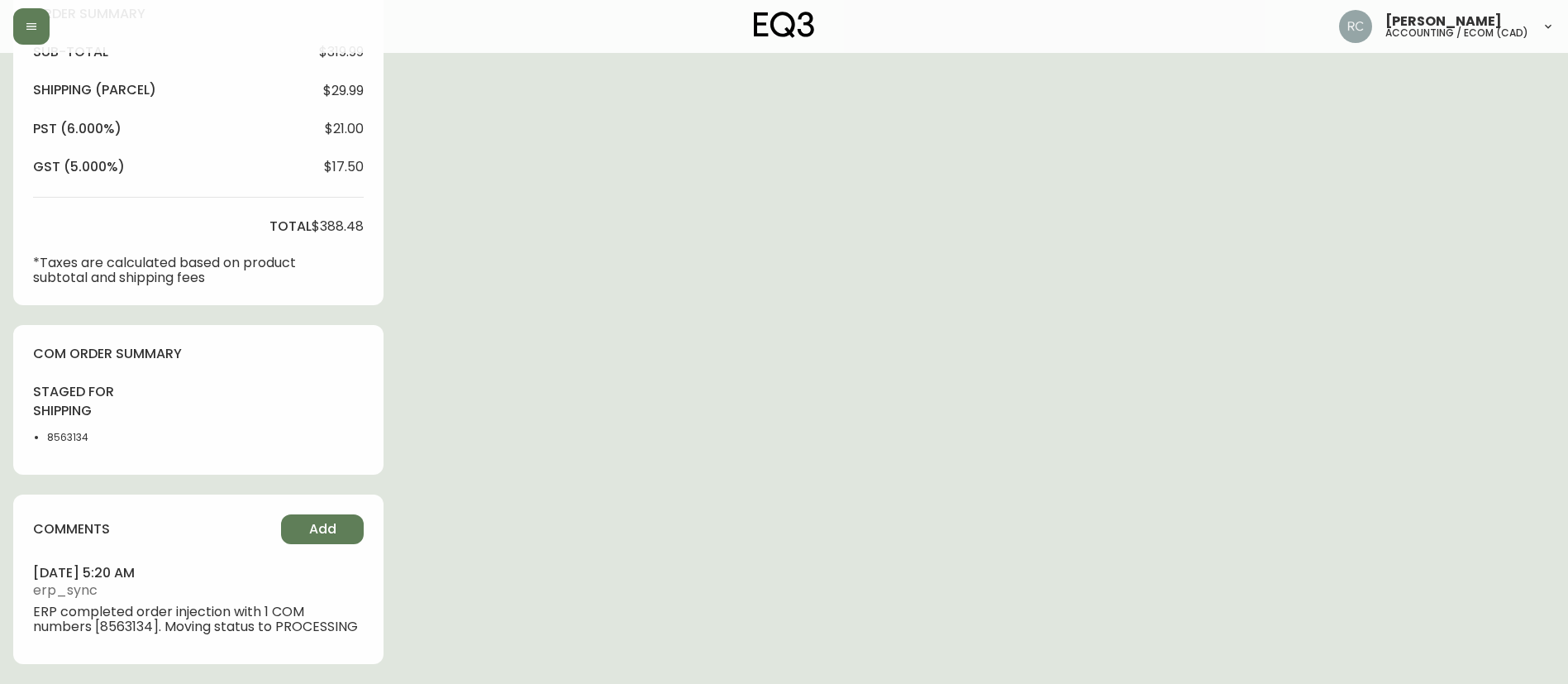
type input "Processing"
select select "PROCESSING"
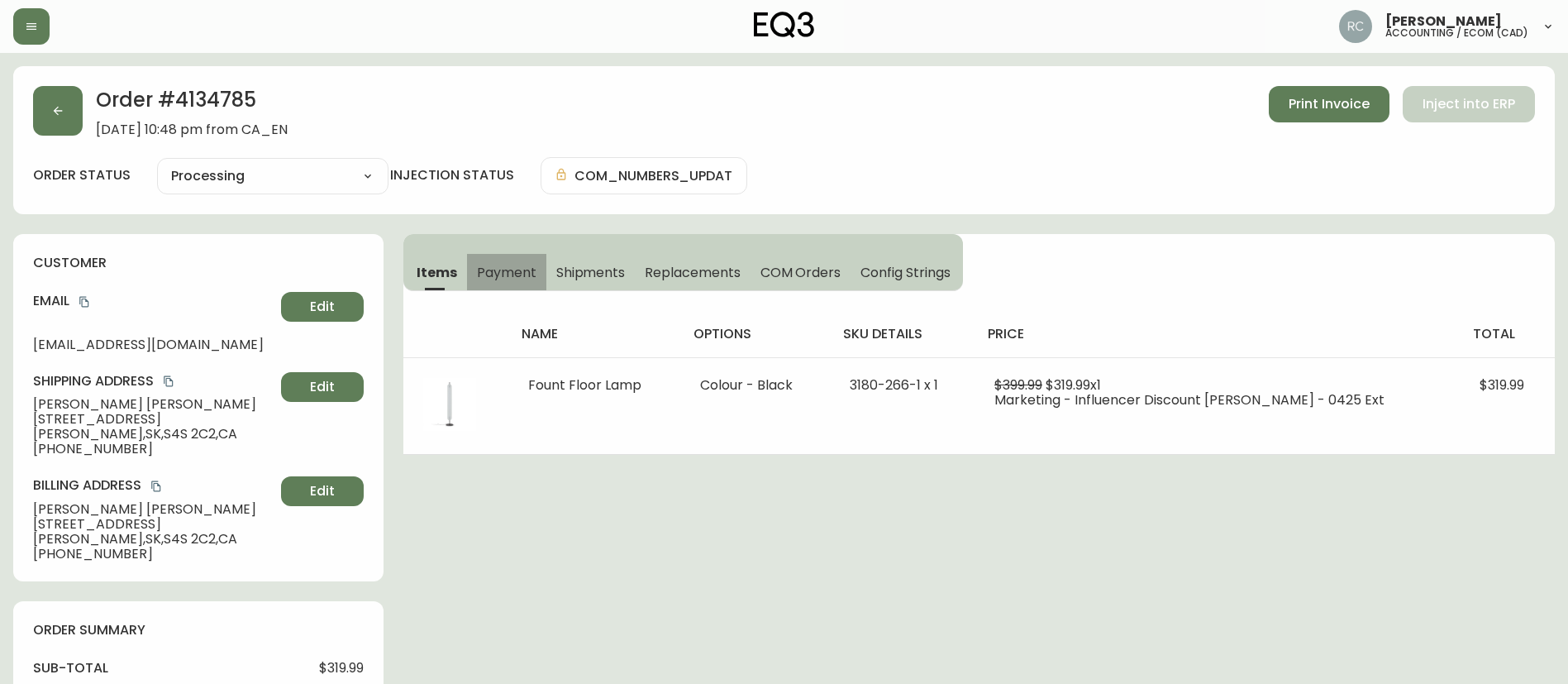
click at [517, 274] on span "Payment" at bounding box center [506, 272] width 60 height 17
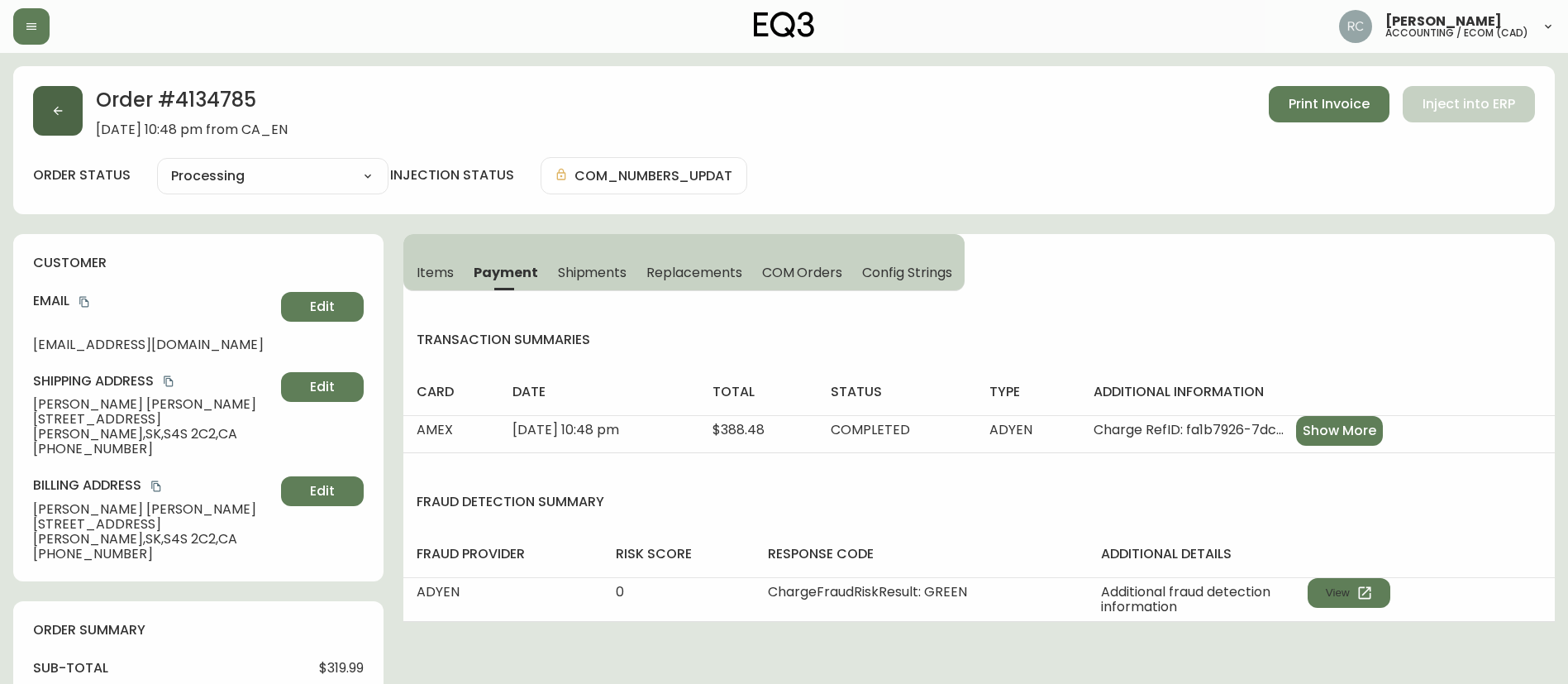
click at [58, 110] on icon "button" at bounding box center [58, 110] width 13 height 13
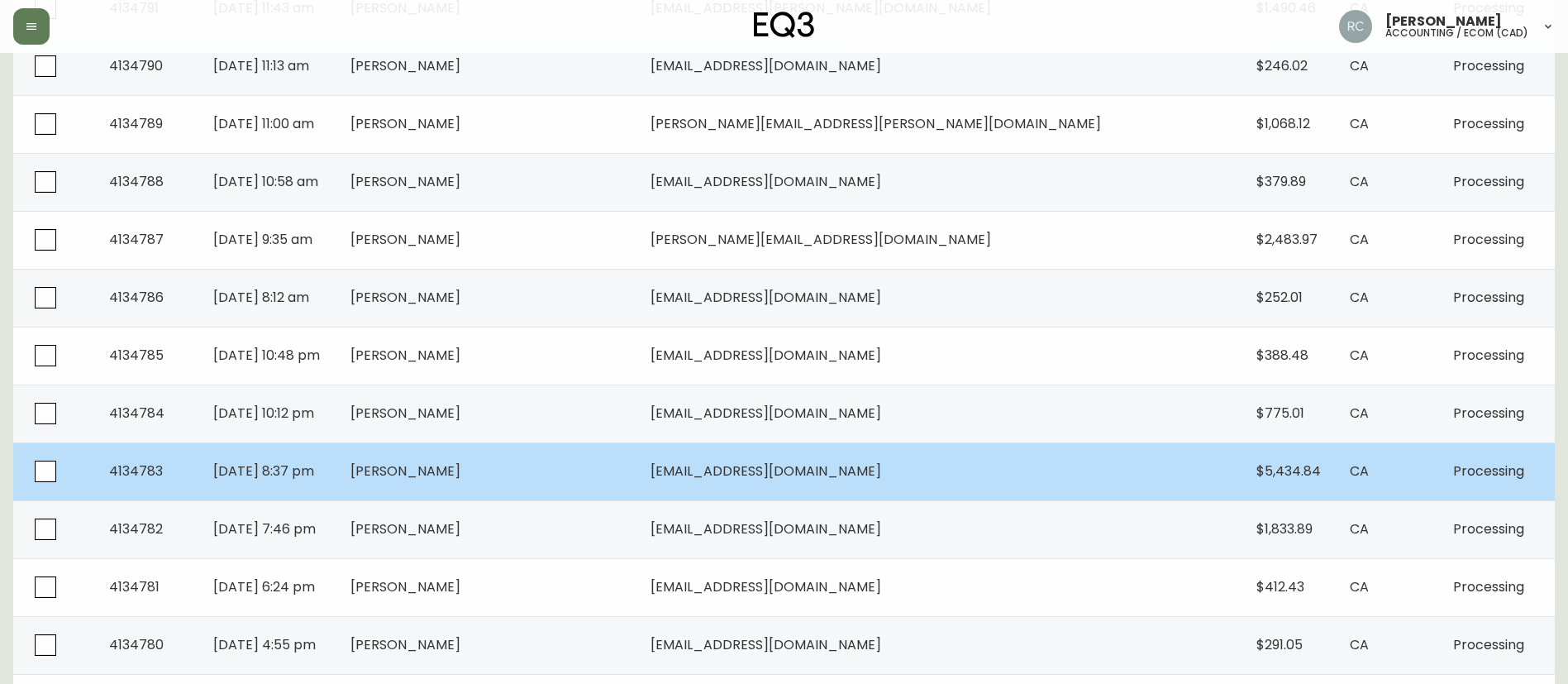
scroll to position [1074, 0]
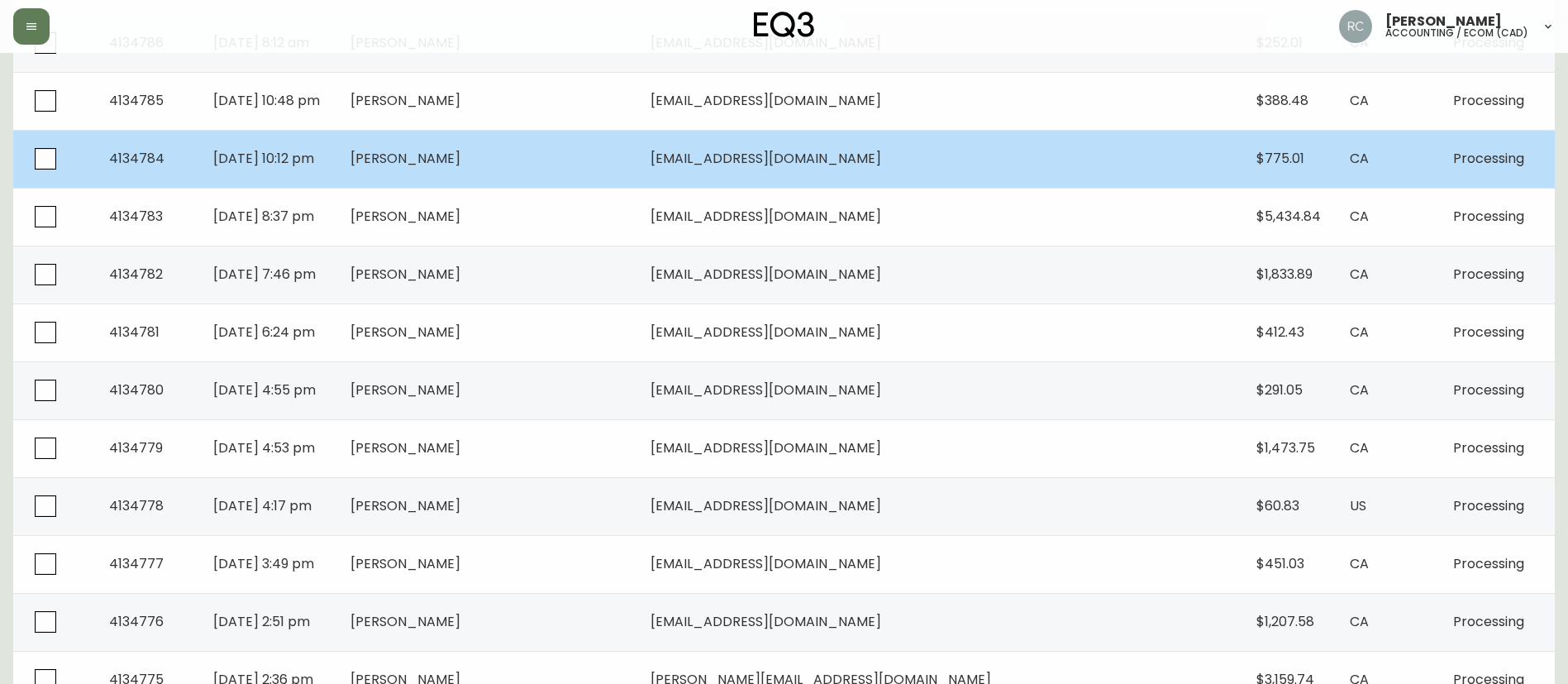
click at [460, 167] on span "Stephanie Mack" at bounding box center [405, 158] width 110 height 19
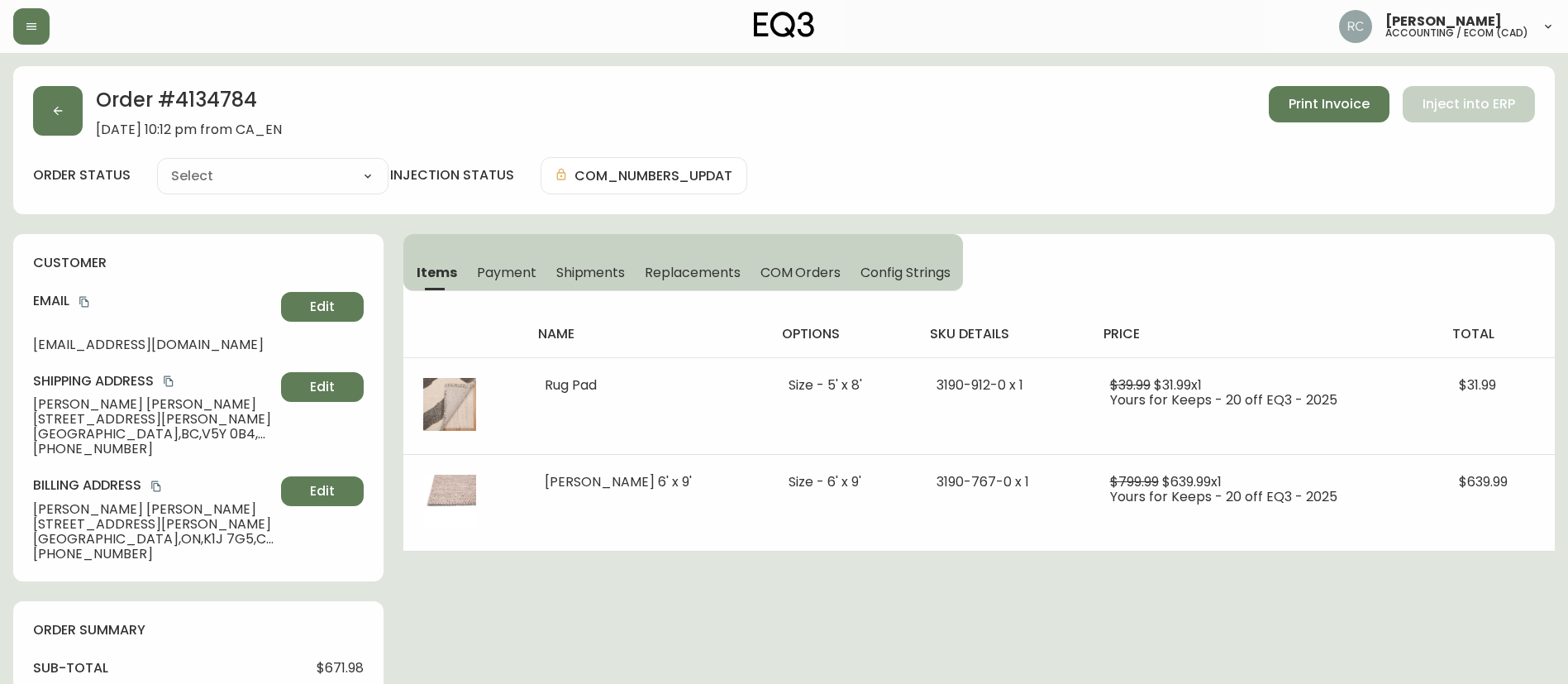
type input "Processing"
select select "PROCESSING"
click at [500, 273] on span "Payment" at bounding box center [506, 272] width 60 height 17
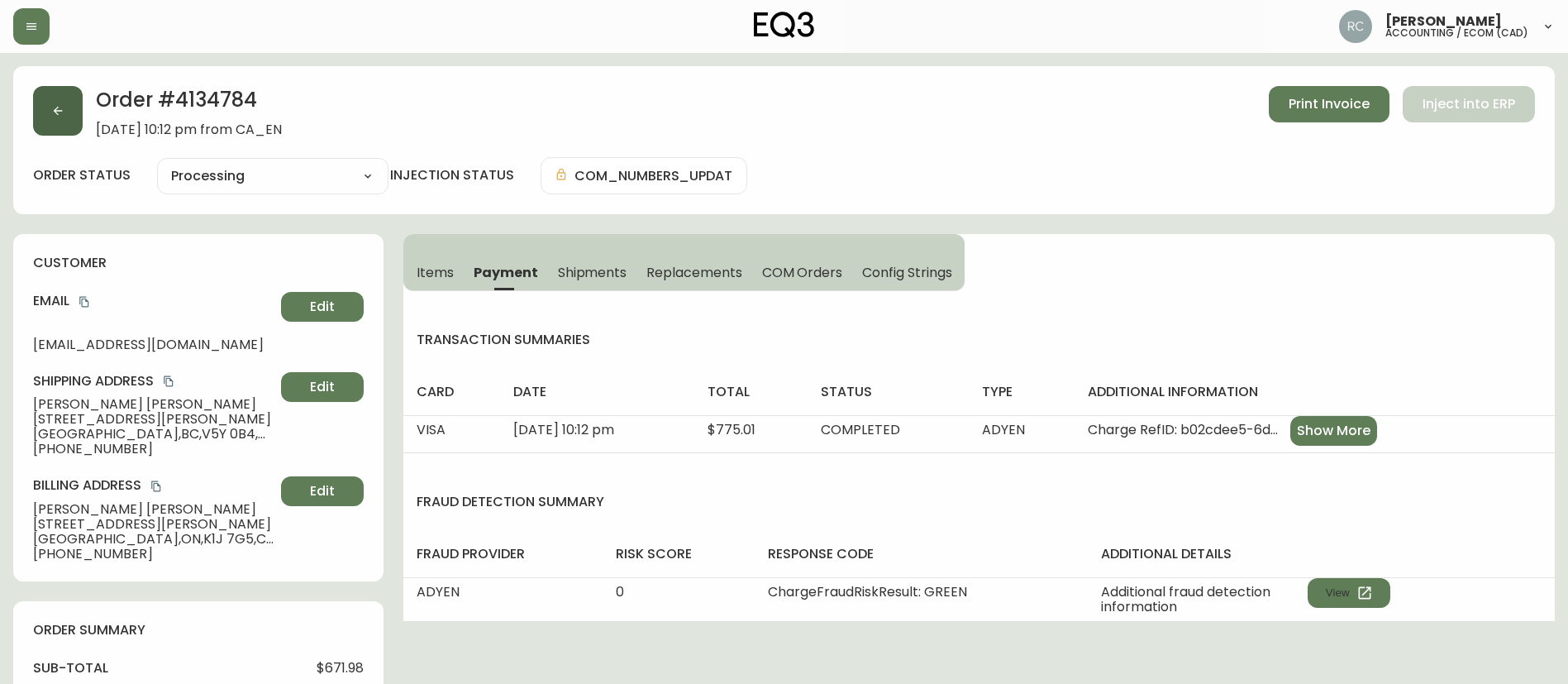
click at [49, 106] on button "button" at bounding box center [58, 110] width 50 height 50
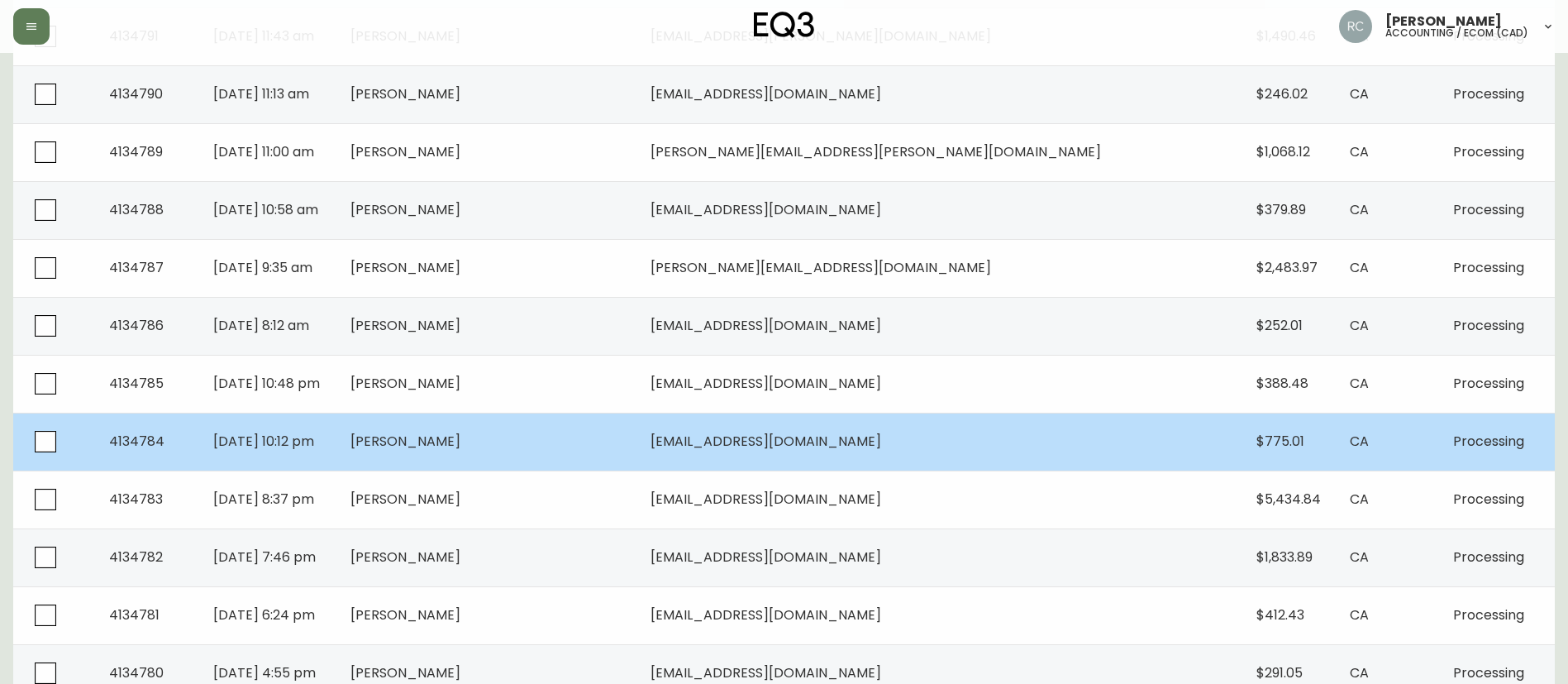
scroll to position [992, 0]
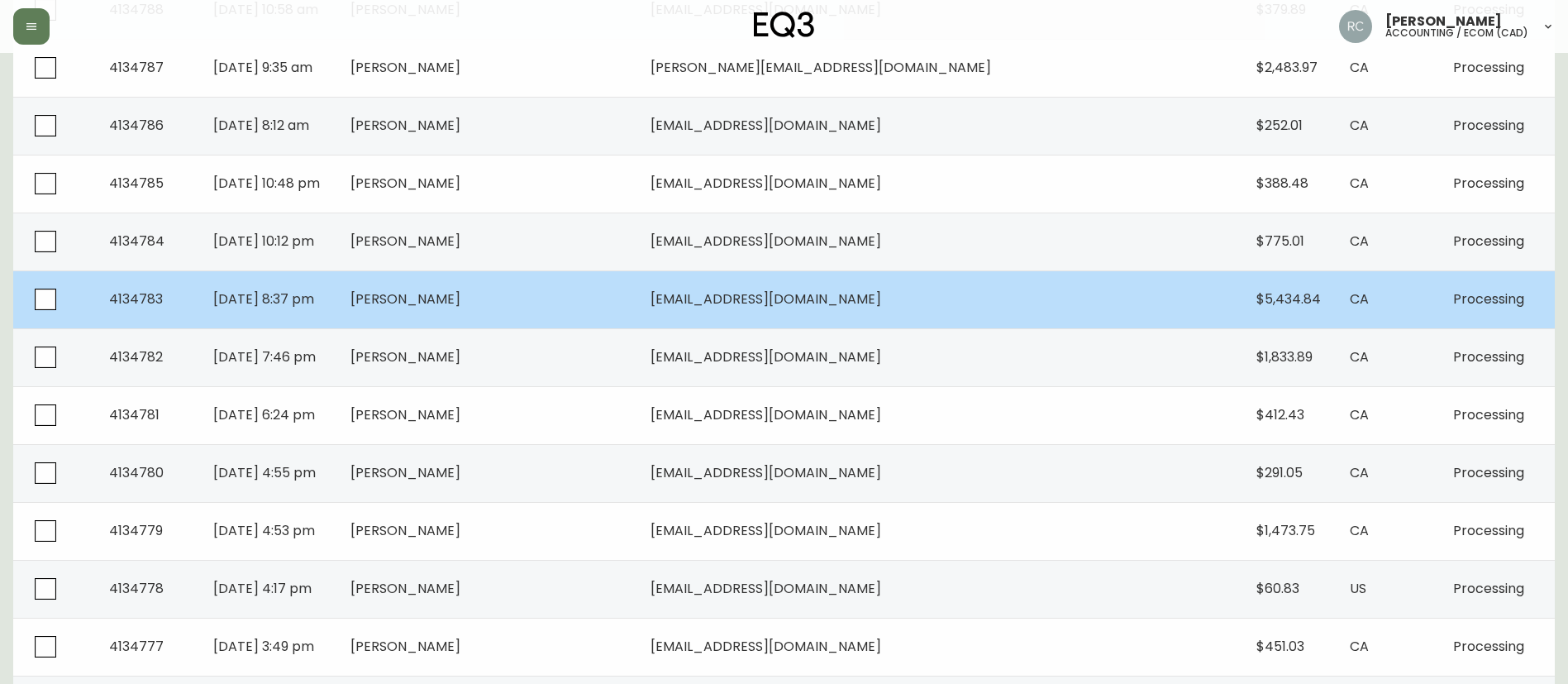
click at [593, 293] on td "greg napier" at bounding box center [487, 299] width 301 height 58
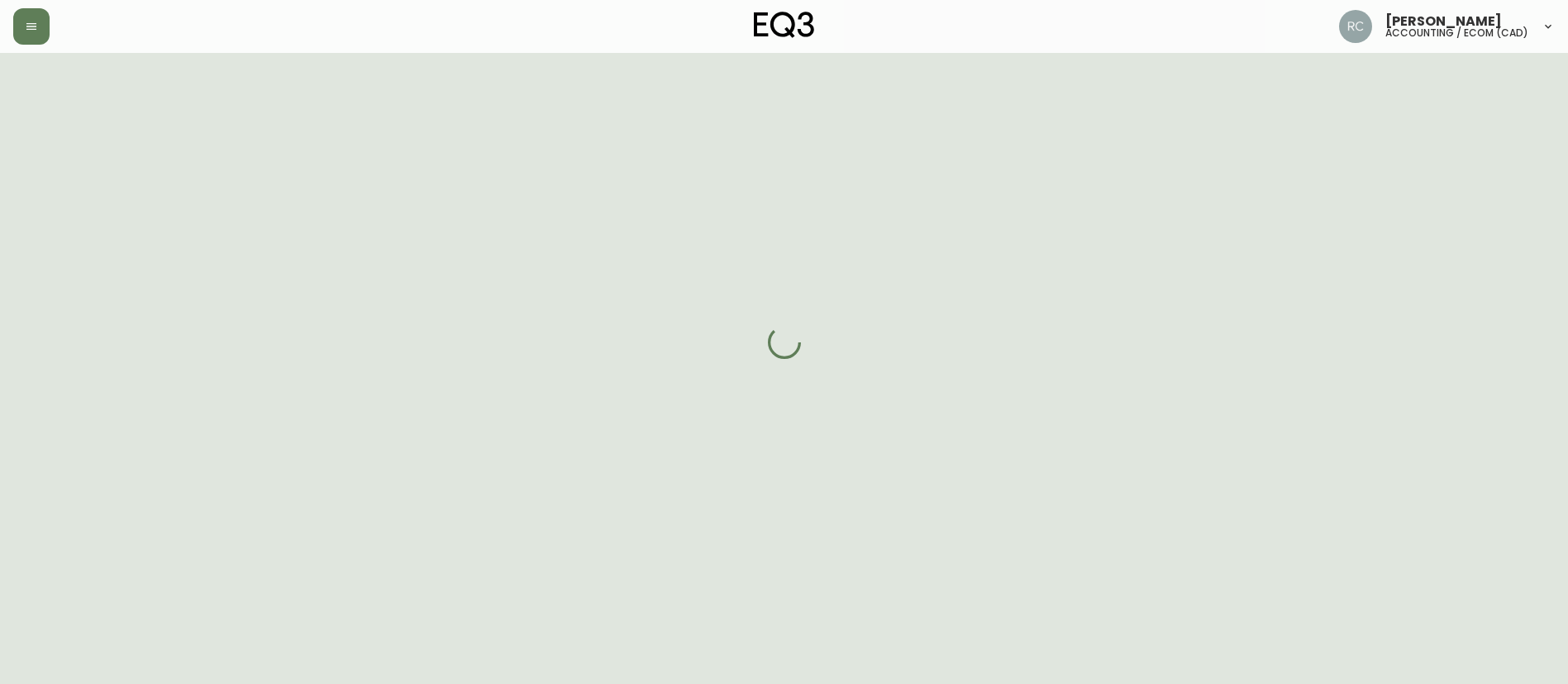
scroll to position [559, 0]
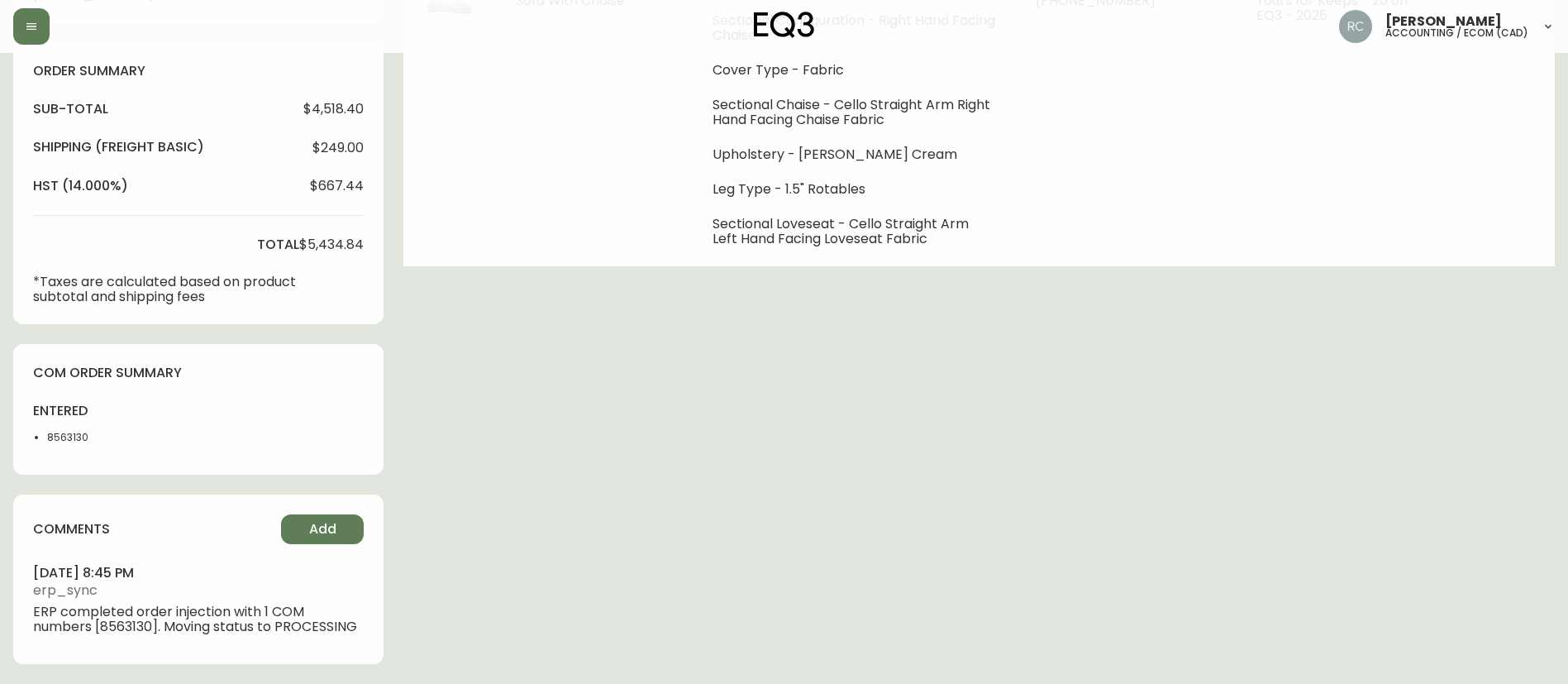
type input "Processing"
select select "PROCESSING"
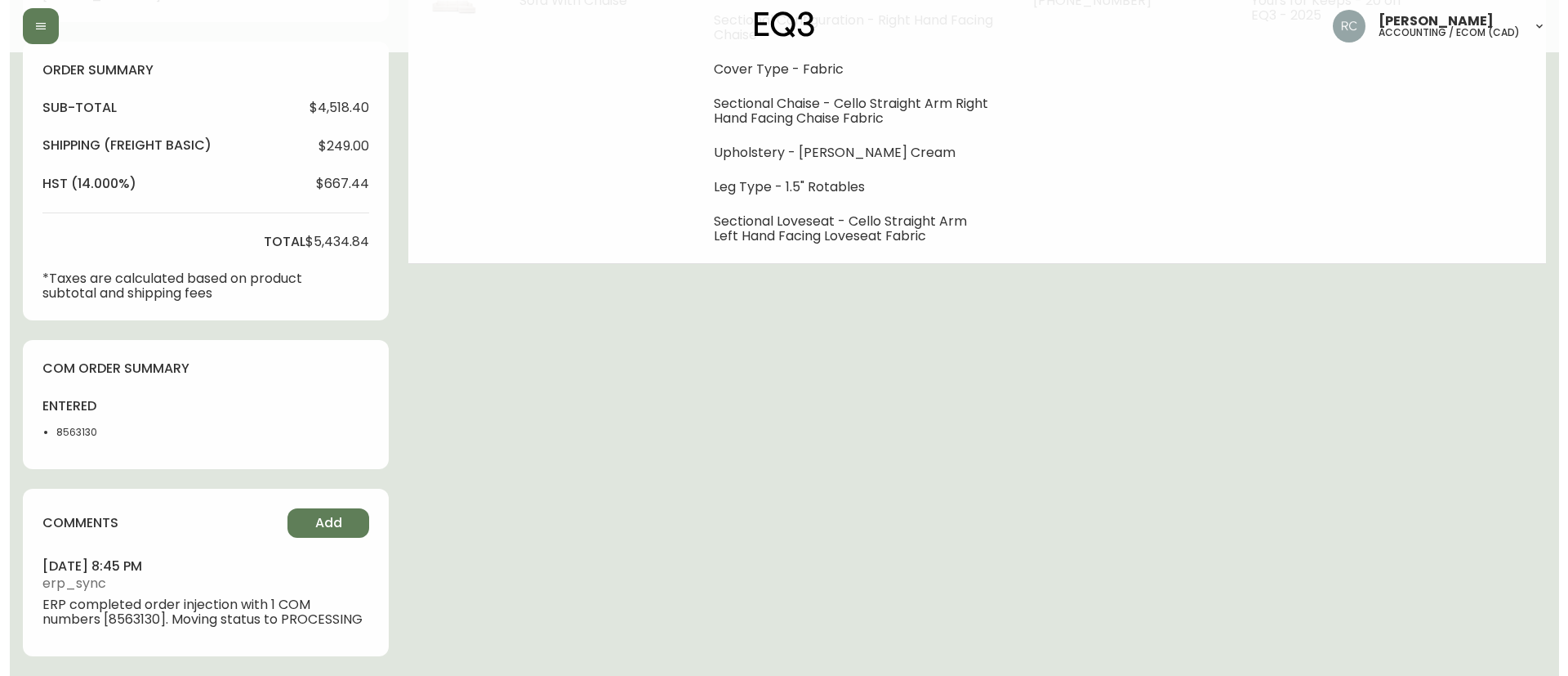
scroll to position [0, 0]
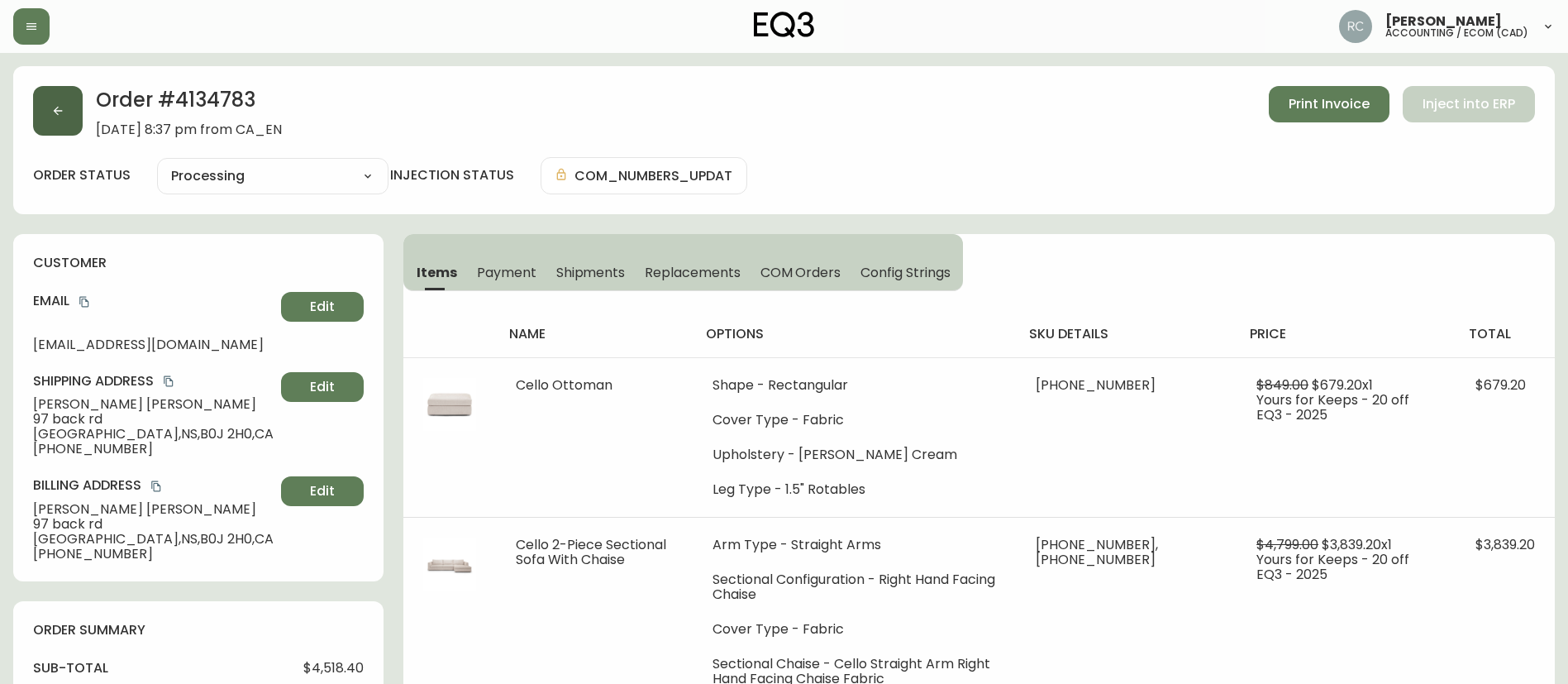
click at [61, 120] on button "button" at bounding box center [58, 110] width 50 height 50
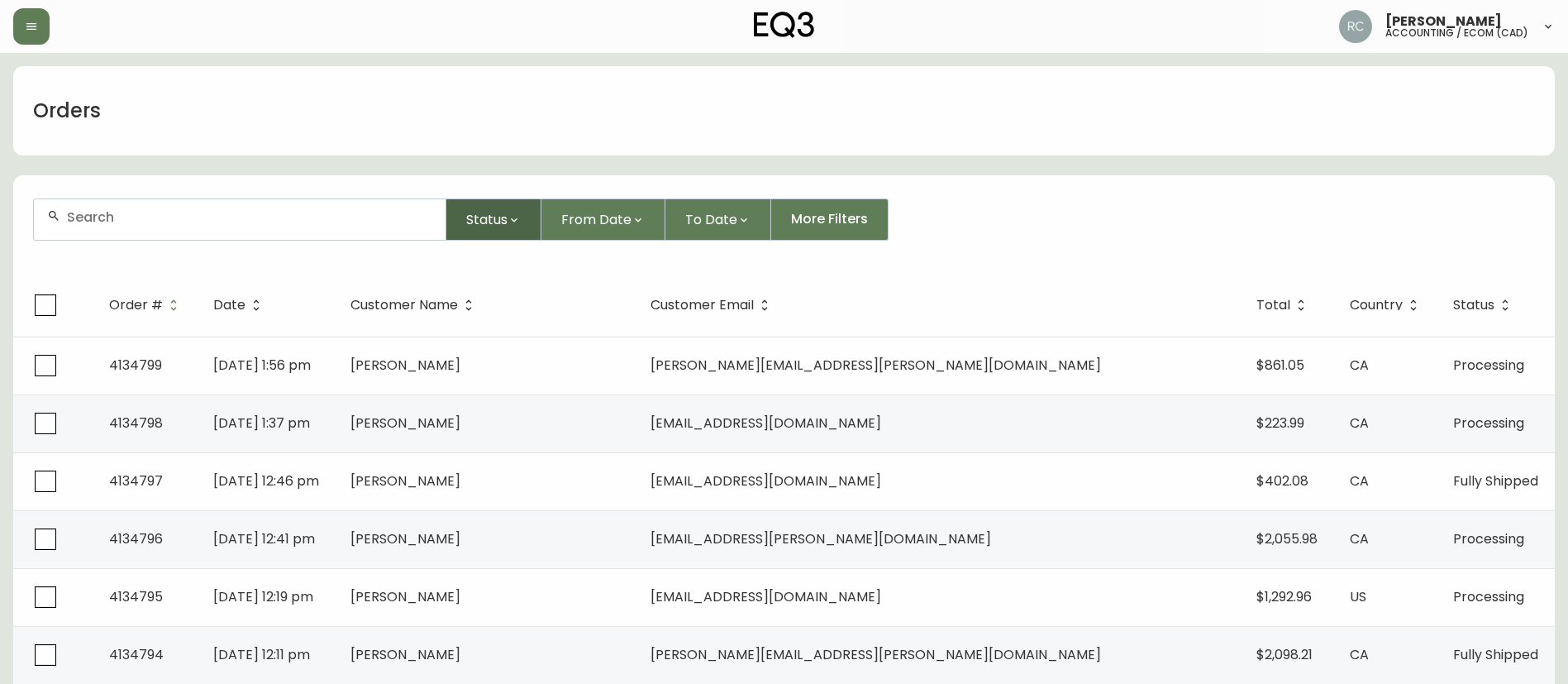
click at [510, 225] on icon "button" at bounding box center [514, 220] width 13 height 13
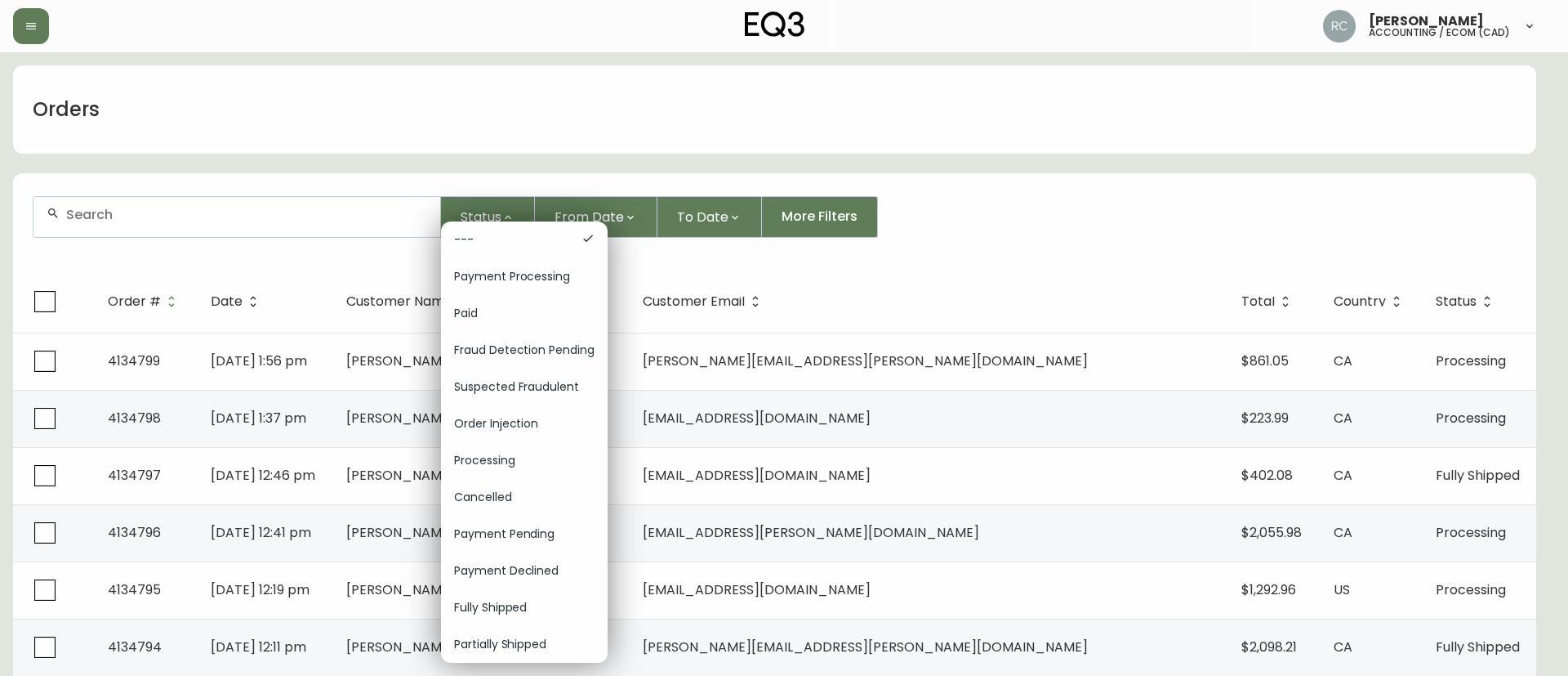
click at [513, 153] on div at bounding box center [784, 338] width 1568 height 676
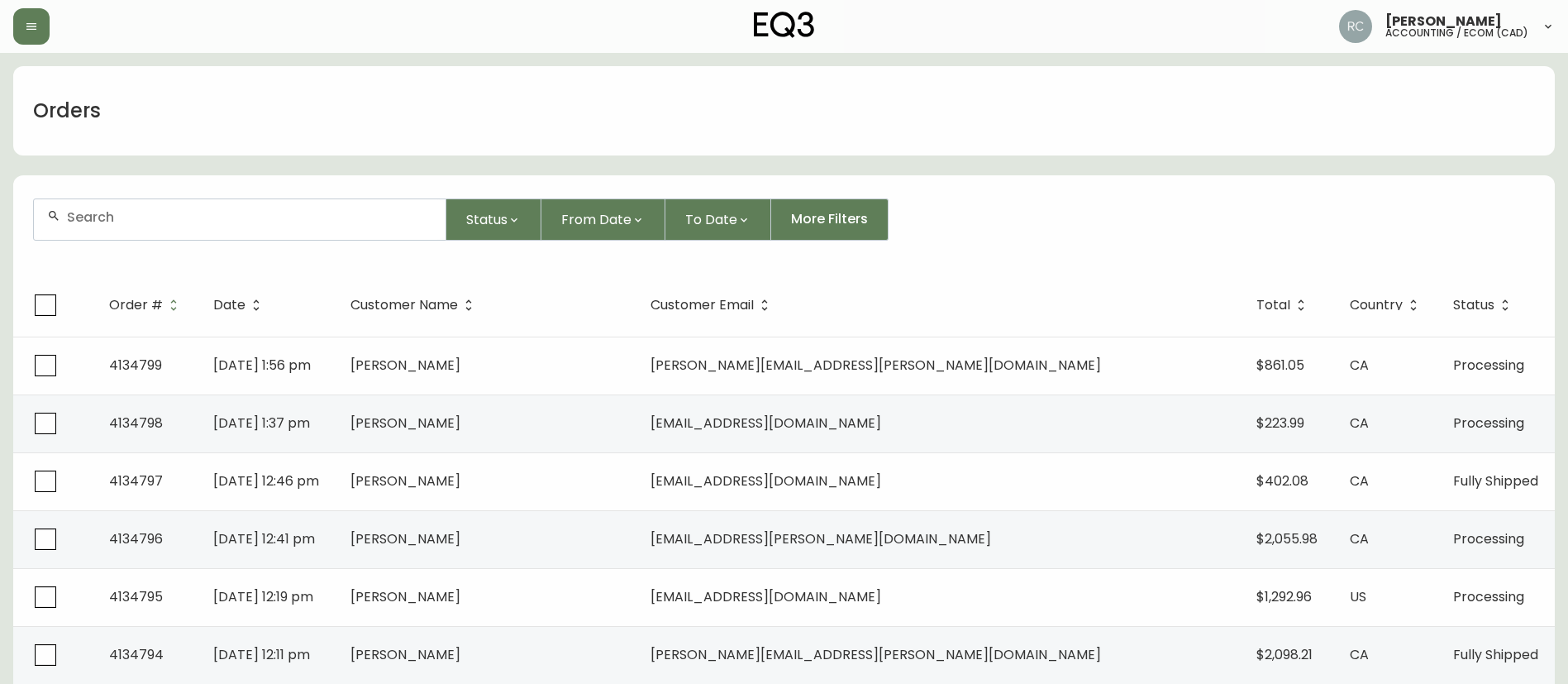
click at [587, 230] on button "From Date" at bounding box center [603, 220] width 124 height 42
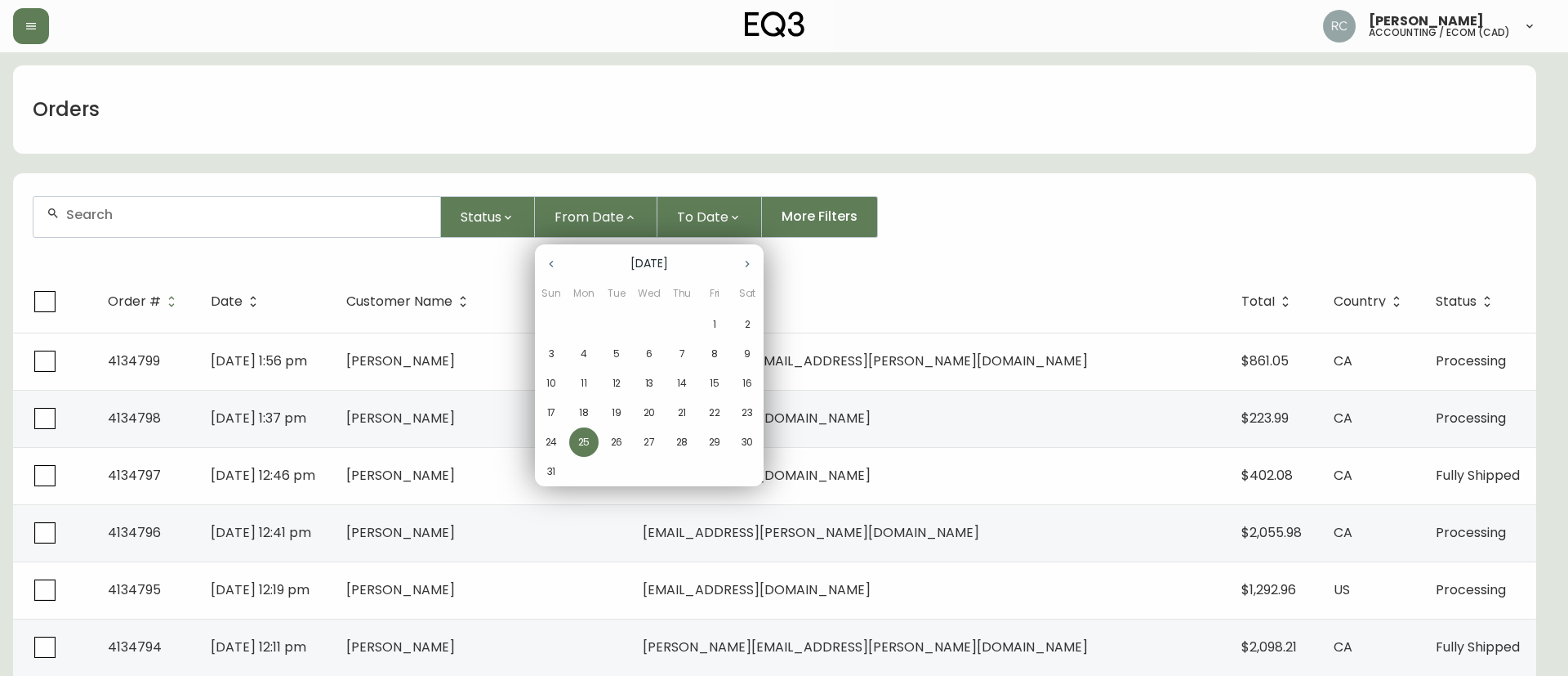
click at [740, 413] on span "23" at bounding box center [747, 412] width 29 height 15
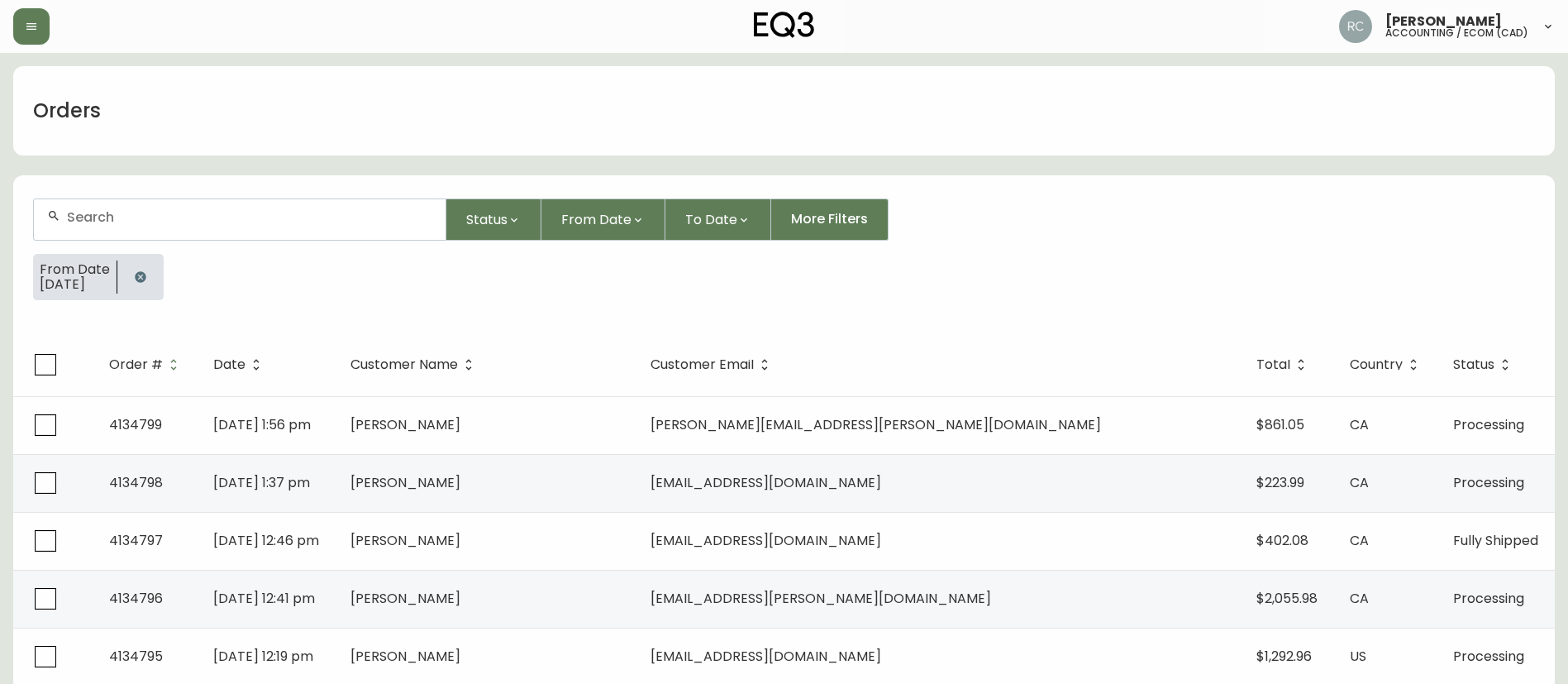
click at [693, 211] on span "To Date" at bounding box center [711, 219] width 52 height 20
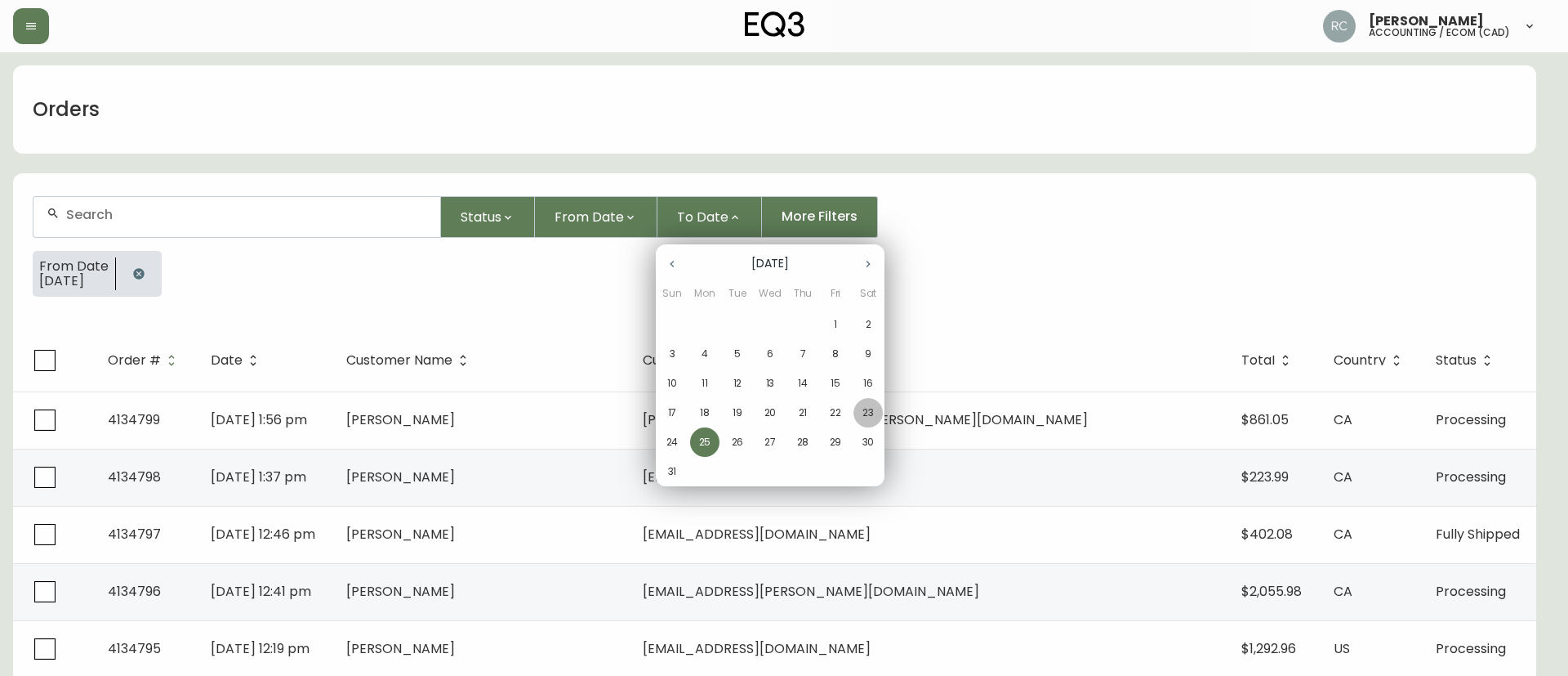
click at [869, 414] on p "23" at bounding box center [868, 412] width 12 height 15
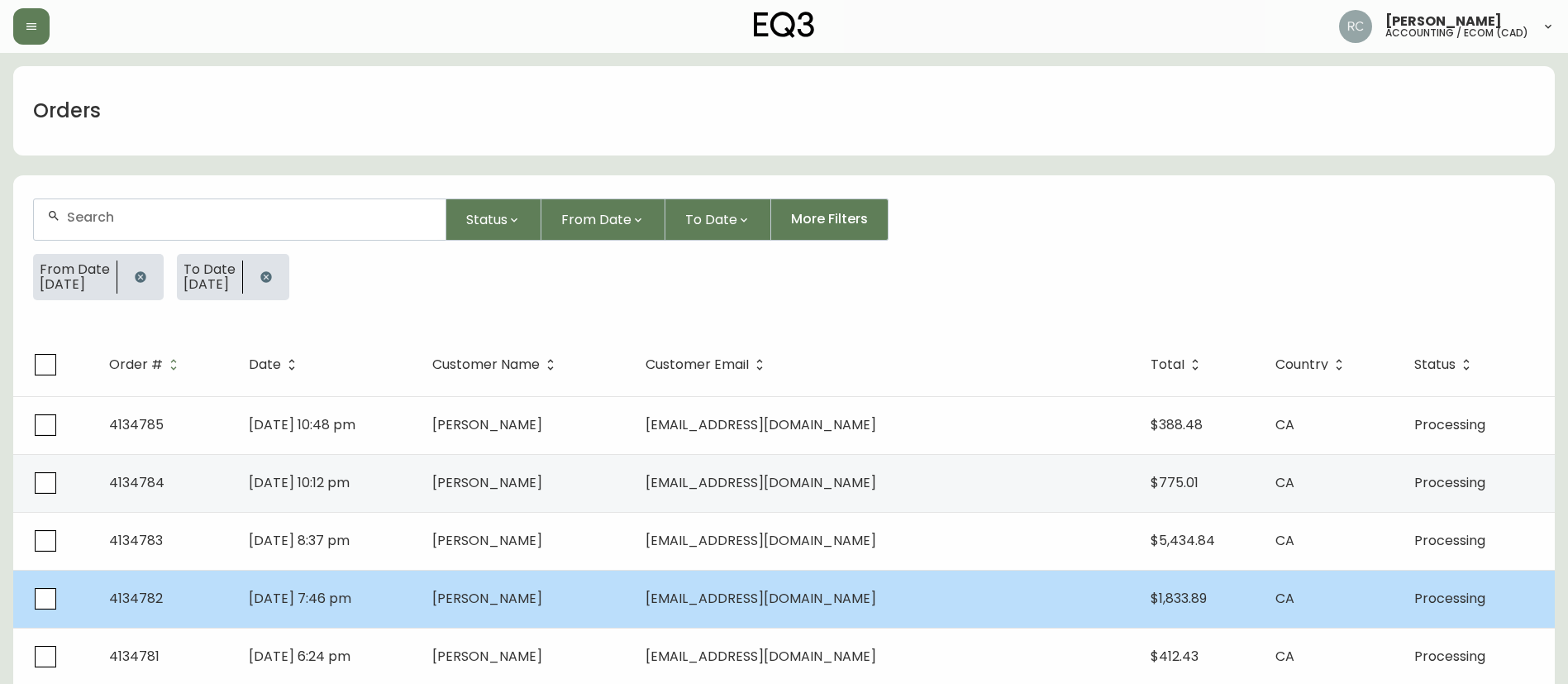
click at [633, 609] on td "Michael Hanzalek" at bounding box center [526, 598] width 215 height 58
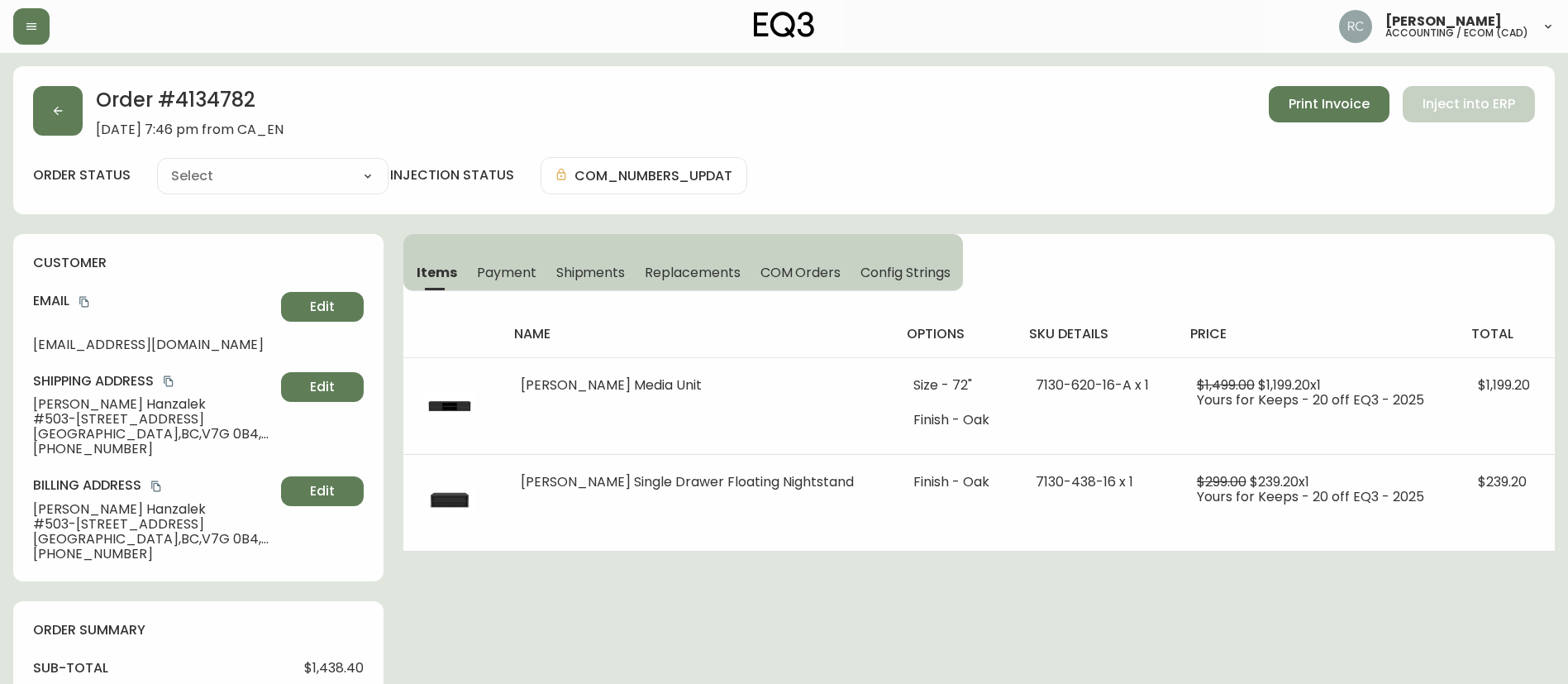
type input "Processing"
select select "PROCESSING"
click at [56, 107] on icon "button" at bounding box center [58, 110] width 13 height 13
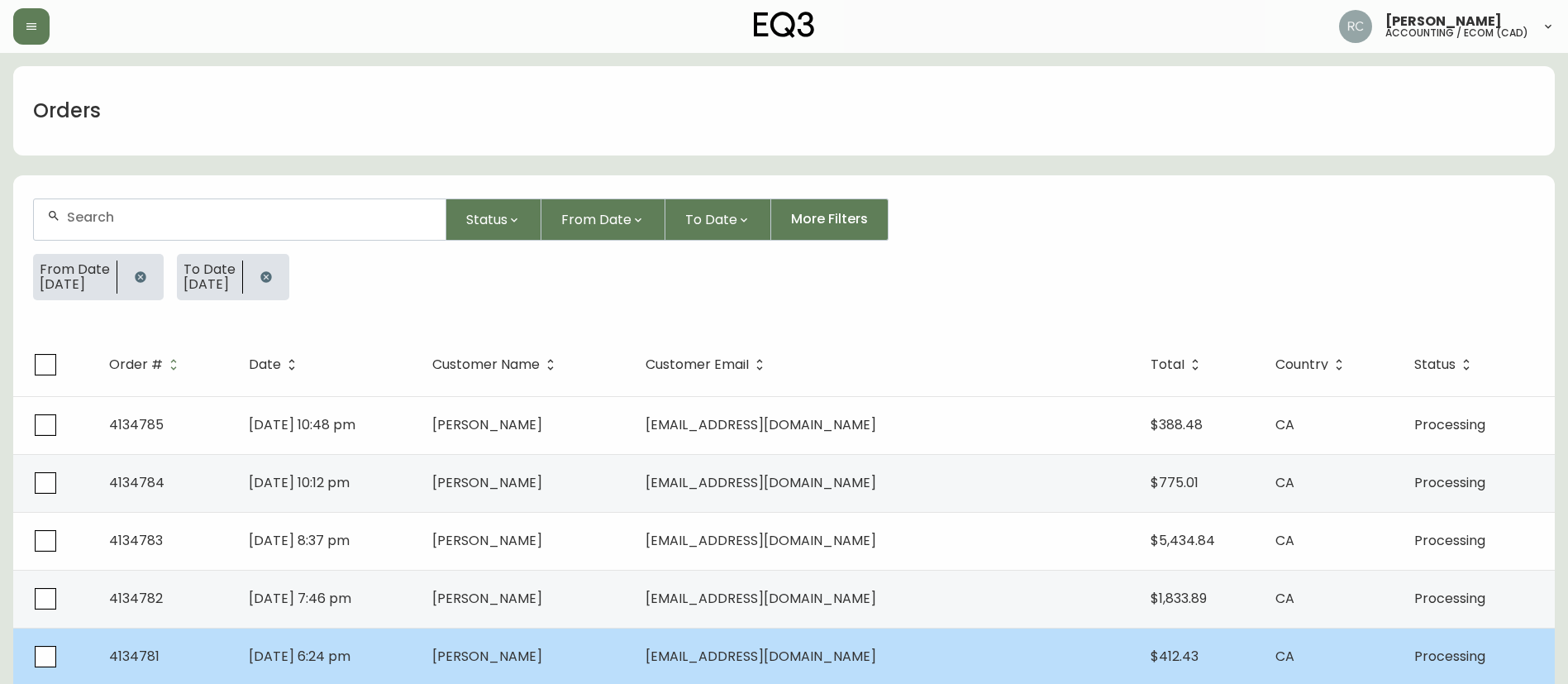
click at [520, 647] on span "Patrick Herman" at bounding box center [487, 655] width 110 height 19
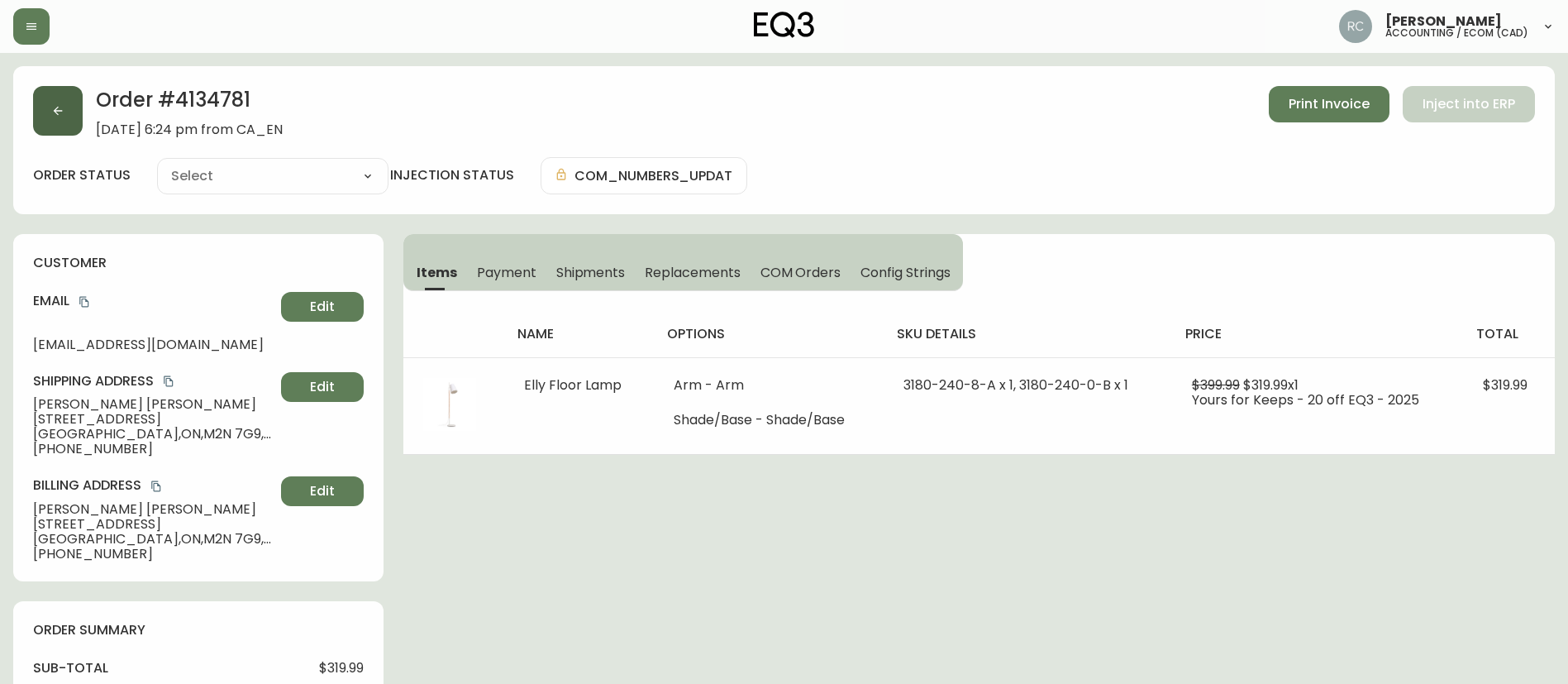
type input "Processing"
select select "PROCESSING"
click at [64, 109] on button "button" at bounding box center [58, 110] width 50 height 50
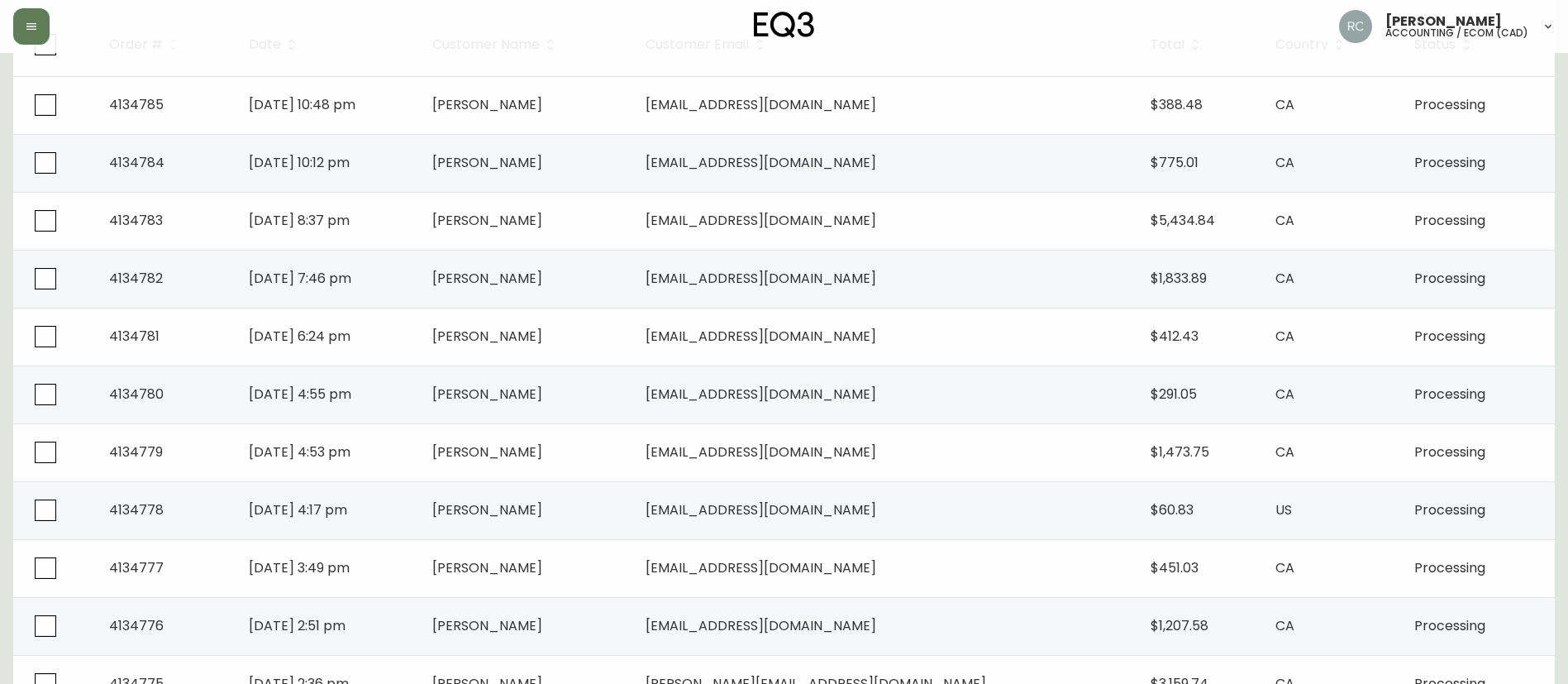
scroll to position [330, 0]
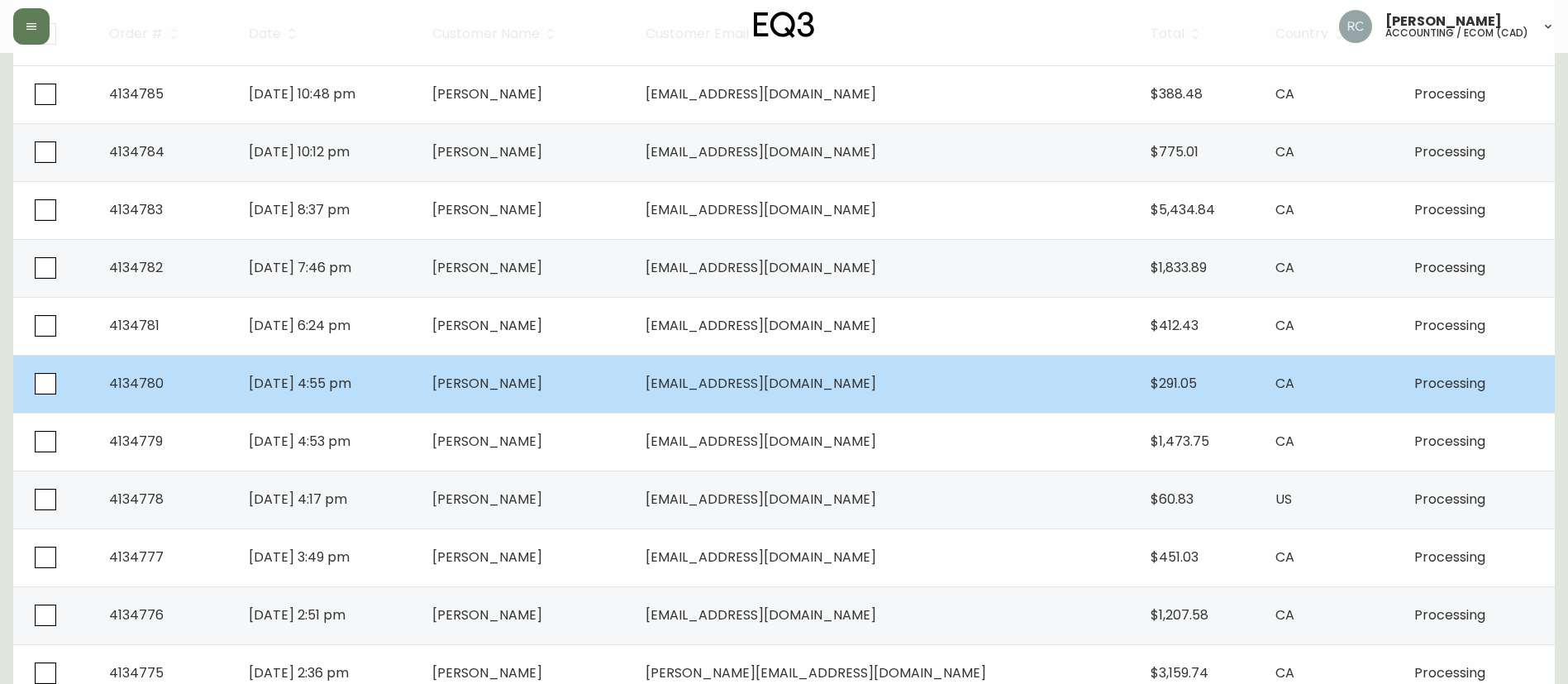
click at [596, 385] on td "Ayan Khan" at bounding box center [526, 383] width 215 height 58
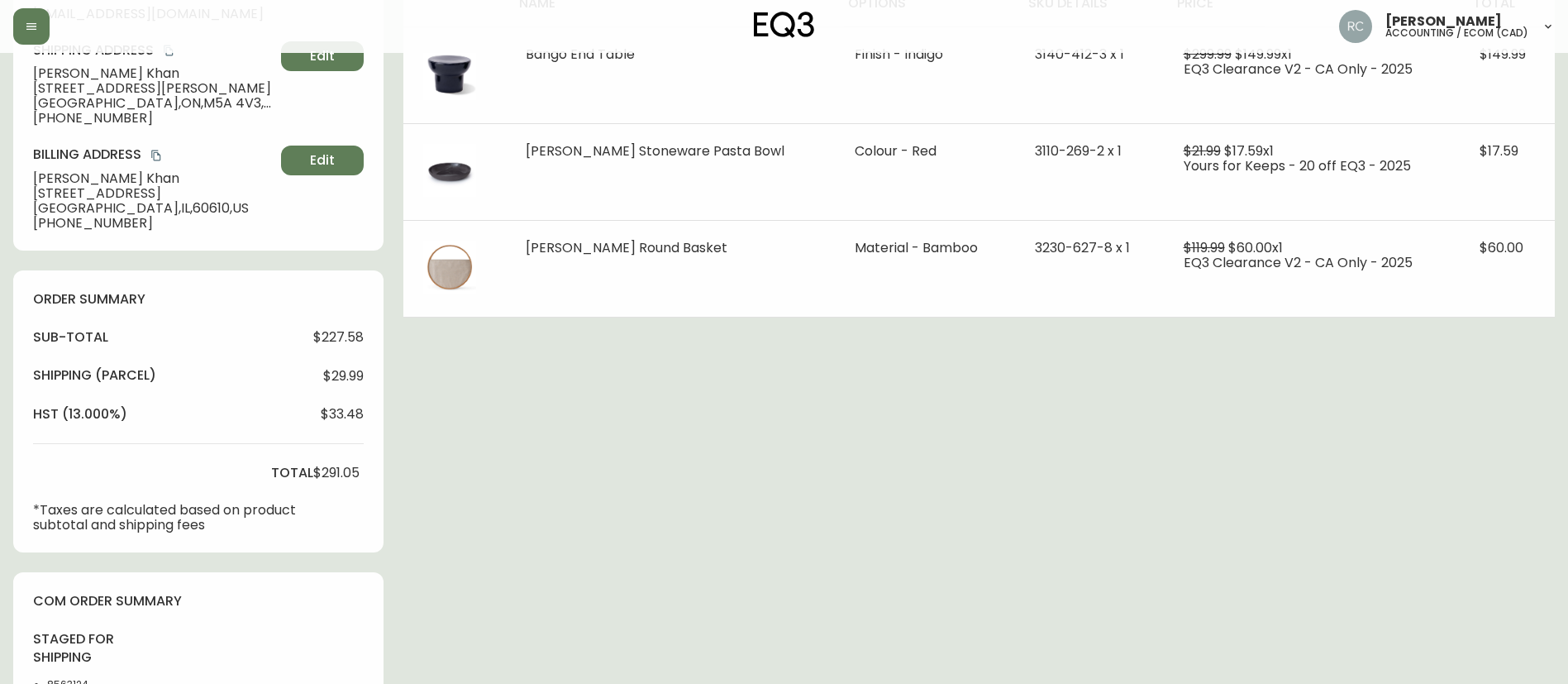
scroll to position [316, 0]
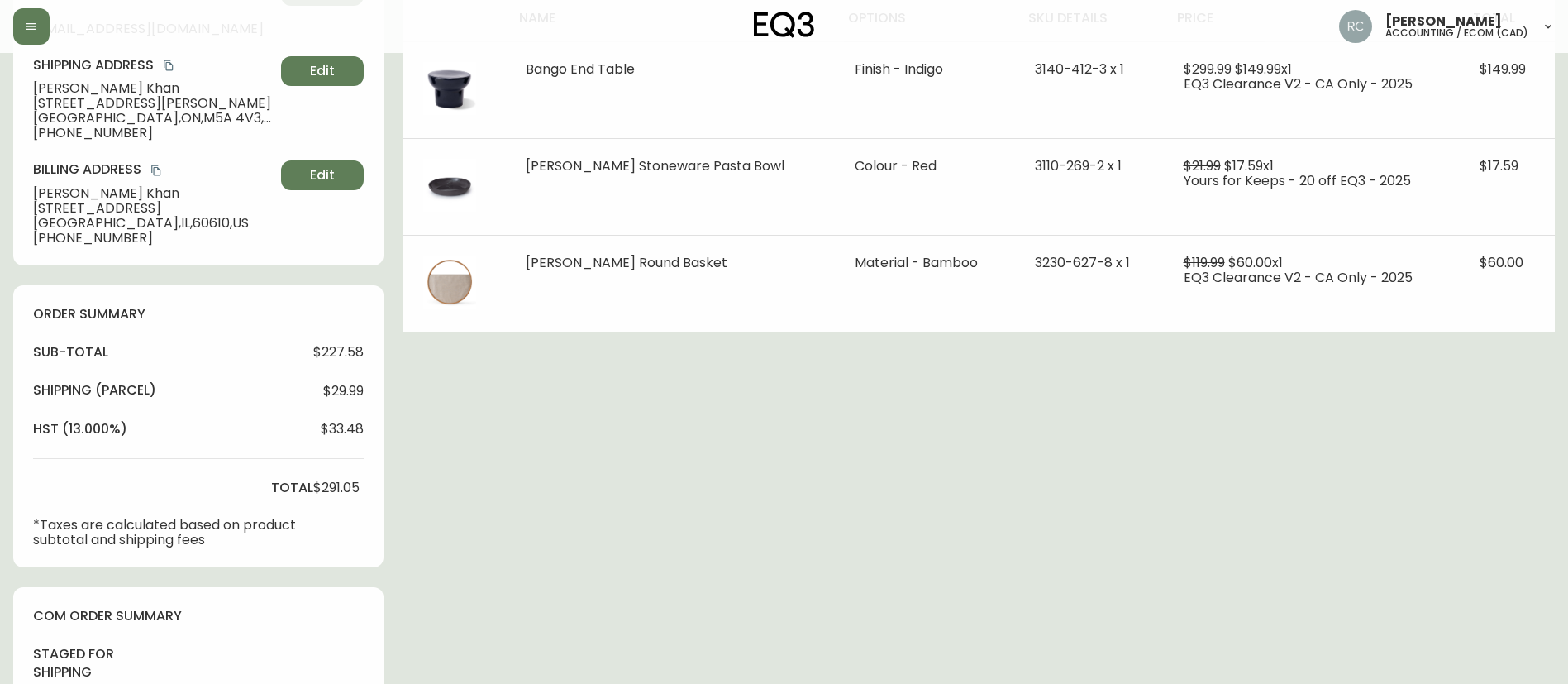
type input "Processing"
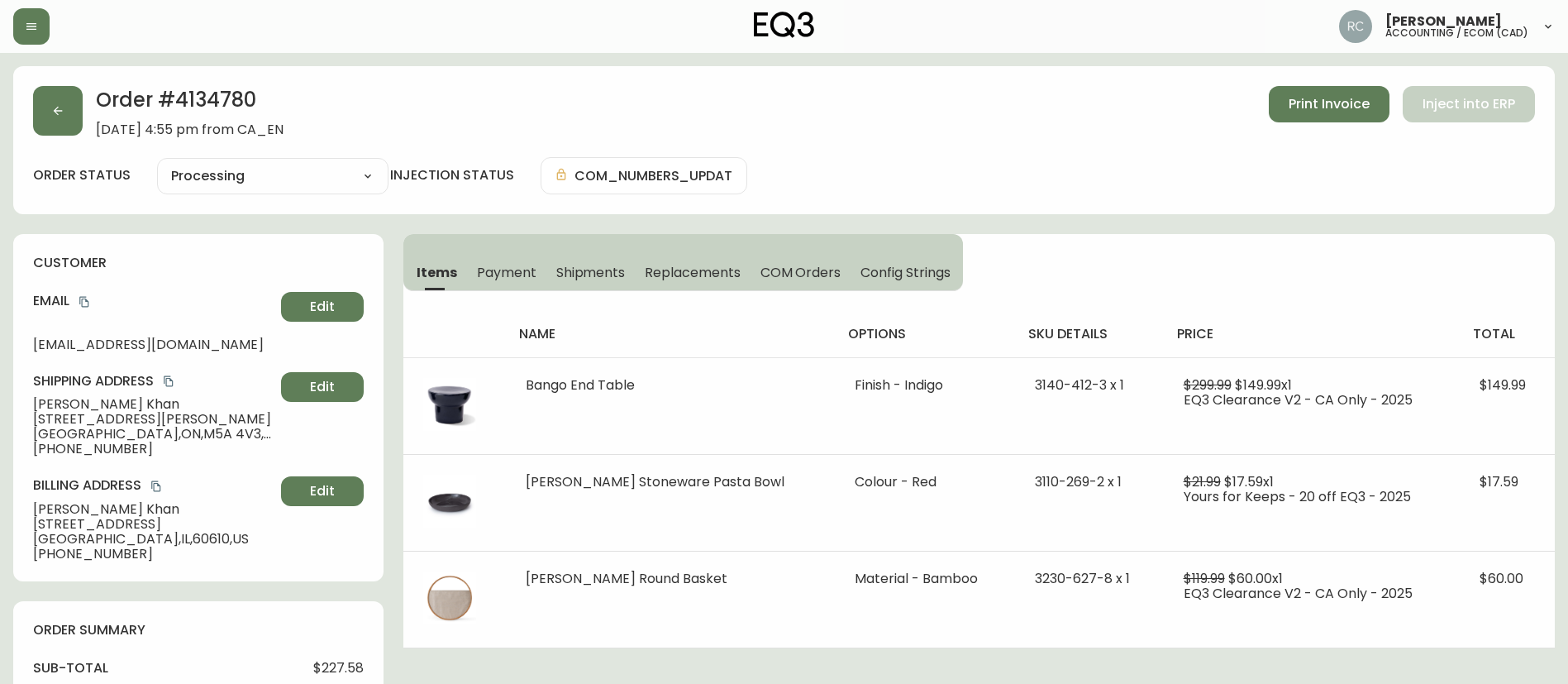
select select "PROCESSING"
click at [61, 97] on button "button" at bounding box center [58, 110] width 50 height 50
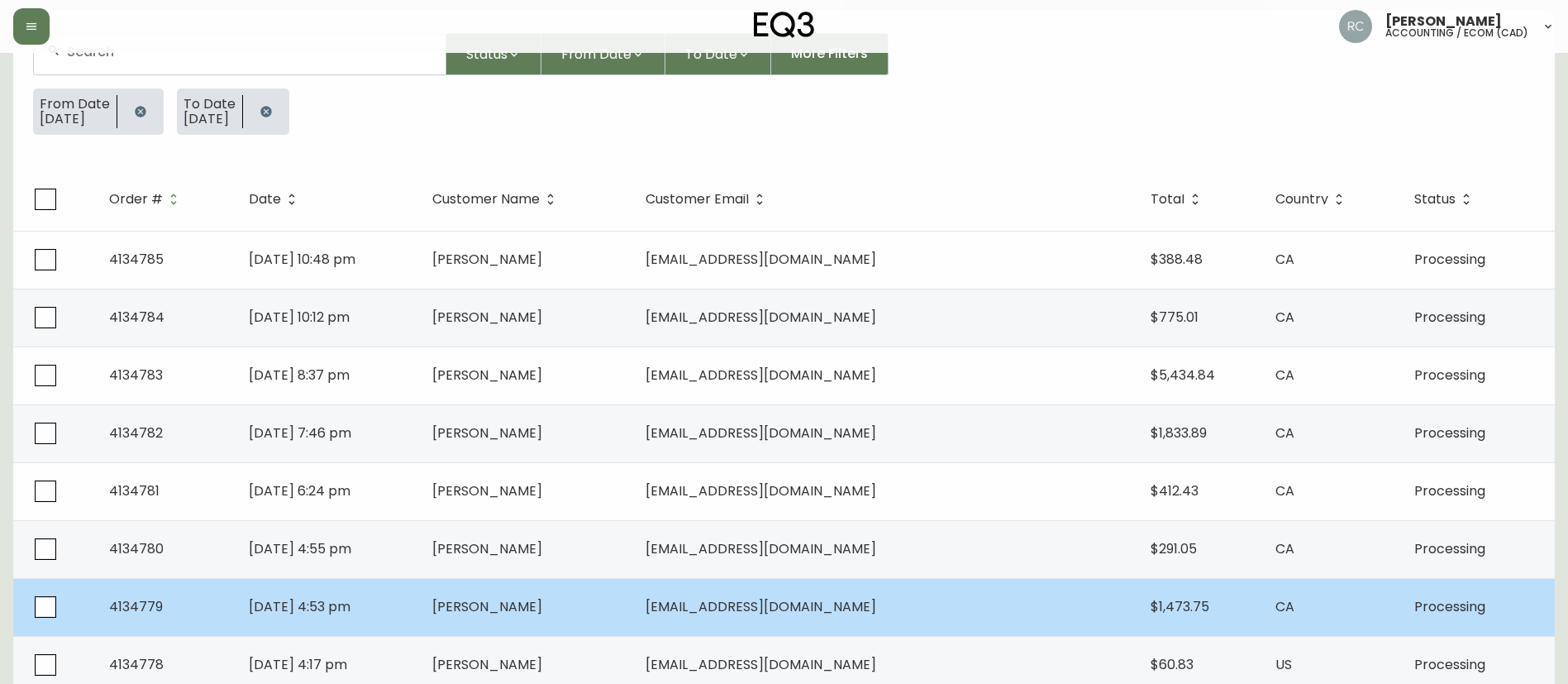
click at [542, 609] on span "Dennis Ott" at bounding box center [487, 606] width 110 height 19
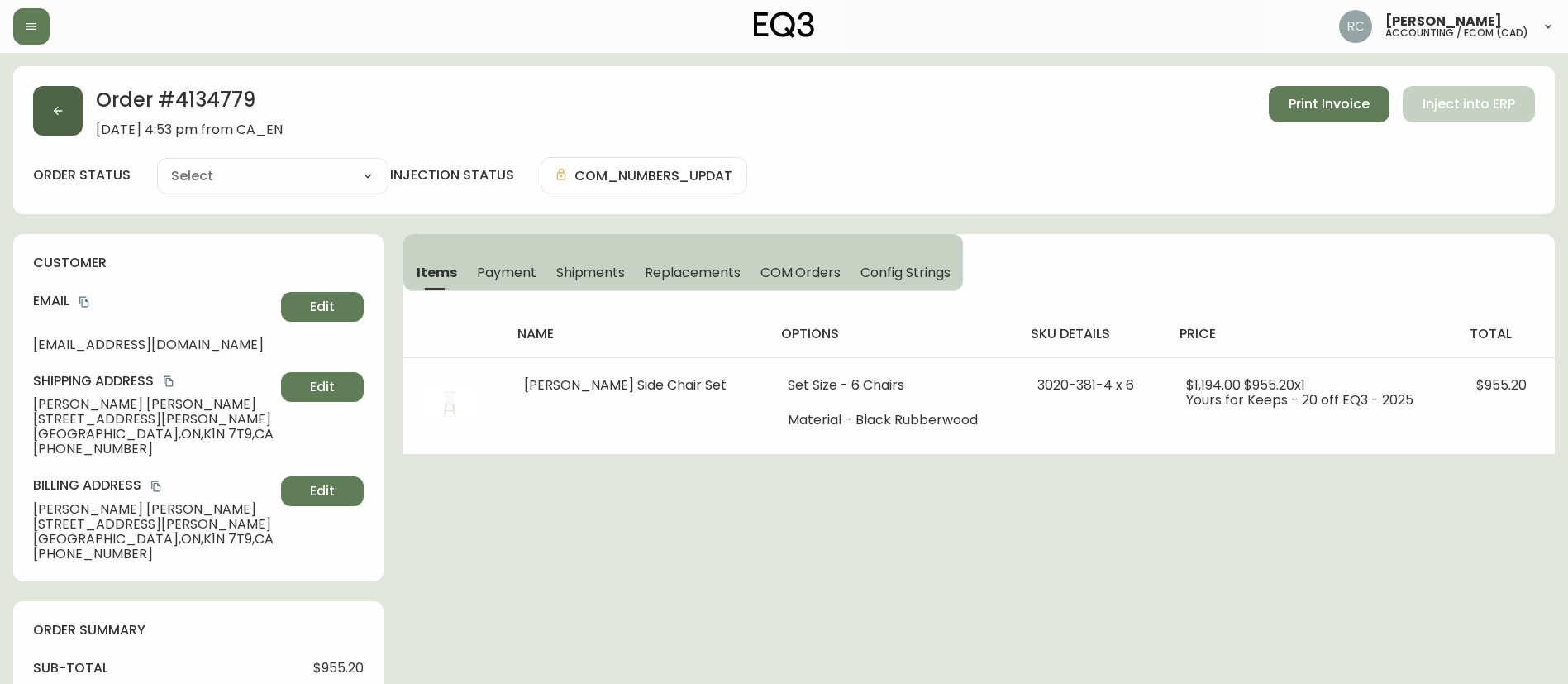
type input "Processing"
select select "PROCESSING"
click at [58, 121] on button "button" at bounding box center [58, 110] width 50 height 50
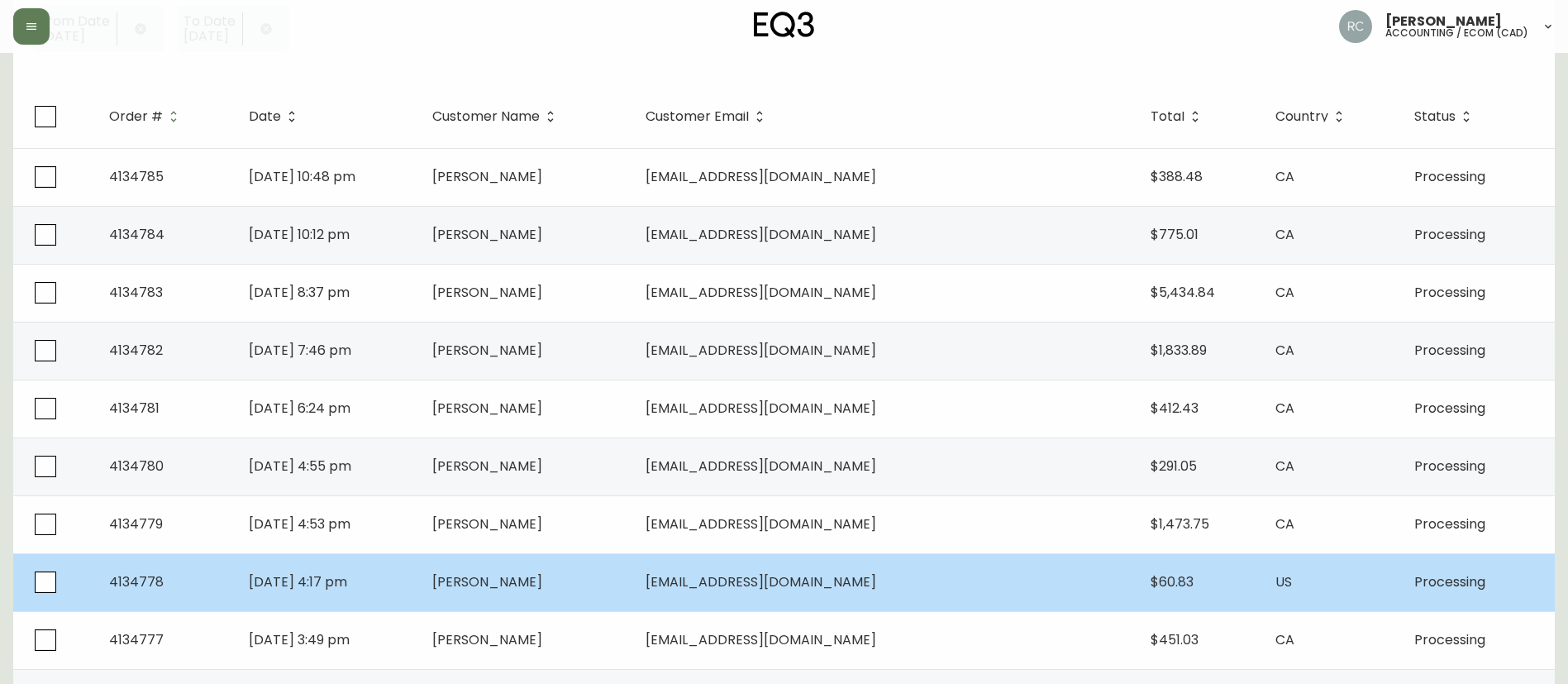
click at [555, 598] on td "Adriana Grino" at bounding box center [526, 582] width 215 height 58
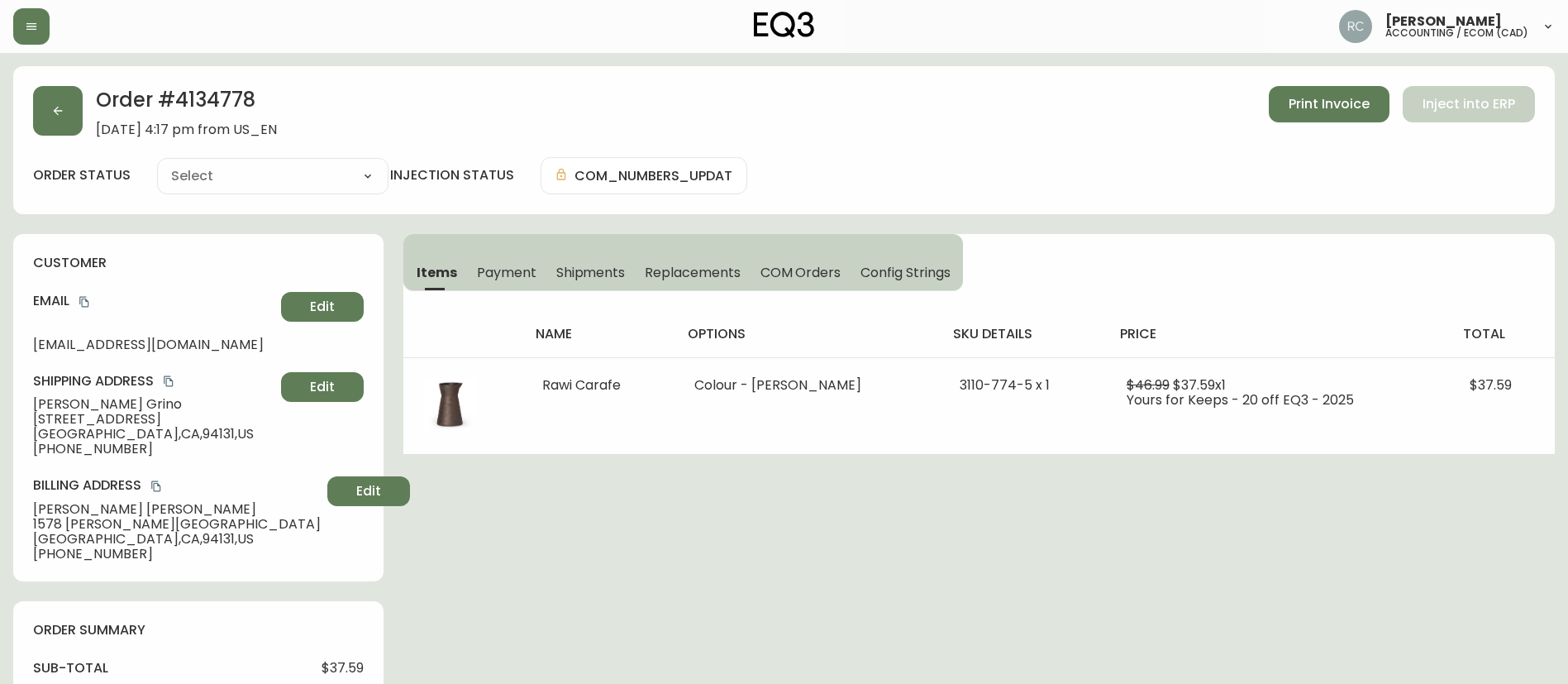
type input "Processing"
select select "PROCESSING"
click at [57, 96] on button "button" at bounding box center [58, 110] width 50 height 50
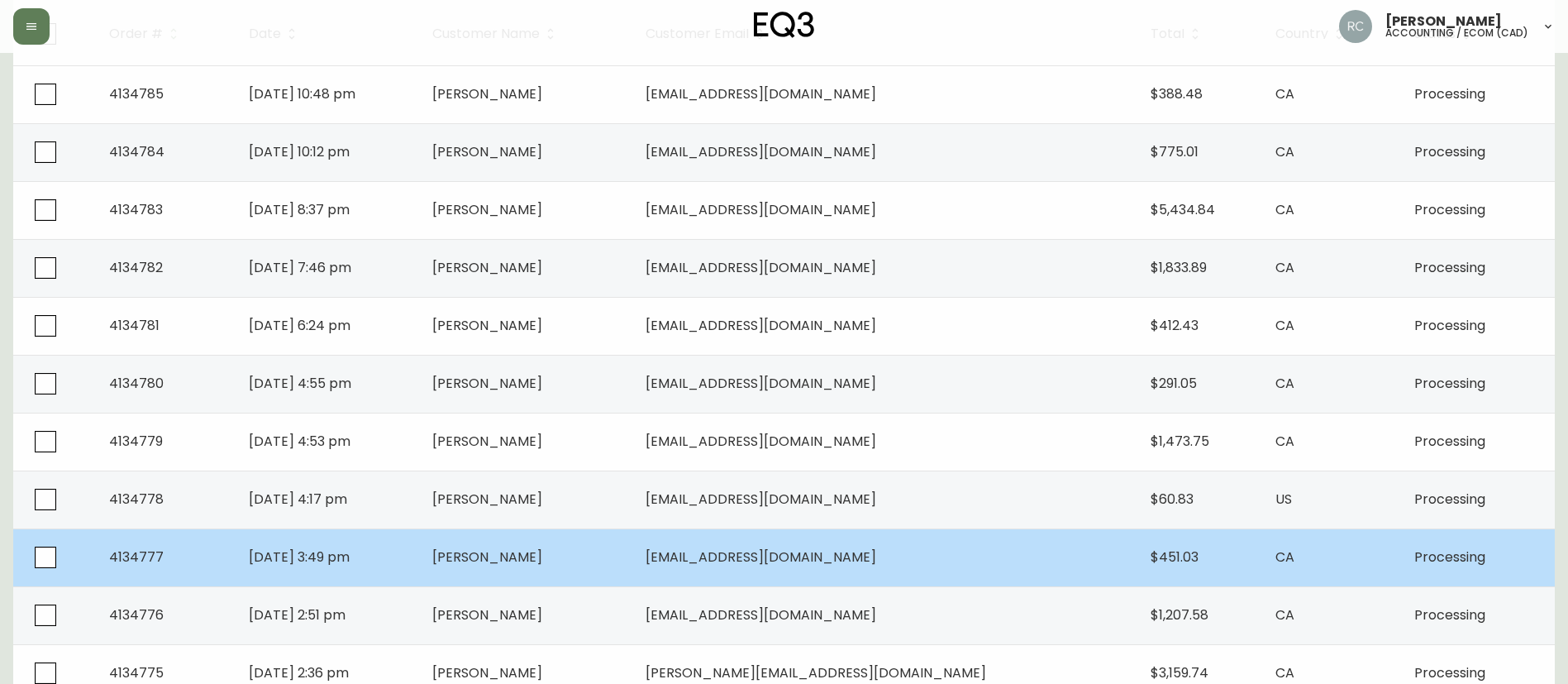
click at [534, 564] on span "Dan Younus" at bounding box center [487, 556] width 110 height 19
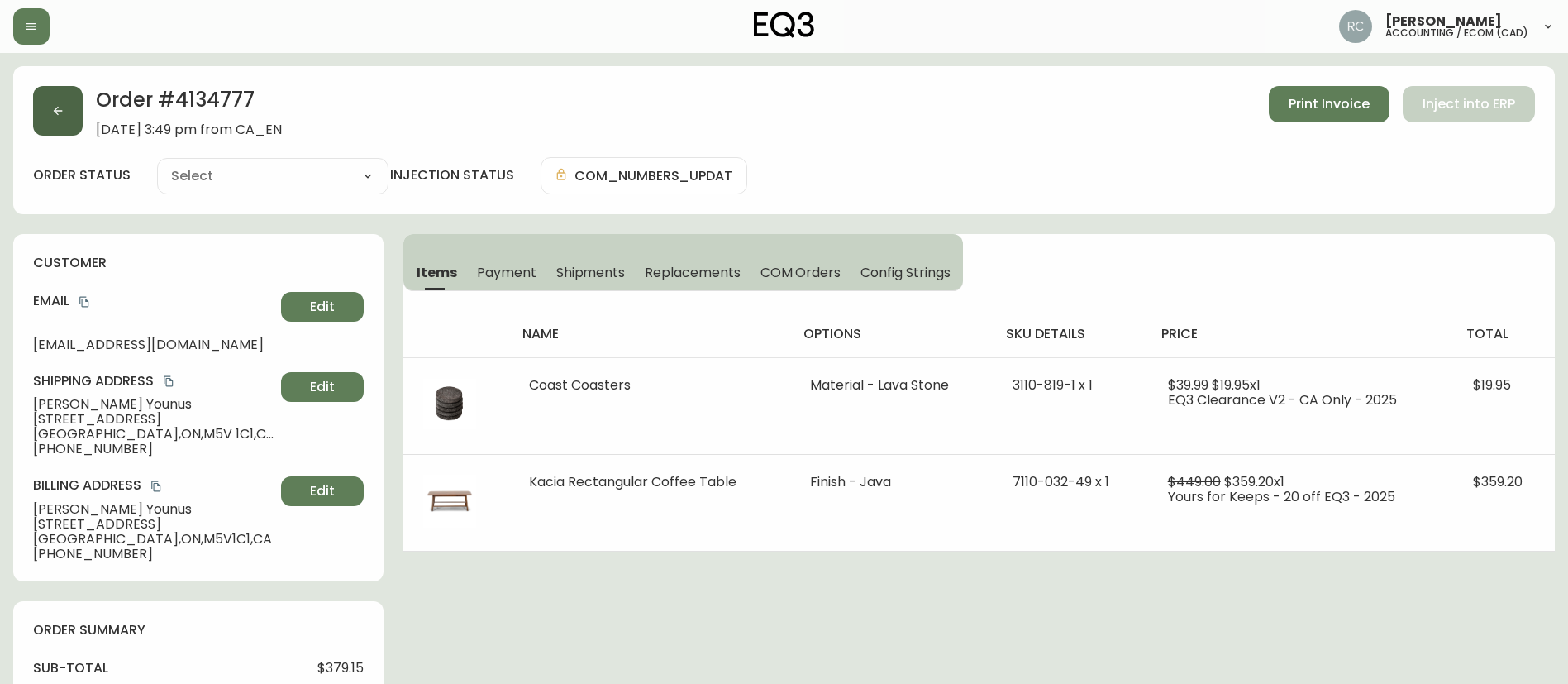
type input "Processing"
select select "PROCESSING"
click at [65, 118] on button "button" at bounding box center [58, 110] width 50 height 50
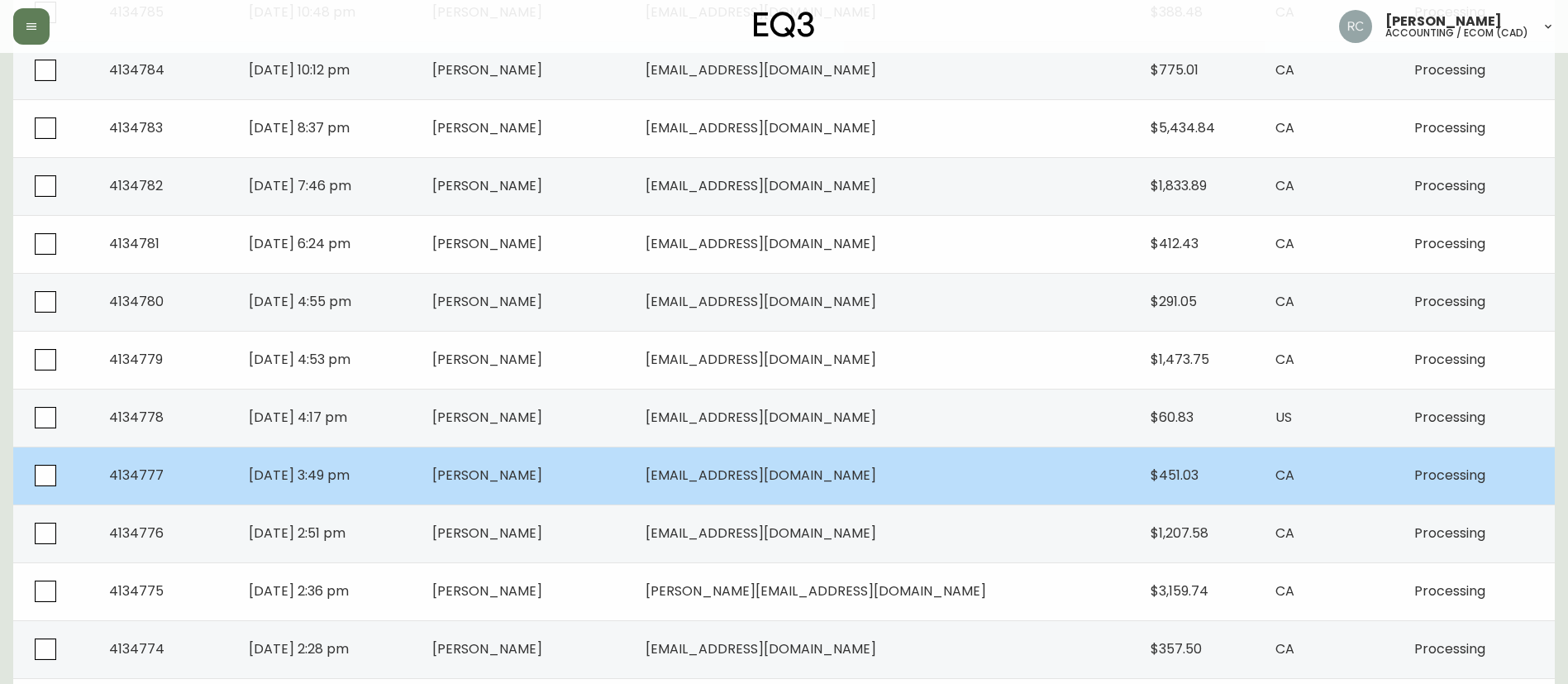
scroll to position [413, 0]
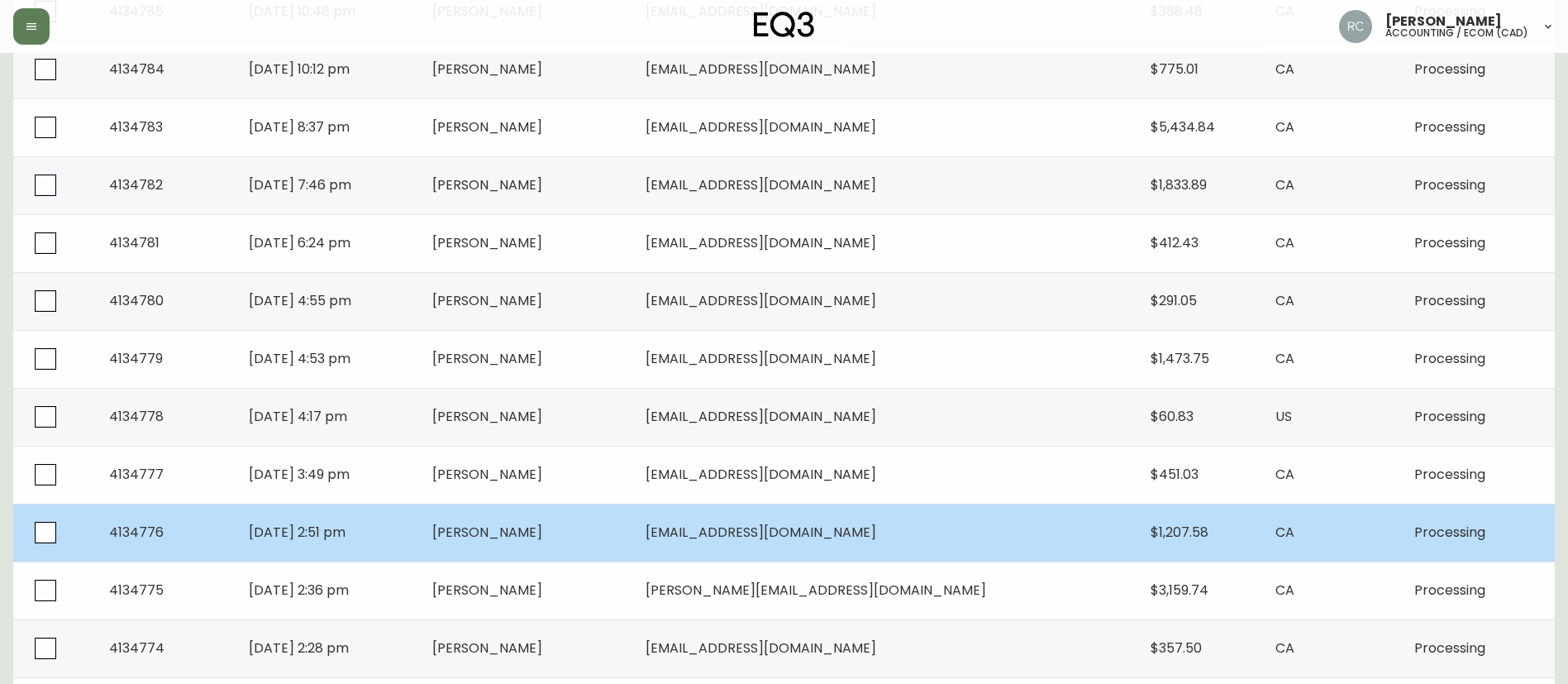
click at [542, 532] on span "Alison Knaipp" at bounding box center [487, 532] width 110 height 19
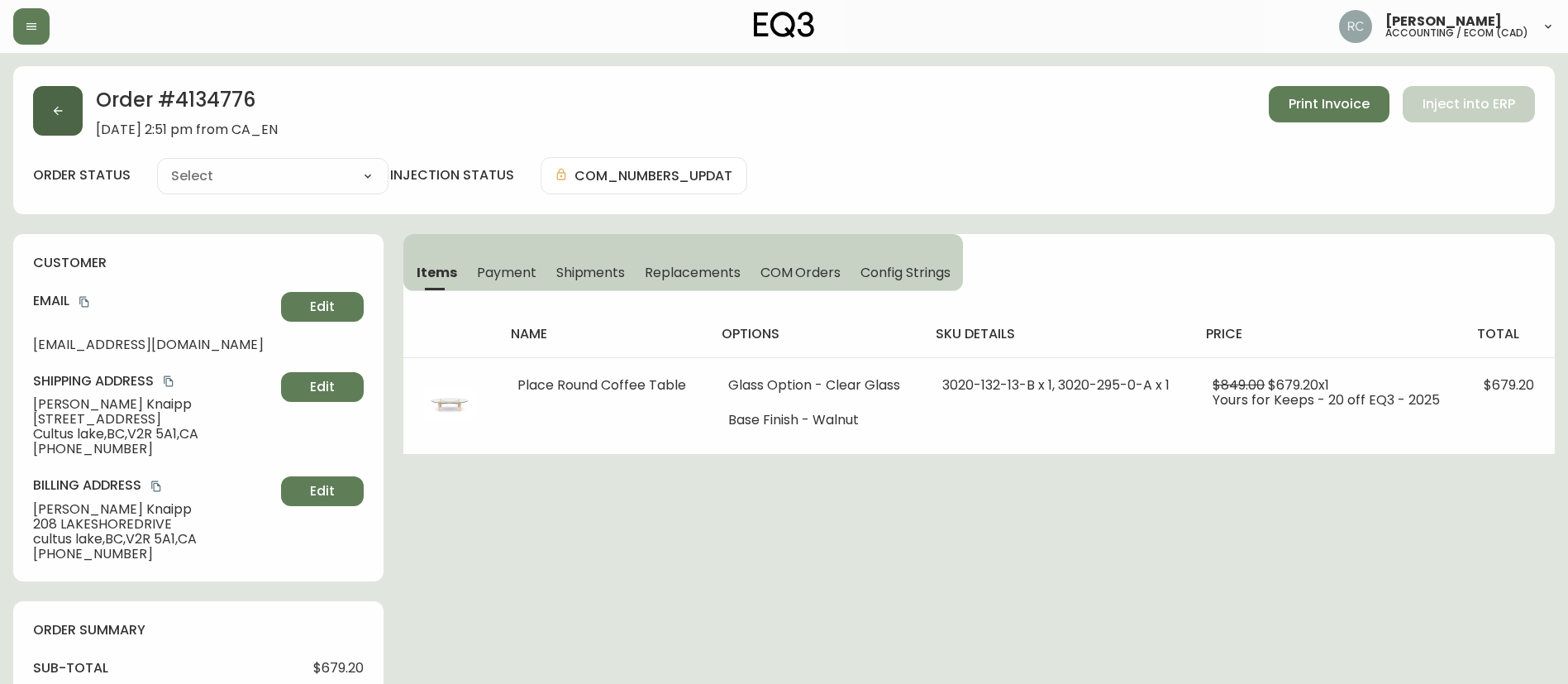
type input "Processing"
select select "PROCESSING"
click at [58, 95] on button "button" at bounding box center [58, 110] width 50 height 50
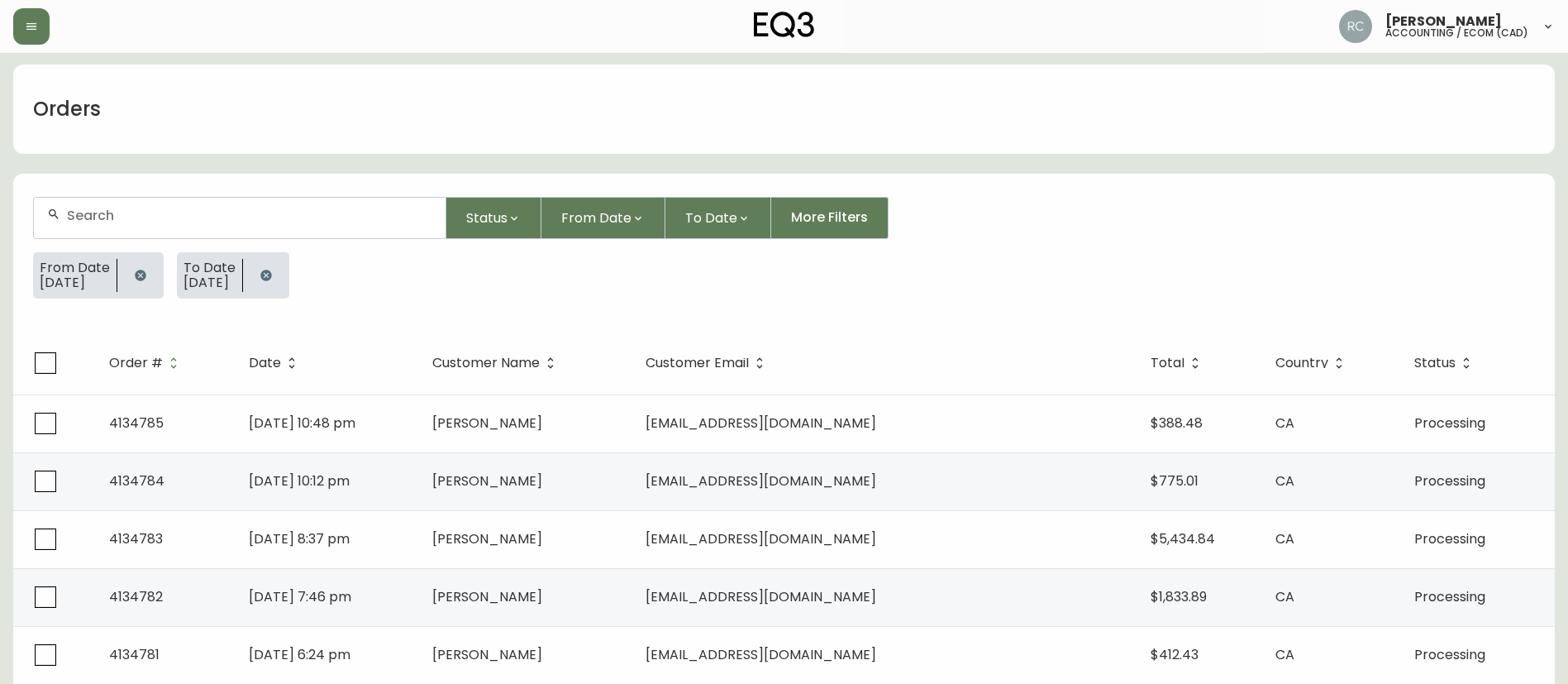
scroll to position [661, 0]
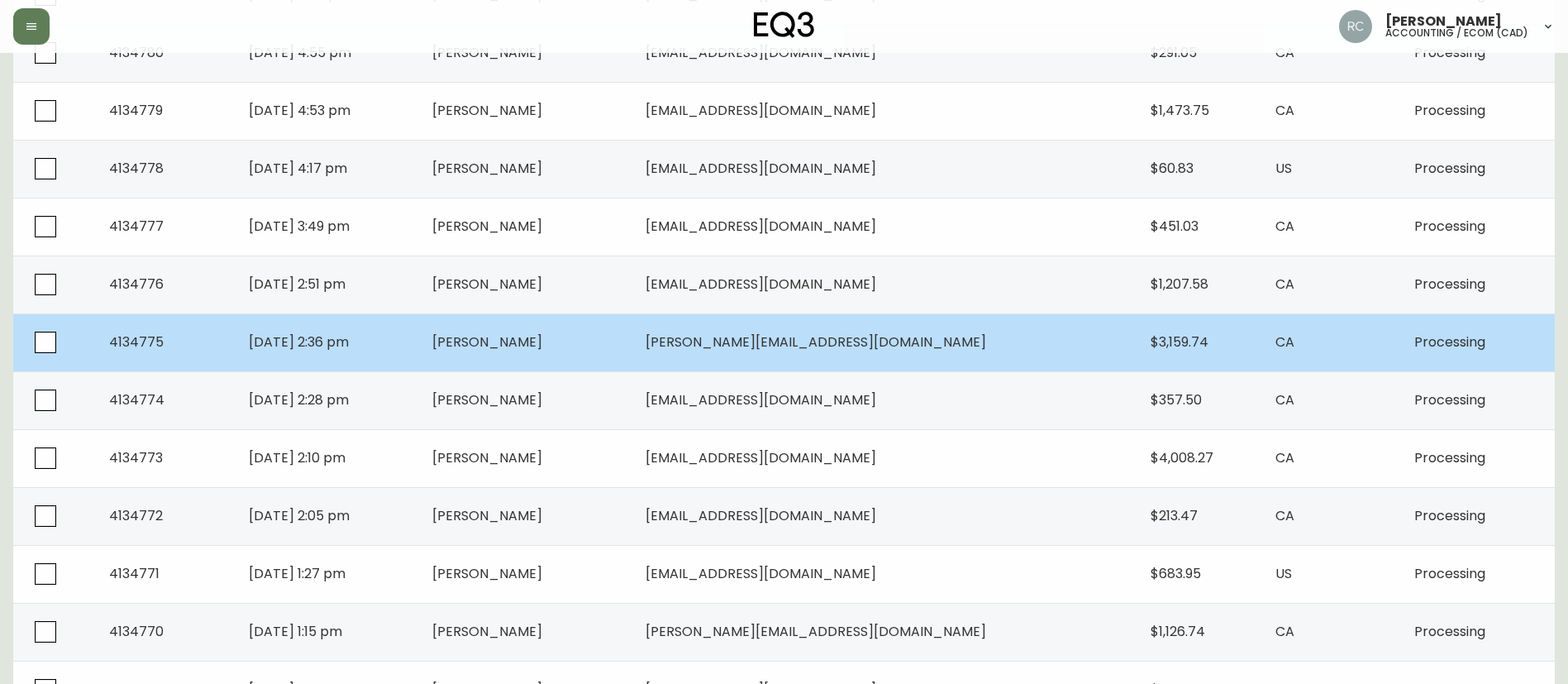
click at [557, 327] on td "Samuel Dion" at bounding box center [526, 342] width 215 height 58
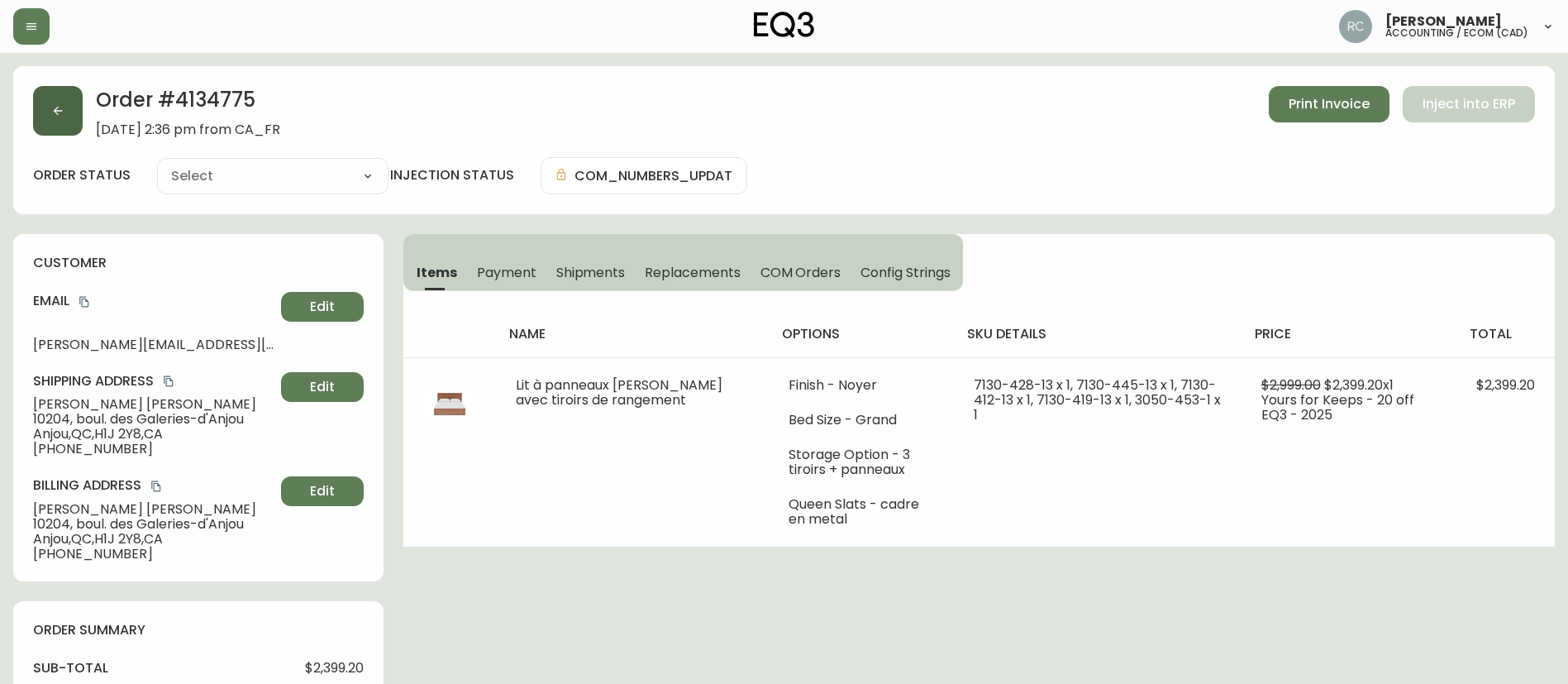
type input "Processing"
select select "PROCESSING"
click at [528, 264] on span "Payment" at bounding box center [506, 272] width 60 height 17
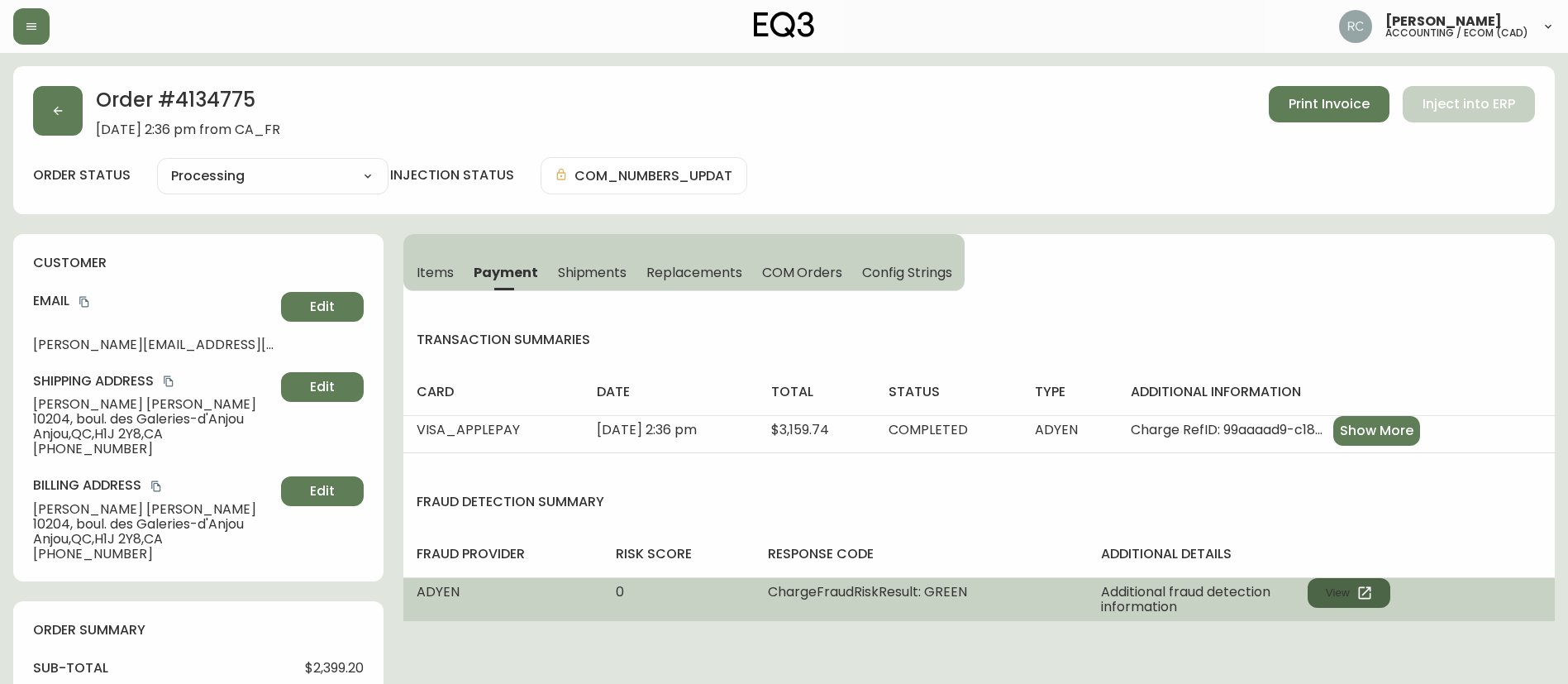
click at [1343, 596] on button "View" at bounding box center [1350, 593] width 83 height 29
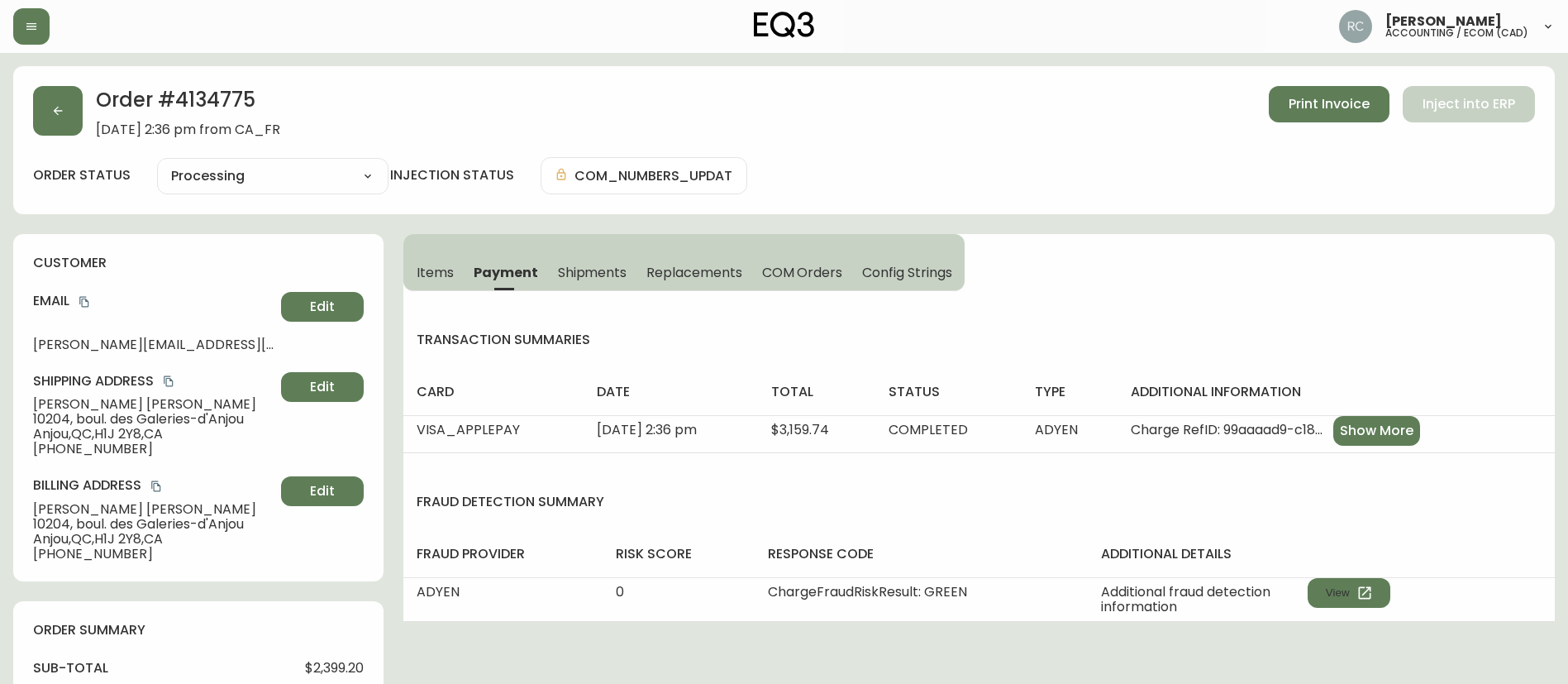
scroll to position [597, 0]
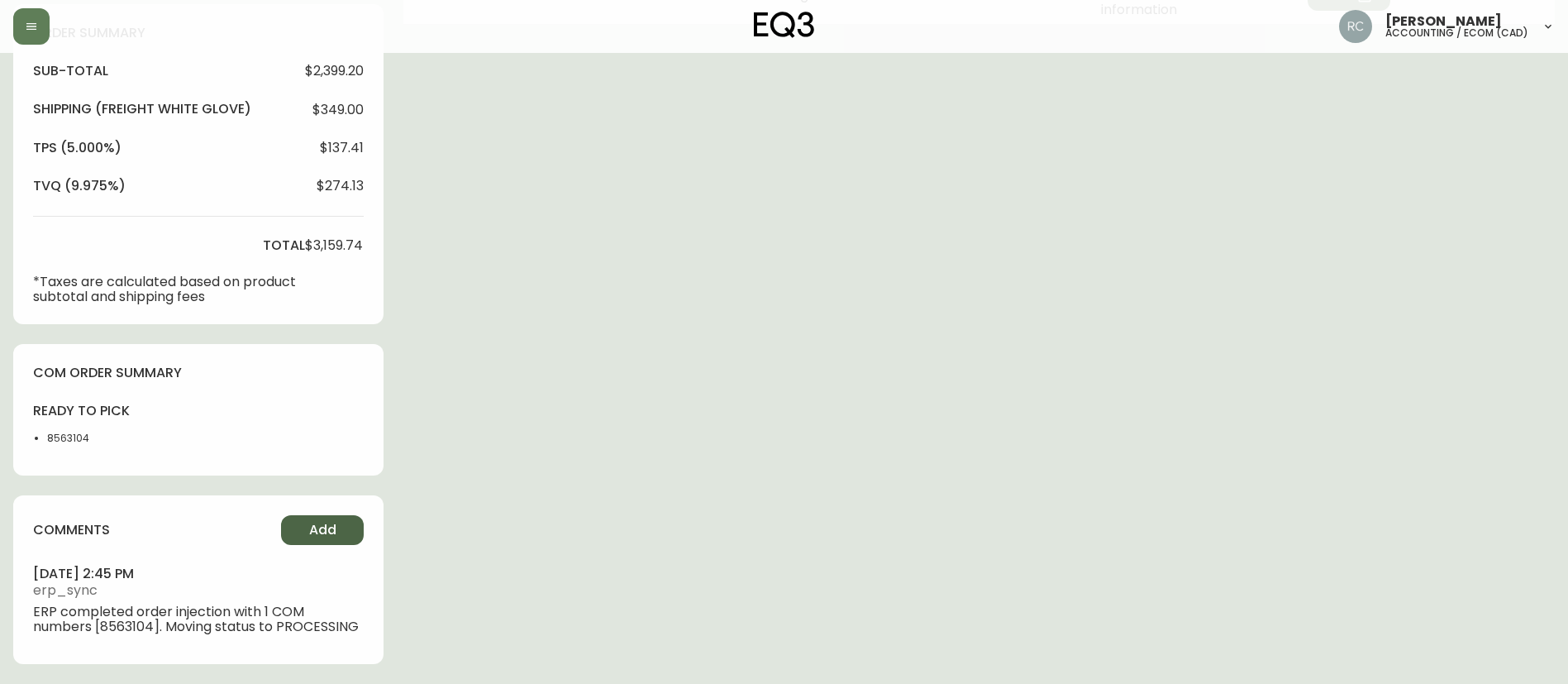
click at [307, 533] on button "Add" at bounding box center [322, 529] width 83 height 29
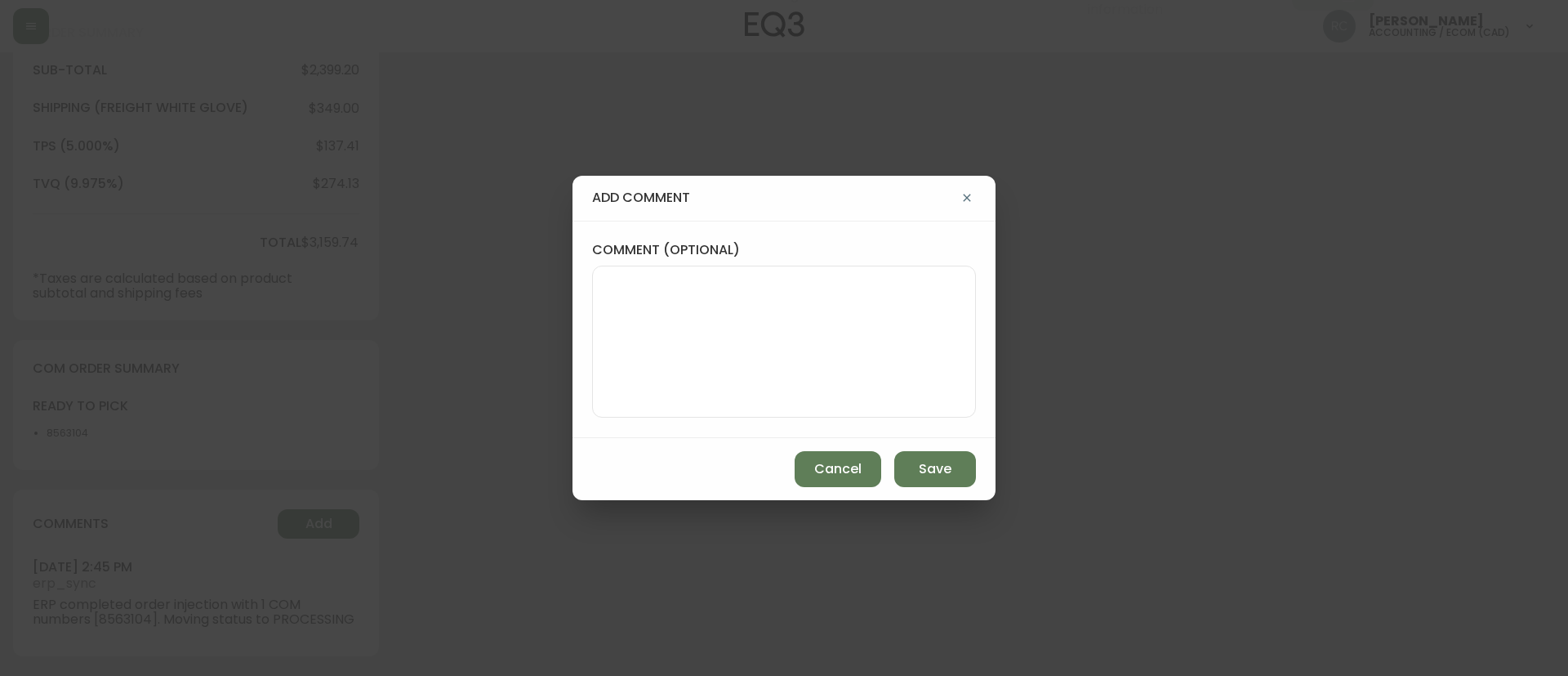
click at [740, 270] on div at bounding box center [784, 341] width 384 height 152
paste textarea "MANUAL FRAUD REVIEW - APPROVED - same shipping and billing address -"
paste textarea "Time since an authorized payment was first seen with email address 3yr 355d"
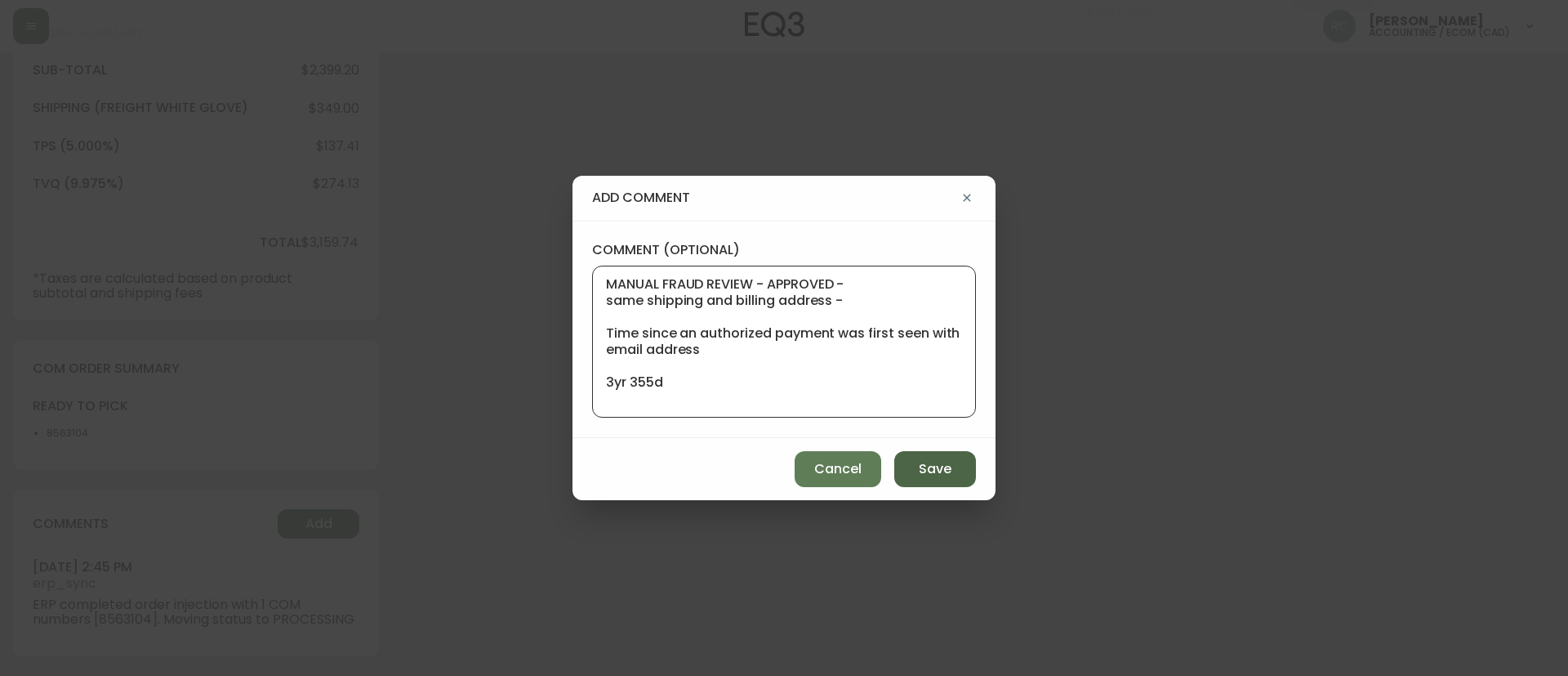
type textarea "MANUAL FRAUD REVIEW - APPROVED - same shipping and billing address - Time since…"
click at [924, 460] on span "Save" at bounding box center [935, 469] width 33 height 18
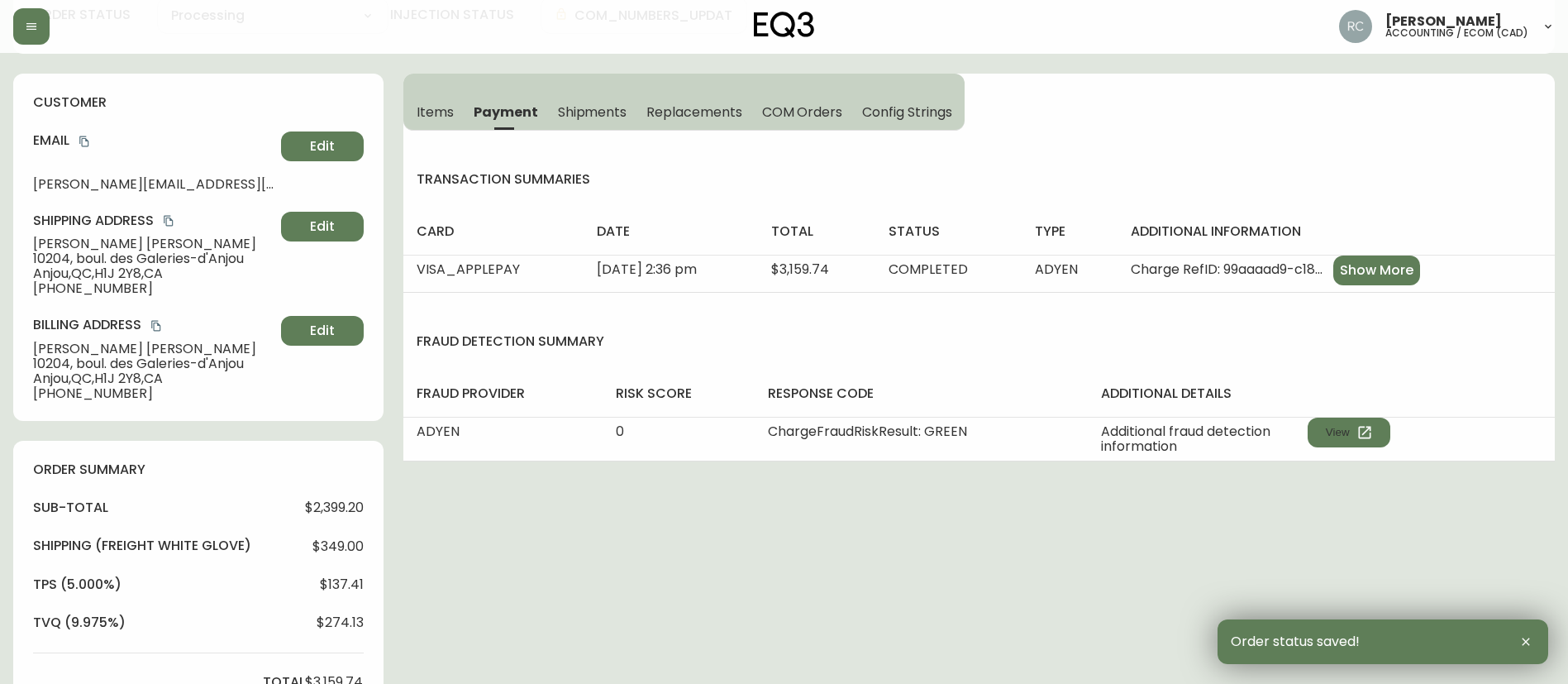
scroll to position [0, 0]
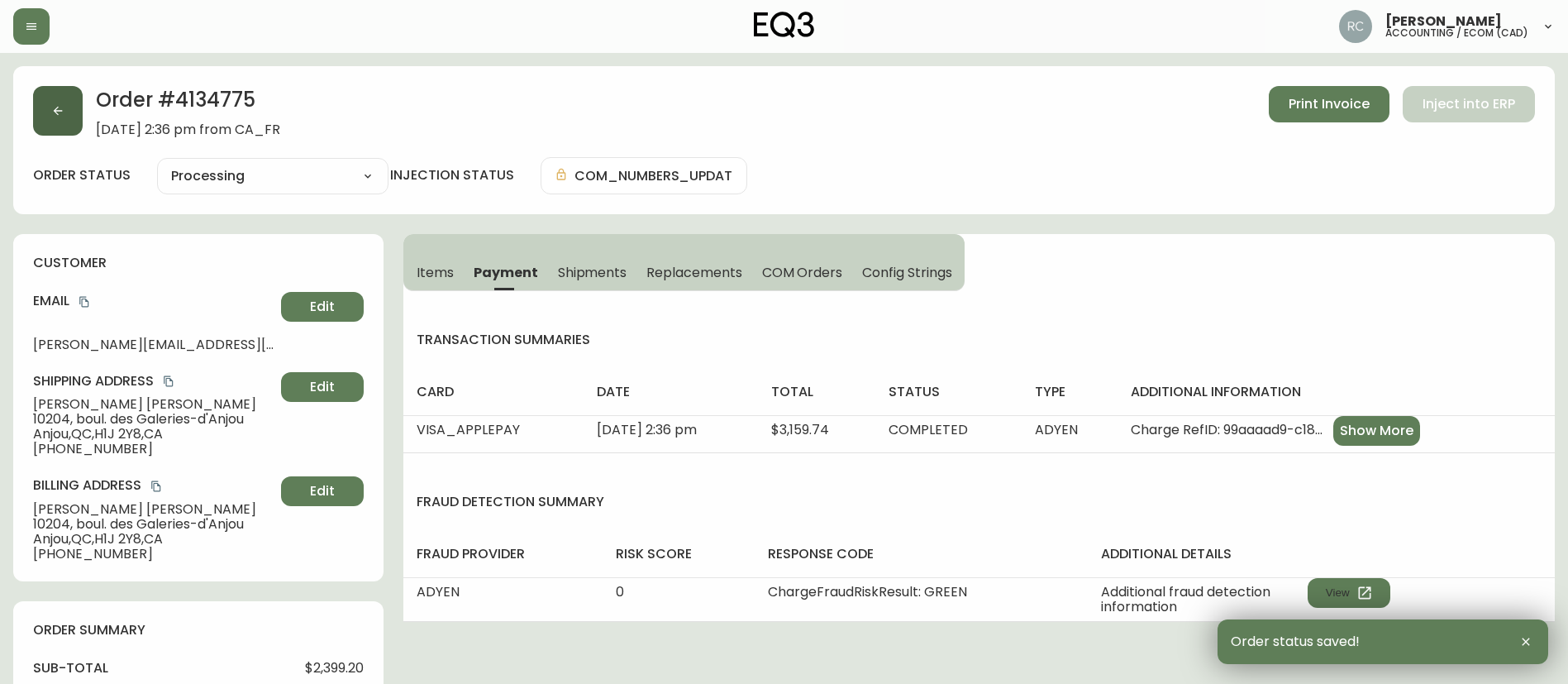
click at [55, 100] on button "button" at bounding box center [58, 110] width 50 height 50
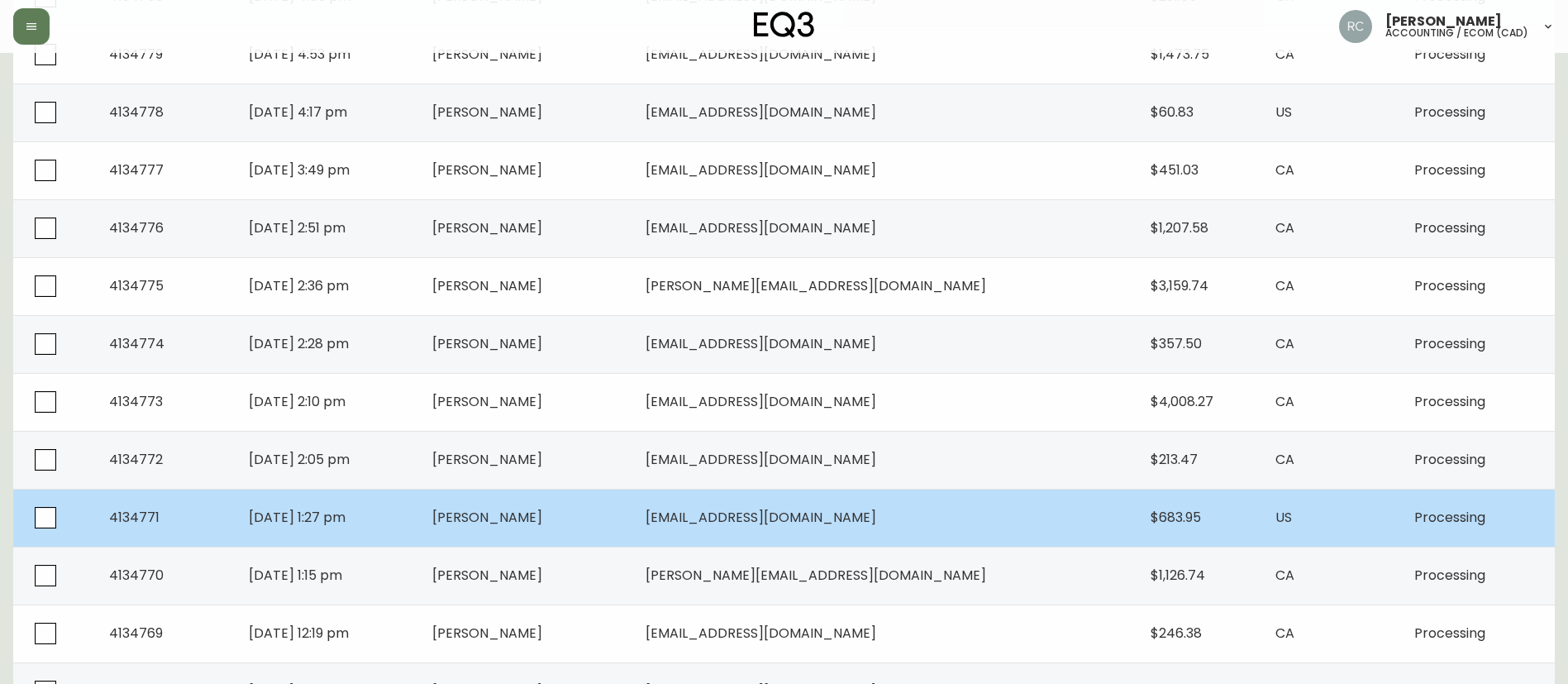
scroll to position [717, 0]
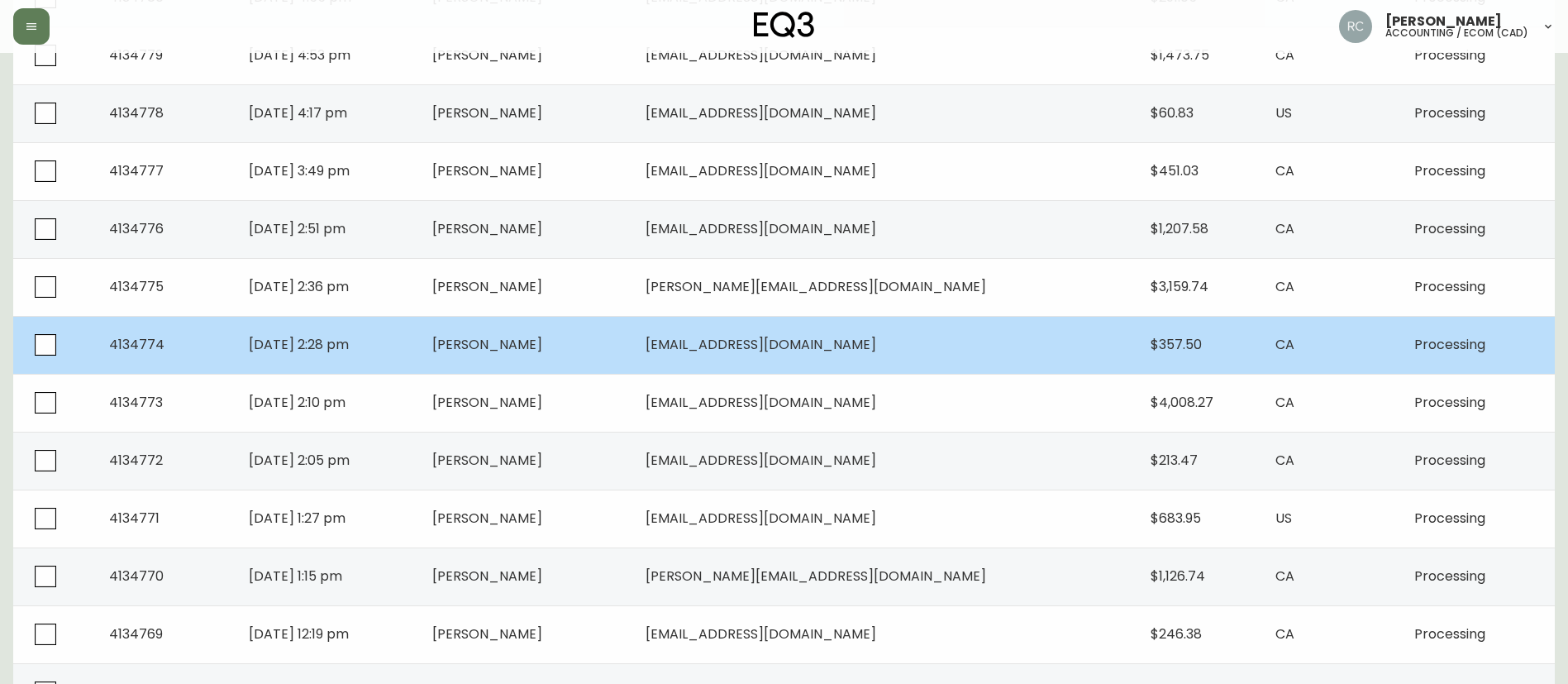
click at [542, 344] on span "KRISTOFFER PINEDA" at bounding box center [487, 344] width 110 height 19
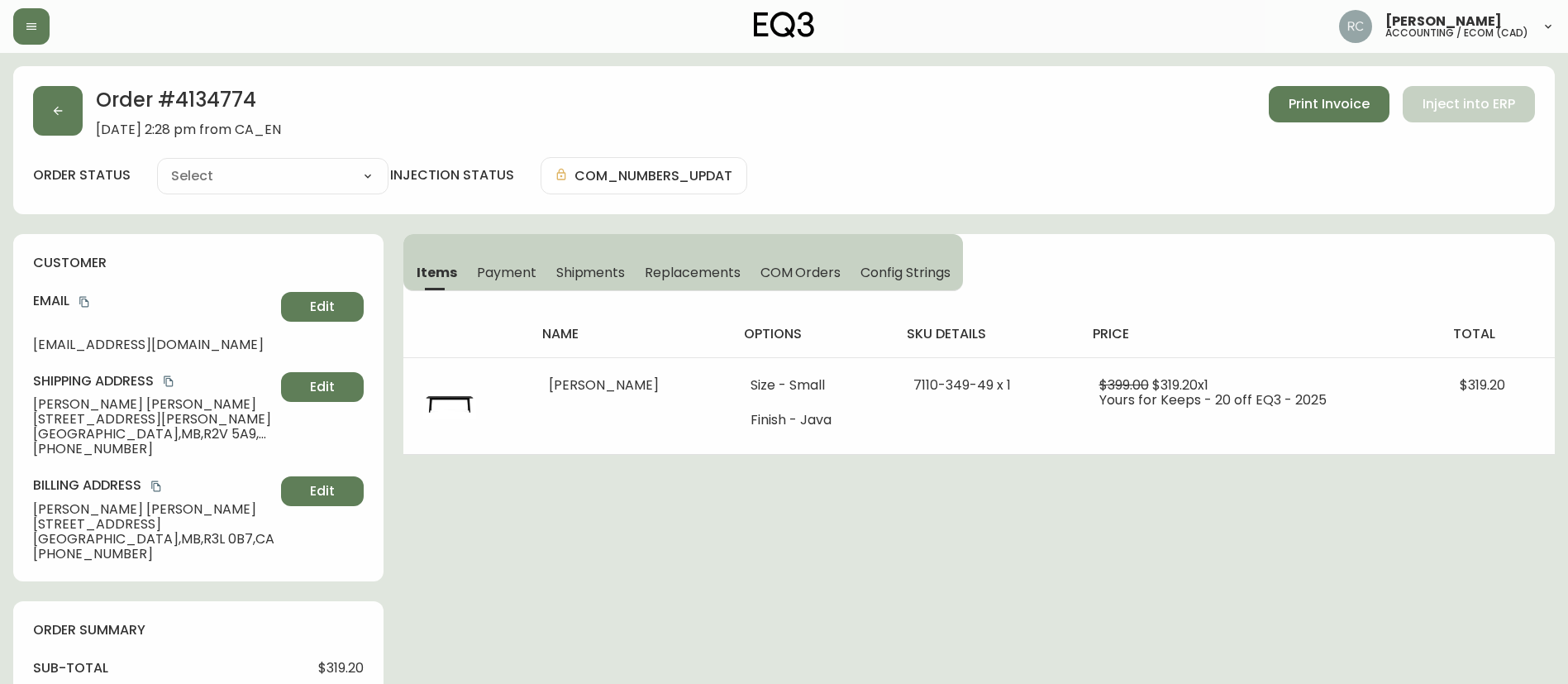
type input "Processing"
select select "PROCESSING"
click at [55, 104] on icon "button" at bounding box center [58, 110] width 13 height 13
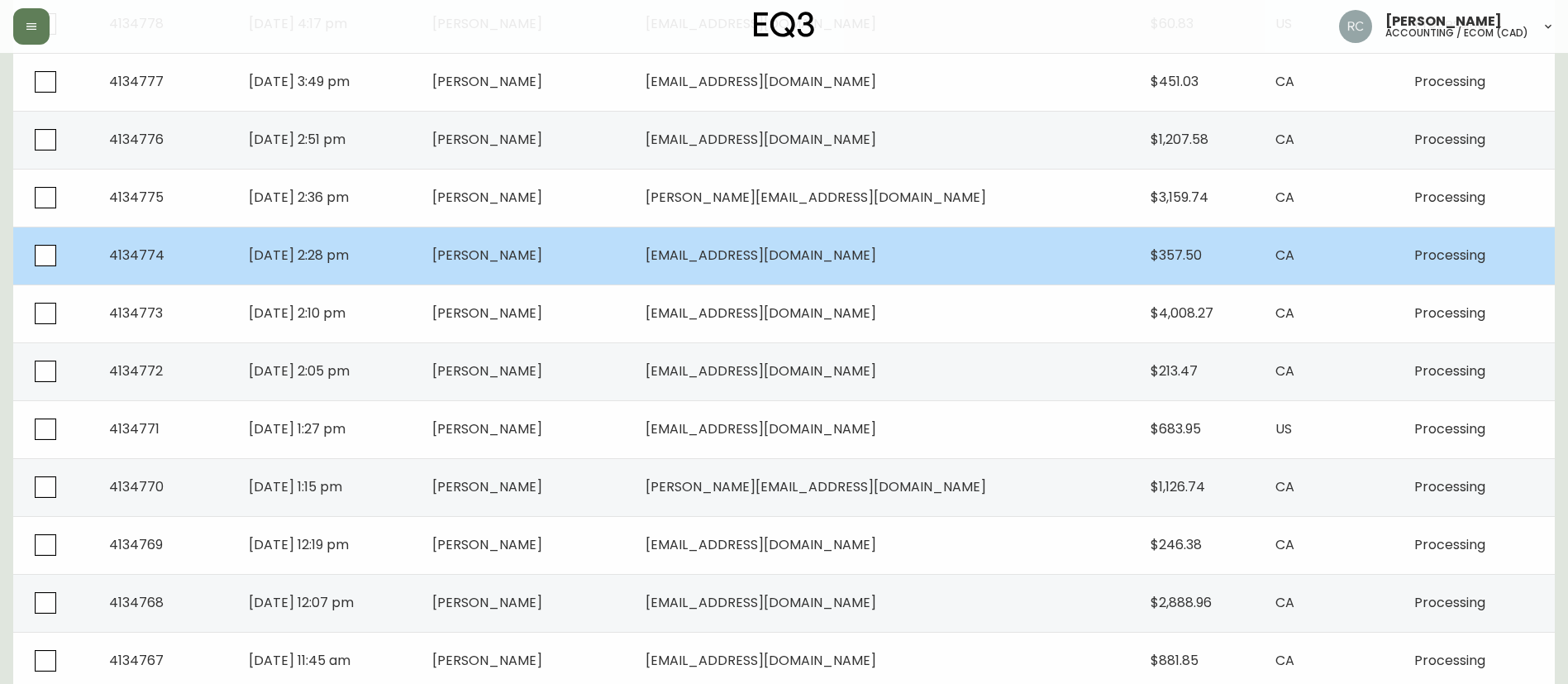
scroll to position [965, 0]
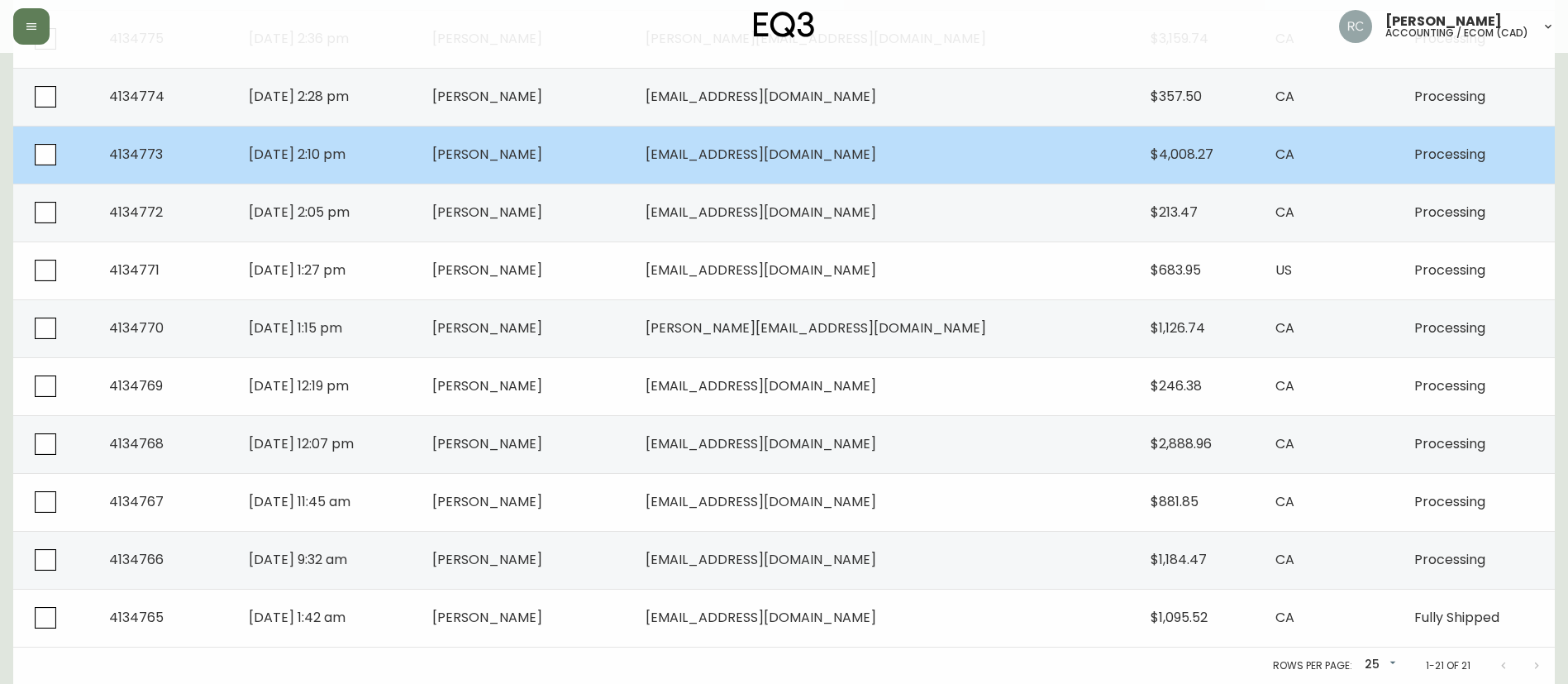
click at [552, 171] on td "Nicole MacLeod" at bounding box center [526, 154] width 215 height 58
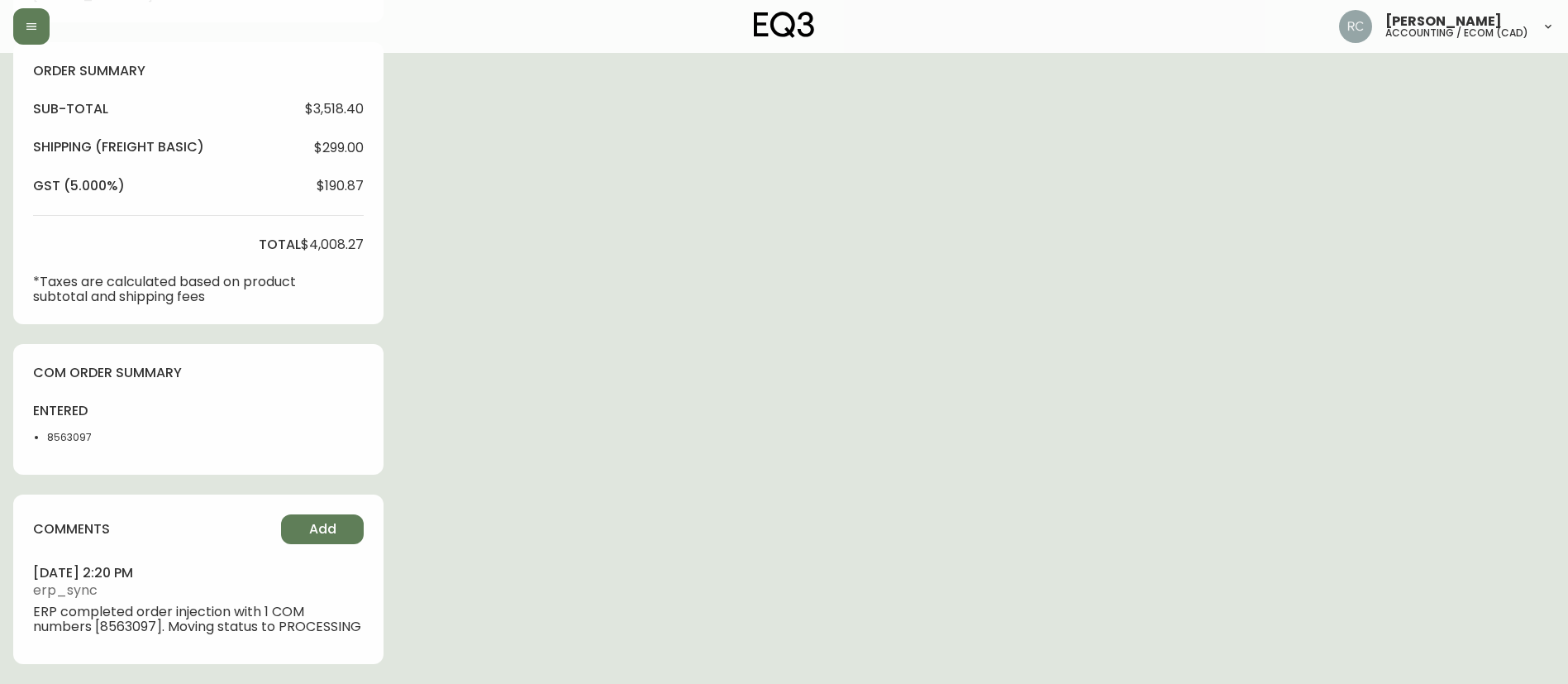
type input "Processing"
select select "PROCESSING"
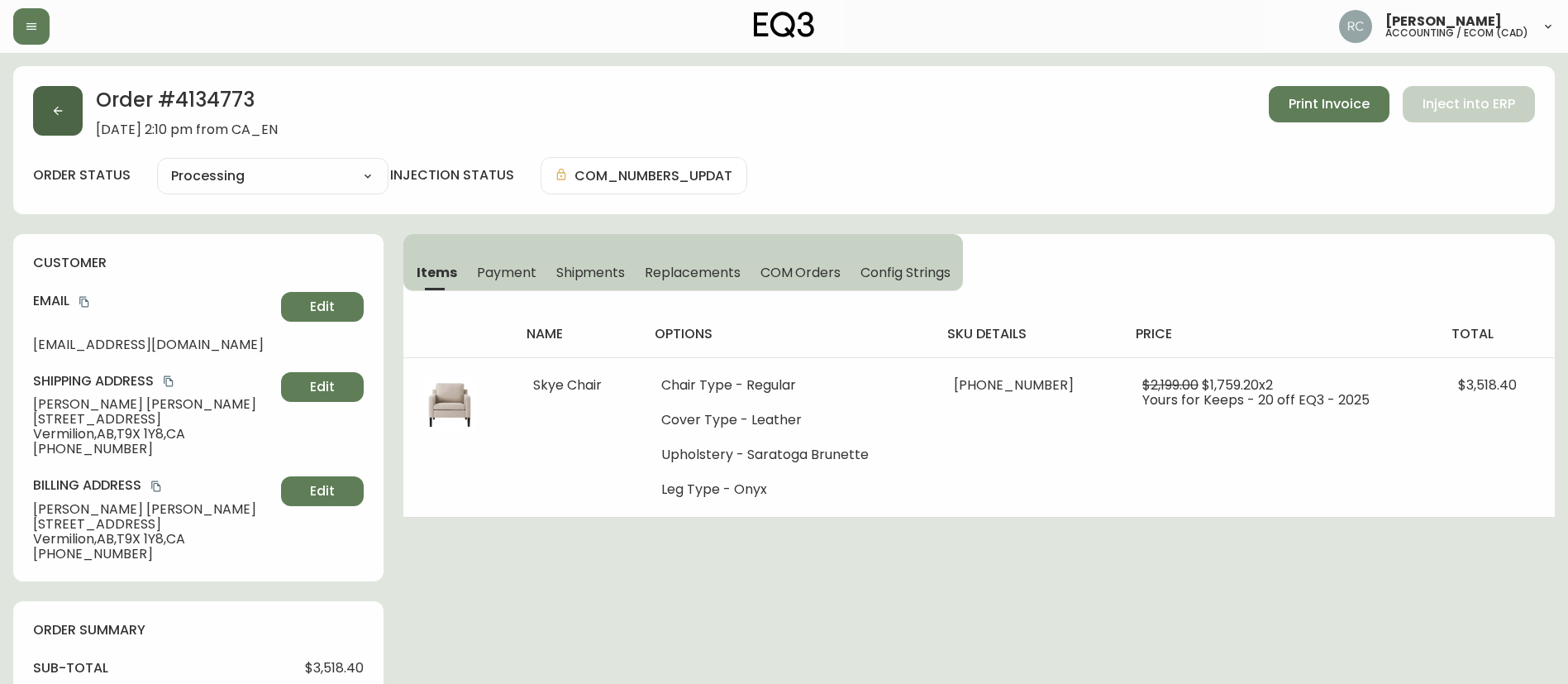
click at [53, 102] on button "button" at bounding box center [58, 110] width 50 height 50
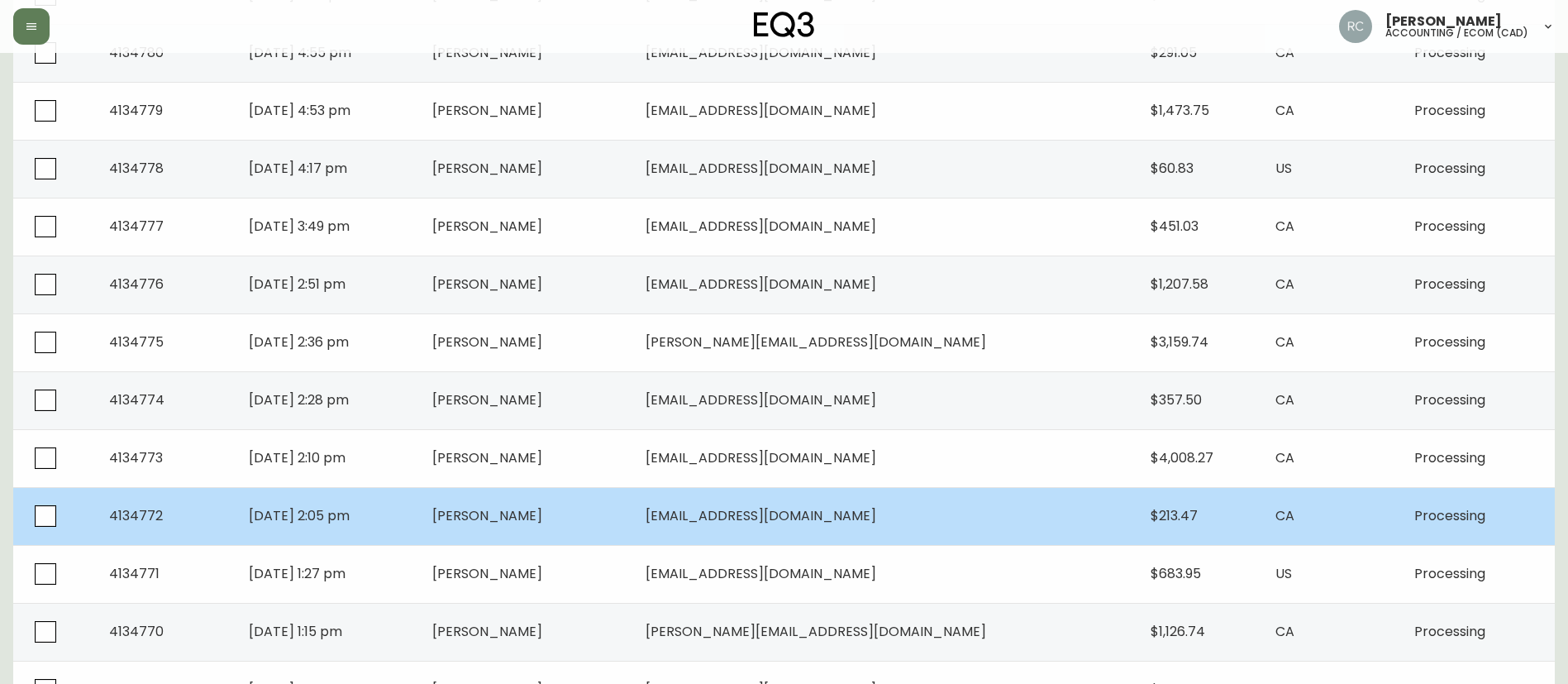
click at [526, 519] on span "[PERSON_NAME]" at bounding box center [487, 516] width 110 height 19
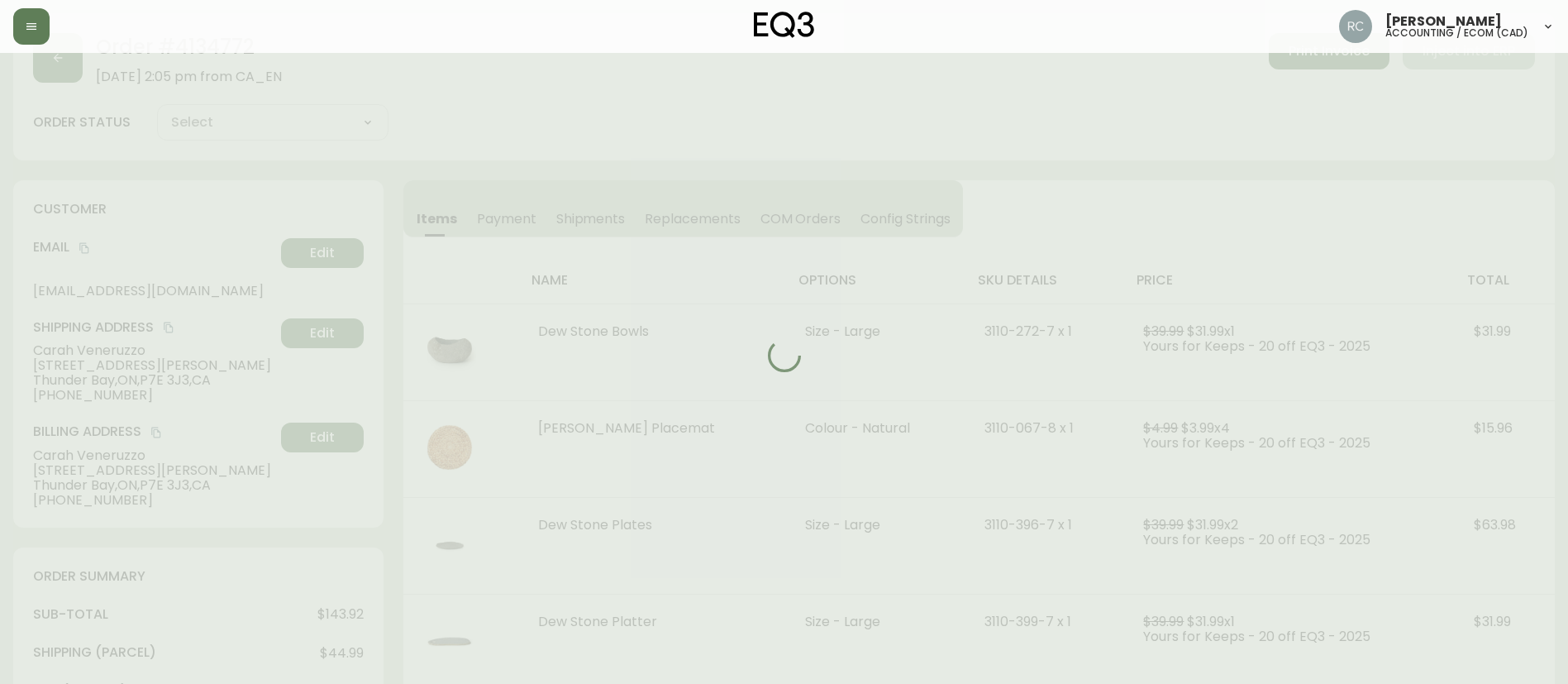
scroll to position [574, 0]
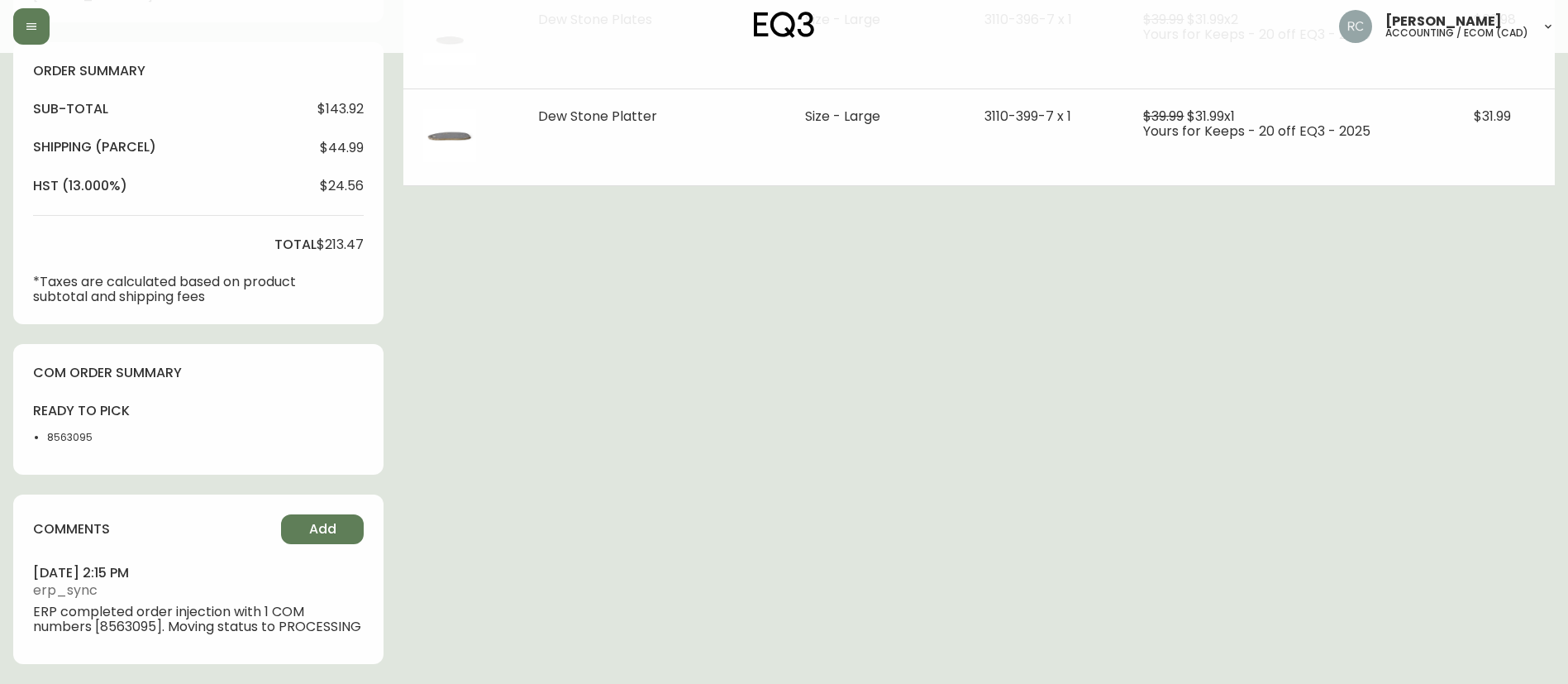
type input "Processing"
select select "PROCESSING"
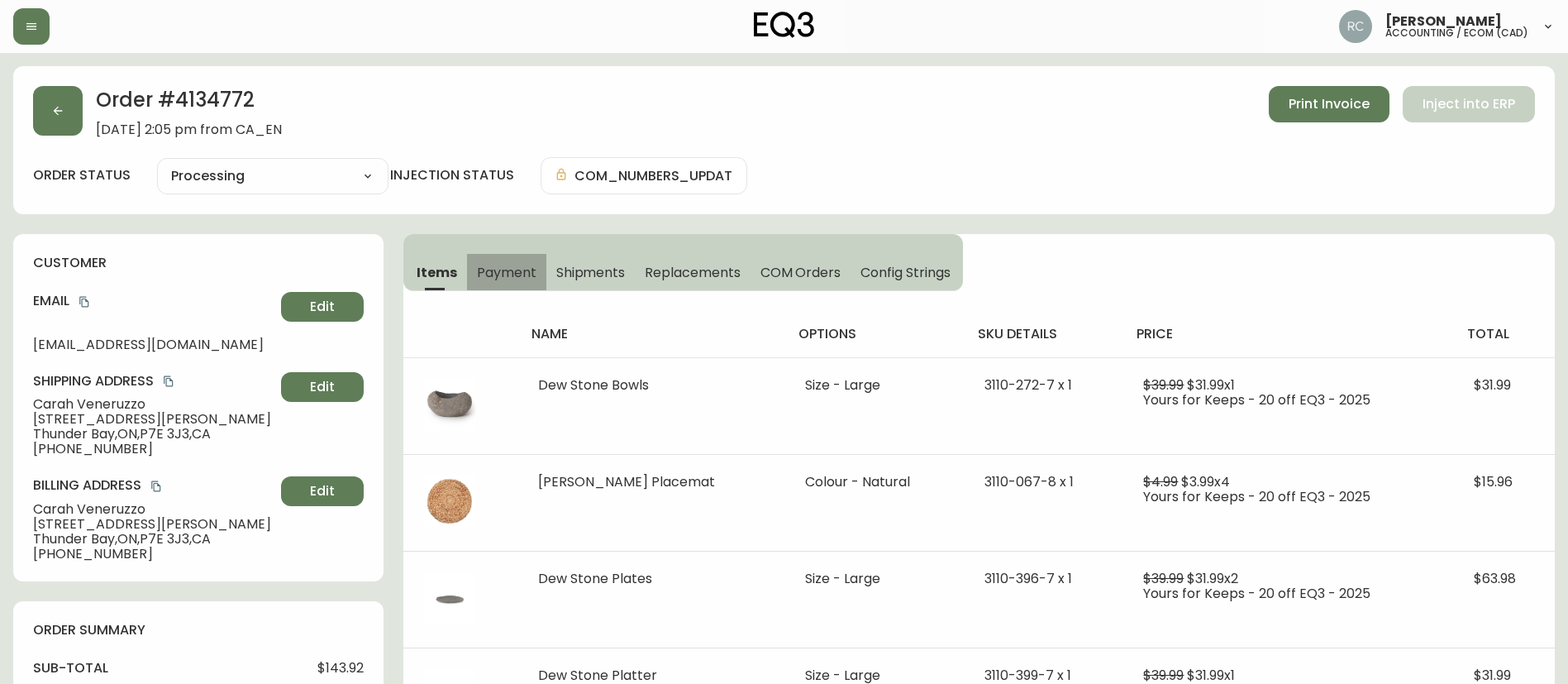
click at [494, 277] on span "Payment" at bounding box center [506, 272] width 60 height 17
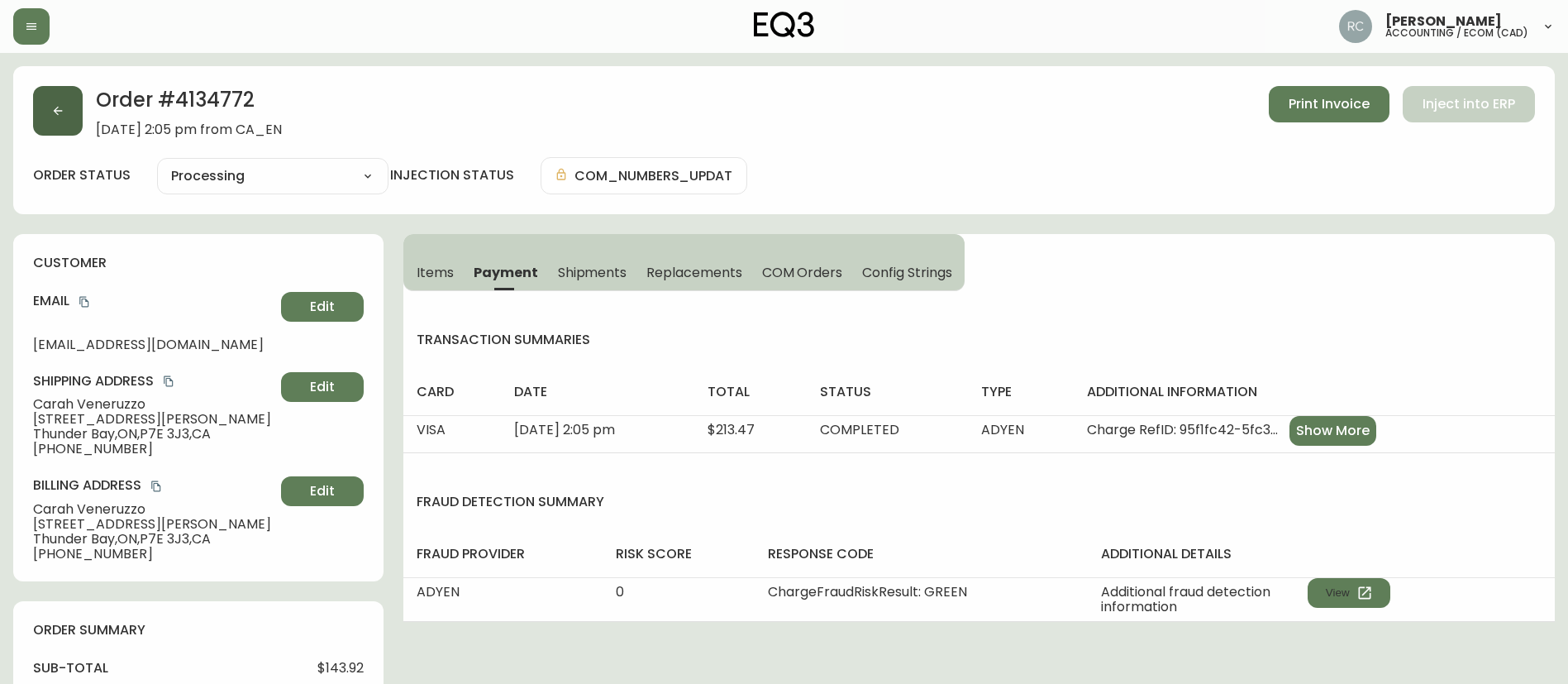
click at [47, 113] on button "button" at bounding box center [58, 110] width 50 height 50
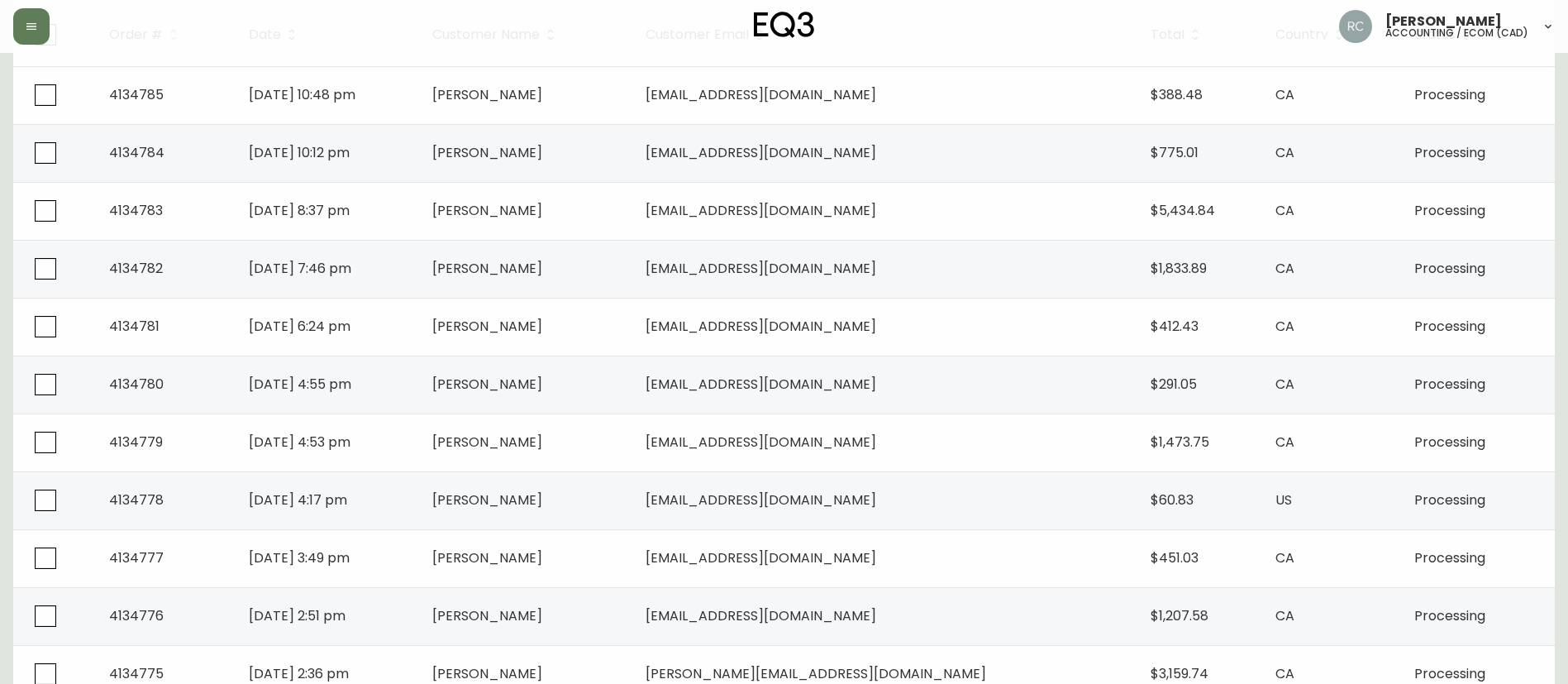
scroll to position [221, 0]
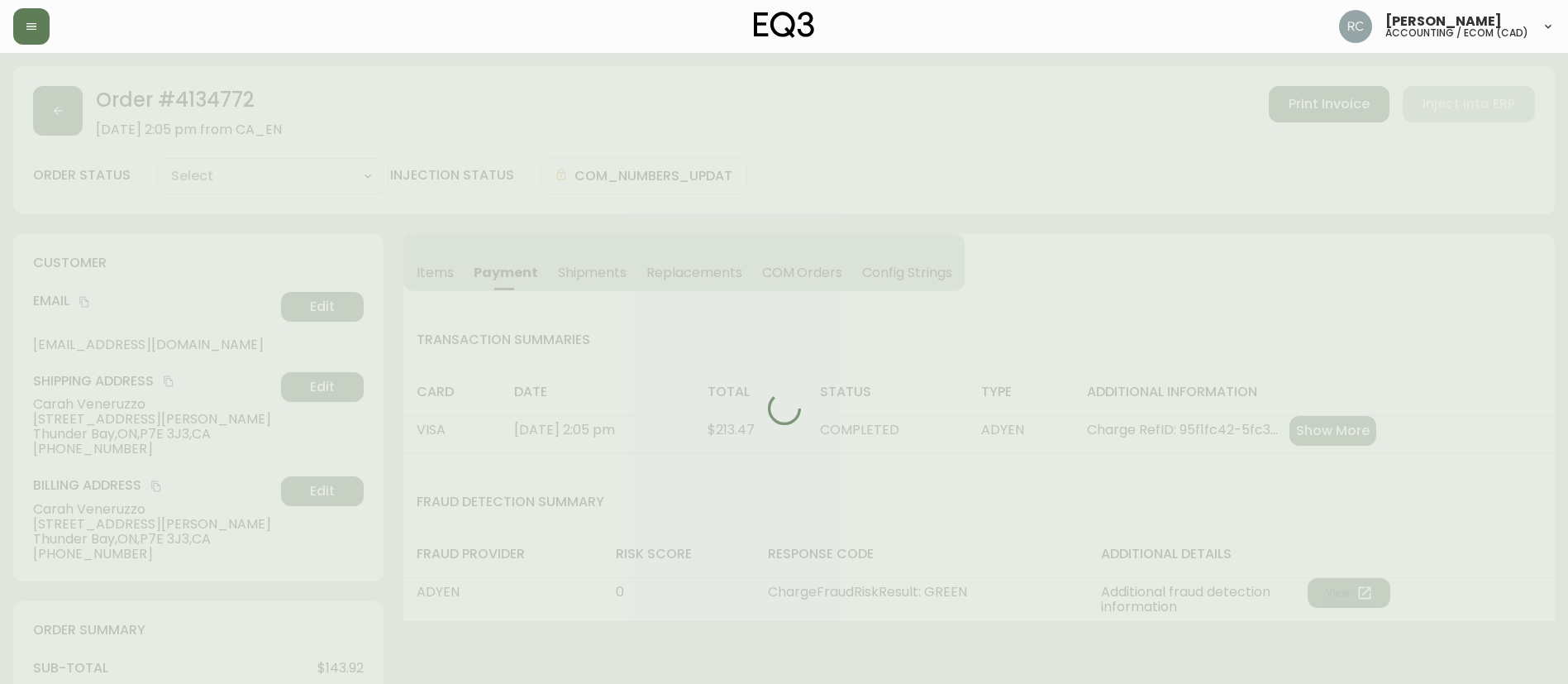
type input "Processing"
select select "PROCESSING"
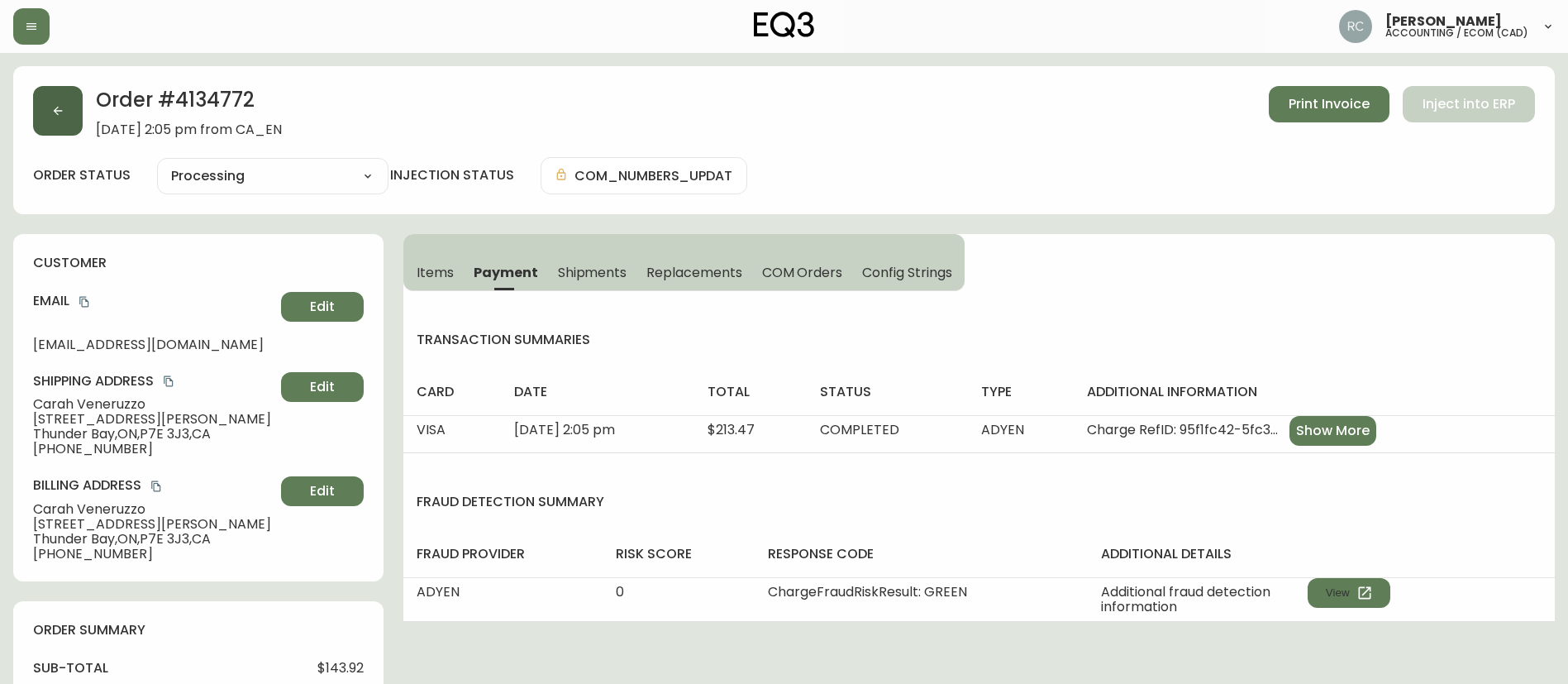
click at [54, 114] on icon "button" at bounding box center [58, 110] width 13 height 13
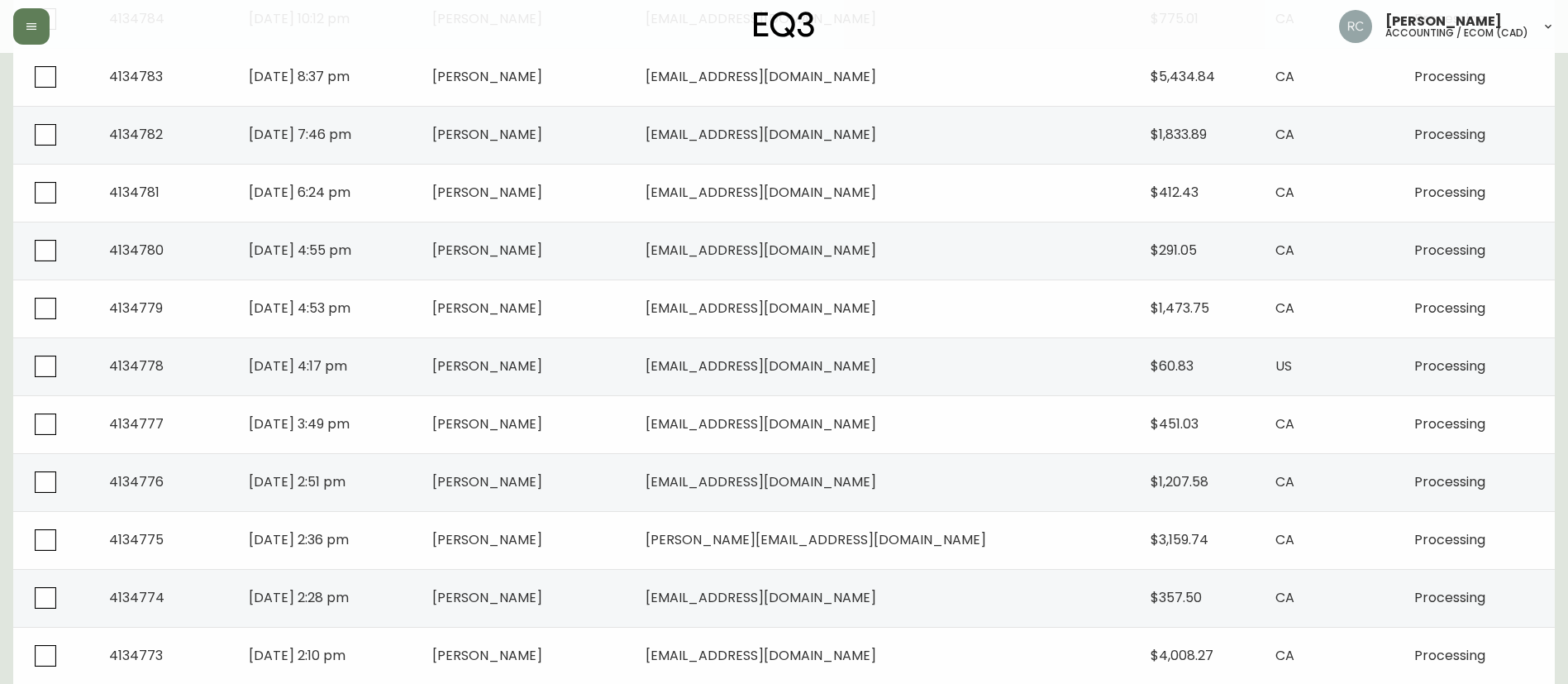
scroll to position [965, 0]
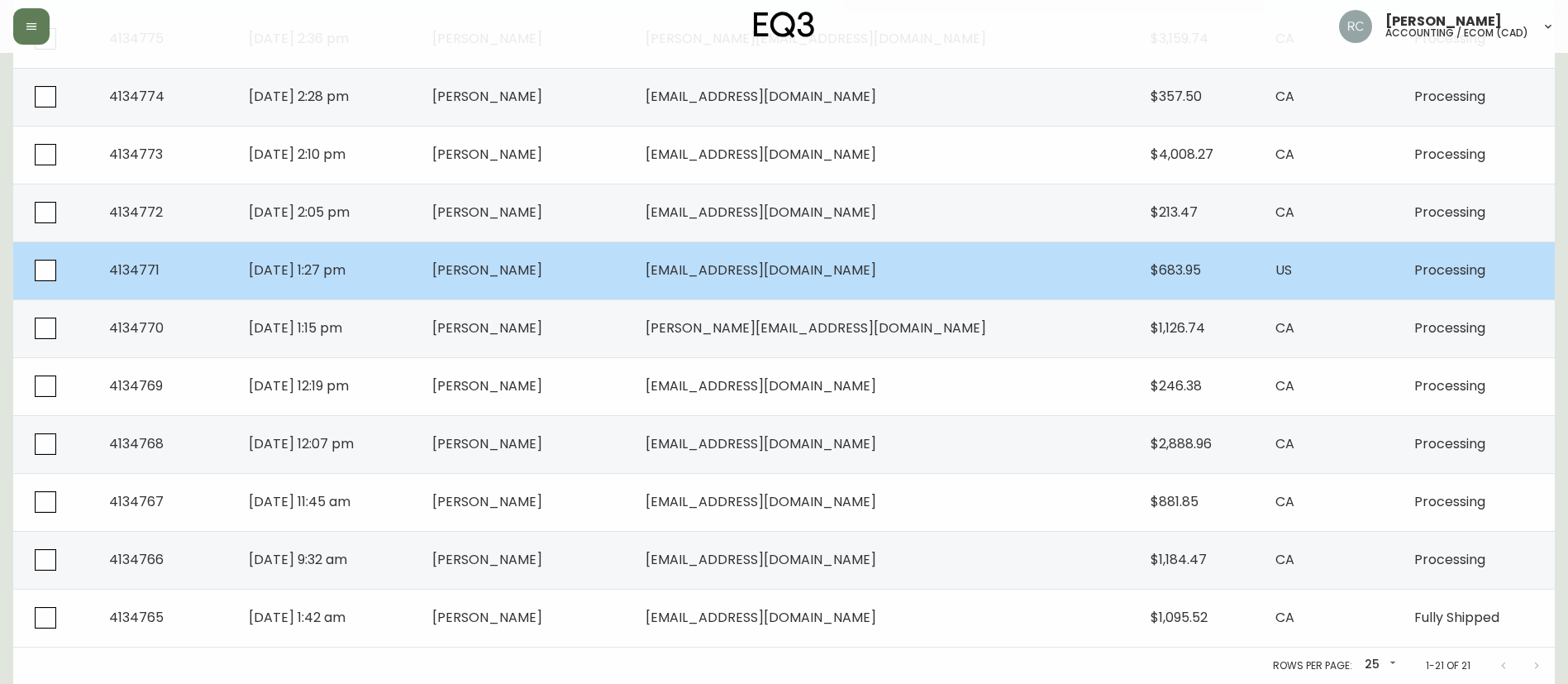
click at [542, 275] on span "Alexander Kalman" at bounding box center [487, 270] width 110 height 19
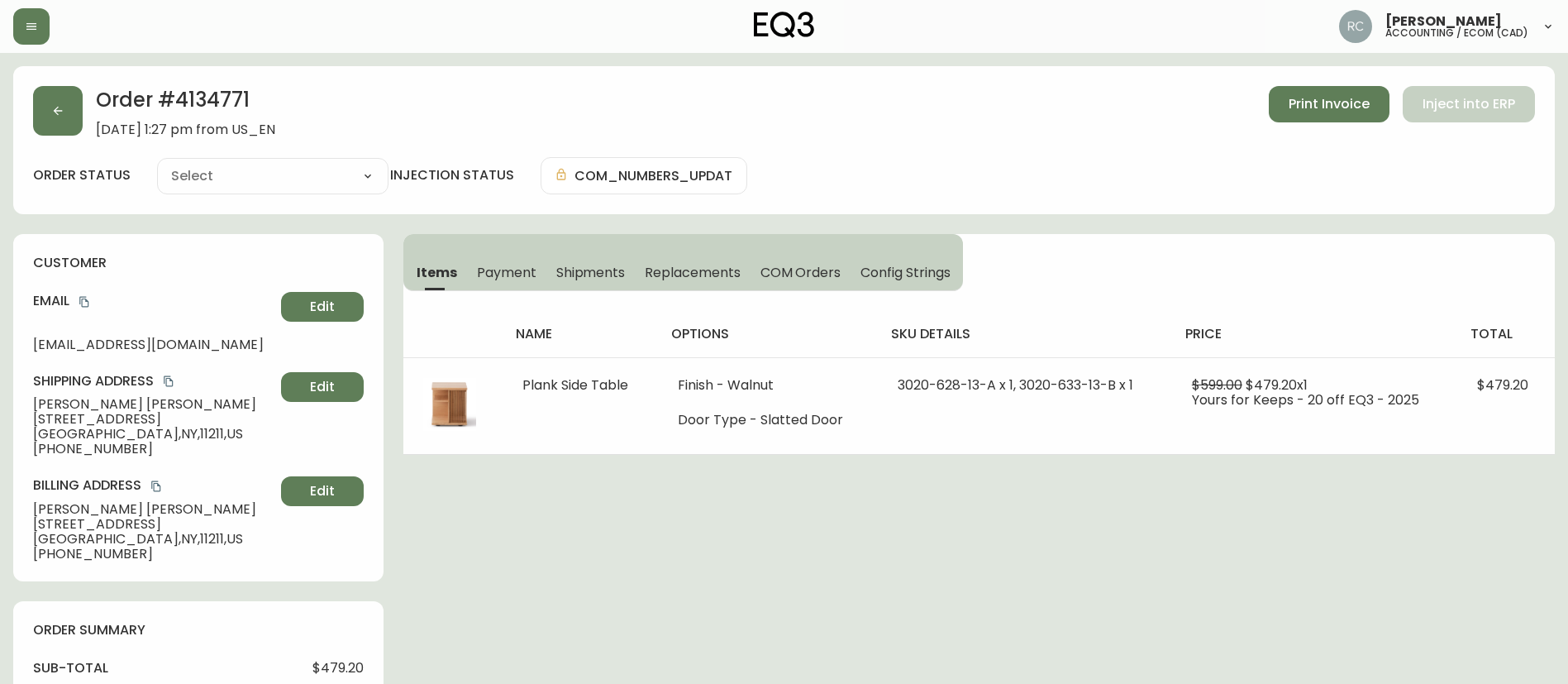
type input "Processing"
select select "PROCESSING"
click at [523, 267] on span "Payment" at bounding box center [506, 272] width 60 height 17
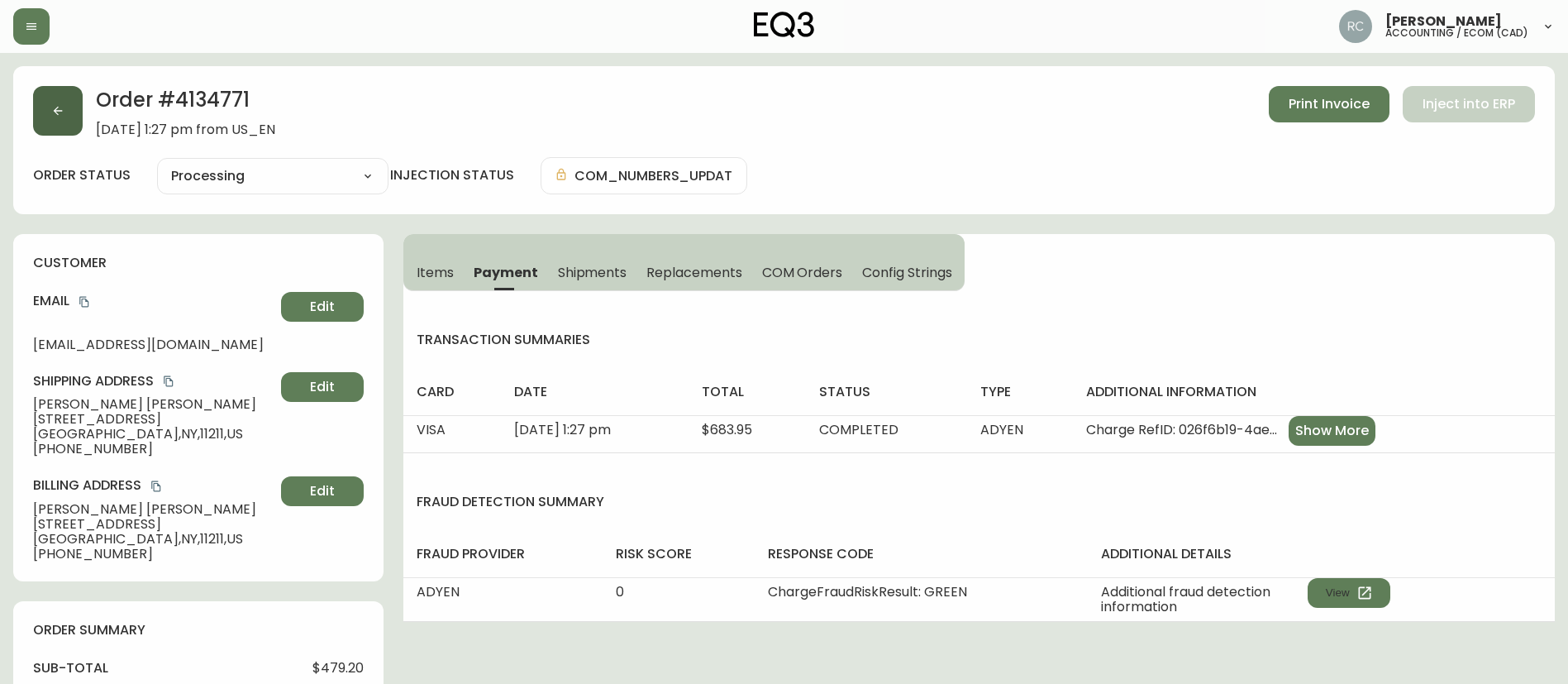
click at [57, 102] on button "button" at bounding box center [58, 110] width 50 height 50
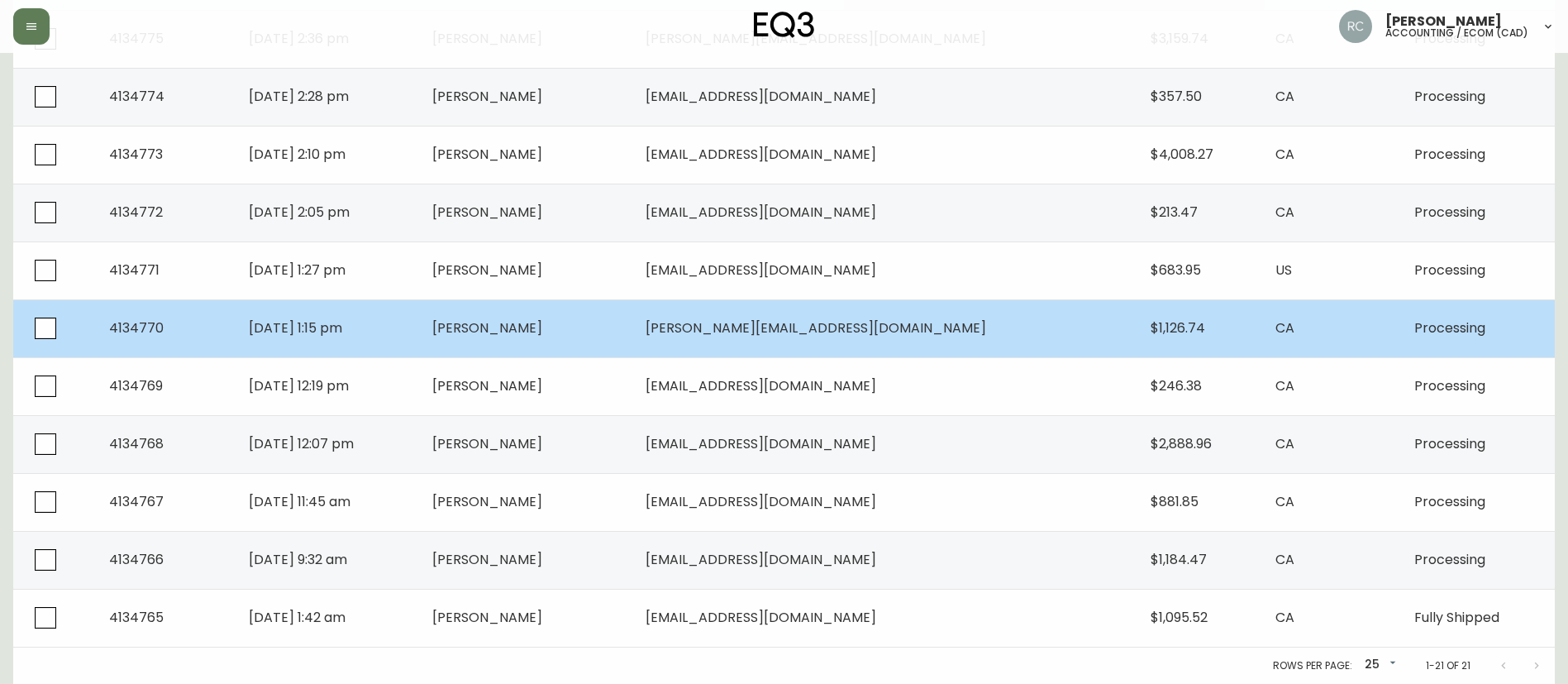
click at [542, 329] on span "Camille De Larochelliere" at bounding box center [487, 328] width 110 height 19
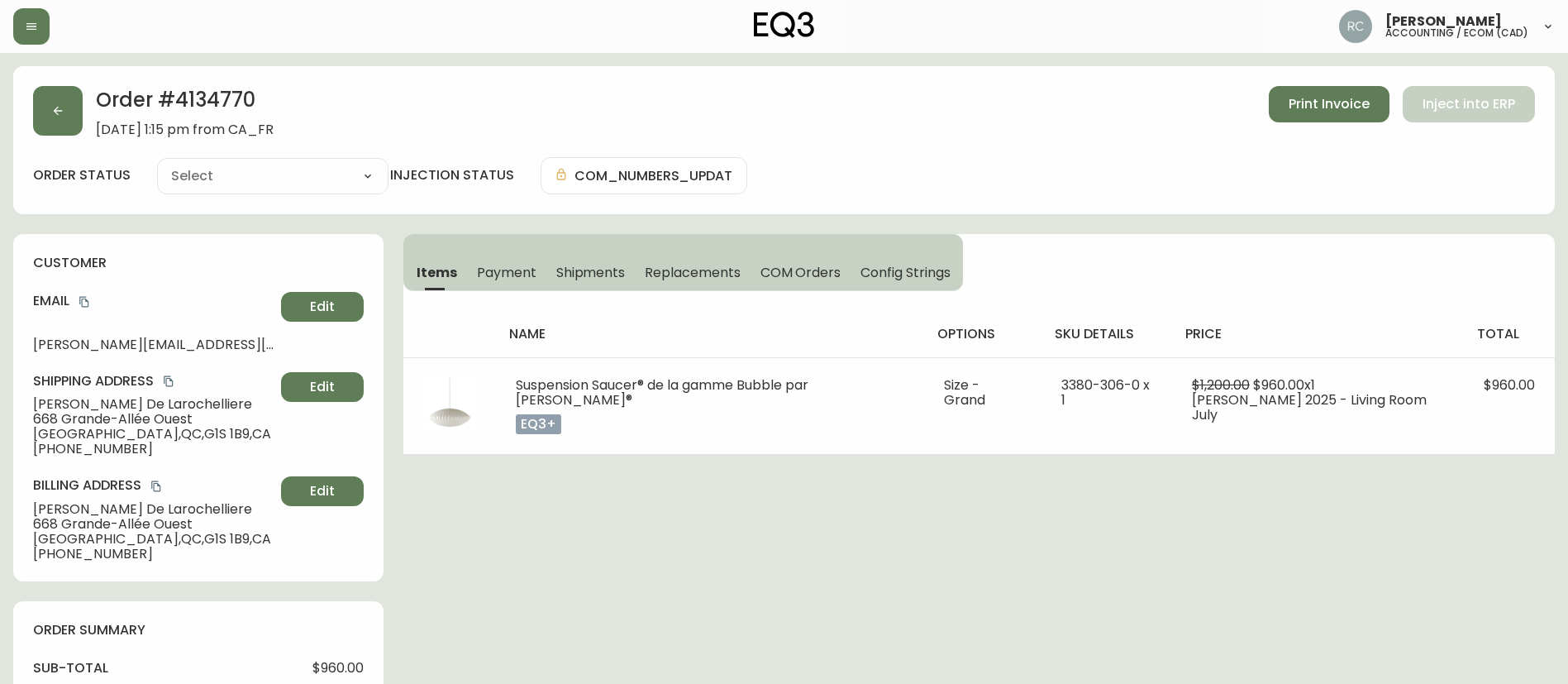
type input "Processing"
select select "PROCESSING"
drag, startPoint x: 515, startPoint y: 270, endPoint x: 502, endPoint y: 271, distance: 13.0
click at [512, 268] on span "Payment" at bounding box center [506, 272] width 60 height 17
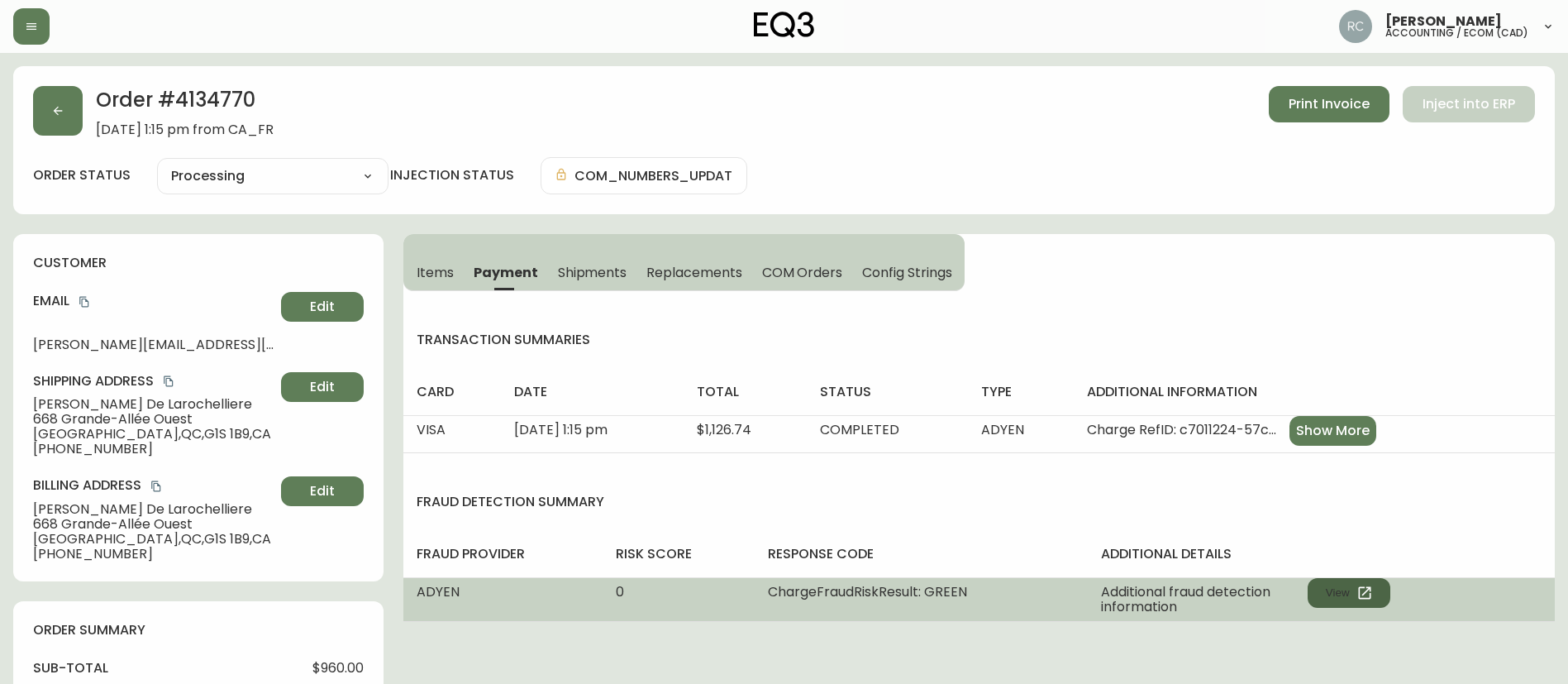
click at [1365, 591] on icon "button" at bounding box center [1365, 593] width 17 height 17
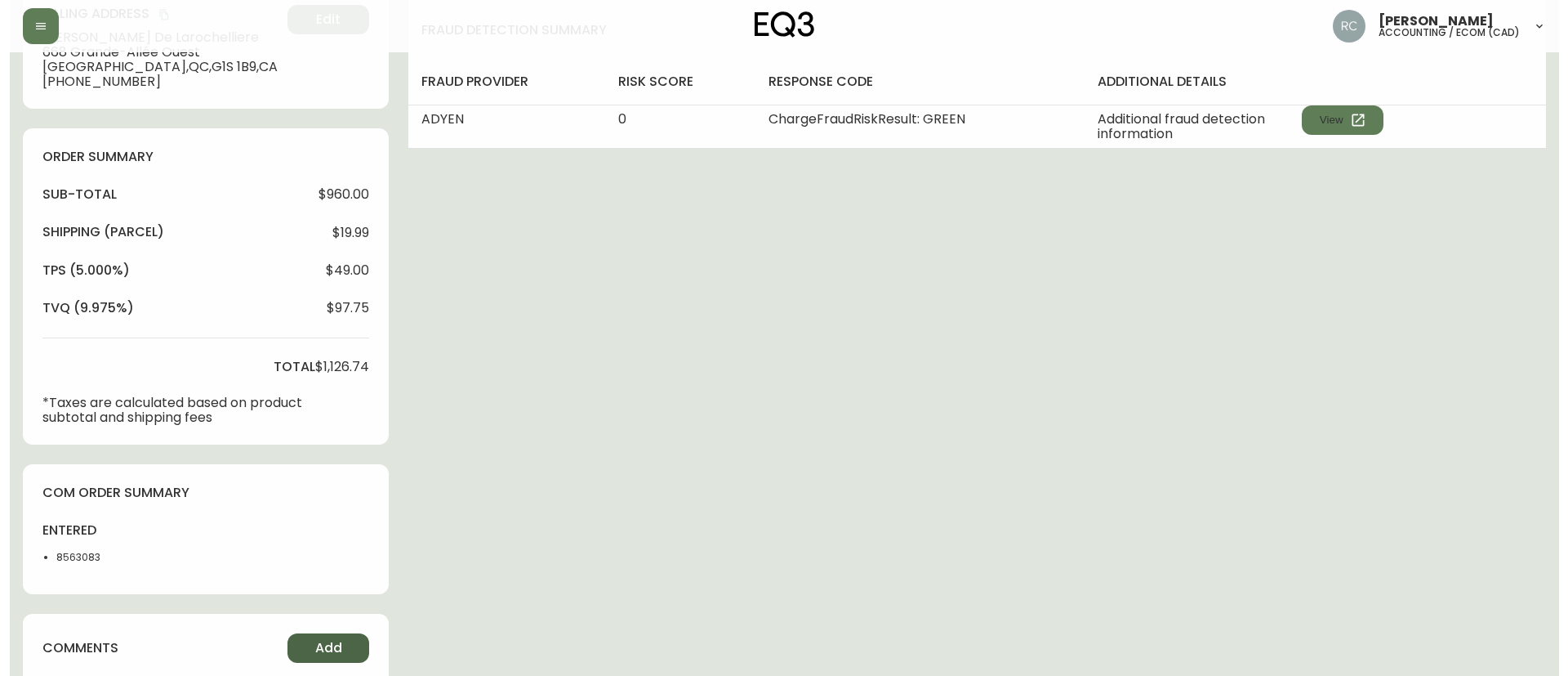
scroll to position [605, 0]
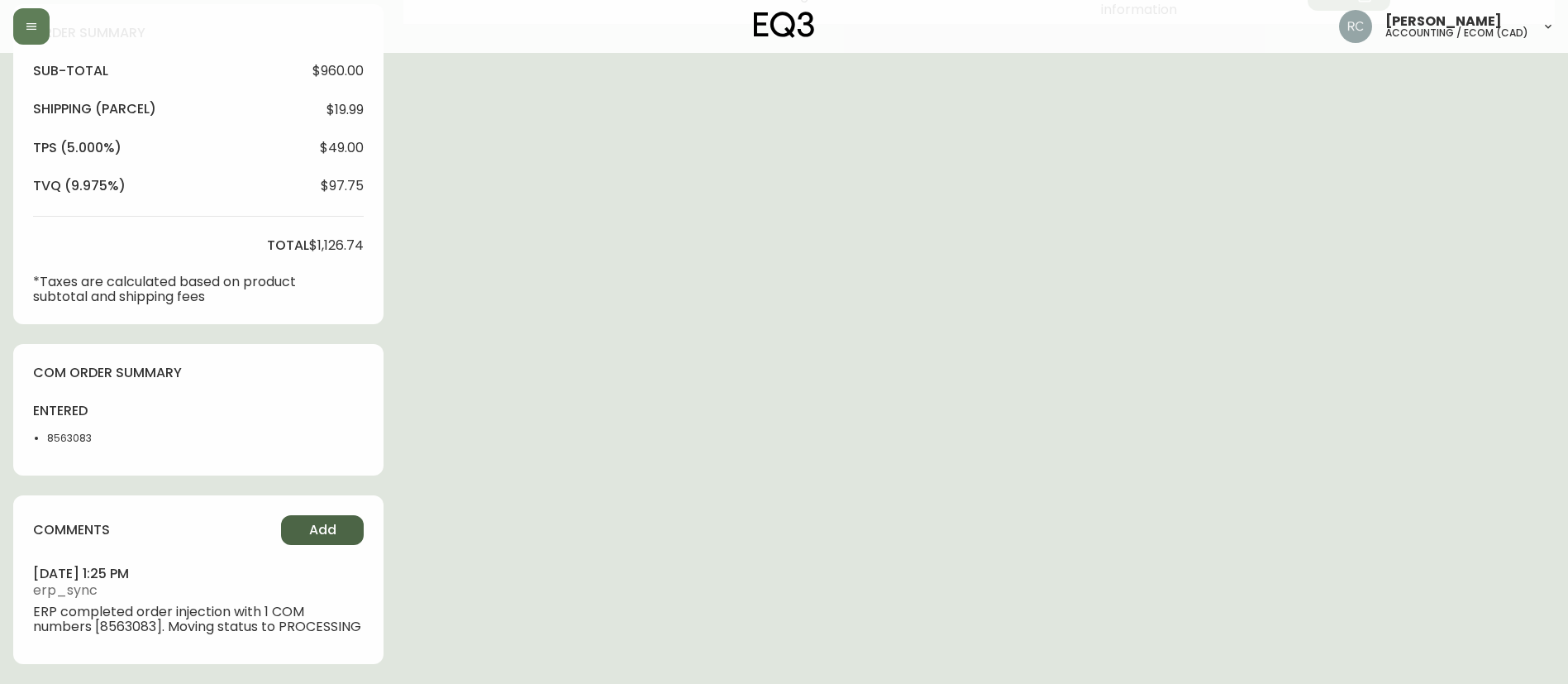
click at [314, 521] on span "Add" at bounding box center [323, 530] width 28 height 18
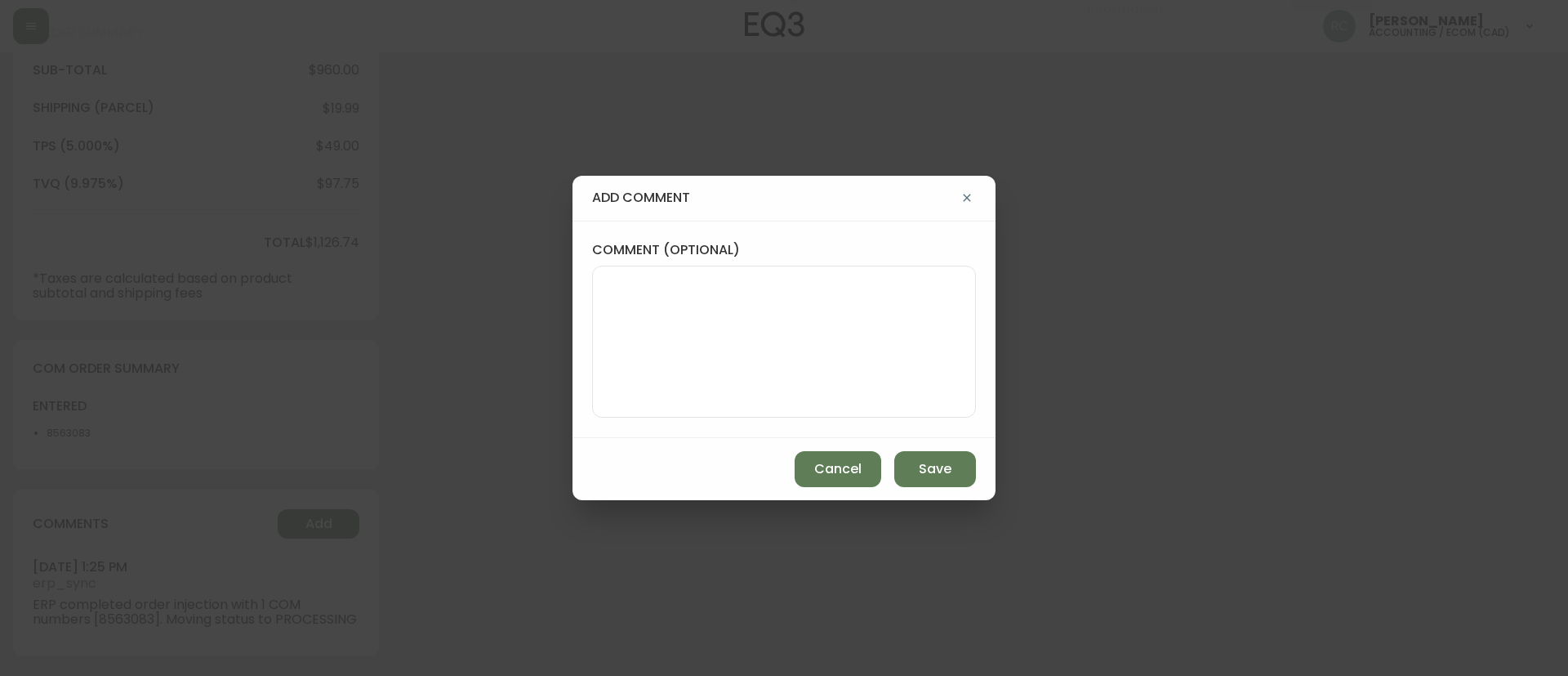
click at [814, 264] on div "comment (optional)" at bounding box center [784, 329] width 384 height 177
click at [665, 322] on textarea "comment (optional)" at bounding box center [784, 342] width 357 height 131
paste textarea "MANUAL FRAUD REVIEW - APPROVED - same shipping and billing address -"
paste textarea "Time since an authorized payment was first seen with email address 3yr 350d"
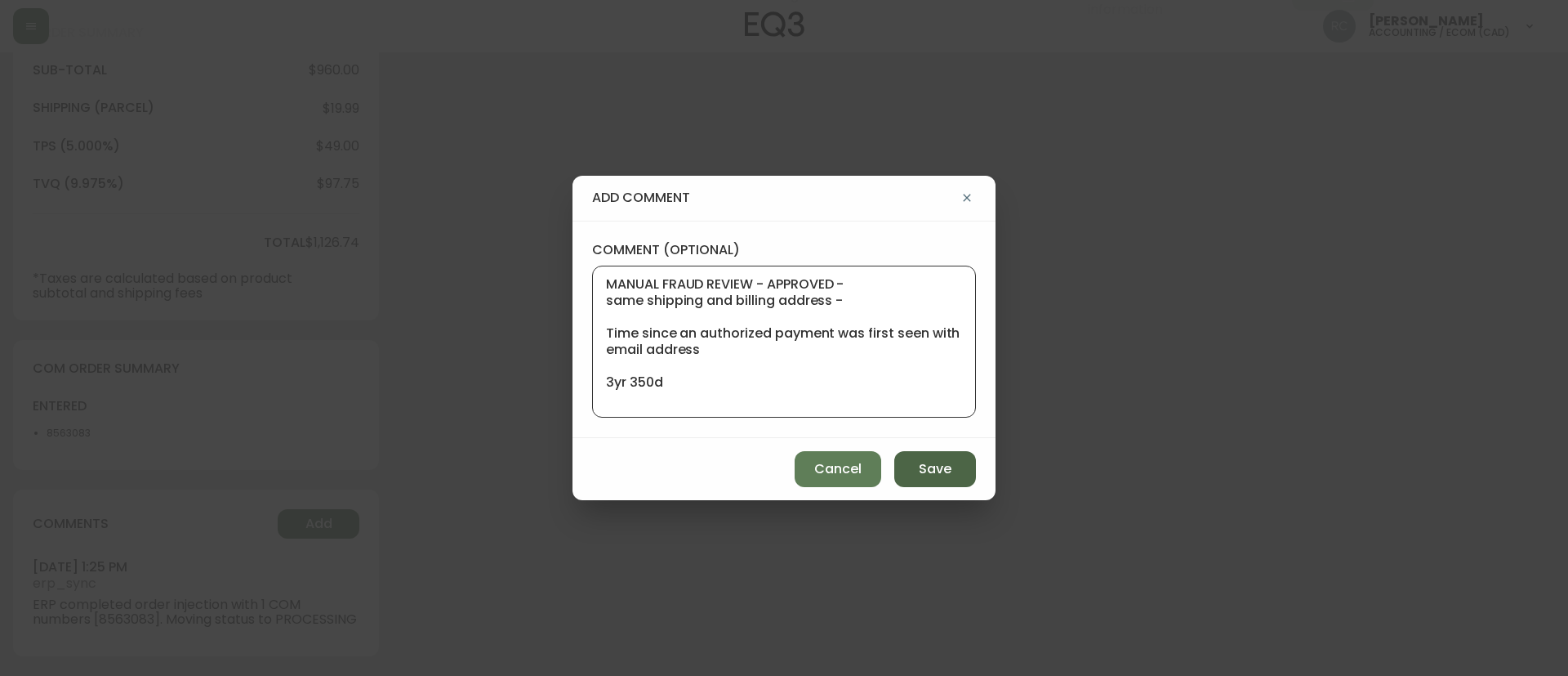
type textarea "MANUAL FRAUD REVIEW - APPROVED - same shipping and billing address - Time since…"
click at [951, 453] on button "Save" at bounding box center [935, 469] width 82 height 36
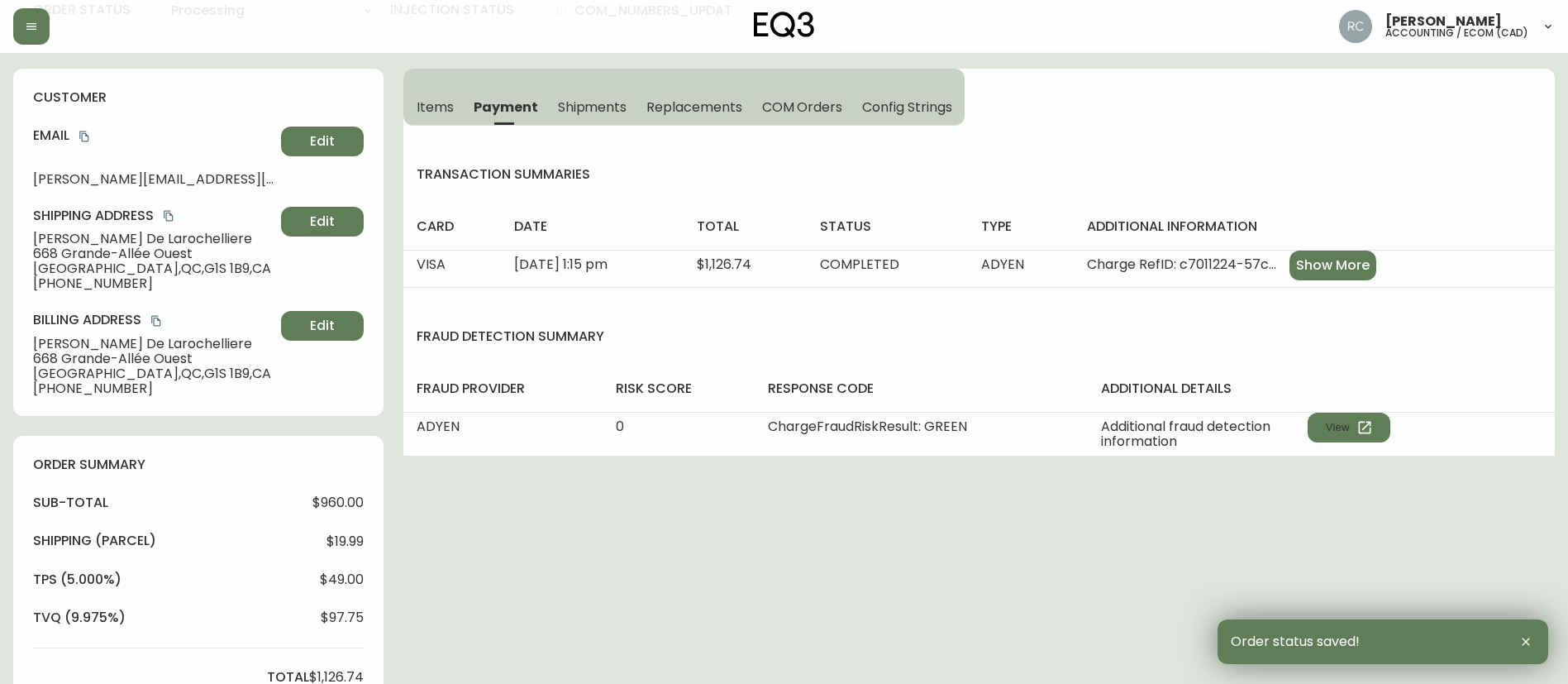
scroll to position [0, 0]
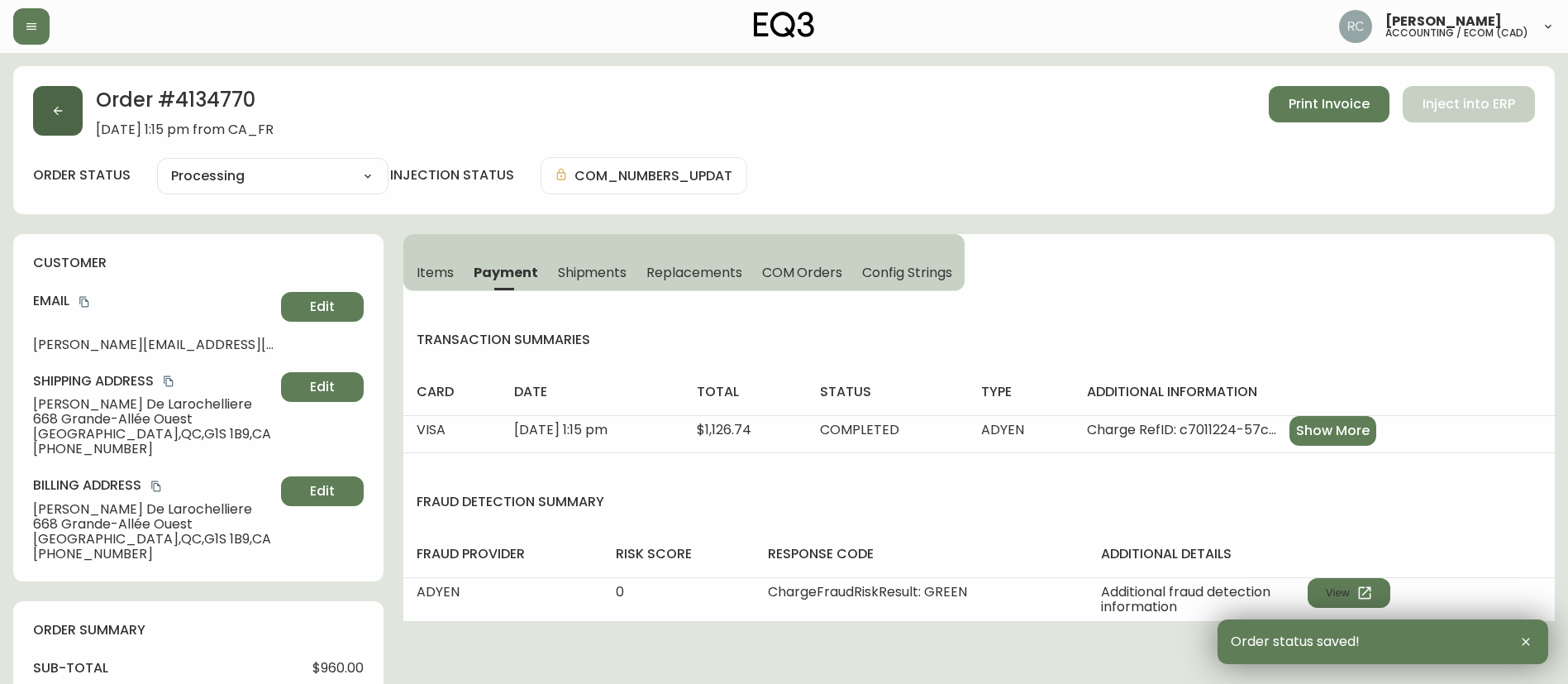
click at [52, 110] on icon "button" at bounding box center [58, 110] width 13 height 13
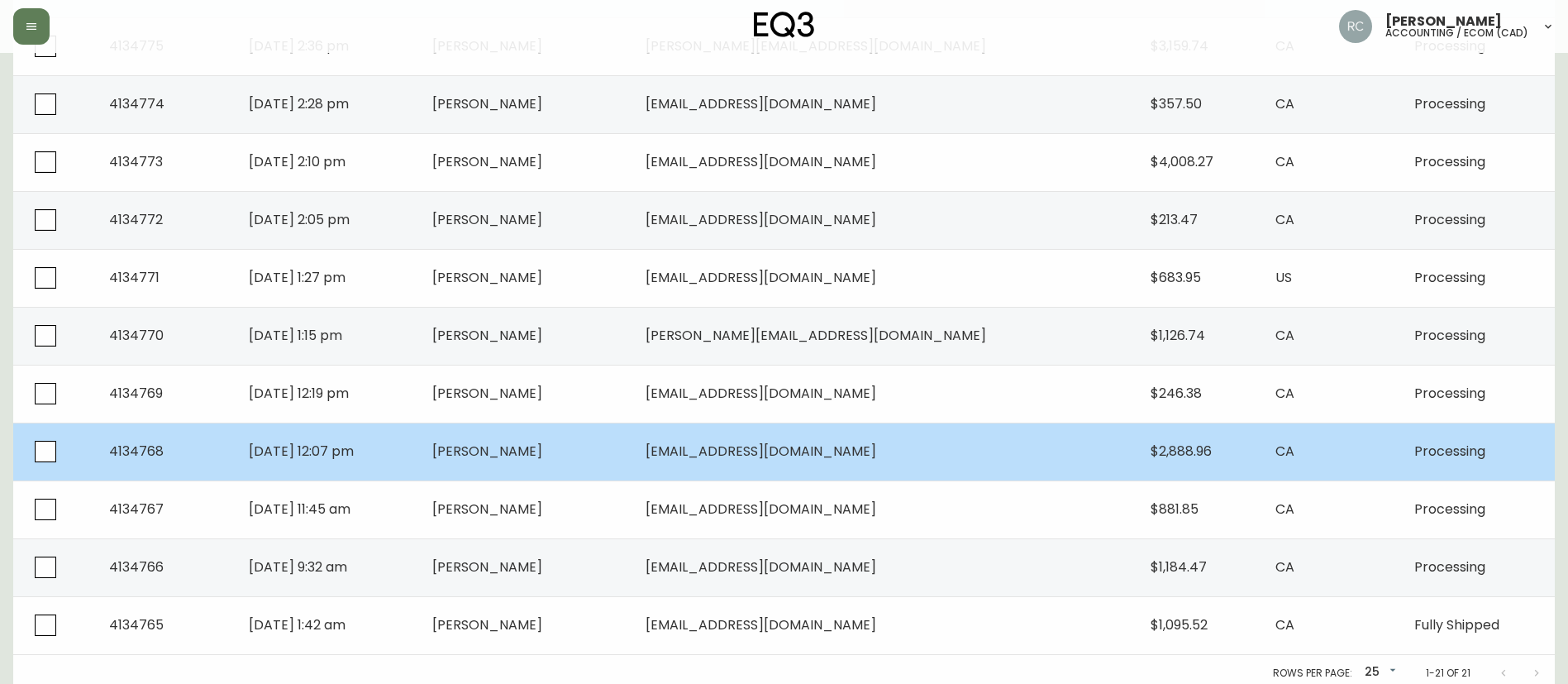
scroll to position [965, 0]
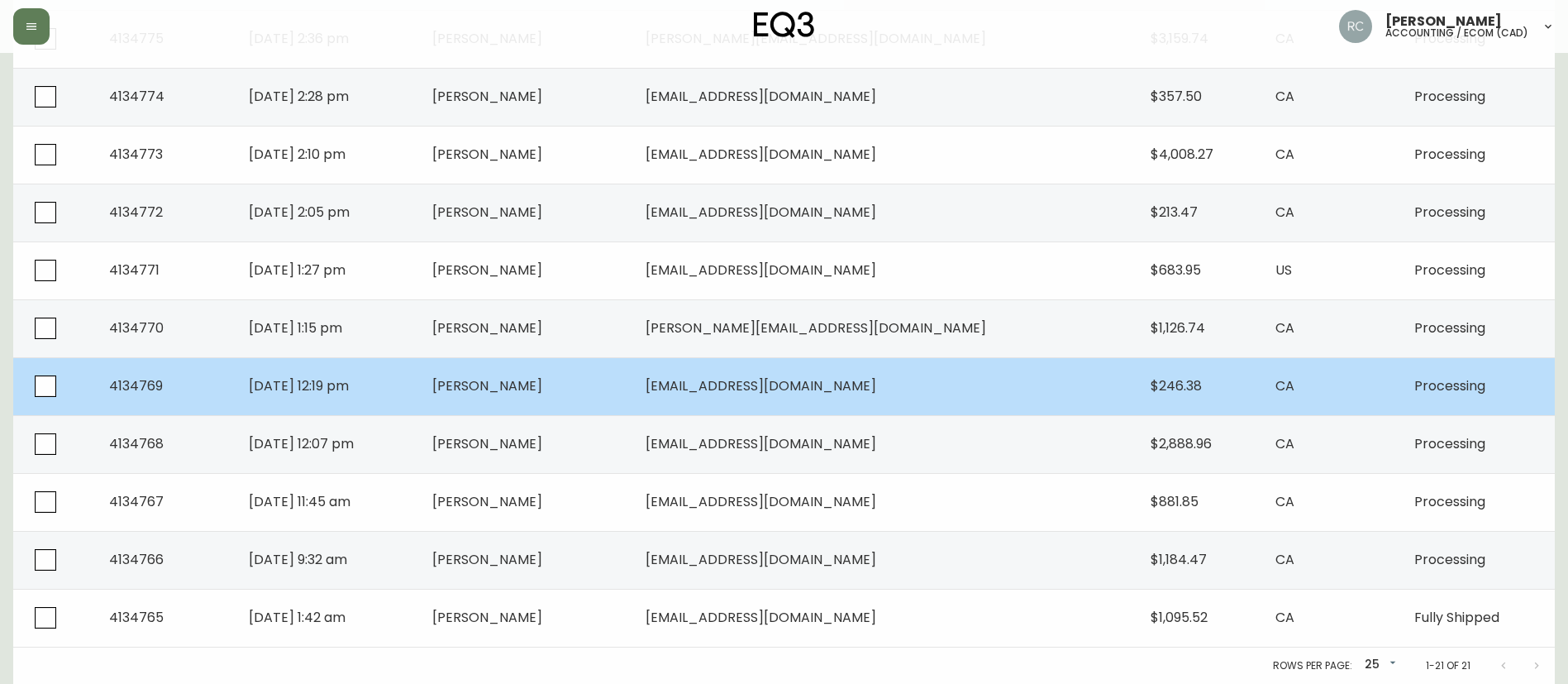
click at [542, 384] on span "Zhenmei Mao" at bounding box center [487, 386] width 110 height 19
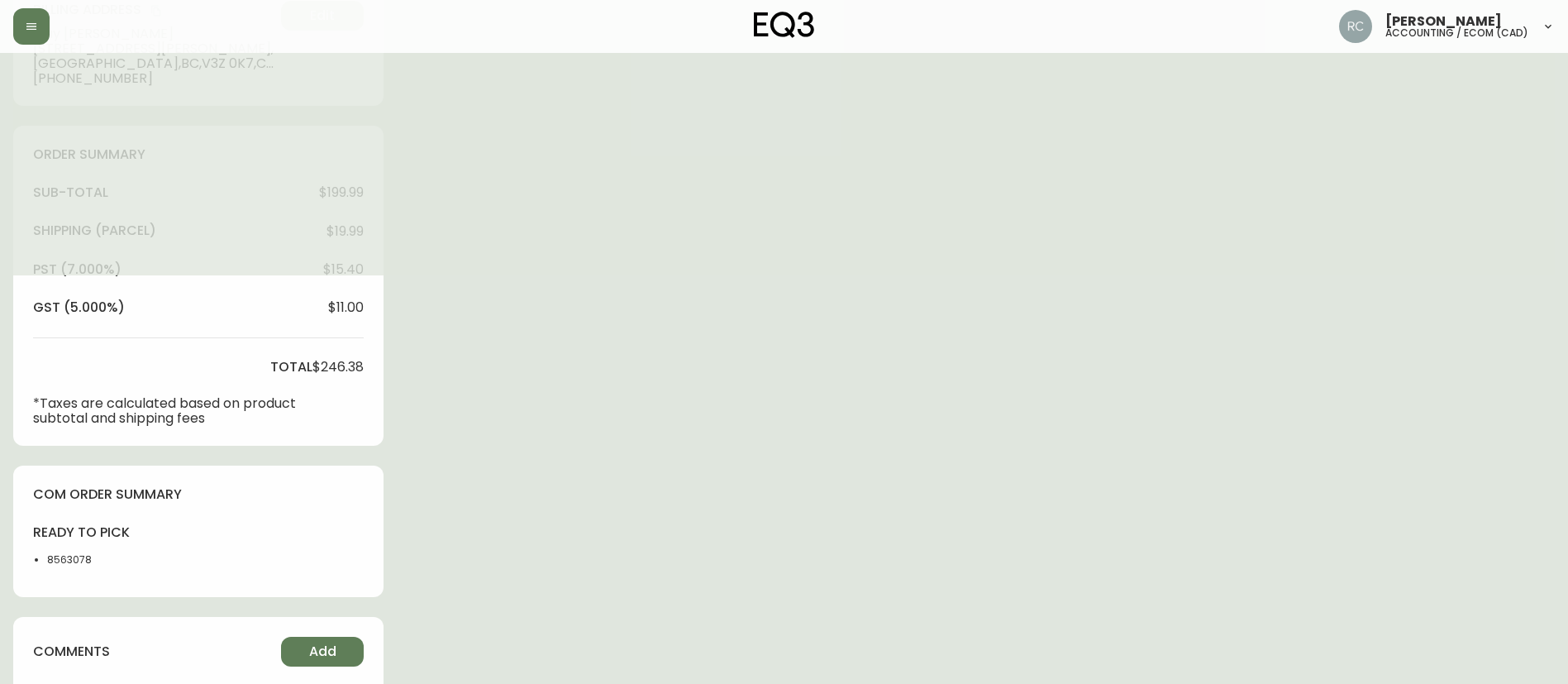
scroll to position [1, 0]
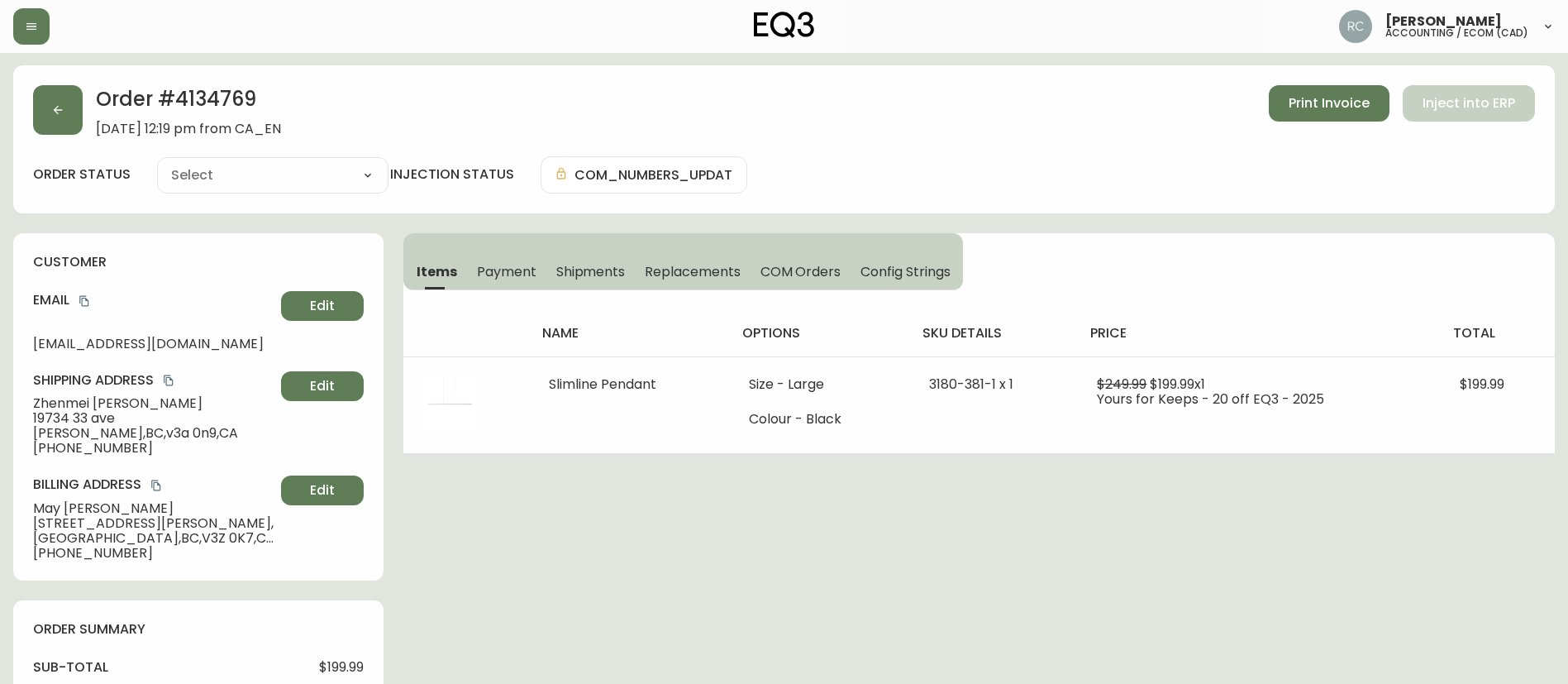
type input "Processing"
select select "PROCESSING"
click at [52, 107] on icon "button" at bounding box center [58, 110] width 13 height 13
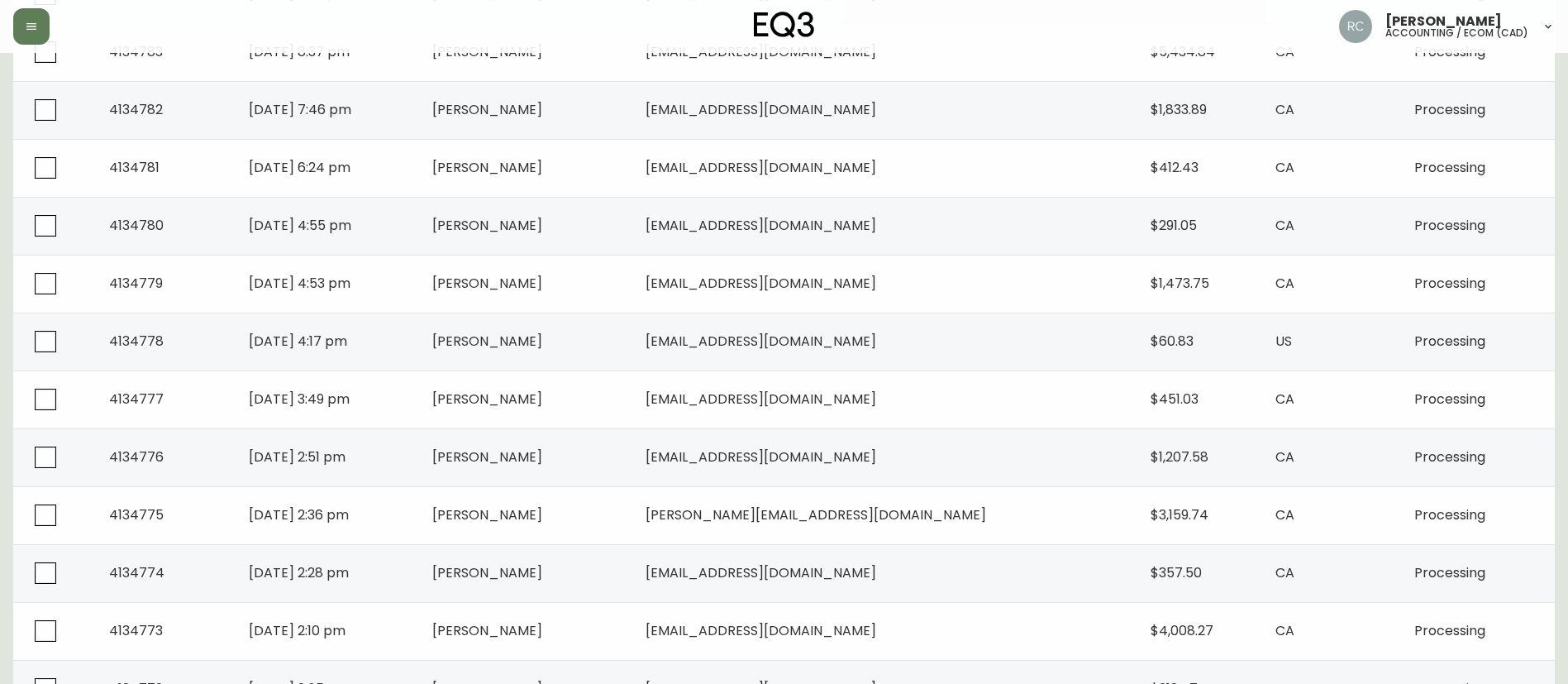
scroll to position [965, 0]
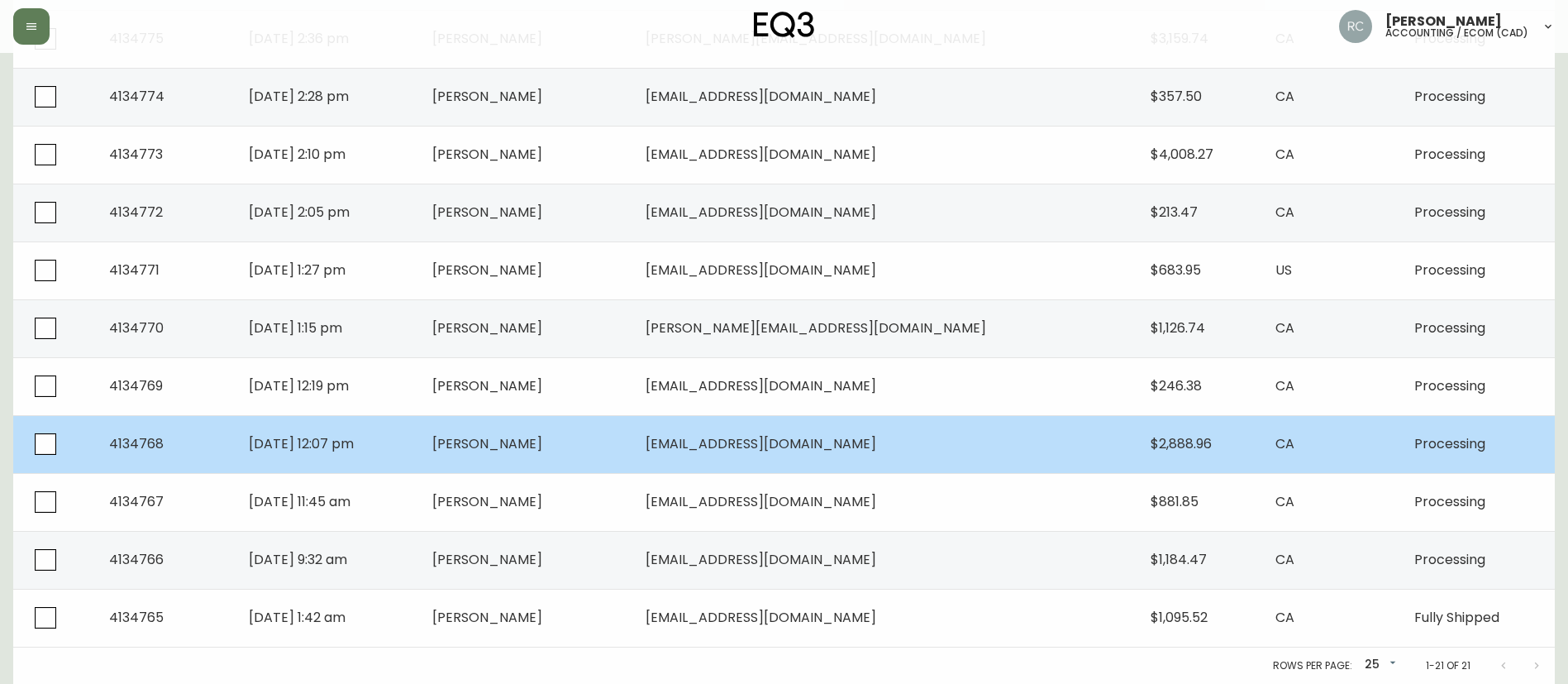
click at [540, 442] on span "Emily Czuczman" at bounding box center [487, 443] width 110 height 19
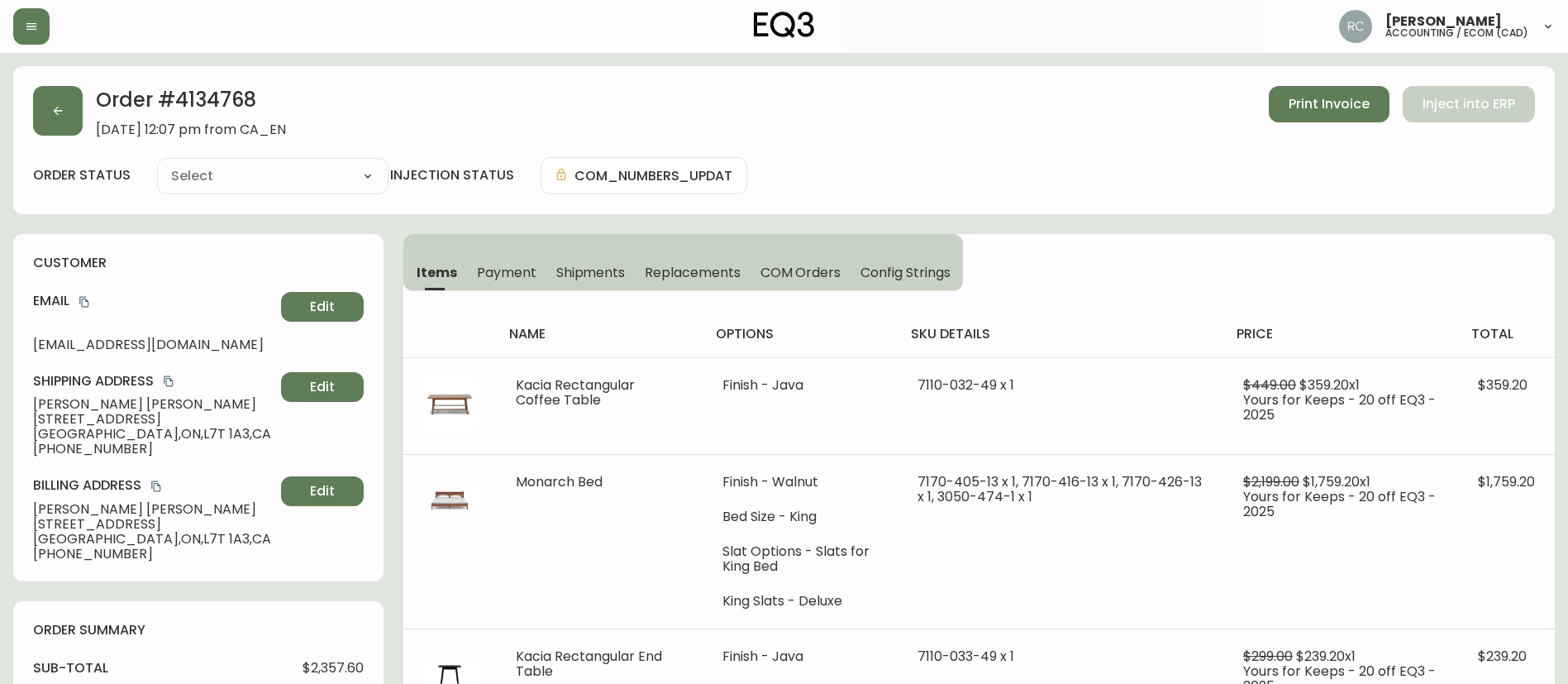
type input "Processing"
select select "PROCESSING"
click at [56, 129] on button "button" at bounding box center [58, 110] width 50 height 50
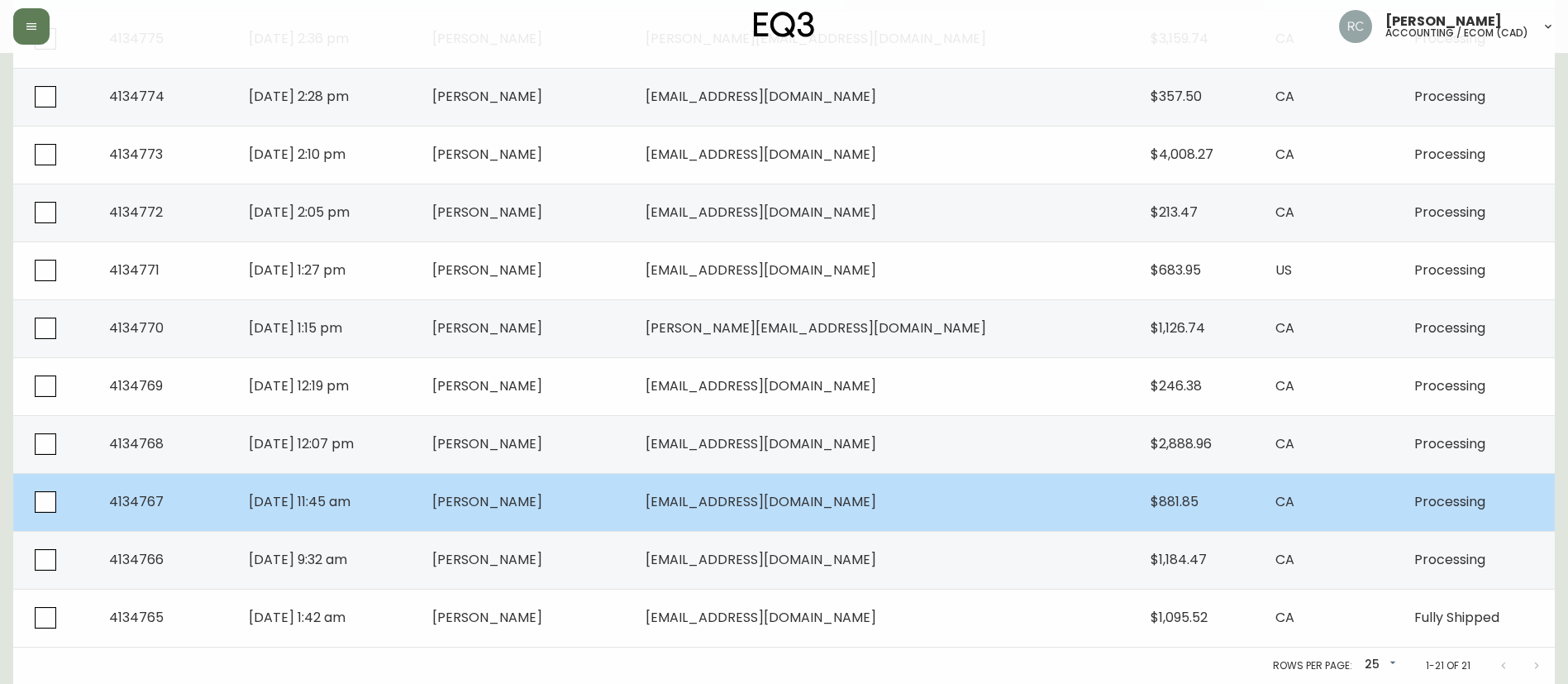
click at [524, 515] on td "Felipe Caldera" at bounding box center [526, 502] width 215 height 58
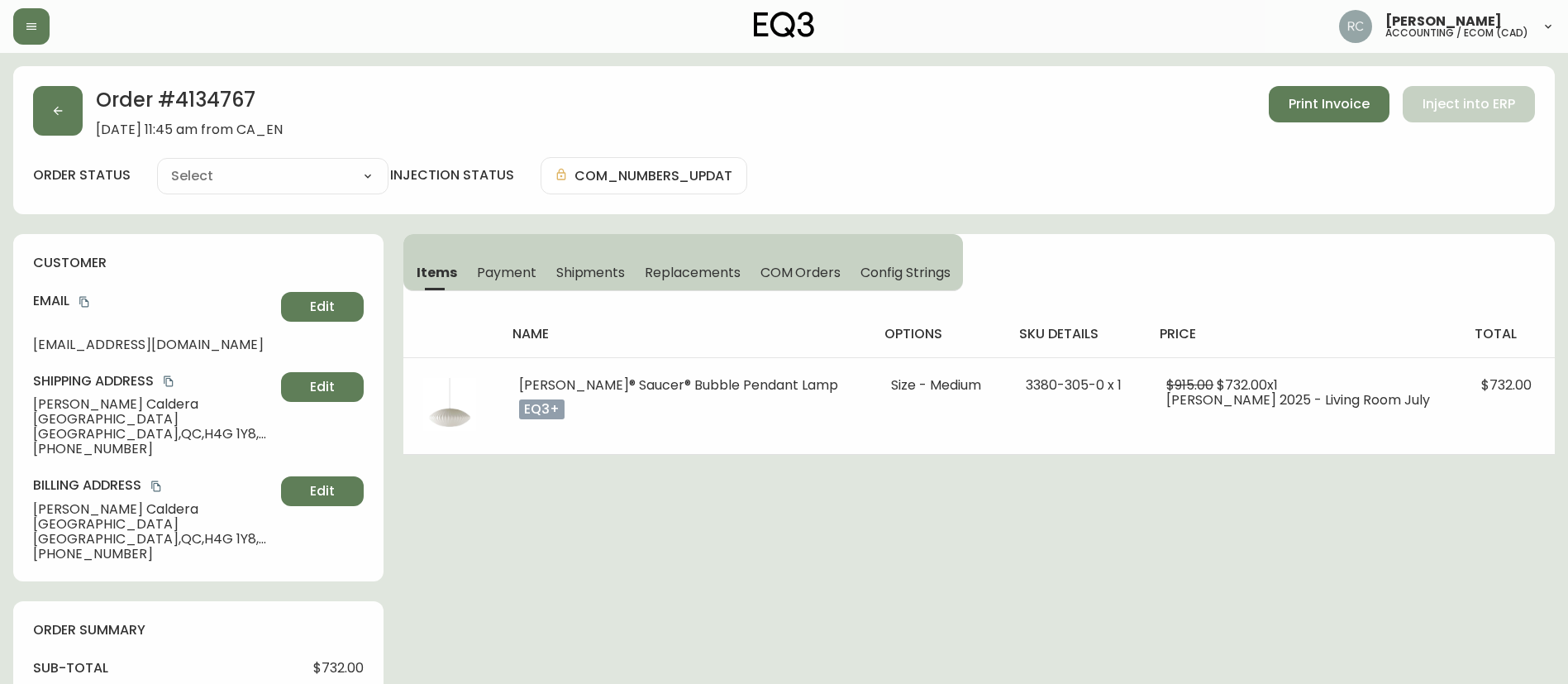
type input "Processing"
select select "PROCESSING"
click at [506, 255] on button "Payment" at bounding box center [506, 272] width 79 height 37
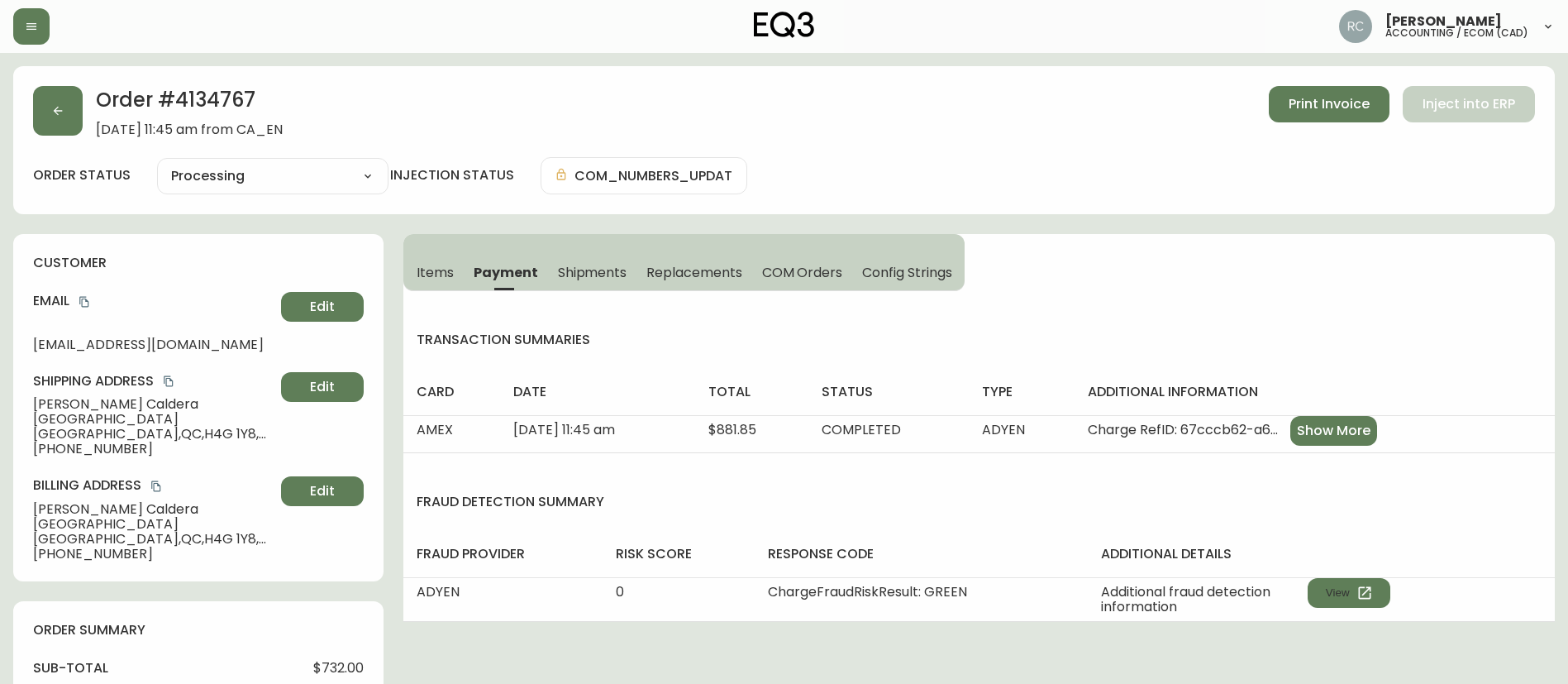
drag, startPoint x: 424, startPoint y: 265, endPoint x: 425, endPoint y: 287, distance: 22.0
click at [422, 265] on span "Items" at bounding box center [436, 272] width 37 height 17
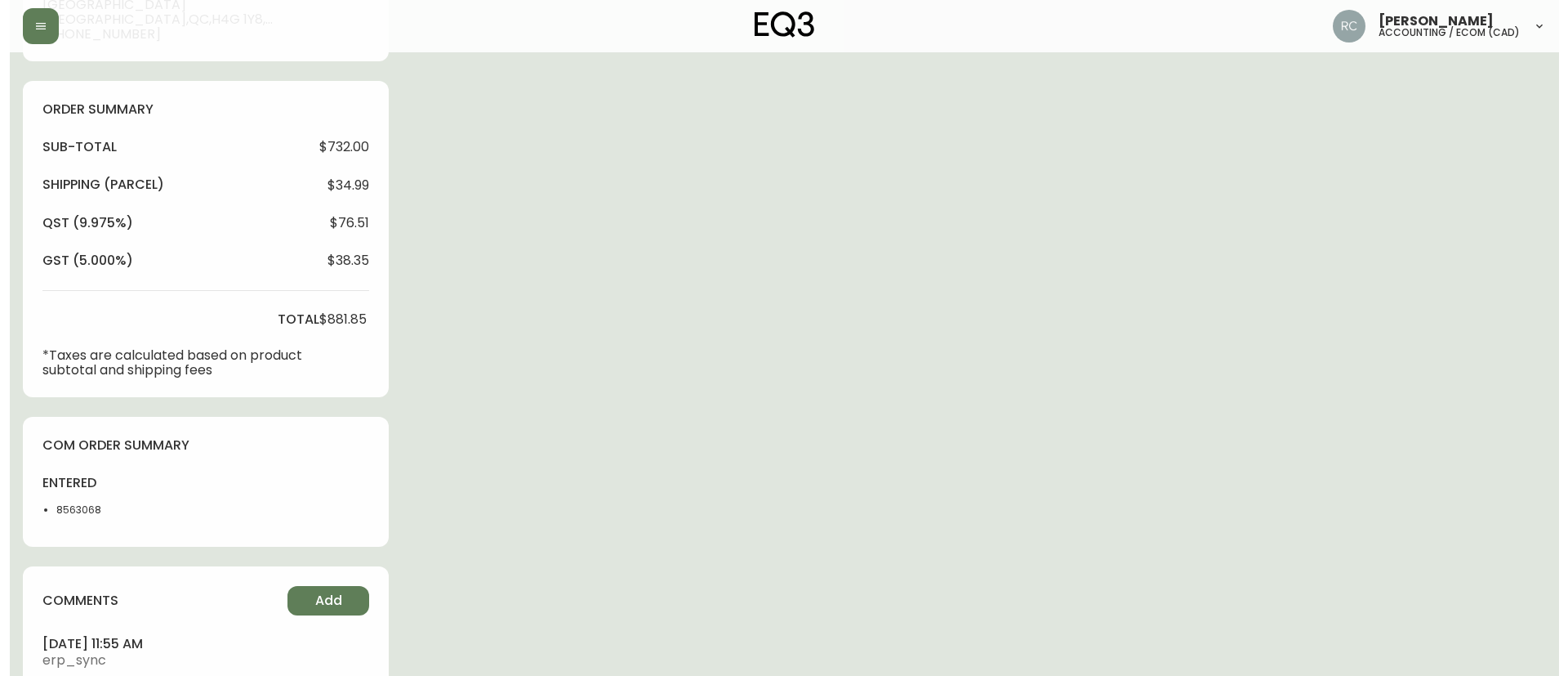
scroll to position [605, 0]
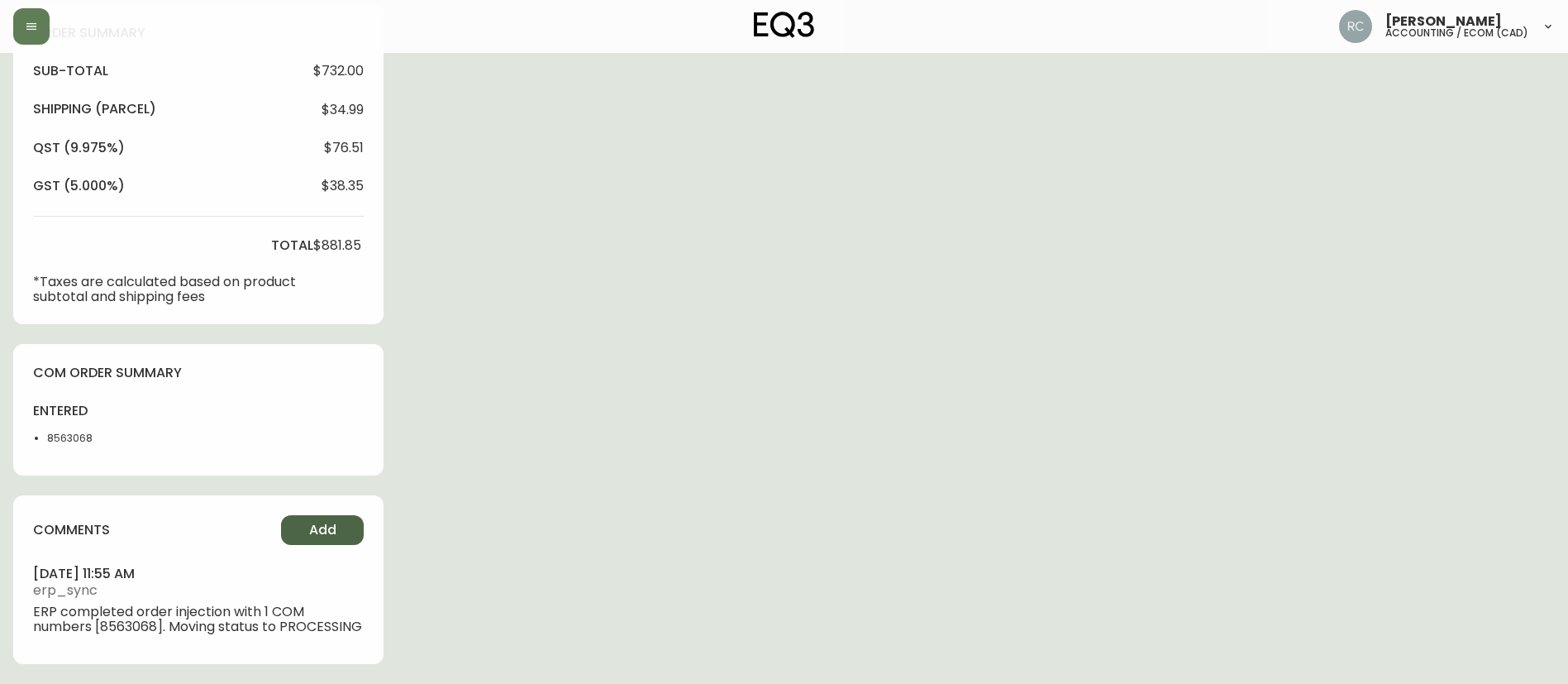
click at [304, 527] on button "Add" at bounding box center [322, 529] width 83 height 29
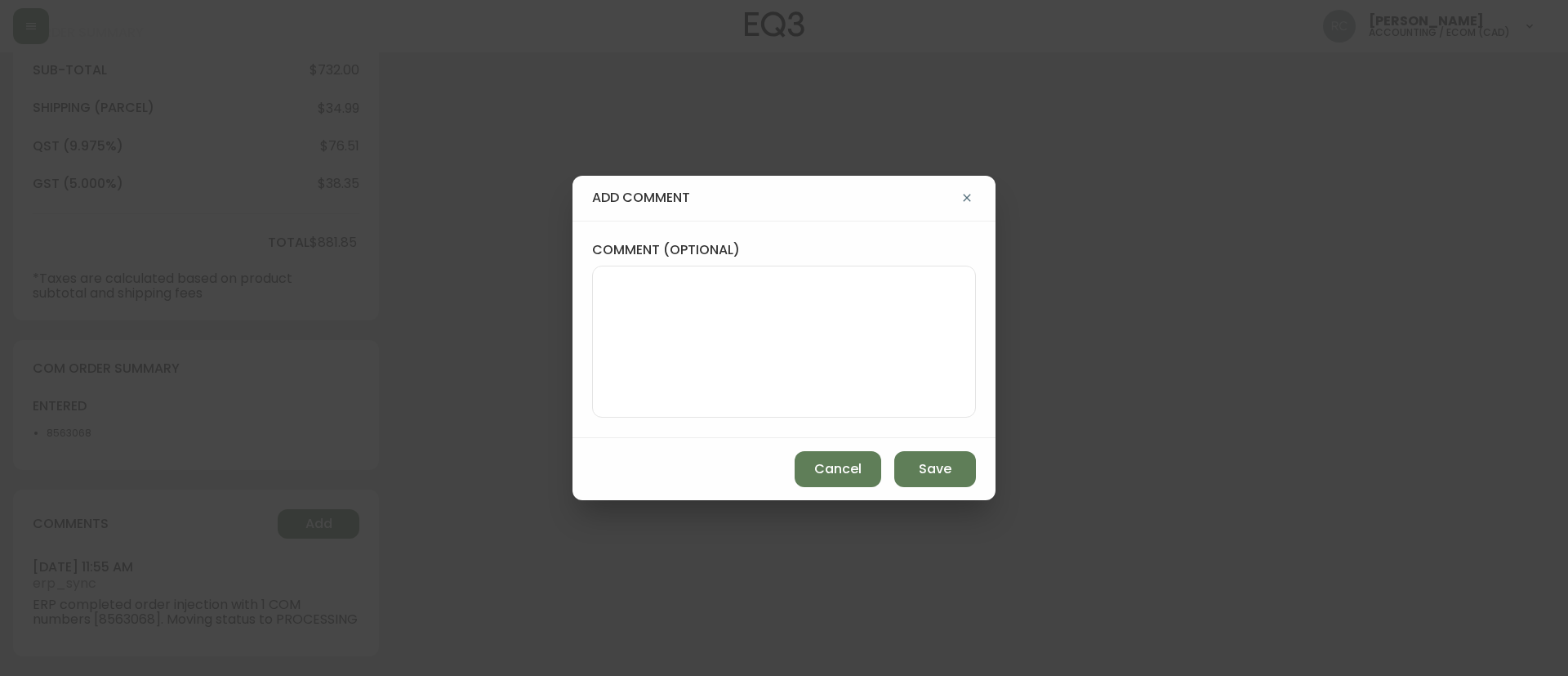
click at [590, 338] on div "comment (optional)" at bounding box center [783, 328] width 423 height 217
click at [665, 325] on textarea "comment (optional)" at bounding box center [784, 342] width 357 height 131
paste textarea "MANUAL FRAUD REVIEW - APPROVED - same shipping and billing address -"
type textarea "MANUAL FRAUD REVIEW - APPROVED - same shipping and billing address -"
click at [388, 124] on div "add comment comment (optional) MANUAL FRAUD REVIEW - APPROVED - same shipping a…" at bounding box center [784, 338] width 1568 height 676
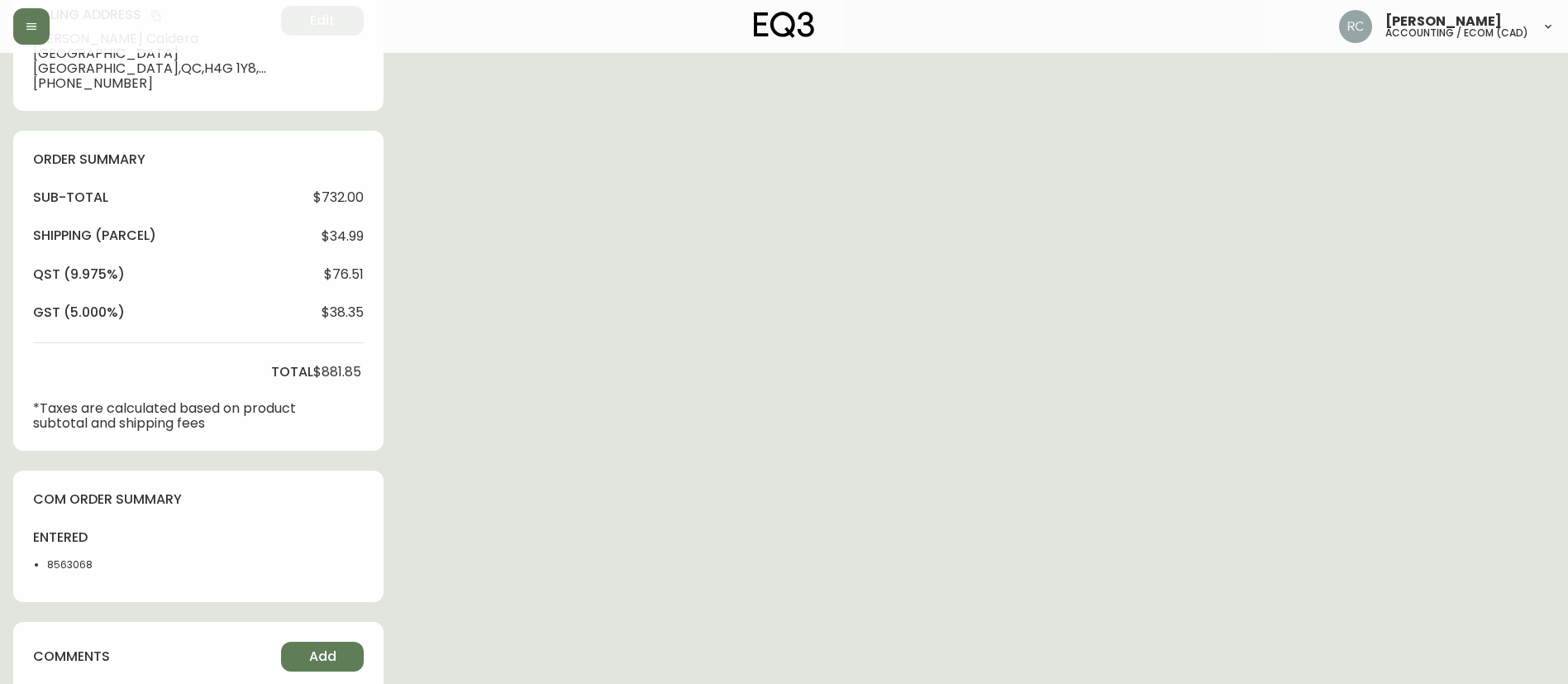
scroll to position [0, 0]
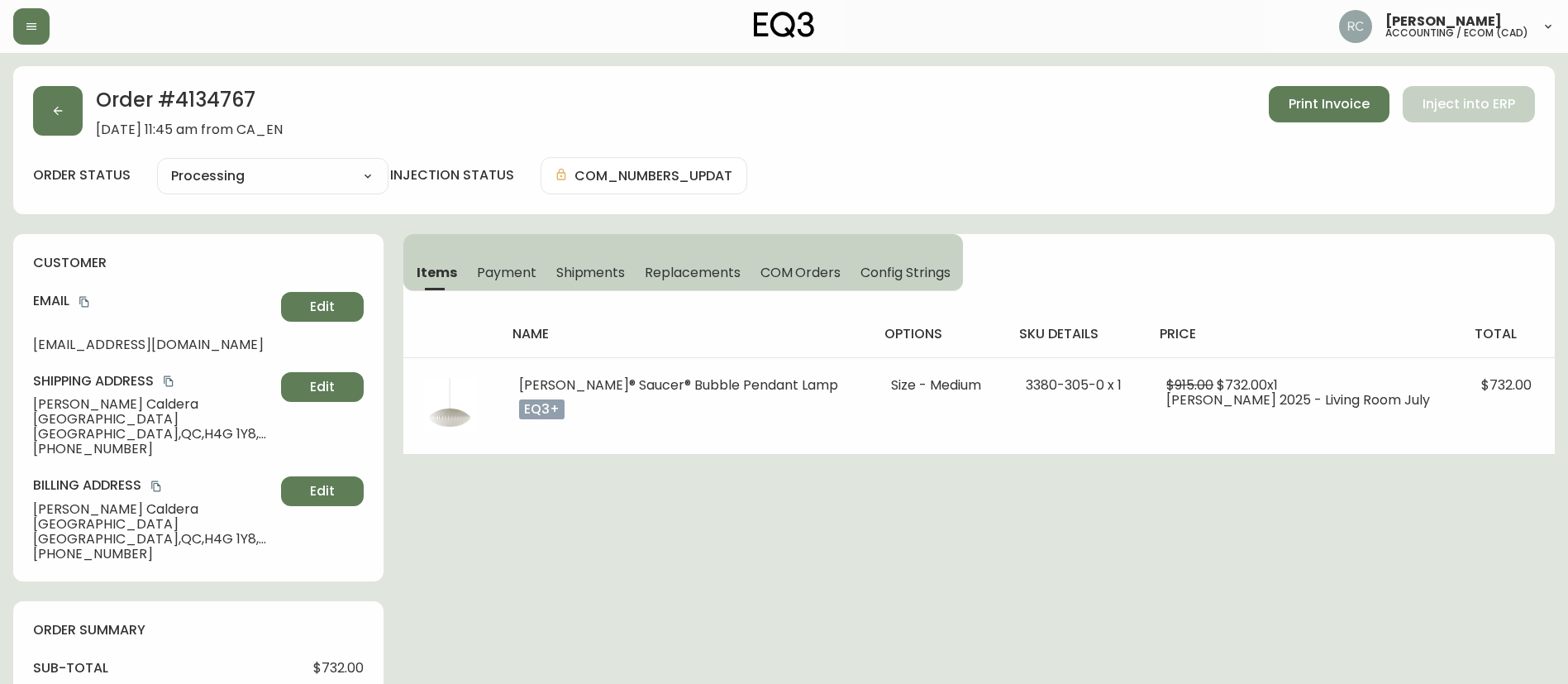
drag, startPoint x: 494, startPoint y: 270, endPoint x: 504, endPoint y: 272, distance: 10.2
click at [494, 272] on span "Payment" at bounding box center [506, 272] width 60 height 17
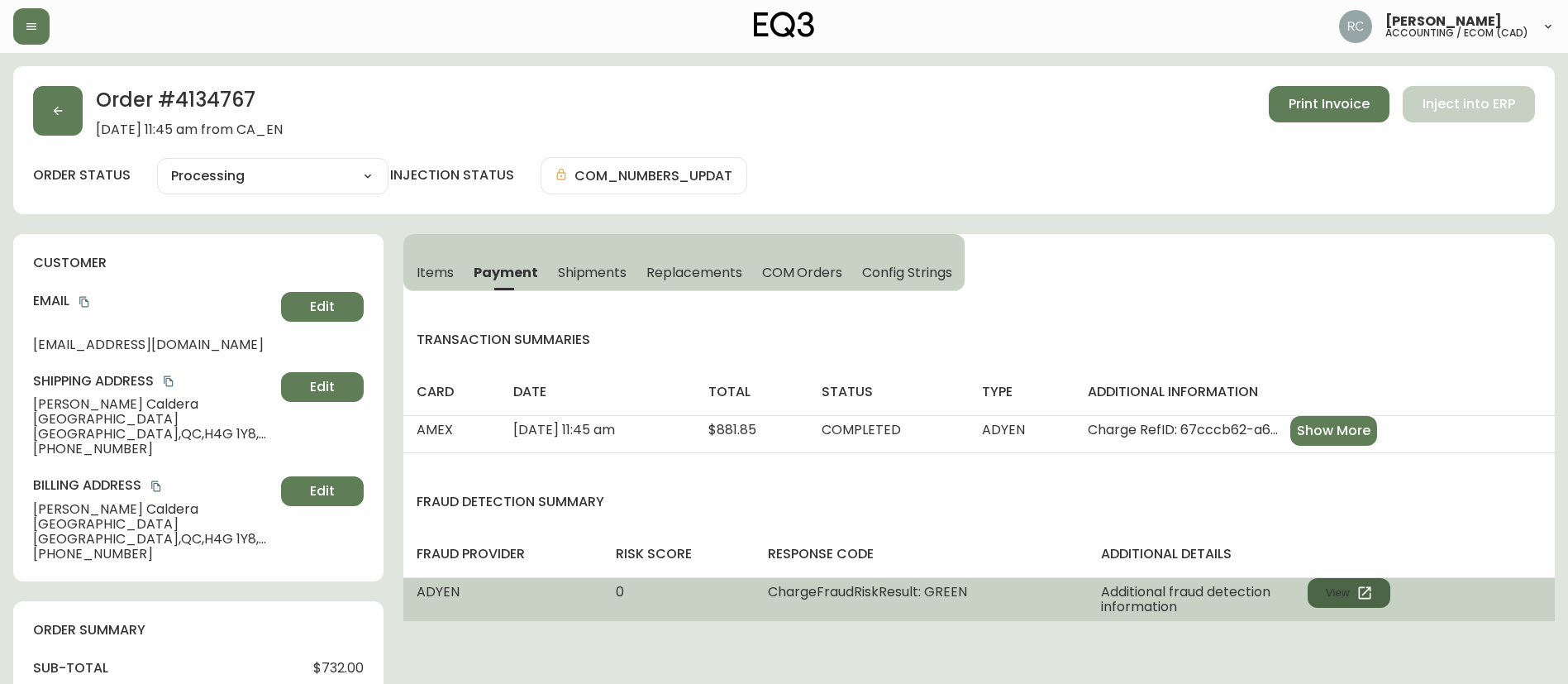
click at [1339, 592] on button "View" at bounding box center [1350, 593] width 83 height 29
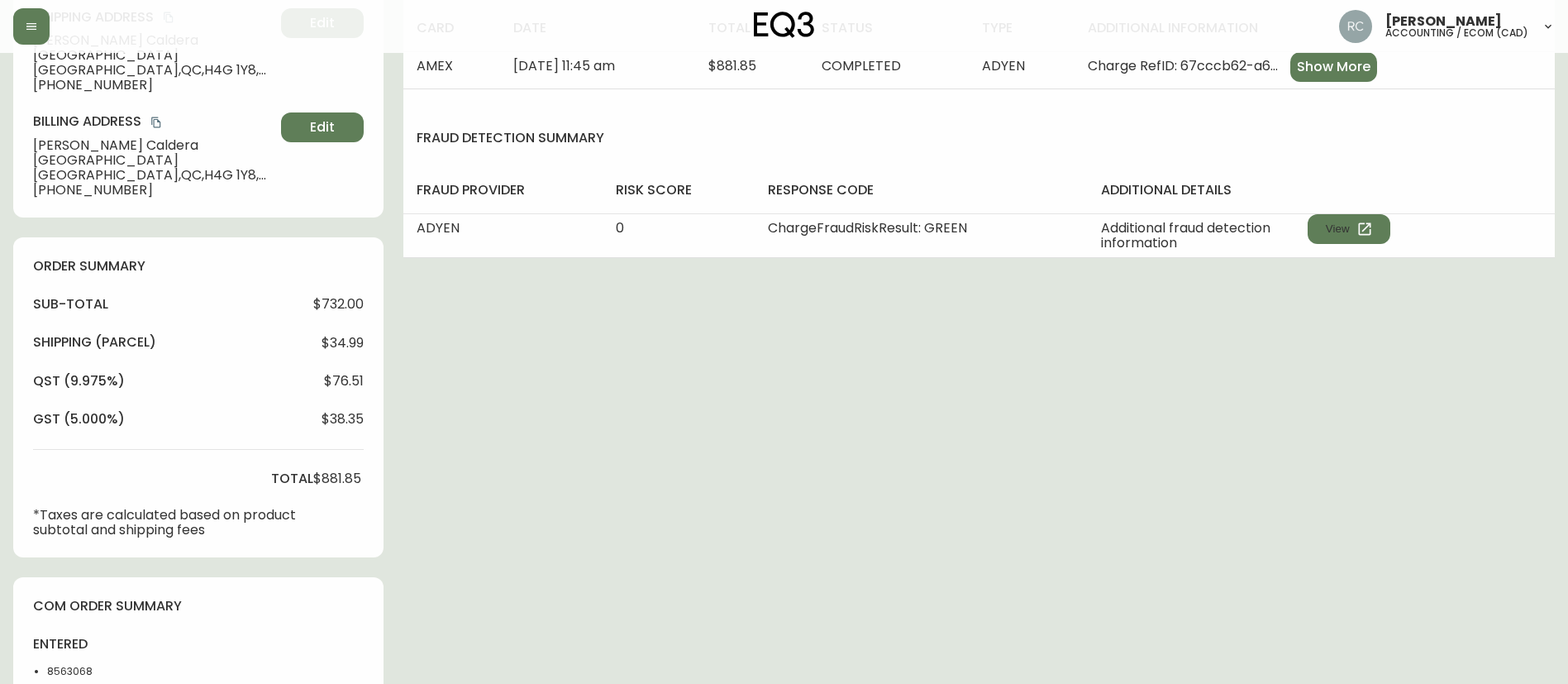
click at [328, 518] on div "sub-total $732.00 Shipping ( Parcel ) $34.99 qst (9.975%) $76.51 gst (5.000%) $…" at bounding box center [198, 416] width 331 height 242
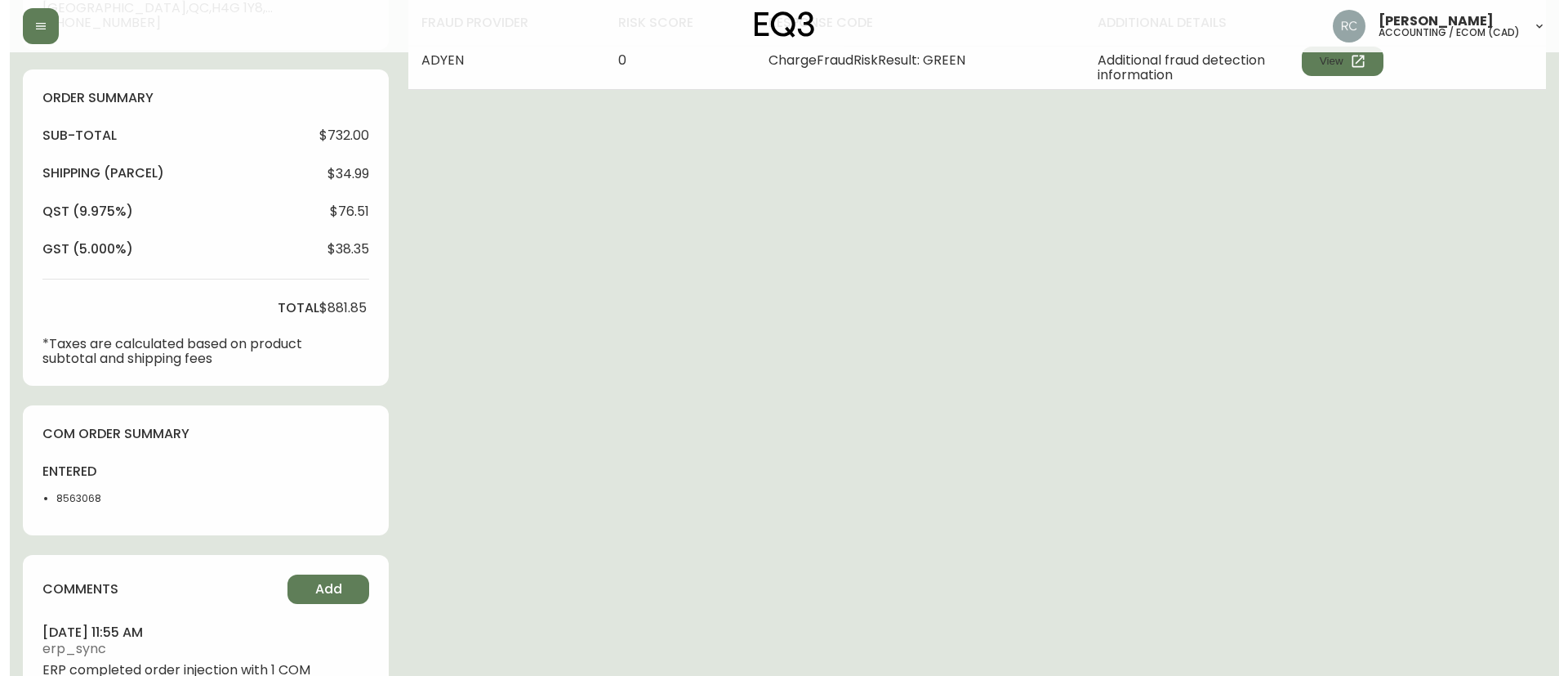
scroll to position [605, 0]
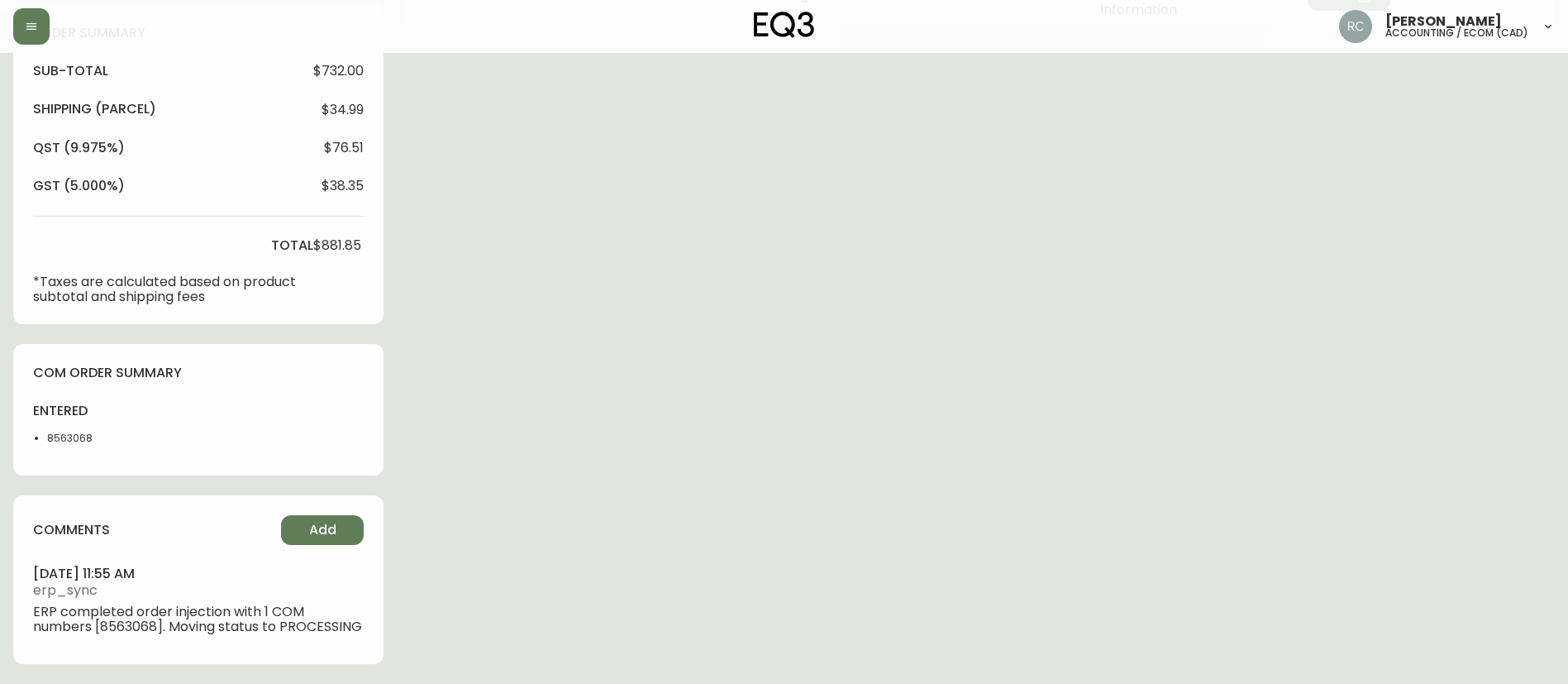
click at [313, 495] on div "comments Add august 23, 2025 at 11:55 am erp_sync ERP completed order injection…" at bounding box center [198, 579] width 370 height 168
click at [307, 515] on button "Add" at bounding box center [322, 529] width 83 height 29
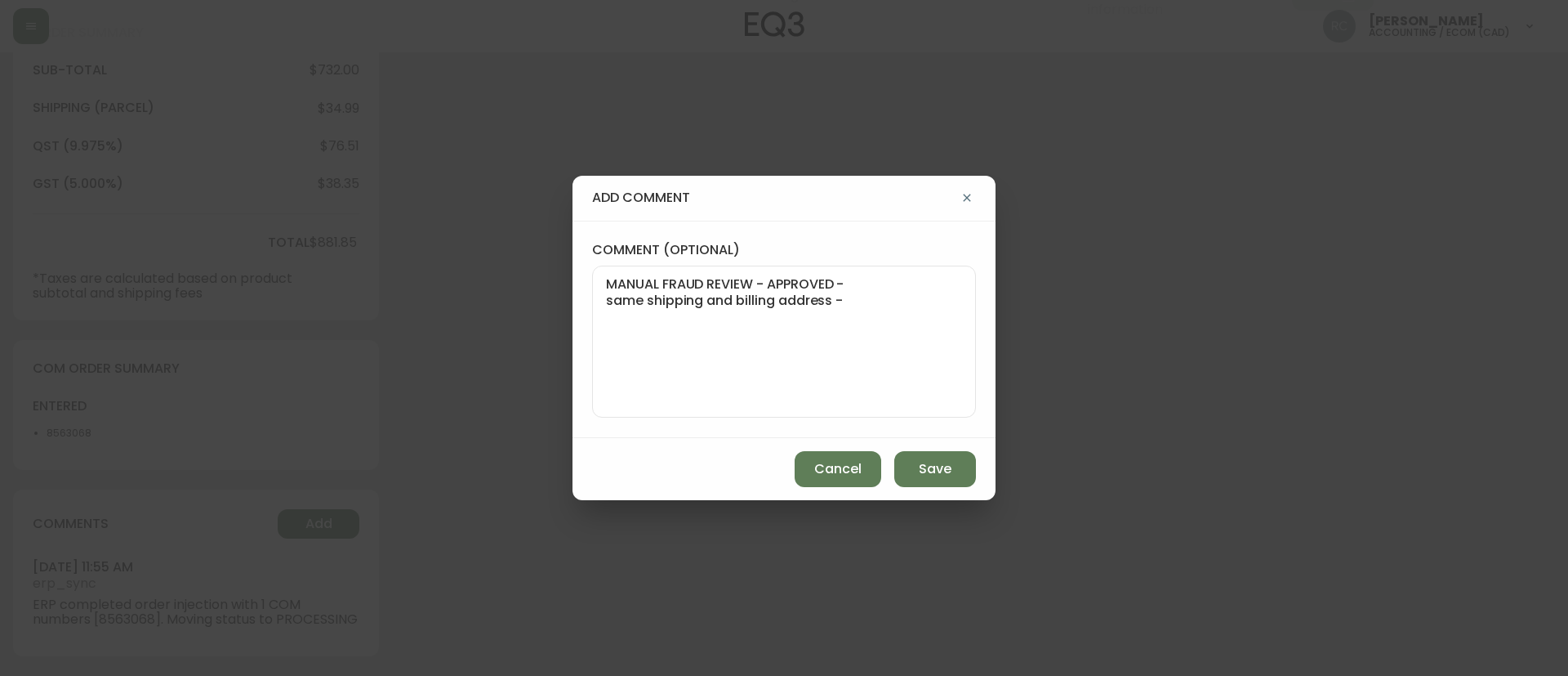
click at [909, 355] on textarea "MANUAL FRAUD REVIEW - APPROVED - same shipping and billing address -" at bounding box center [784, 342] width 357 height 131
paste textarea "Time since an authorized payment was first seen with email address 3yr 355d"
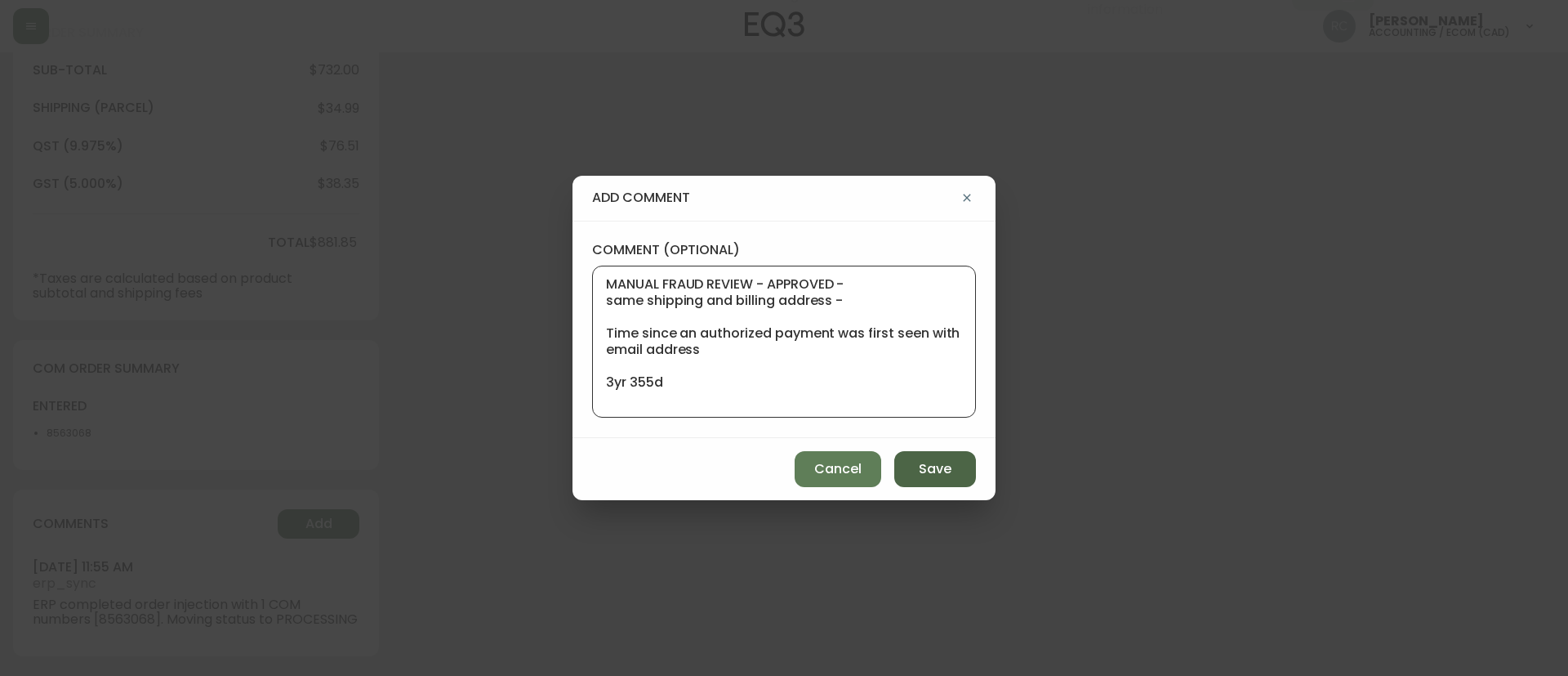
type textarea "MANUAL FRAUD REVIEW - APPROVED - same shipping and billing address - Time since…"
click at [931, 470] on span "Save" at bounding box center [935, 469] width 33 height 18
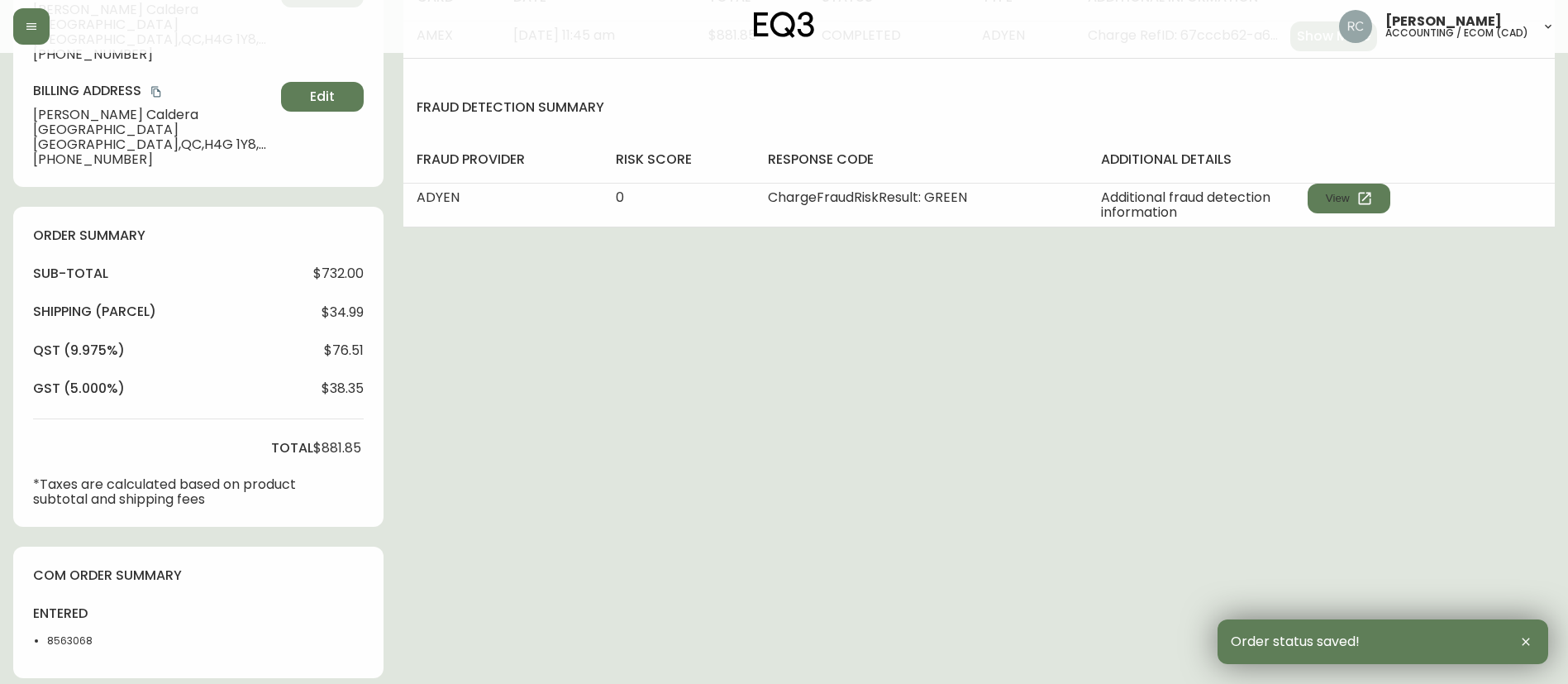
scroll to position [0, 0]
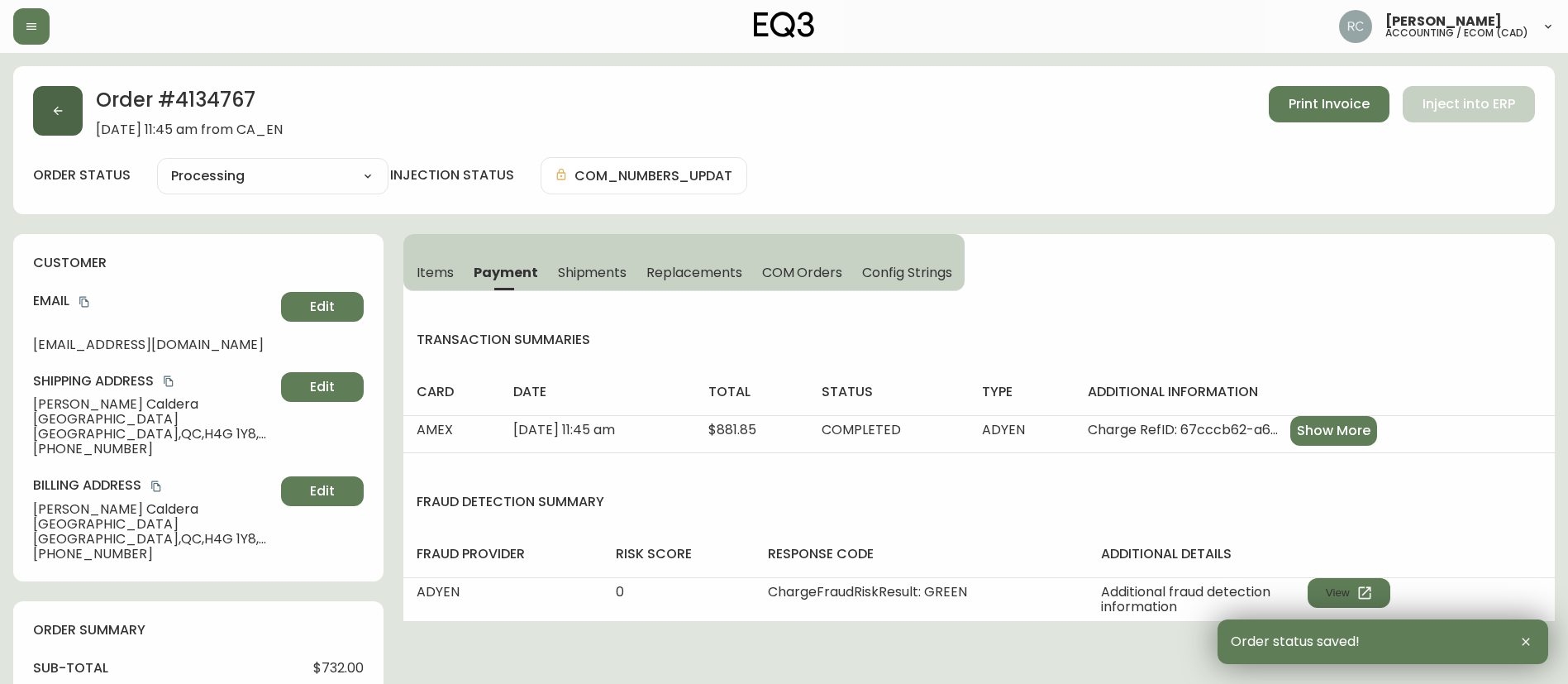
click at [51, 101] on button "button" at bounding box center [58, 110] width 50 height 50
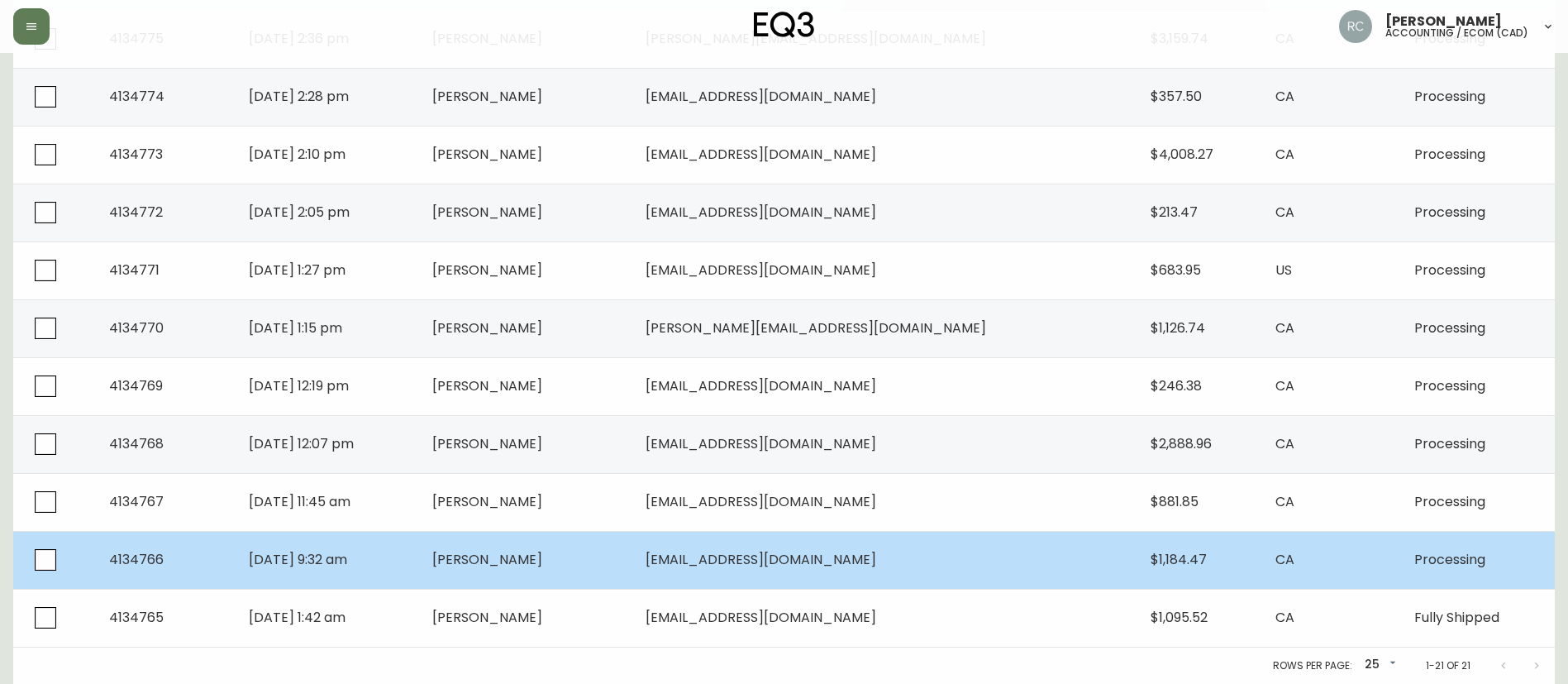
click at [542, 562] on span "Zaahir Moolla" at bounding box center [487, 559] width 110 height 19
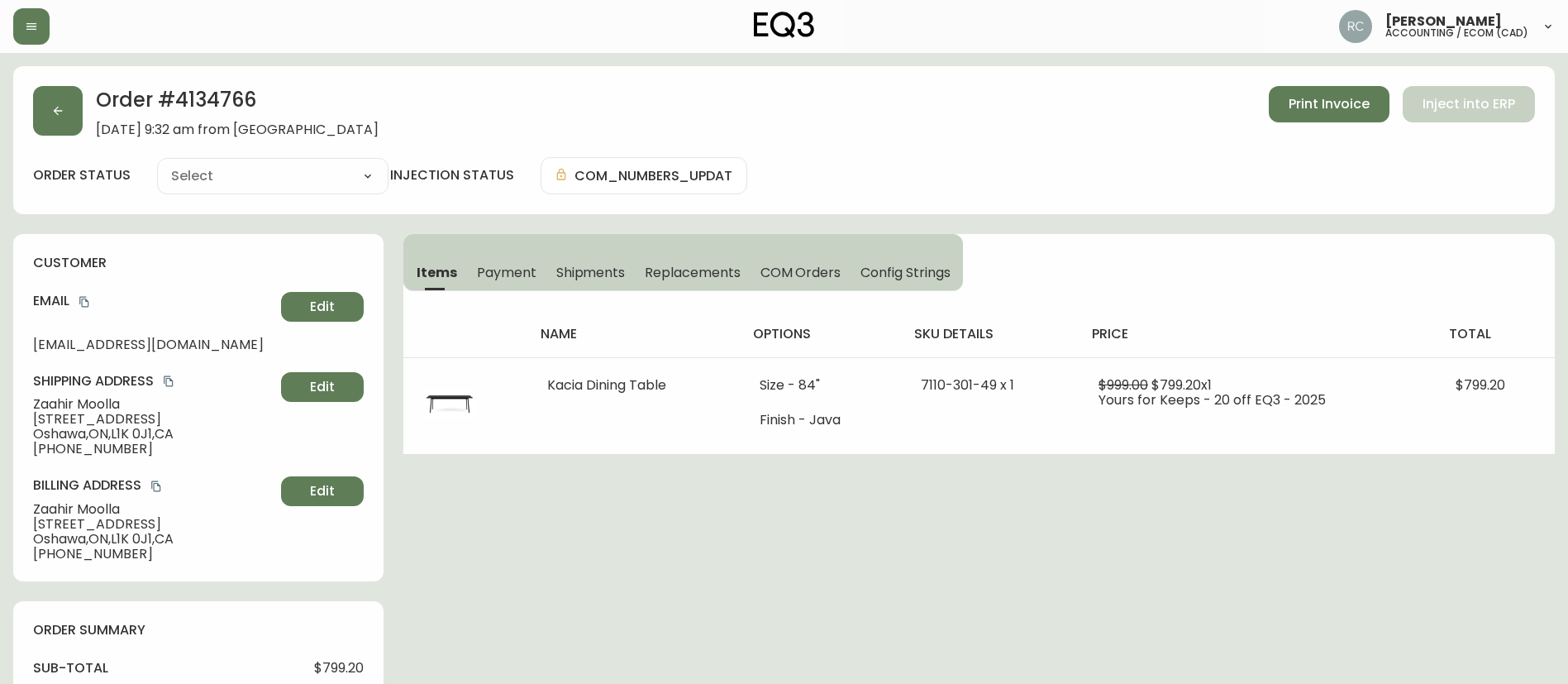
type input "Processing"
select select "PROCESSING"
click at [493, 261] on button "Payment" at bounding box center [506, 272] width 79 height 37
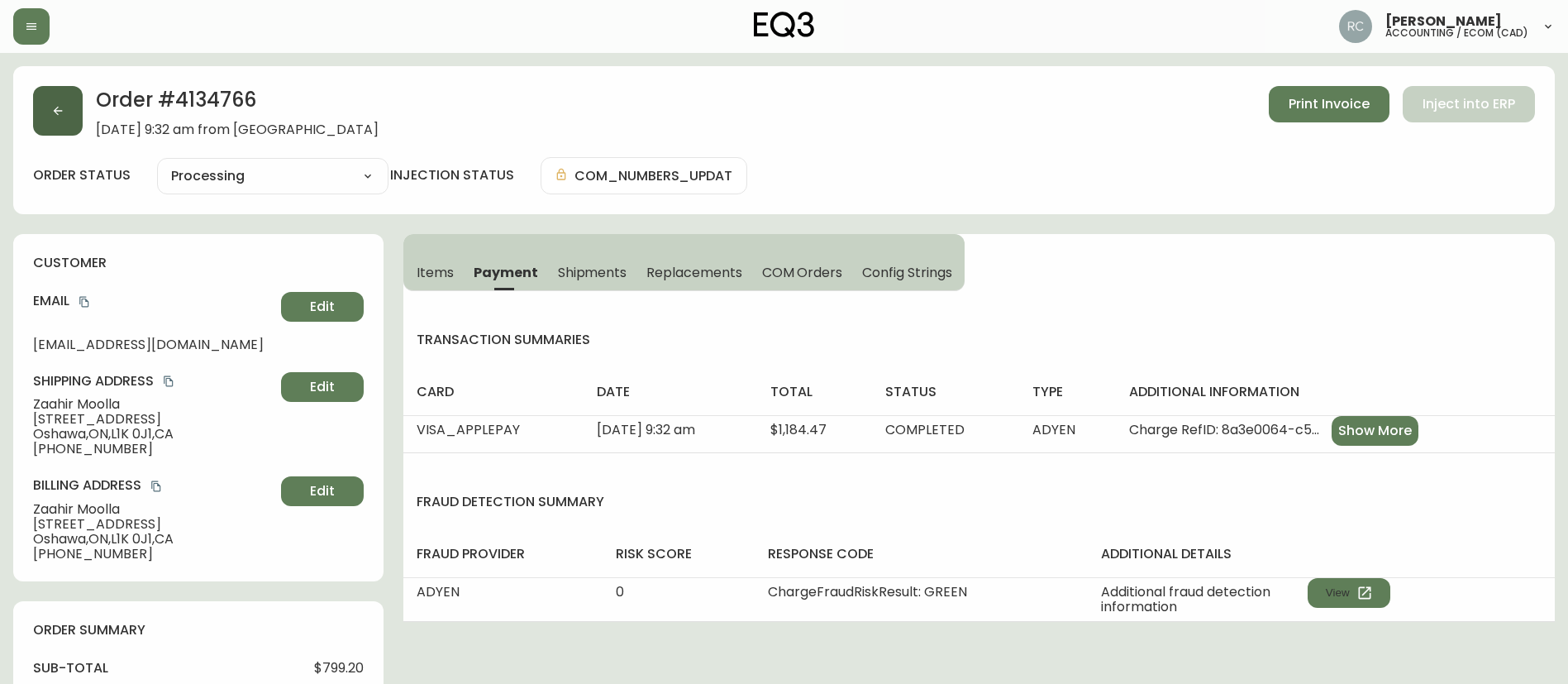
click at [66, 122] on button "button" at bounding box center [58, 110] width 50 height 50
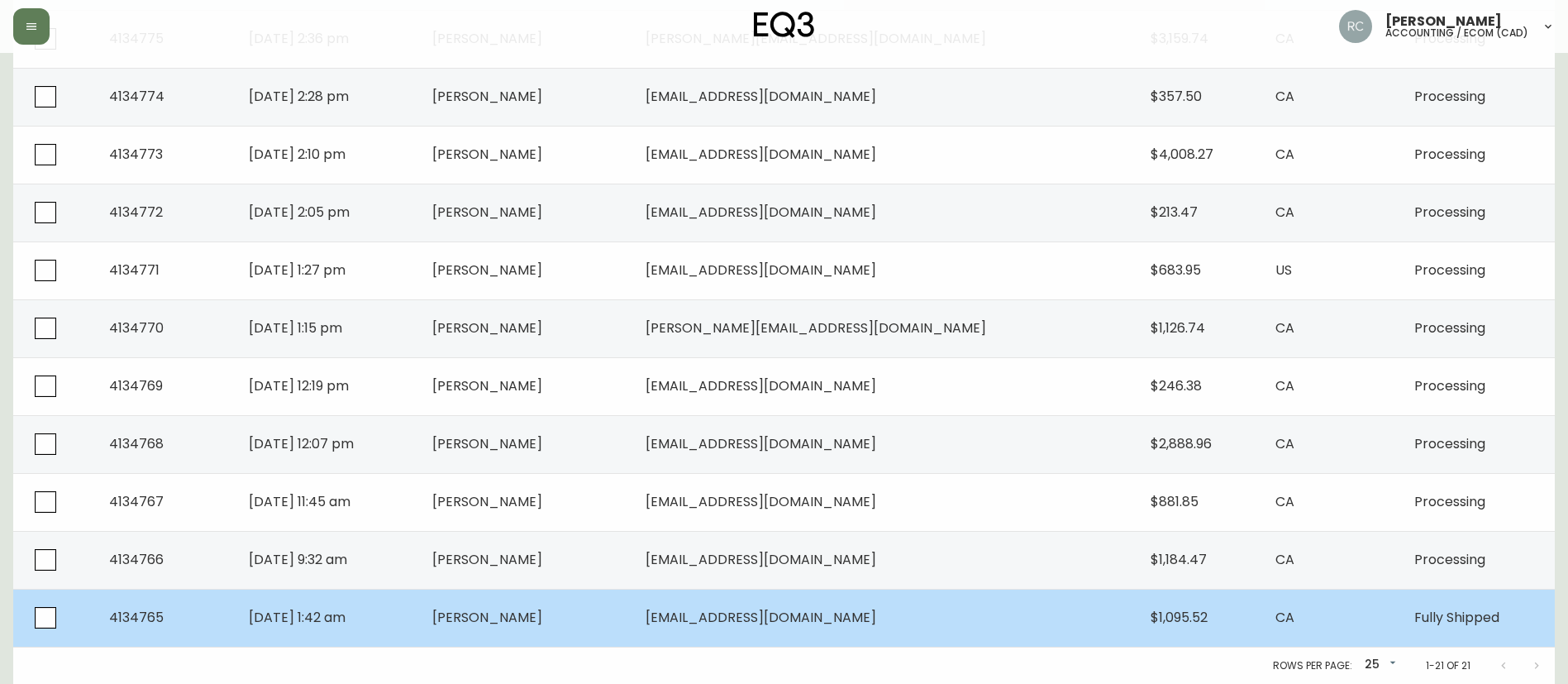
click at [542, 615] on span "Robert Sneiderman" at bounding box center [487, 617] width 110 height 19
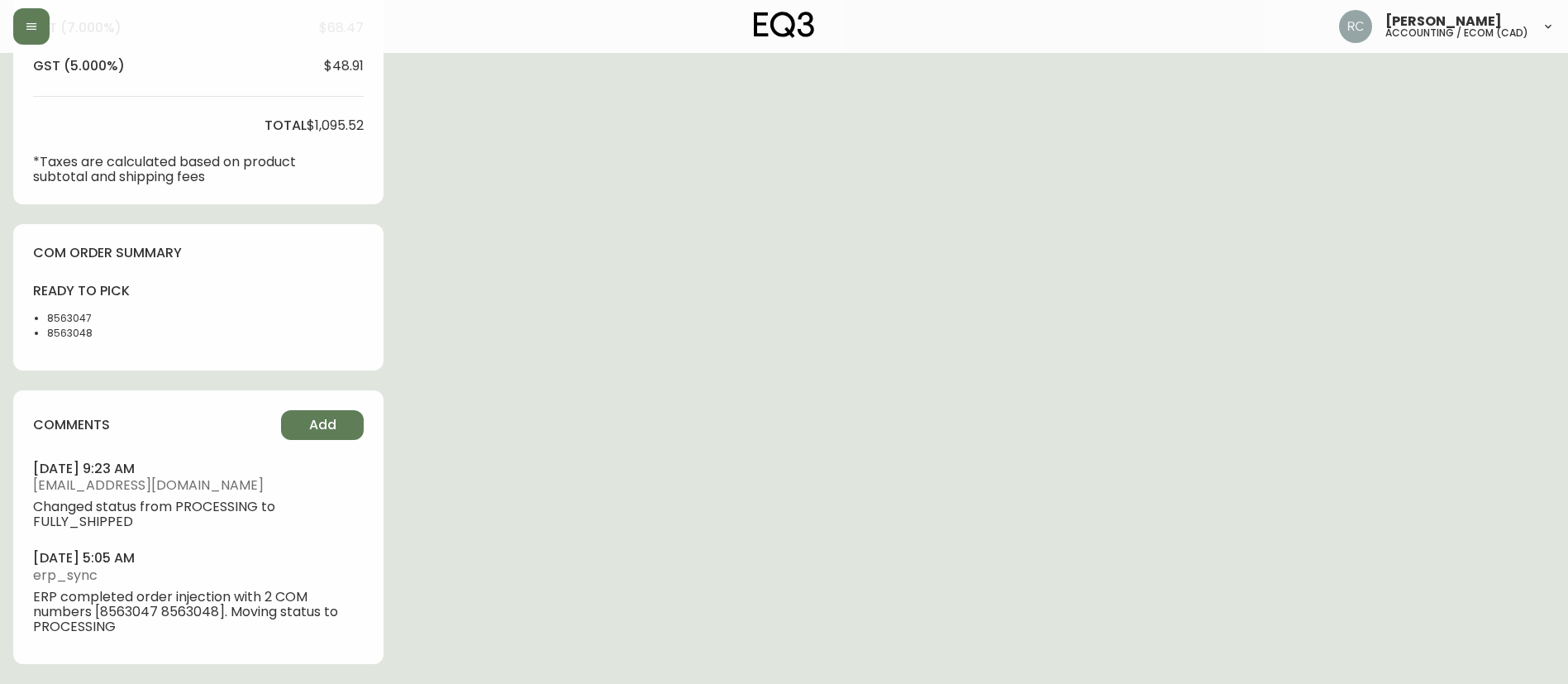
type input "Fully Shipped"
select select "FULLY_SHIPPED"
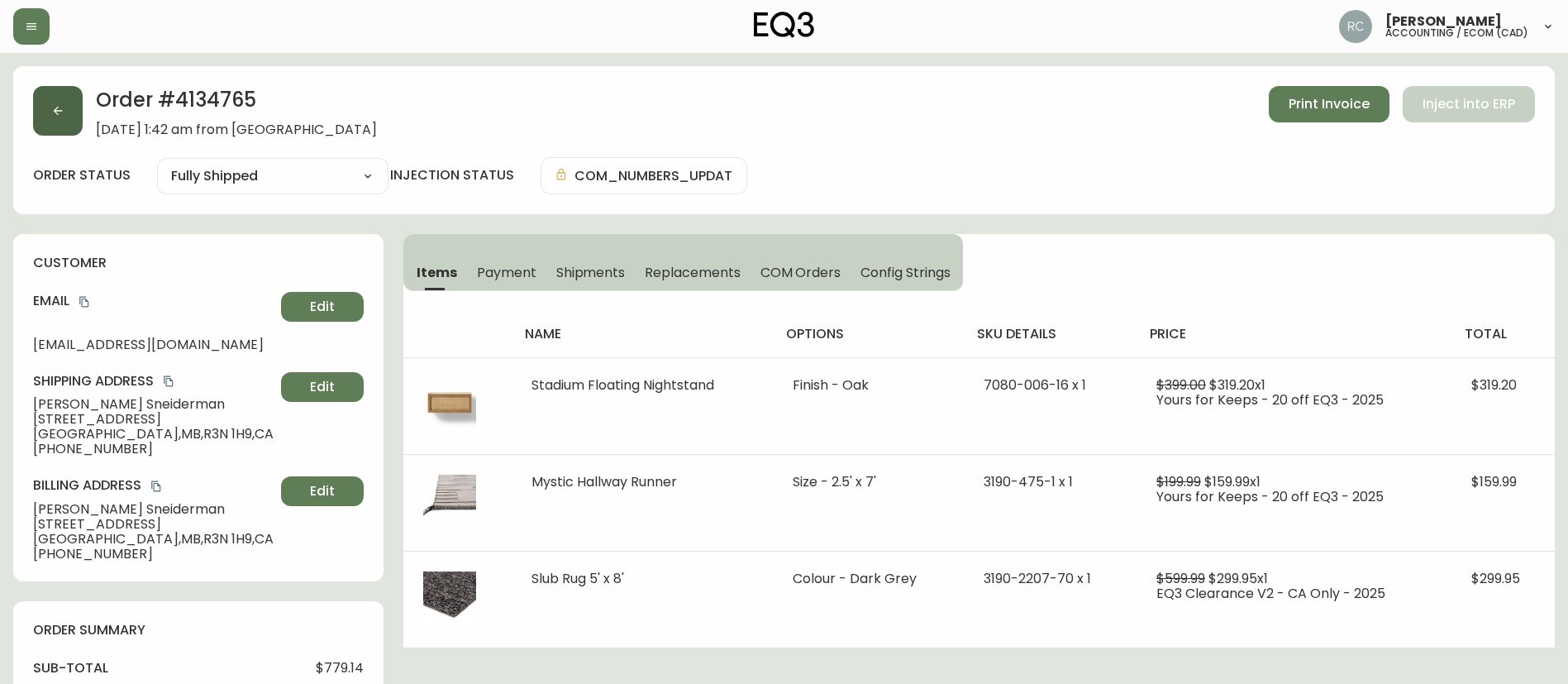
click at [67, 109] on button "button" at bounding box center [58, 110] width 50 height 50
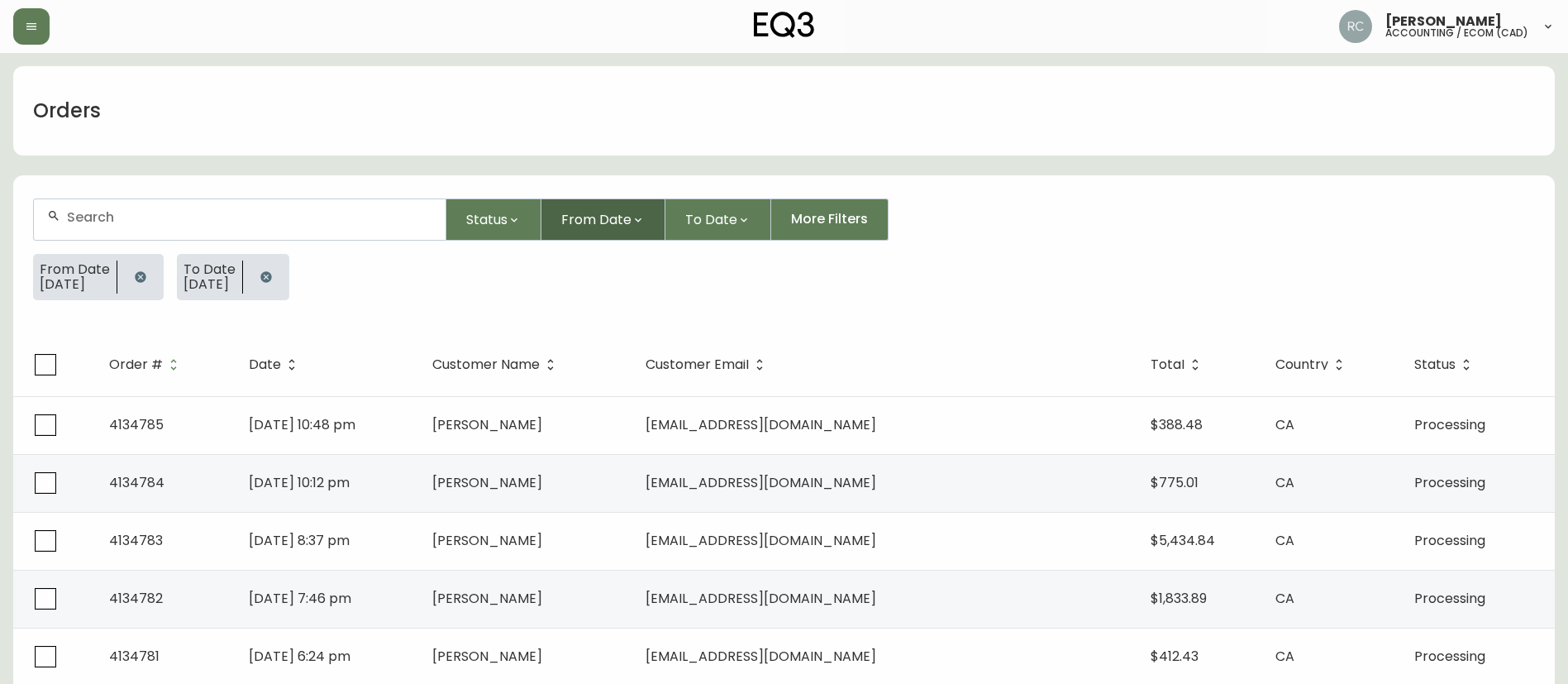
click at [596, 210] on span "From Date" at bounding box center [597, 219] width 70 height 20
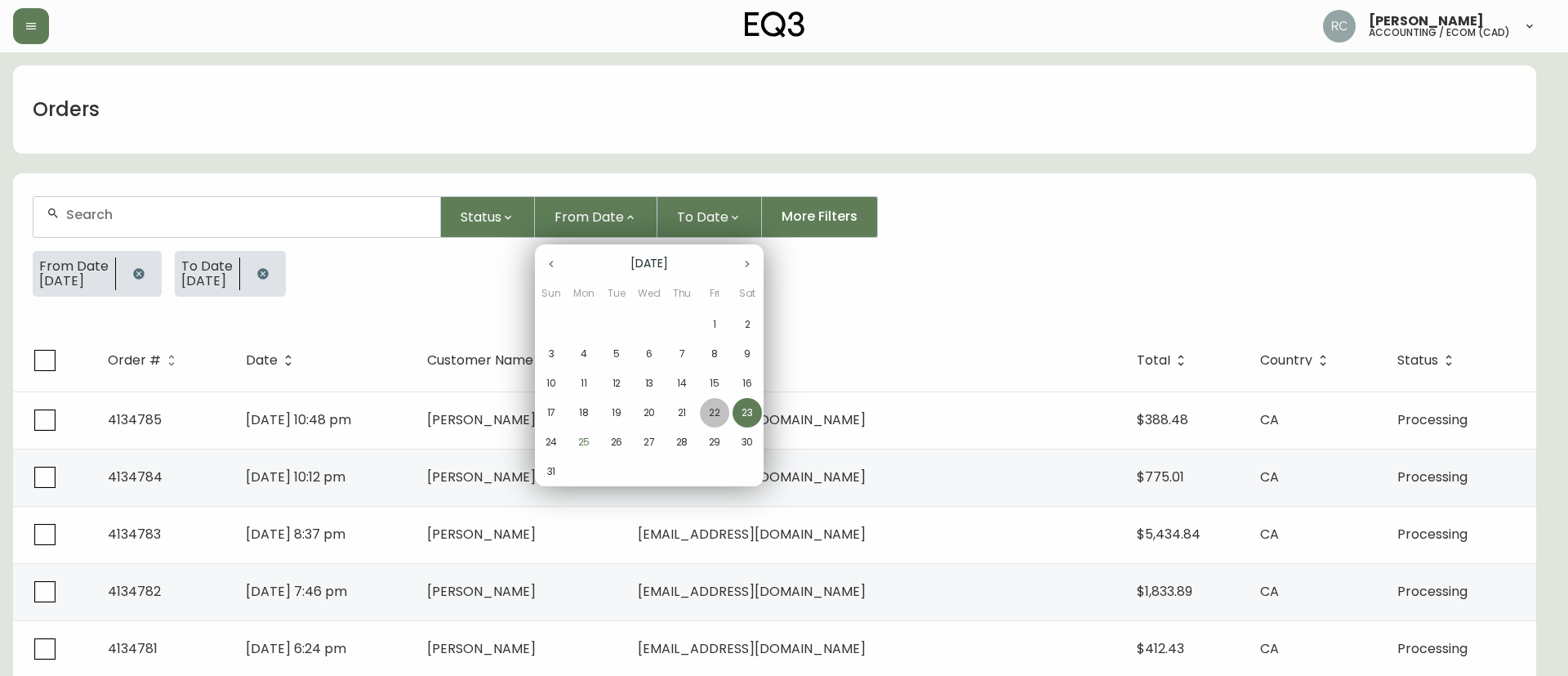
click at [721, 419] on span "22" at bounding box center [715, 412] width 29 height 15
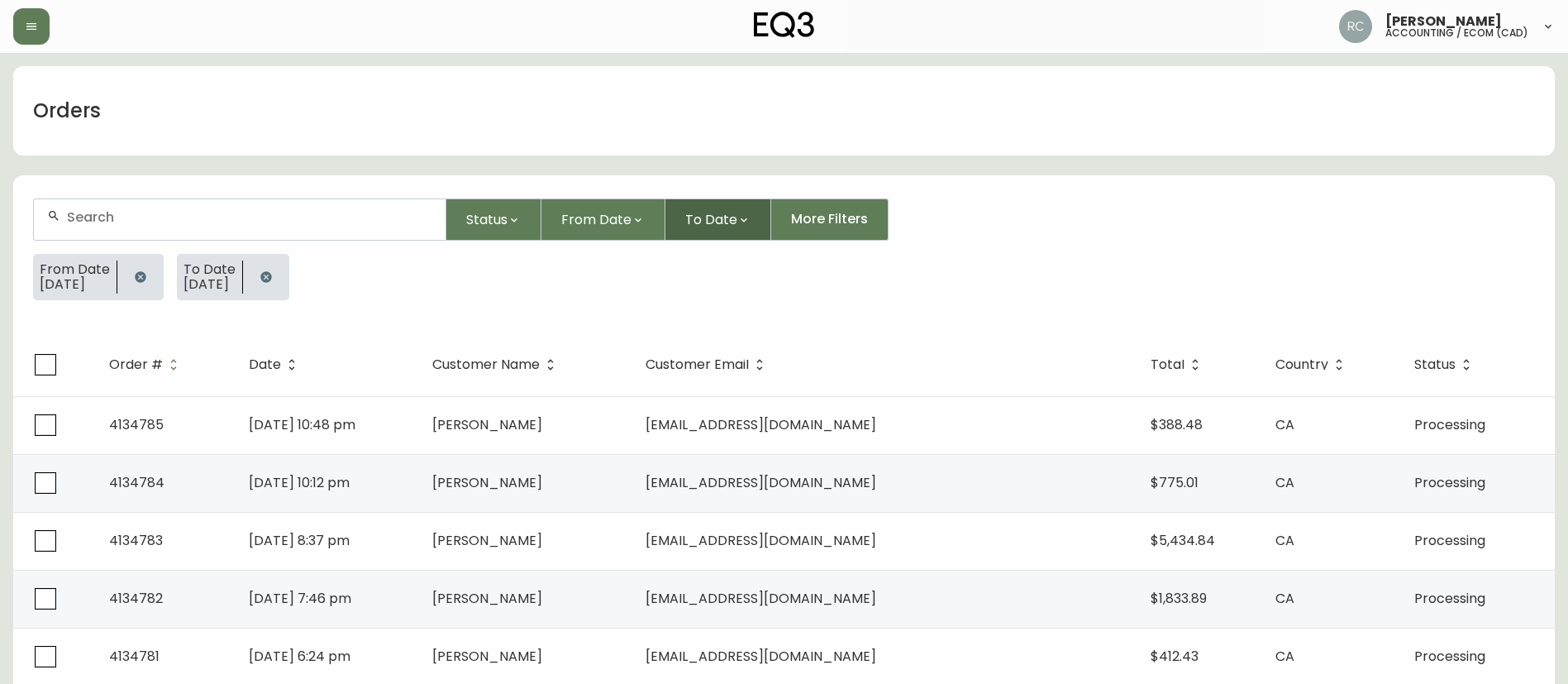
click at [699, 235] on button "To Date" at bounding box center [718, 220] width 106 height 42
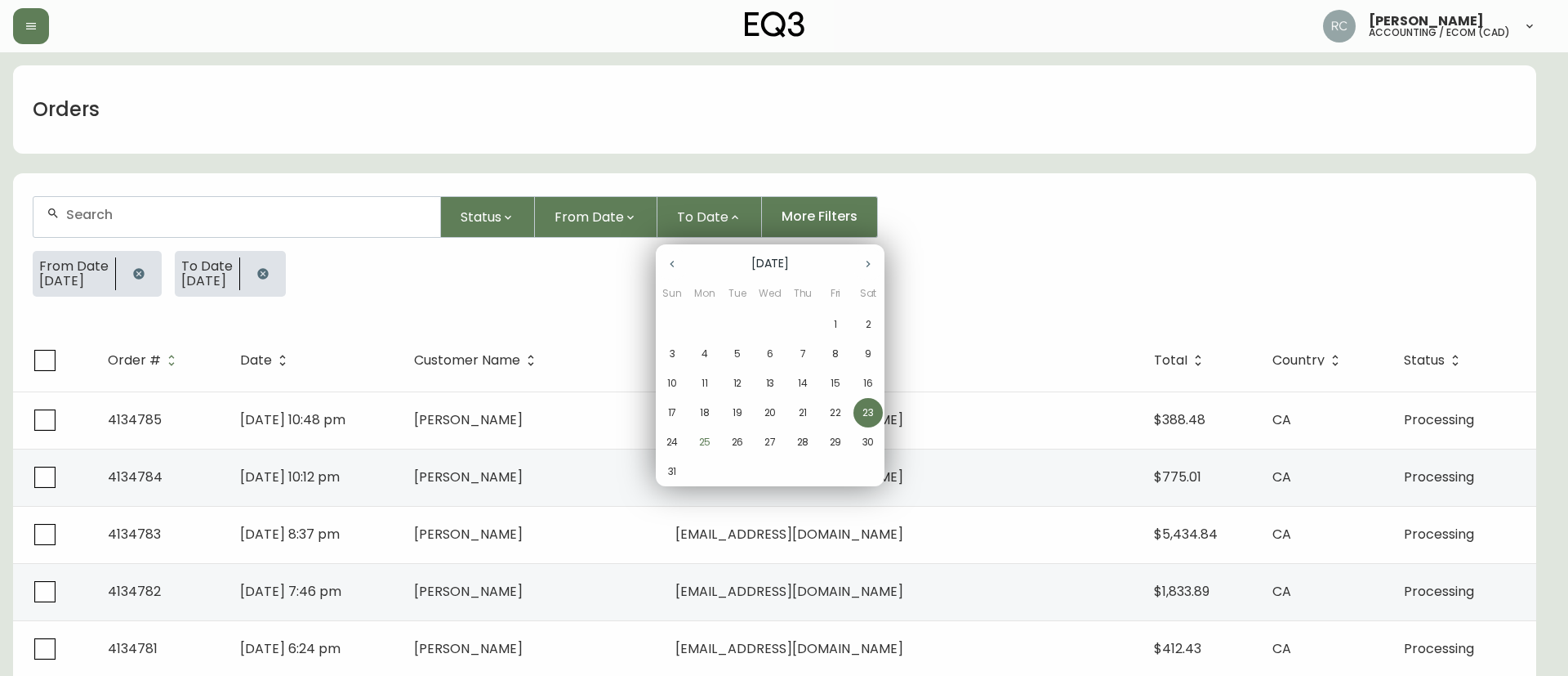
click at [843, 417] on span "22" at bounding box center [835, 412] width 29 height 15
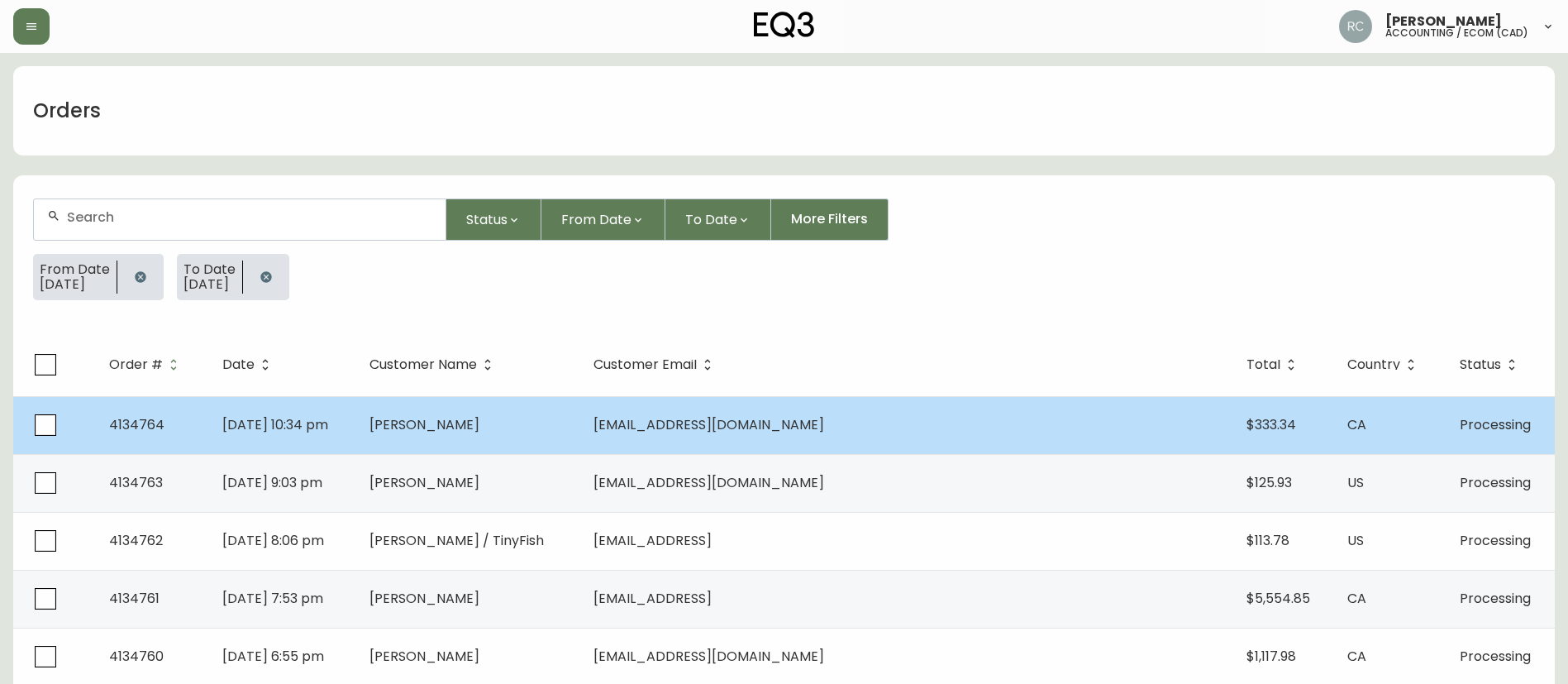
click at [498, 424] on td "Ryan Thomas" at bounding box center [468, 424] width 224 height 58
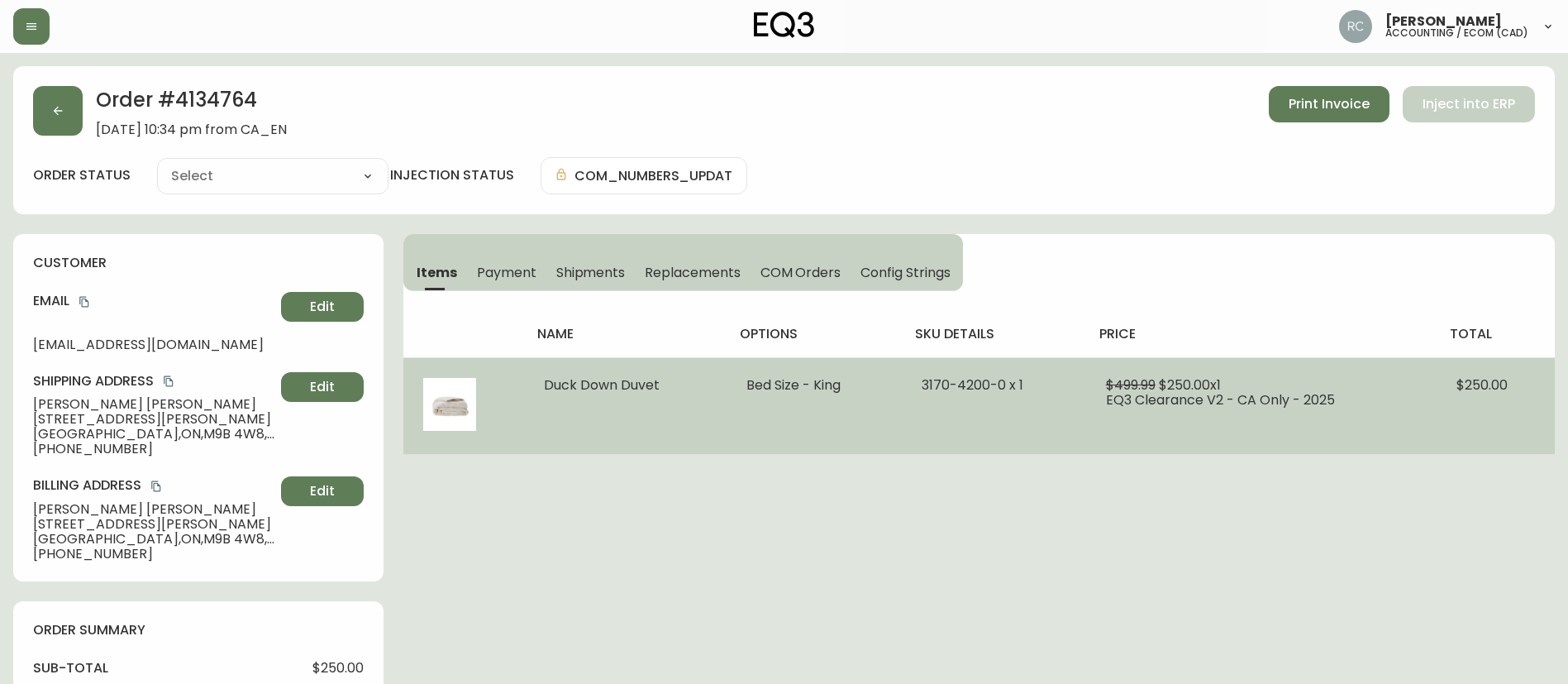
type input "Processing"
select select "PROCESSING"
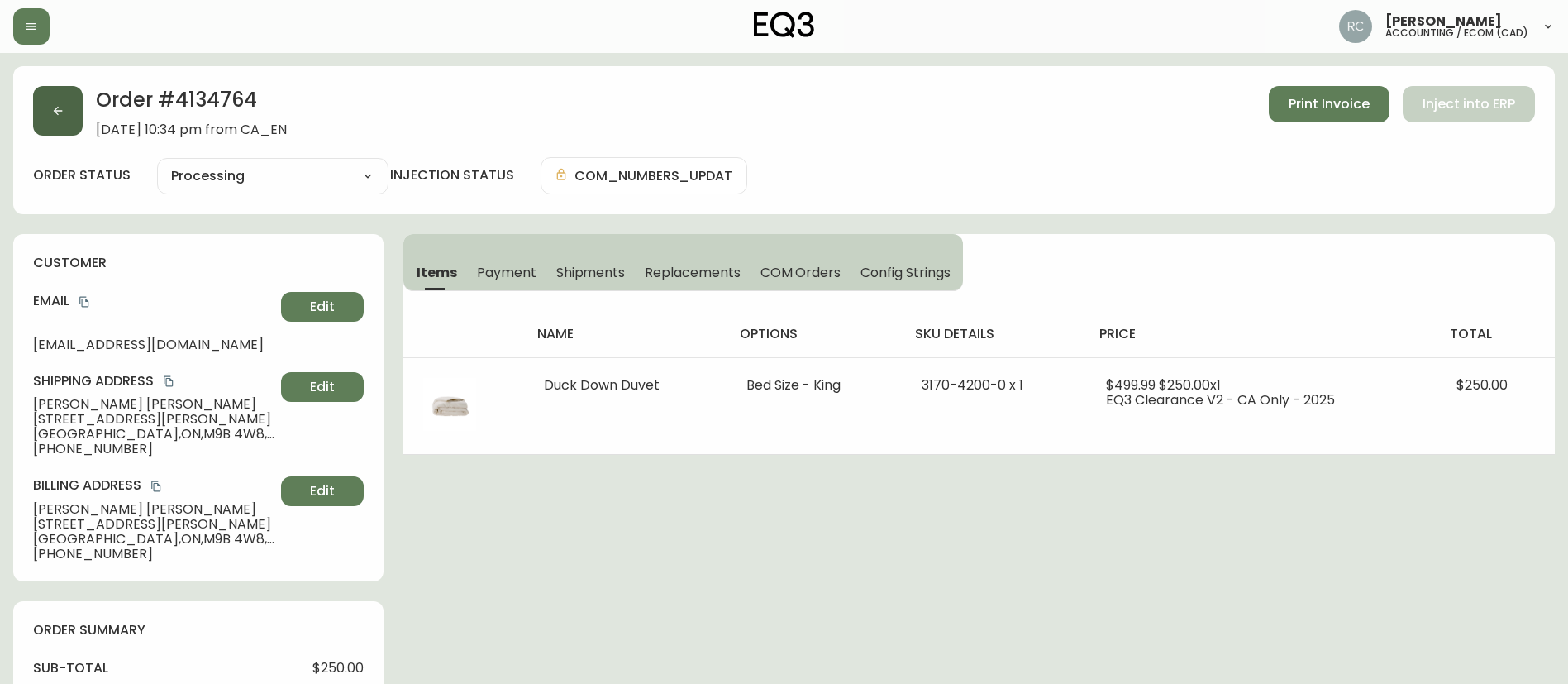
click at [51, 98] on button "button" at bounding box center [58, 110] width 50 height 50
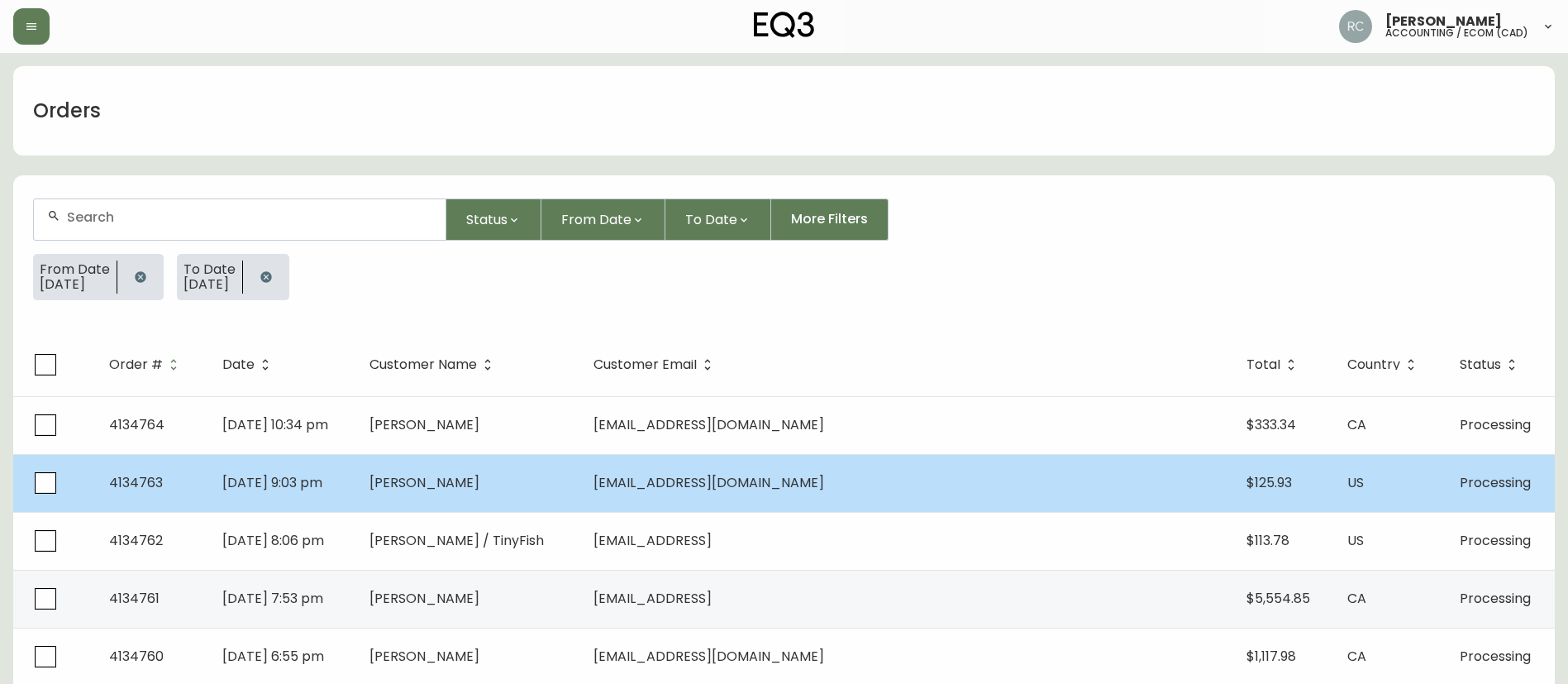
click at [529, 460] on td "Emily Davis" at bounding box center [468, 482] width 224 height 58
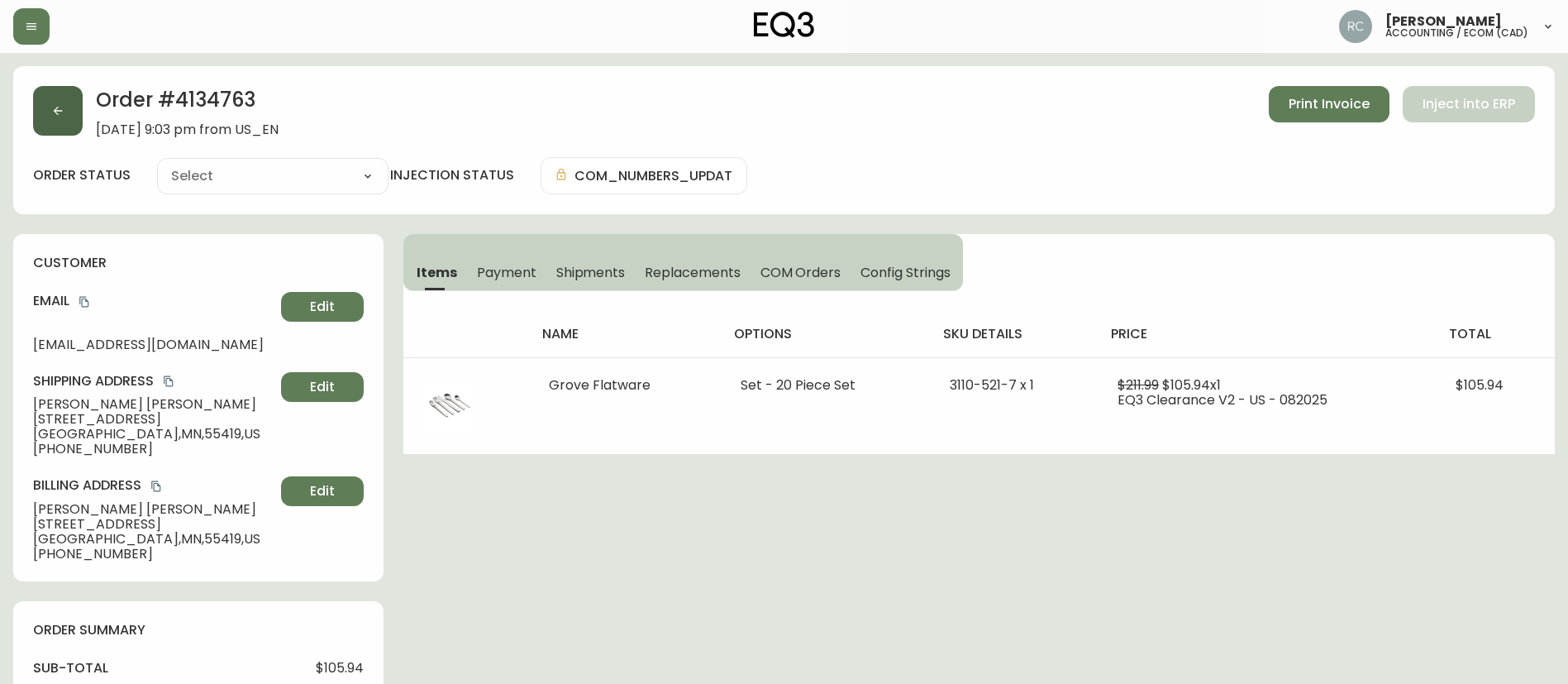
type input "Processing"
select select "PROCESSING"
click at [59, 104] on icon "button" at bounding box center [58, 110] width 13 height 13
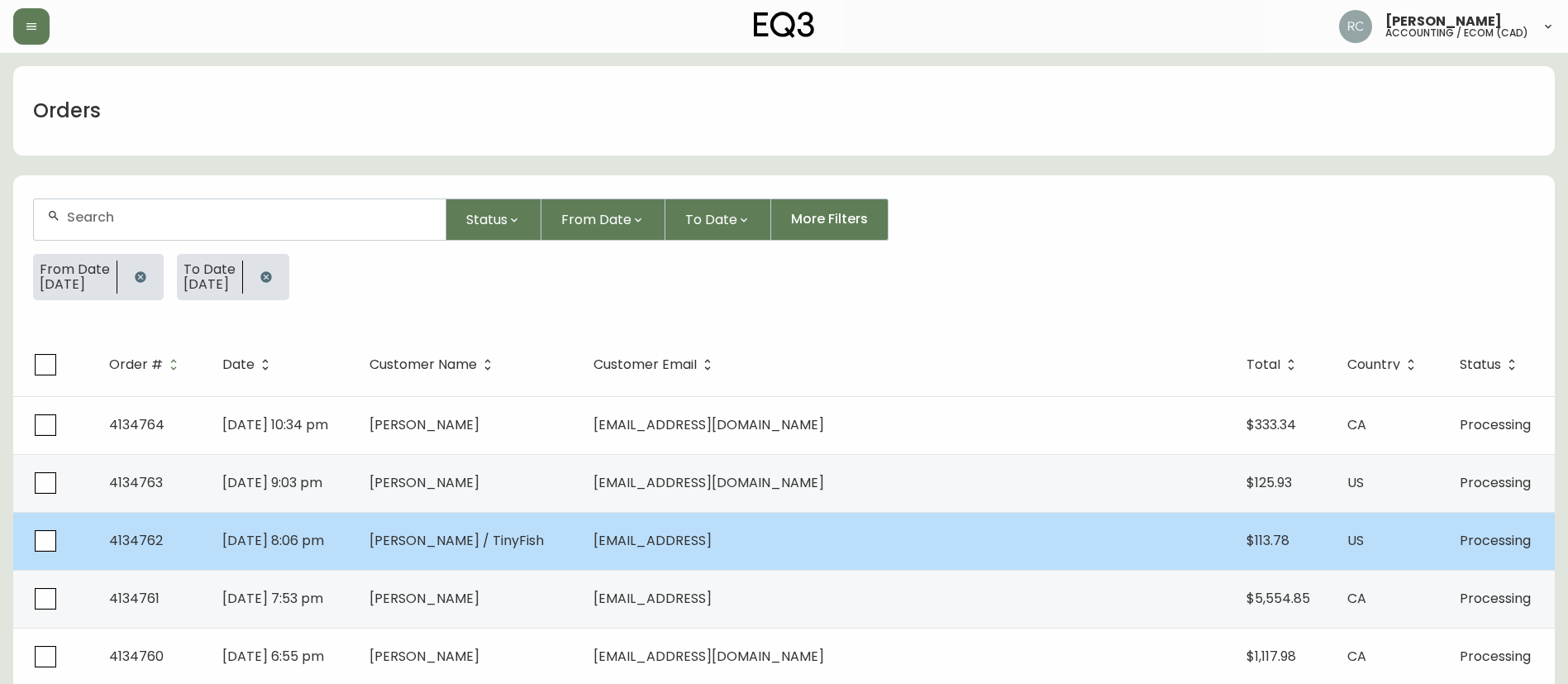
click at [502, 537] on span "Bonnie Bartosik / TinyFish" at bounding box center [456, 540] width 174 height 19
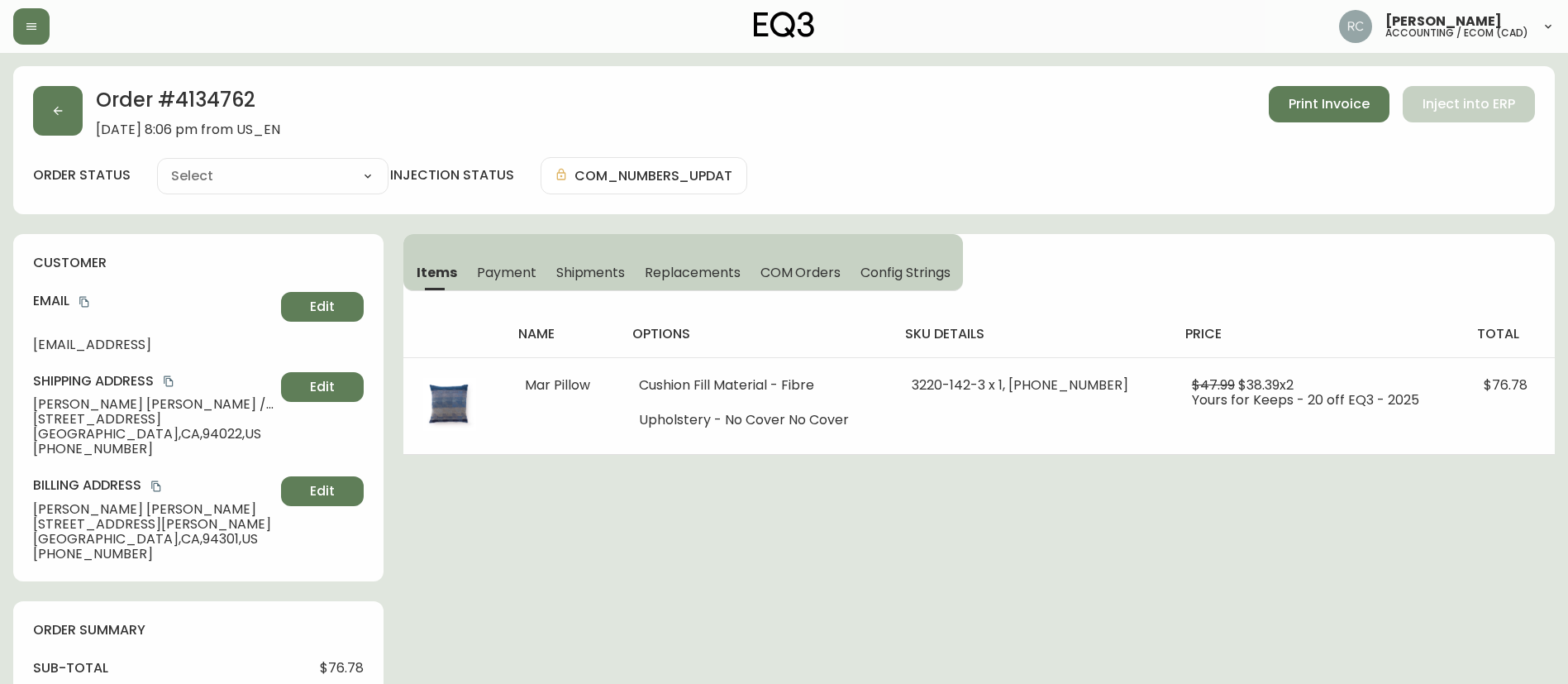
type input "Processing"
select select "PROCESSING"
click at [73, 111] on button "button" at bounding box center [58, 110] width 50 height 50
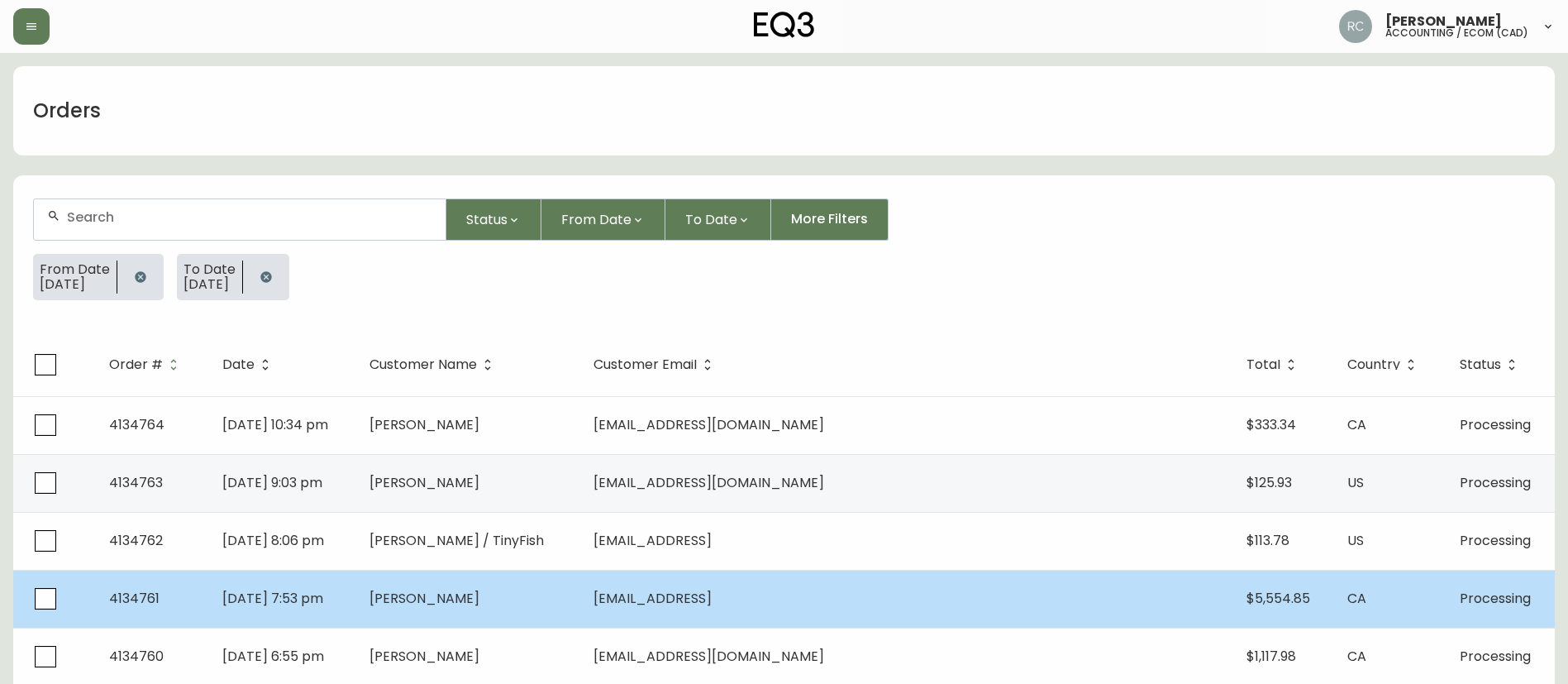
click at [580, 601] on td "Allister Smith" at bounding box center [468, 598] width 224 height 58
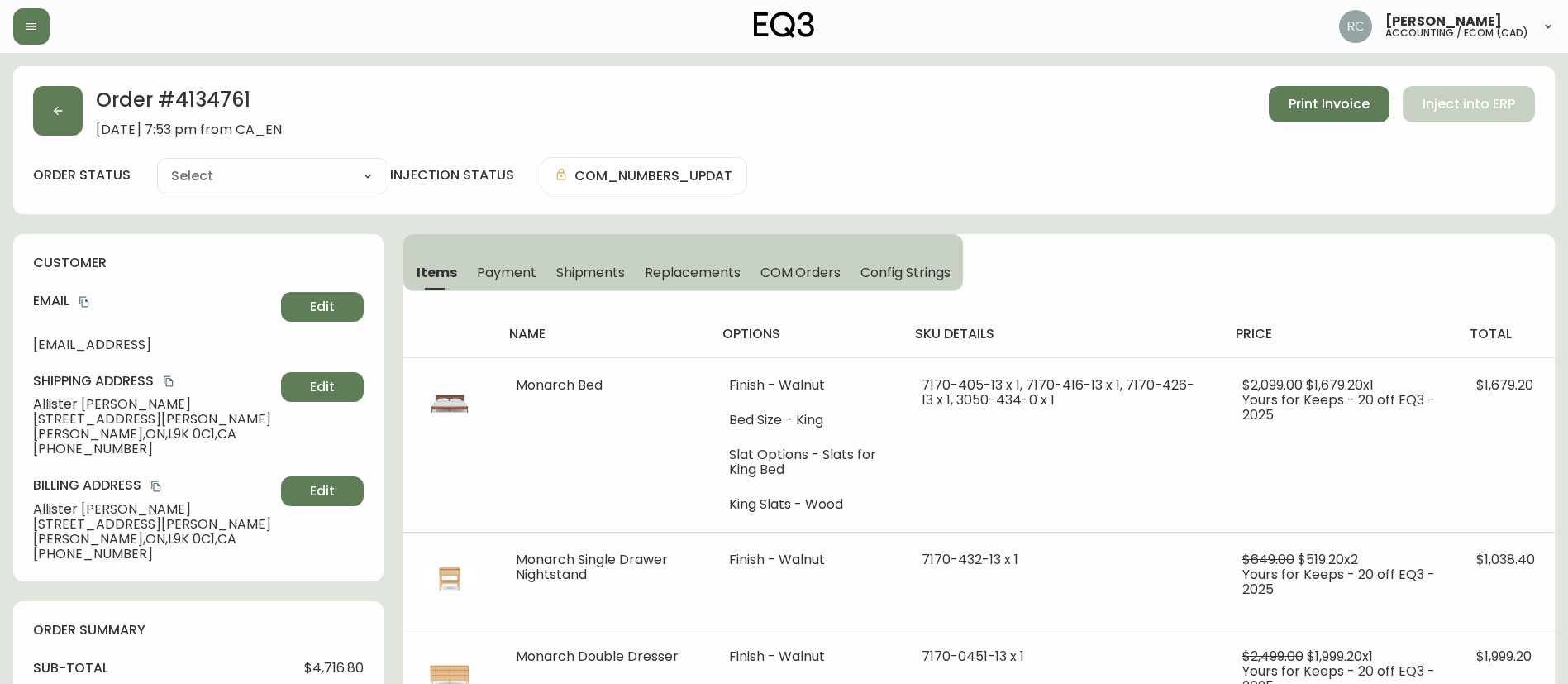
type input "Processing"
select select "PROCESSING"
click at [56, 97] on button "button" at bounding box center [58, 110] width 50 height 50
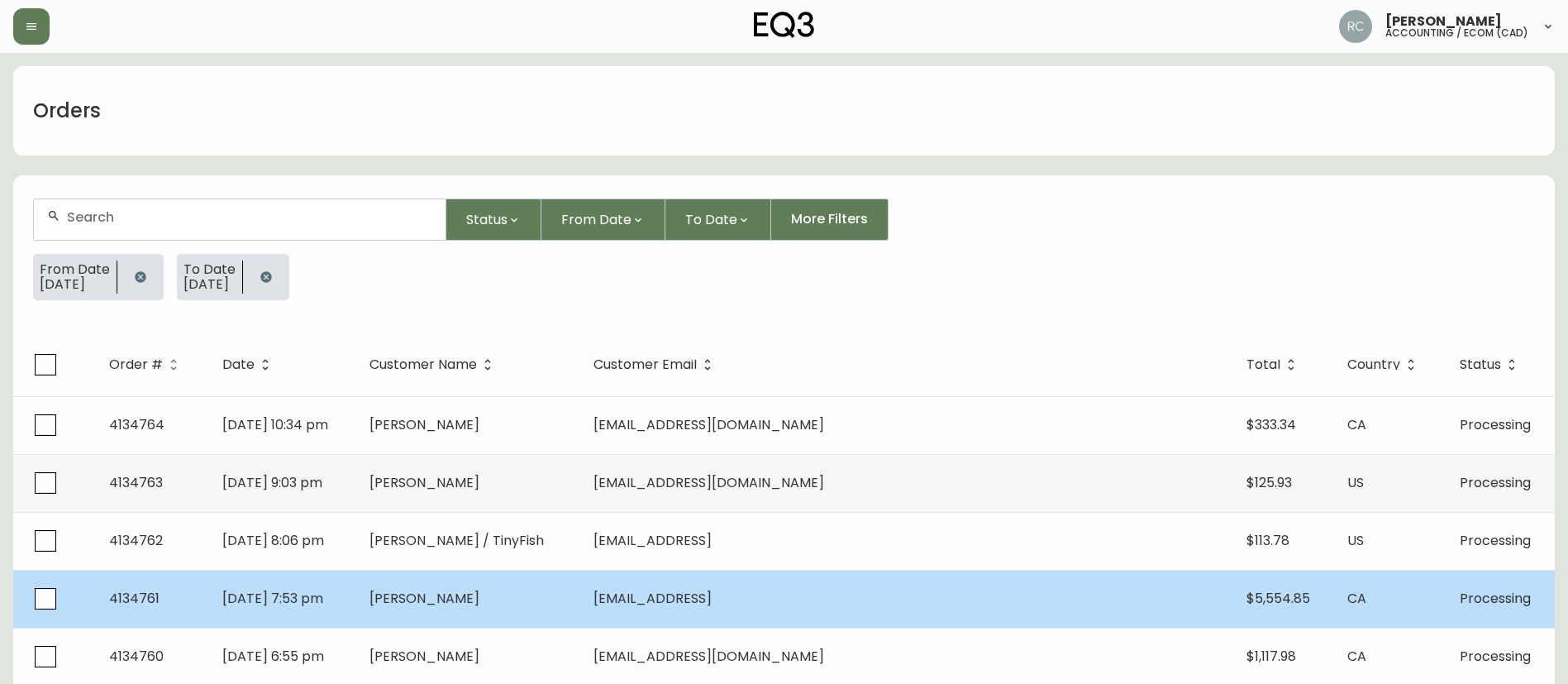
click at [480, 606] on span "Allister Smith" at bounding box center [424, 597] width 110 height 19
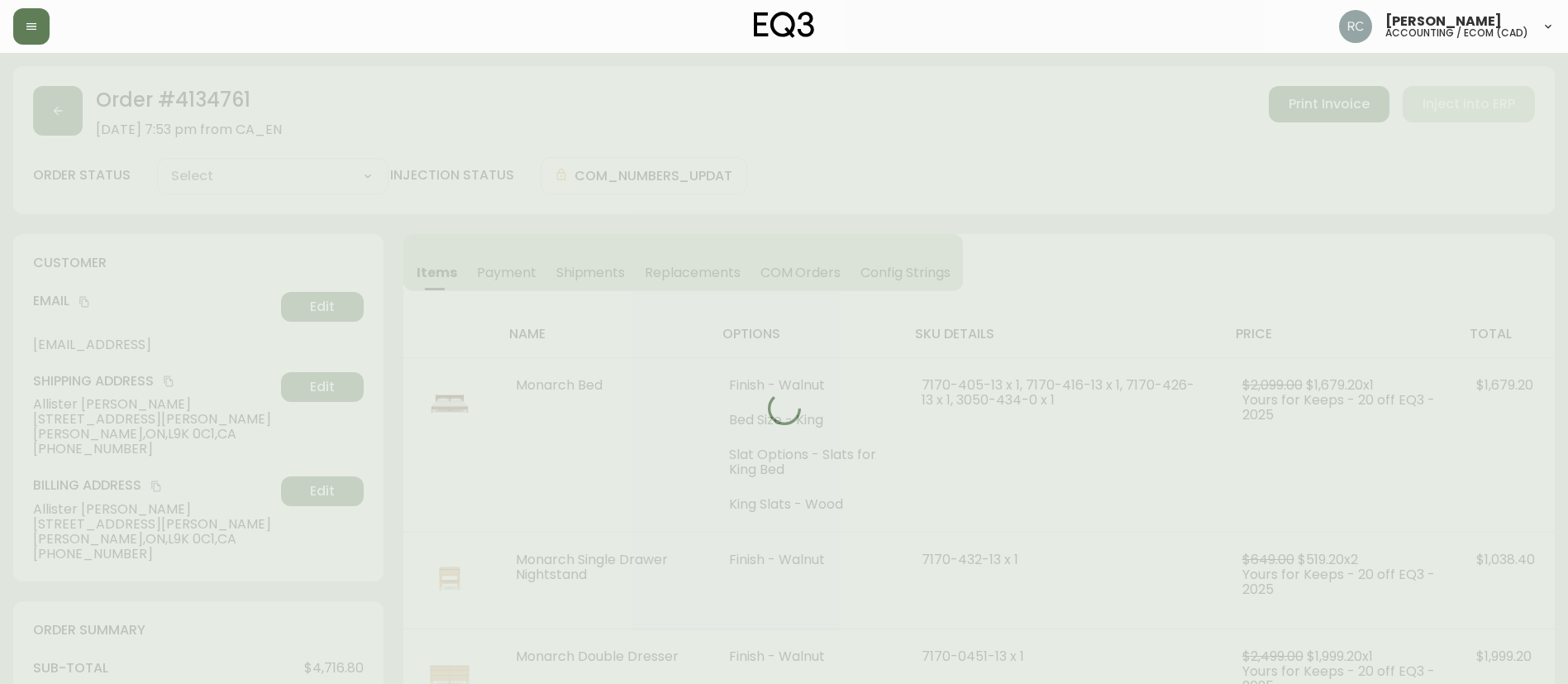
type input "Processing"
select select "PROCESSING"
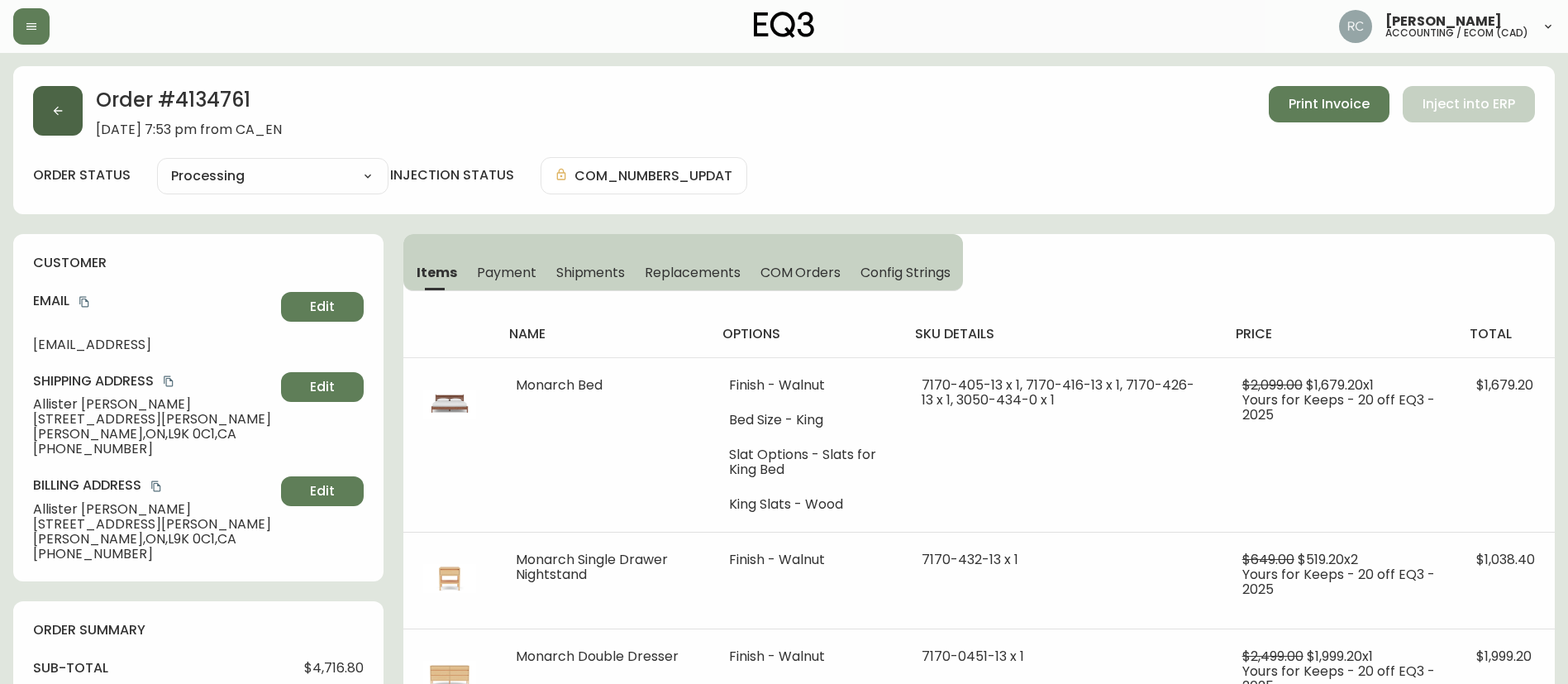
click at [65, 116] on button "button" at bounding box center [58, 110] width 50 height 50
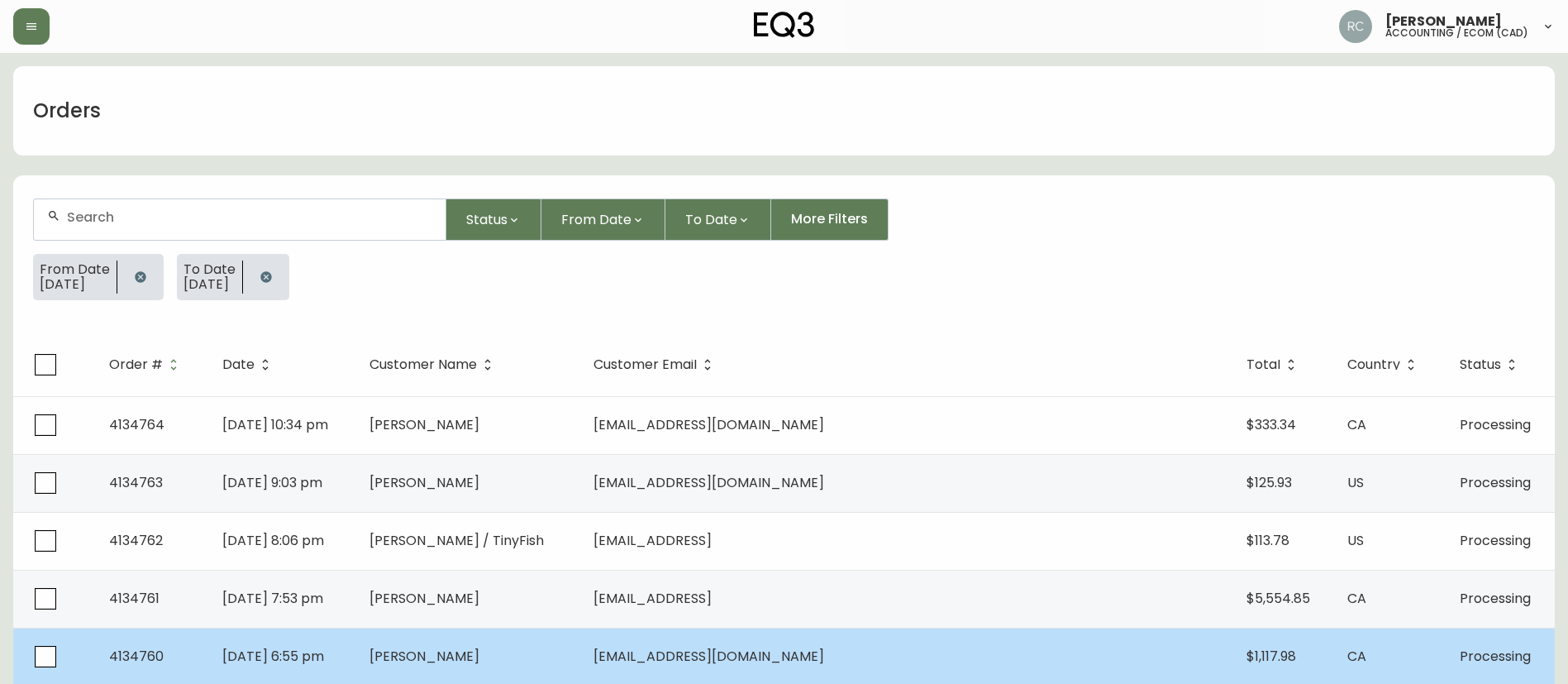
click at [540, 644] on td "Malcolm Andrew Crimp" at bounding box center [468, 656] width 224 height 58
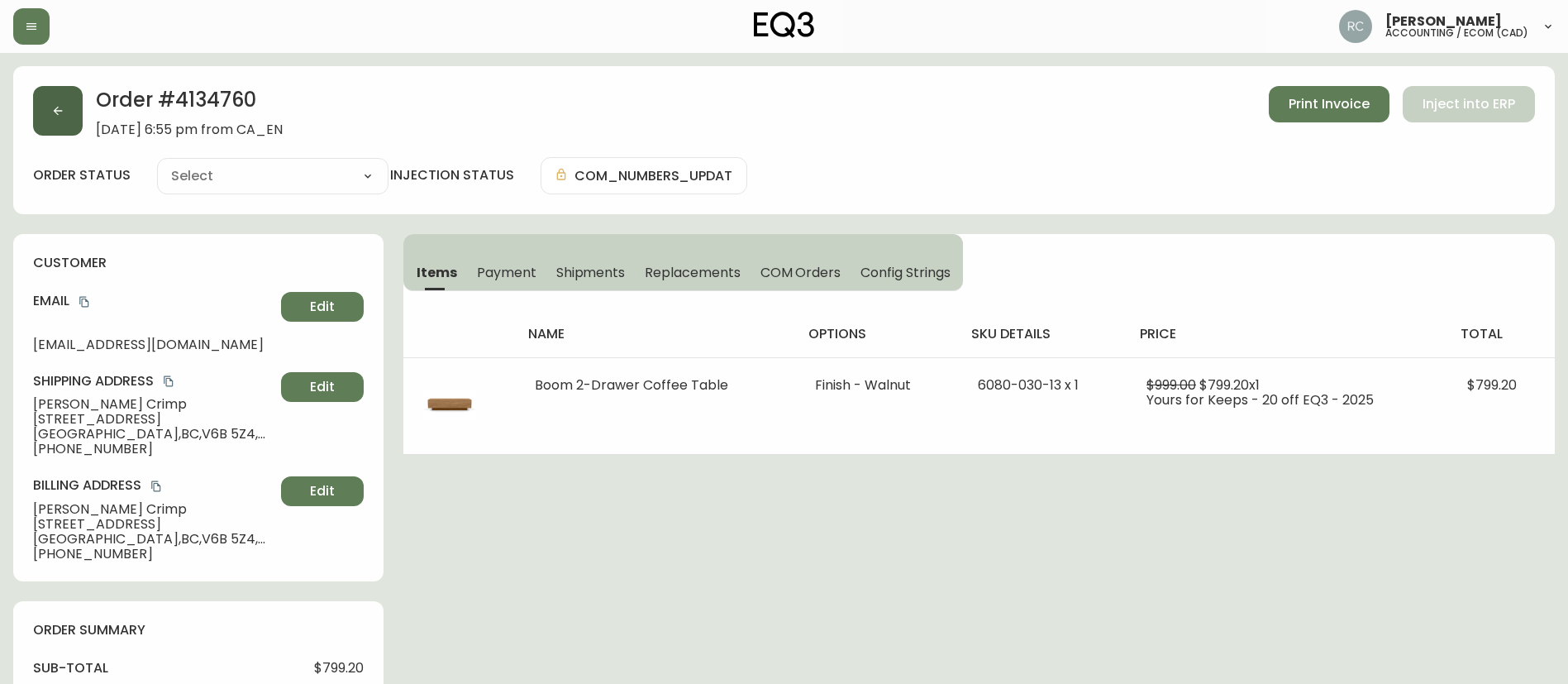
type input "Processing"
select select "PROCESSING"
click at [46, 104] on button "button" at bounding box center [58, 110] width 50 height 50
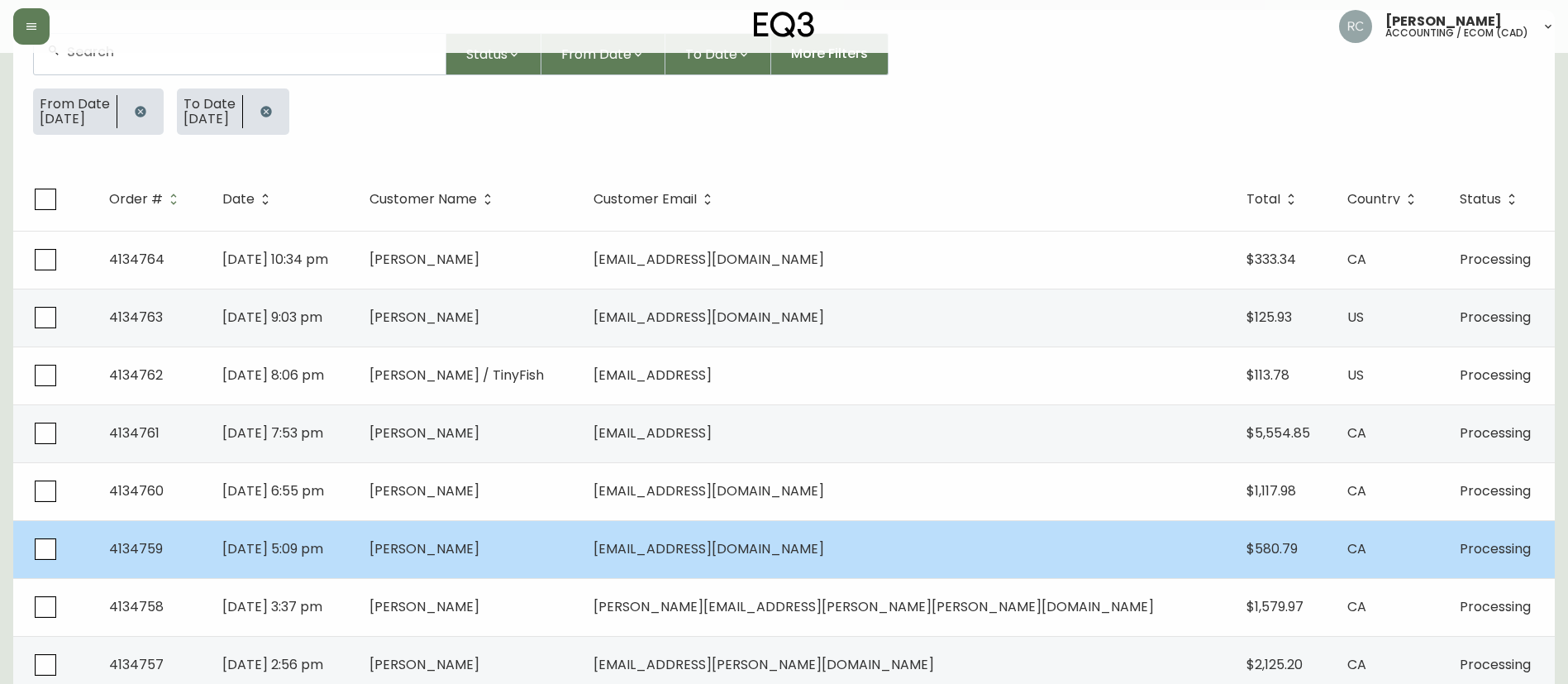
click at [511, 561] on td "Tim Tursunov" at bounding box center [468, 549] width 224 height 58
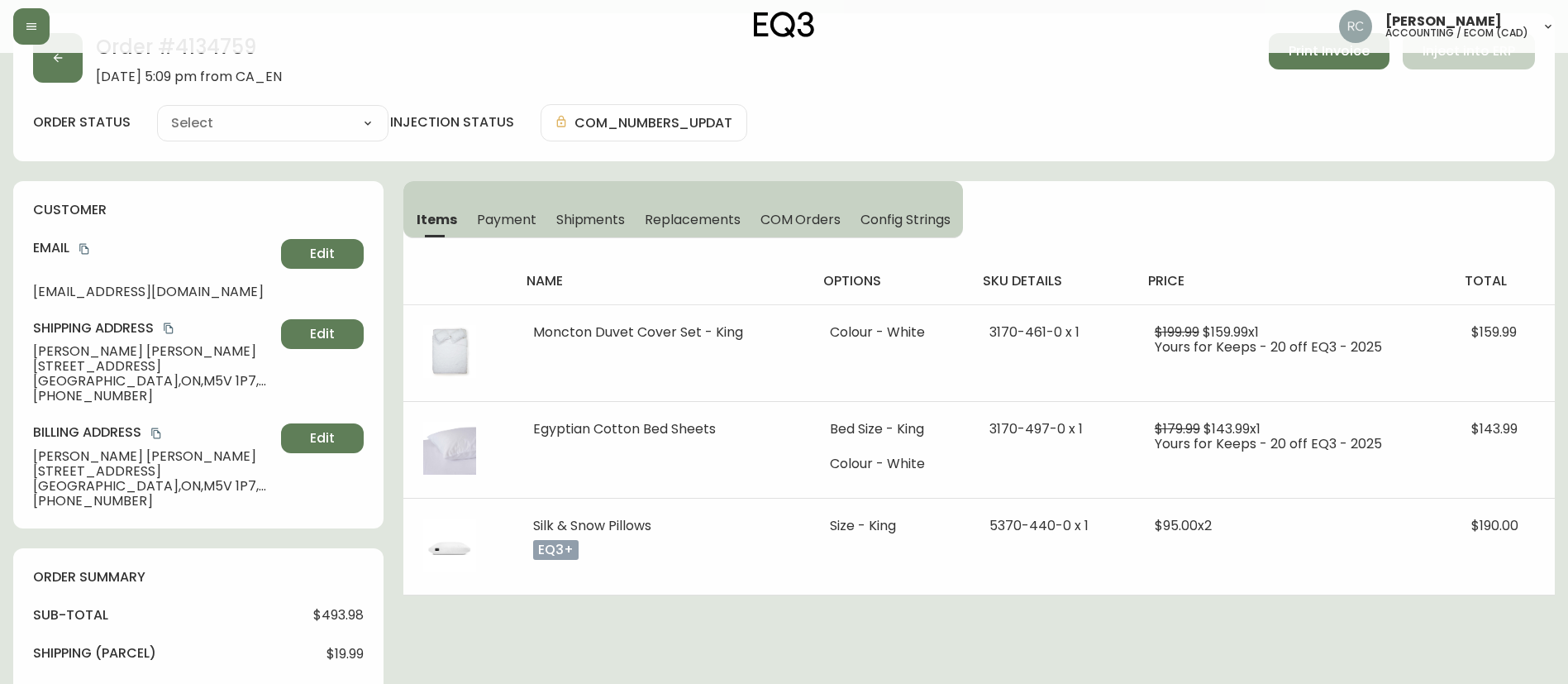
scroll to position [166, 0]
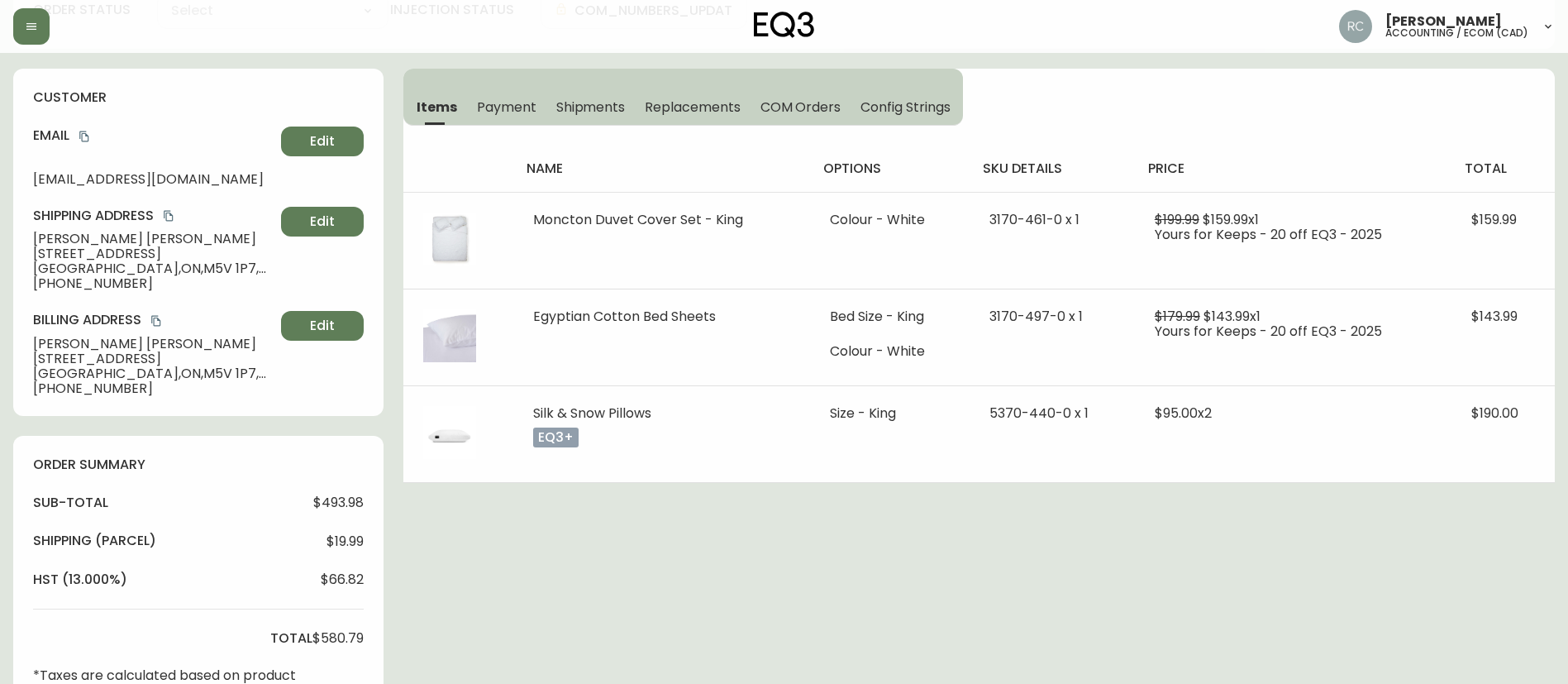
type input "Processing"
select select "PROCESSING"
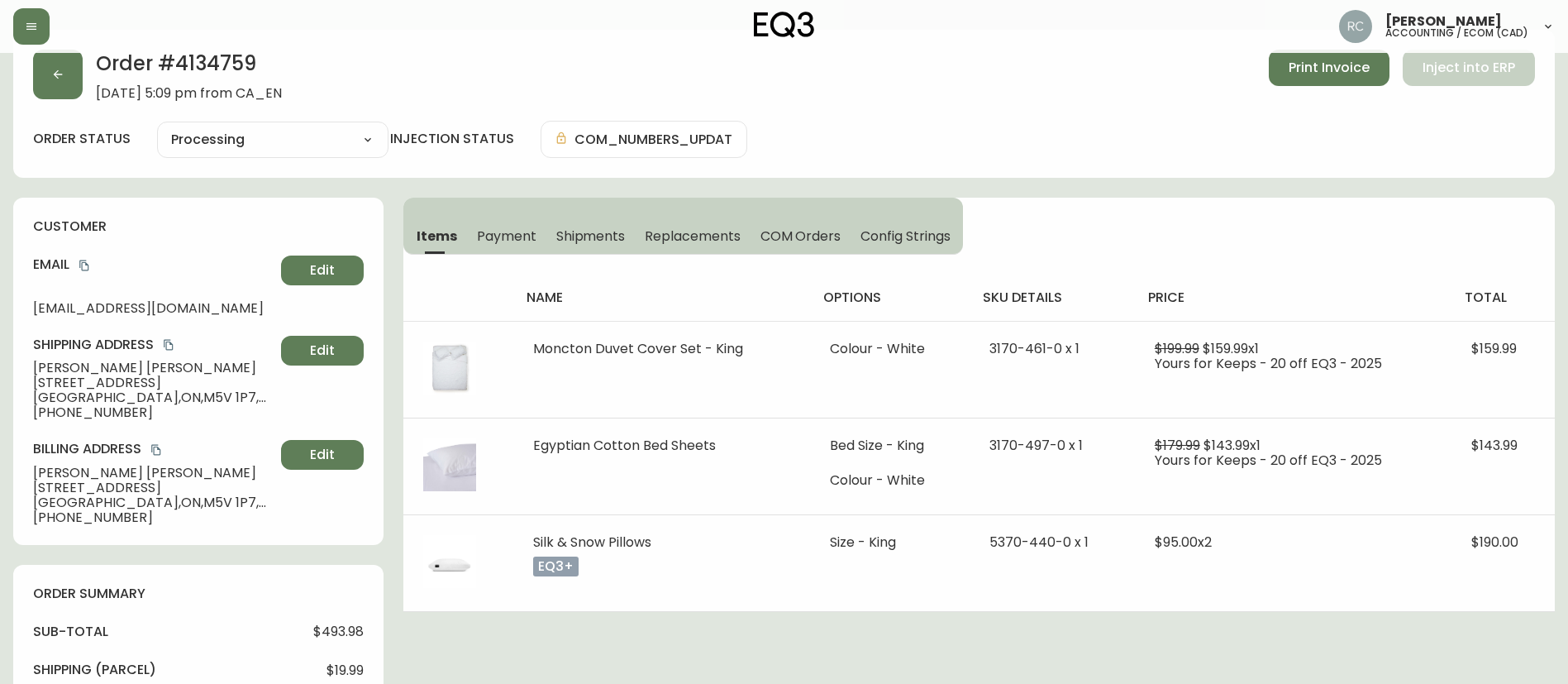
scroll to position [0, 0]
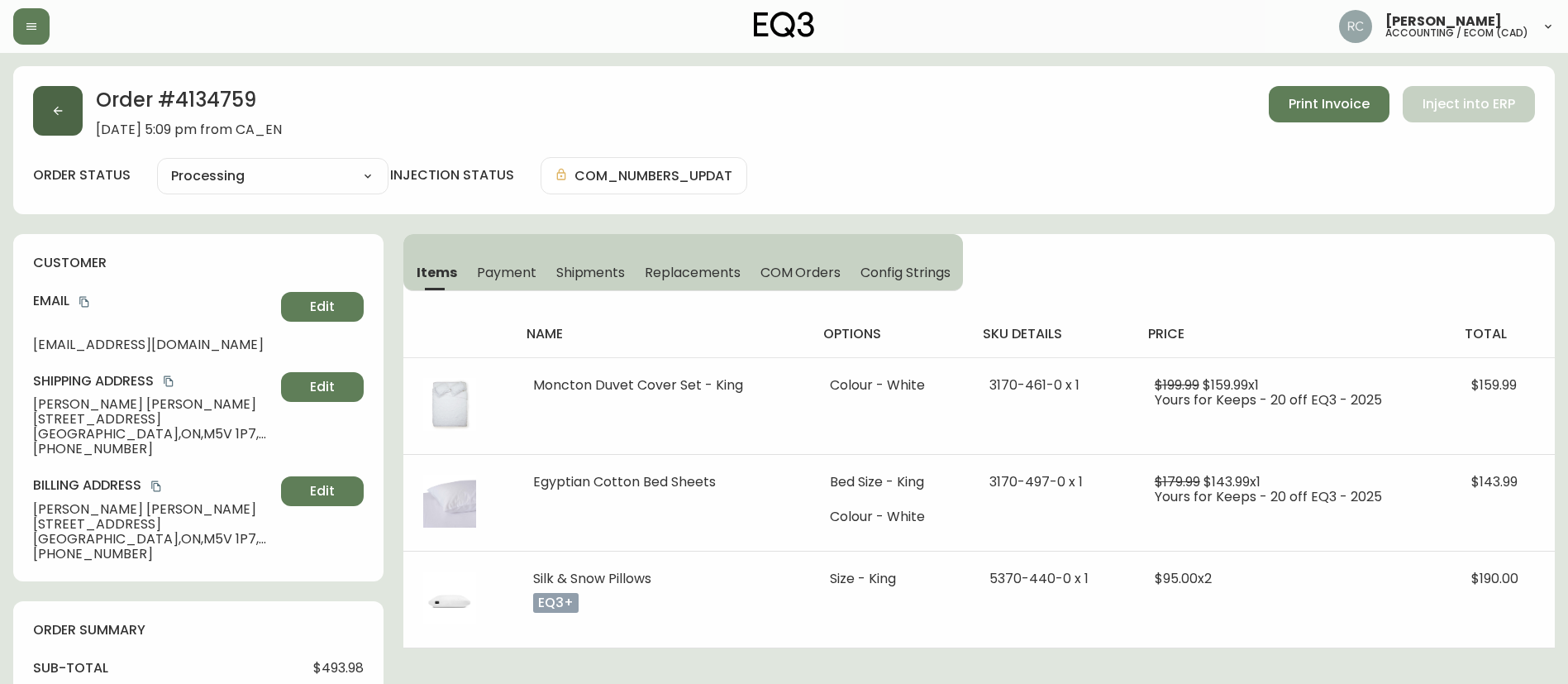
click at [49, 98] on button "button" at bounding box center [58, 110] width 50 height 50
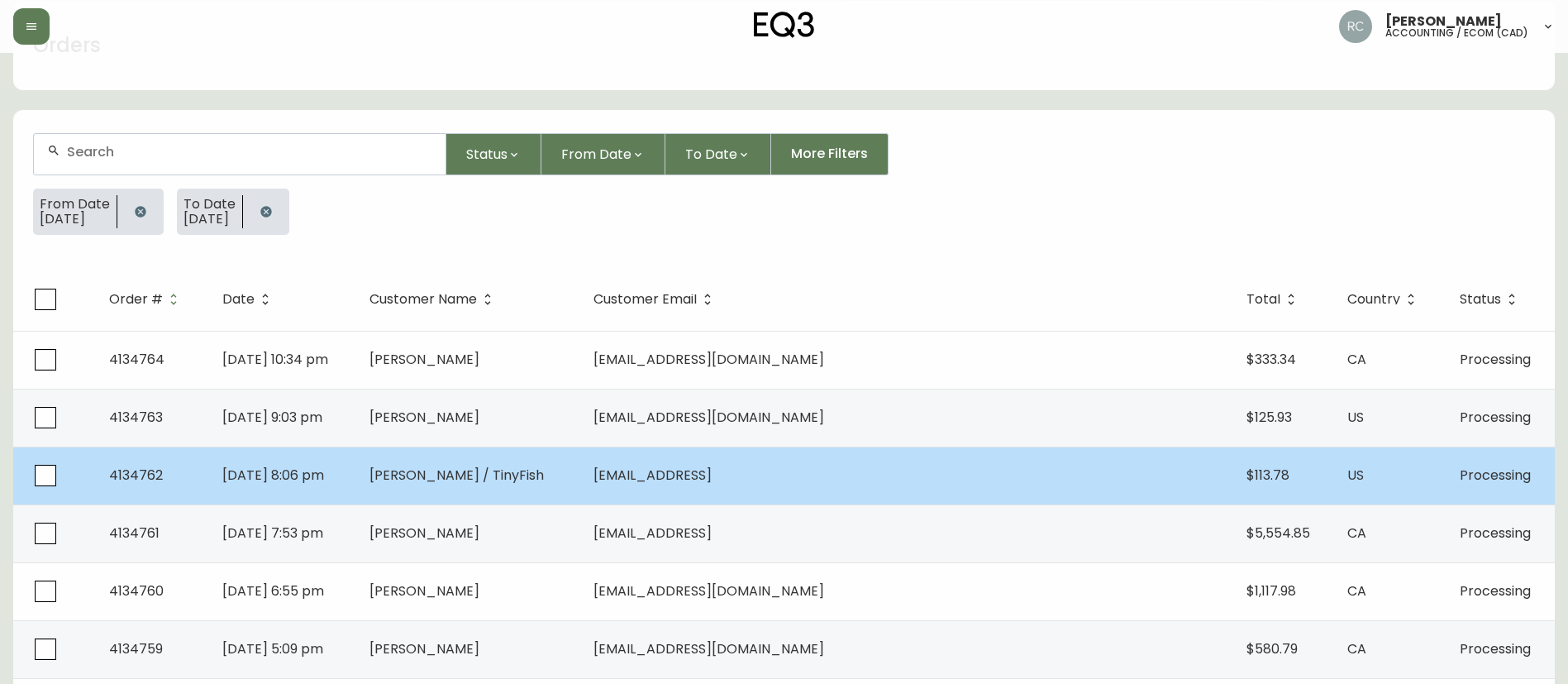
scroll to position [166, 0]
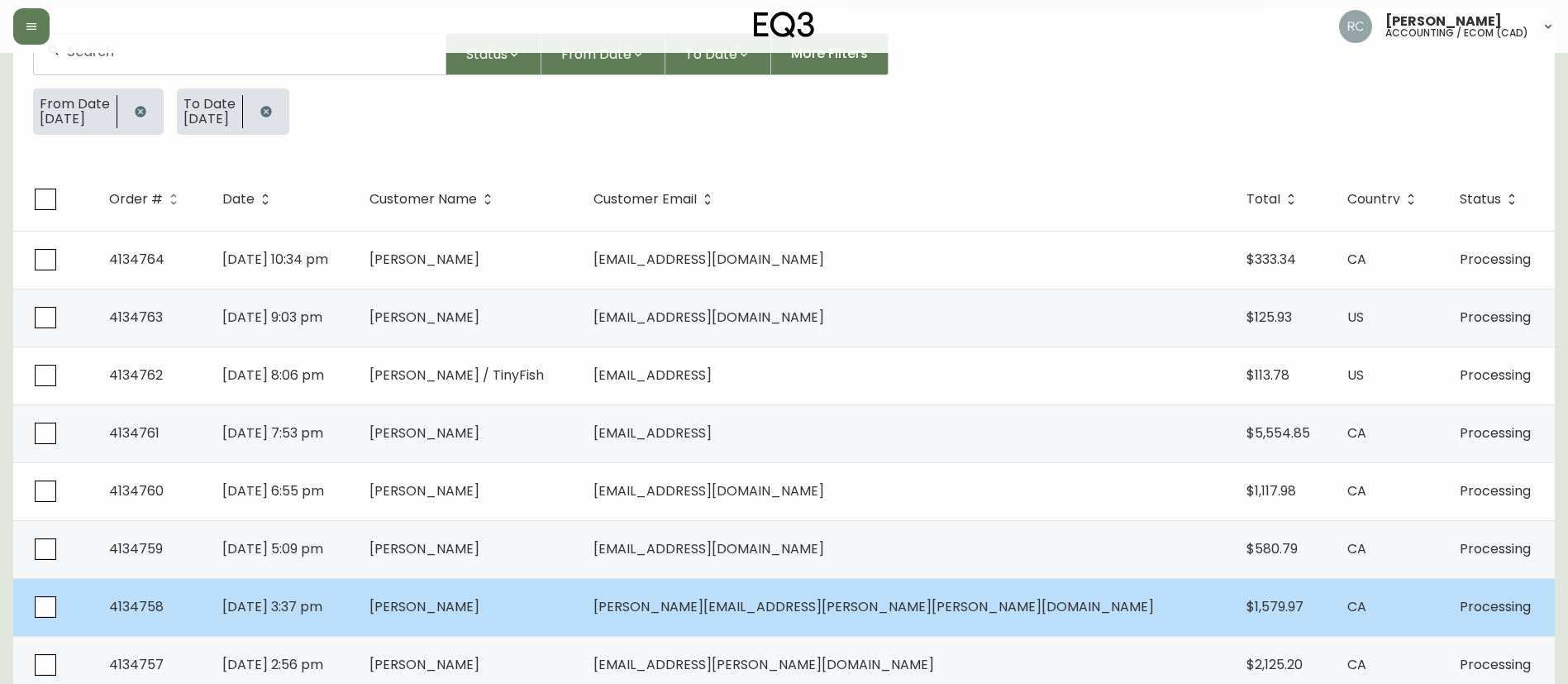
click at [528, 617] on td "SANDRA ROSS" at bounding box center [468, 607] width 224 height 58
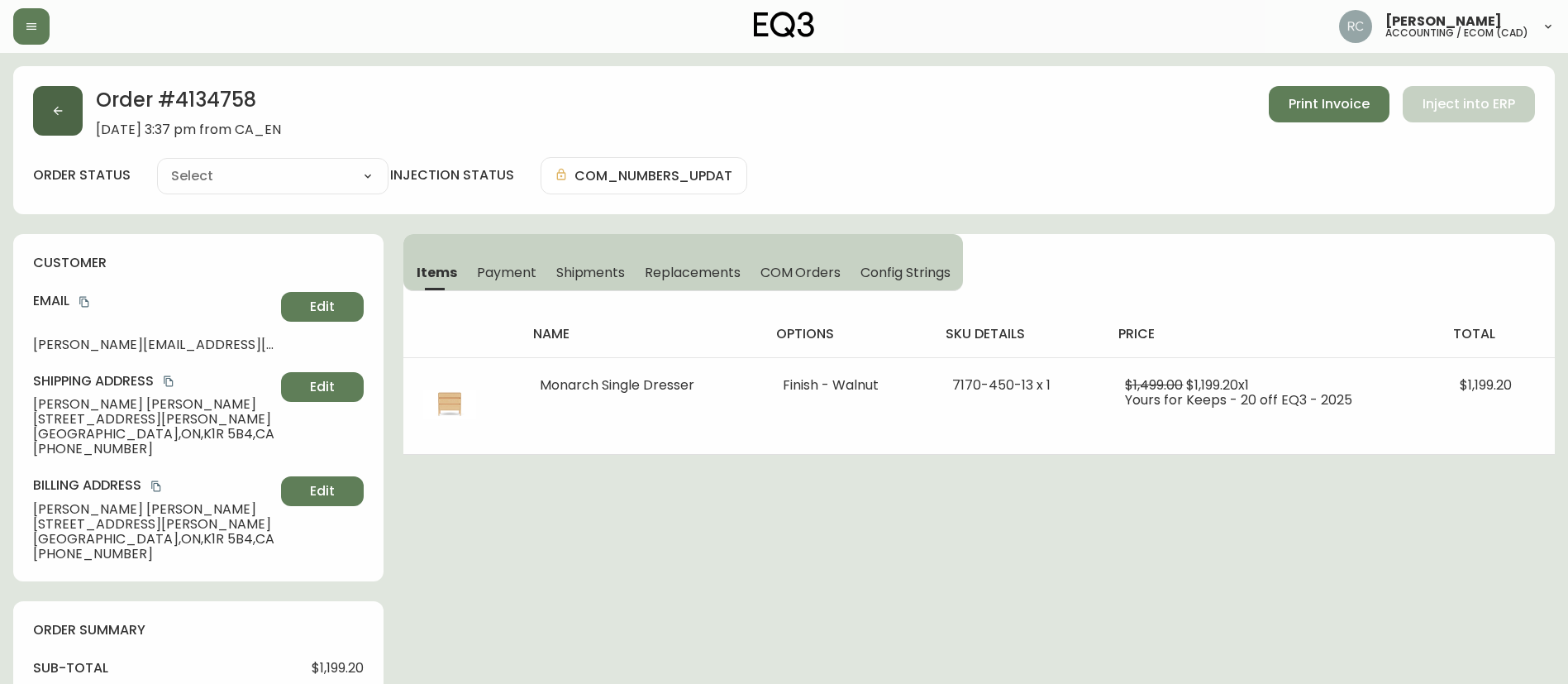
type input "Processing"
select select "PROCESSING"
click at [62, 104] on icon "button" at bounding box center [58, 110] width 13 height 13
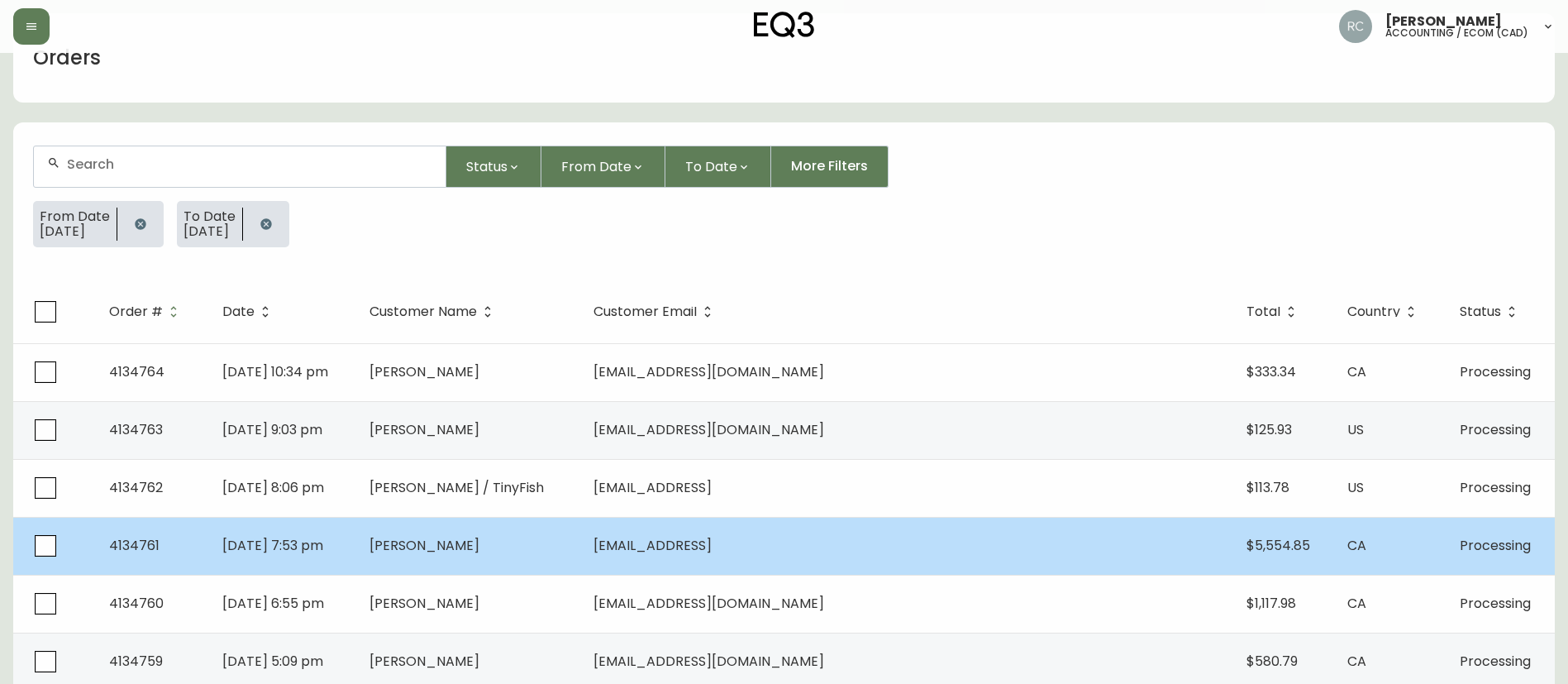
scroll to position [83, 0]
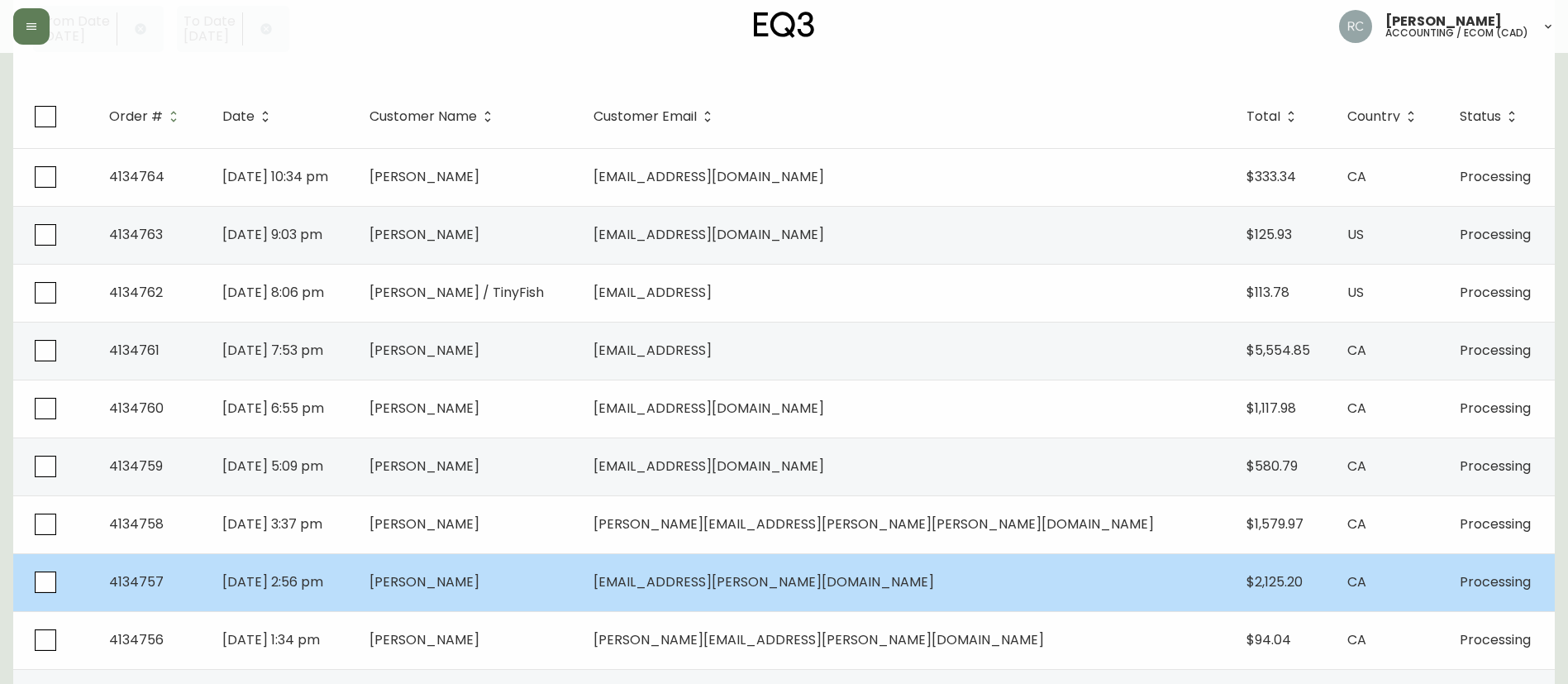
click at [563, 562] on td "Colm Elliott" at bounding box center [468, 582] width 224 height 58
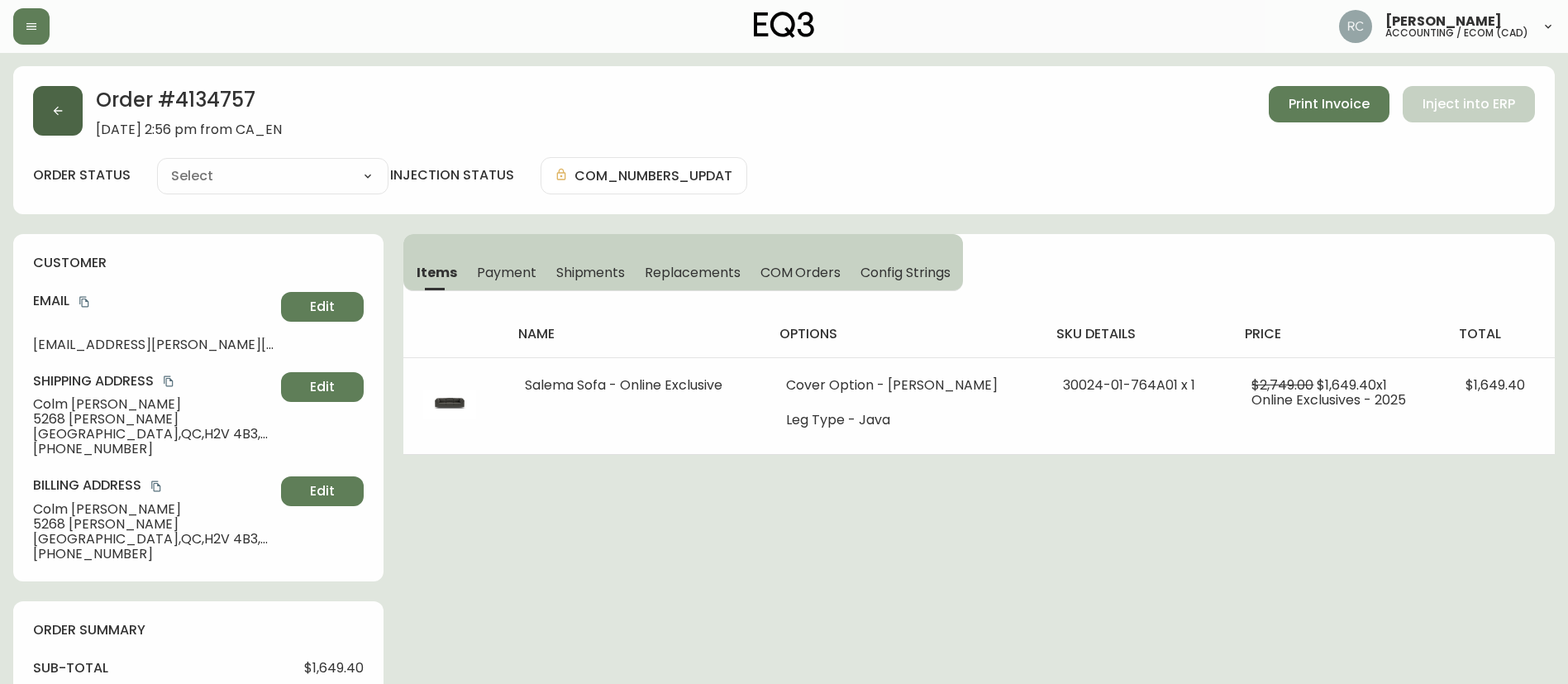
type input "Processing"
select select "PROCESSING"
click at [491, 269] on span "Payment" at bounding box center [506, 272] width 60 height 17
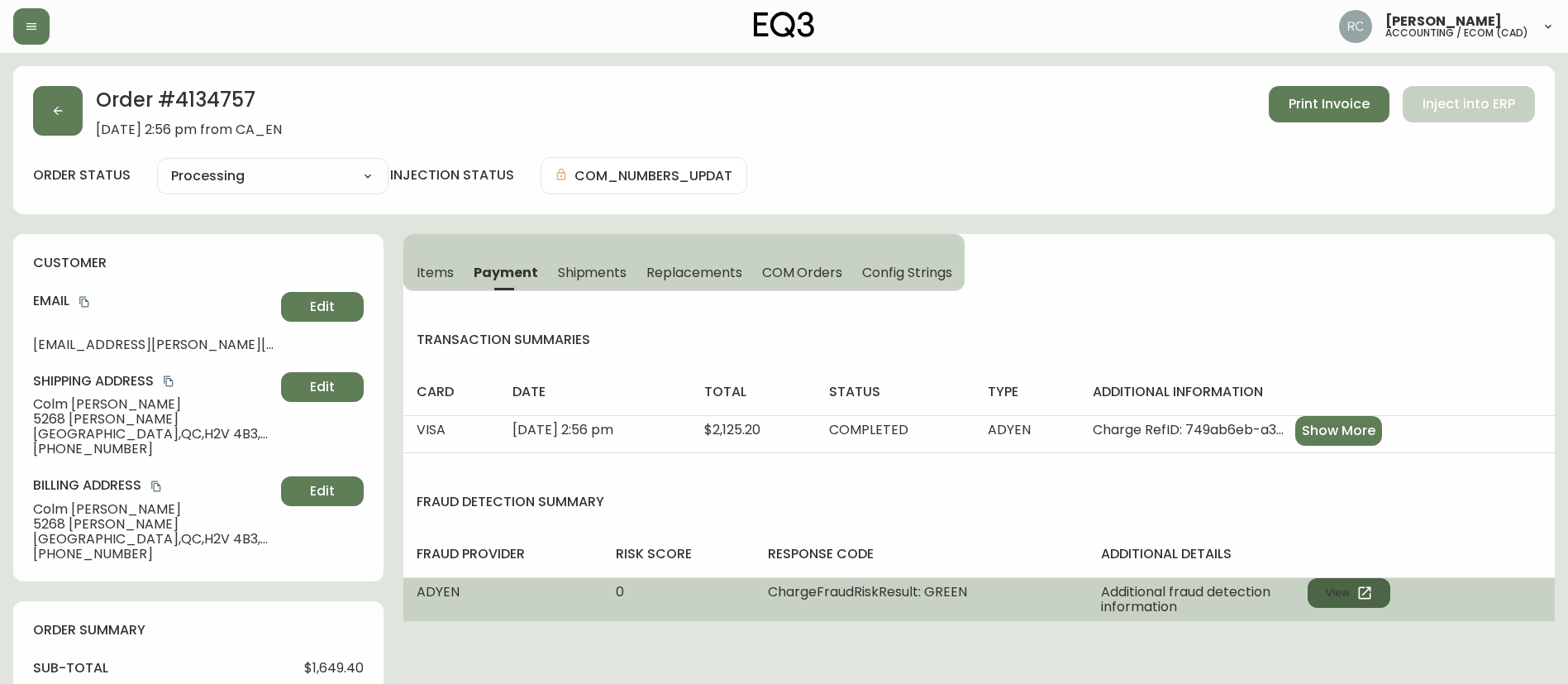
click at [1345, 579] on button "View" at bounding box center [1350, 593] width 83 height 29
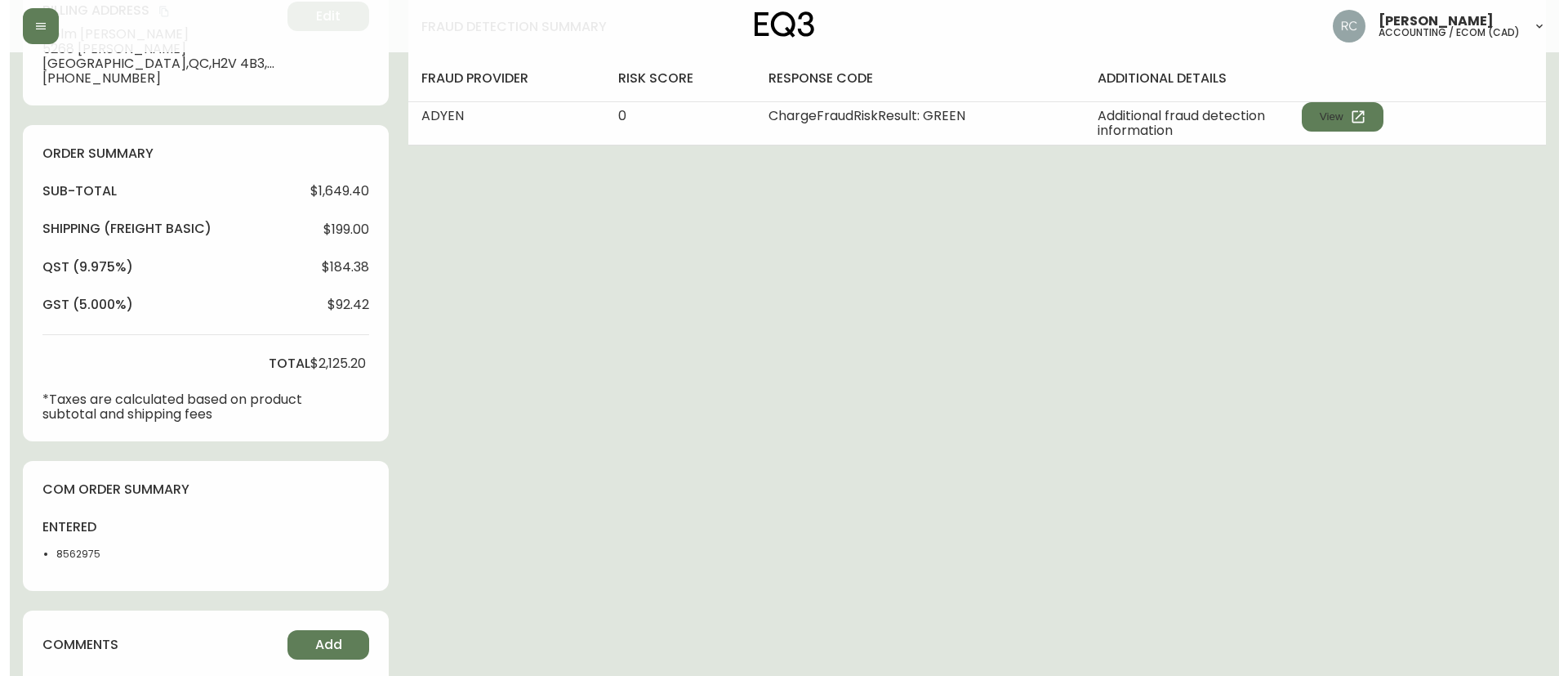
scroll to position [605, 0]
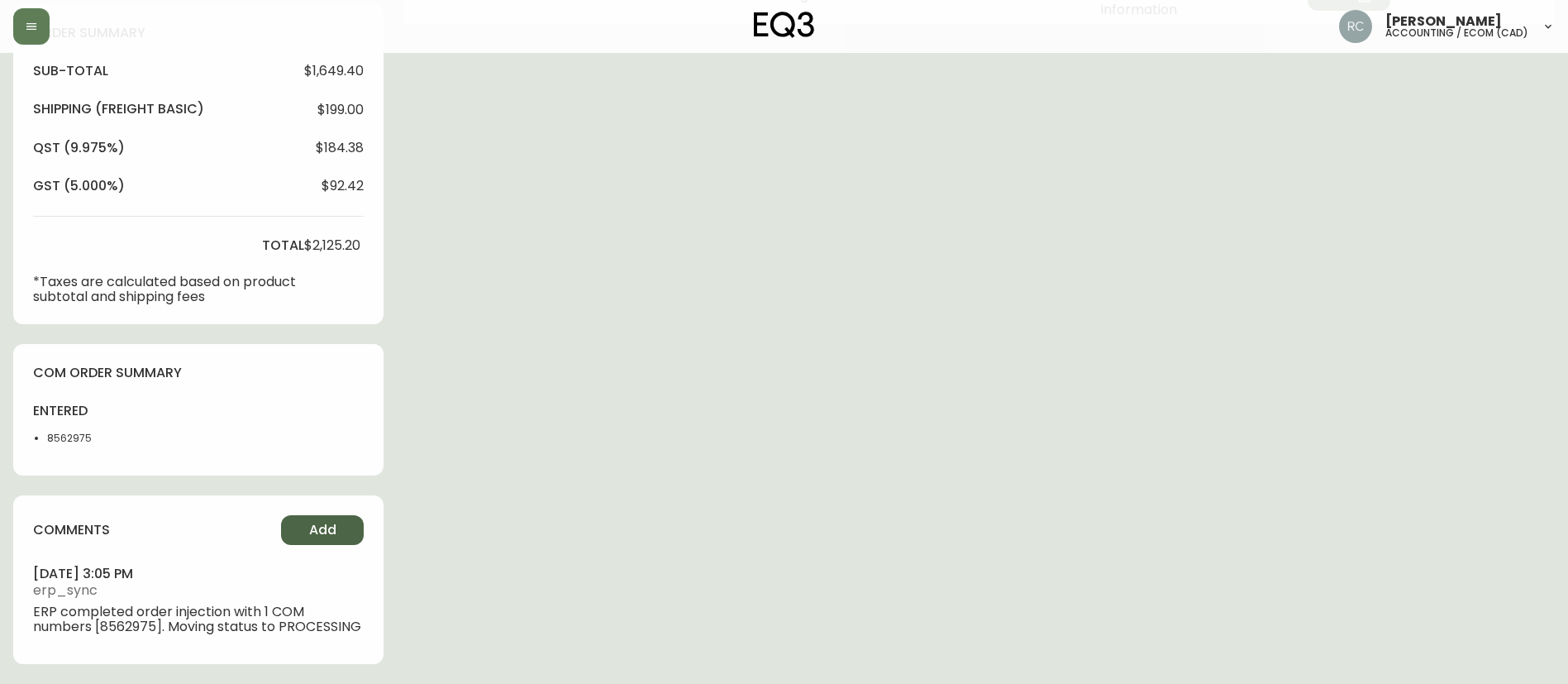
click at [324, 526] on button "Add" at bounding box center [322, 529] width 83 height 29
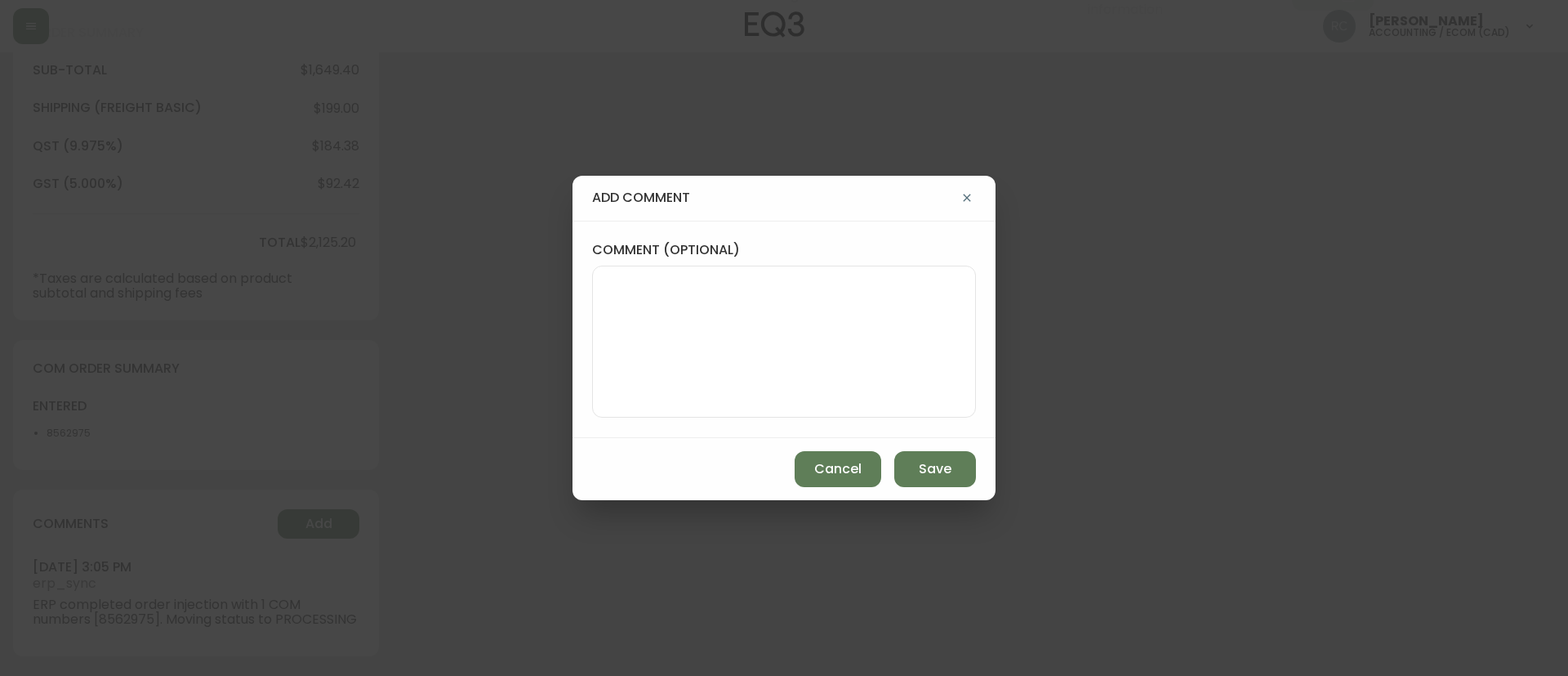
click at [783, 260] on div "comment (optional)" at bounding box center [784, 329] width 384 height 177
click at [757, 300] on textarea "comment (optional)" at bounding box center [784, 342] width 357 height 131
paste textarea "MANUAL FRAUD REVIEW - APPROVED - same shipping and billing address -"
click at [851, 415] on div "MANUAL FRAUD REVIEW - APPROVED - same shipping and billing address -" at bounding box center [784, 341] width 384 height 152
paste textarea "Time since an authorized payment was first seen with email address 3yr 354d"
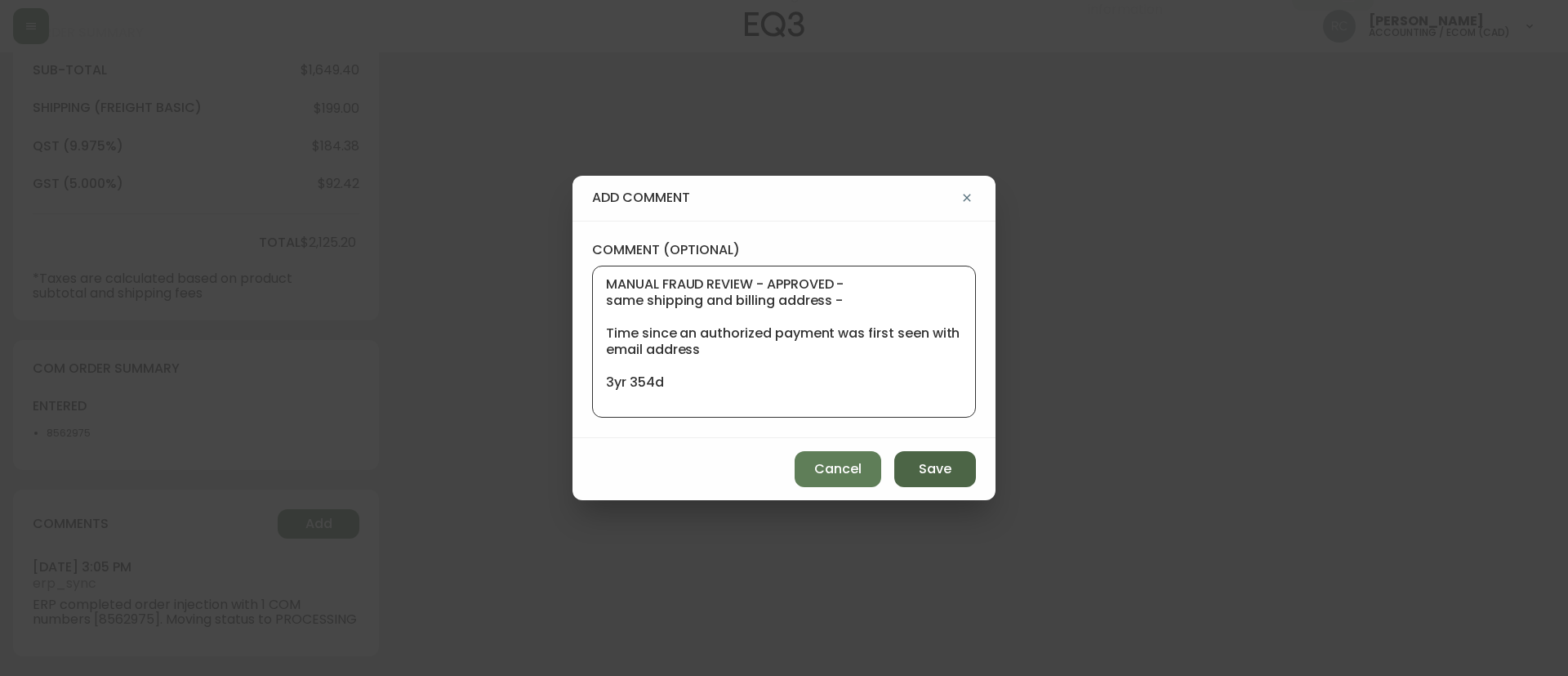
type textarea "MANUAL FRAUD REVIEW - APPROVED - same shipping and billing address - Time since…"
click at [907, 468] on button "Save" at bounding box center [935, 469] width 82 height 36
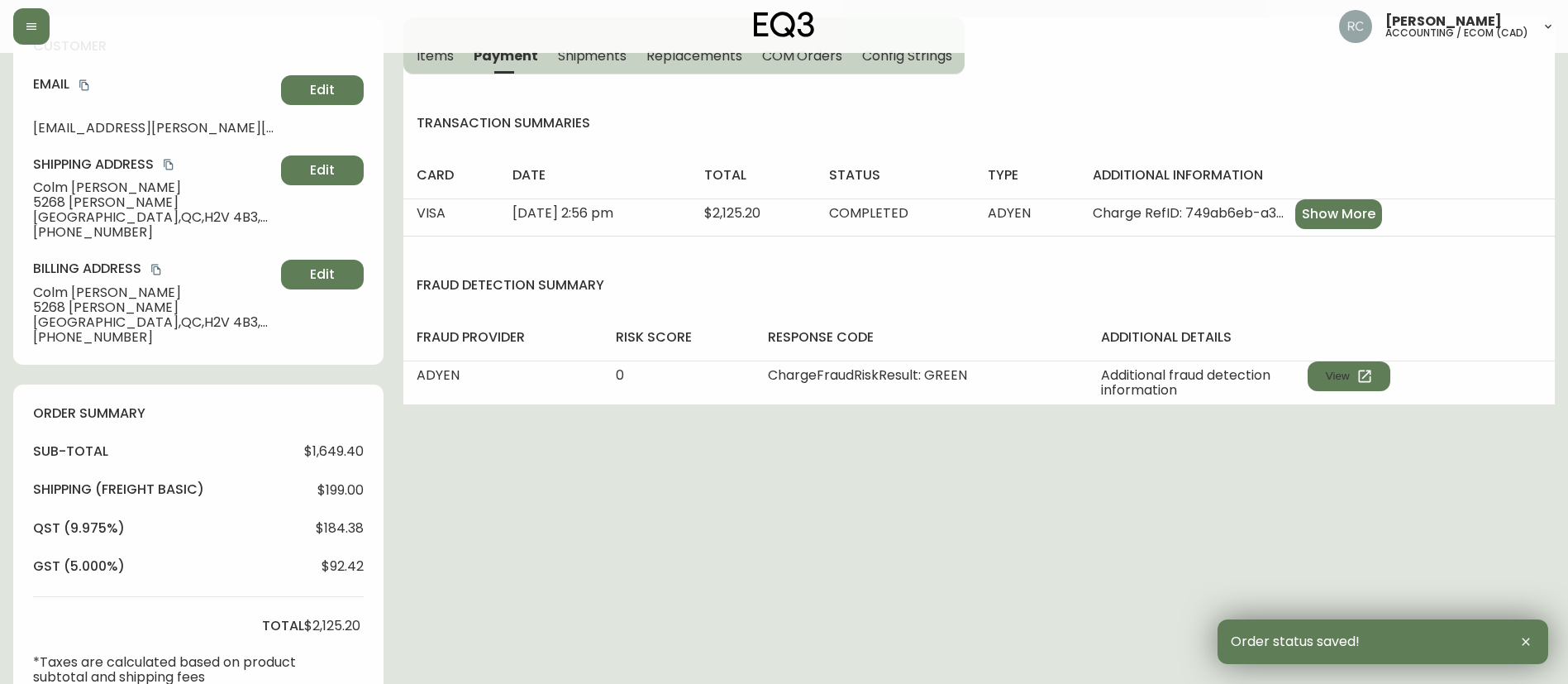
scroll to position [0, 0]
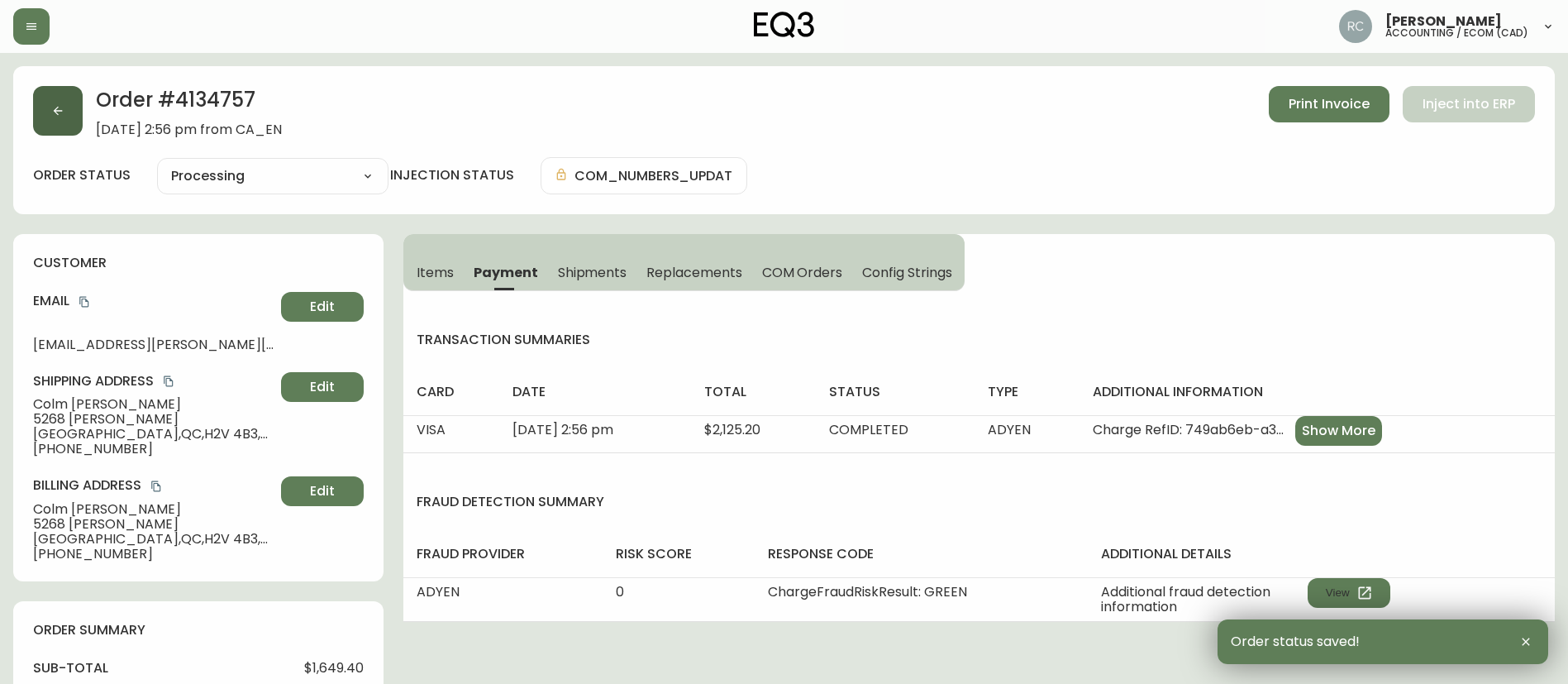
click at [50, 105] on button "button" at bounding box center [58, 110] width 50 height 50
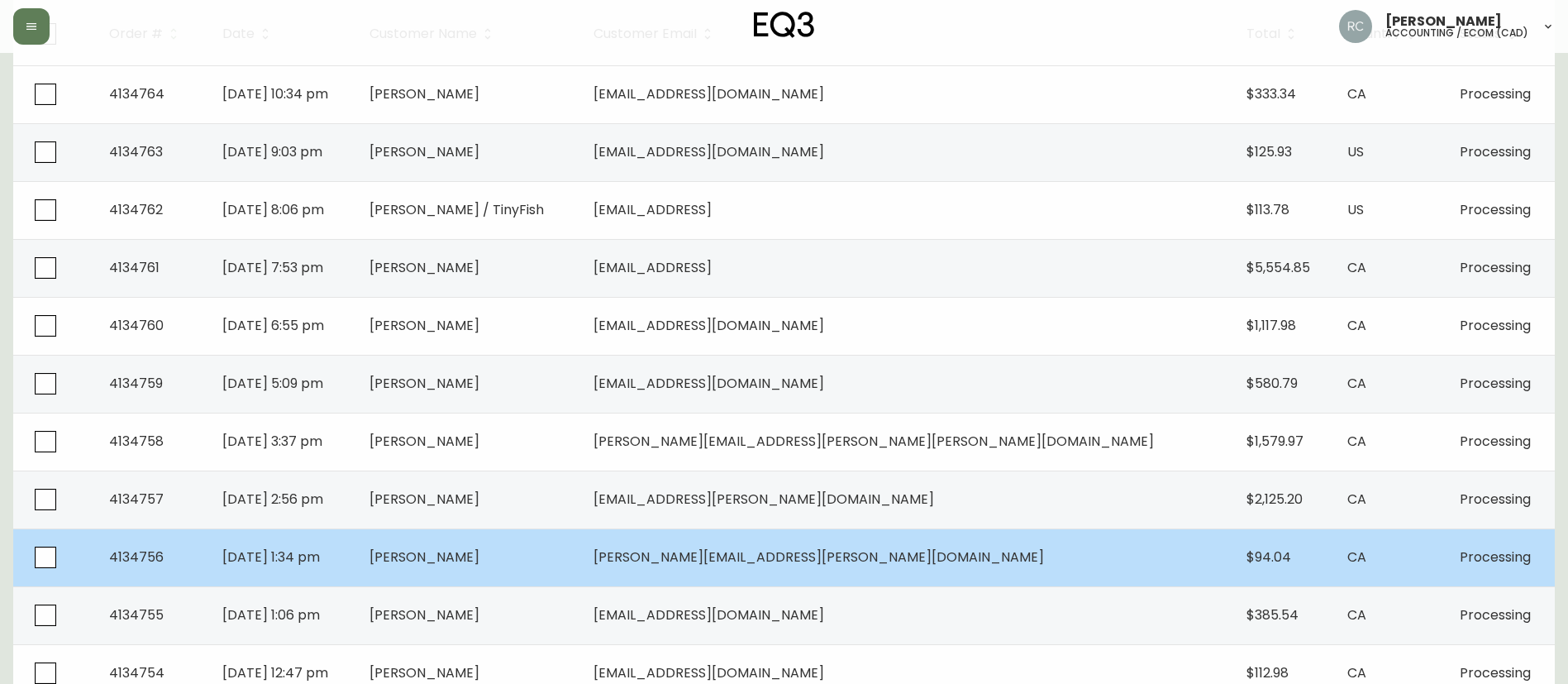
click at [480, 561] on span "Andrew Dass" at bounding box center [424, 556] width 110 height 19
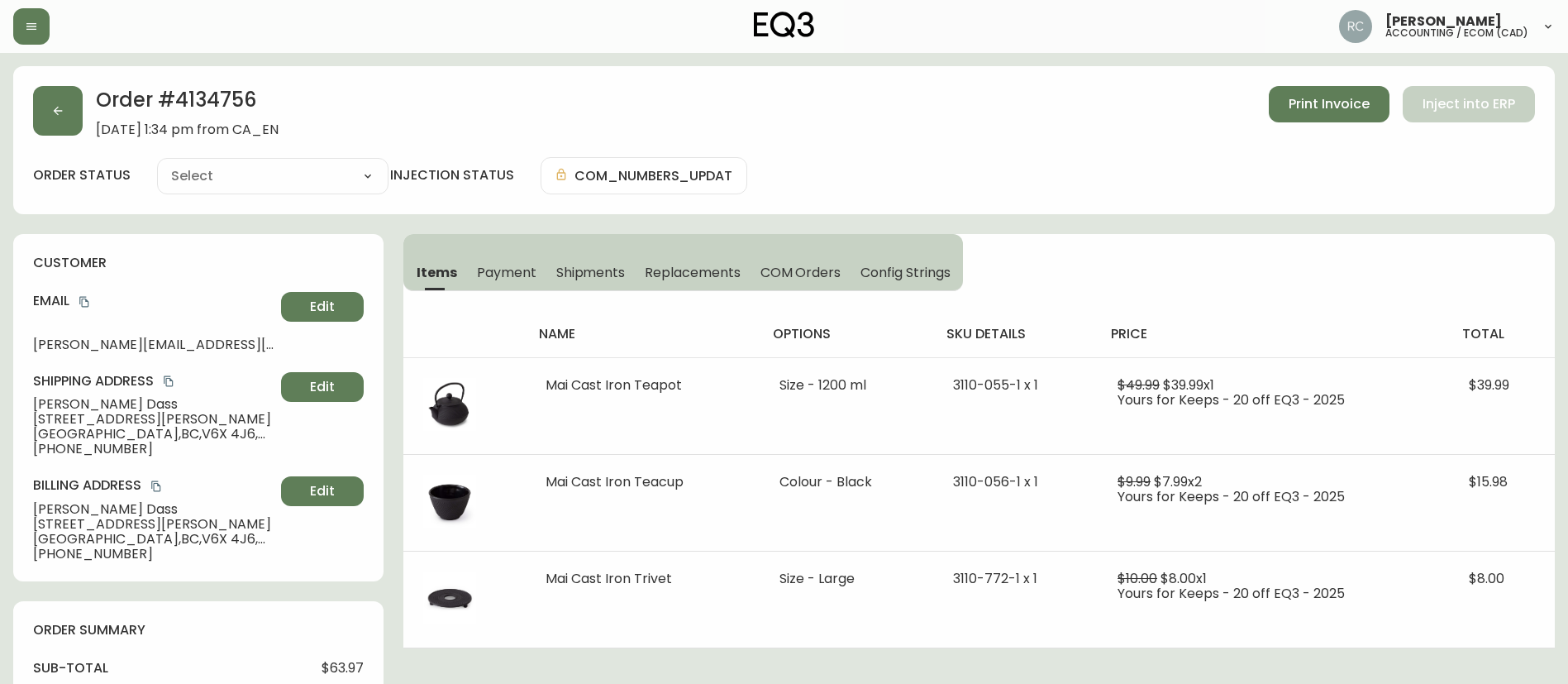
type input "Processing"
select select "PROCESSING"
click at [483, 265] on span "Payment" at bounding box center [506, 272] width 60 height 17
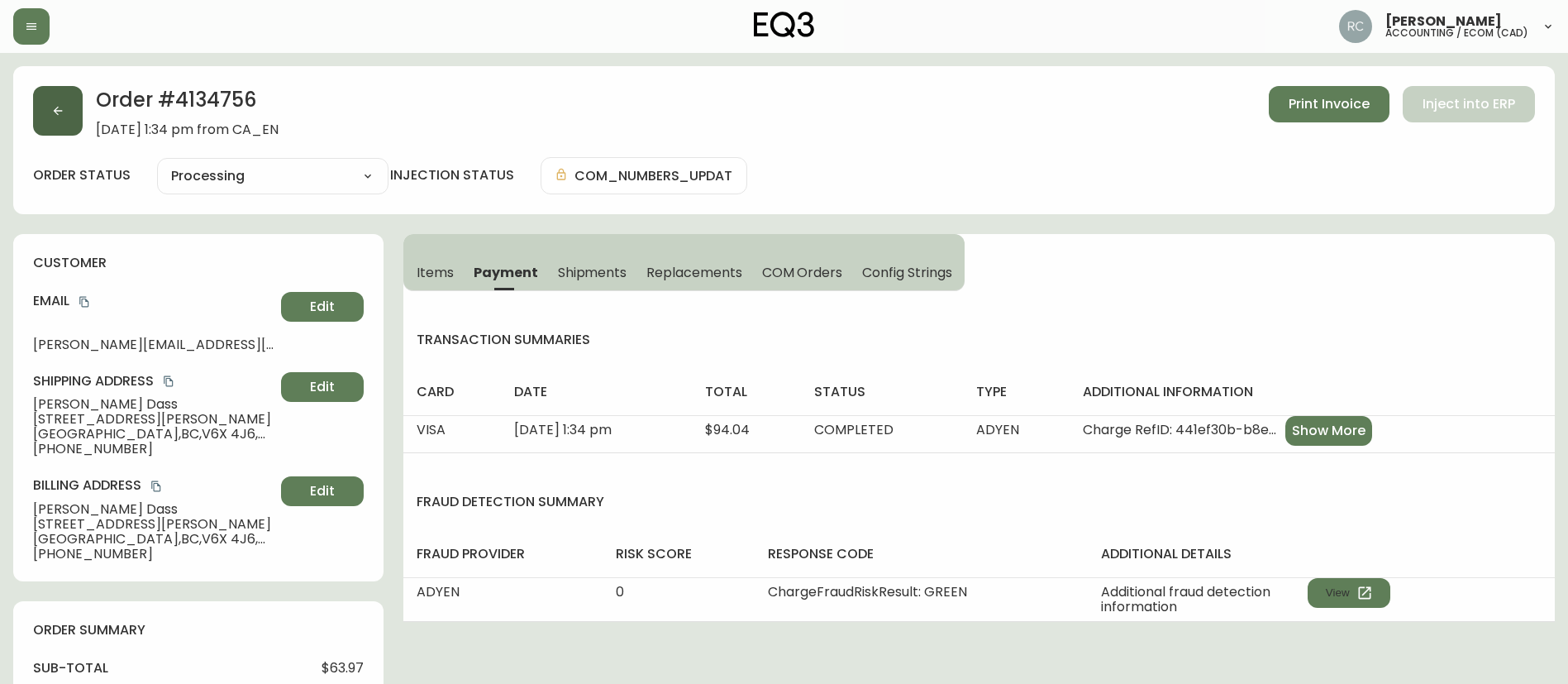
click at [73, 115] on button "button" at bounding box center [58, 110] width 50 height 50
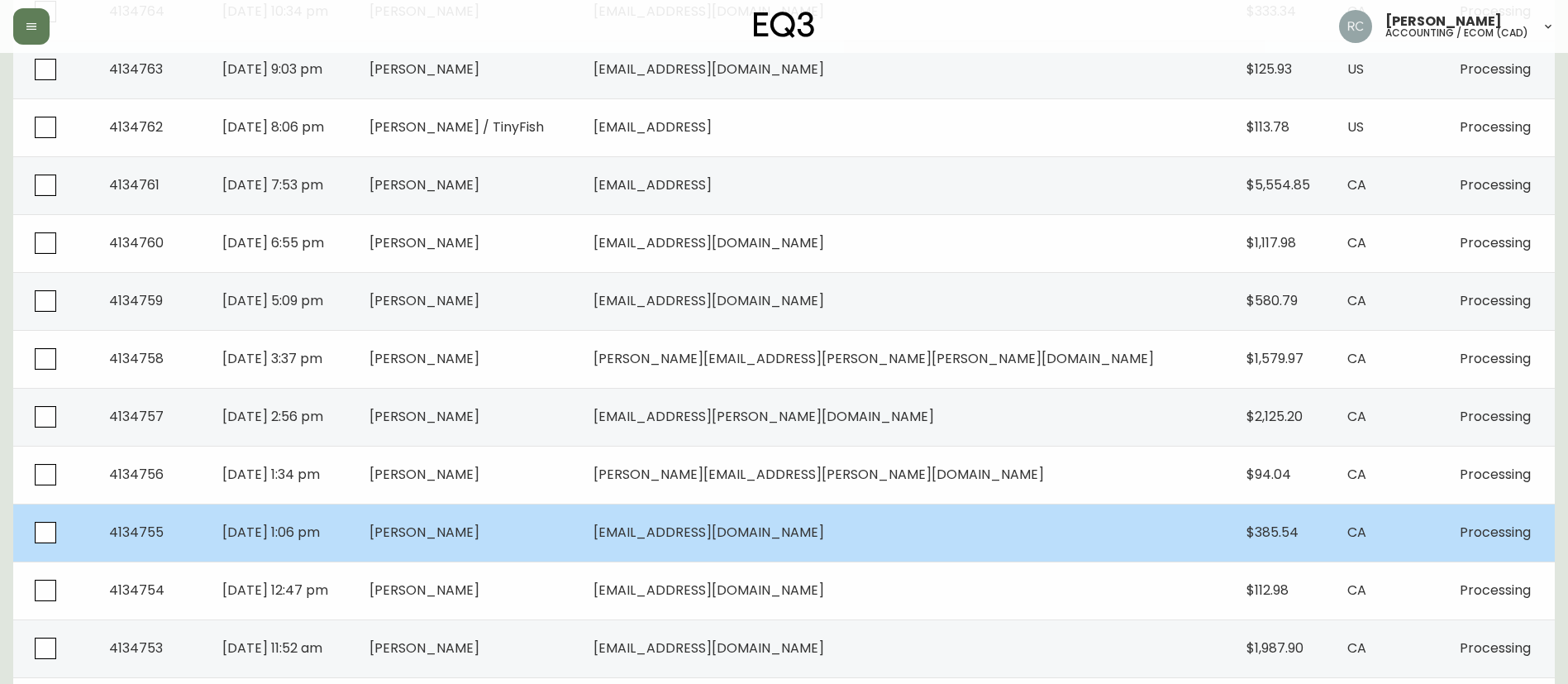
click at [480, 540] on span "Roman Mazurchuk" at bounding box center [424, 532] width 110 height 19
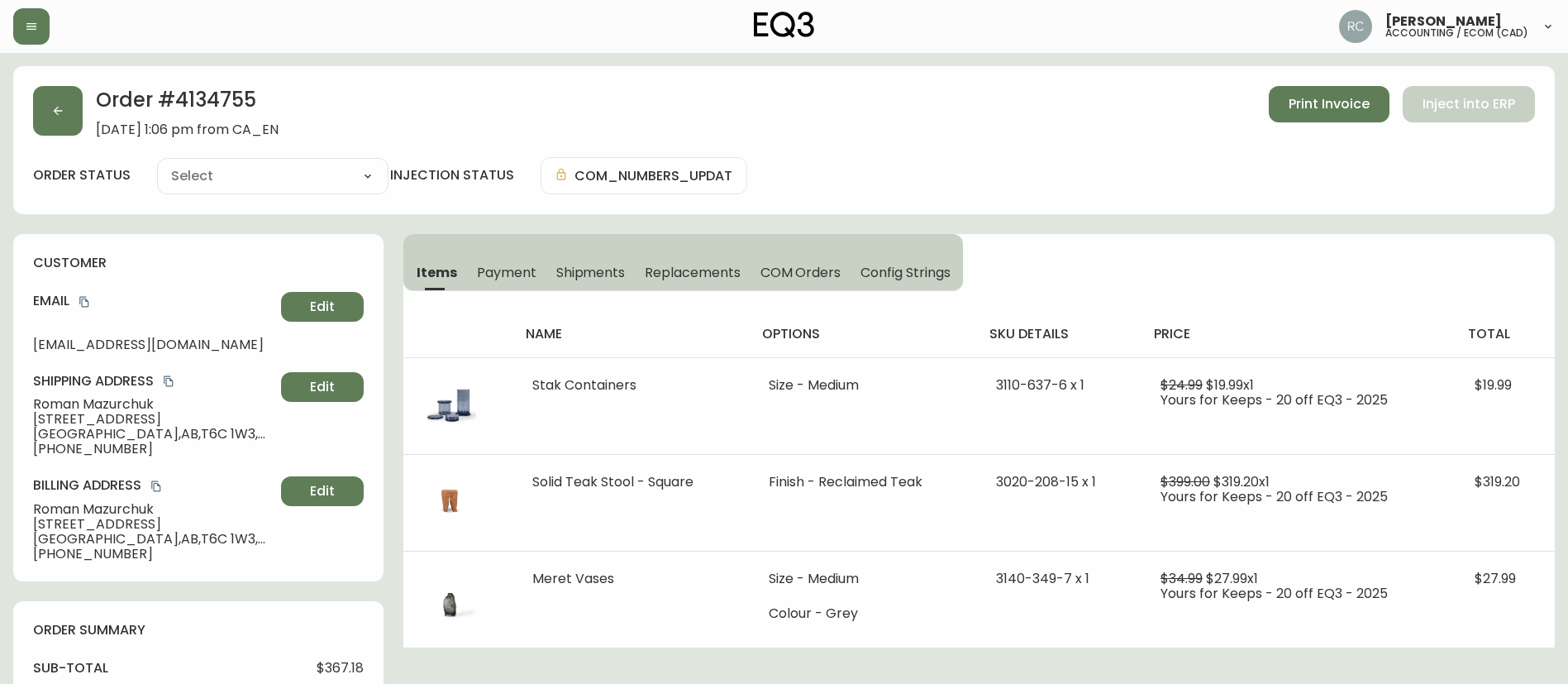
type input "Processing"
select select "PROCESSING"
click at [59, 112] on icon "button" at bounding box center [58, 110] width 13 height 13
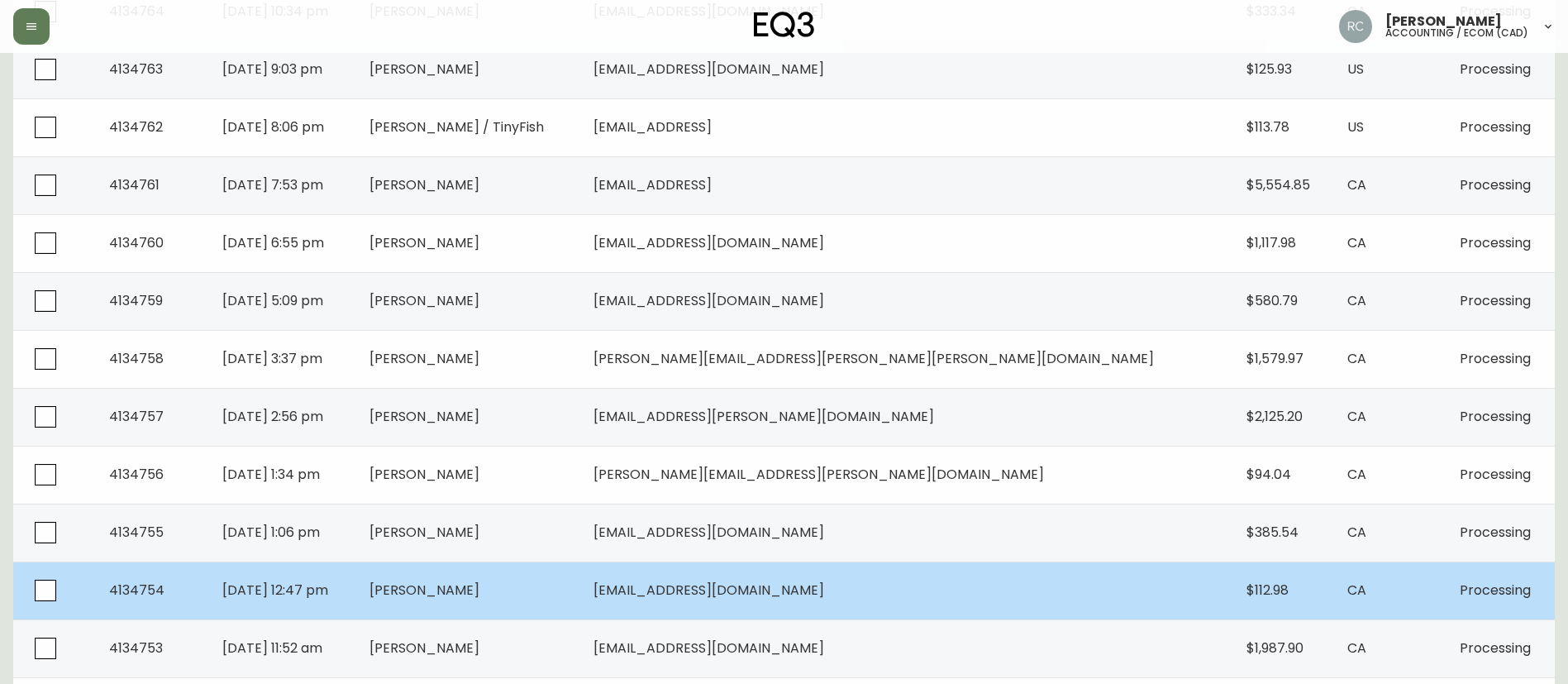
click at [480, 586] on span "Kevin Kwok" at bounding box center [424, 589] width 110 height 19
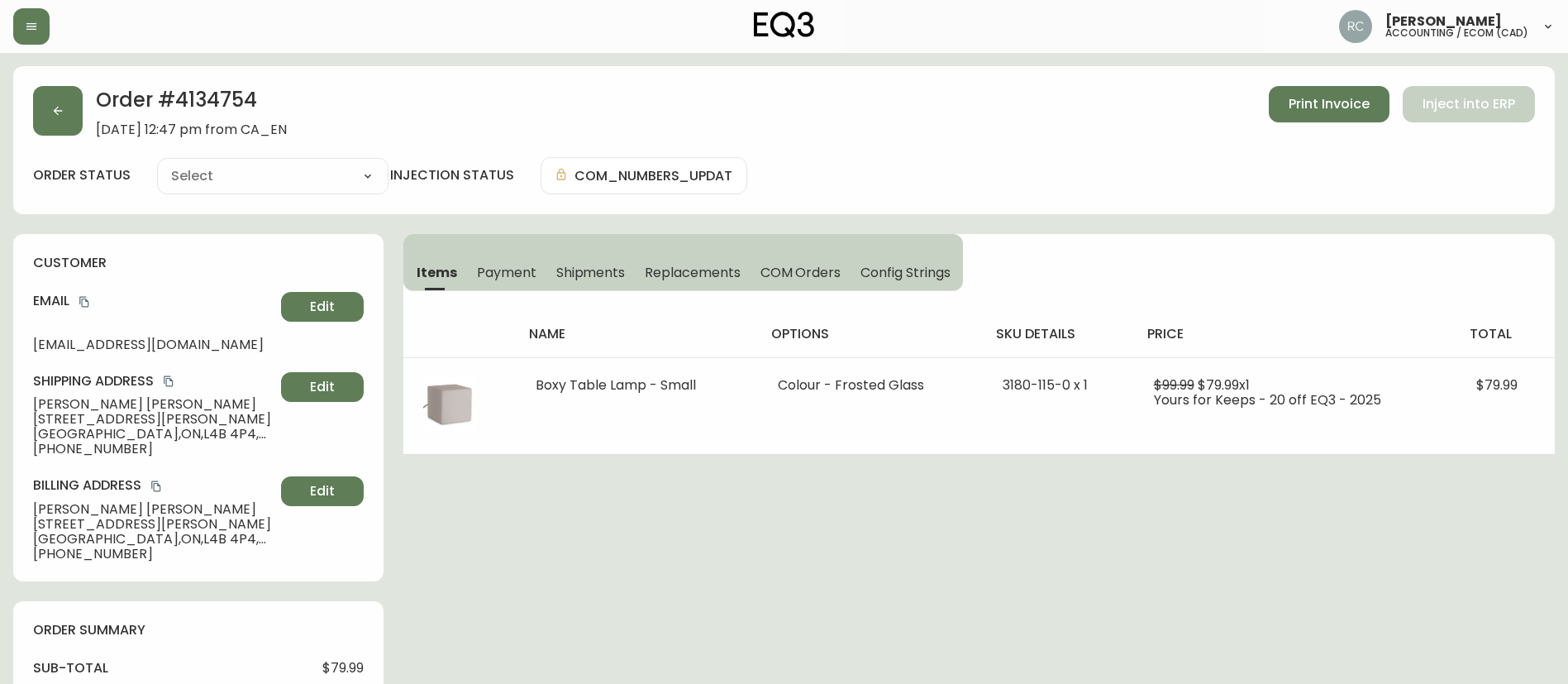
type input "Processing"
select select "PROCESSING"
click at [61, 114] on icon "button" at bounding box center [58, 110] width 13 height 13
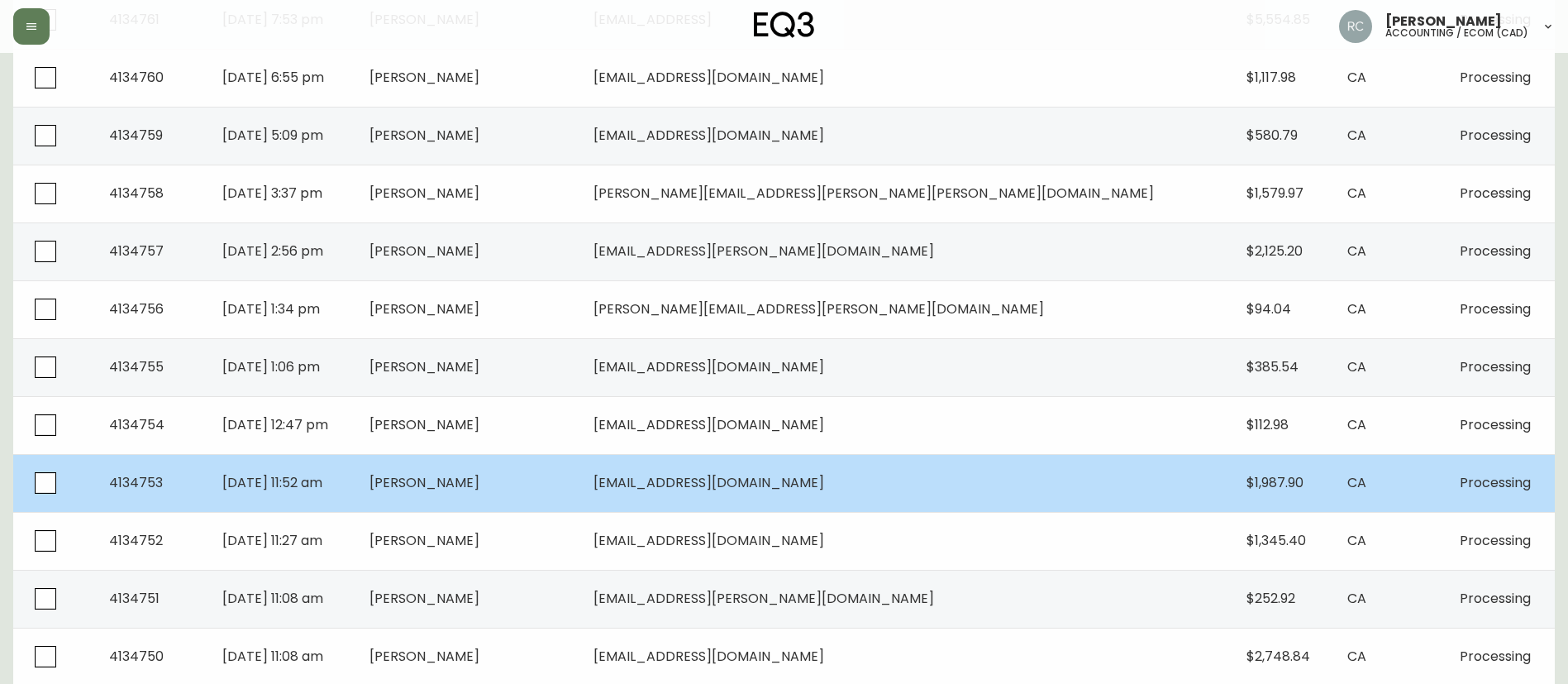
click at [541, 492] on td "Peter Gray" at bounding box center [468, 482] width 224 height 58
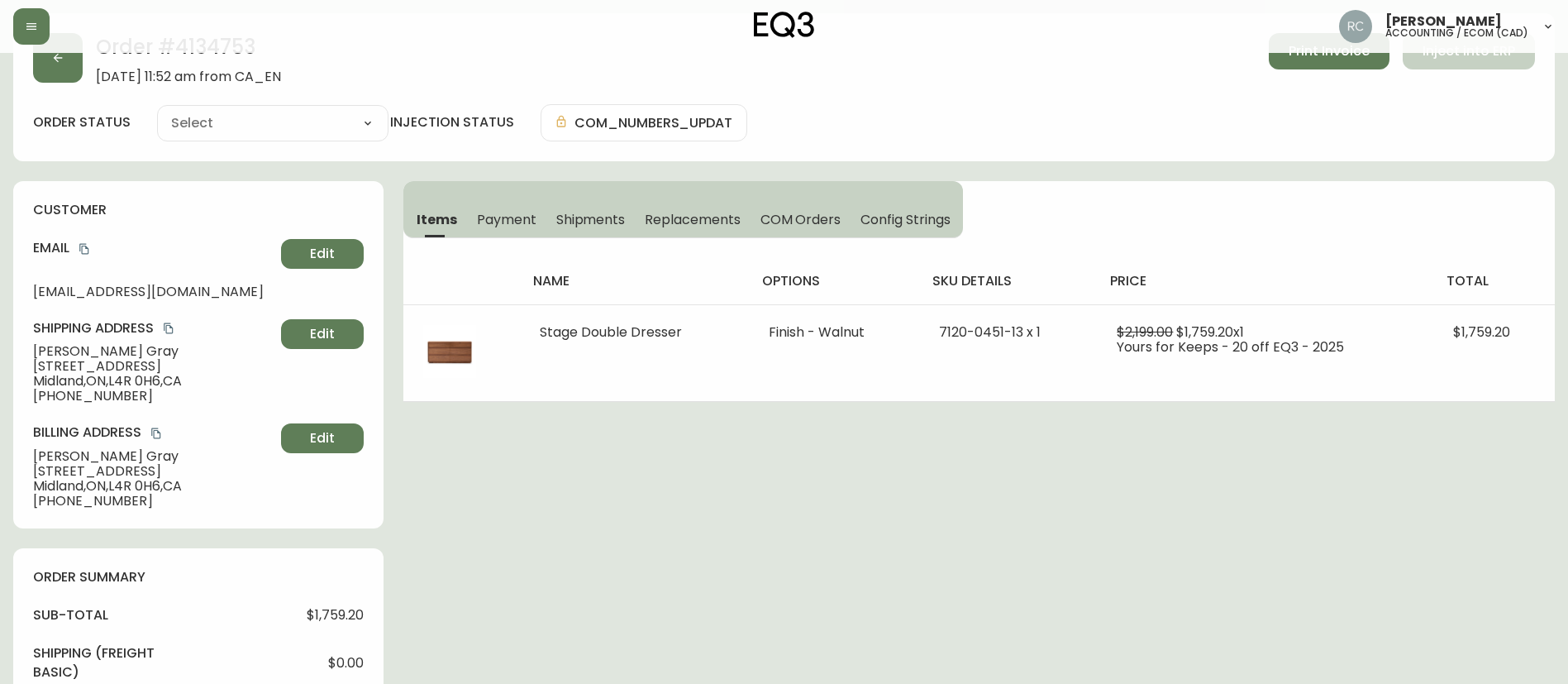
scroll to position [579, 0]
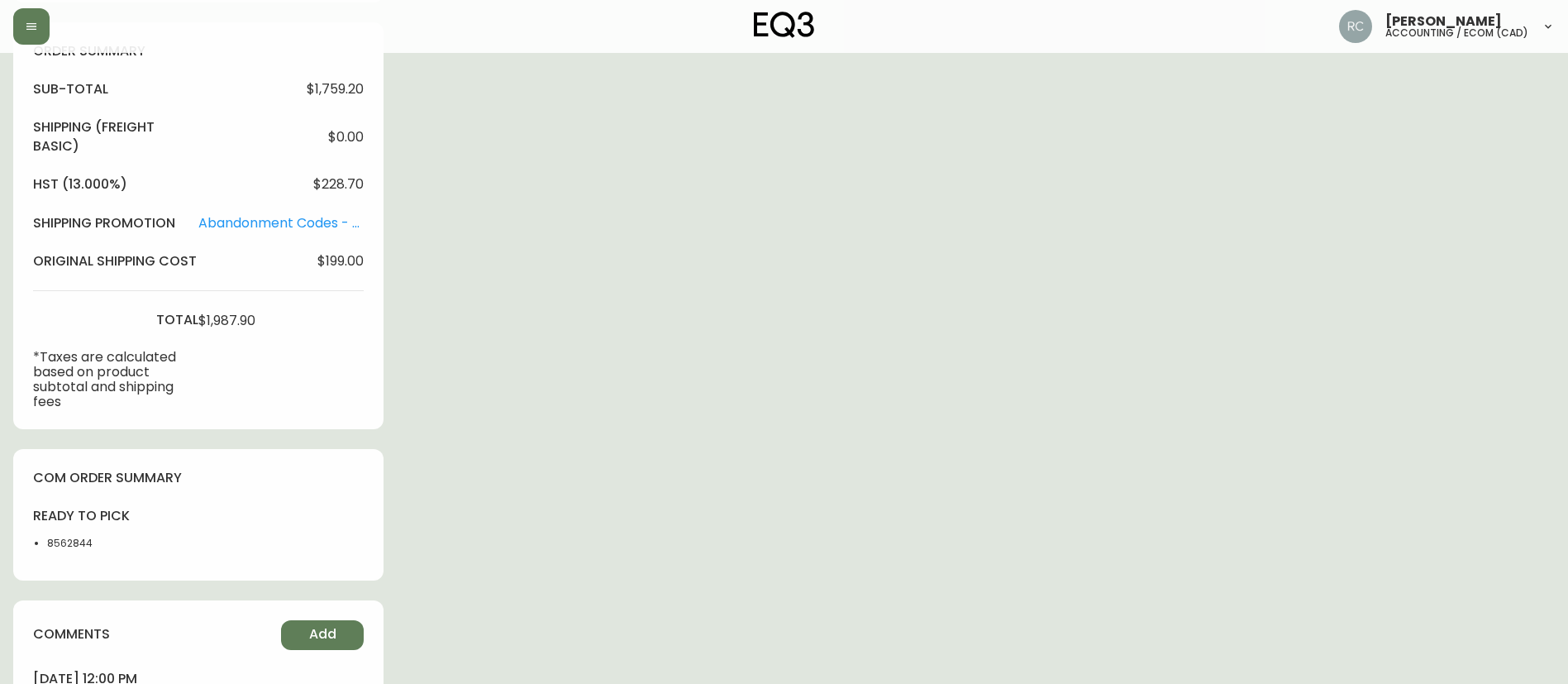
type input "Processing"
select select "PROCESSING"
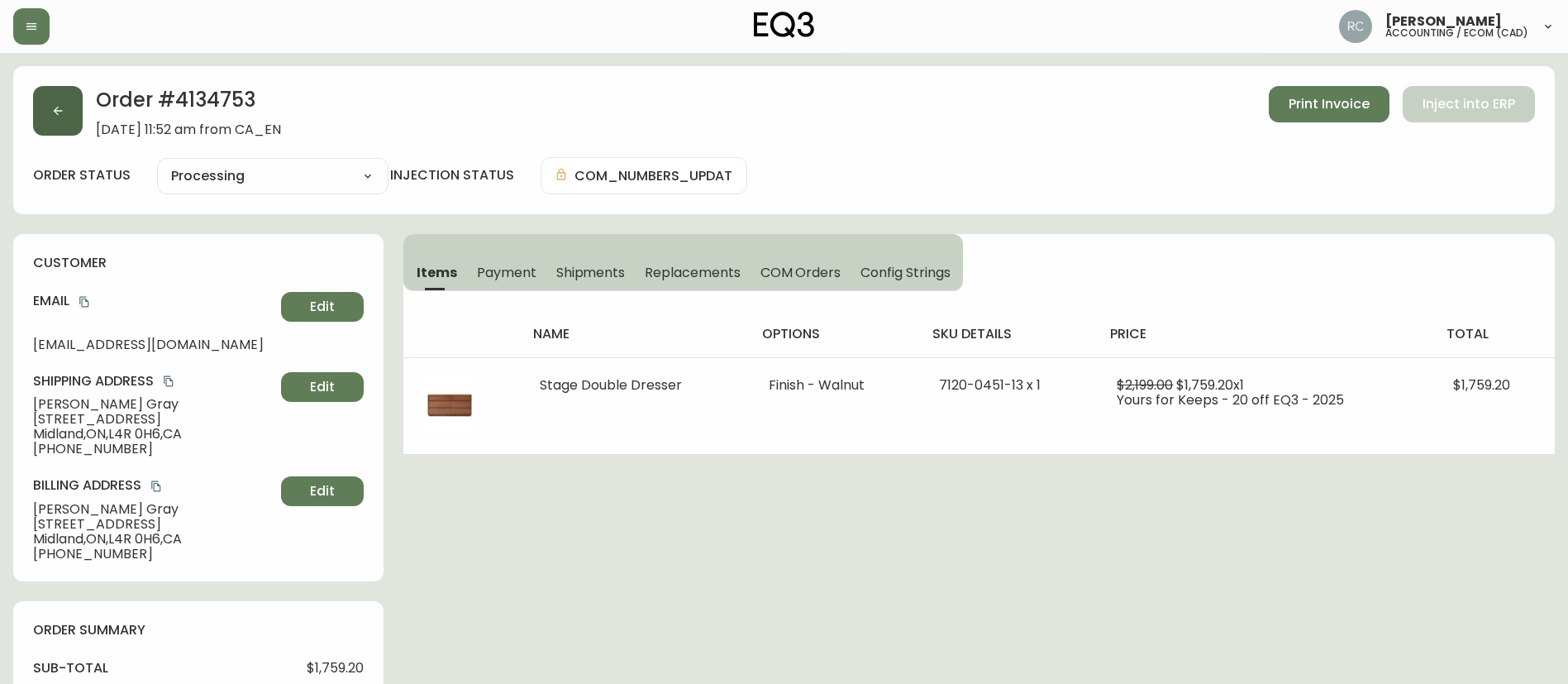
click at [60, 86] on button "button" at bounding box center [58, 110] width 50 height 50
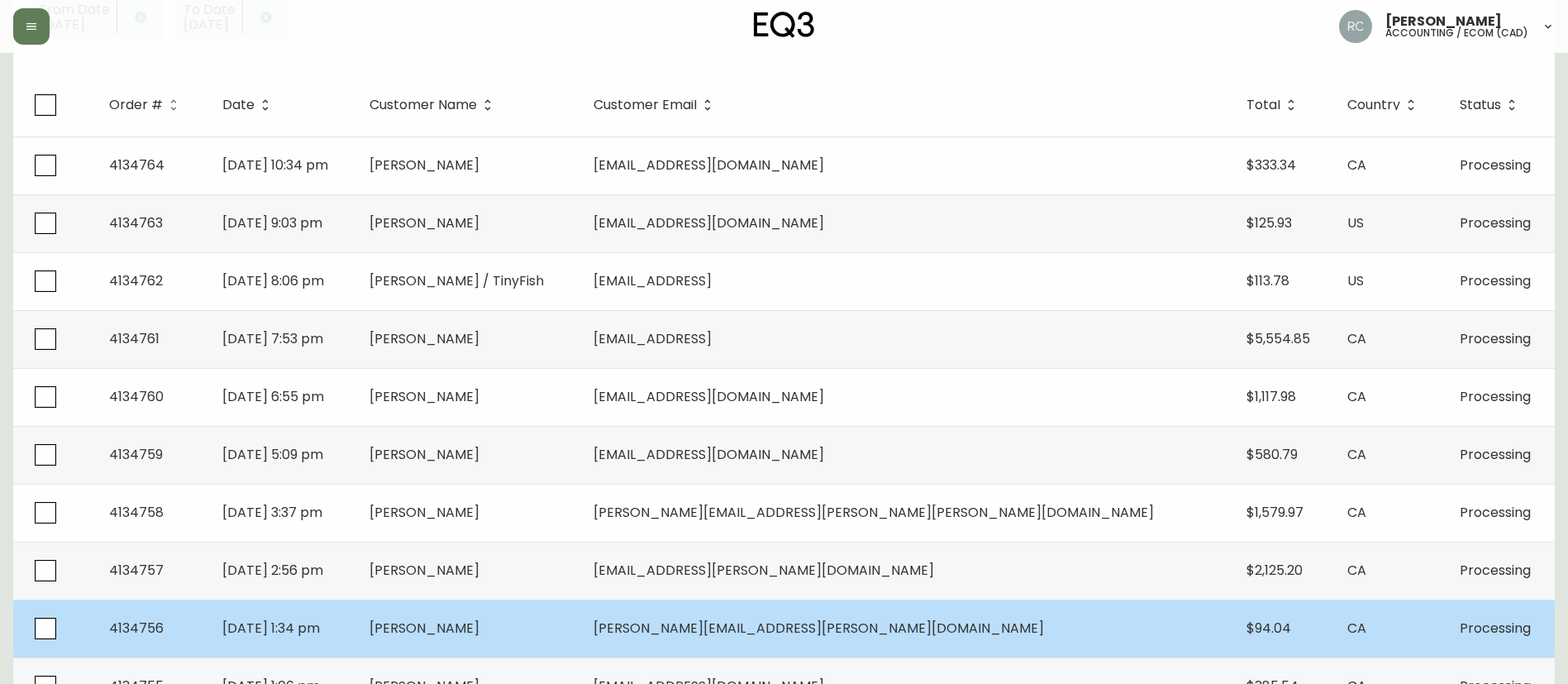
scroll to position [496, 0]
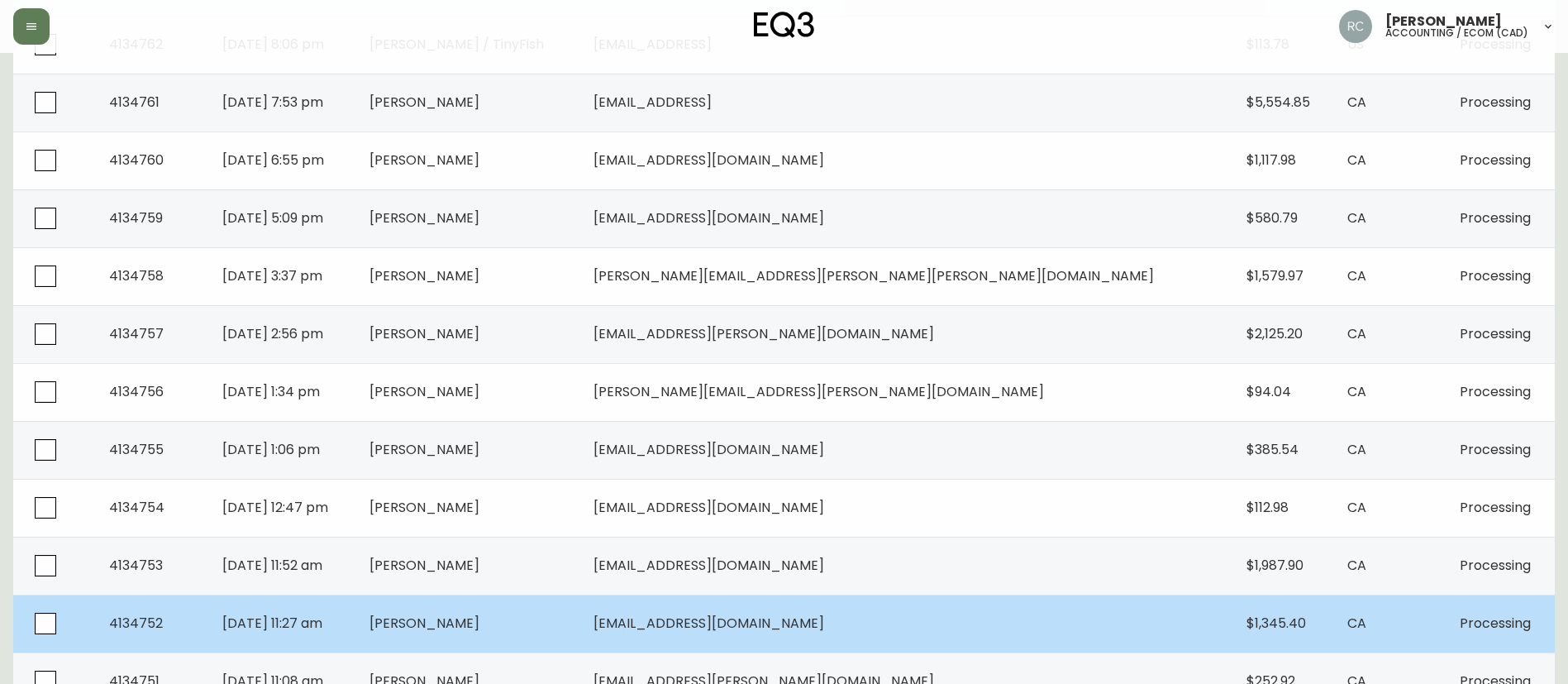
click at [480, 617] on span "Karla Martinez" at bounding box center [424, 622] width 110 height 19
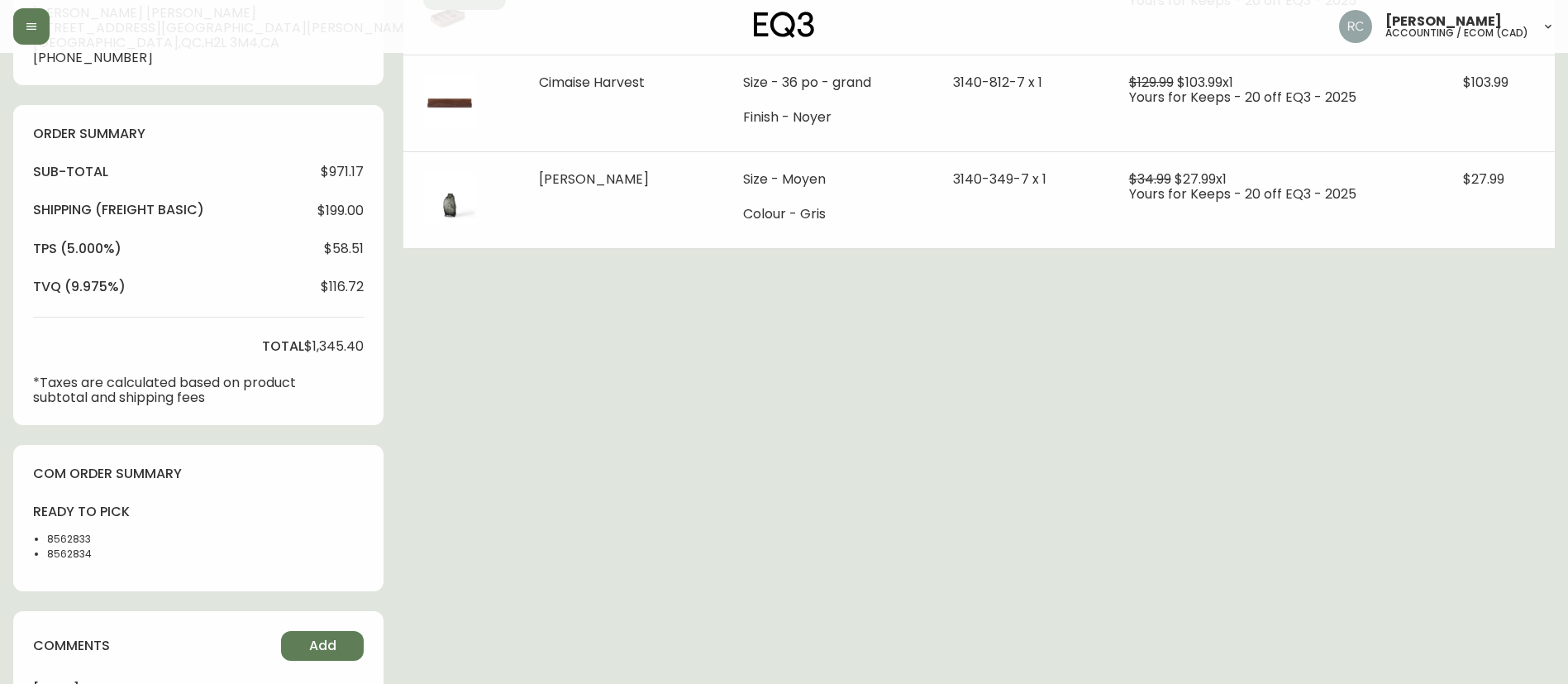
type input "Processing"
select select "PROCESSING"
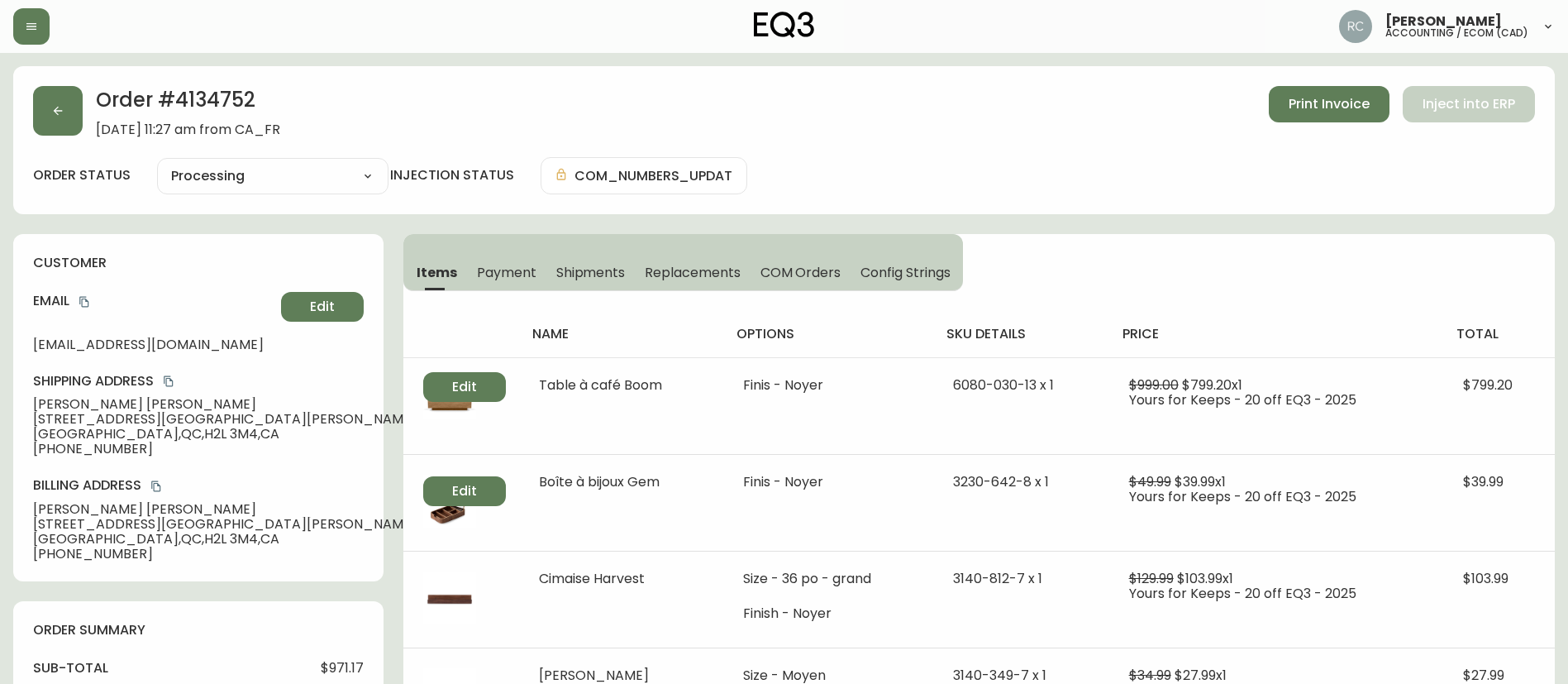
click at [503, 282] on button "Payment" at bounding box center [506, 272] width 79 height 37
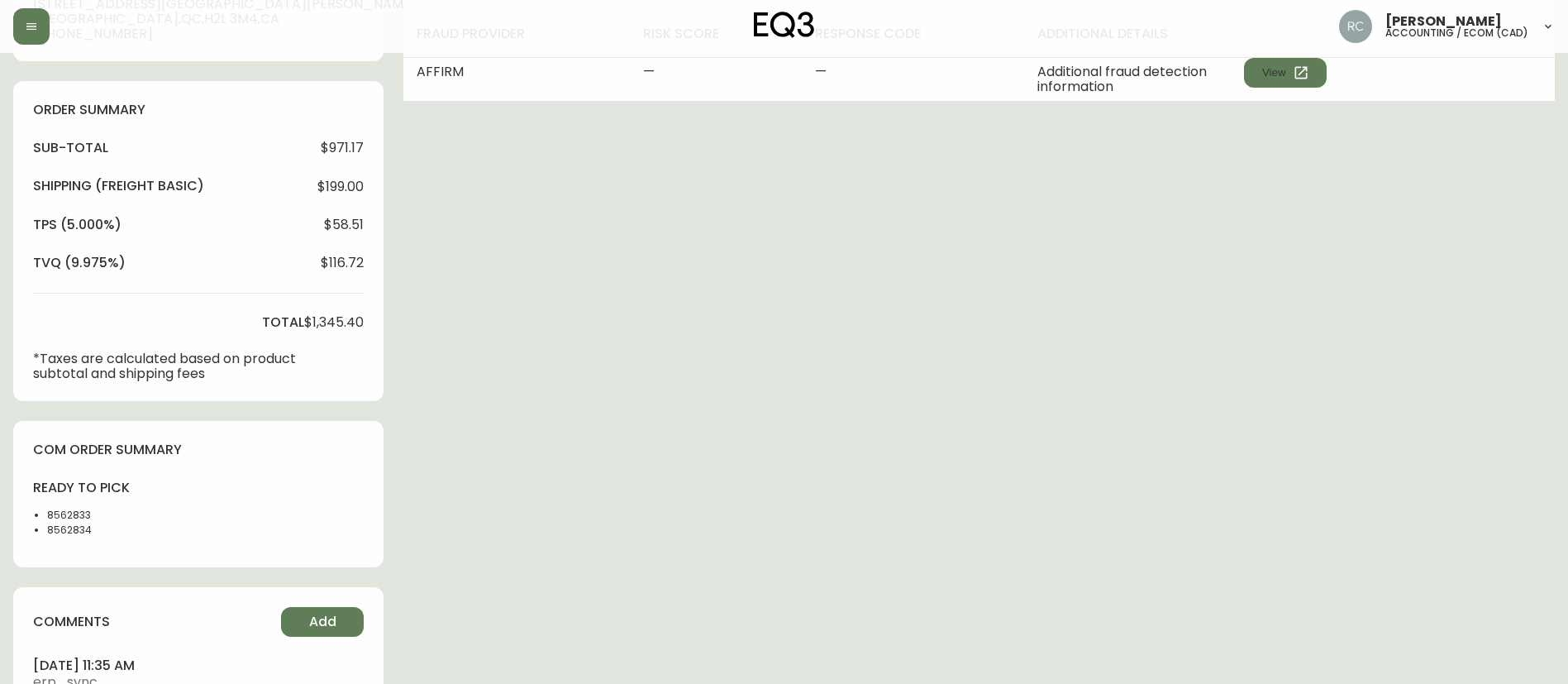
scroll to position [627, 0]
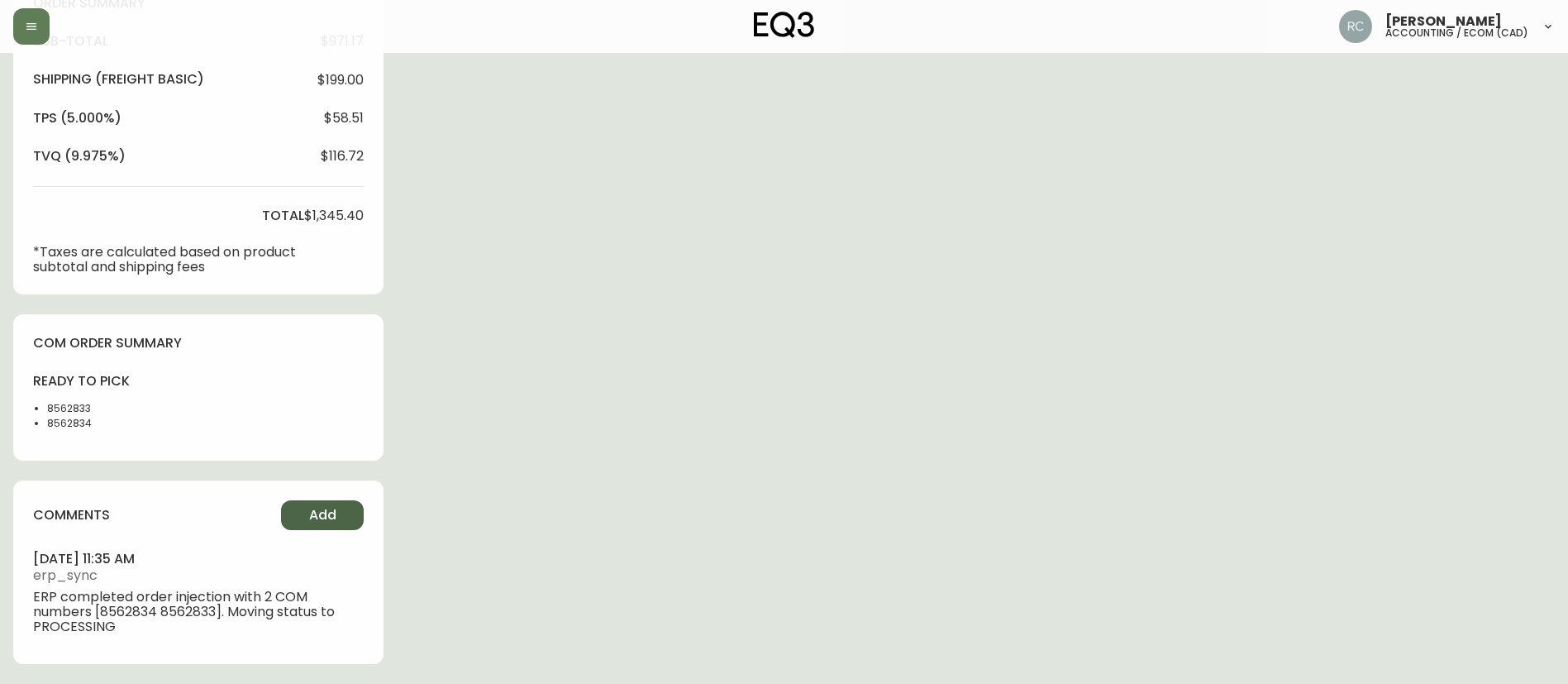
click at [331, 515] on span "Add" at bounding box center [323, 516] width 28 height 18
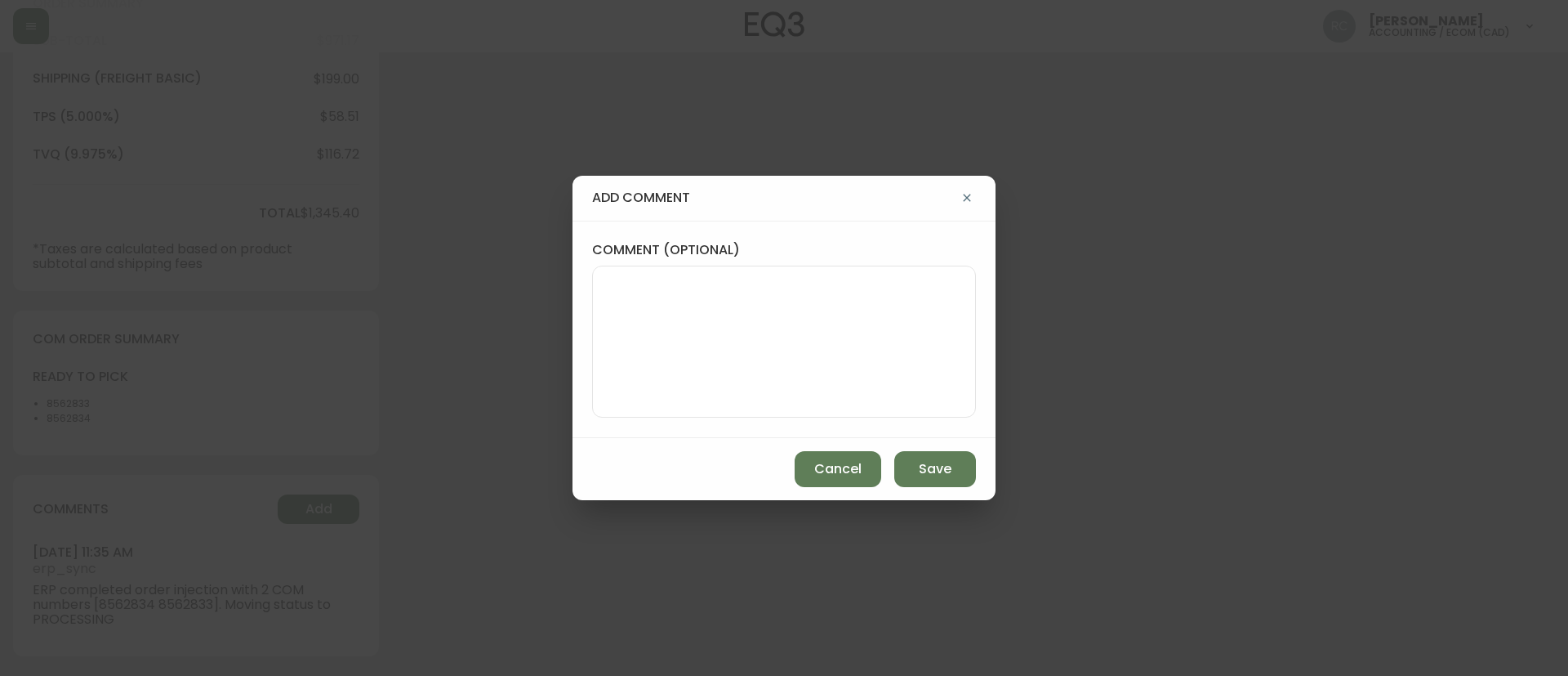
click at [889, 348] on textarea "comment (optional)" at bounding box center [784, 342] width 357 height 131
paste textarea "MANUAL FRAUD REVIEW - Affirm"
type textarea "MANUAL FRAUD REVIEW - Affirm"
click at [926, 471] on span "Save" at bounding box center [935, 469] width 33 height 18
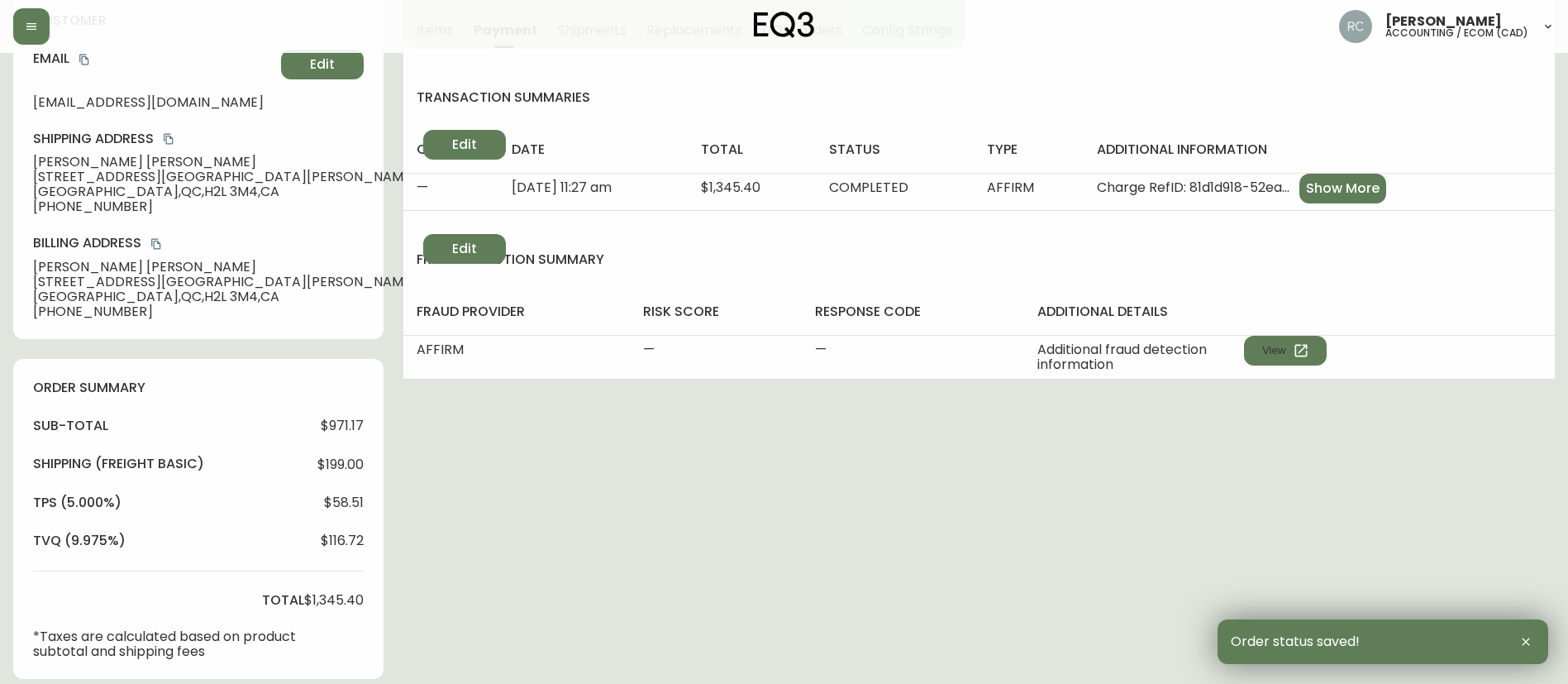
scroll to position [0, 0]
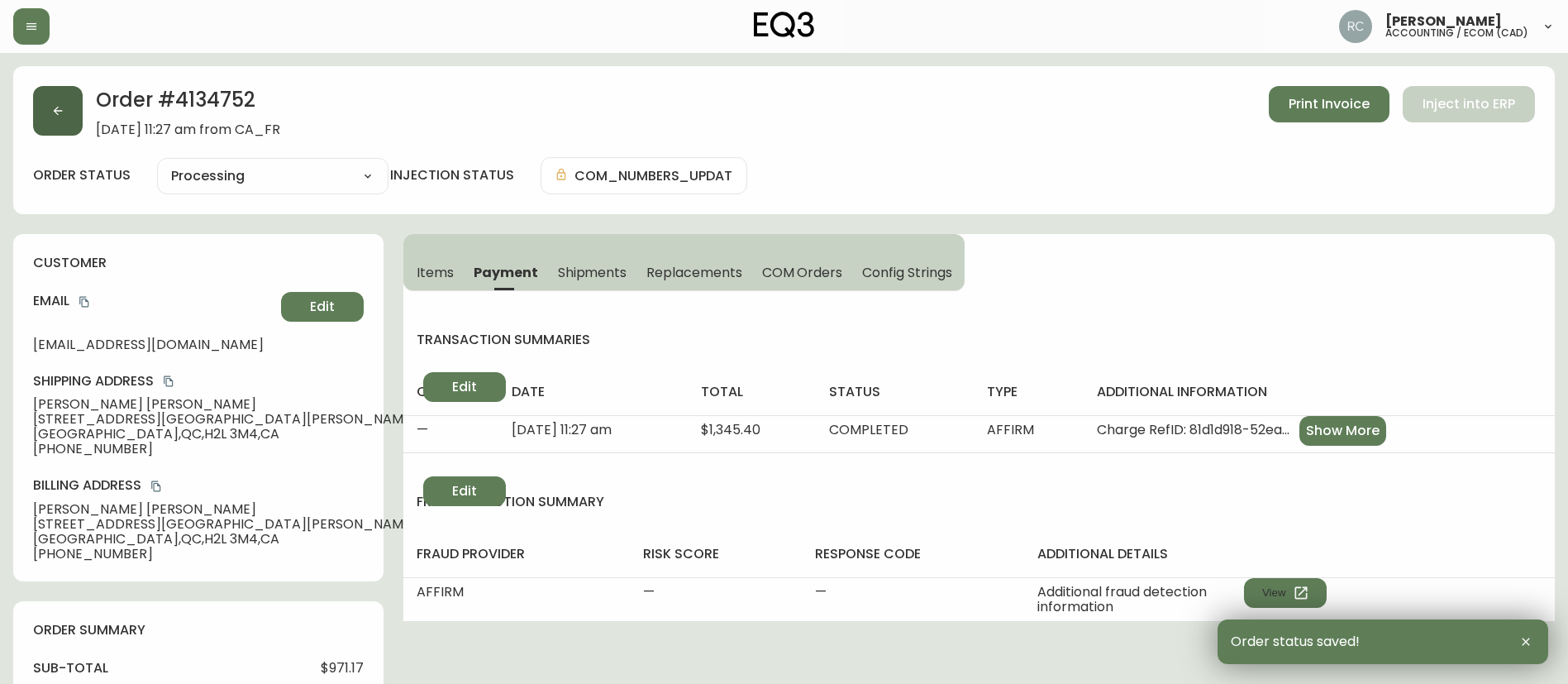
click at [52, 107] on icon "button" at bounding box center [58, 110] width 13 height 13
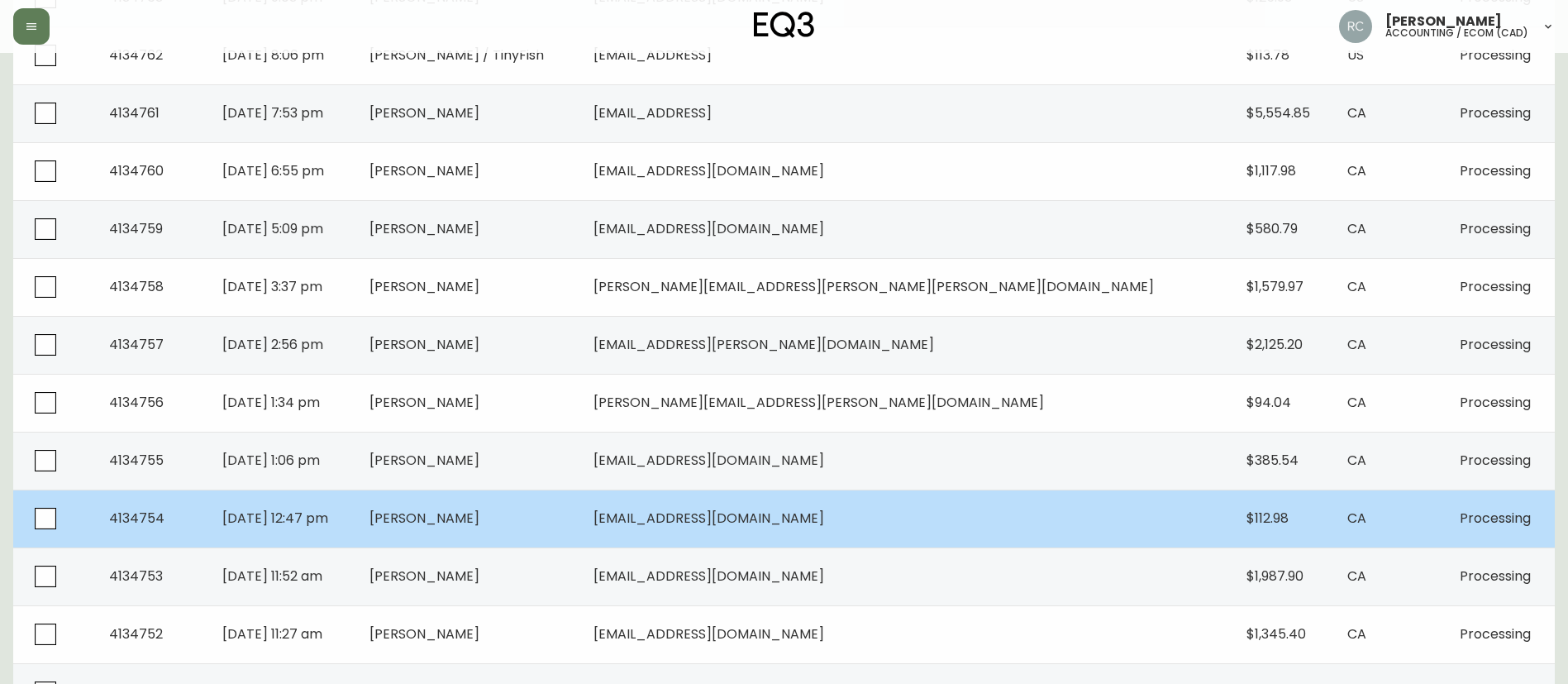
scroll to position [496, 0]
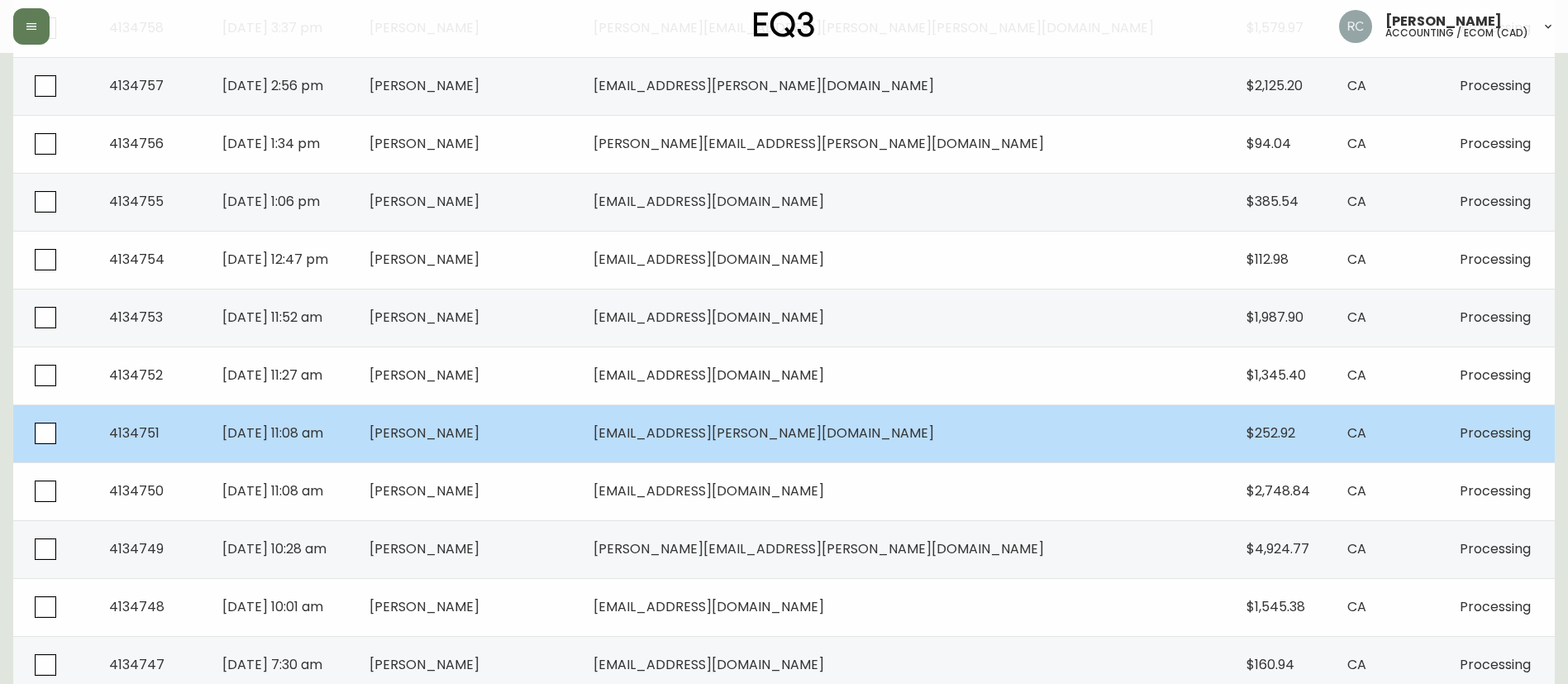
click at [480, 436] on span "Alexandra Simard" at bounding box center [424, 433] width 110 height 19
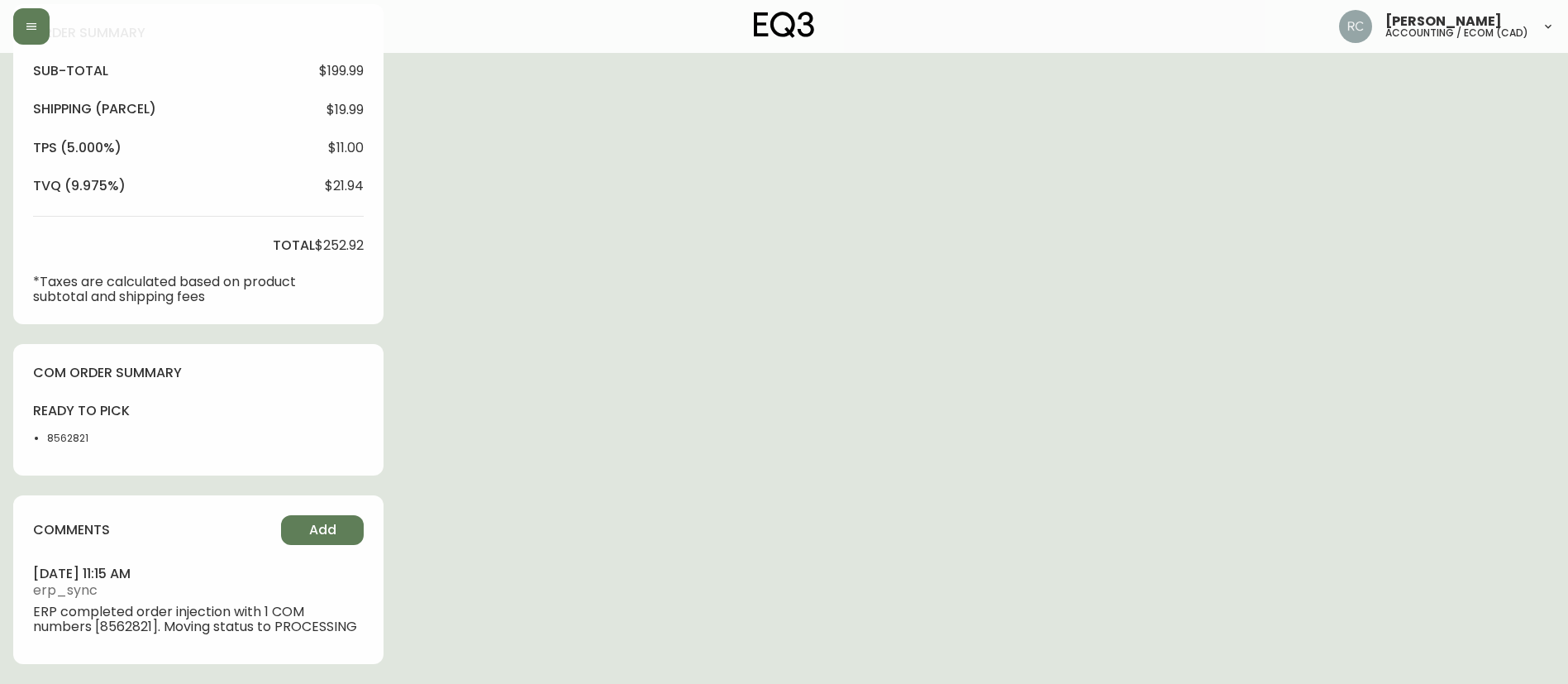
type input "Processing"
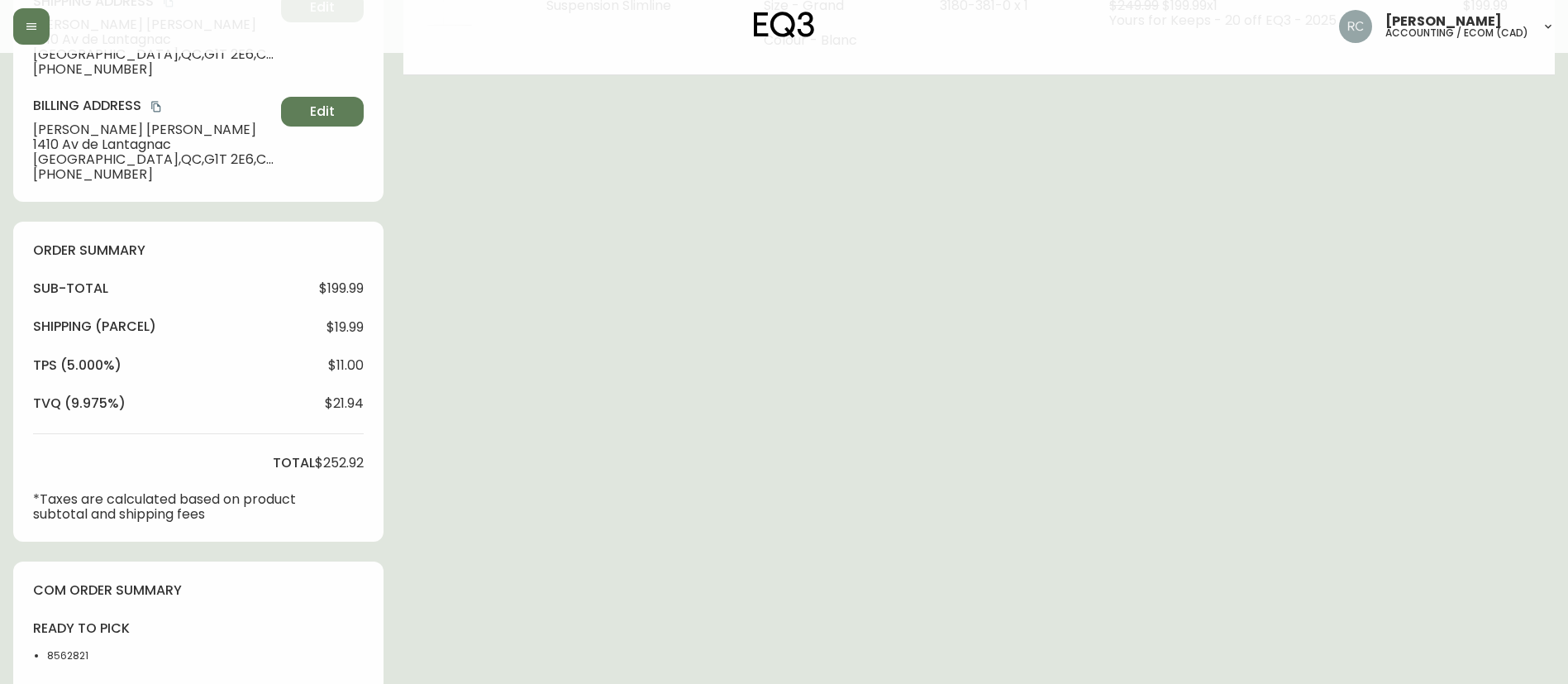
select select "PROCESSING"
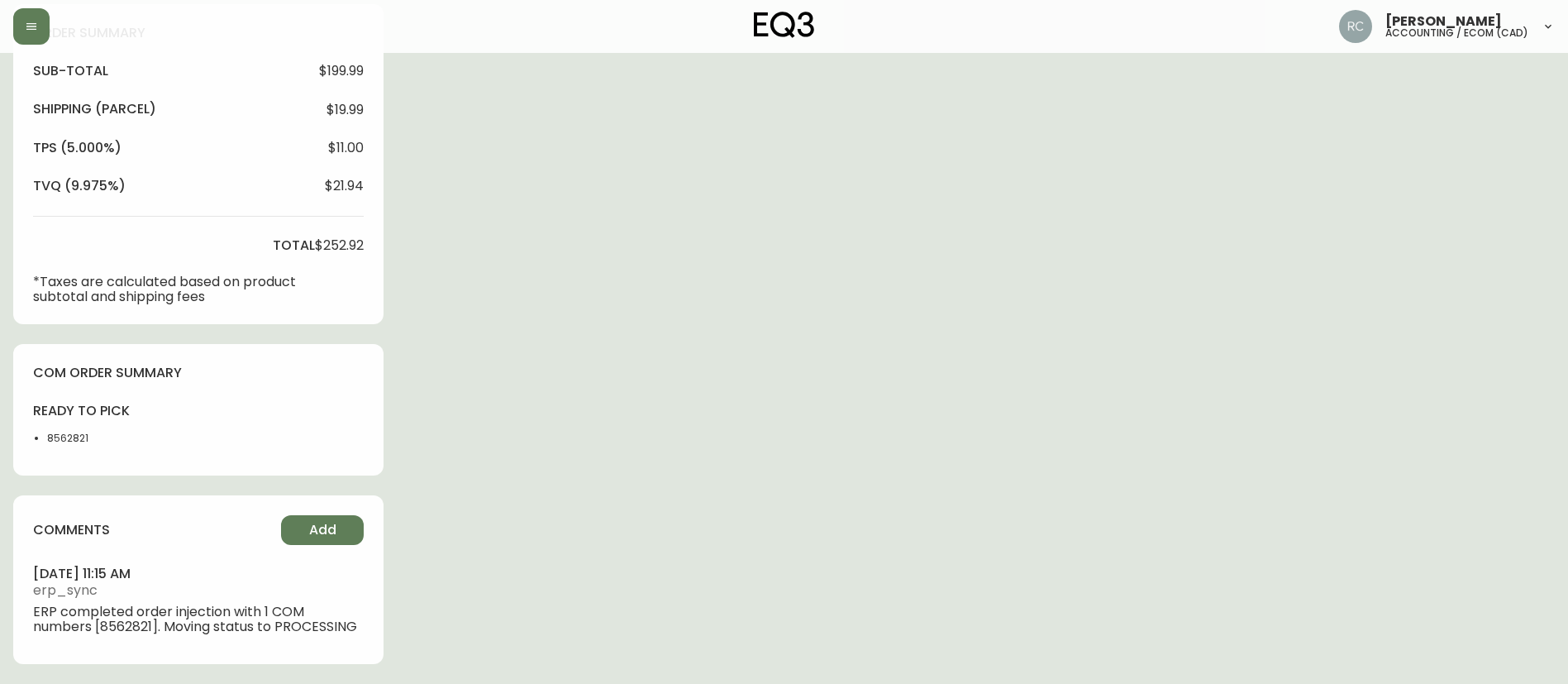
scroll to position [0, 0]
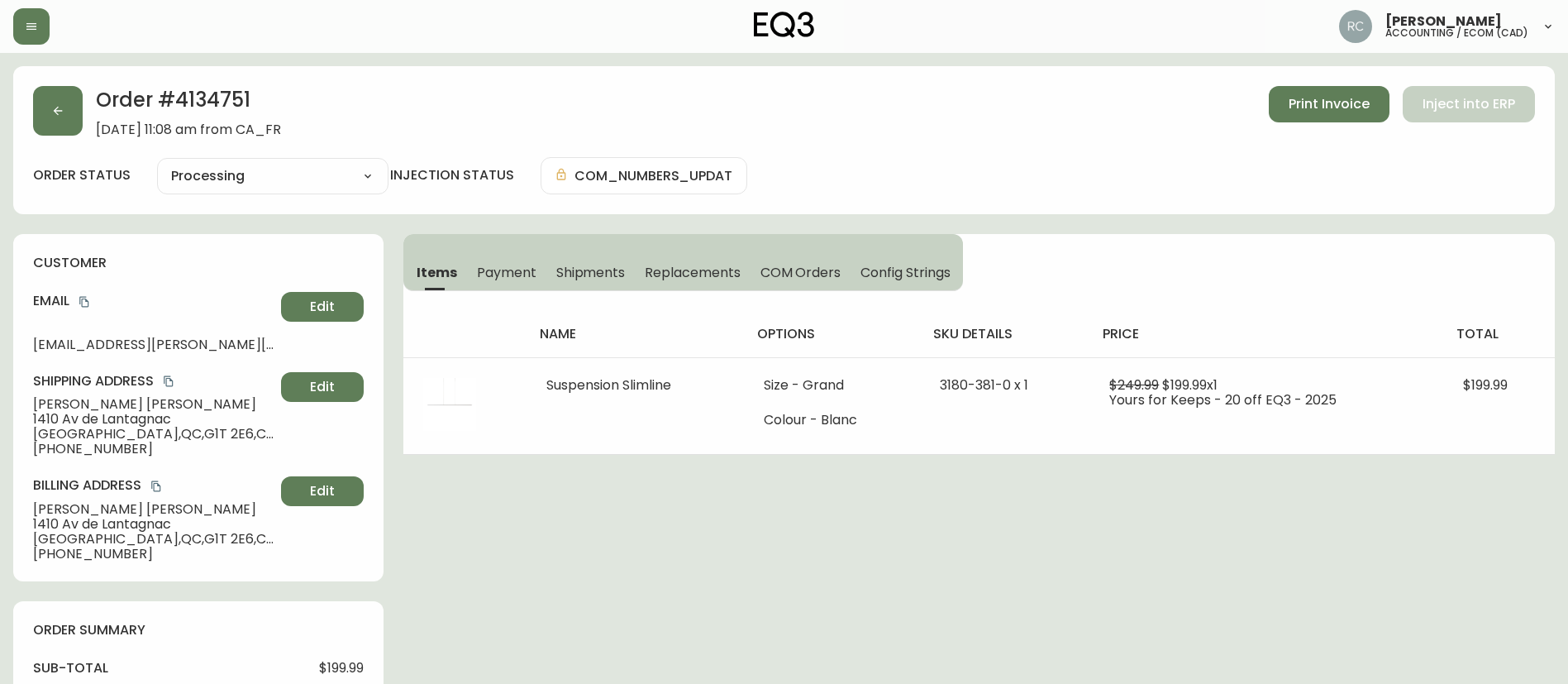
click at [519, 275] on span "Payment" at bounding box center [506, 272] width 60 height 17
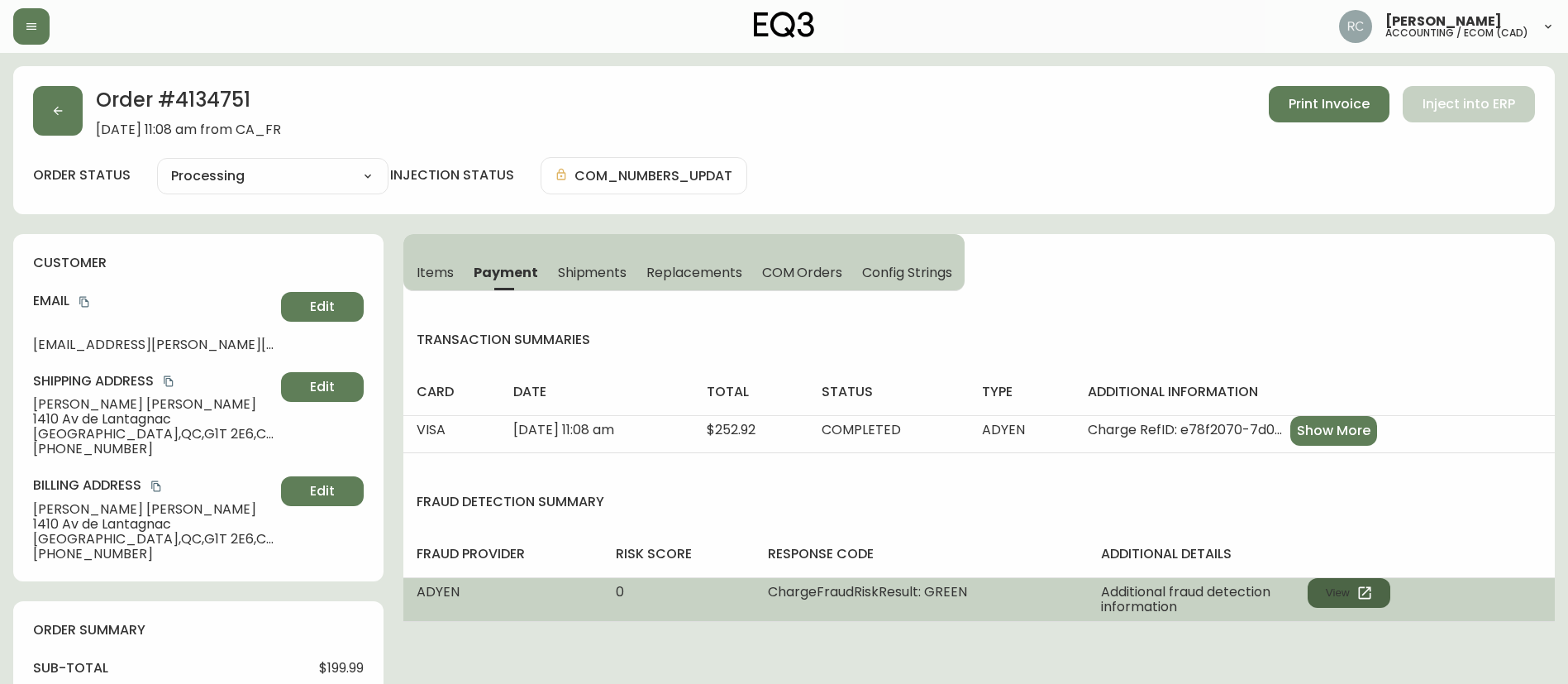
click at [1342, 595] on button "View" at bounding box center [1350, 593] width 83 height 29
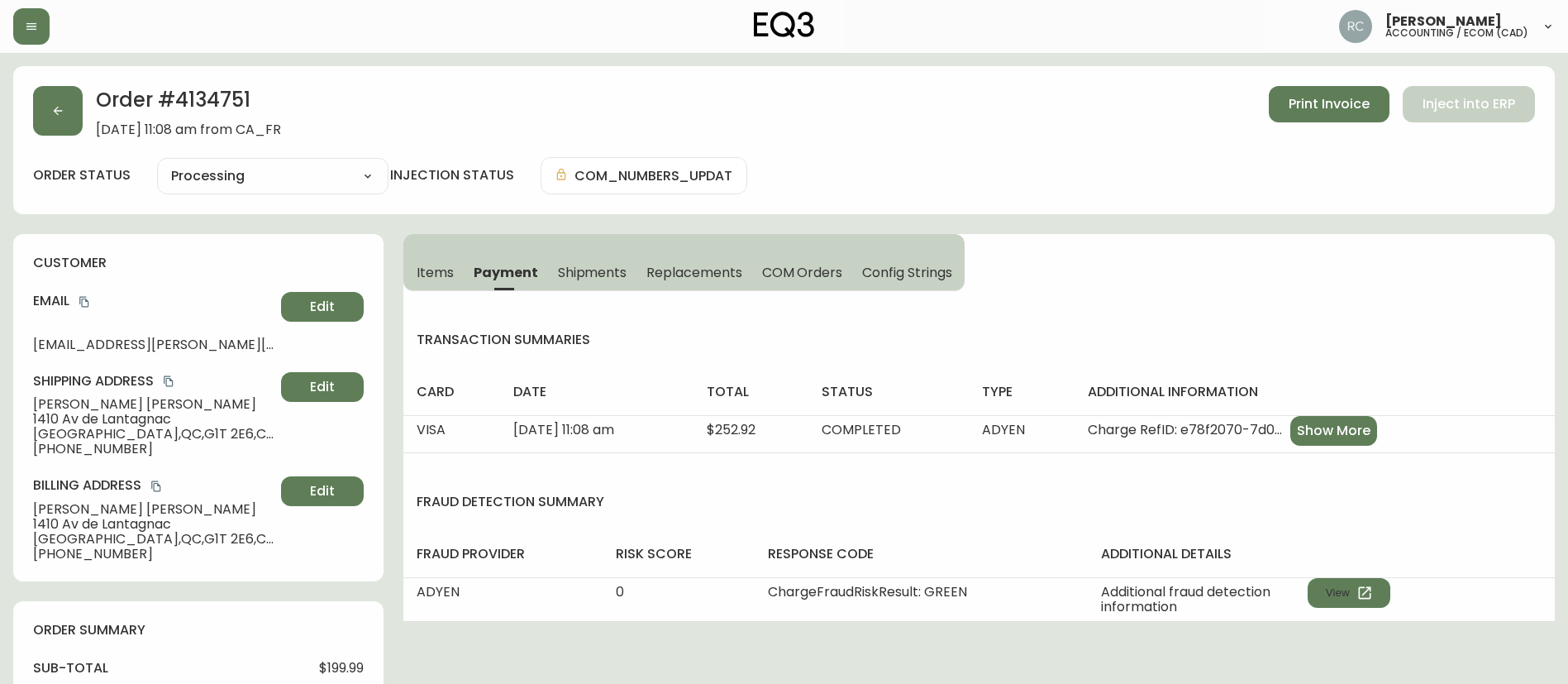
scroll to position [597, 0]
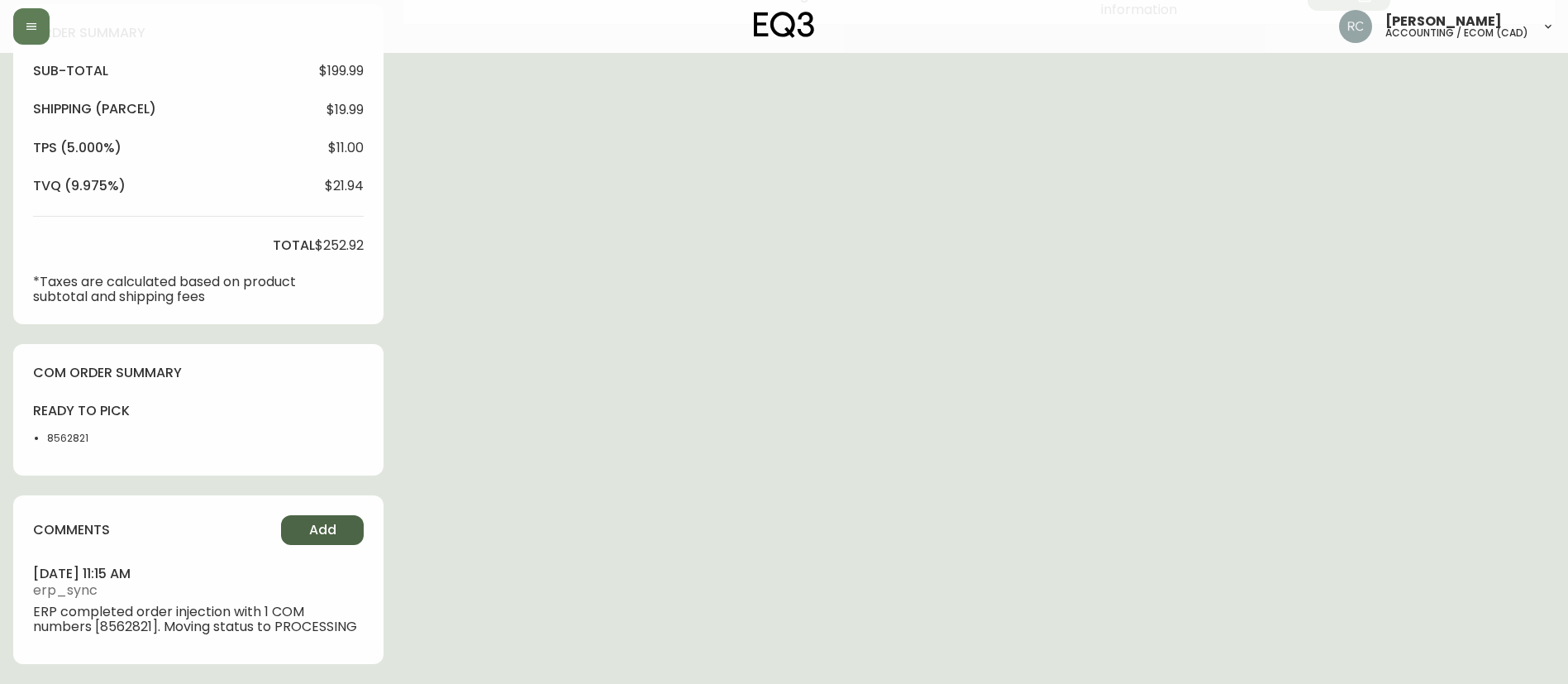
click at [312, 527] on span "Add" at bounding box center [323, 530] width 28 height 18
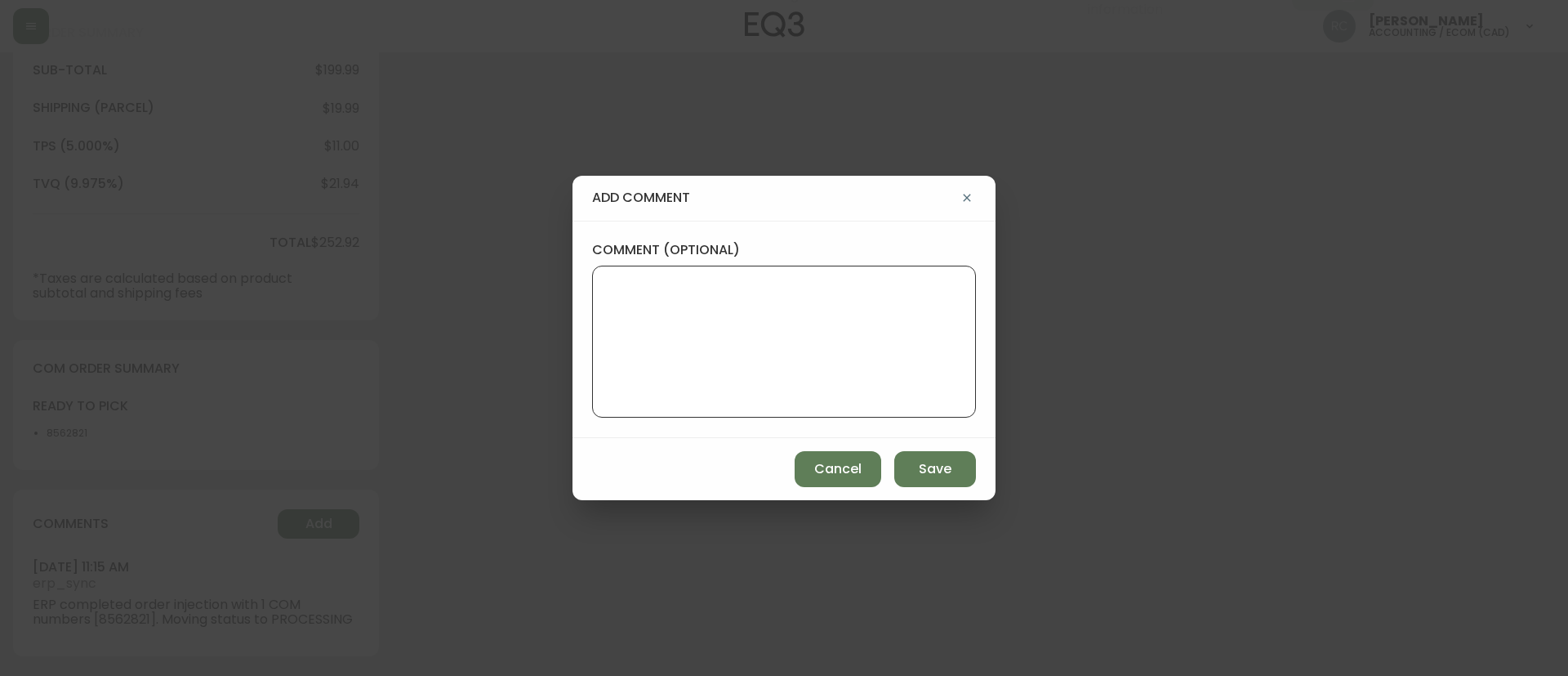
drag, startPoint x: 755, startPoint y: 288, endPoint x: 743, endPoint y: 252, distance: 37.9
click at [755, 288] on textarea "comment (optional)" at bounding box center [784, 342] width 357 height 131
paste textarea "MANUAL FRAUD REVIEW - APPROVED - same shipping and billing address -"
paste textarea "Time since an authorized payment was first seen with email address 3yr 270d"
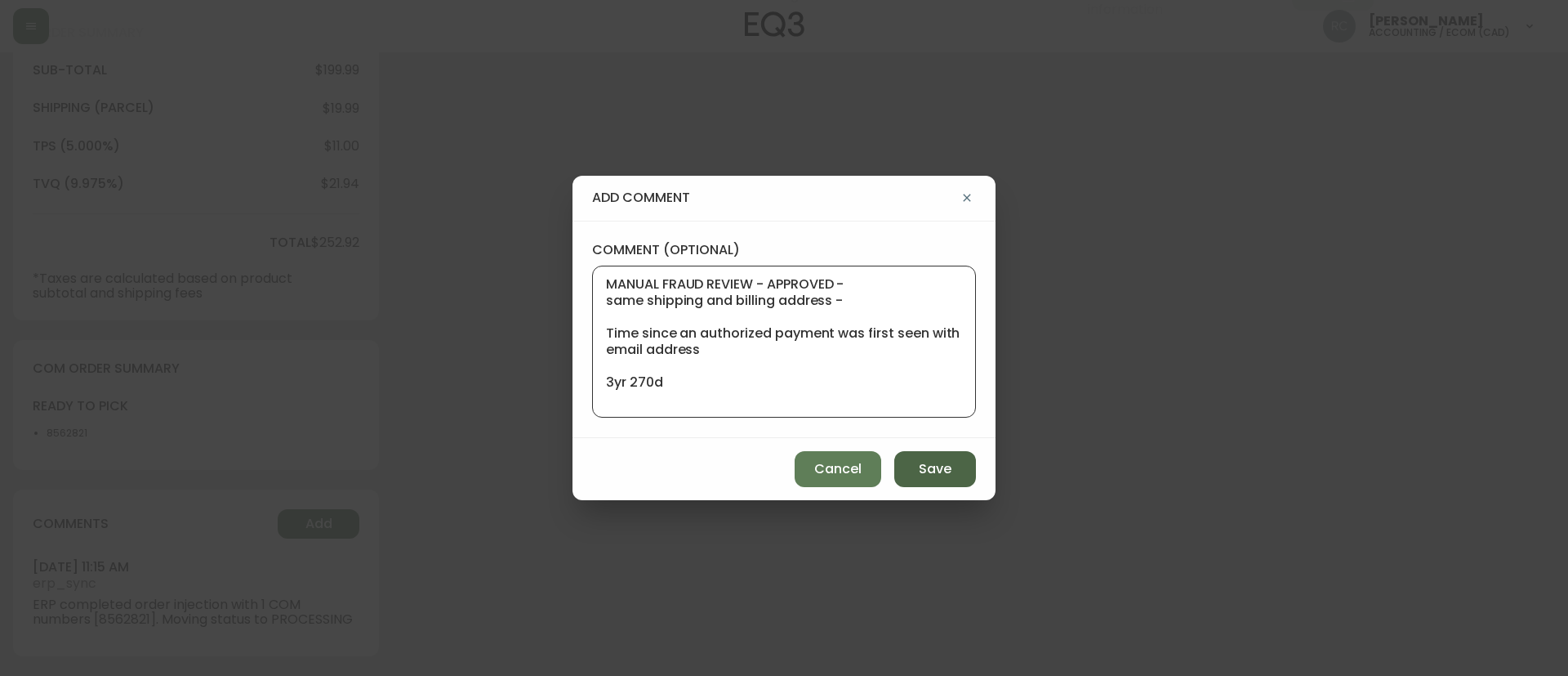
type textarea "MANUAL FRAUD REVIEW - APPROVED - same shipping and billing address - Time since…"
click at [945, 453] on button "Save" at bounding box center [935, 469] width 82 height 36
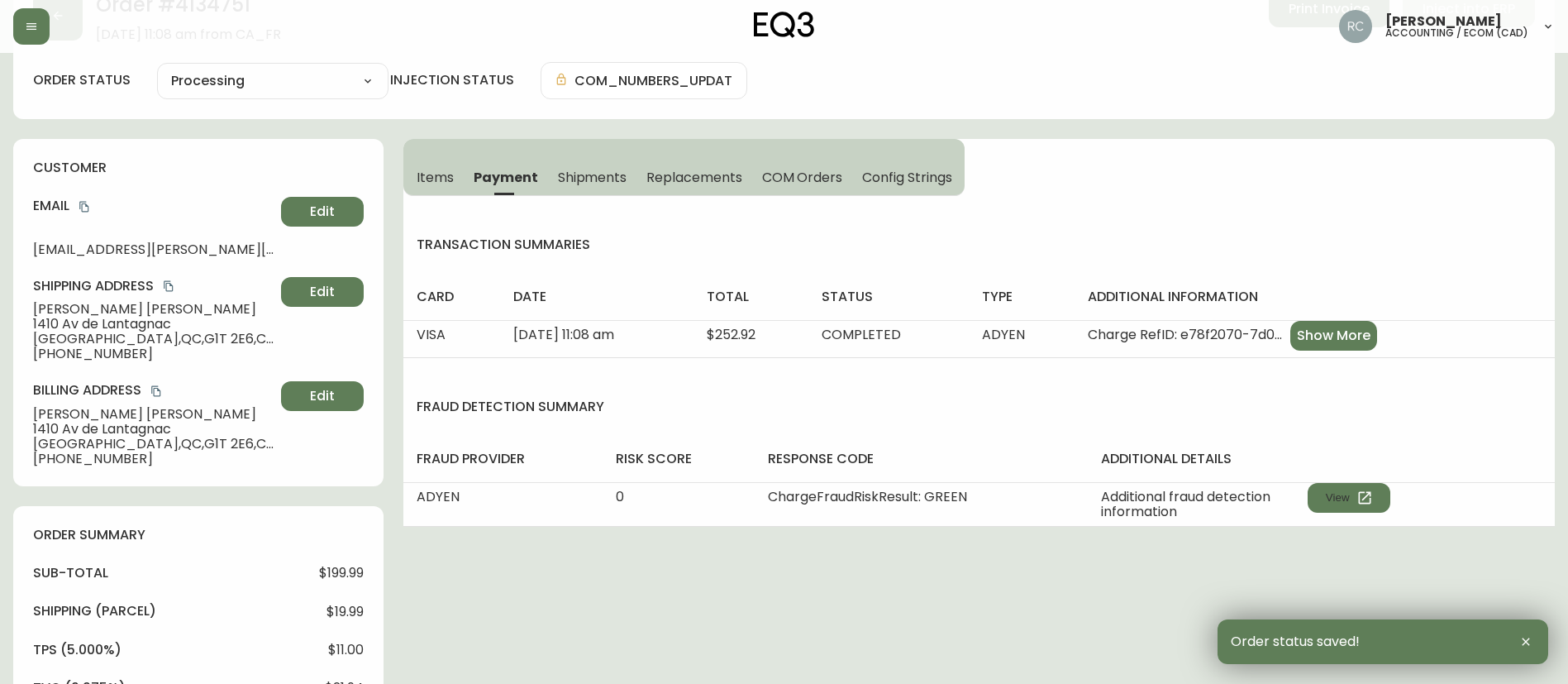
scroll to position [18, 0]
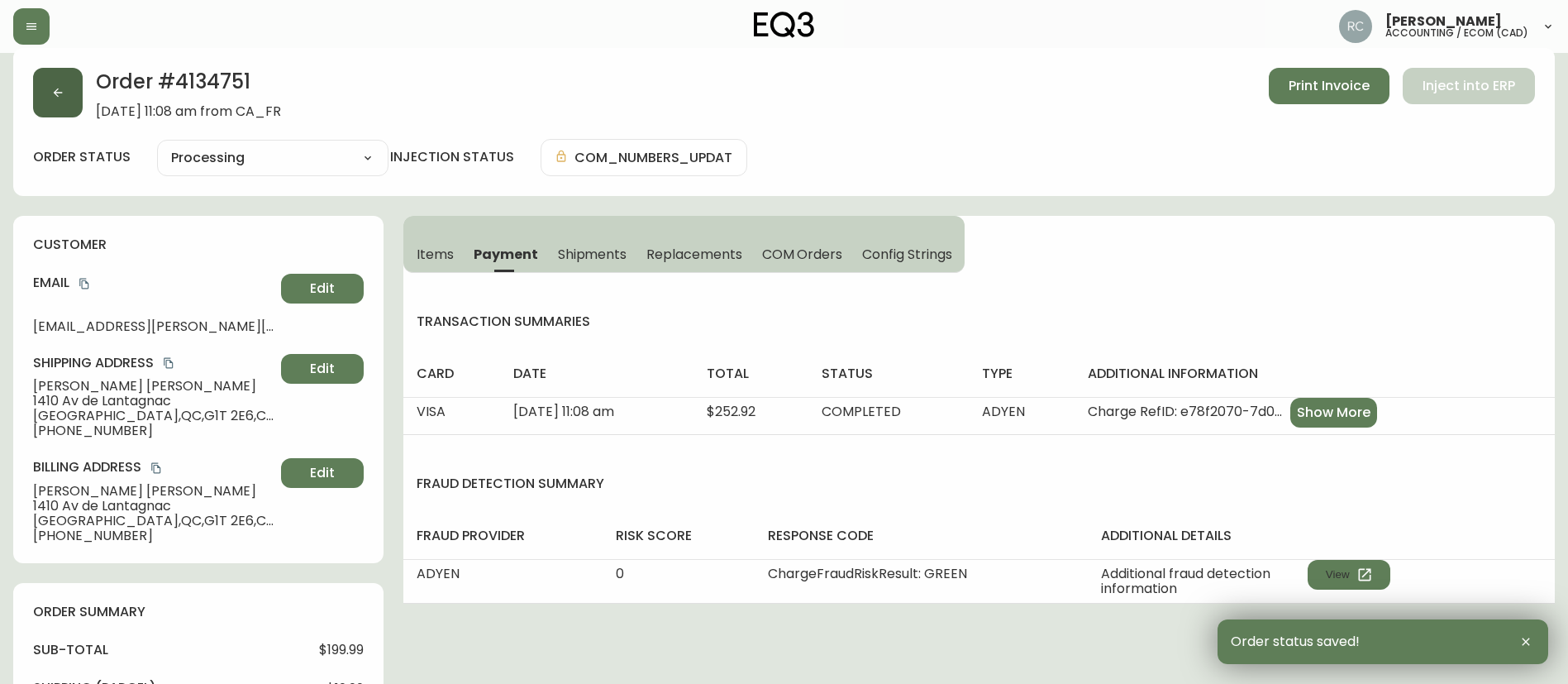
click at [53, 89] on icon "button" at bounding box center [58, 92] width 13 height 13
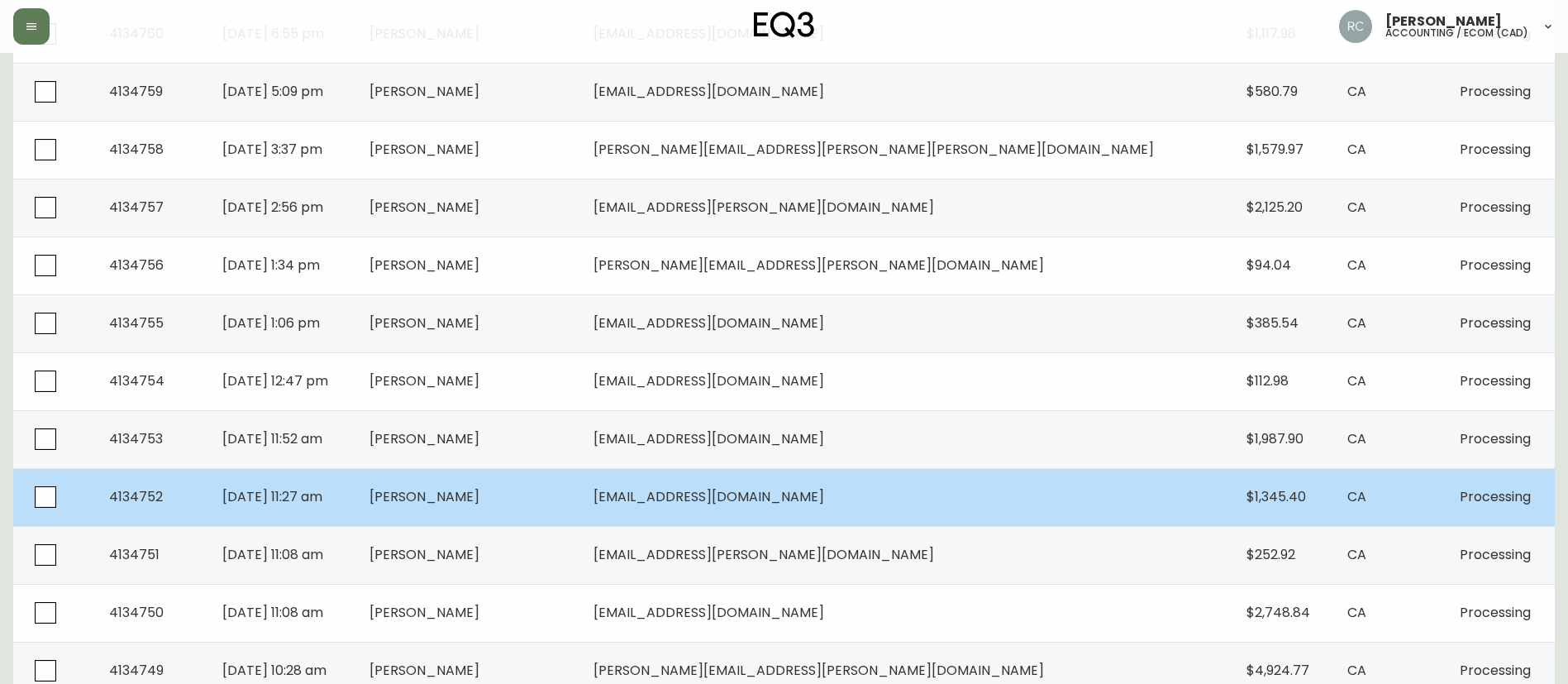
scroll to position [907, 0]
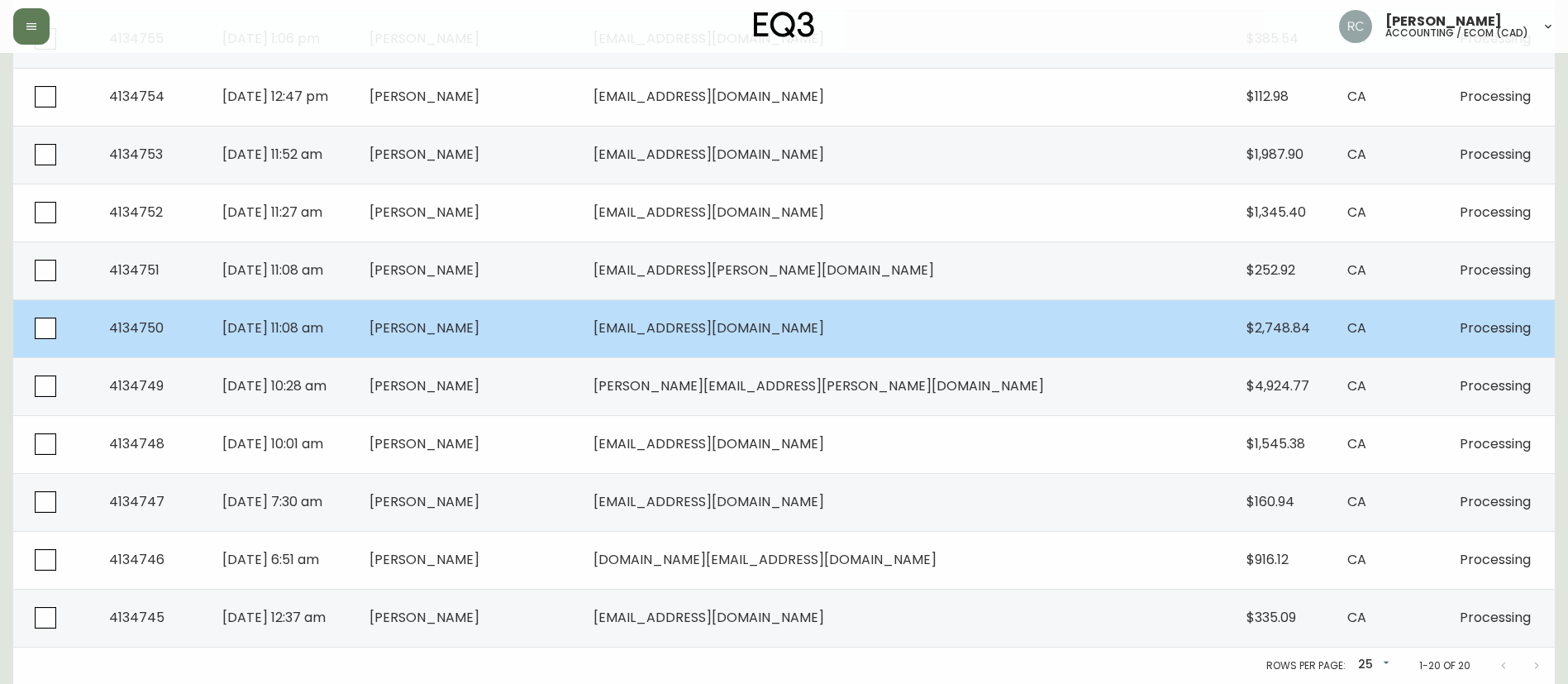
click at [356, 328] on td "Aug 22 2025, 11:08 am" at bounding box center [283, 328] width 147 height 58
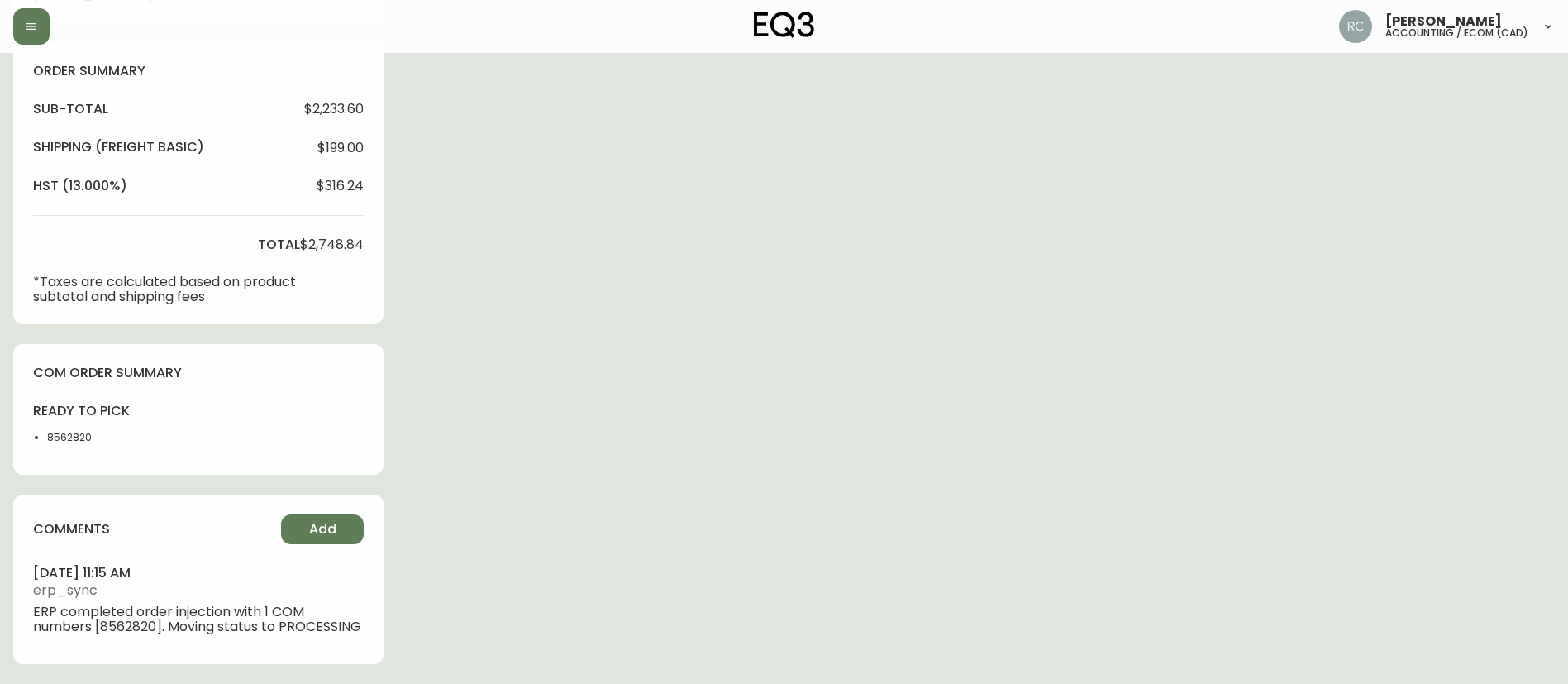
type input "Processing"
select select "PROCESSING"
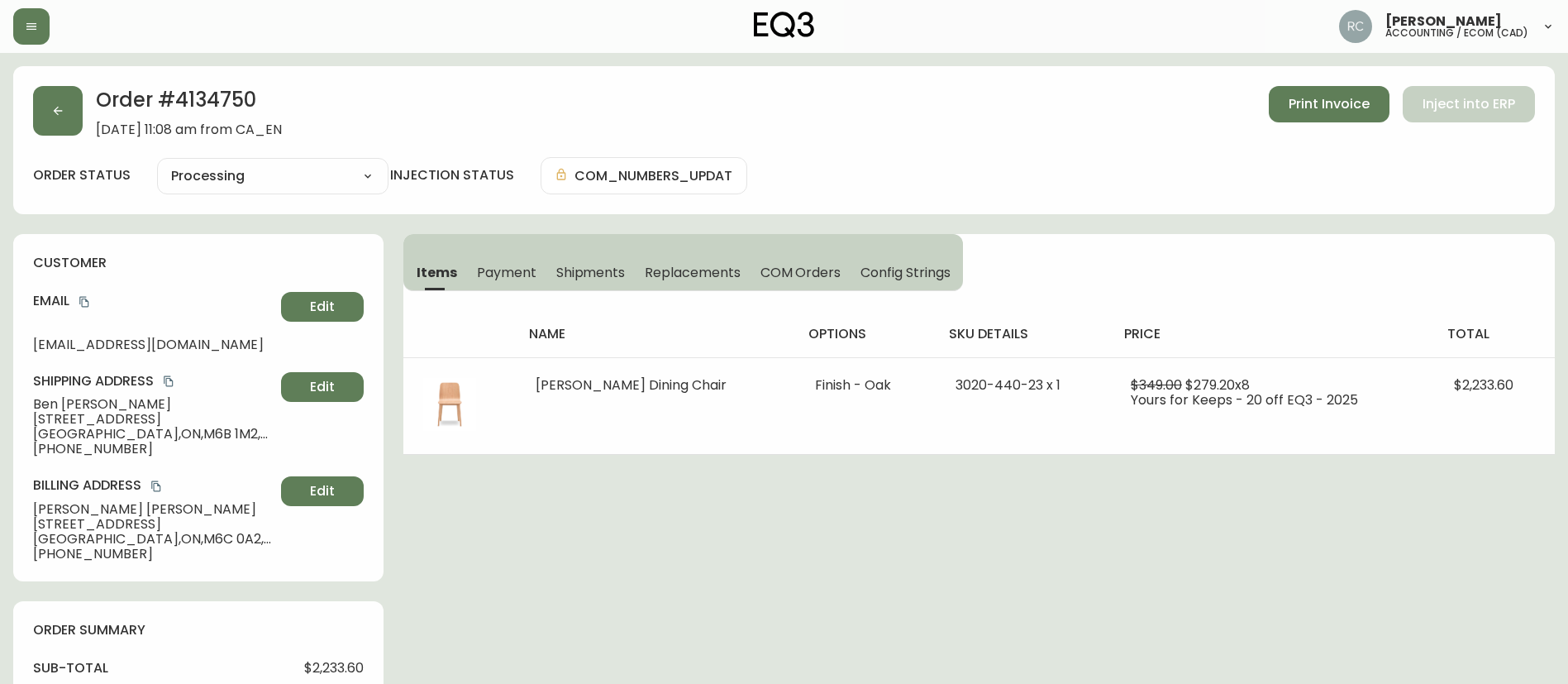
click at [506, 273] on span "Payment" at bounding box center [506, 272] width 60 height 17
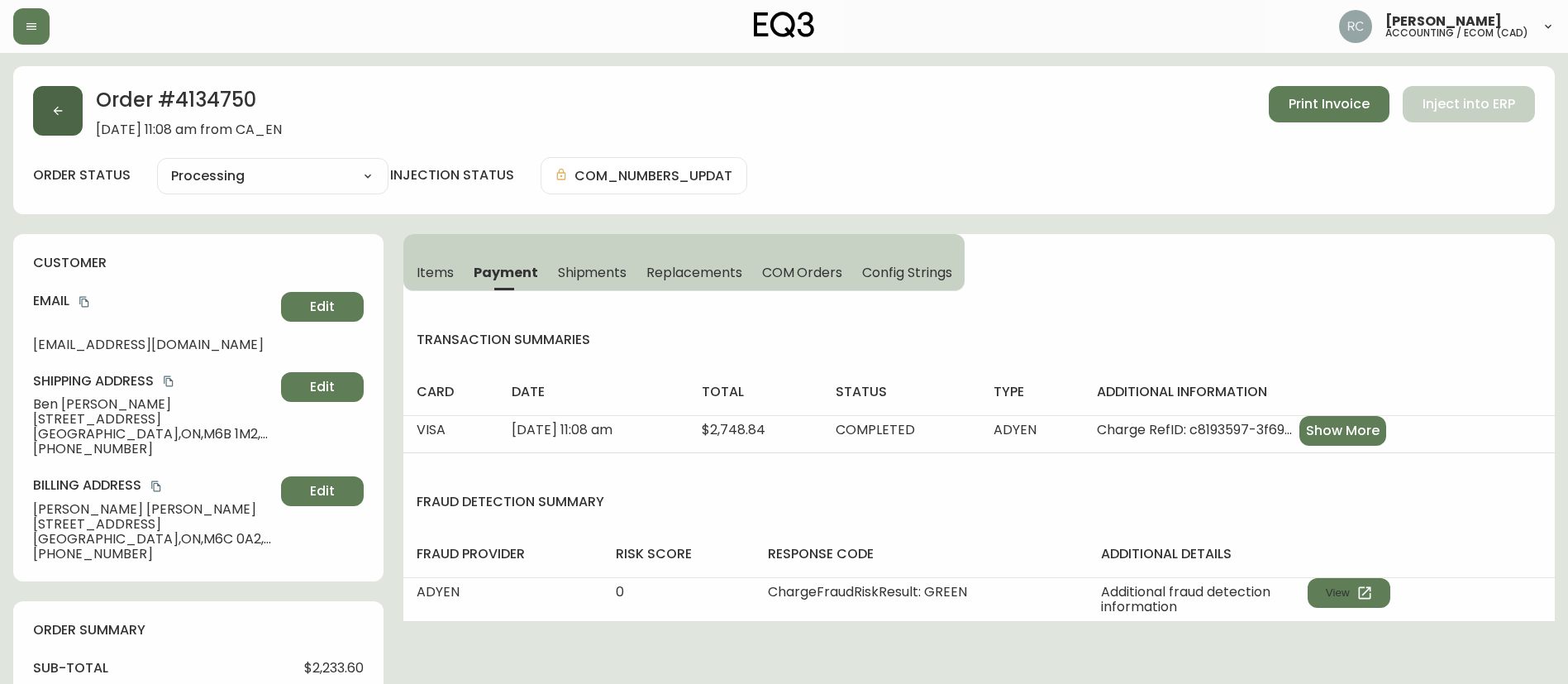
click at [58, 113] on icon "button" at bounding box center [58, 111] width 9 height 9
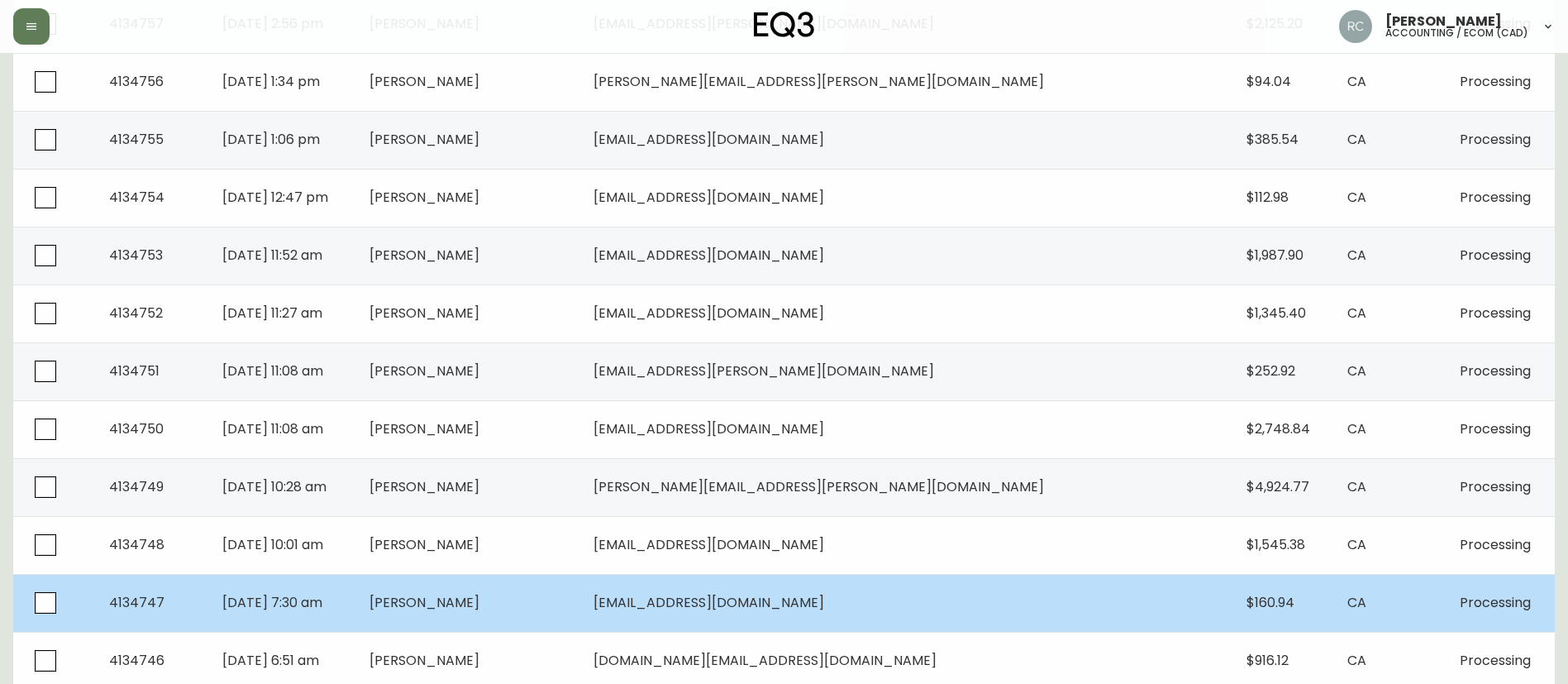
scroll to position [907, 0]
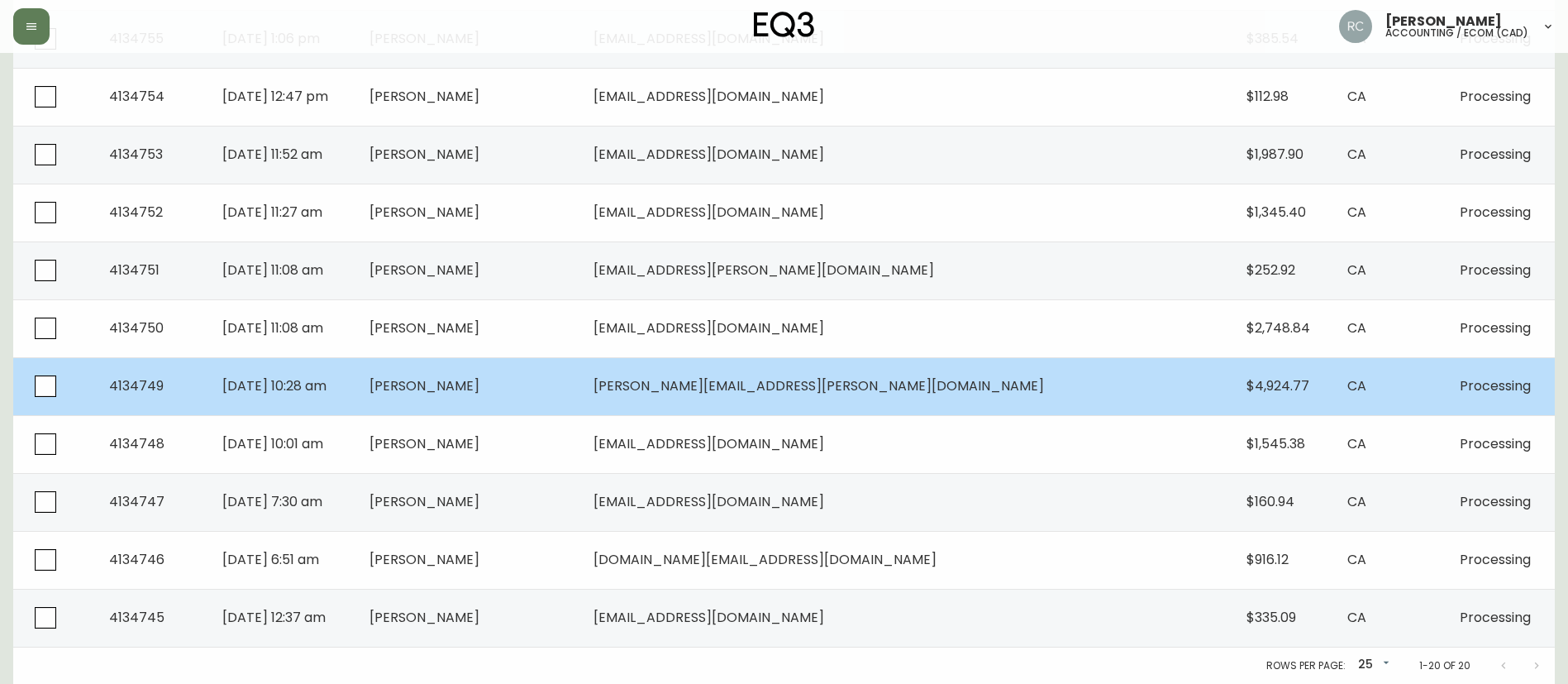
click at [480, 392] on span "Sarah Bui" at bounding box center [424, 386] width 110 height 19
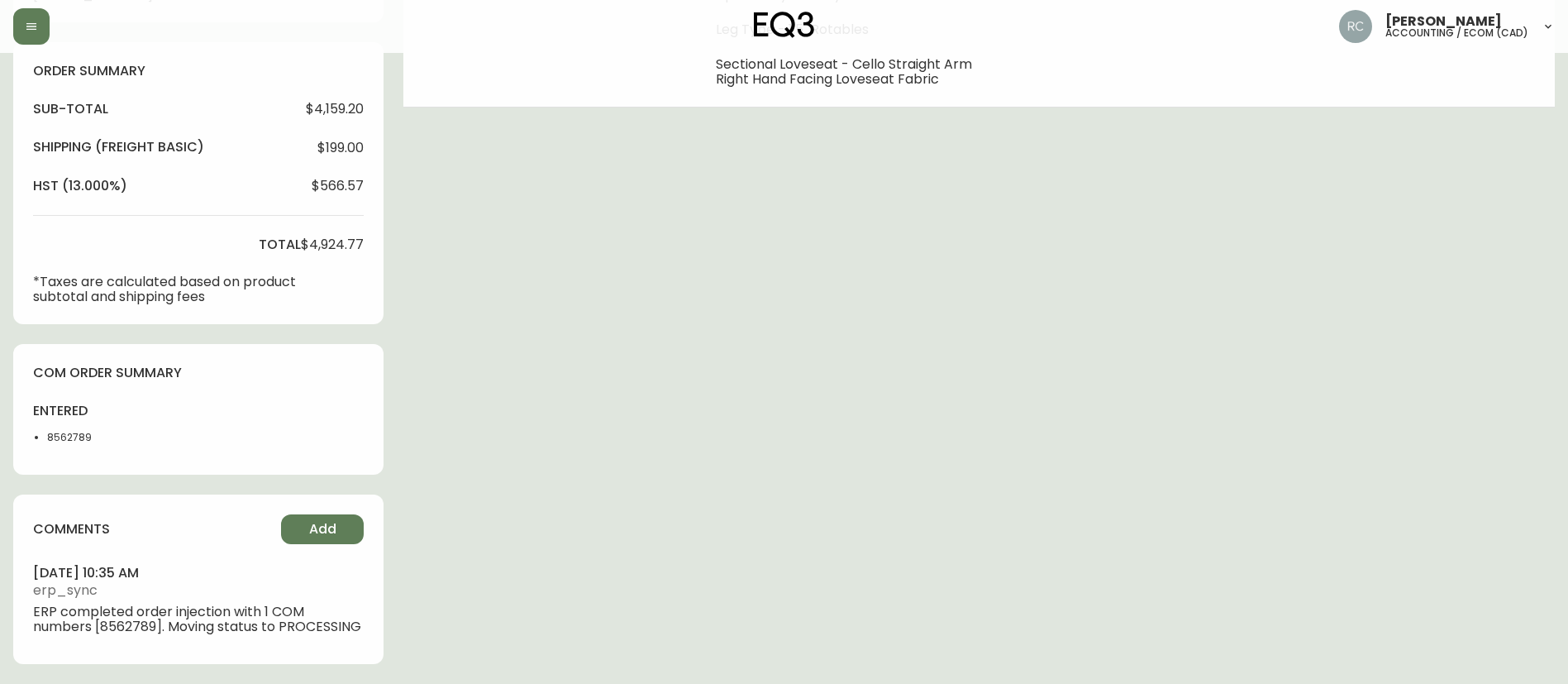
type input "Processing"
select select "PROCESSING"
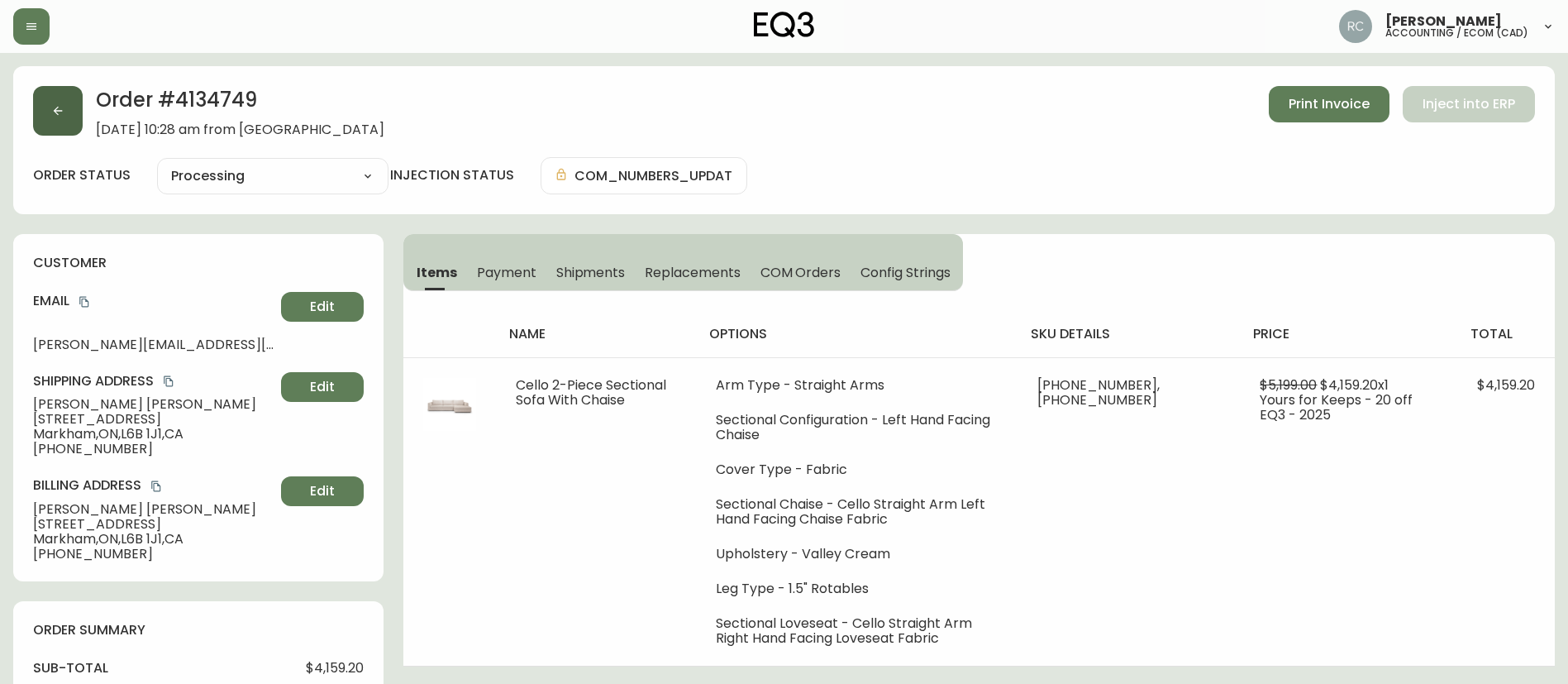
click at [73, 99] on button "button" at bounding box center [58, 110] width 50 height 50
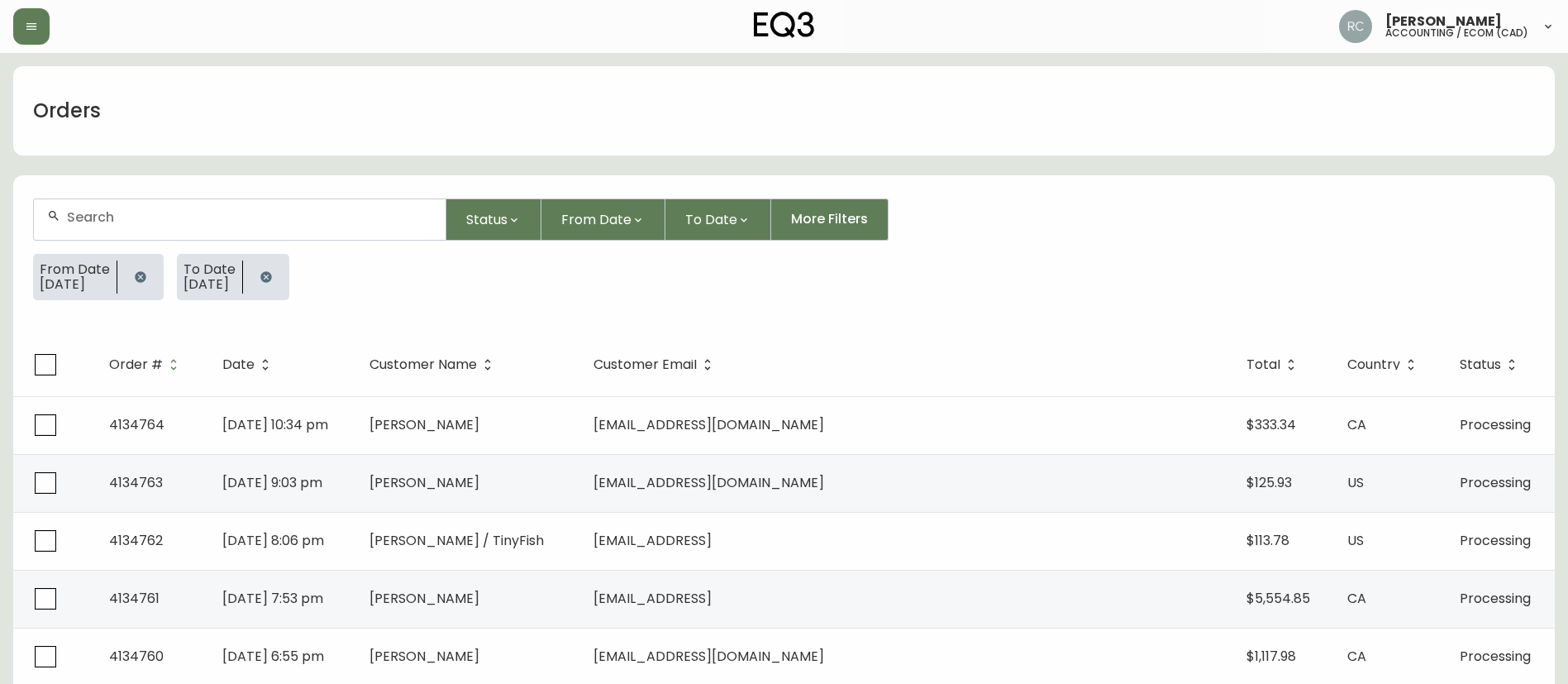
scroll to position [907, 0]
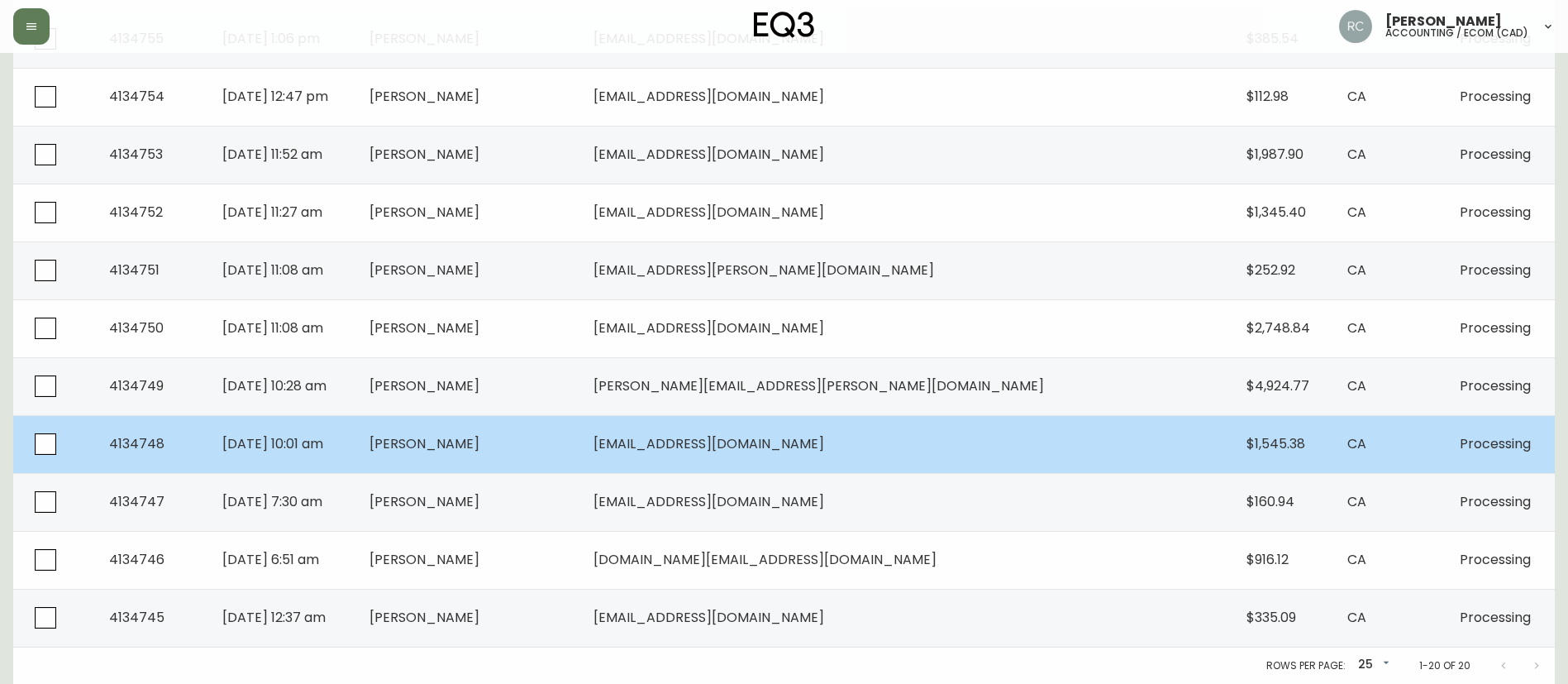
click at [511, 470] on td "[PERSON_NAME]" at bounding box center [468, 444] width 224 height 58
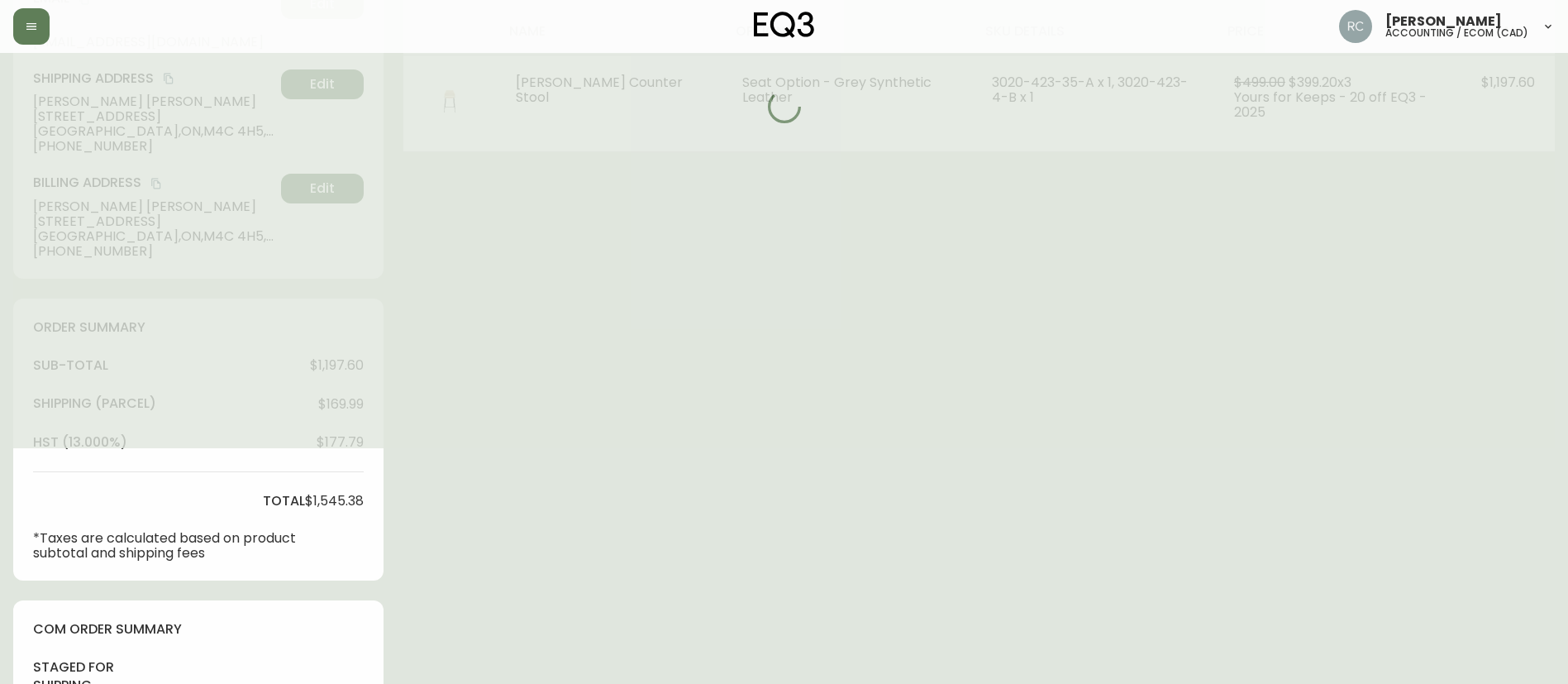
scroll to position [2, 0]
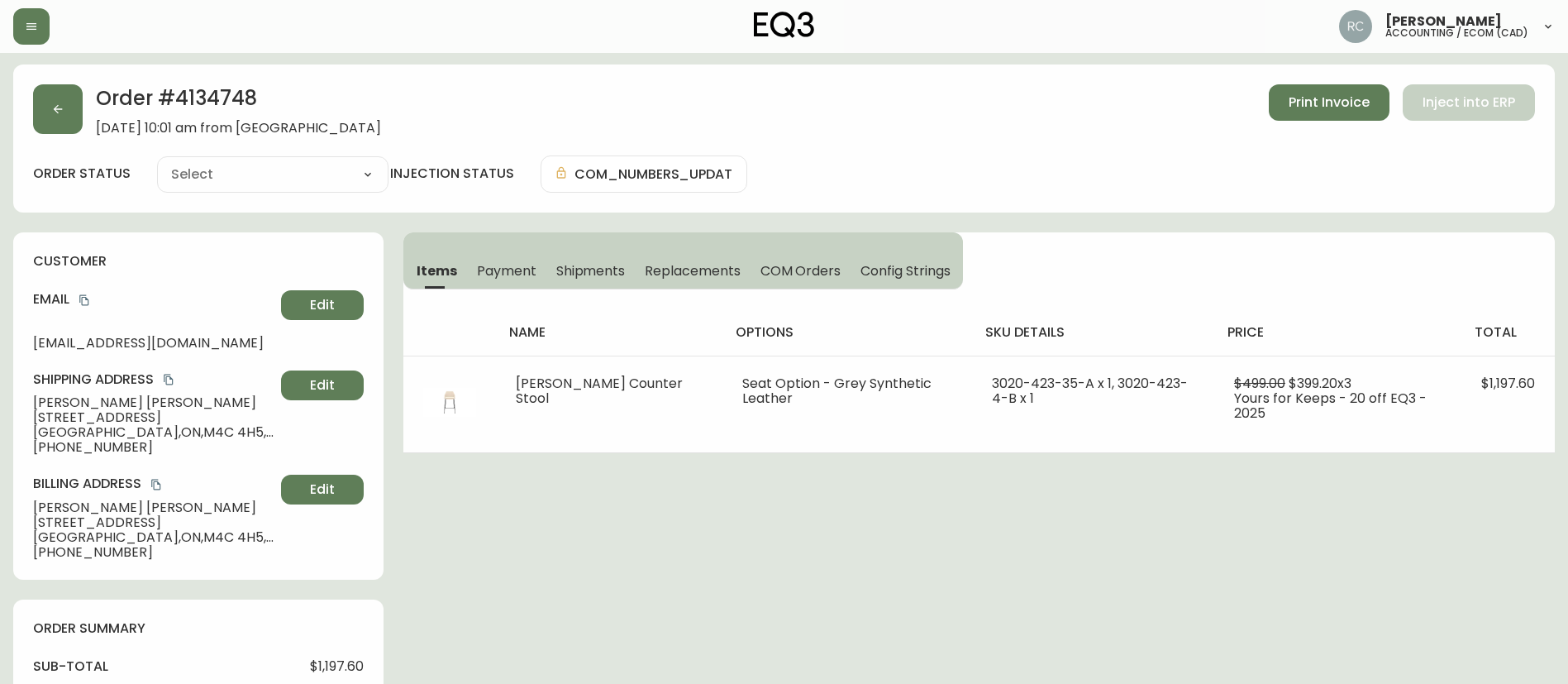
type input "Processing"
select select "PROCESSING"
click at [46, 100] on button "button" at bounding box center [58, 110] width 50 height 50
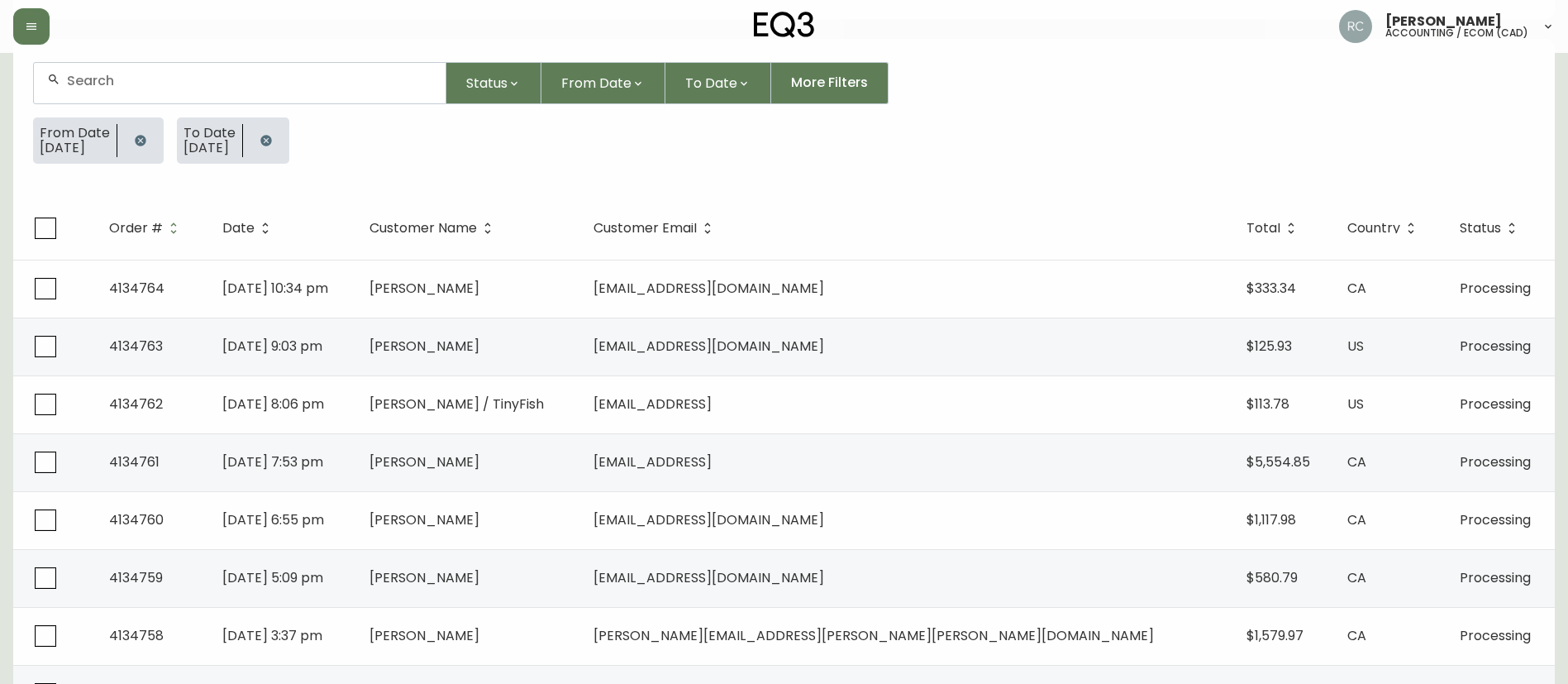
scroll to position [907, 0]
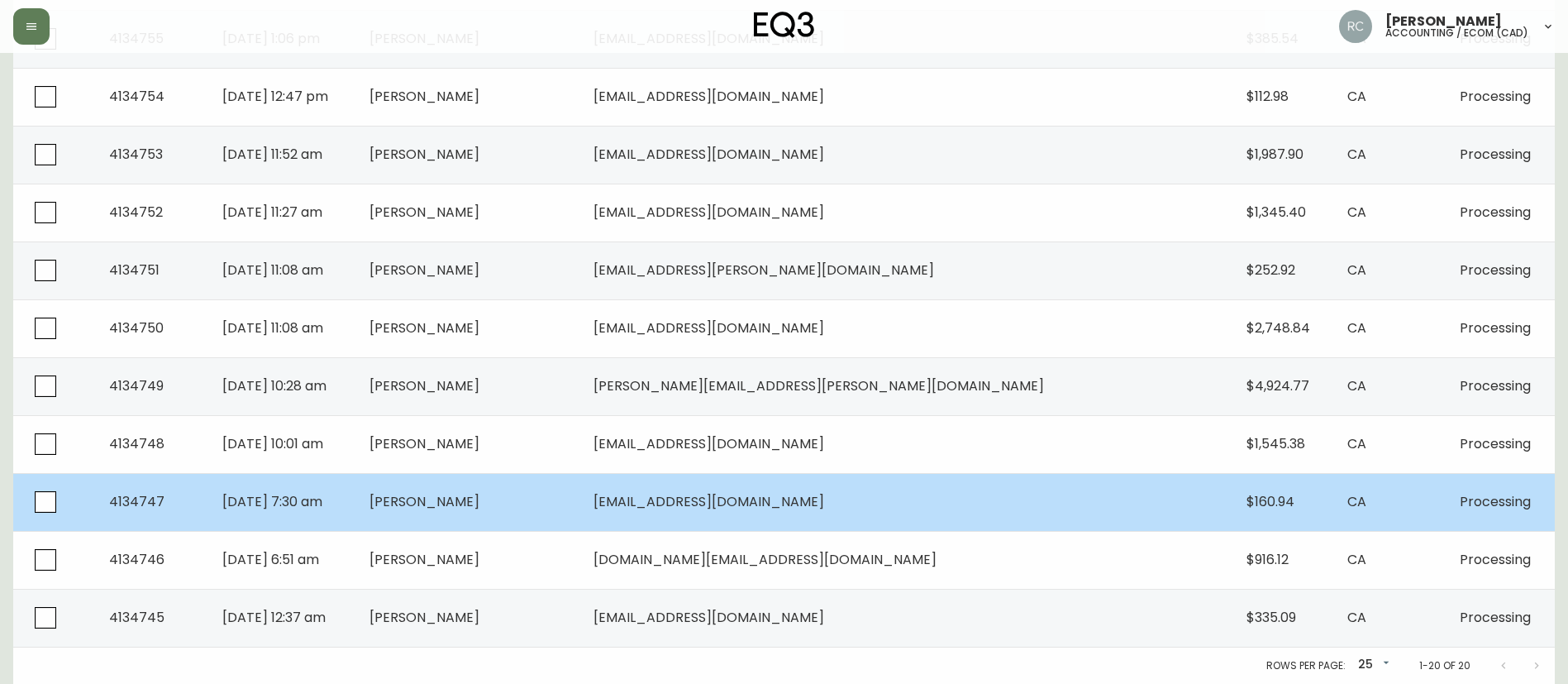
click at [480, 510] on span "Delphine Platten" at bounding box center [424, 501] width 110 height 19
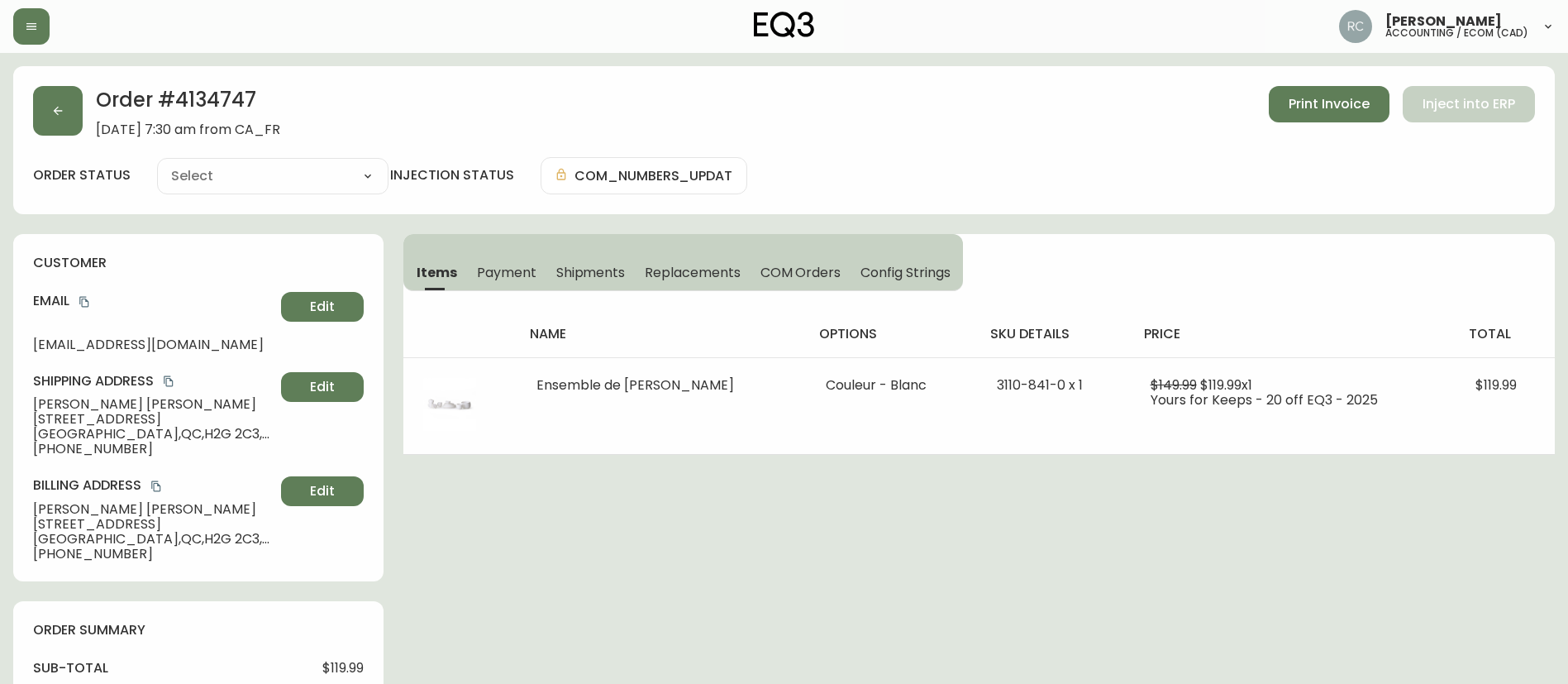
type input "Processing"
select select "PROCESSING"
click at [66, 110] on button "button" at bounding box center [58, 110] width 50 height 50
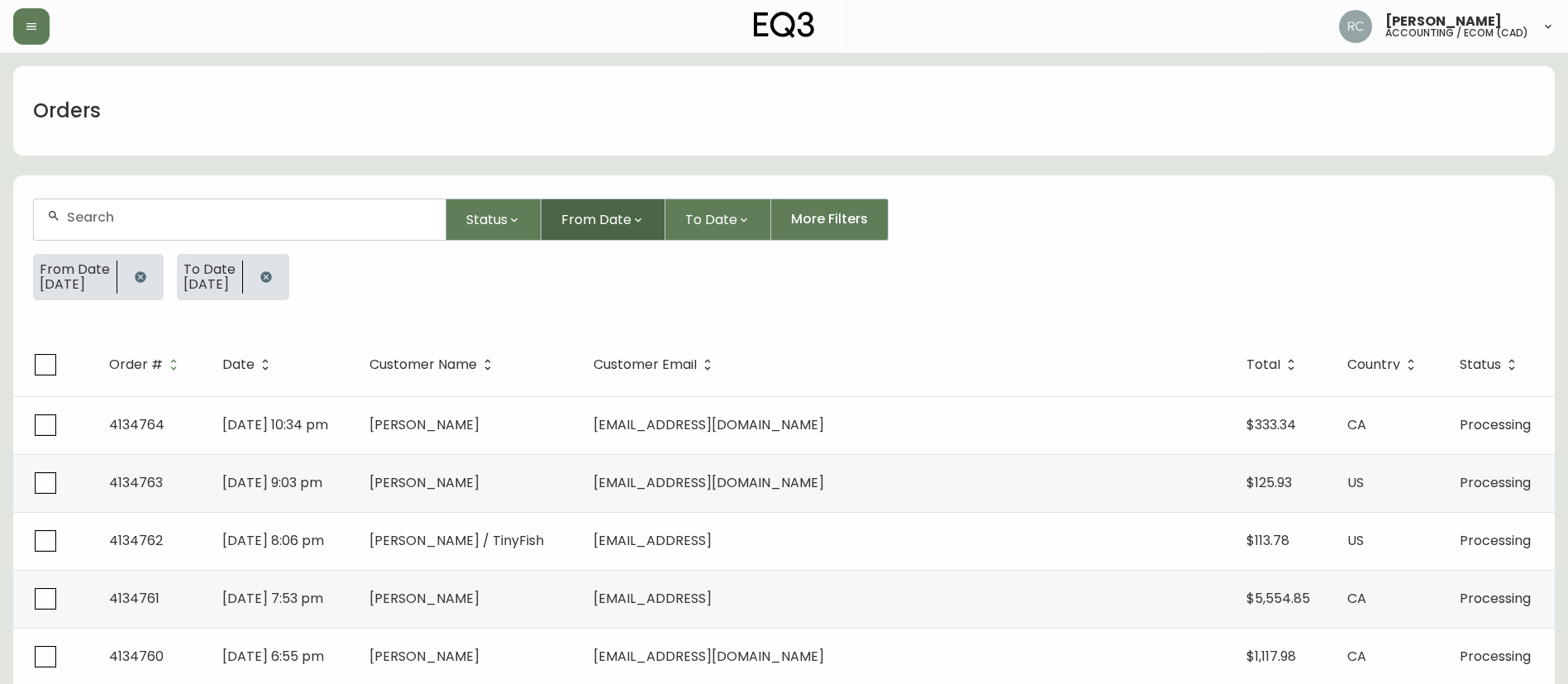
click at [593, 214] on span "From Date" at bounding box center [597, 219] width 70 height 20
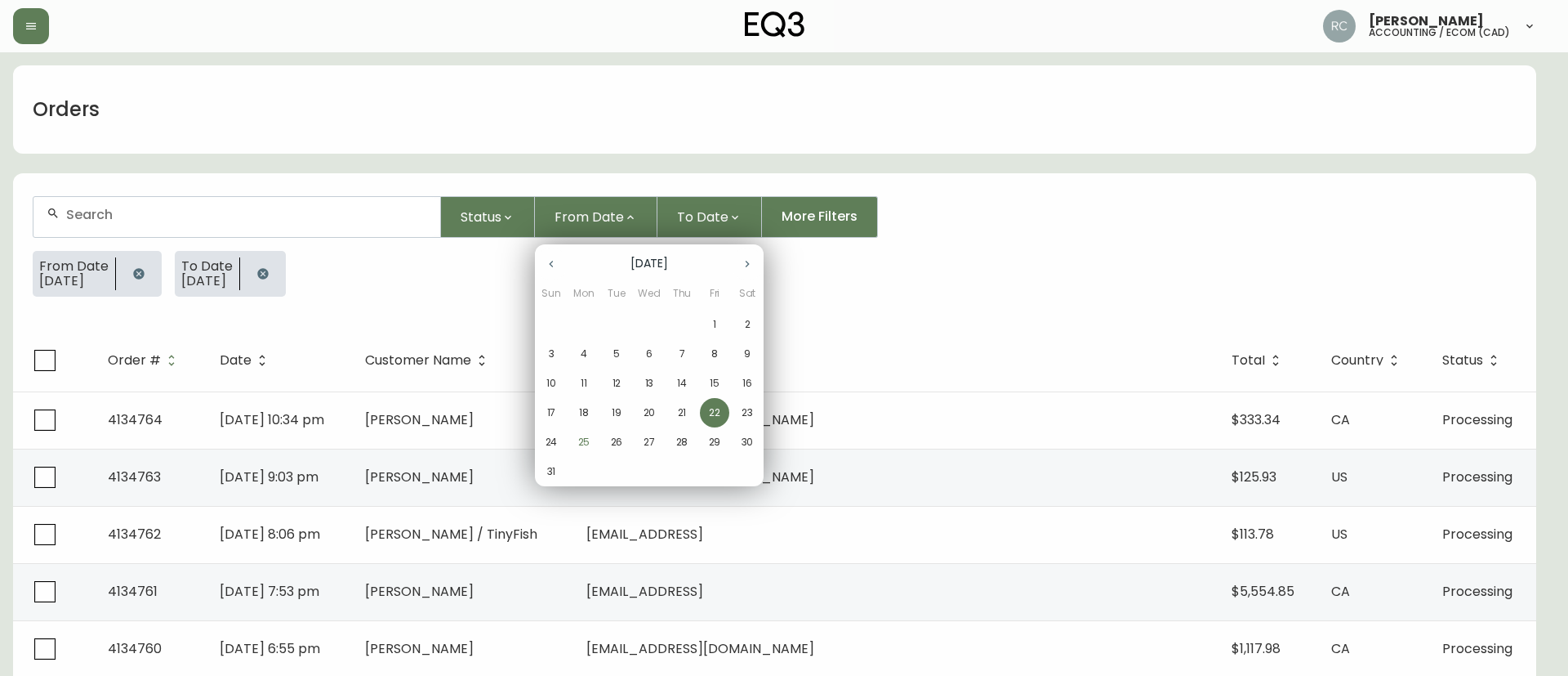
click at [752, 414] on p "23" at bounding box center [747, 412] width 12 height 15
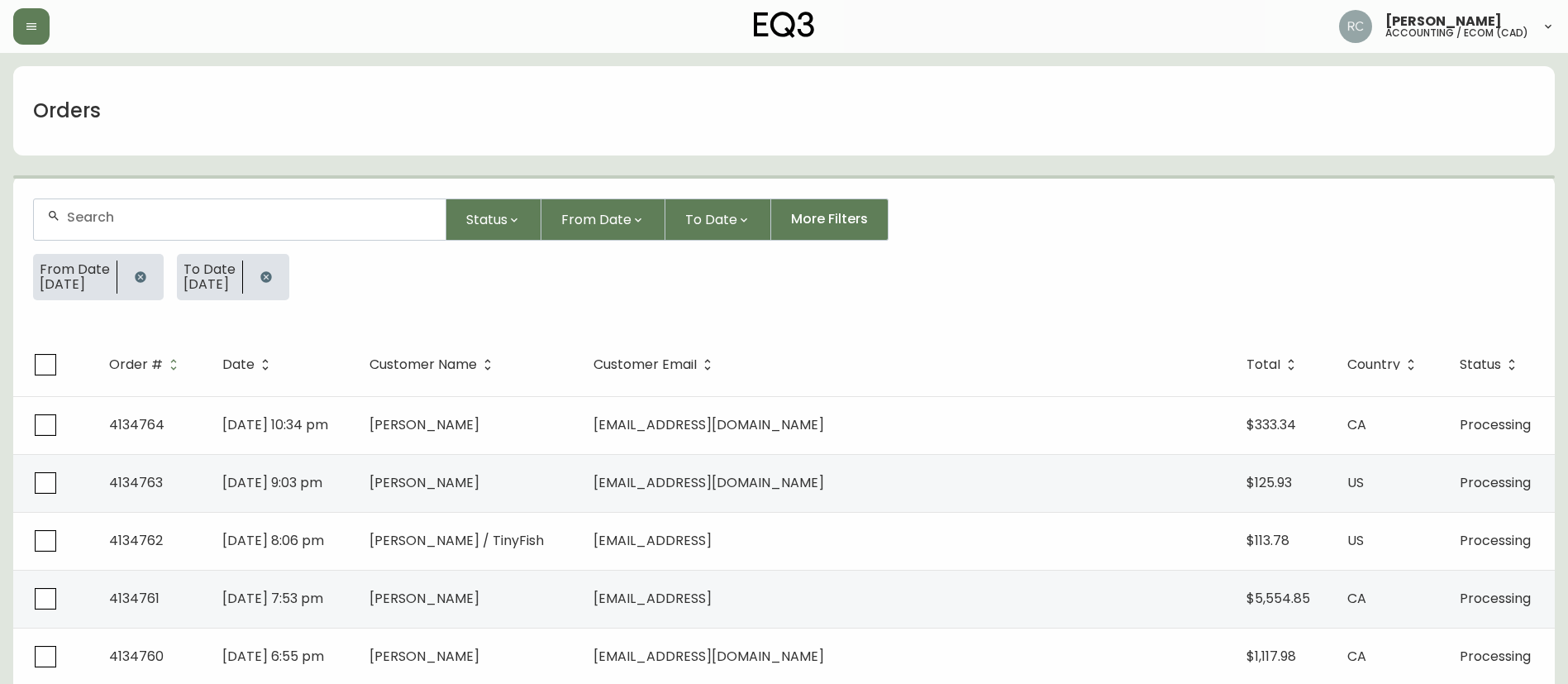
click at [693, 191] on form "Status From Date To Date More Filters From Date 23/08/2025 To Date 22/08/2025" at bounding box center [784, 256] width 1542 height 155
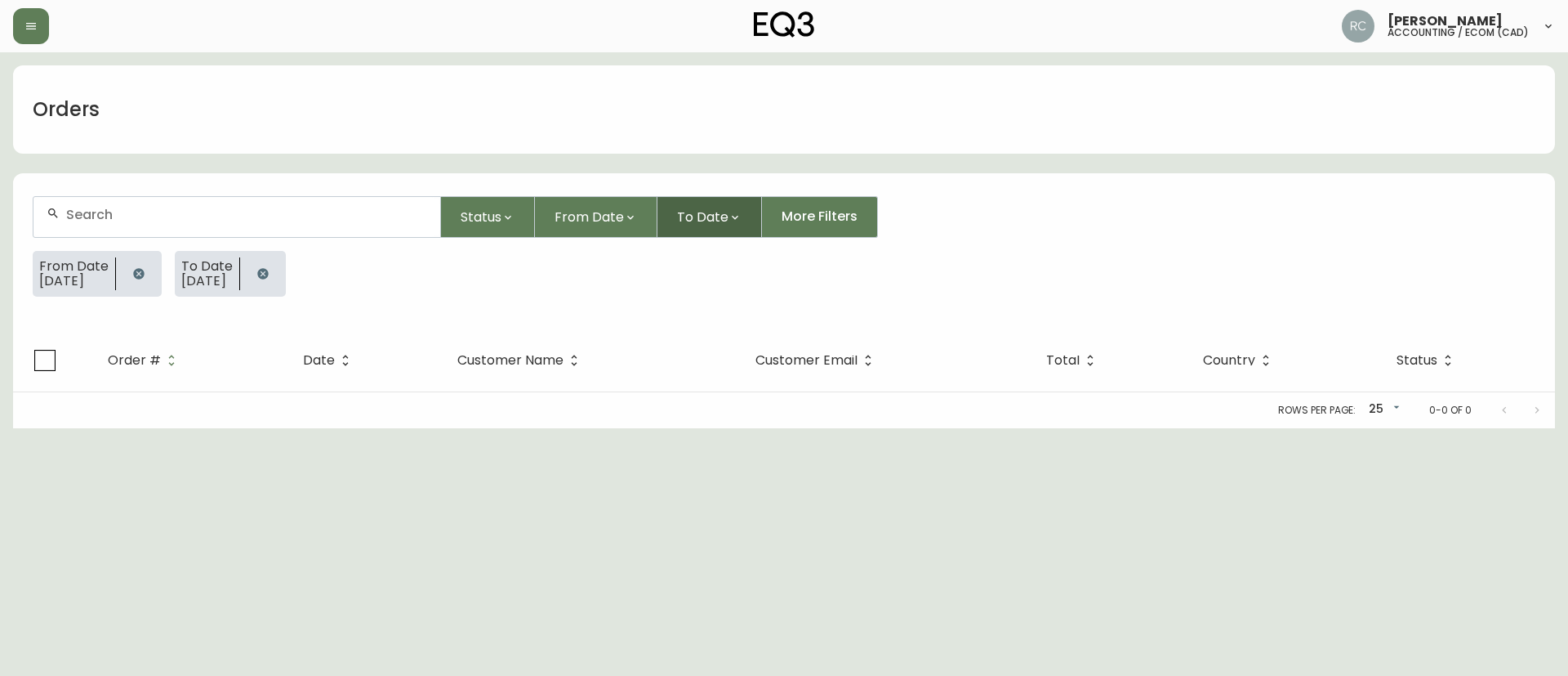
click at [678, 203] on button "To Date" at bounding box center [709, 217] width 105 height 42
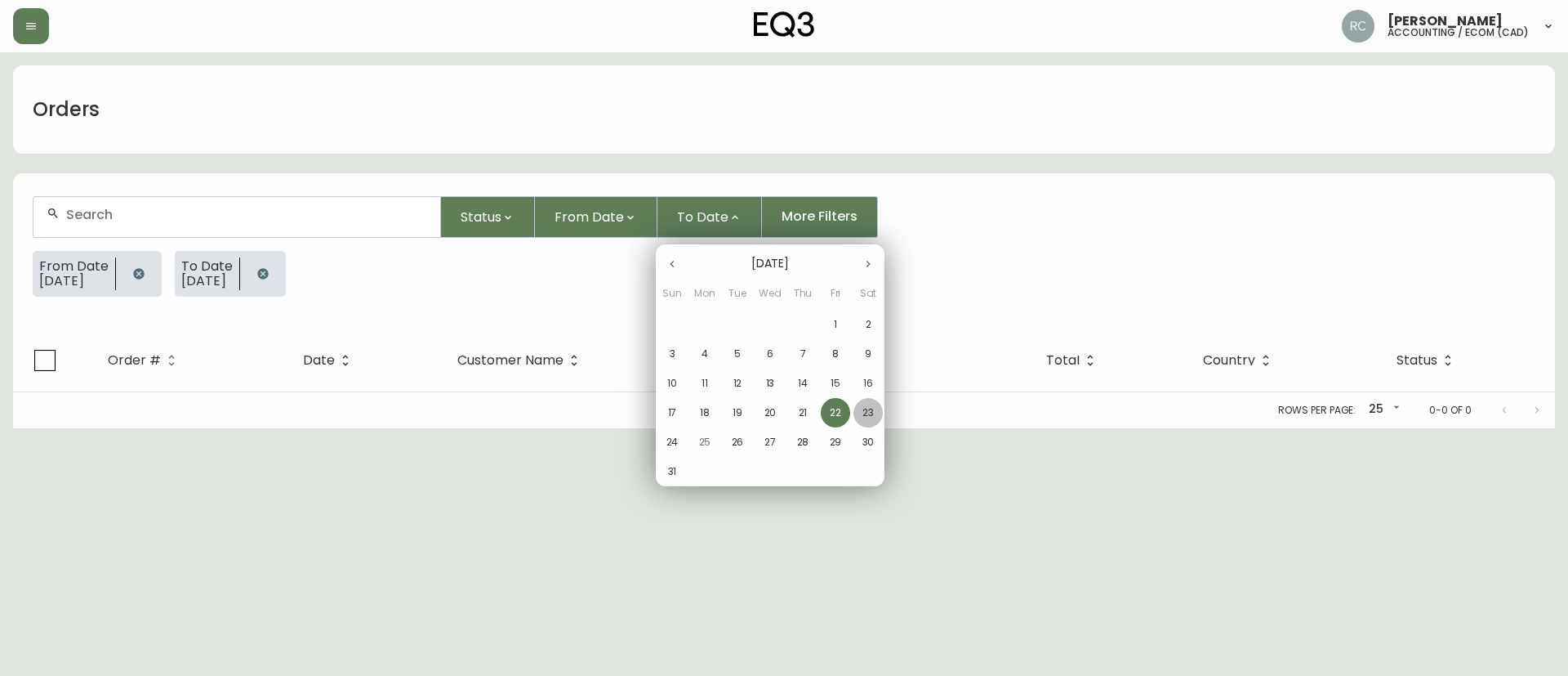
click at [870, 411] on p "23" at bounding box center [868, 412] width 12 height 15
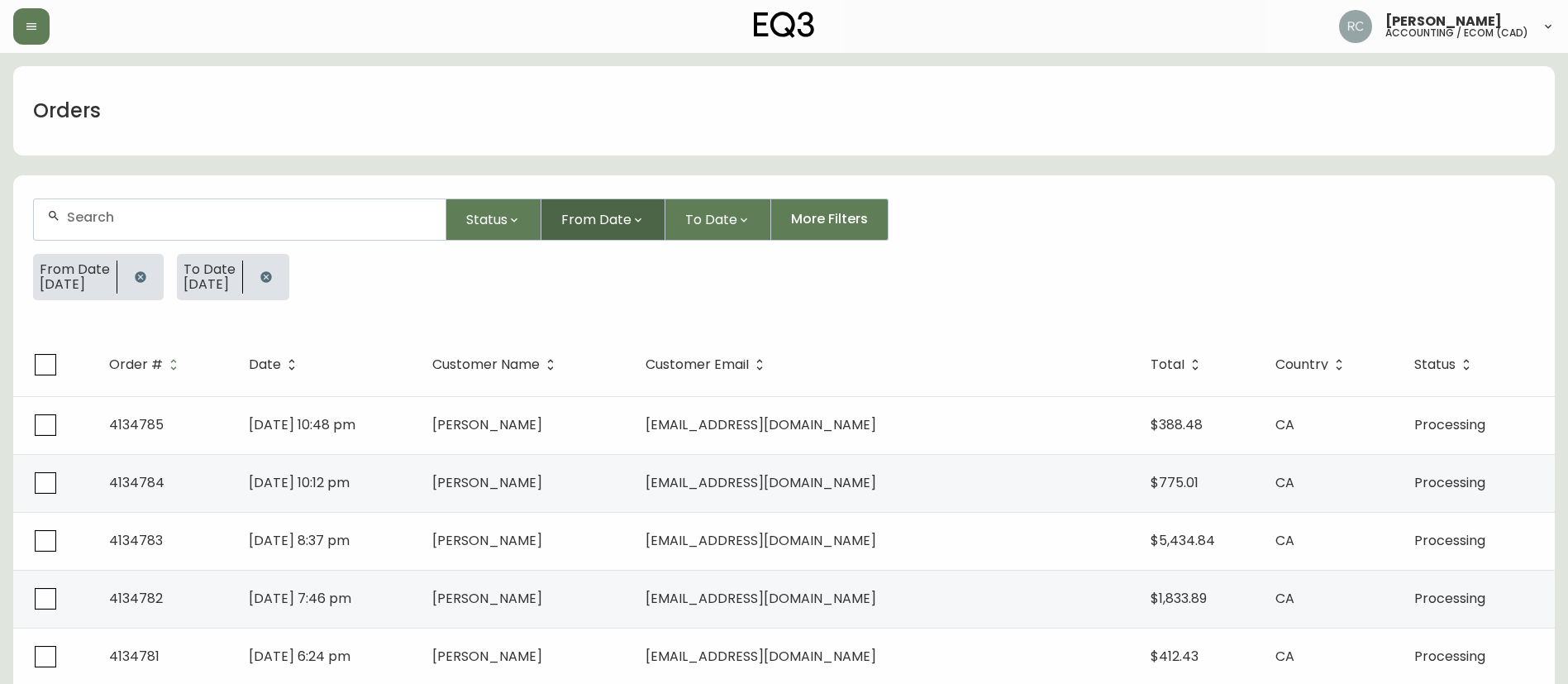
click at [632, 216] on icon "button" at bounding box center [638, 220] width 13 height 13
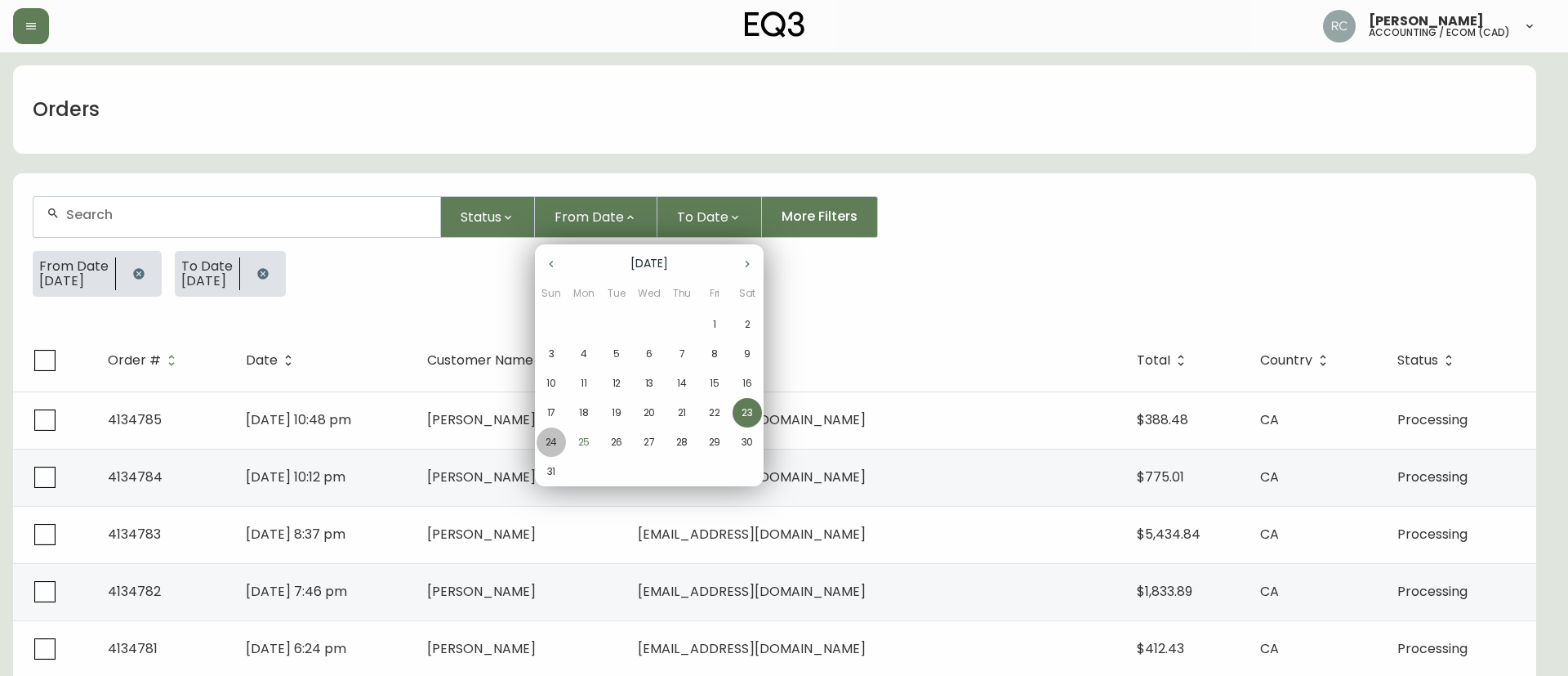
click at [548, 441] on p "24" at bounding box center [551, 442] width 12 height 15
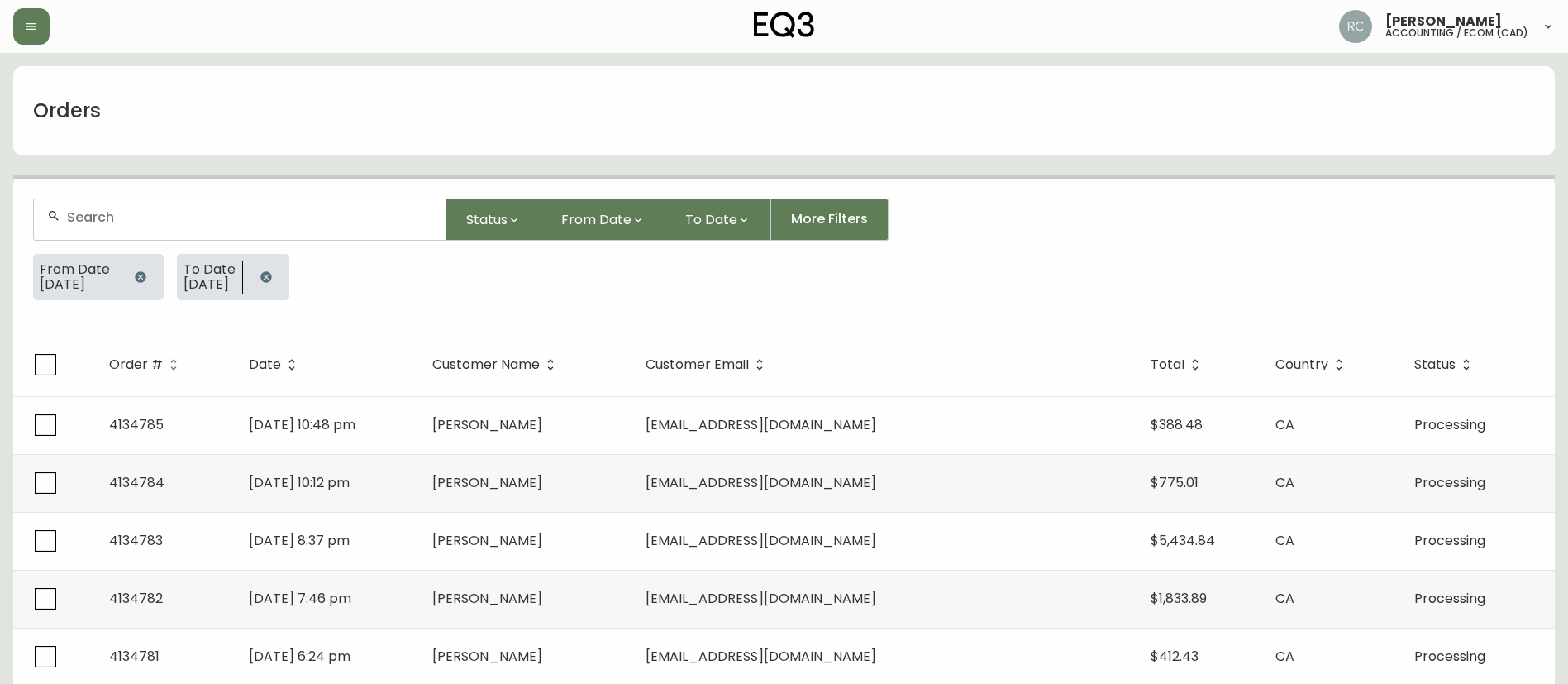
click at [709, 214] on span "To Date" at bounding box center [711, 219] width 52 height 20
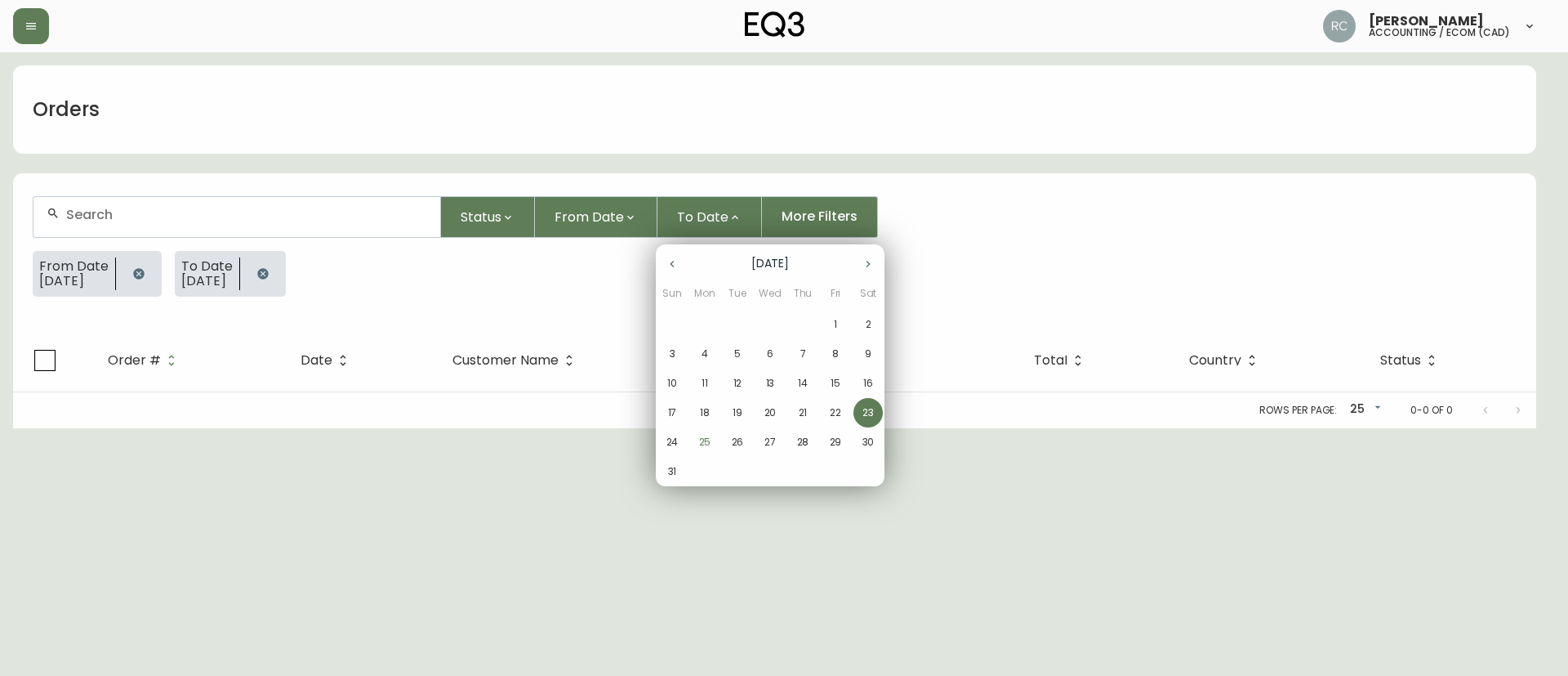
click at [682, 432] on button "24" at bounding box center [672, 442] width 29 height 29
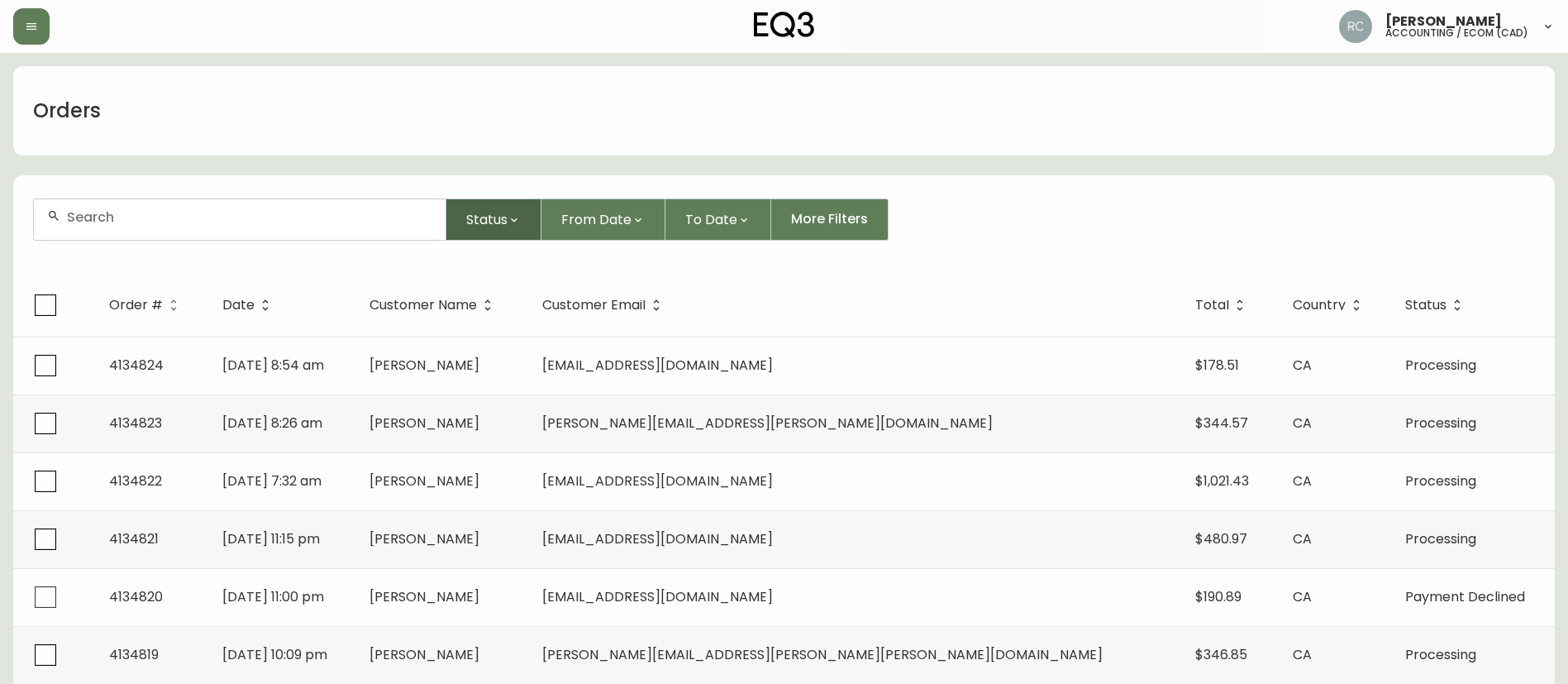
click at [492, 218] on span "Status" at bounding box center [486, 219] width 41 height 20
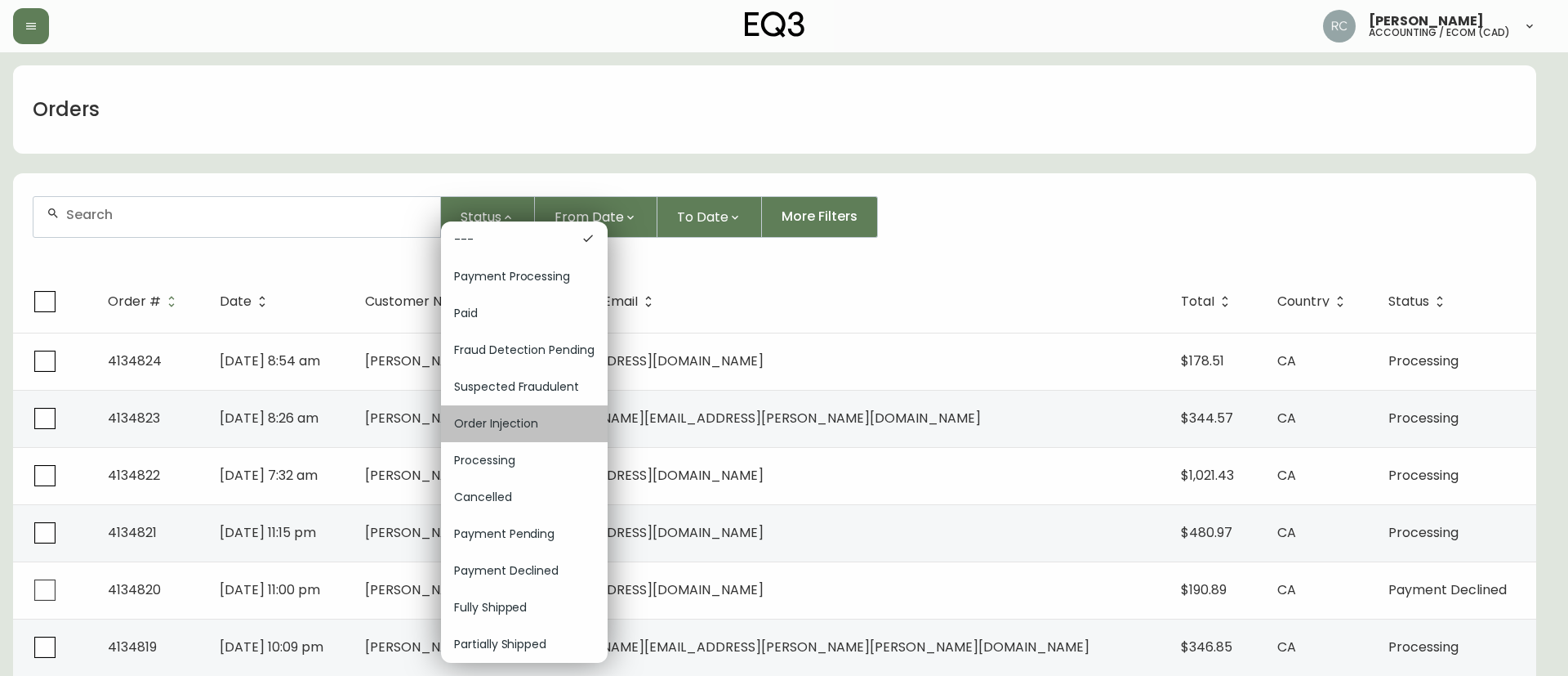
click at [508, 405] on div "Order Injection" at bounding box center [524, 423] width 166 height 36
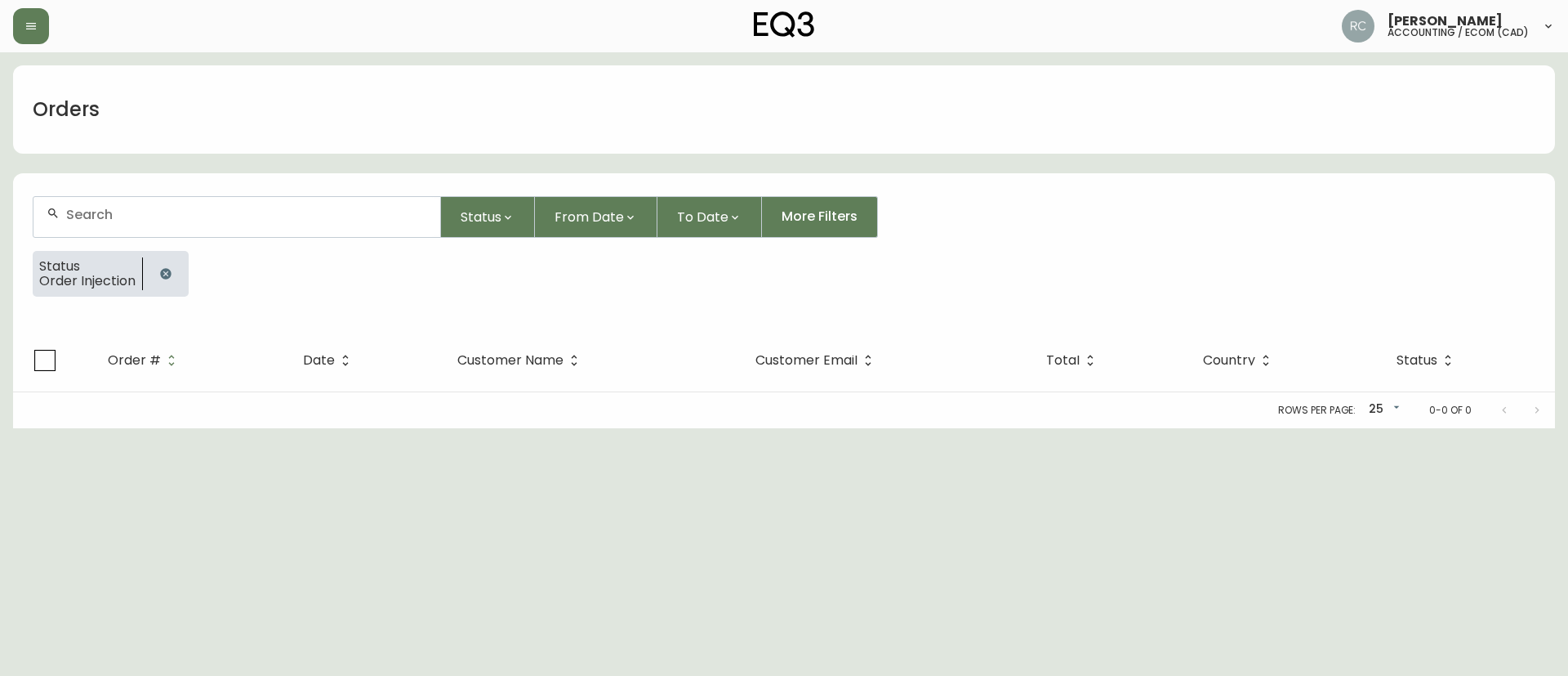
click at [167, 274] on icon "button" at bounding box center [166, 274] width 11 height 11
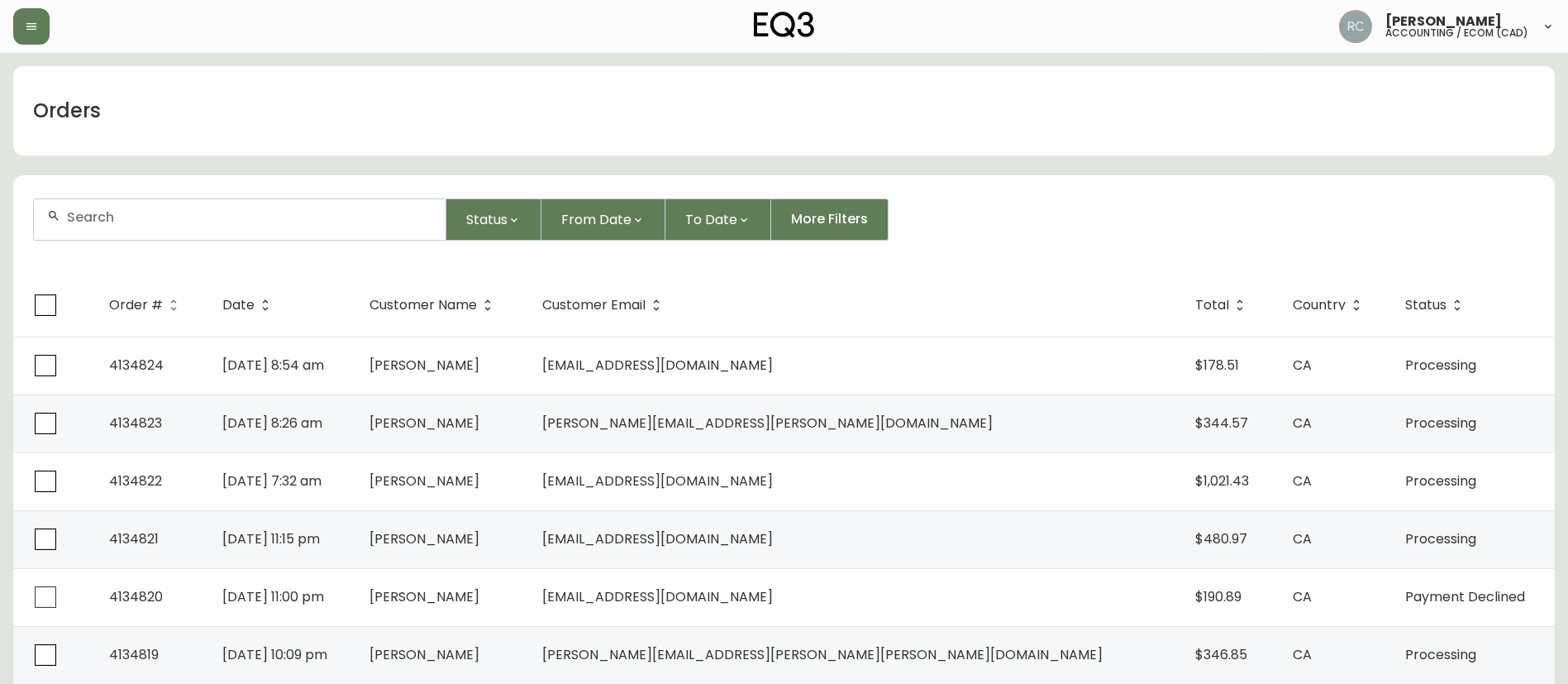
click at [1069, 124] on div "Orders" at bounding box center [784, 110] width 1542 height 89
